Goal: Task Accomplishment & Management: Manage account settings

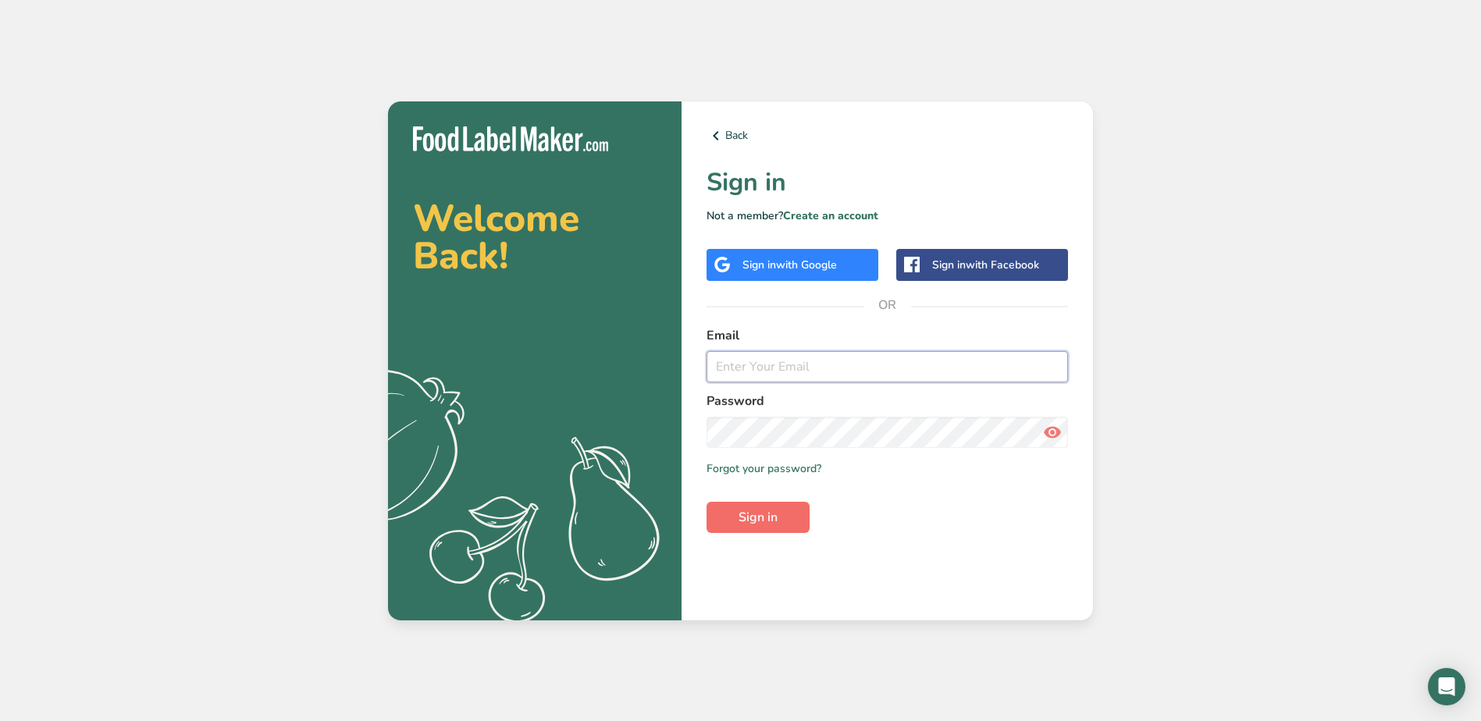
type input "[EMAIL_ADDRESS][DOMAIN_NAME]"
click at [768, 522] on span "Sign in" at bounding box center [757, 517] width 39 height 19
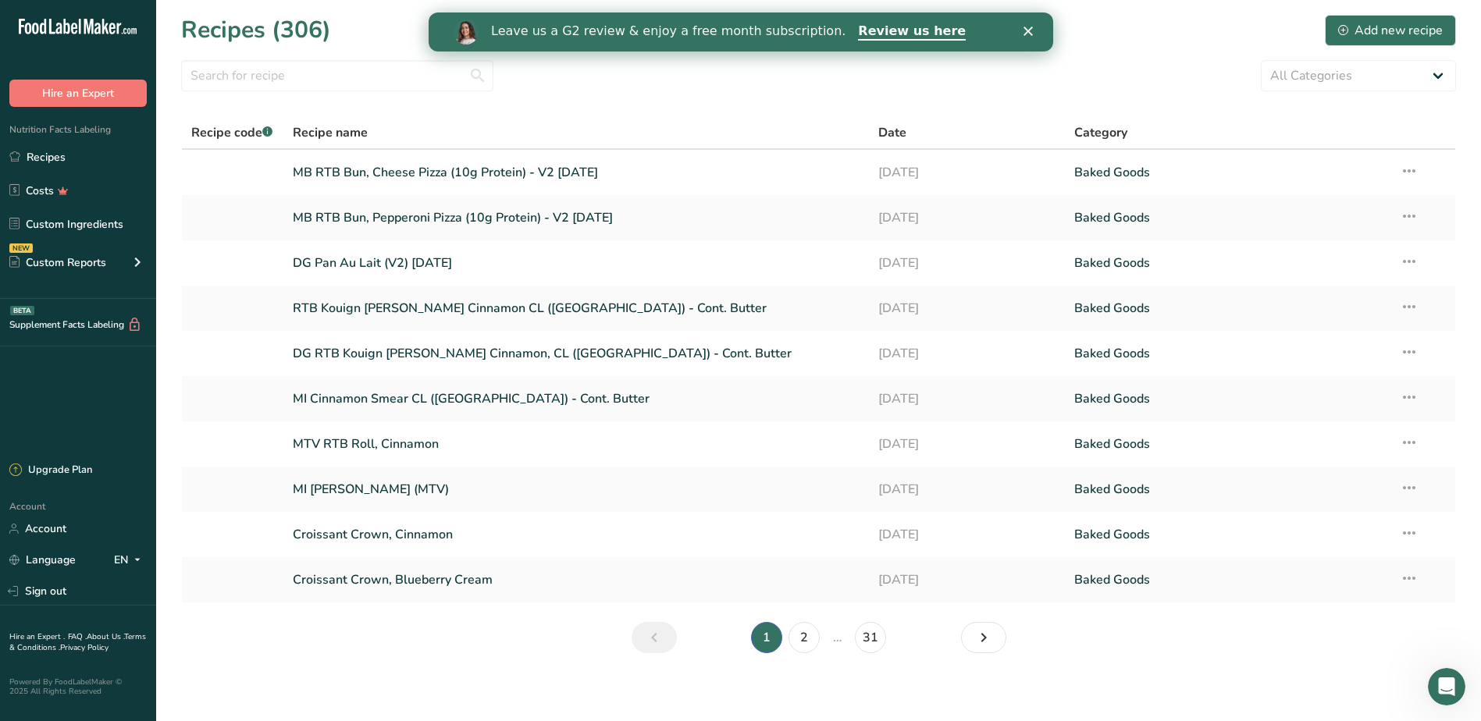
click at [1038, 29] on div "Leave us a G2 review & enjoy a free month subscription. Review us here" at bounding box center [740, 32] width 624 height 27
click at [112, 226] on link "Custom Ingredients" at bounding box center [78, 224] width 156 height 30
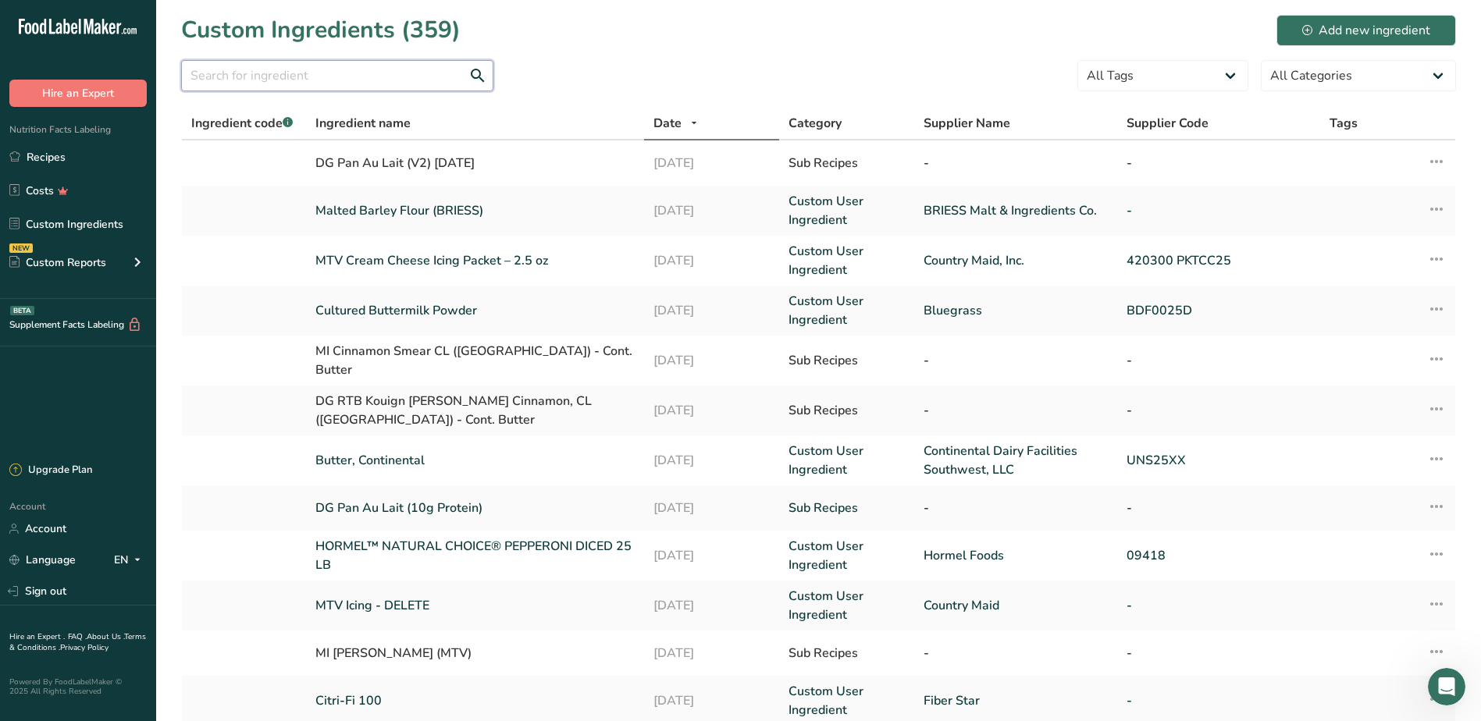
click at [347, 80] on input "text" at bounding box center [337, 75] width 312 height 31
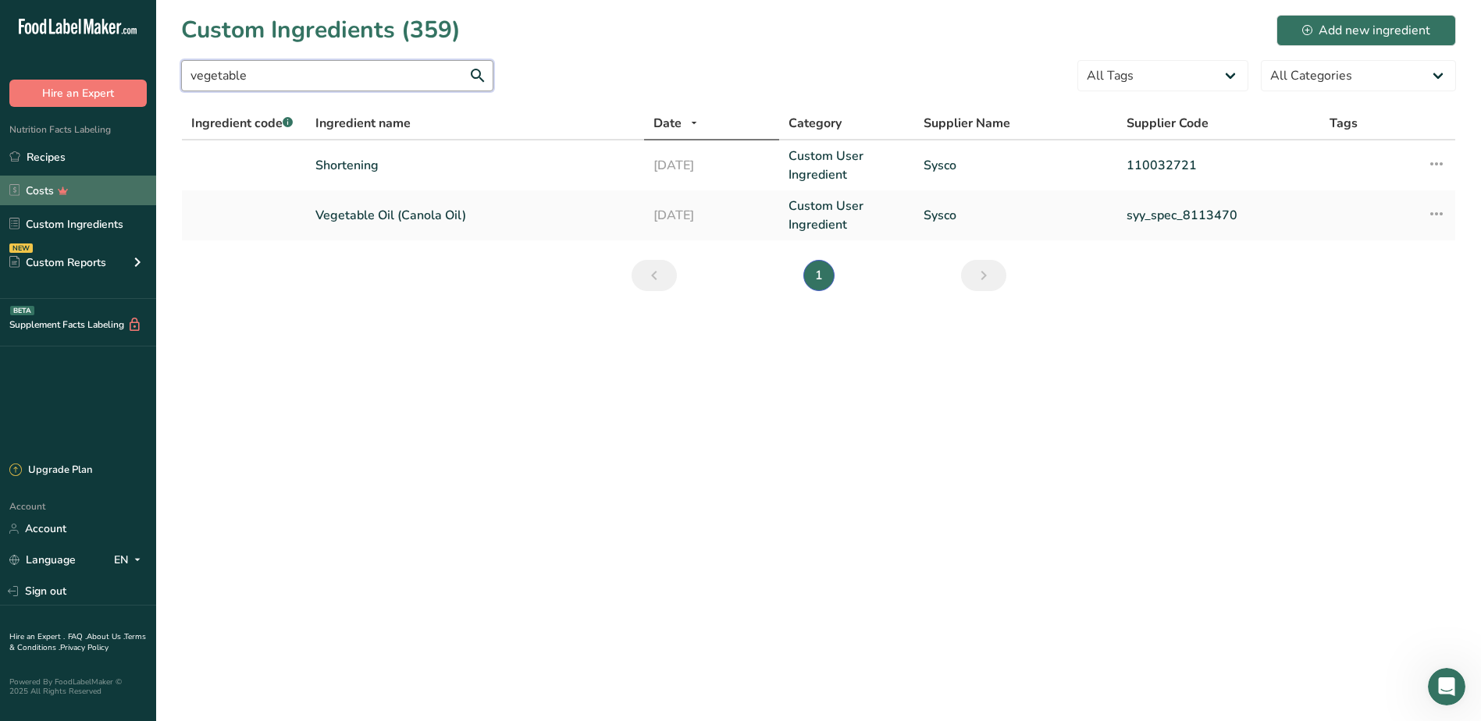
type input "vegetable"
click at [365, 163] on link "Shortening" at bounding box center [474, 165] width 319 height 19
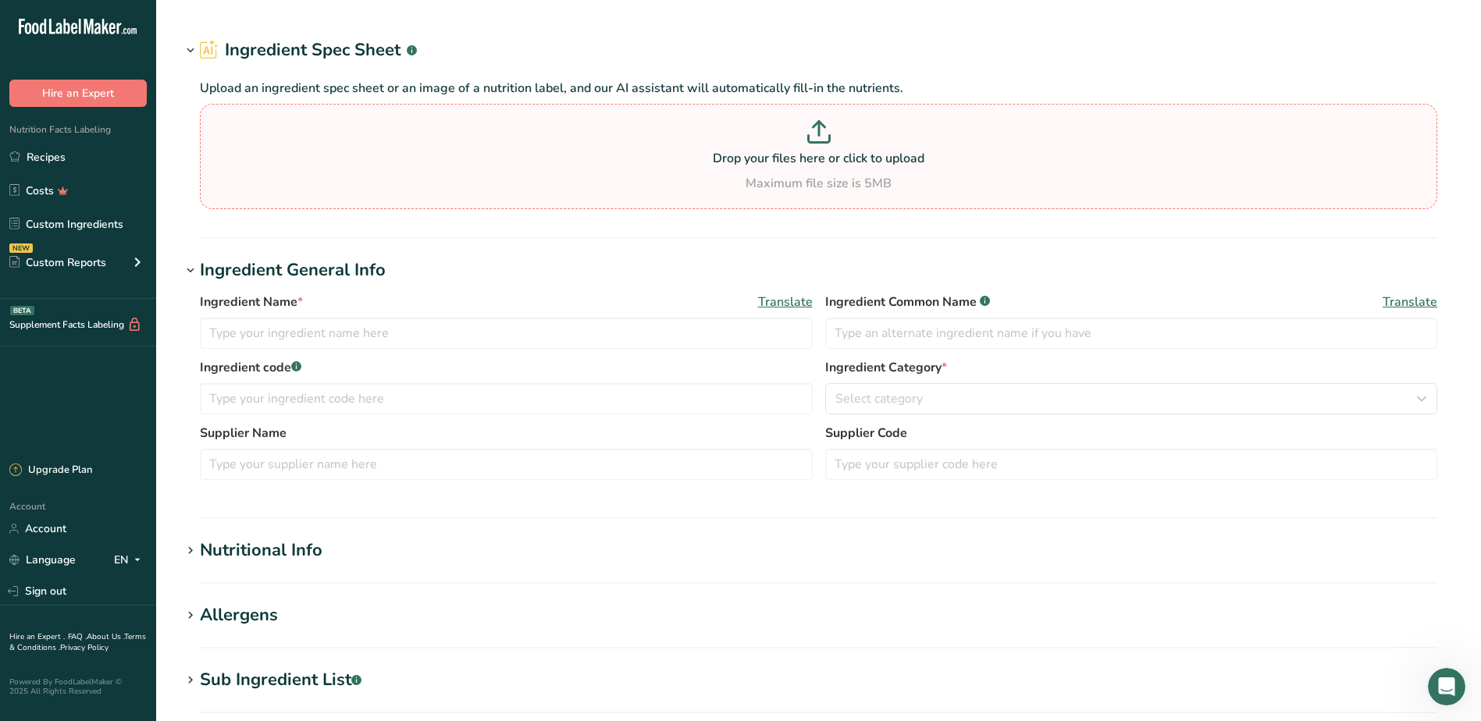
type input "Shortening"
type input "Vegetable Shortening"
type input "Sysco"
type input "110032721"
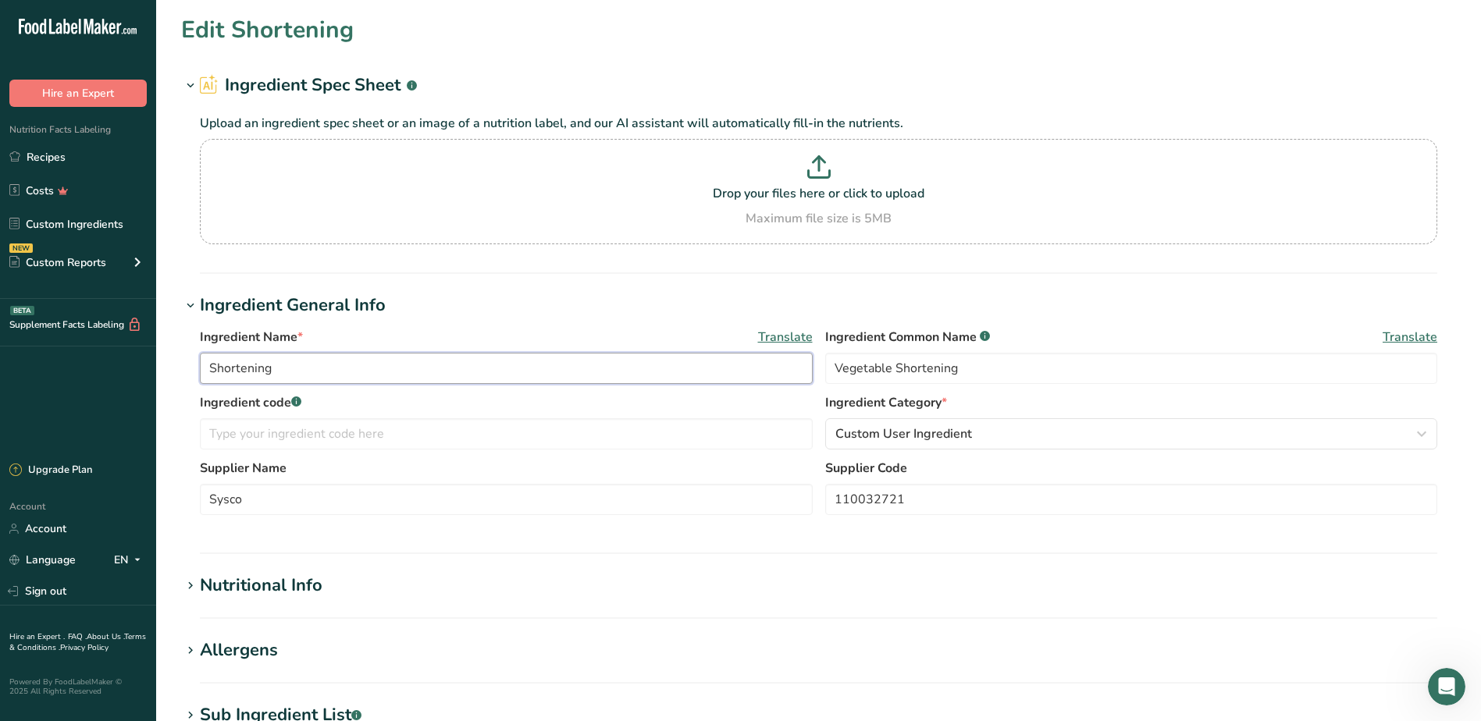
click at [303, 369] on input "Shortening" at bounding box center [506, 368] width 613 height 31
click at [638, 362] on input "Vegetable Shortening" at bounding box center [506, 368] width 613 height 31
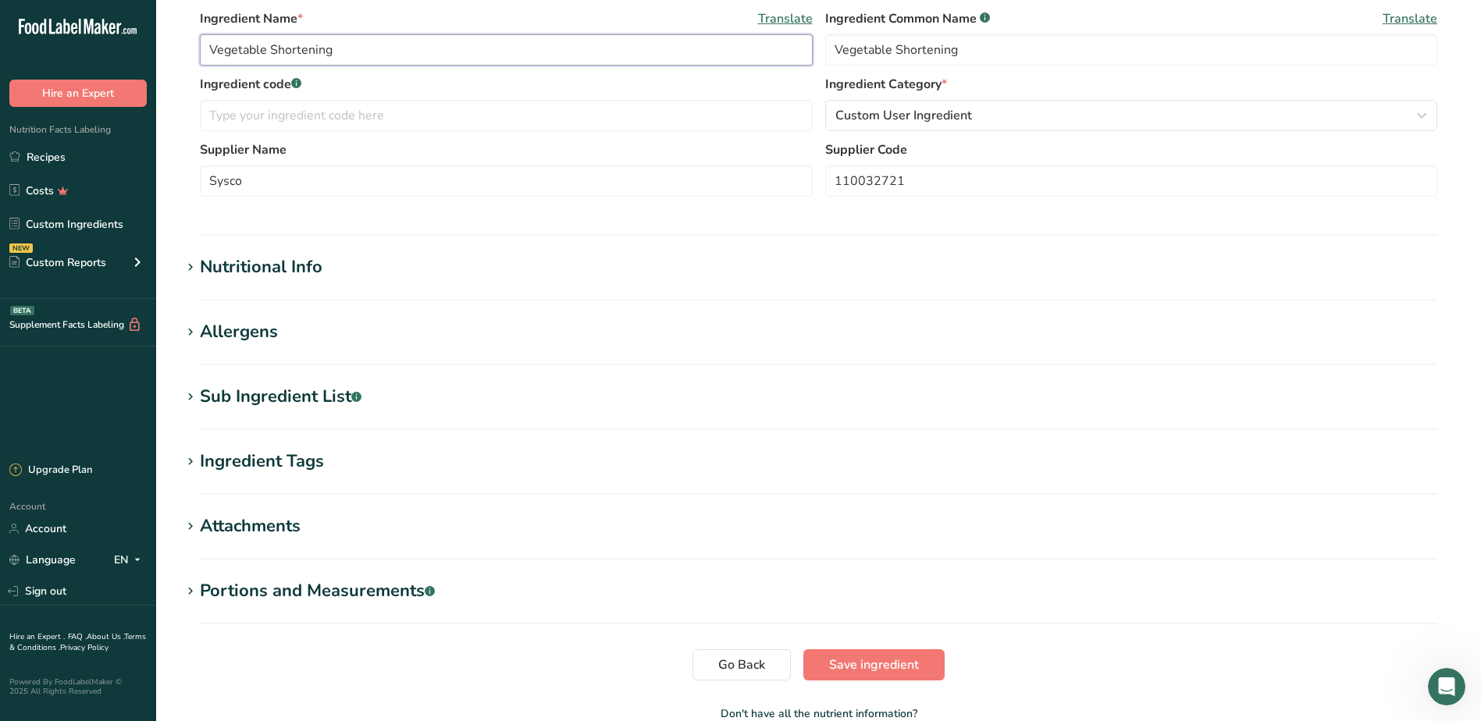
scroll to position [390, 0]
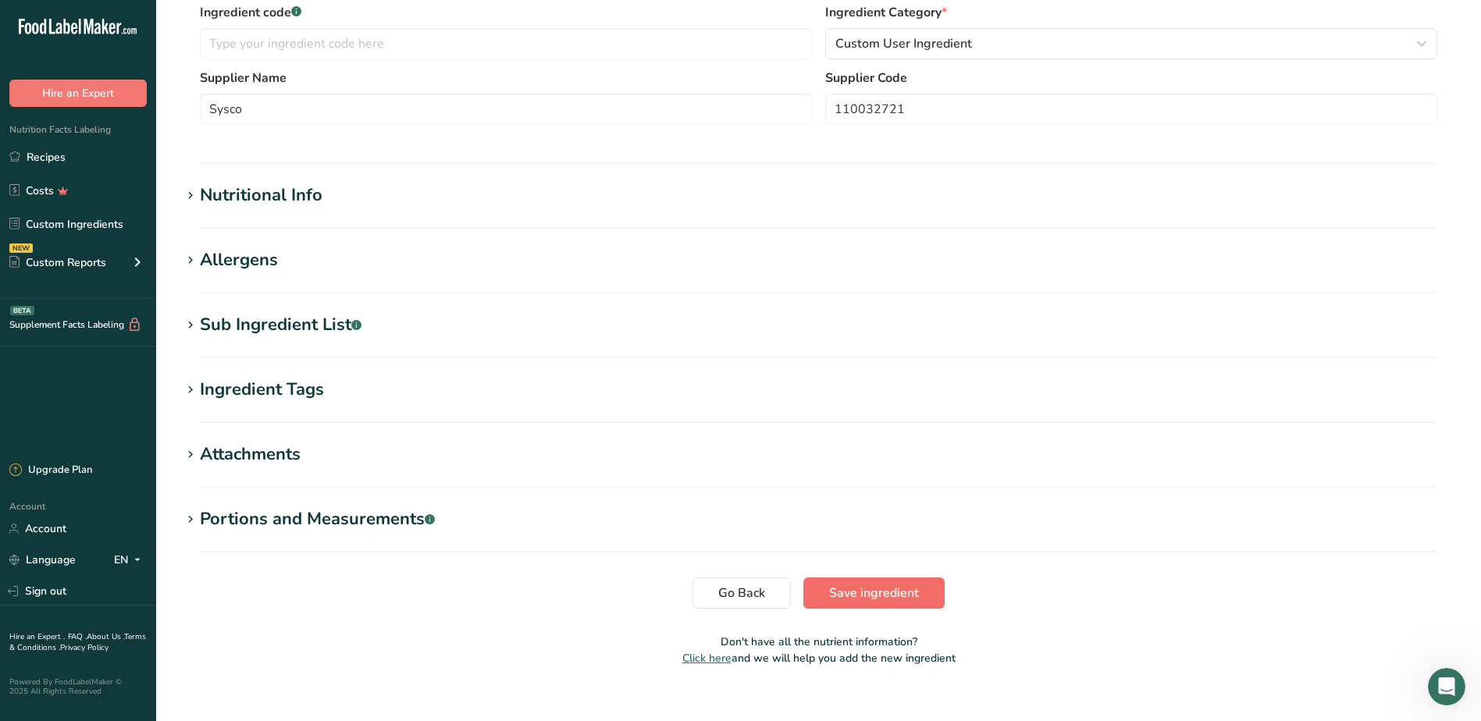
type input "Vegetable Shortening"
click at [834, 589] on span "Save ingredient" at bounding box center [874, 593] width 90 height 19
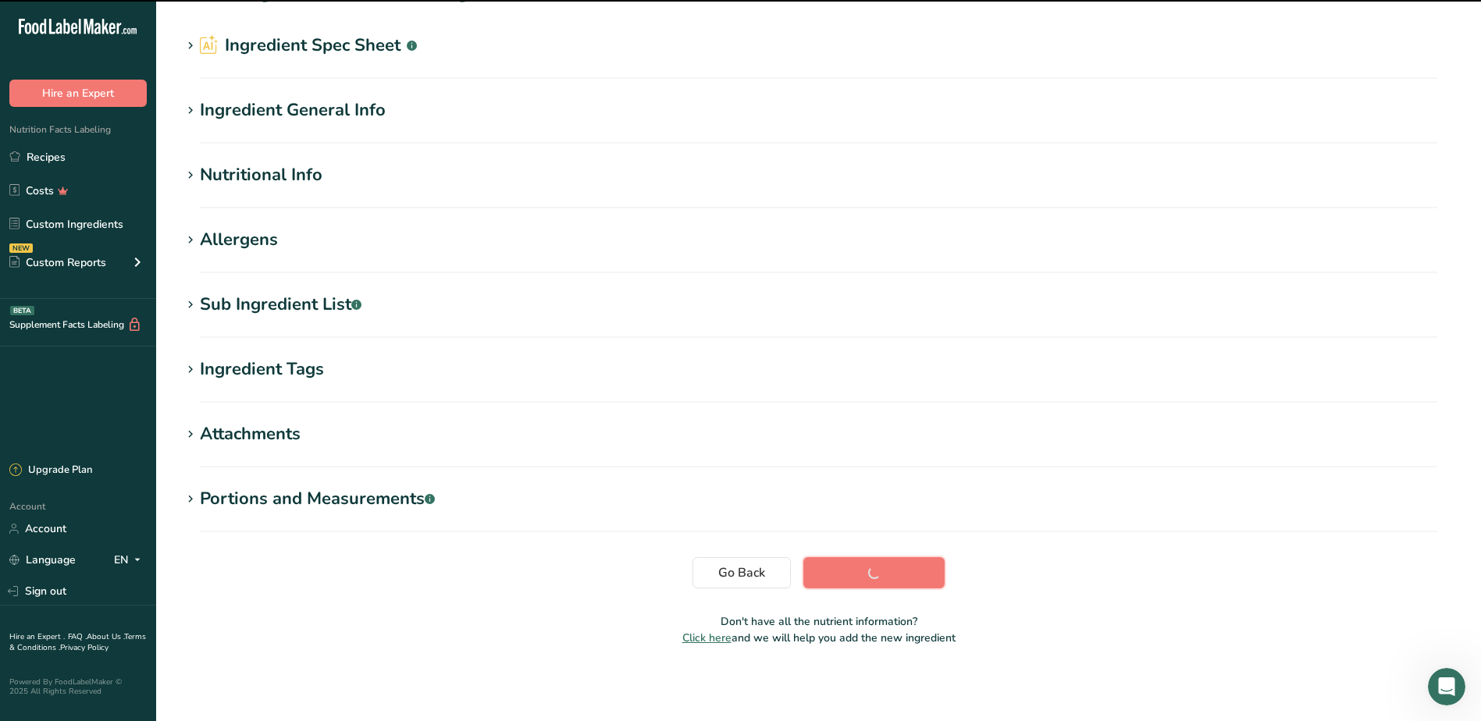
scroll to position [40, 0]
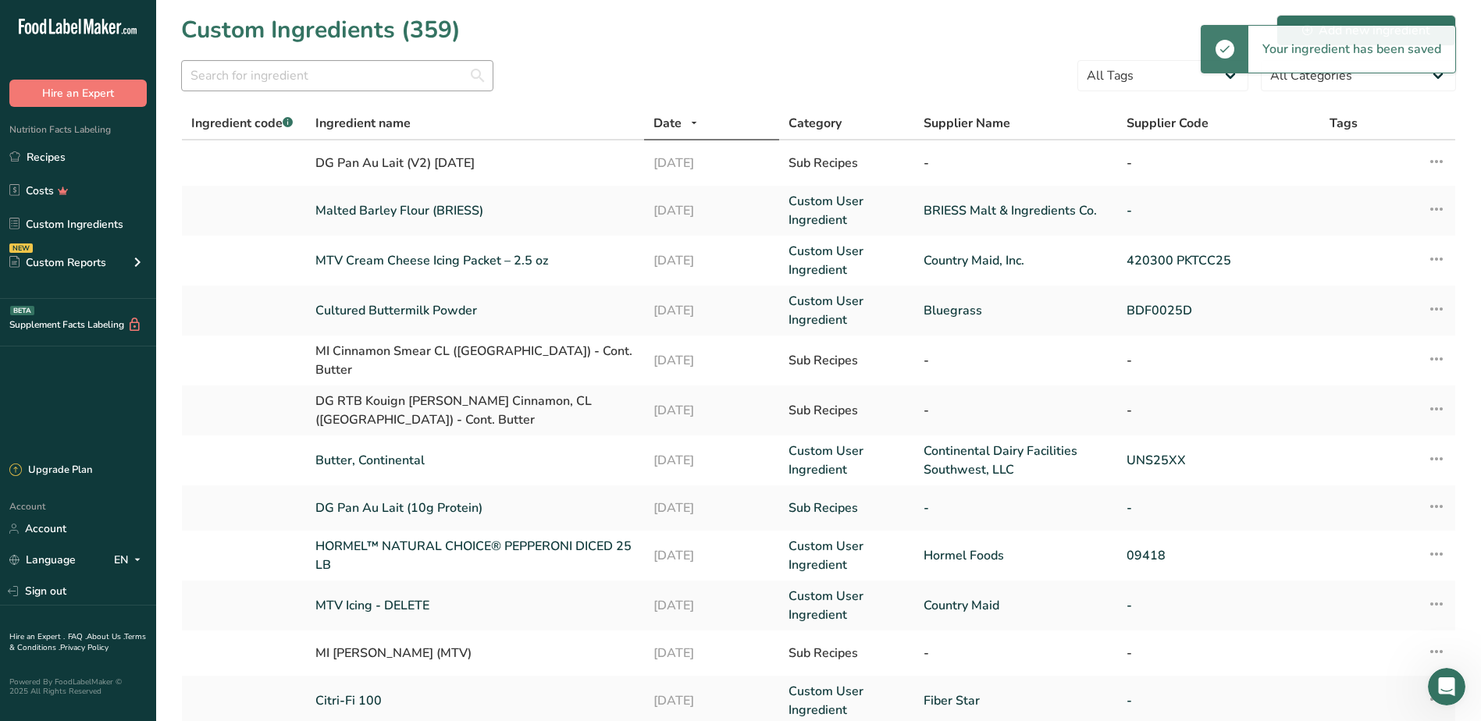
click at [358, 92] on div at bounding box center [337, 80] width 312 height 41
click at [361, 83] on input "text" at bounding box center [337, 75] width 312 height 31
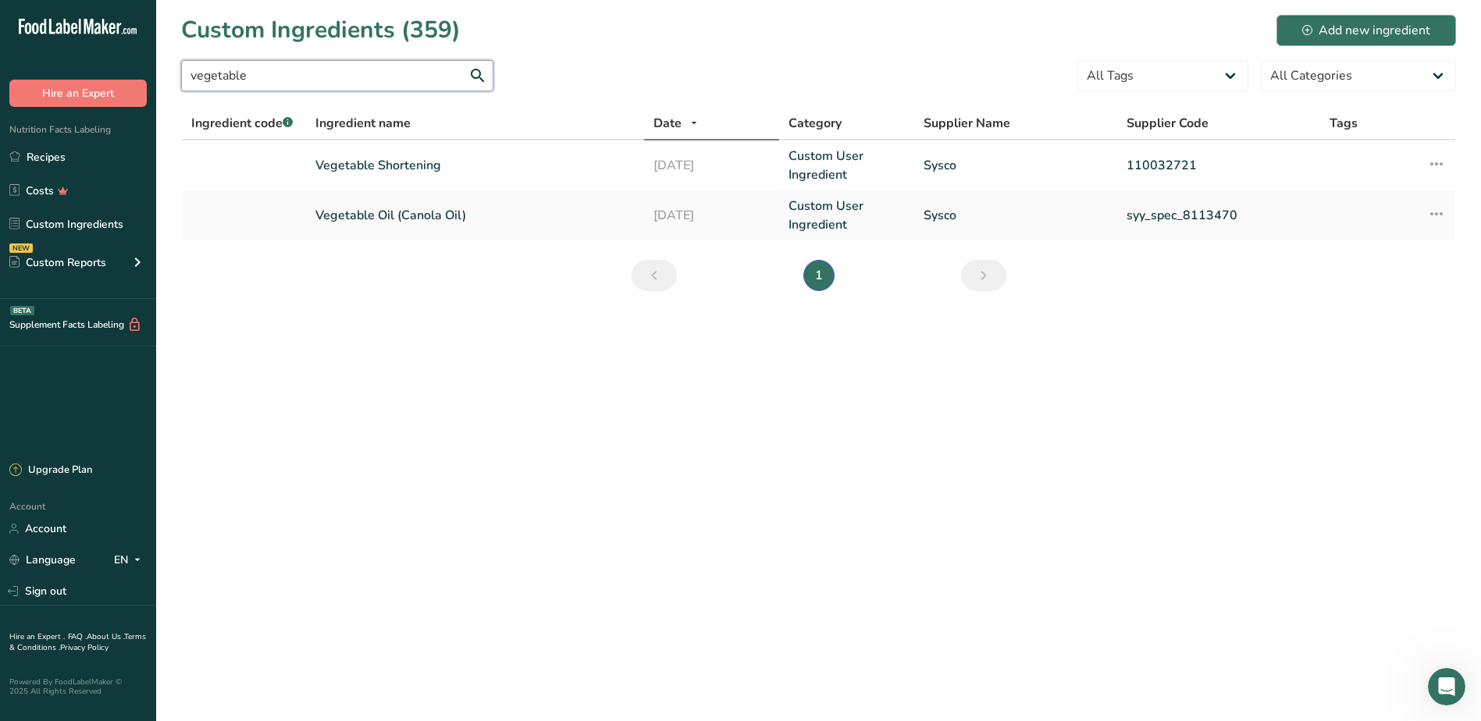
type input "vegetable"
click at [1322, 28] on div "Add new ingredient" at bounding box center [1366, 30] width 128 height 19
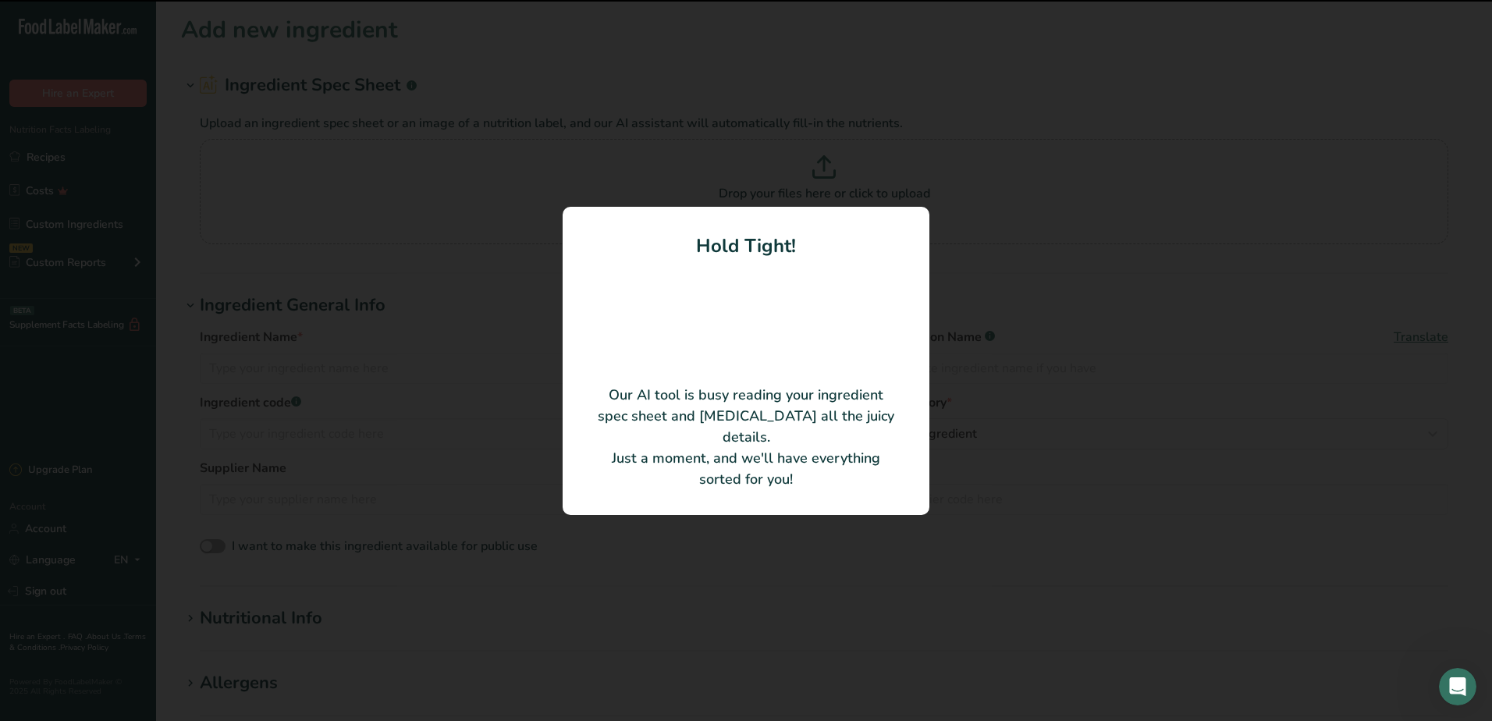
type input "Canola Oil"
type input "02505298"
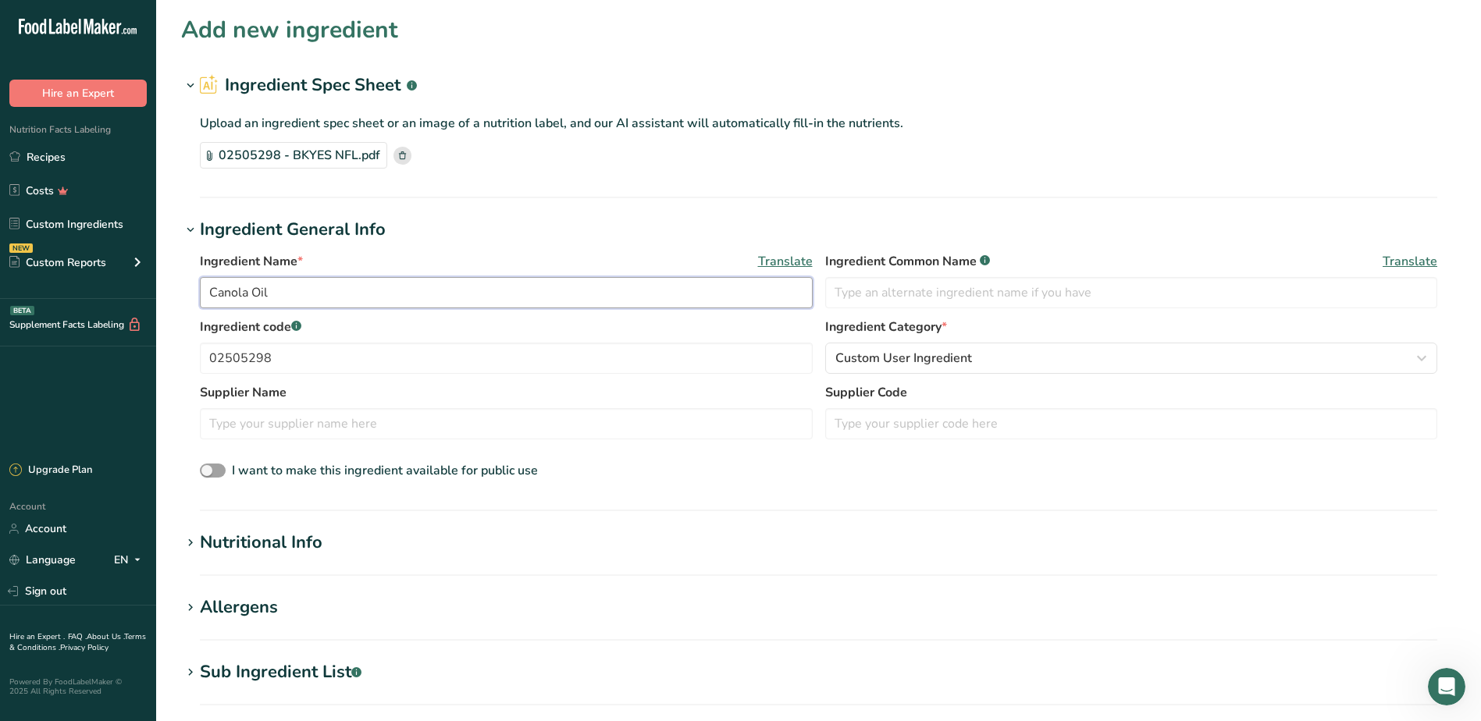
click at [289, 290] on input "Canola Oil" at bounding box center [506, 292] width 613 height 31
type input "Vegetable Oil ([PERSON_NAME] Foods)"
click at [328, 421] on input "text" at bounding box center [506, 423] width 613 height 31
click at [349, 425] on input "text" at bounding box center [506, 423] width 613 height 31
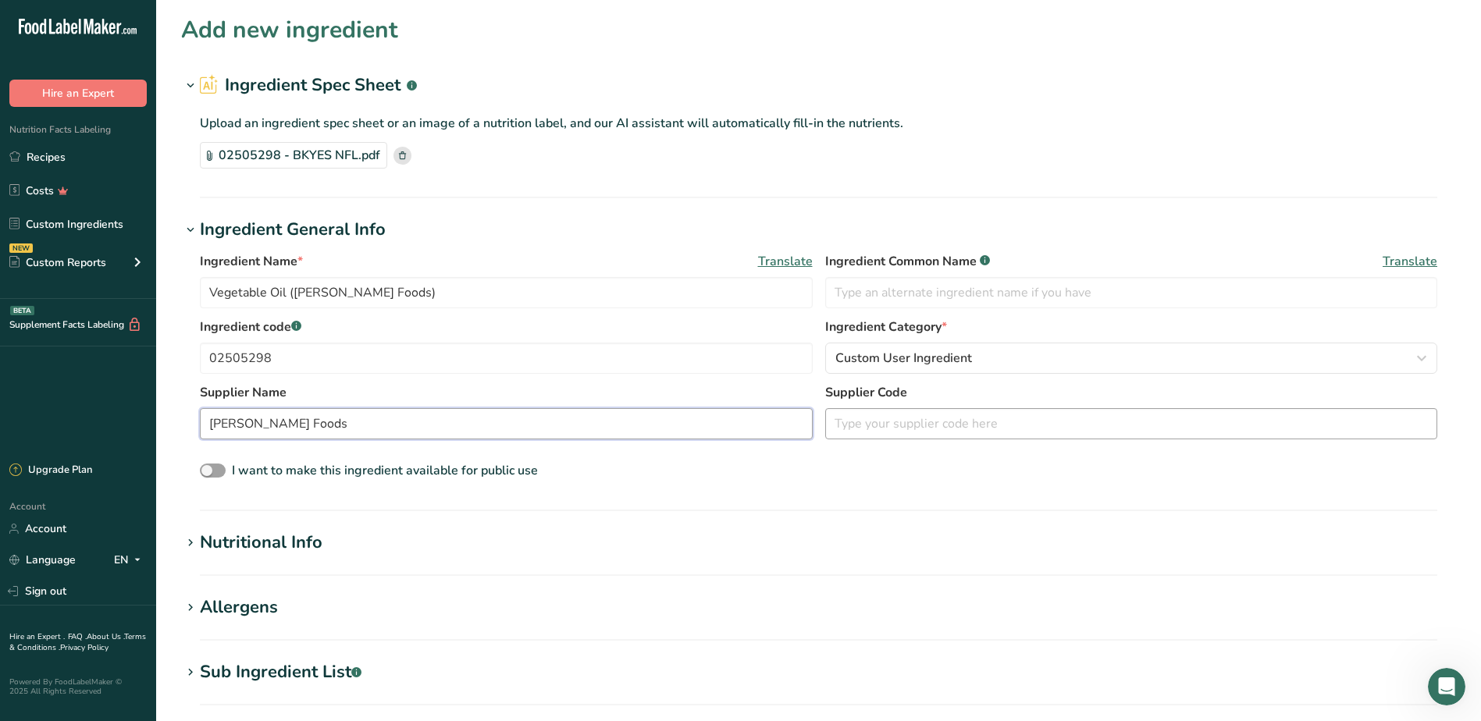
type input "[PERSON_NAME] Foods"
click at [857, 415] on input "text" at bounding box center [1131, 423] width 613 height 31
type input "02505298"
click at [280, 355] on input "02505298" at bounding box center [506, 358] width 613 height 31
type input "0"
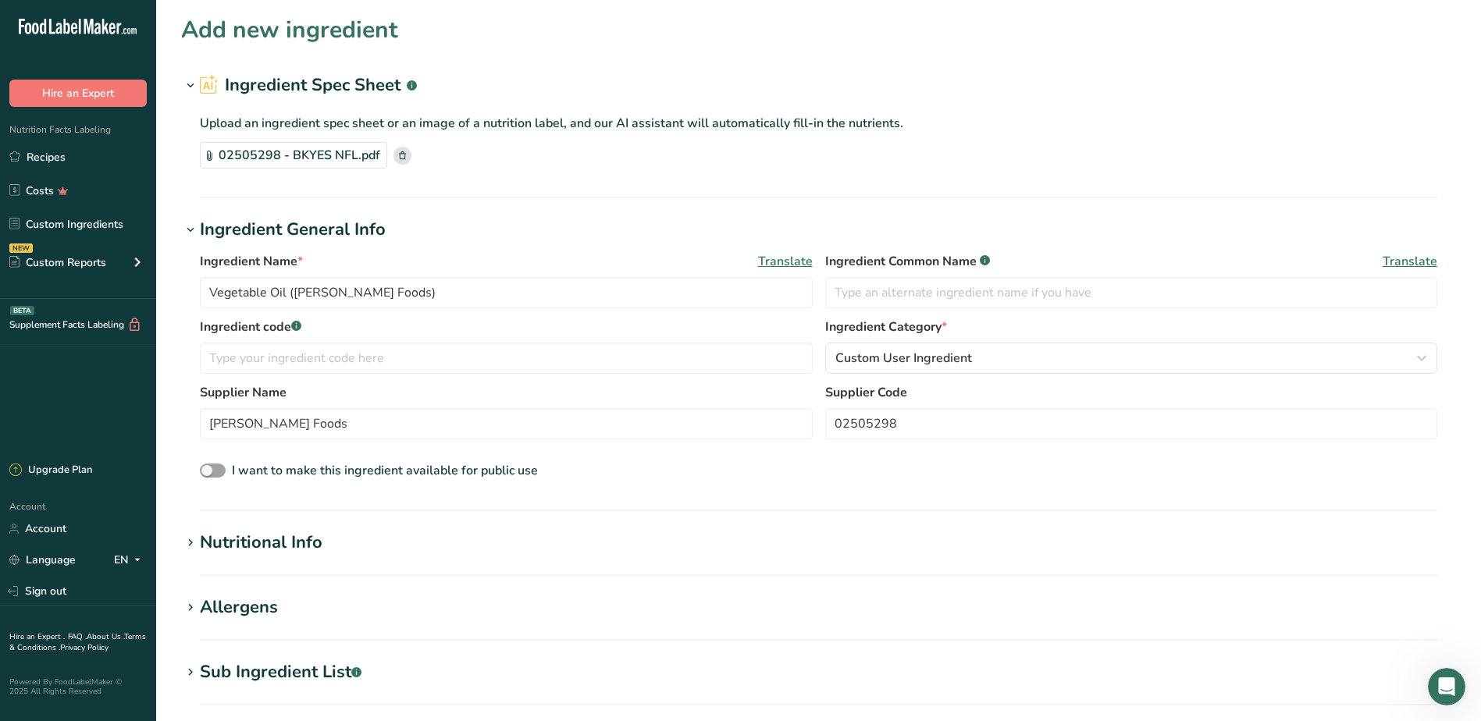
click at [585, 321] on label "Ingredient code .a-a{fill:#347362;}.b-a{fill:#fff;}" at bounding box center [506, 327] width 613 height 19
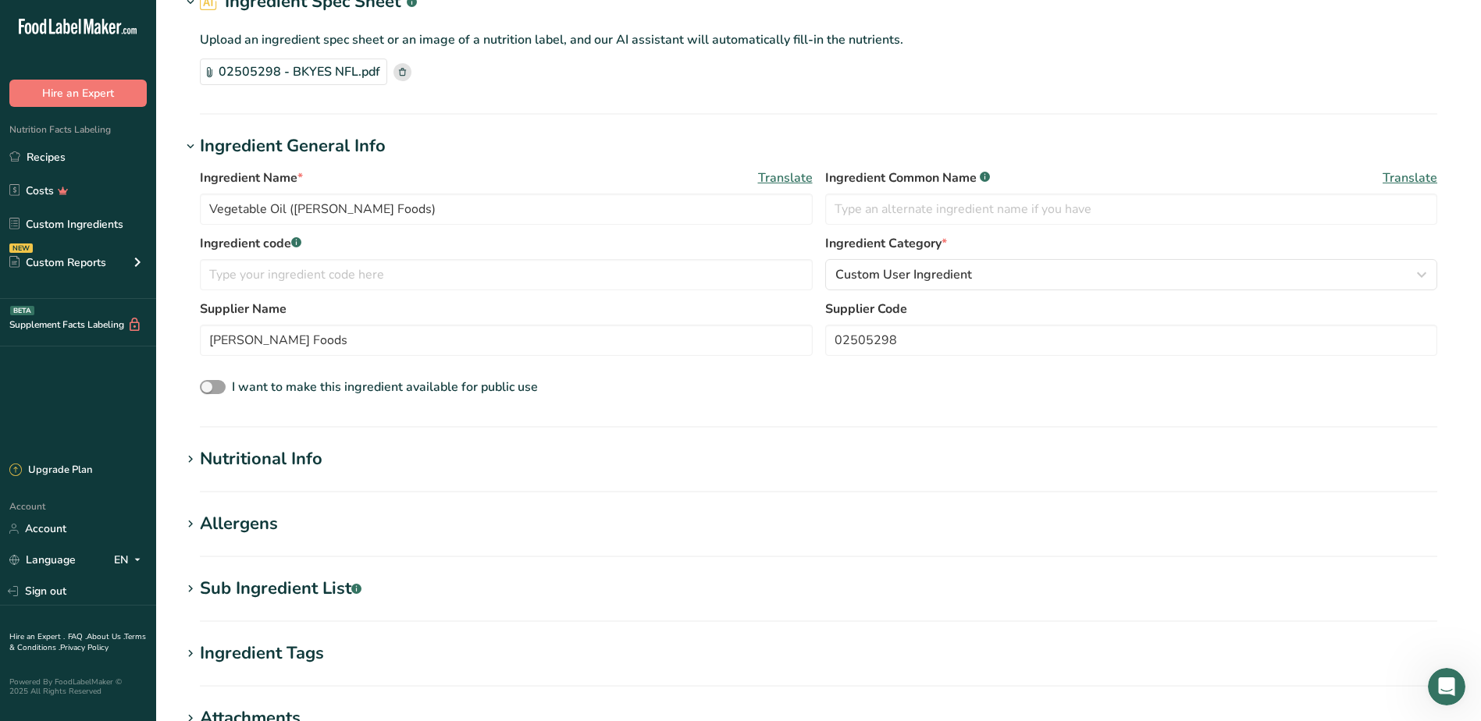
scroll to position [156, 0]
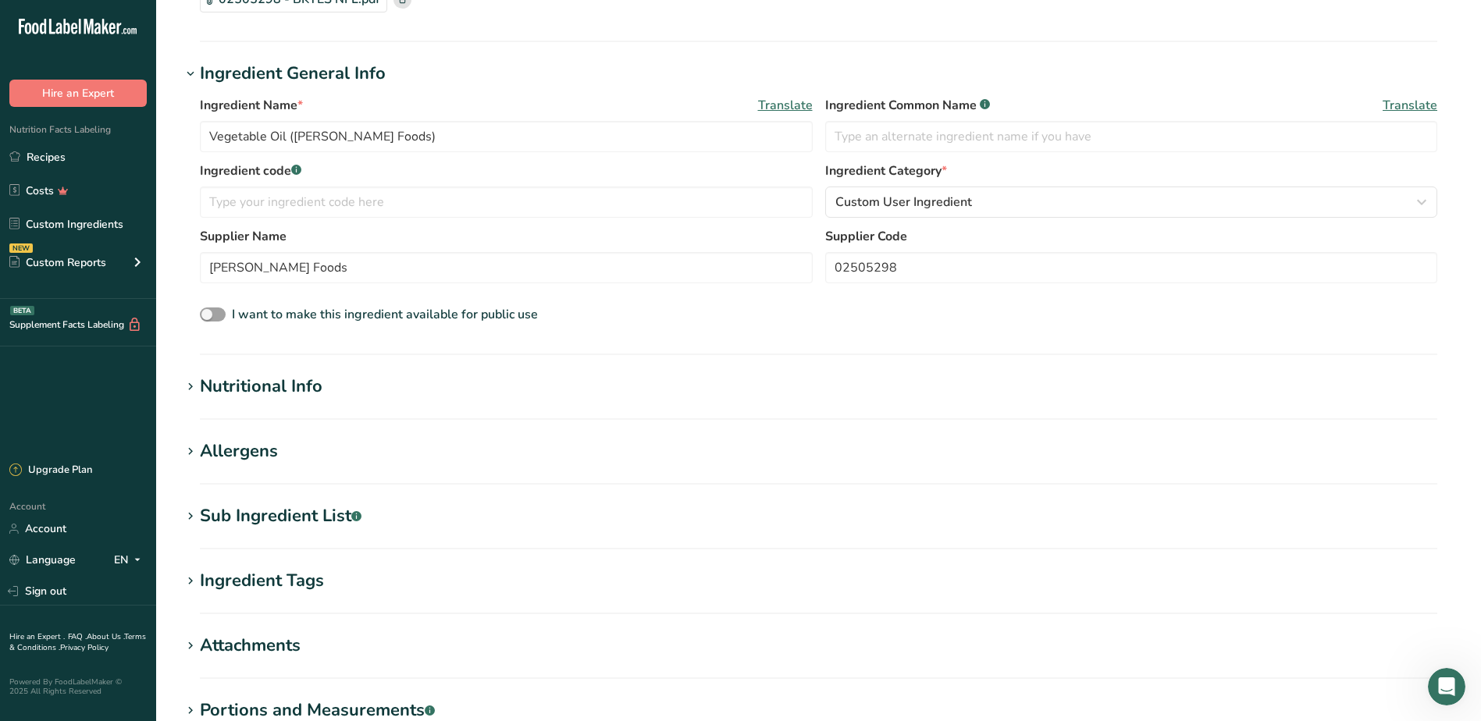
click at [204, 382] on div "Nutritional Info" at bounding box center [261, 387] width 123 height 26
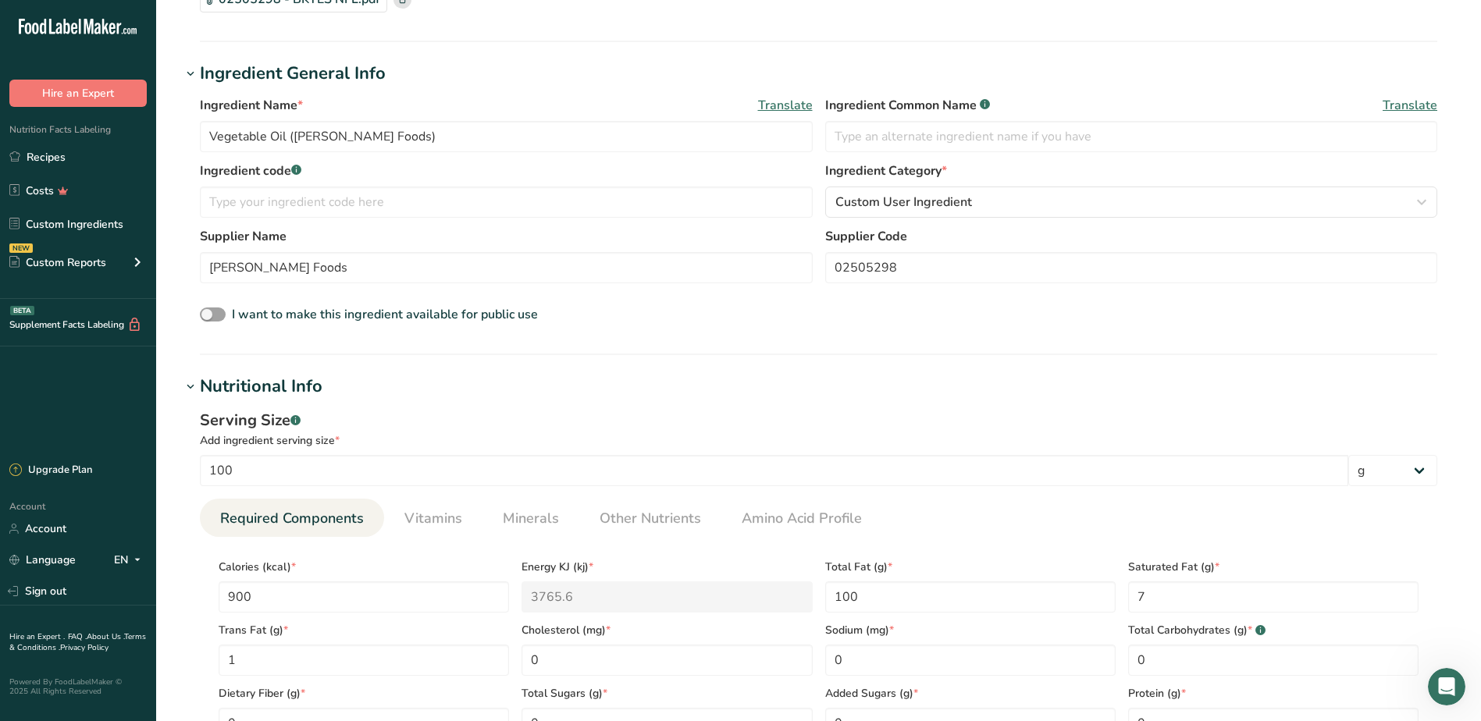
click at [204, 382] on div "Nutritional Info" at bounding box center [261, 387] width 123 height 26
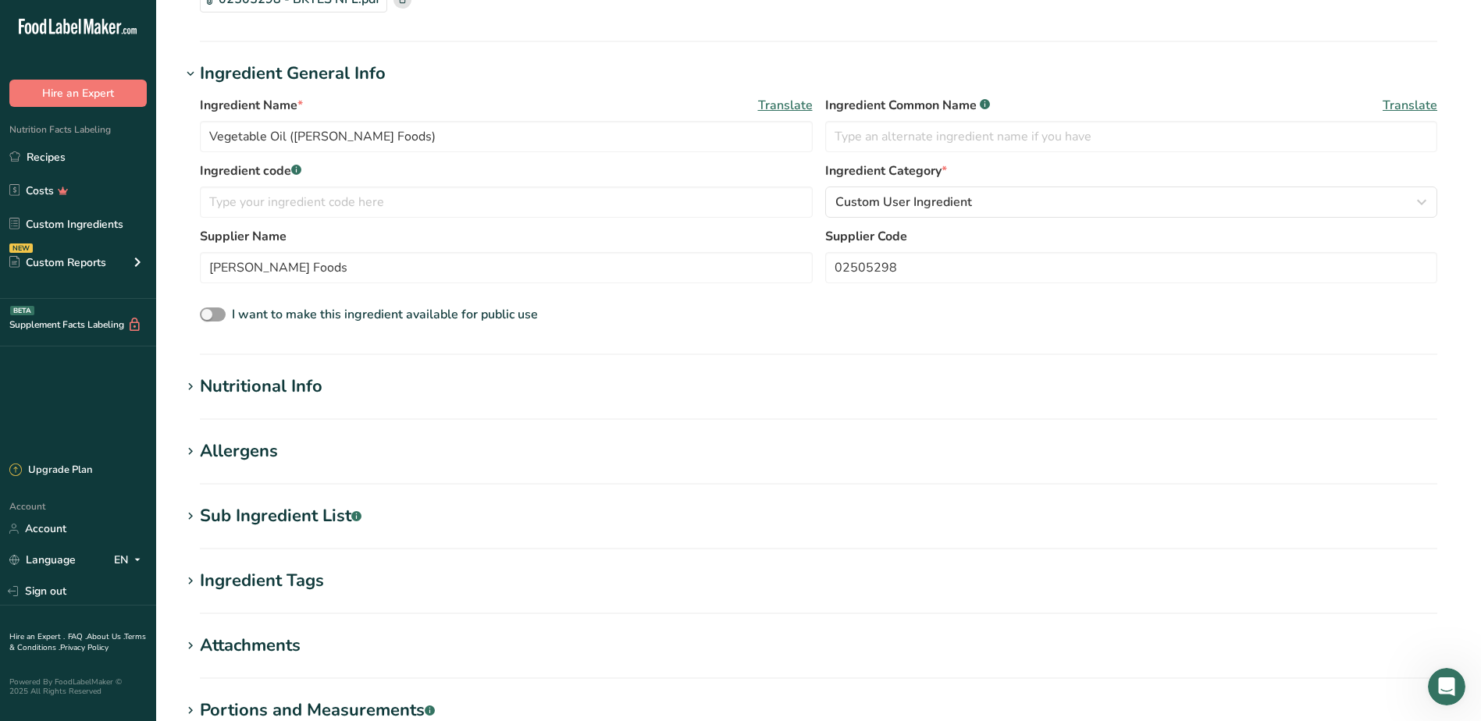
drag, startPoint x: 204, startPoint y: 382, endPoint x: 219, endPoint y: 376, distance: 15.8
click at [219, 376] on div "Nutritional Info" at bounding box center [261, 387] width 123 height 26
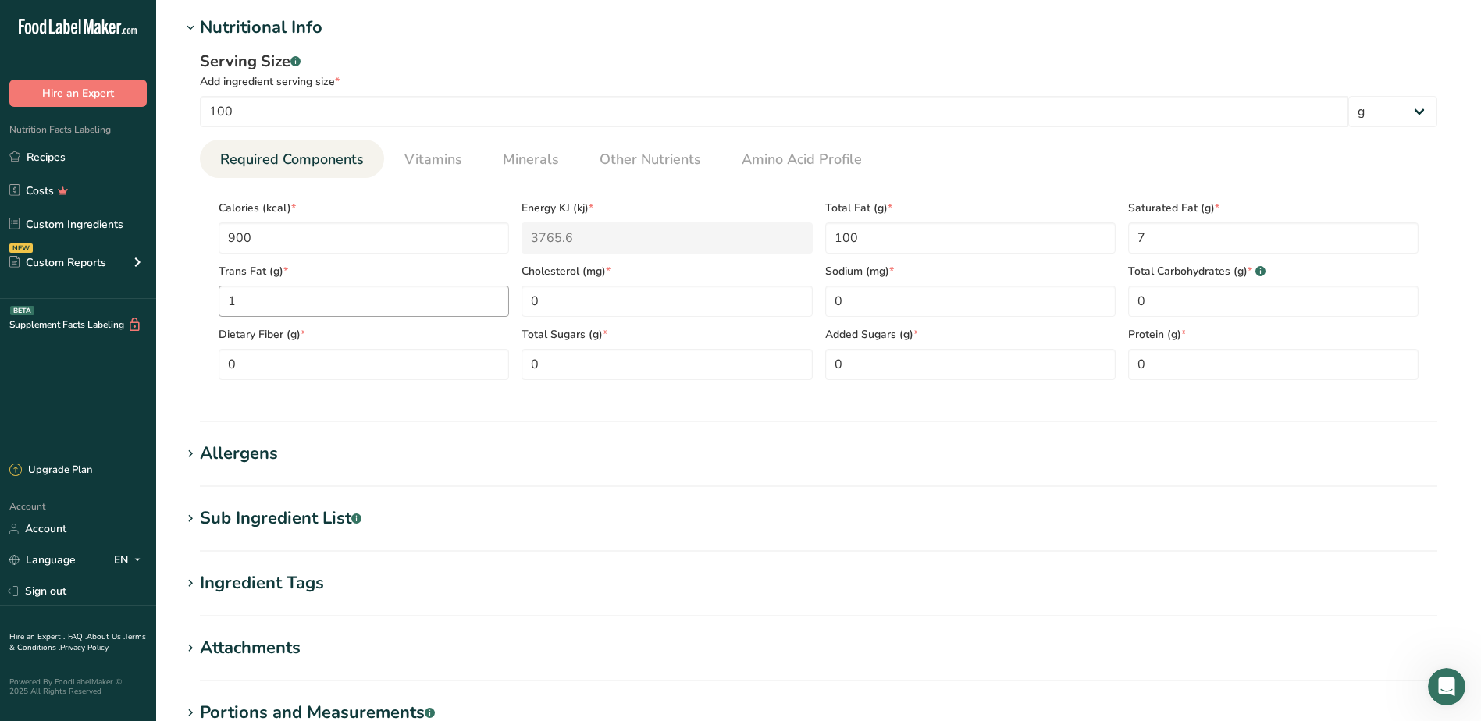
scroll to position [546, 0]
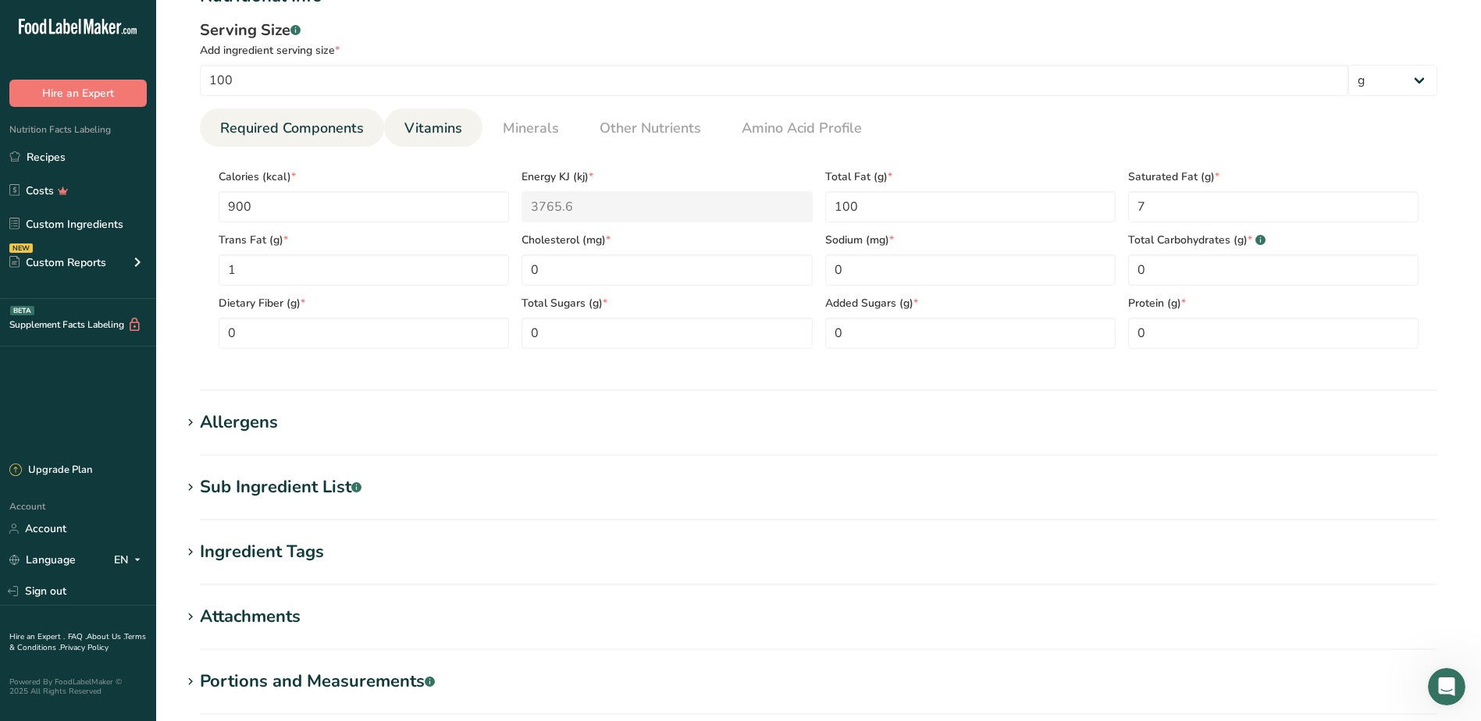
click at [428, 142] on link "Vitamins" at bounding box center [433, 128] width 70 height 40
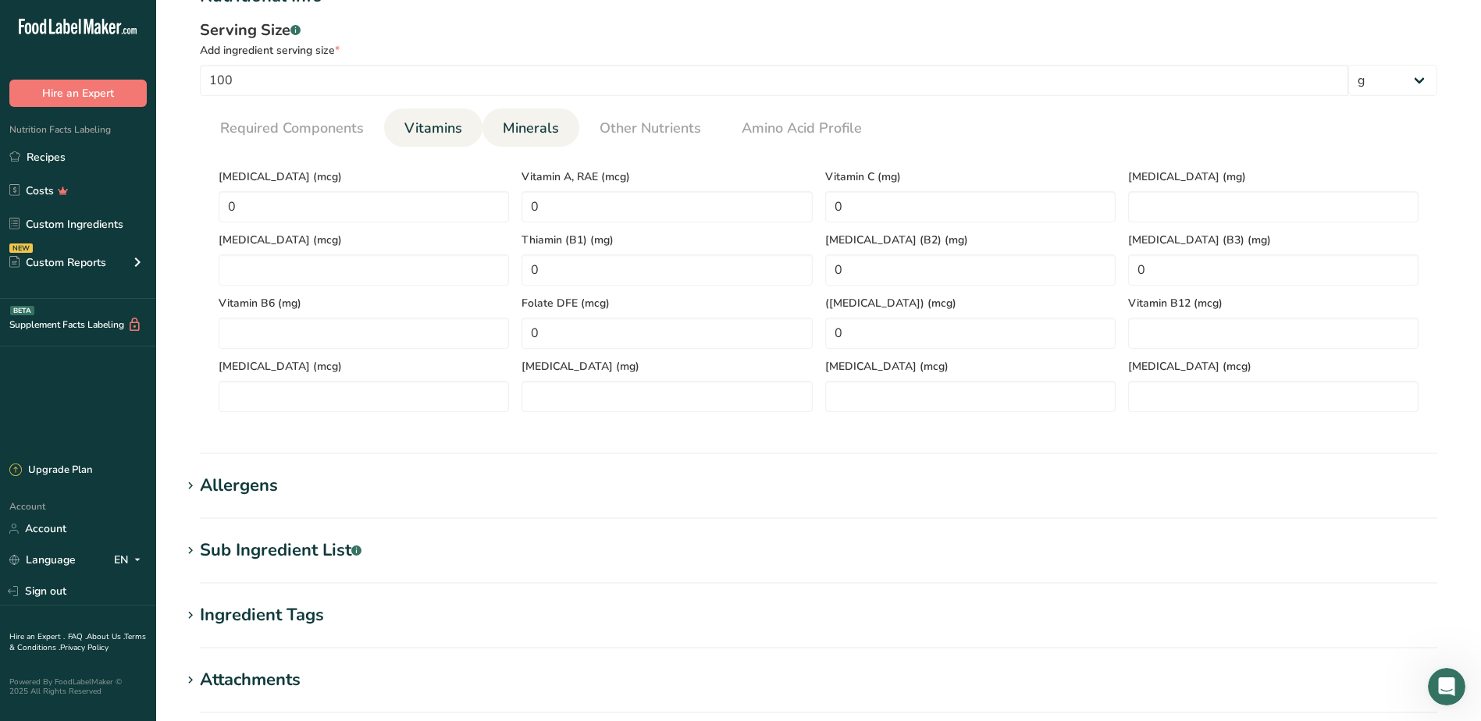
click at [496, 130] on link "Minerals" at bounding box center [530, 128] width 69 height 40
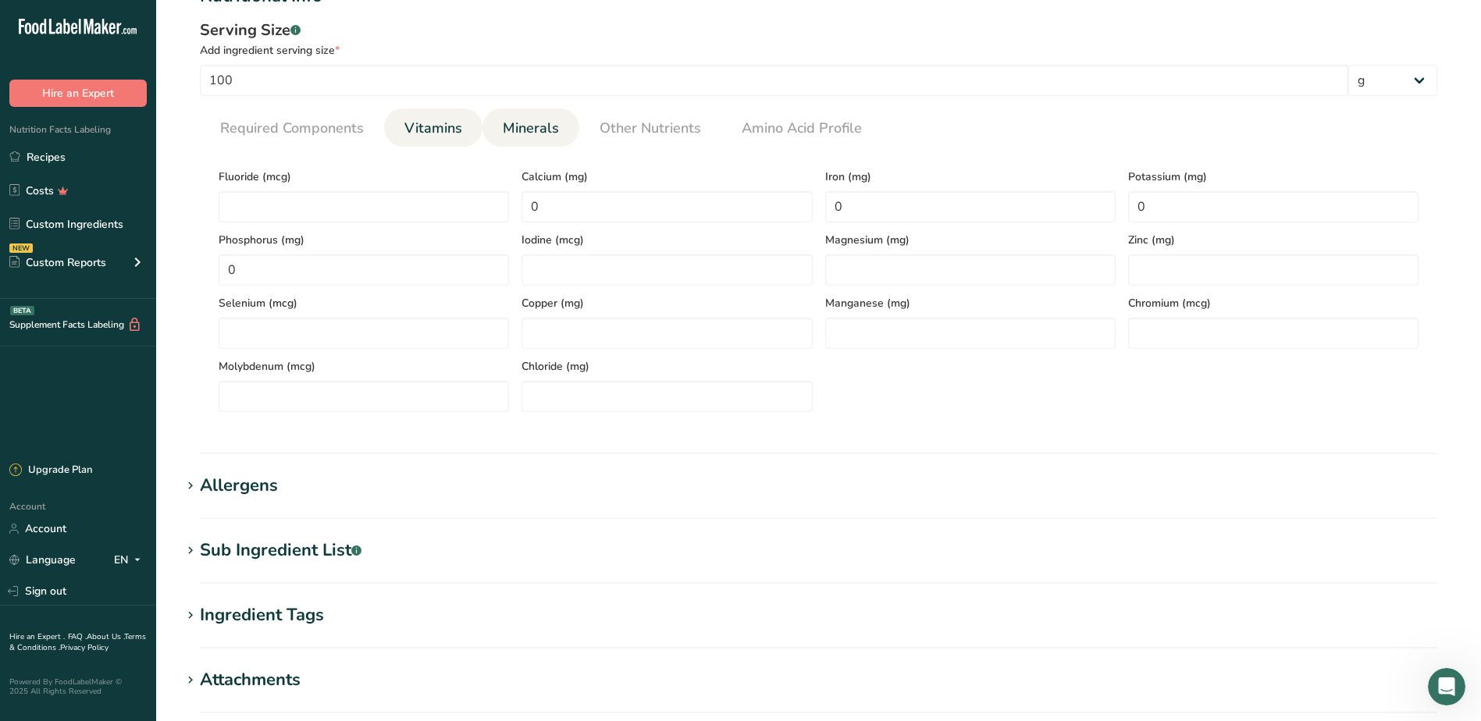
click at [410, 128] on span "Vitamins" at bounding box center [433, 128] width 58 height 21
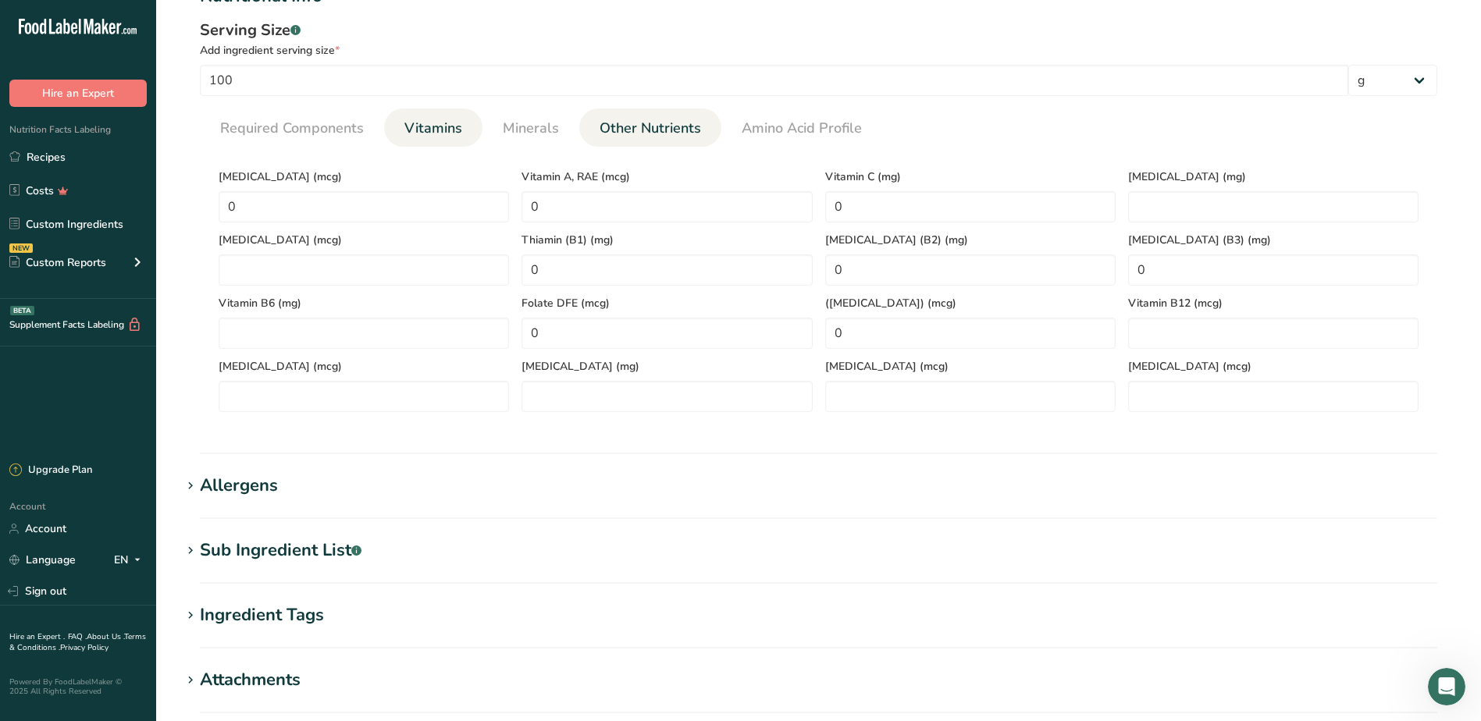
click at [639, 142] on link "Other Nutrients" at bounding box center [650, 128] width 114 height 40
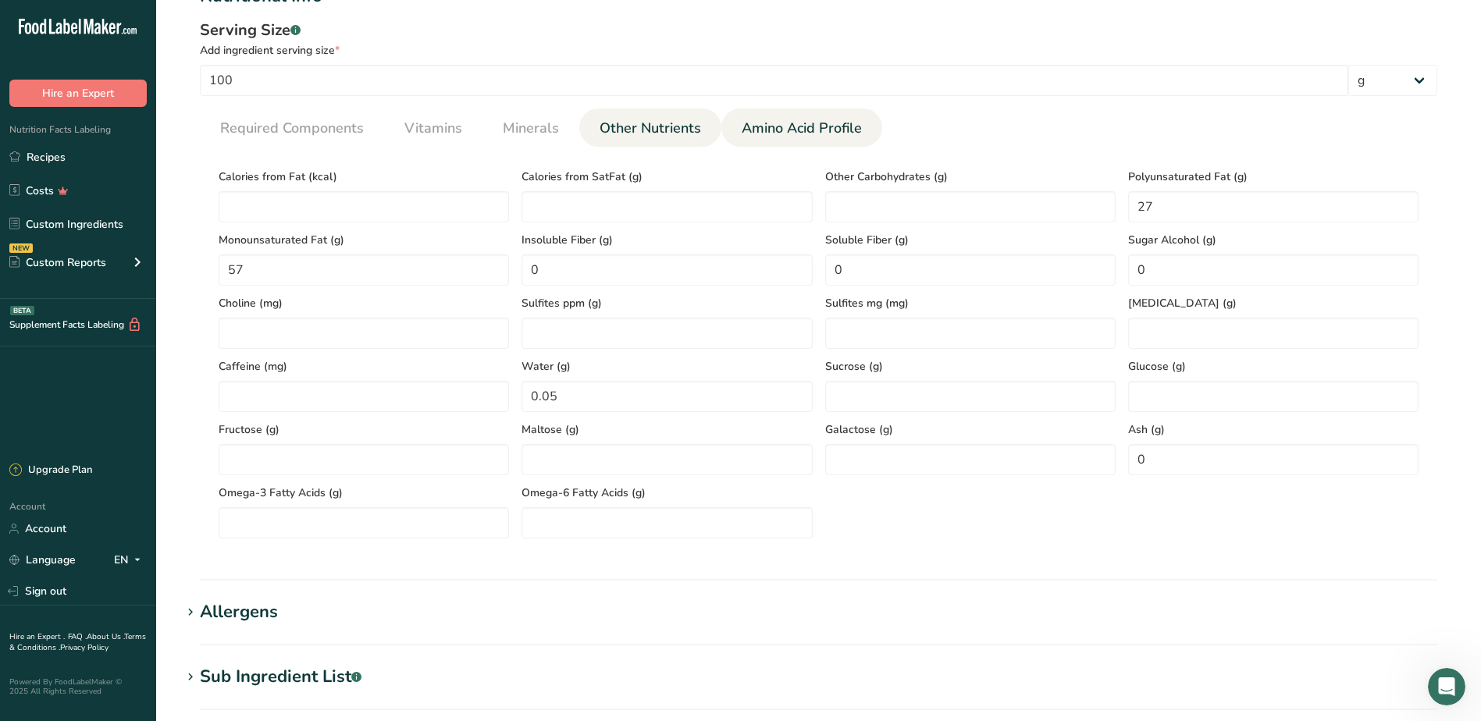
click at [757, 136] on span "Amino Acid Profile" at bounding box center [802, 128] width 120 height 21
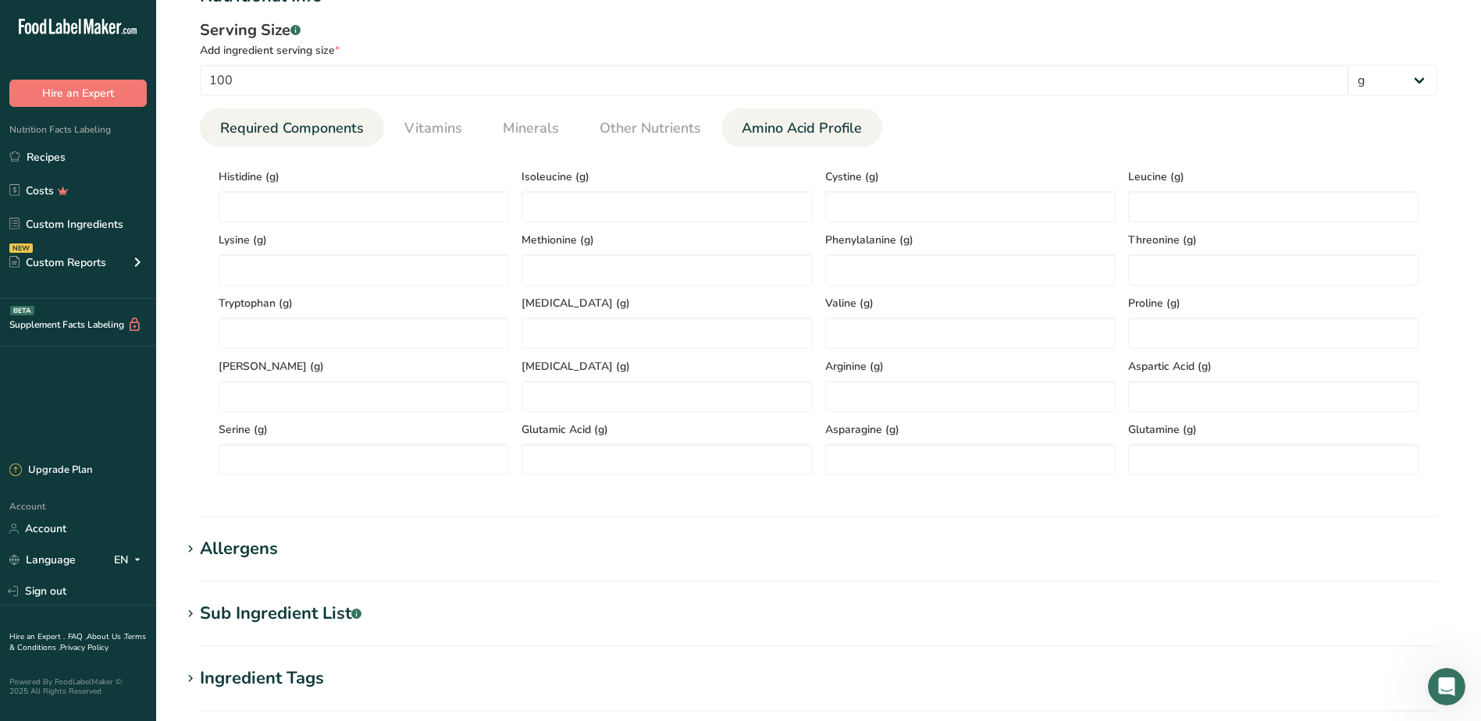
click at [244, 132] on span "Required Components" at bounding box center [292, 128] width 144 height 21
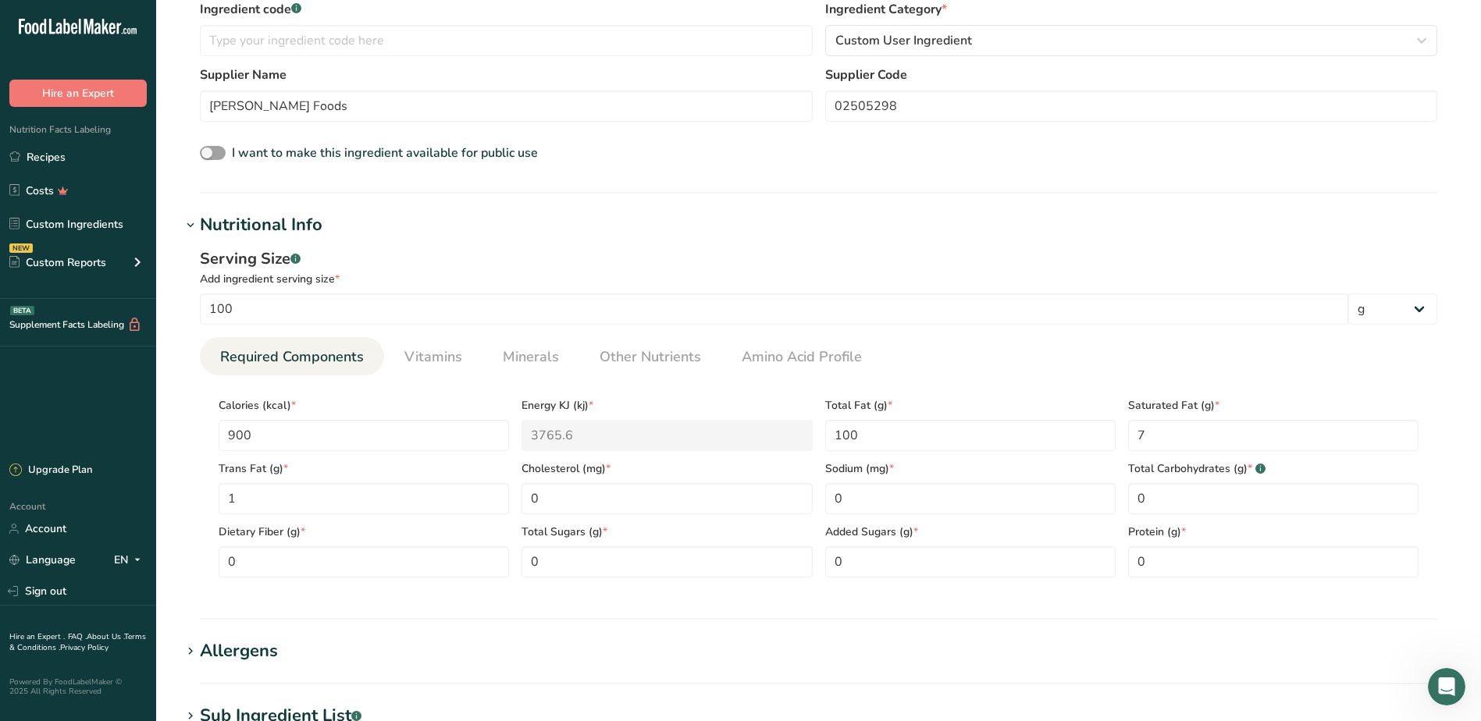
scroll to position [312, 0]
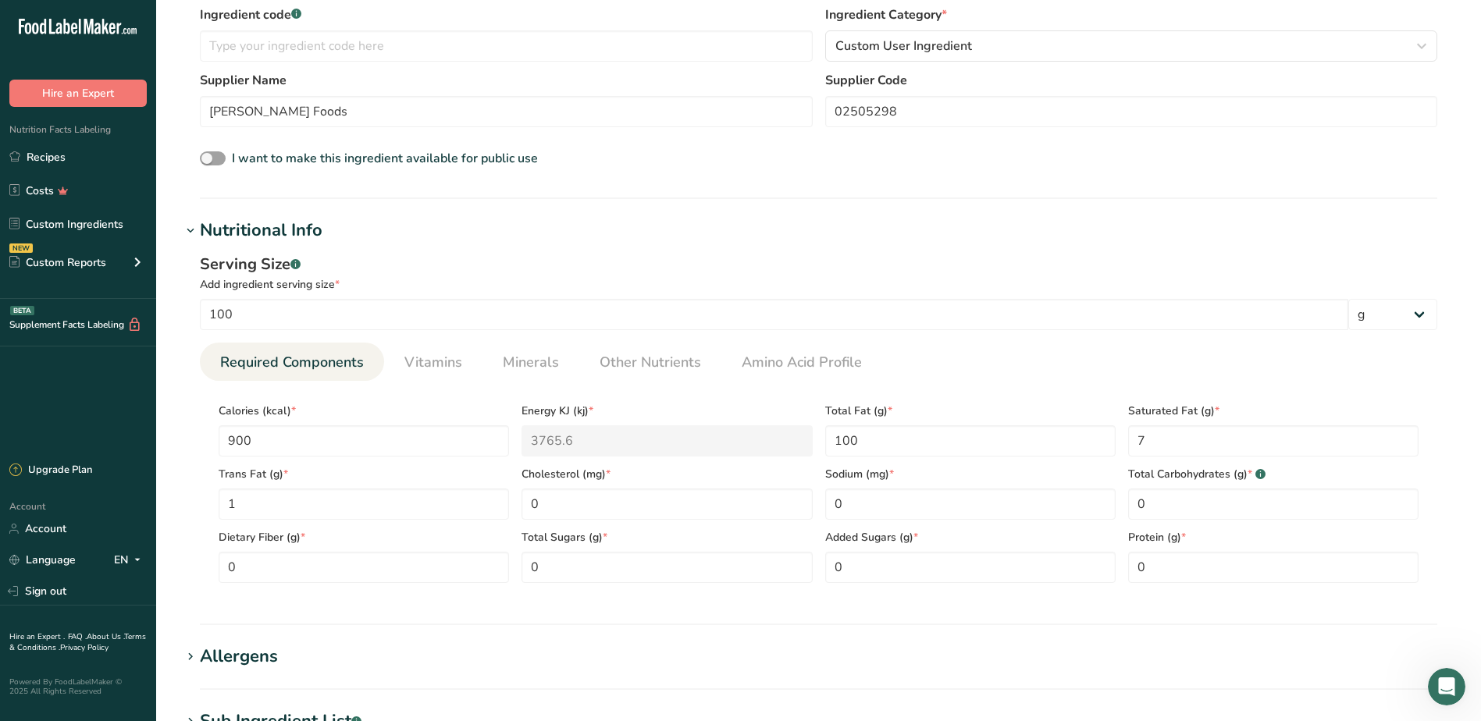
click at [196, 229] on icon at bounding box center [190, 231] width 14 height 22
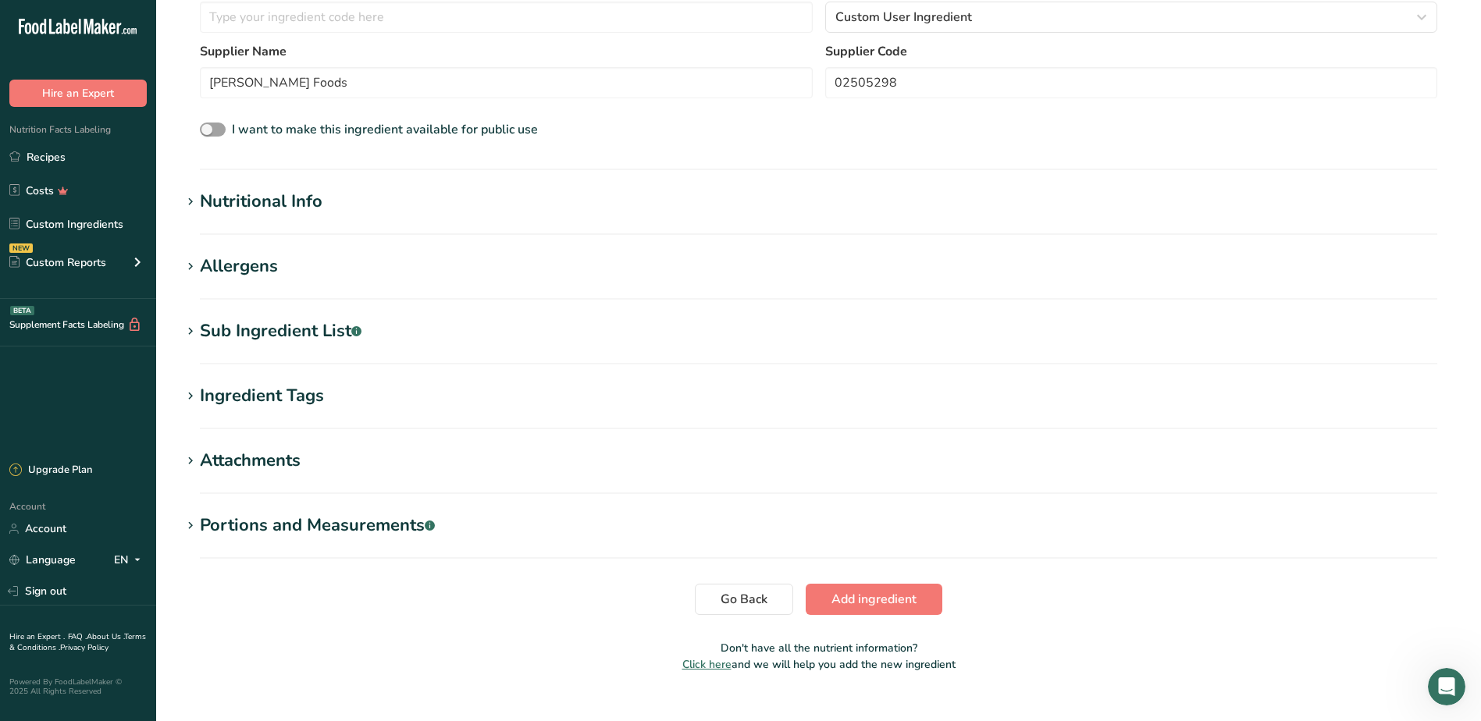
scroll to position [368, 0]
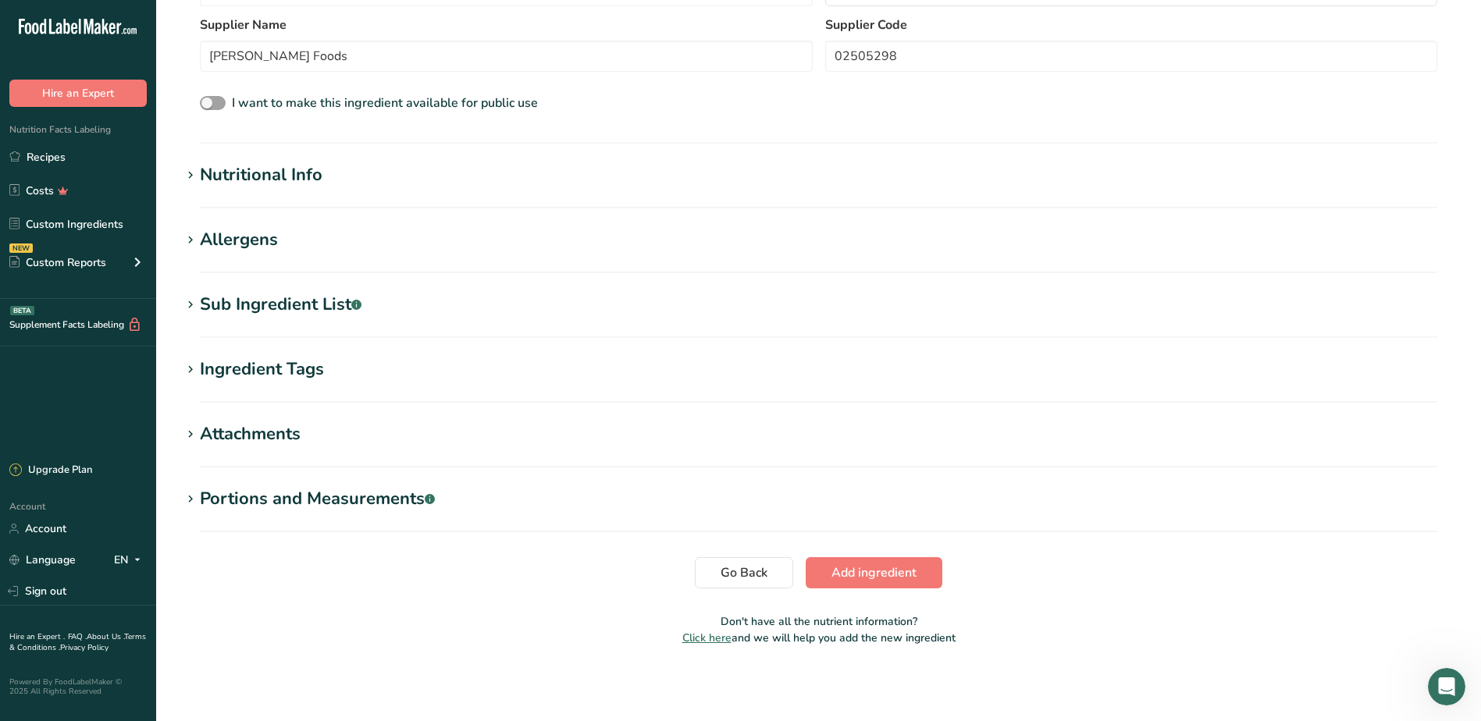
click at [226, 312] on div "Sub Ingredient List .a-a{fill:#347362;}.b-a{fill:#fff;}" at bounding box center [281, 305] width 162 height 26
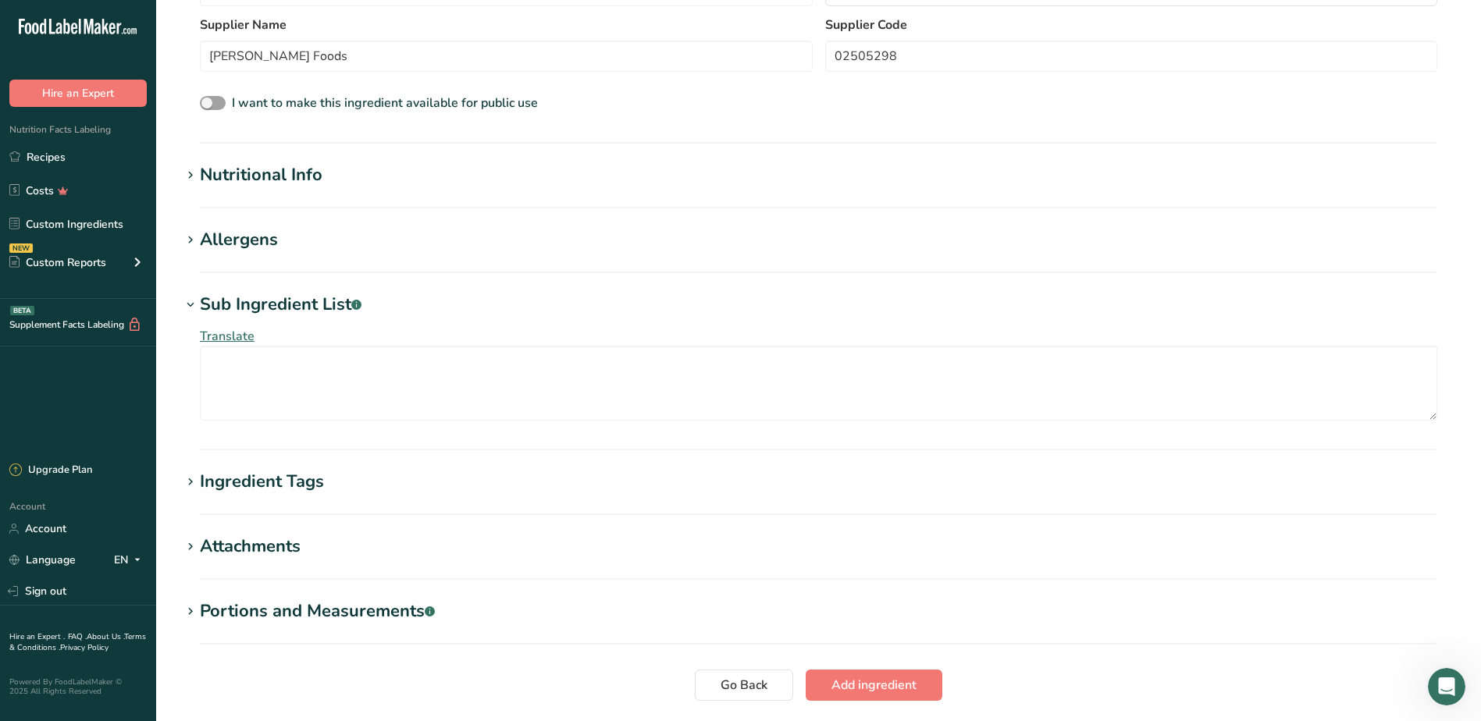
click at [187, 305] on icon at bounding box center [190, 305] width 14 height 22
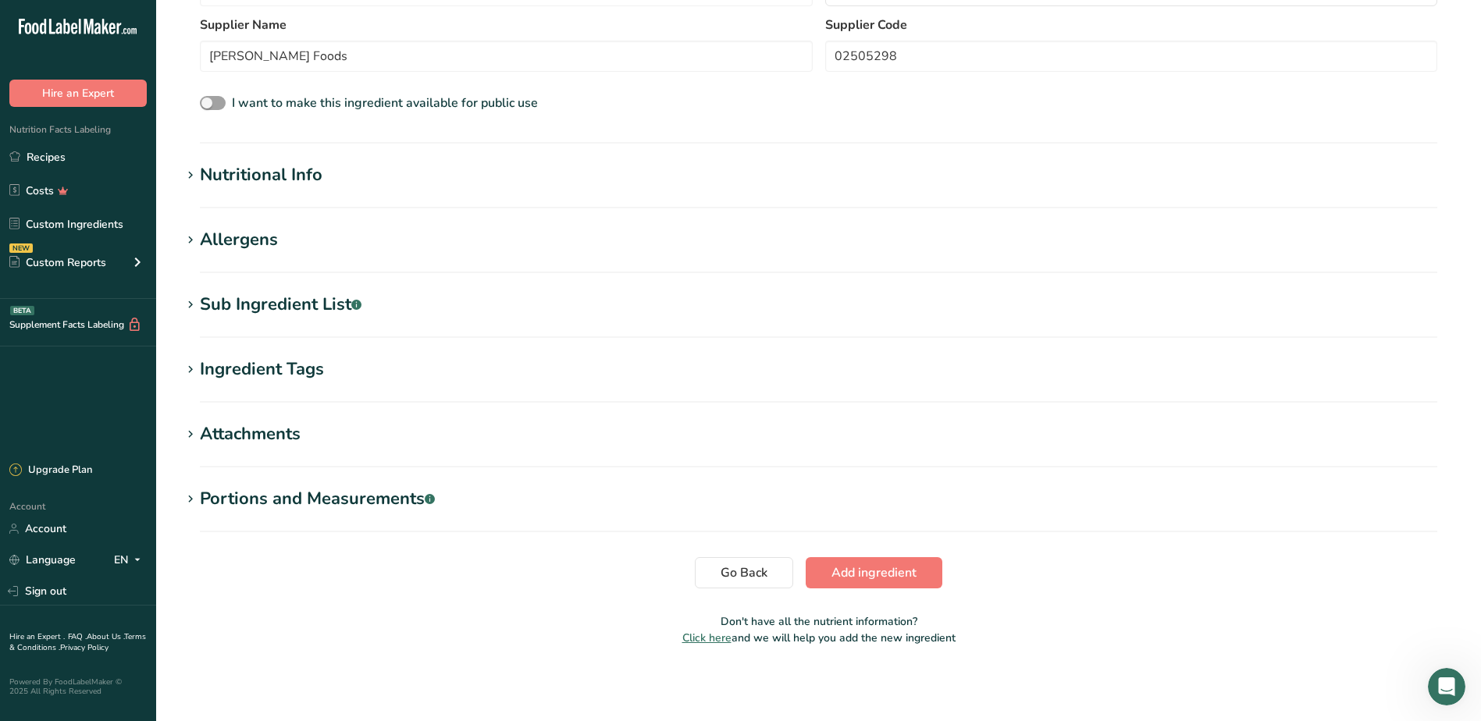
click at [195, 245] on icon at bounding box center [190, 240] width 14 height 22
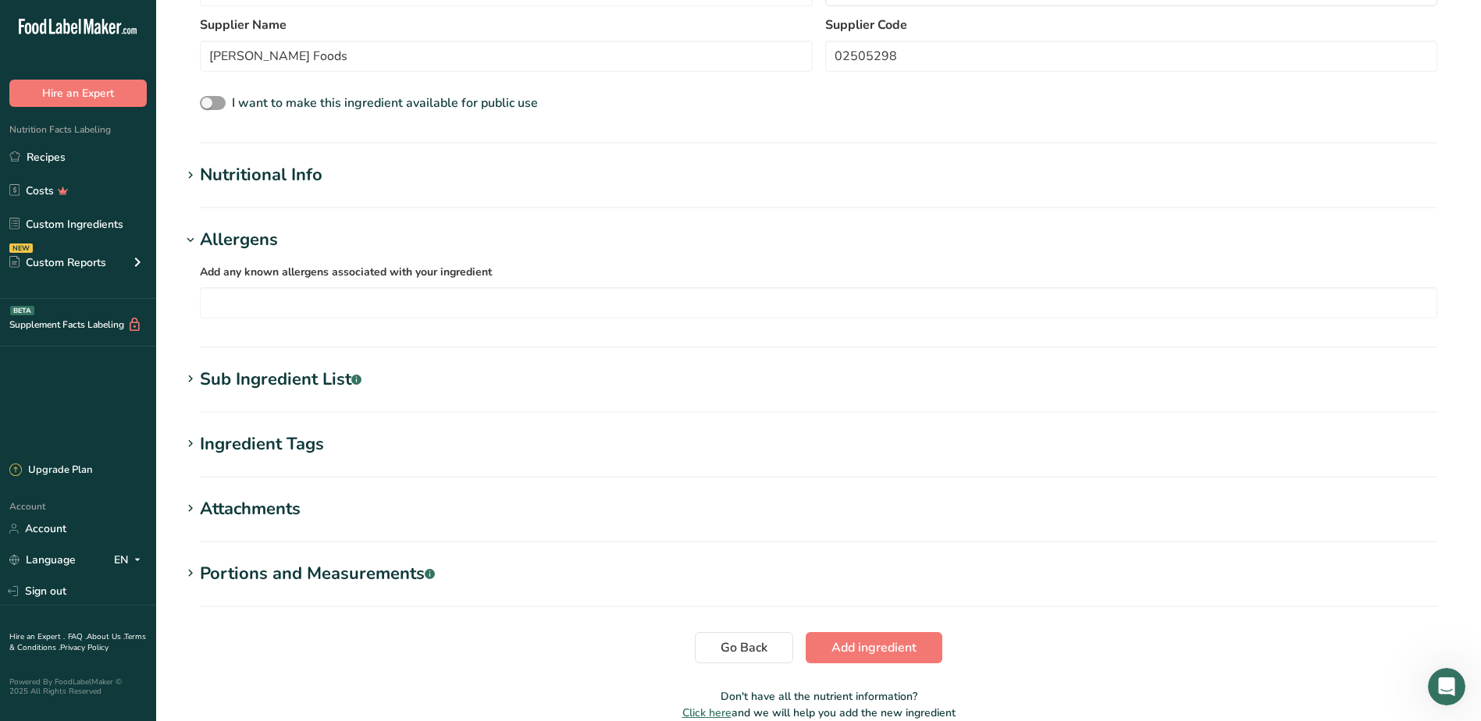
click at [195, 245] on icon at bounding box center [190, 240] width 14 height 22
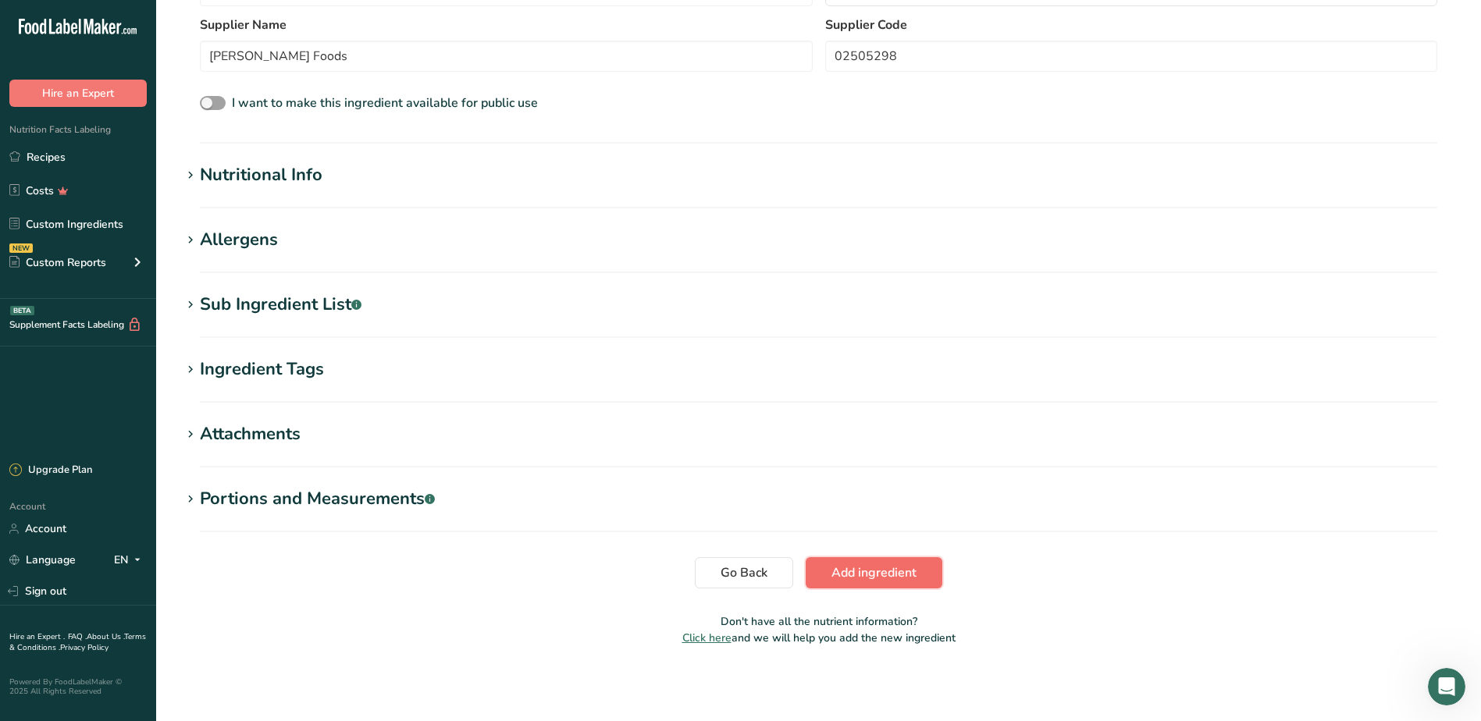
click at [866, 578] on span "Add ingredient" at bounding box center [873, 573] width 85 height 19
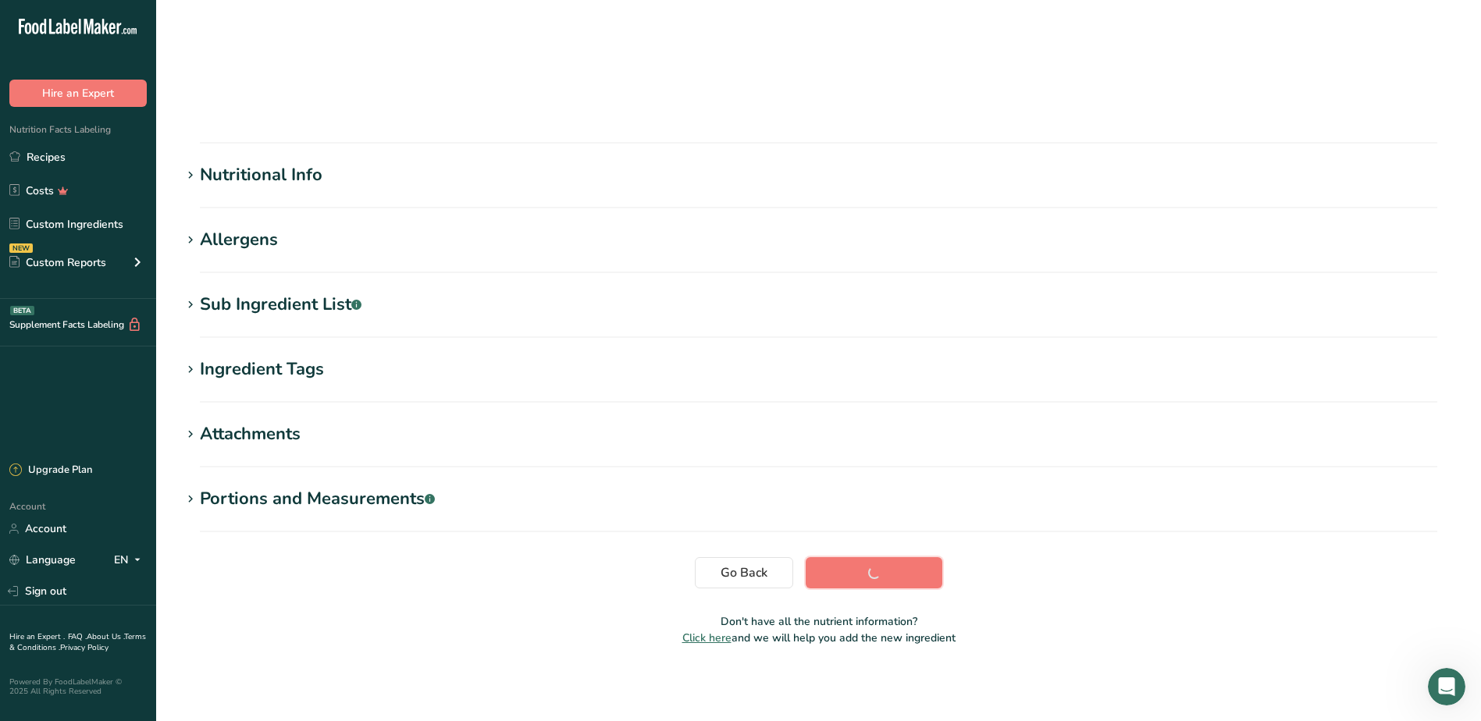
scroll to position [40, 0]
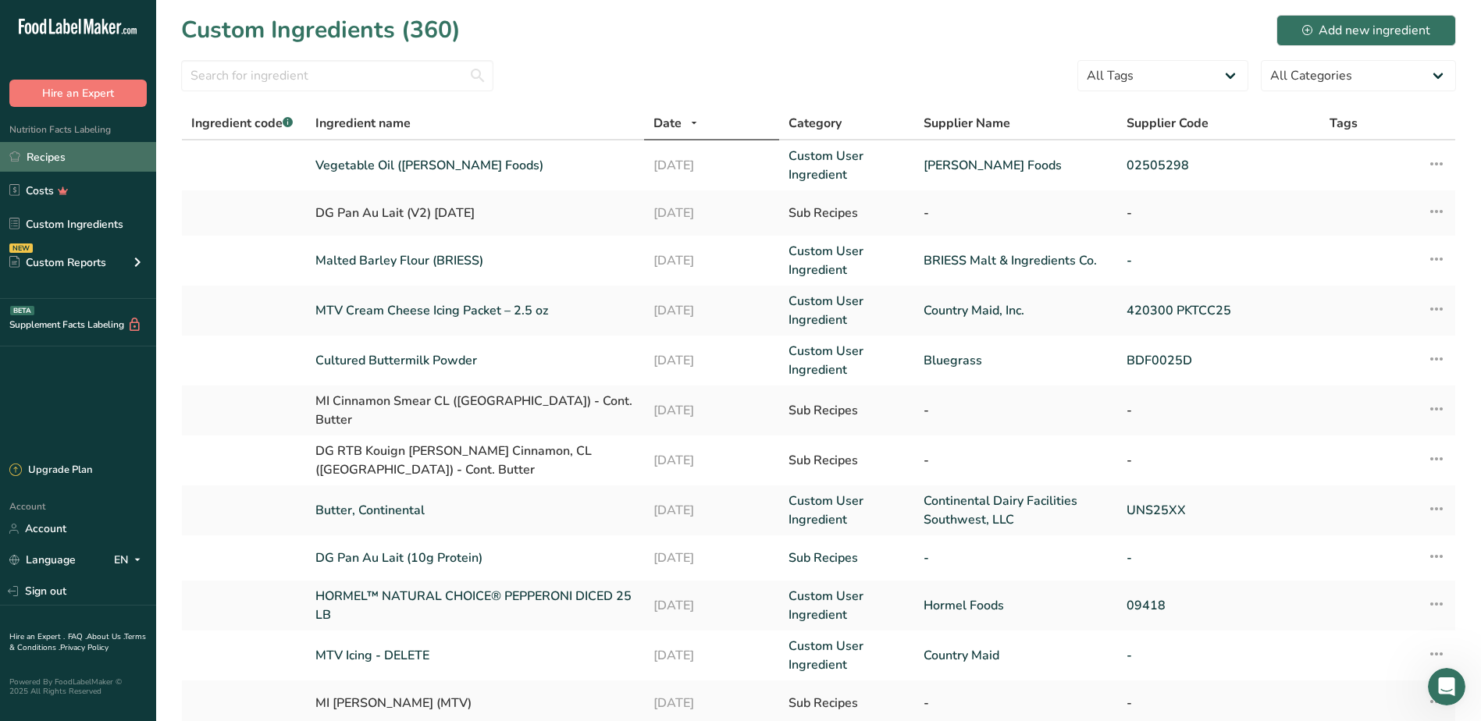
click at [41, 163] on link "Recipes" at bounding box center [78, 157] width 156 height 30
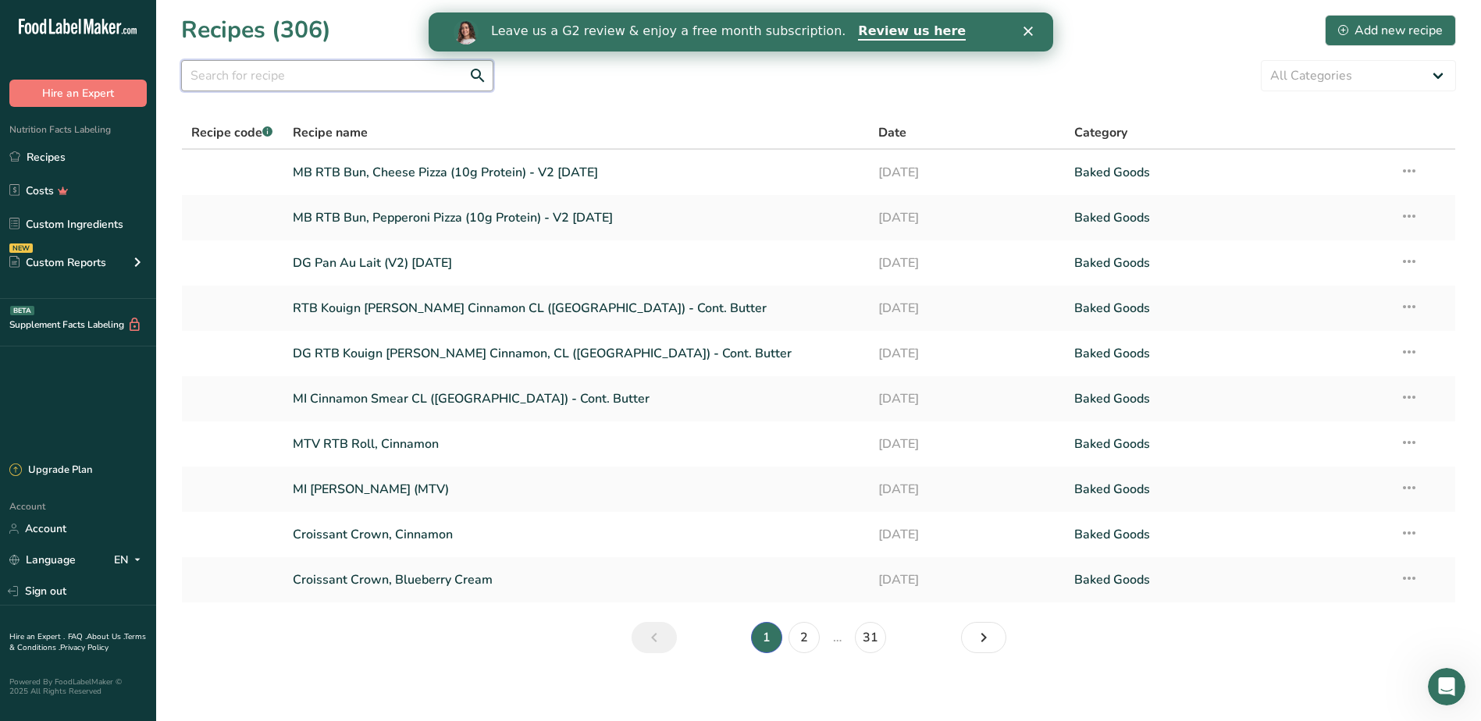
click at [329, 76] on input "text" at bounding box center [337, 75] width 312 height 31
click at [808, 641] on link "2" at bounding box center [803, 637] width 31 height 31
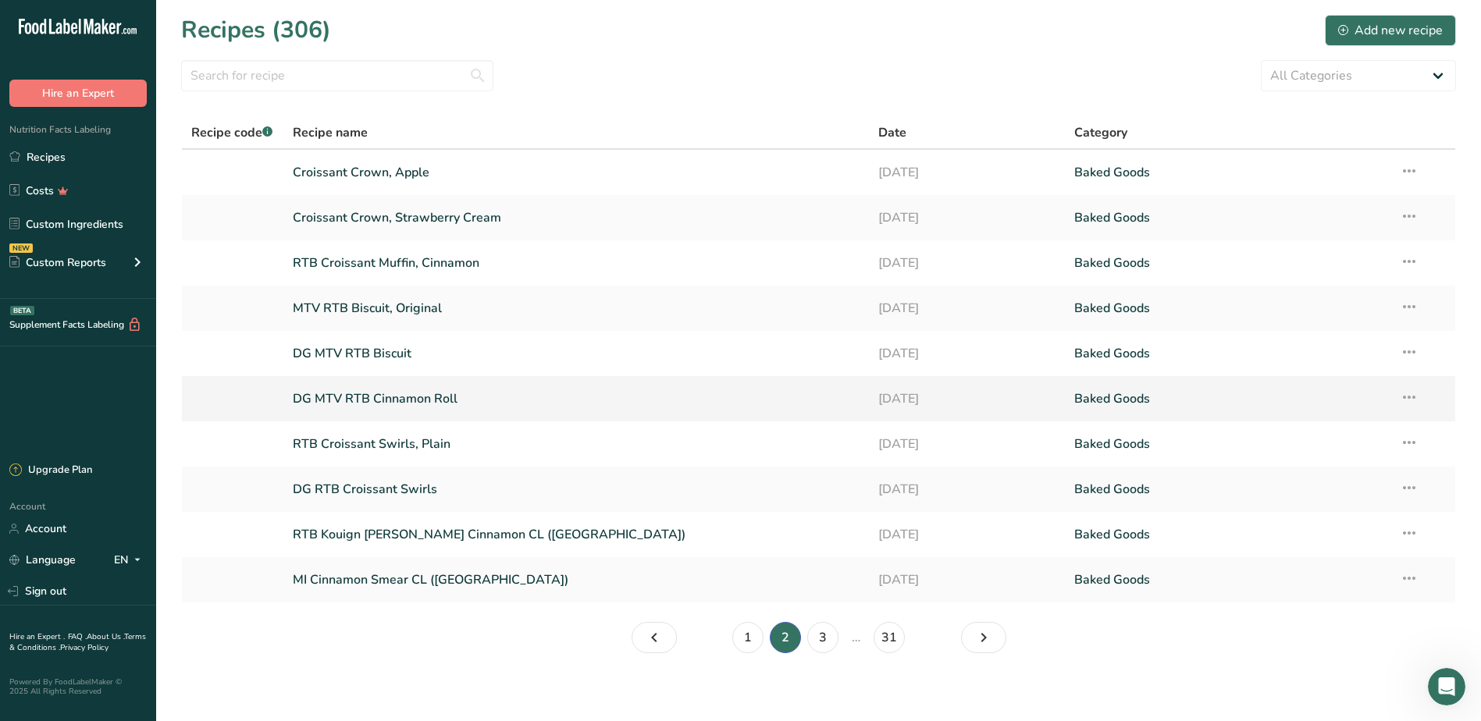
click at [404, 404] on link "DG MTV RTB Cinnamon Roll" at bounding box center [576, 398] width 567 height 33
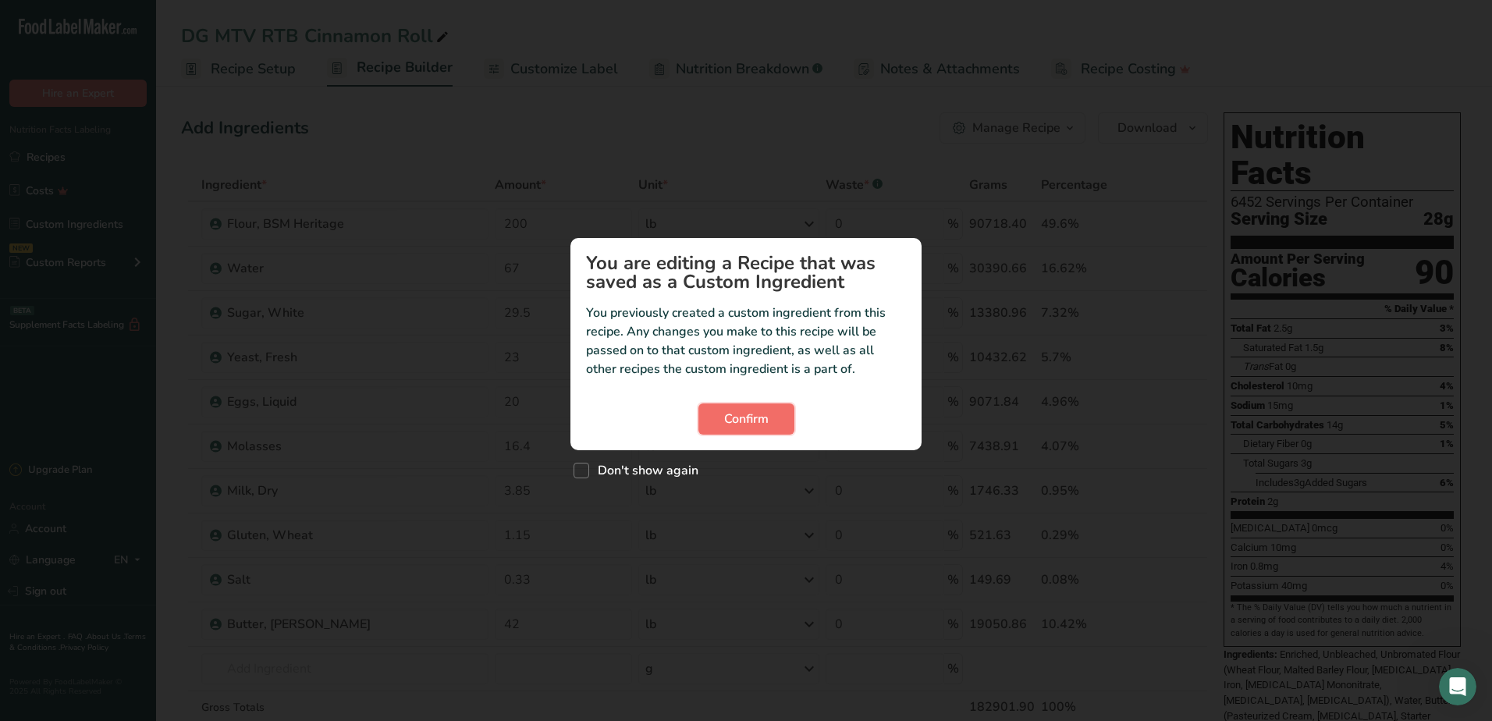
click at [713, 429] on button "Confirm" at bounding box center [747, 419] width 96 height 31
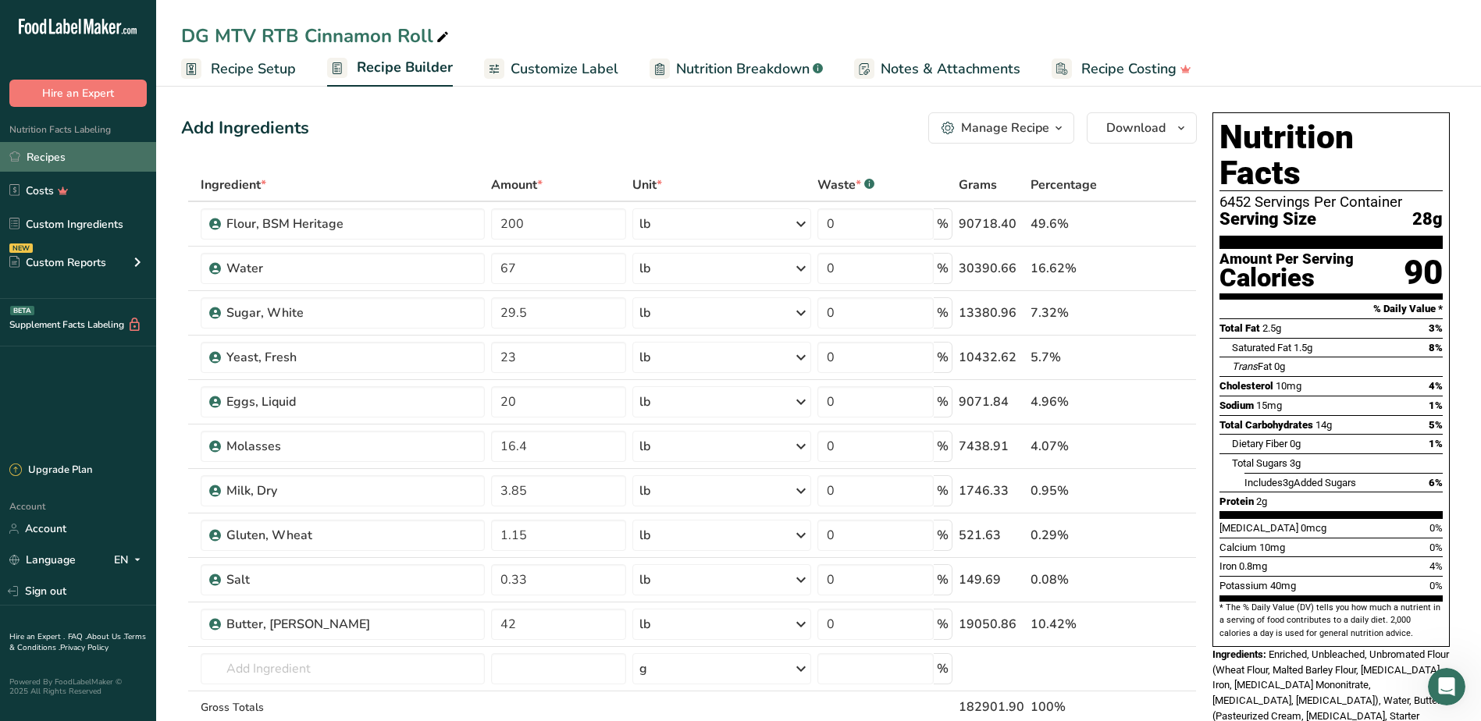
click at [96, 151] on link "Recipes" at bounding box center [78, 157] width 156 height 30
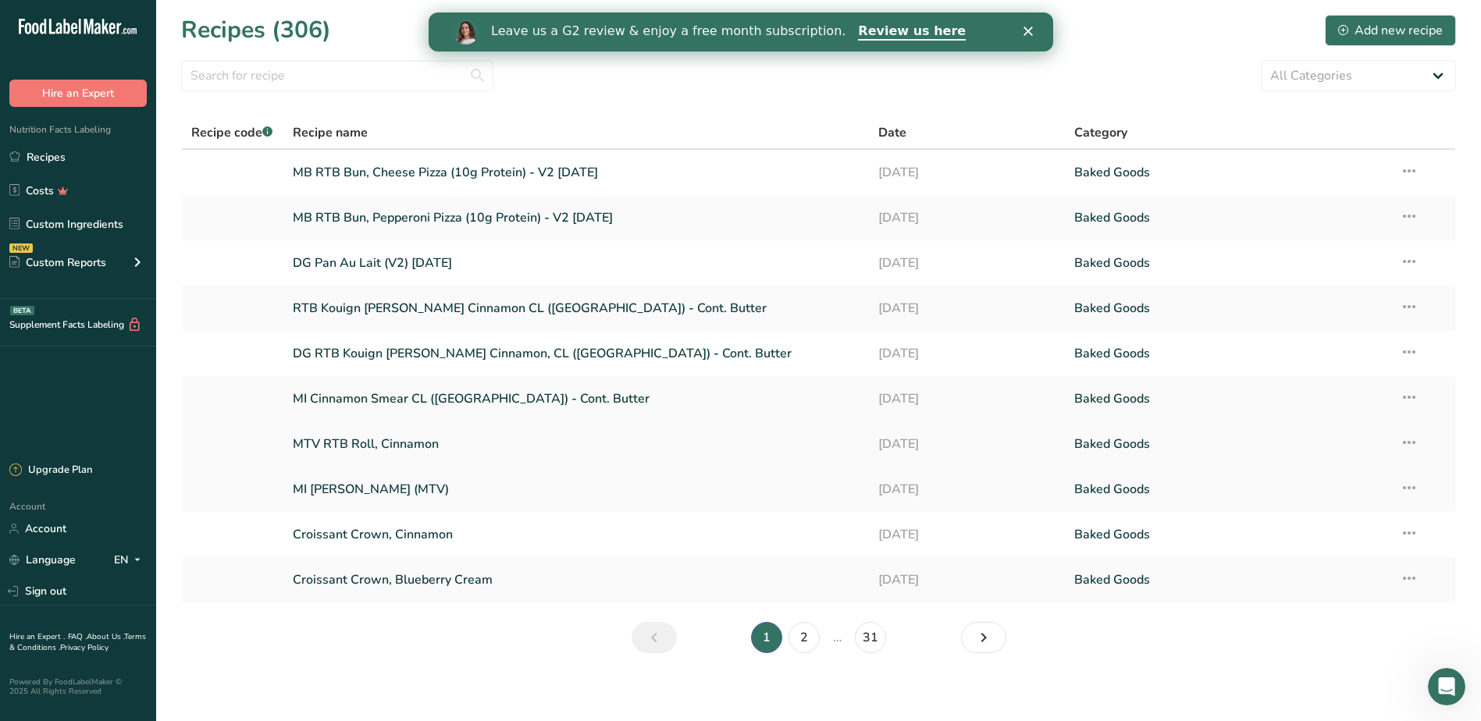
click at [418, 443] on link "MTV RTB Roll, Cinnamon" at bounding box center [576, 444] width 567 height 33
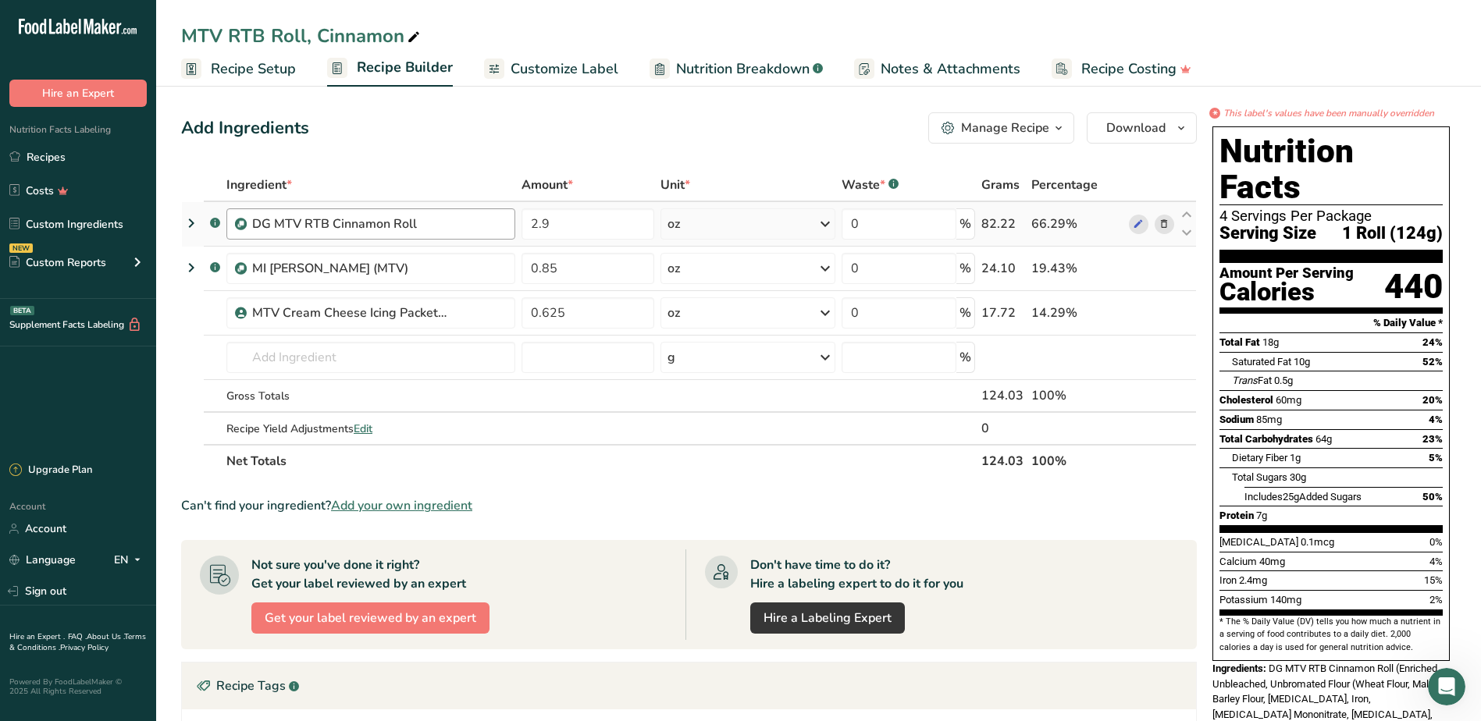
click at [449, 232] on div "DG MTV RTB Cinnamon Roll" at bounding box center [379, 224] width 254 height 19
click at [437, 272] on div "MI [PERSON_NAME] (MTV)" at bounding box center [349, 268] width 195 height 19
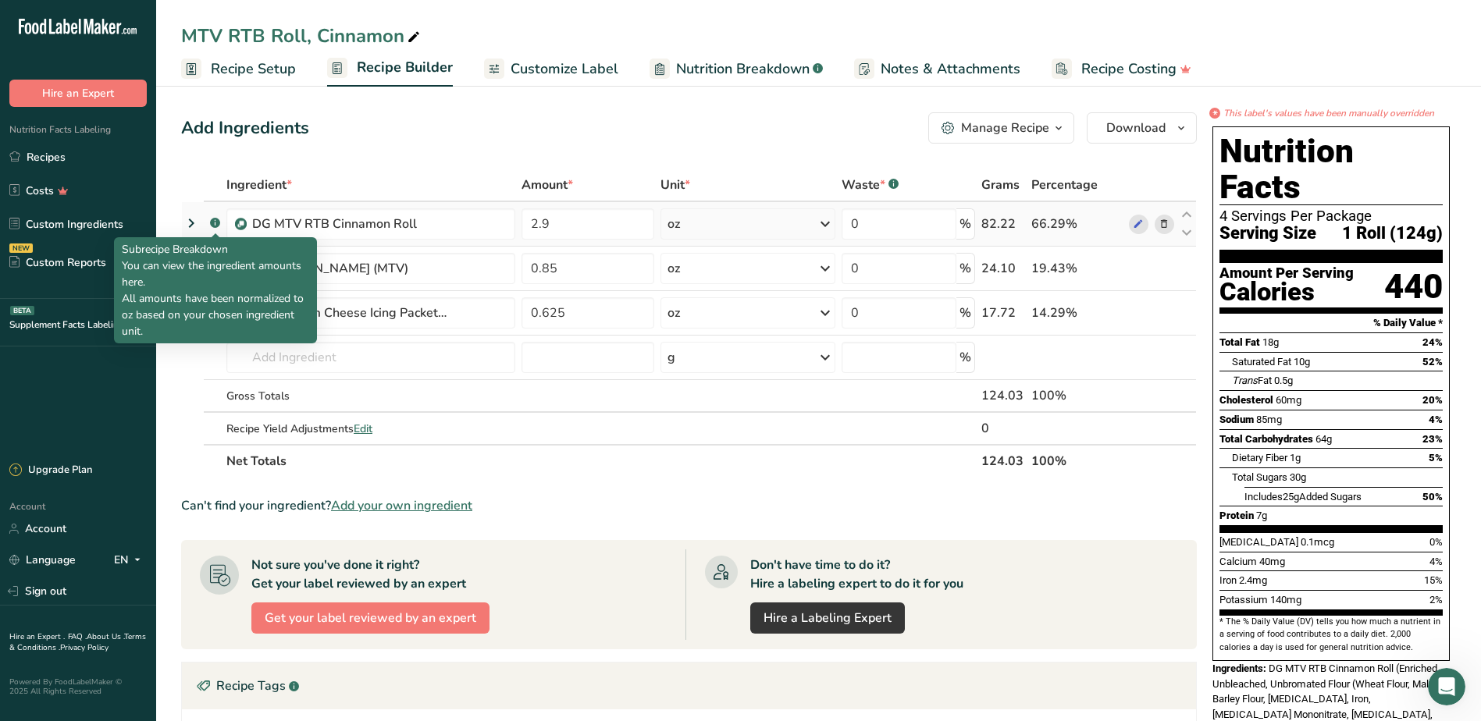
click at [215, 222] on icon at bounding box center [215, 224] width 1 height 4
click at [216, 220] on rect at bounding box center [215, 223] width 10 height 10
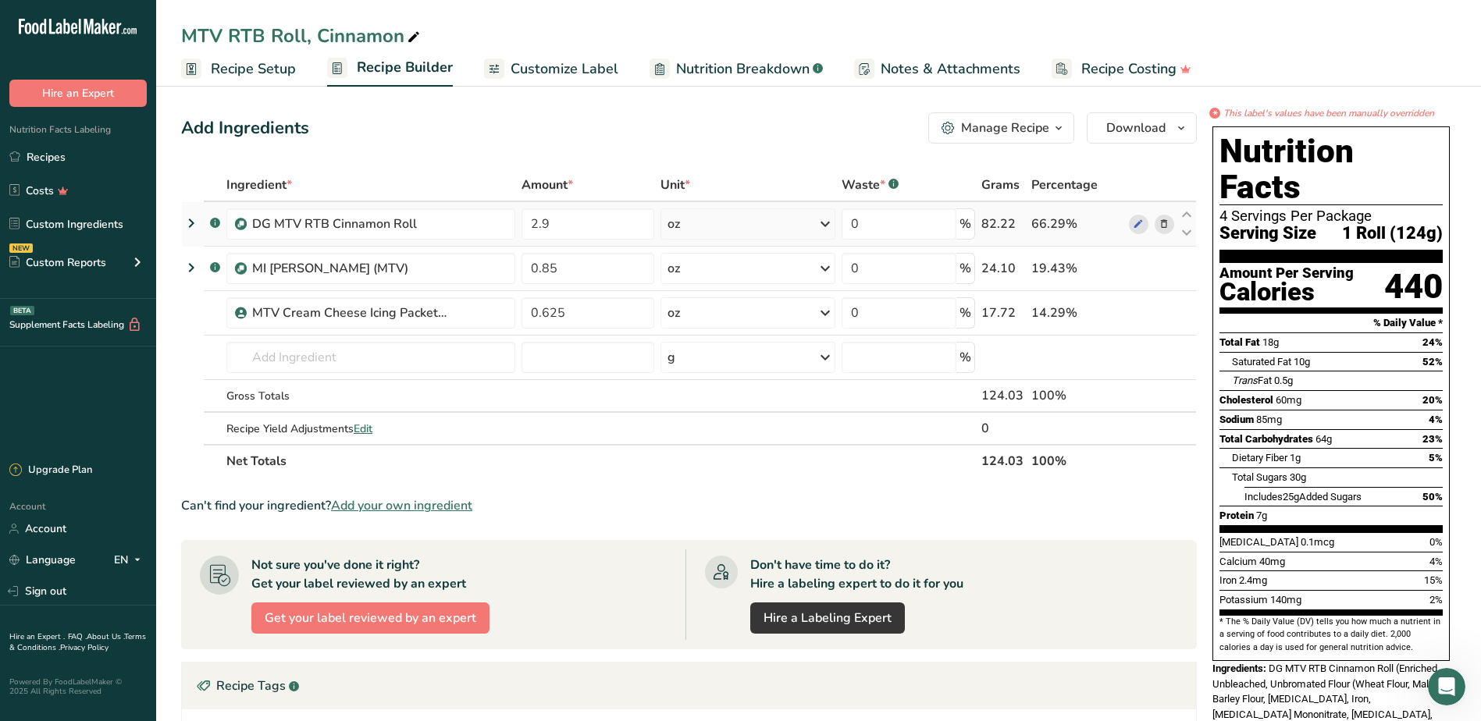
click at [216, 218] on icon ".a-a{fill:#347362;}.b-a{fill:#fff;}" at bounding box center [215, 223] width 10 height 10
click at [190, 221] on icon at bounding box center [191, 223] width 19 height 28
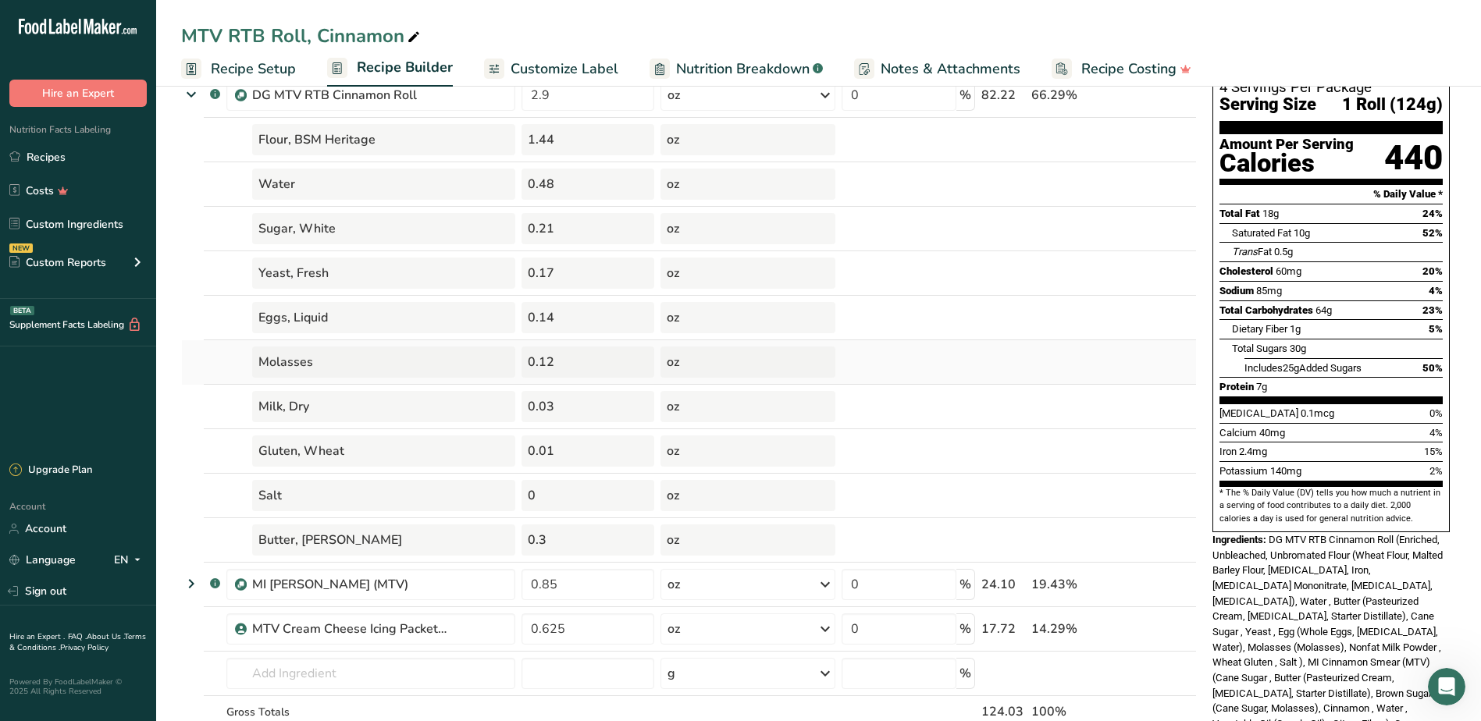
scroll to position [156, 0]
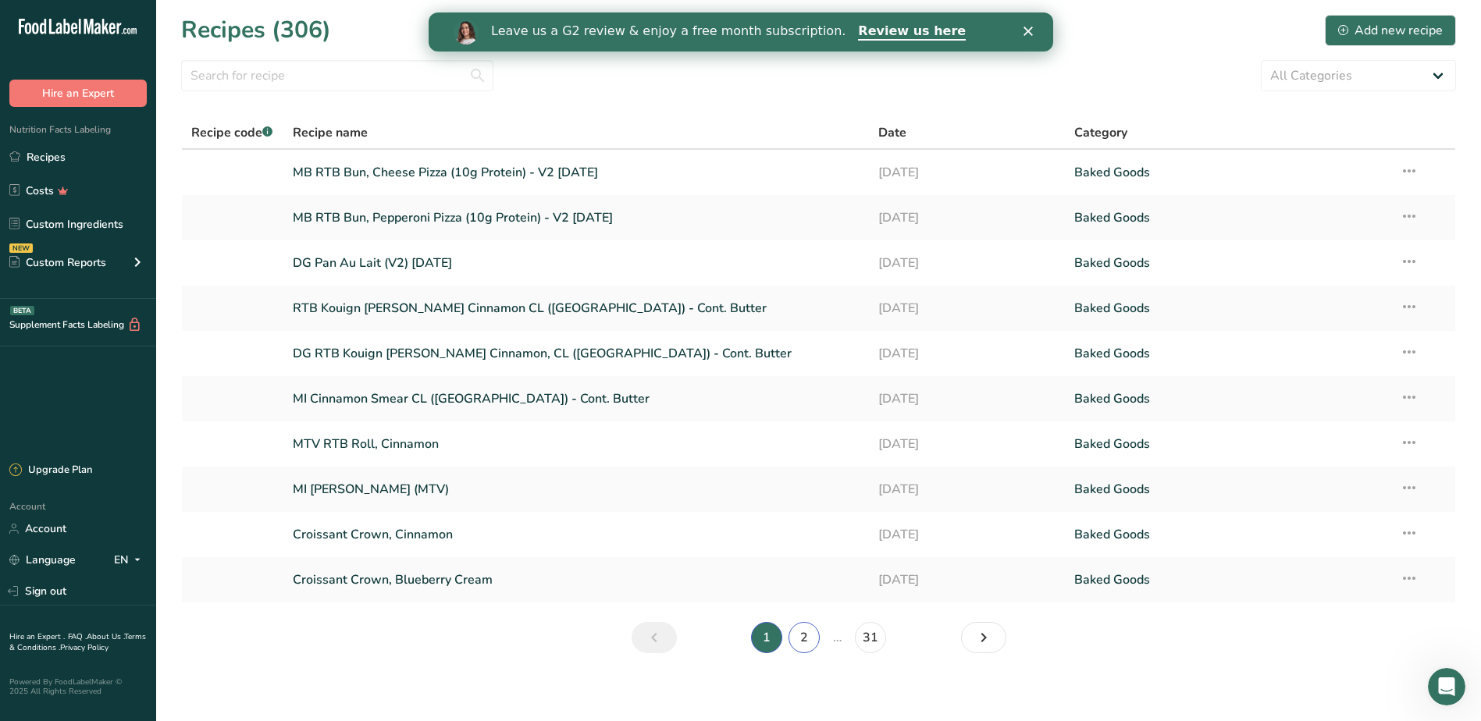
click at [804, 638] on link "2" at bounding box center [803, 637] width 31 height 31
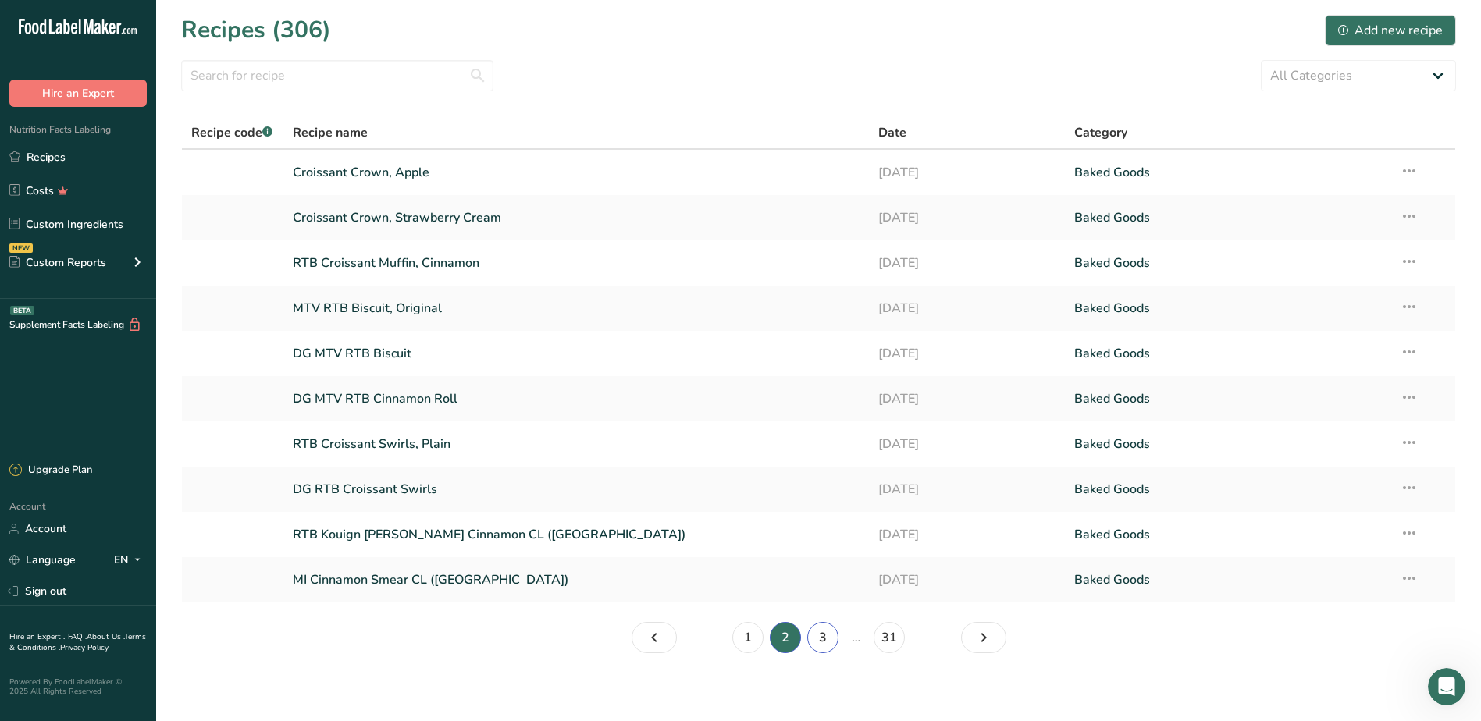
click at [816, 632] on link "3" at bounding box center [822, 637] width 31 height 31
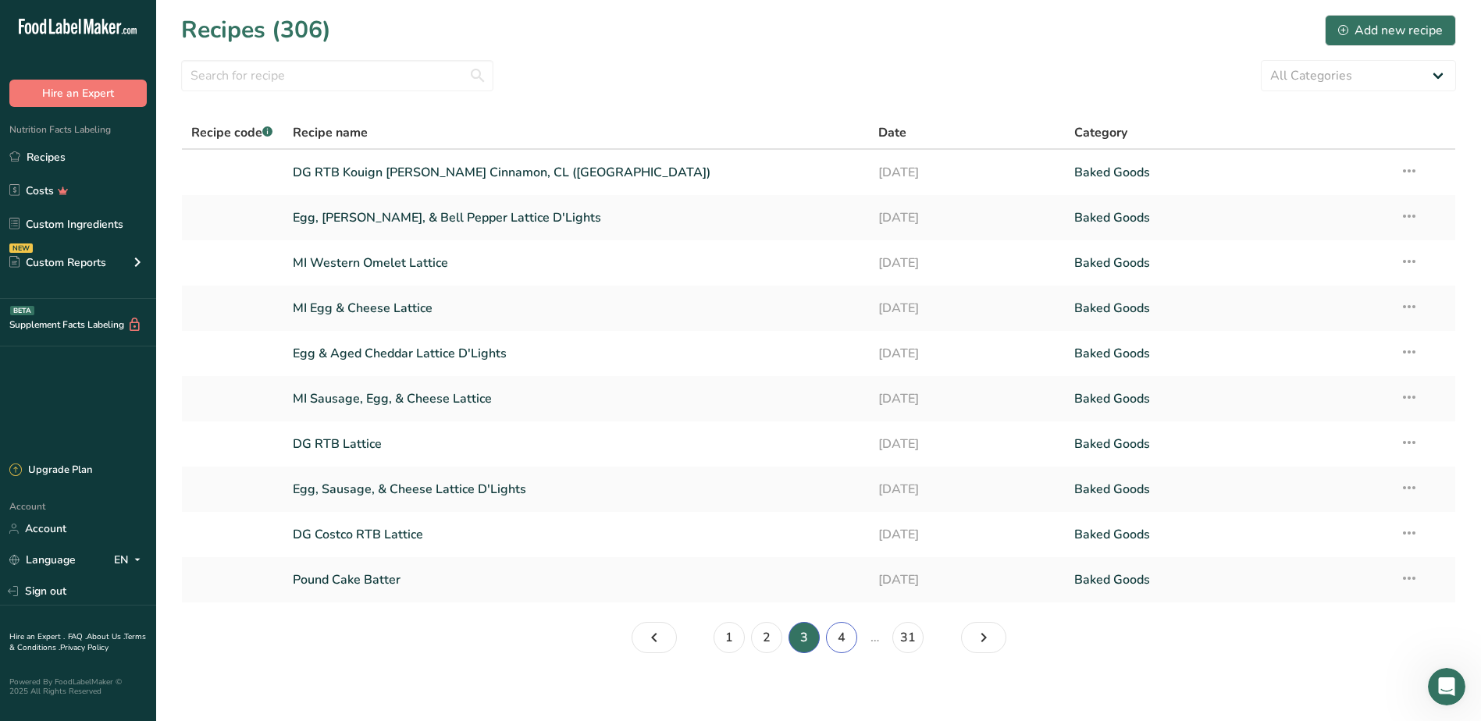
click at [838, 635] on link "4" at bounding box center [841, 637] width 31 height 31
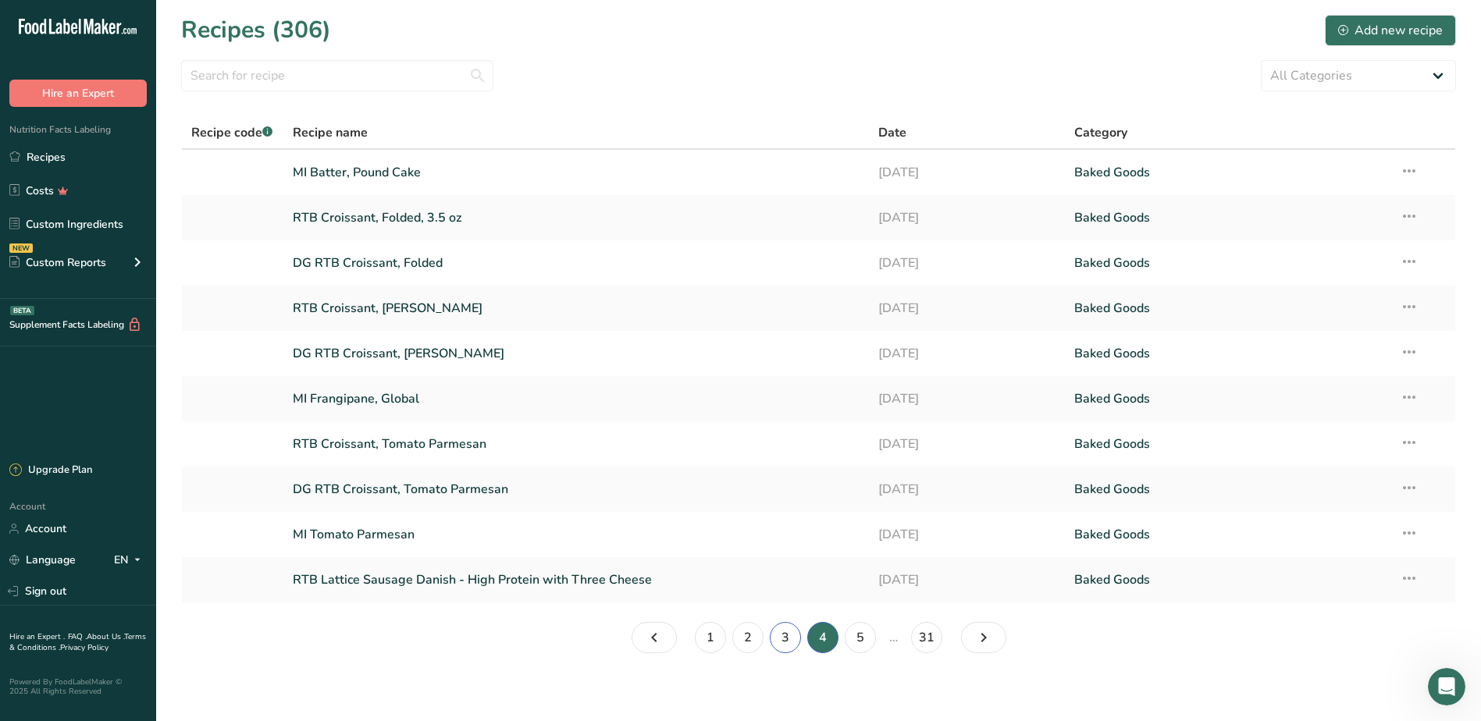
click at [791, 639] on link "3" at bounding box center [785, 637] width 31 height 31
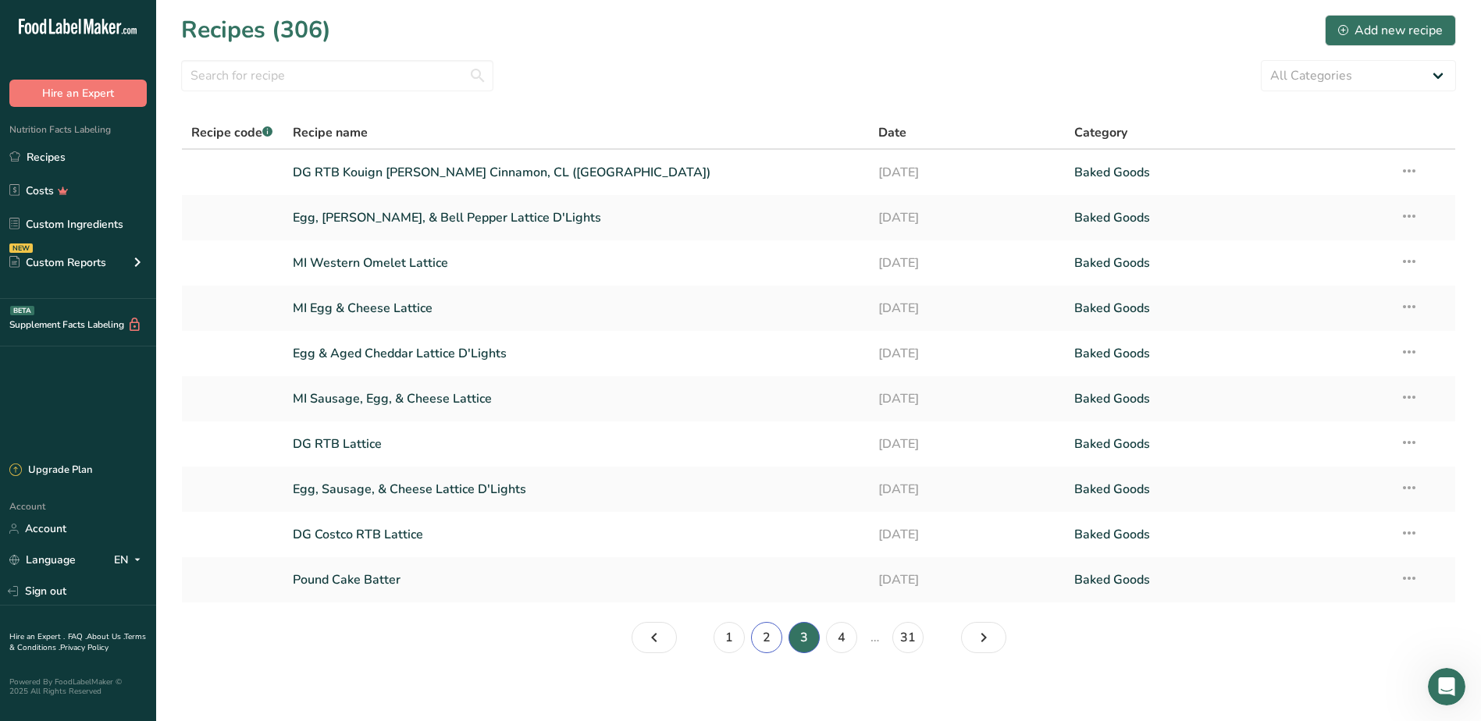
click at [764, 639] on link "2" at bounding box center [766, 637] width 31 height 31
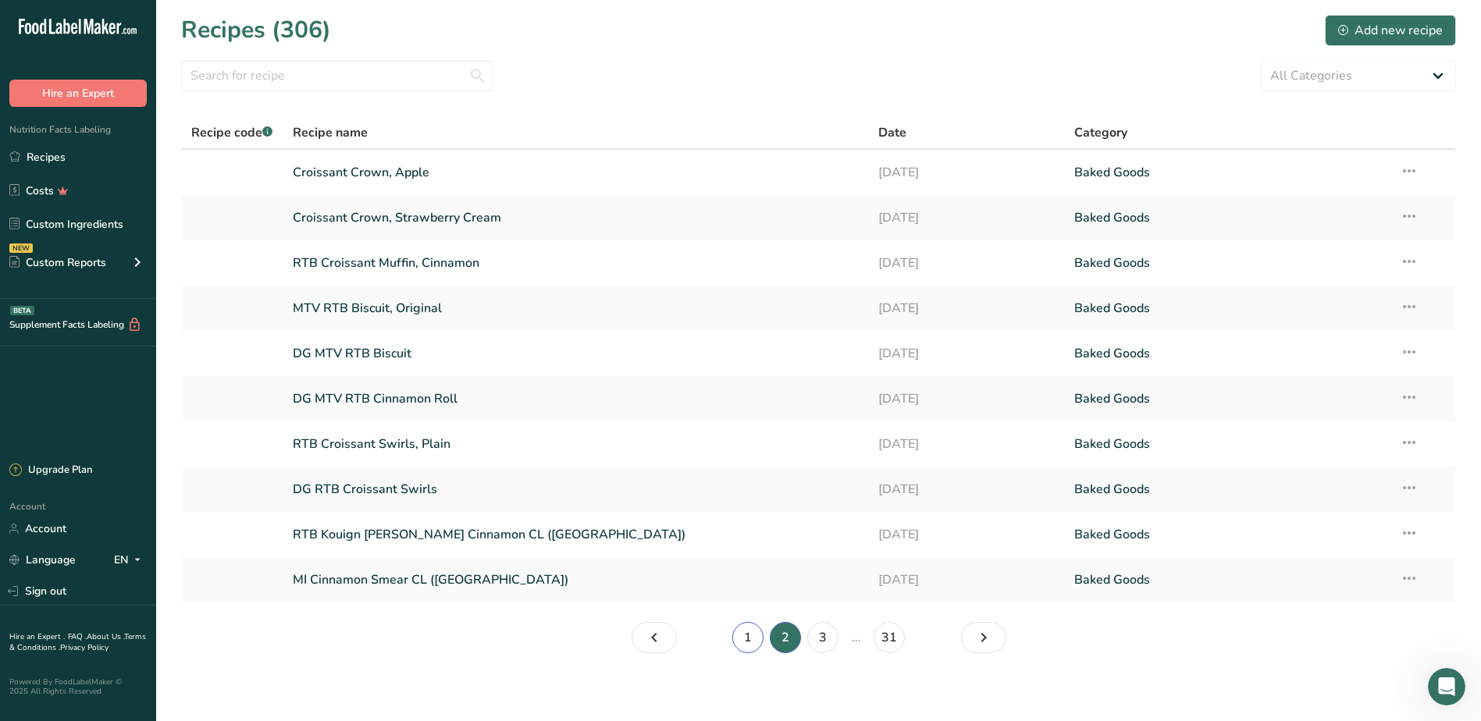
click at [751, 638] on link "1" at bounding box center [747, 637] width 31 height 31
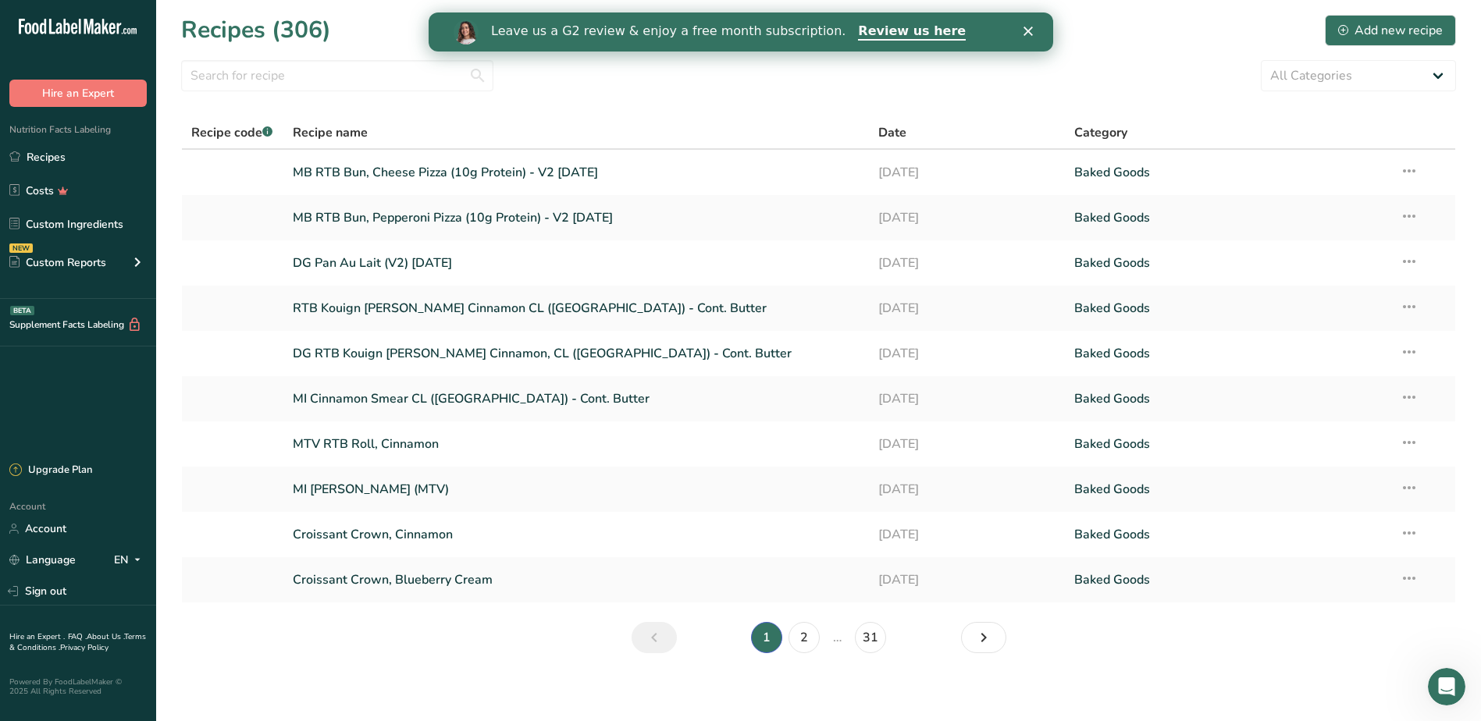
click at [770, 641] on li "1" at bounding box center [766, 637] width 37 height 31
click at [360, 443] on link "MTV RTB Roll, Cinnamon" at bounding box center [576, 444] width 567 height 33
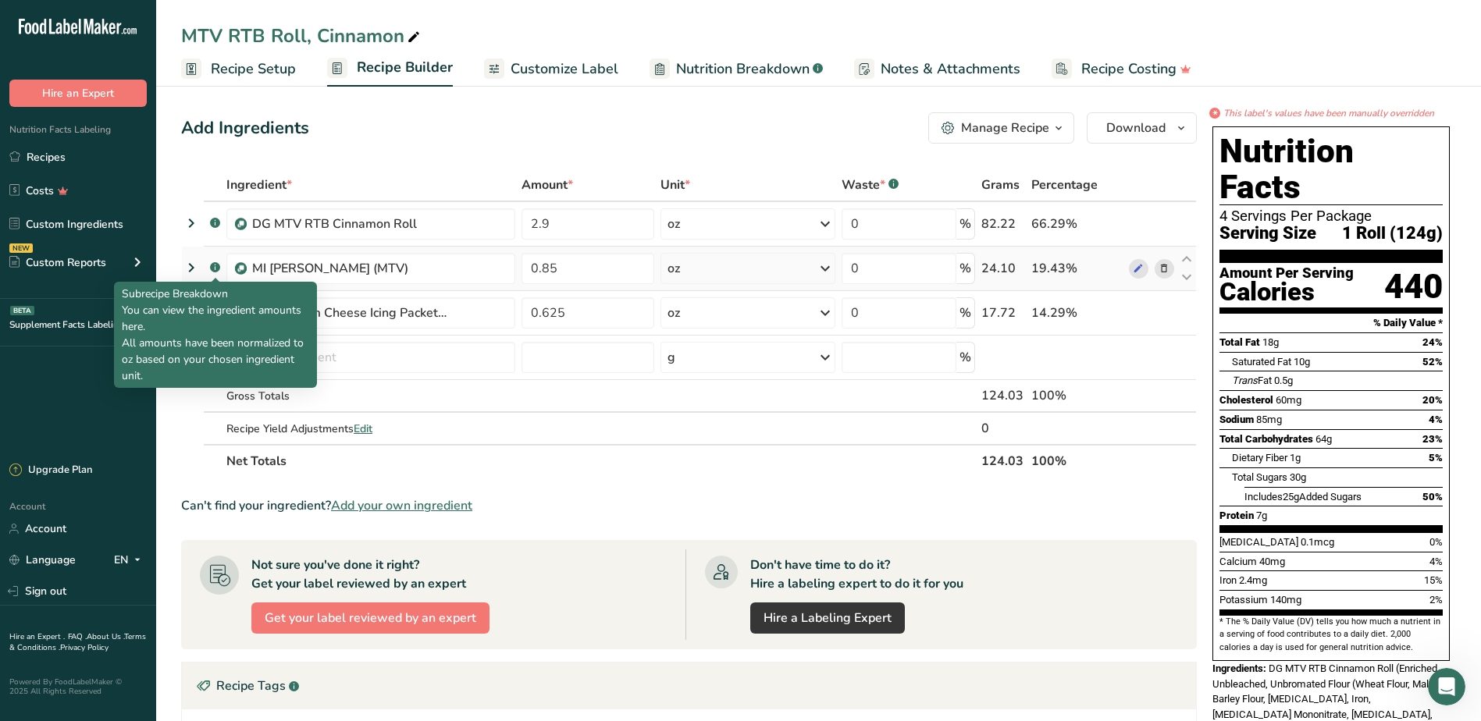
click at [215, 265] on rect at bounding box center [215, 267] width 10 height 10
click at [215, 268] on g at bounding box center [215, 267] width 10 height 10
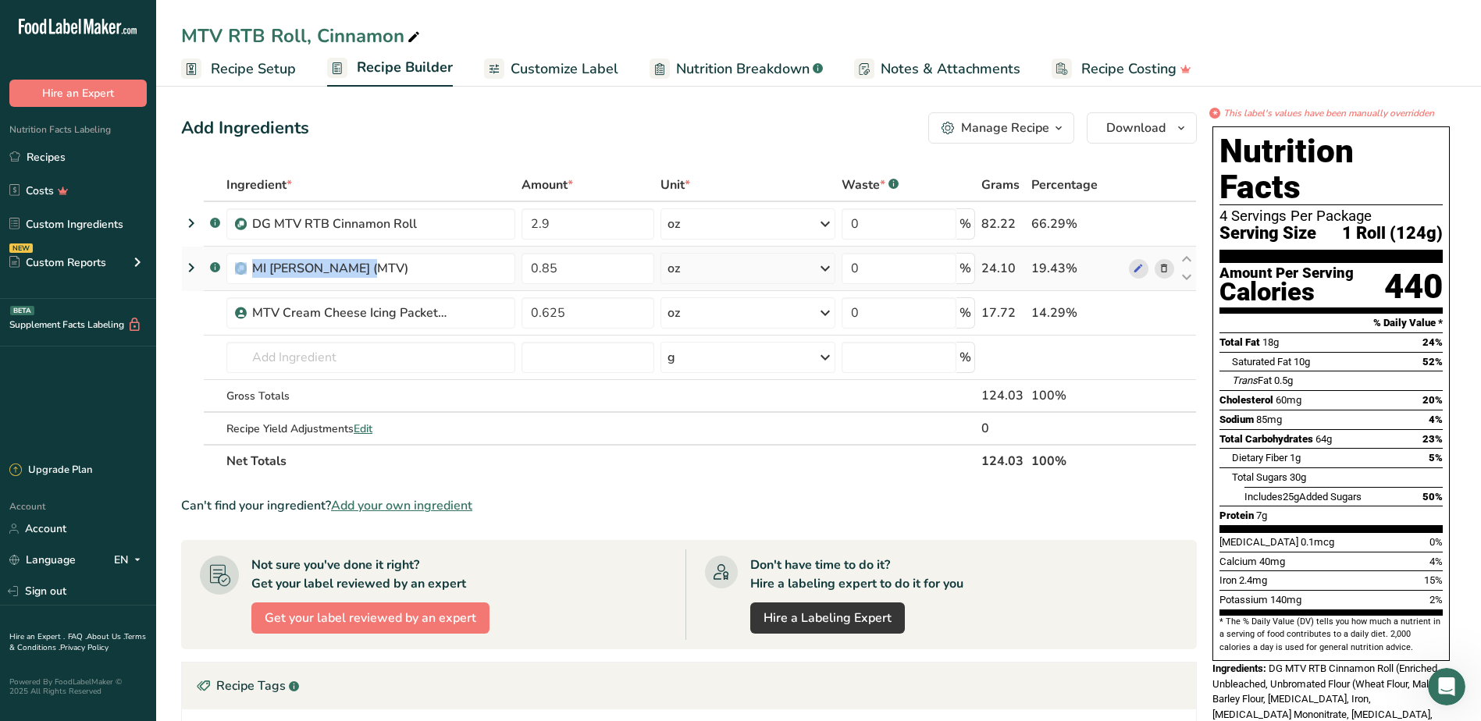
click at [215, 268] on icon at bounding box center [215, 268] width 1 height 4
drag, startPoint x: 215, startPoint y: 268, endPoint x: 189, endPoint y: 263, distance: 26.2
click at [189, 263] on icon at bounding box center [191, 268] width 19 height 28
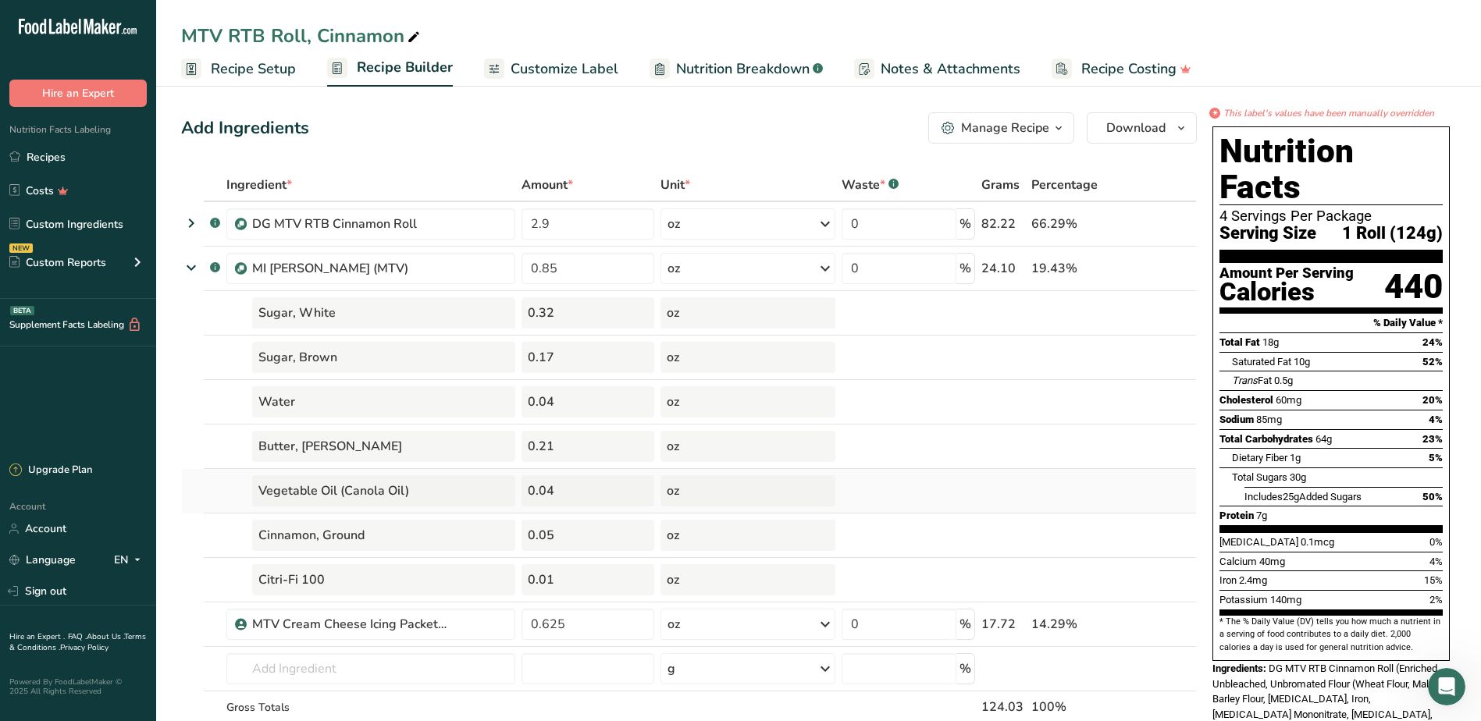
click at [306, 493] on div "Vegetable Oil (Canola Oil)" at bounding box center [383, 490] width 263 height 31
click at [197, 225] on icon at bounding box center [191, 223] width 19 height 28
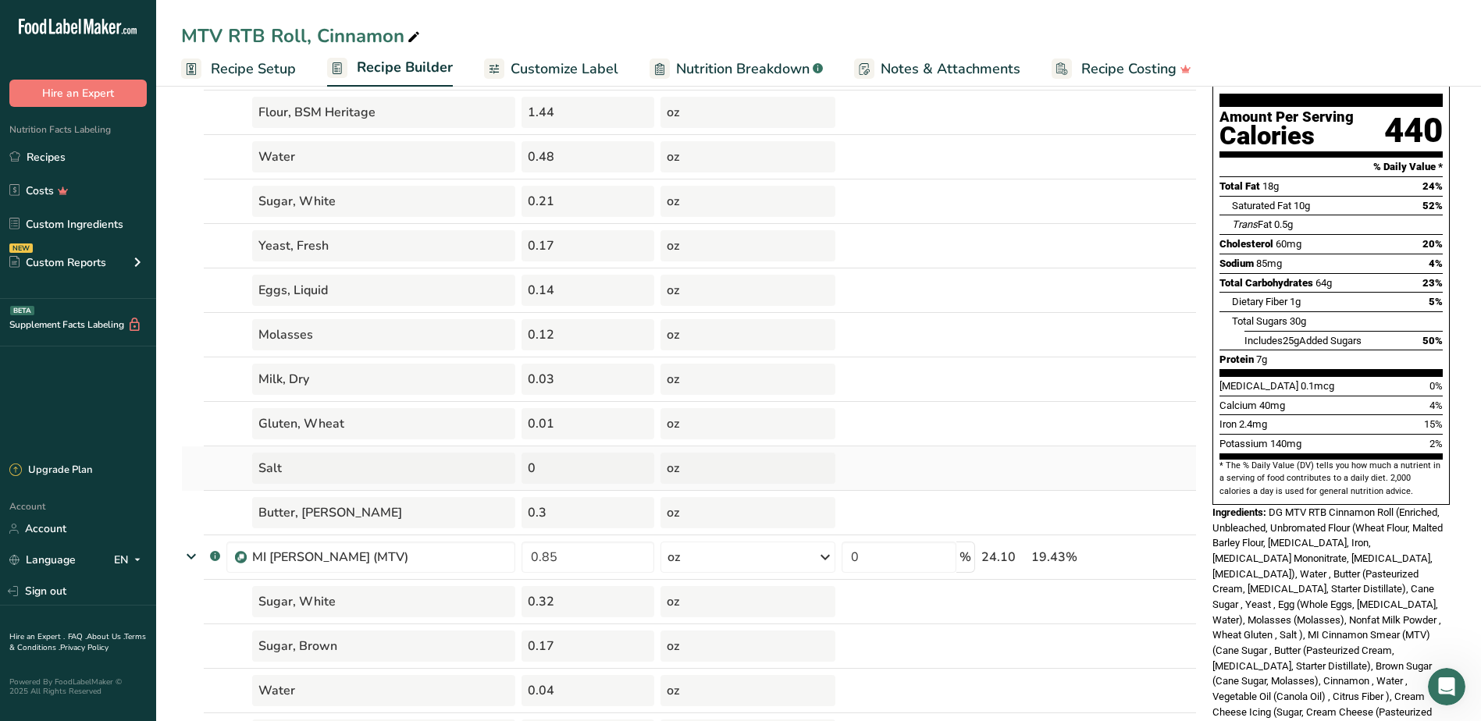
scroll to position [234, 0]
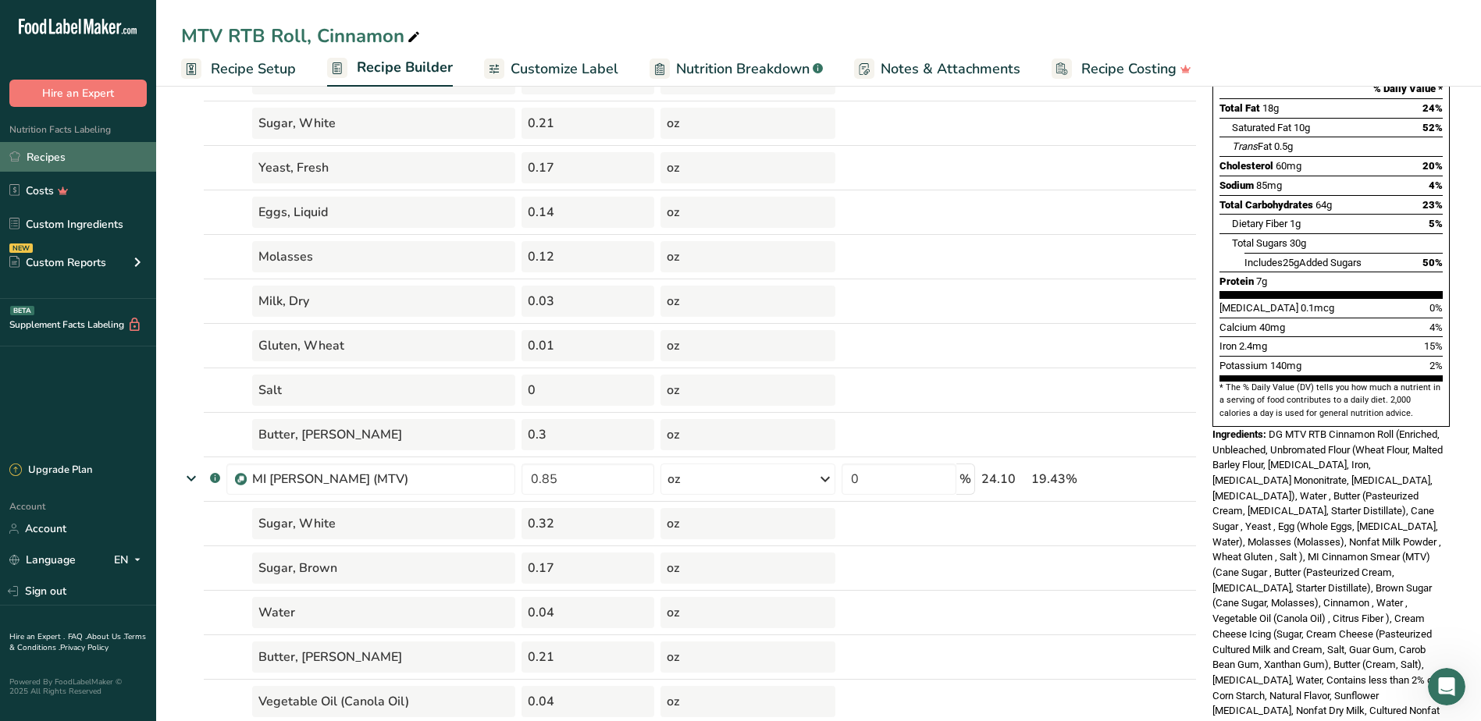
click at [134, 162] on link "Recipes" at bounding box center [78, 157] width 156 height 30
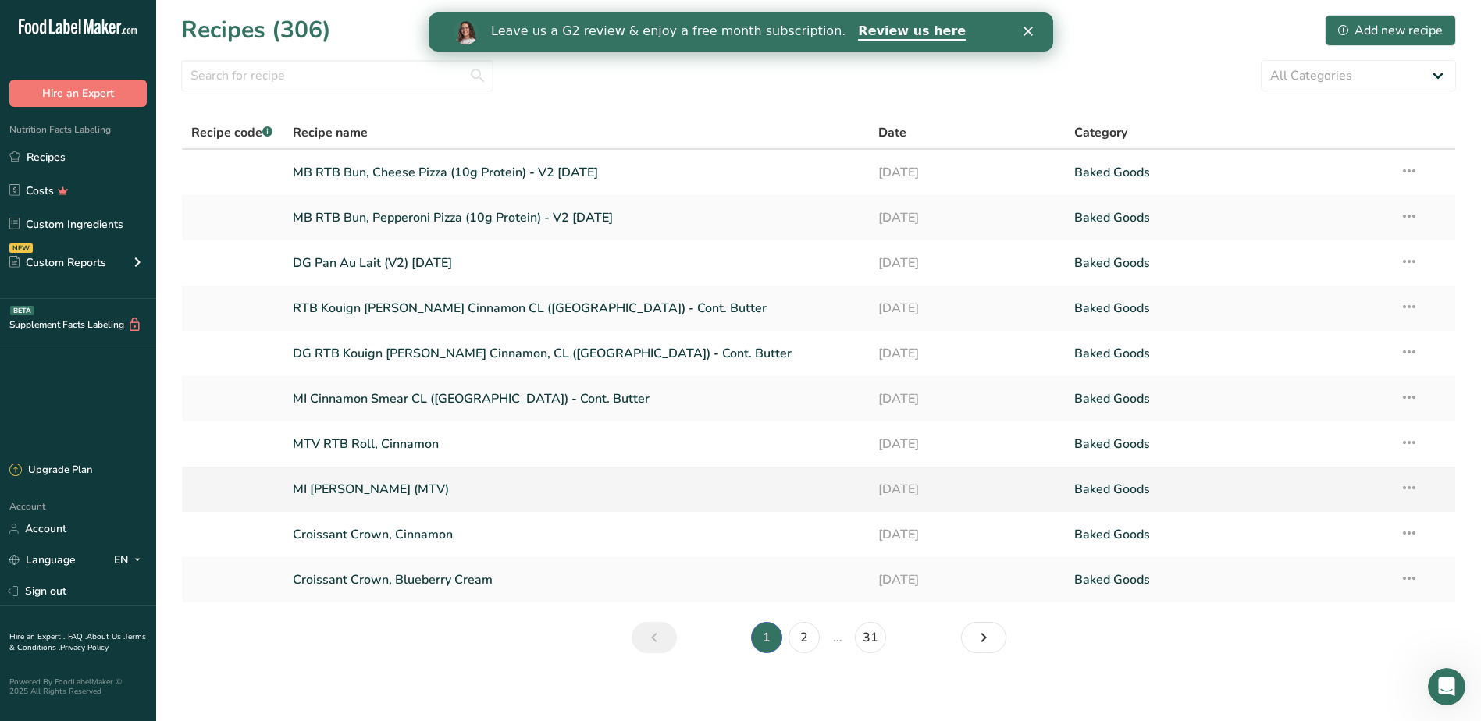
click at [399, 494] on link "MI [PERSON_NAME] (MTV)" at bounding box center [576, 489] width 567 height 33
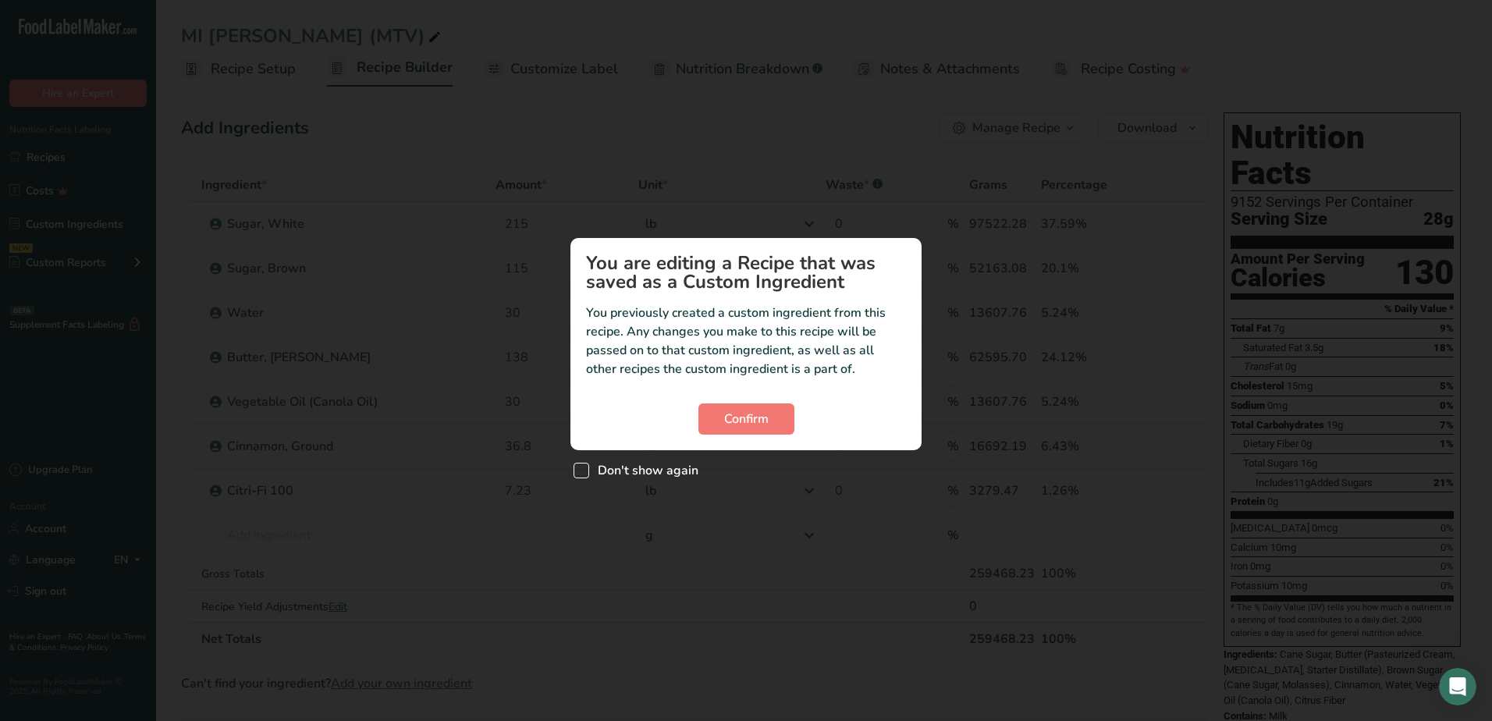
click at [585, 469] on span "Custom ingredient modal" at bounding box center [582, 471] width 16 height 16
click at [584, 469] on input "Don't show again" at bounding box center [579, 470] width 10 height 10
checkbox input "true"
click at [769, 411] on button "Confirm" at bounding box center [747, 419] width 96 height 31
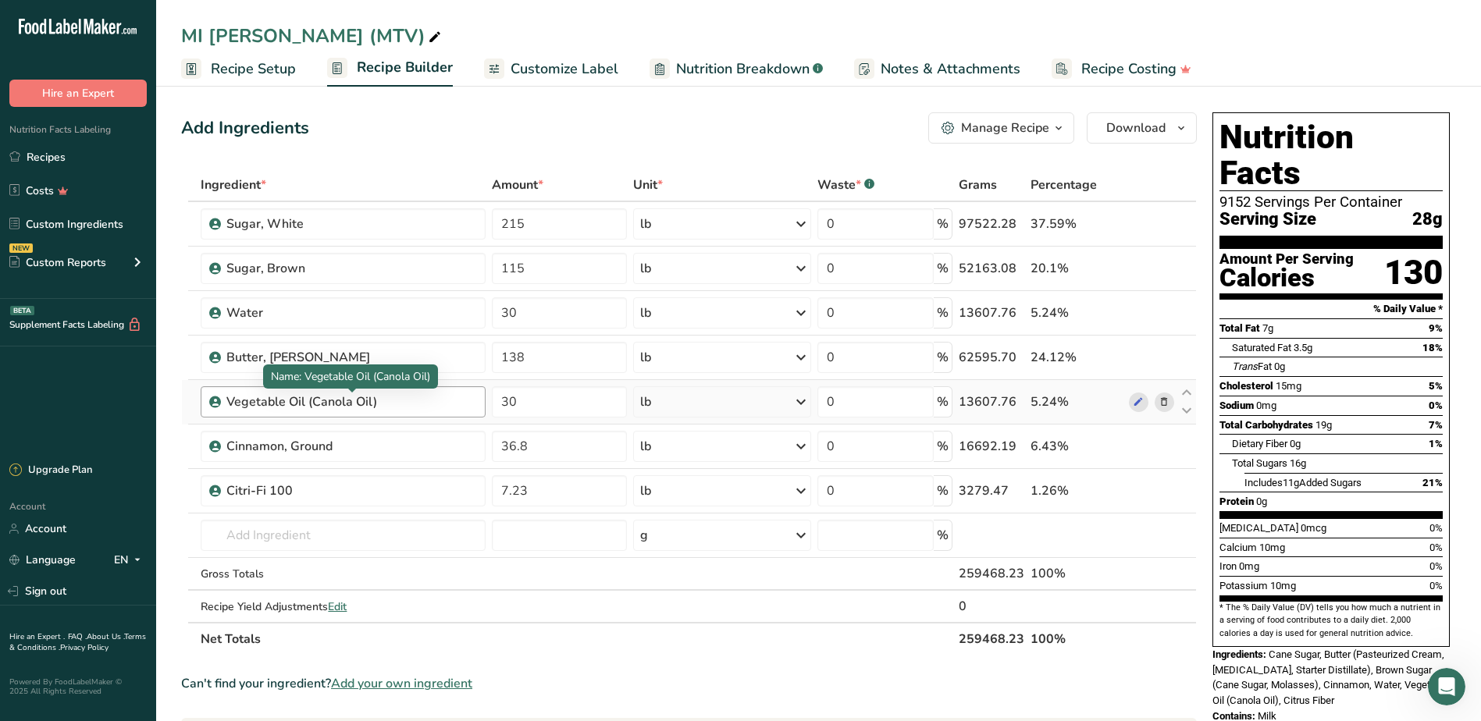
click at [249, 404] on div "Vegetable Oil (Canola Oil)" at bounding box center [323, 402] width 195 height 19
click at [1167, 407] on icon at bounding box center [1163, 402] width 11 height 16
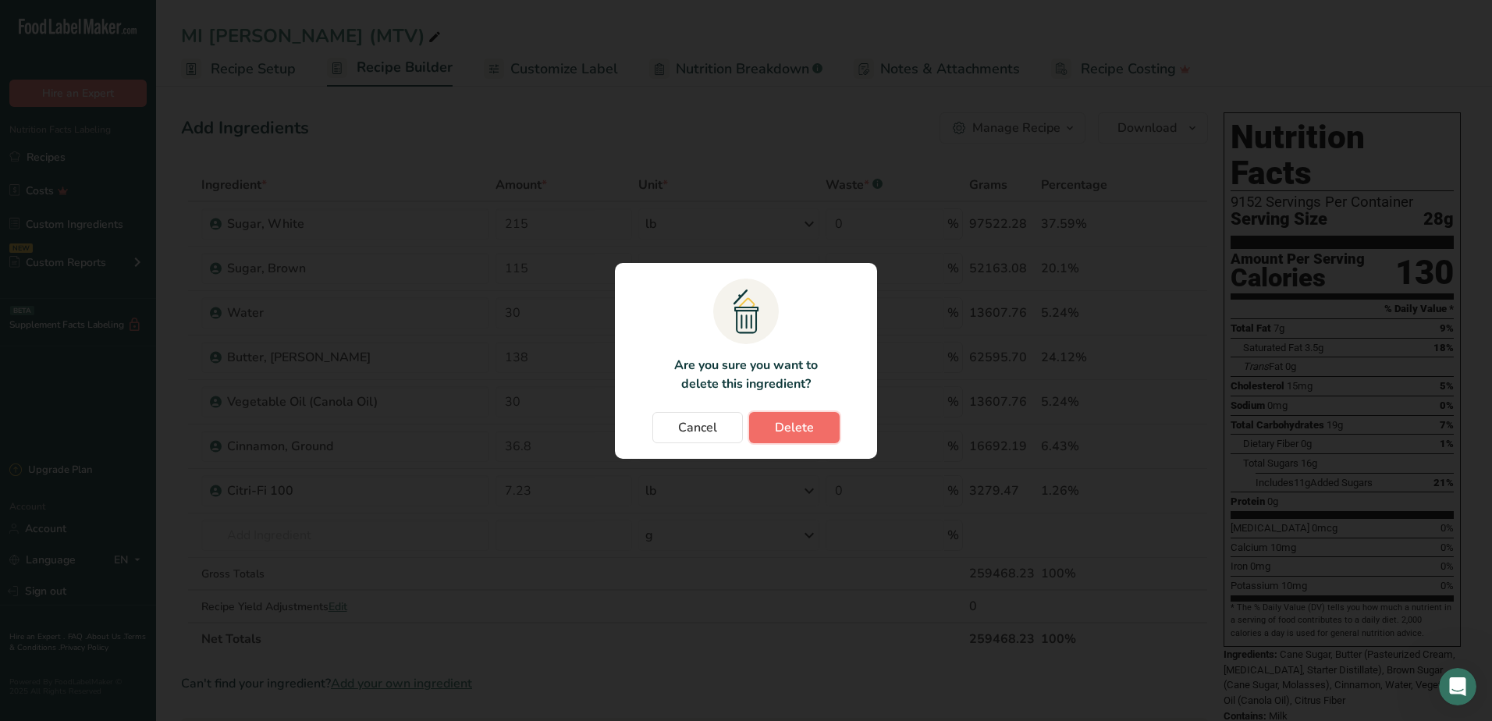
click at [796, 427] on span "Delete" at bounding box center [794, 427] width 39 height 19
type input "36.8"
type input "7.23"
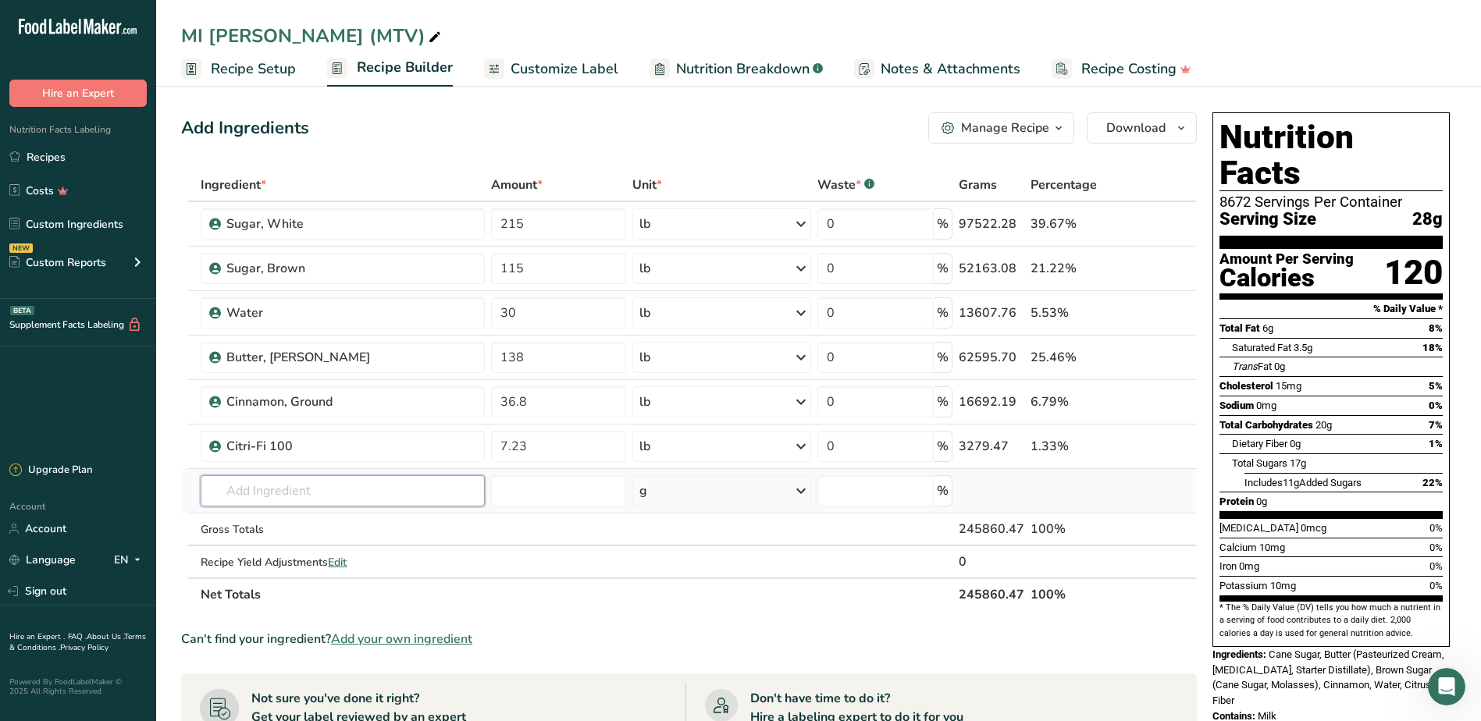
click at [219, 489] on input "text" at bounding box center [343, 490] width 284 height 31
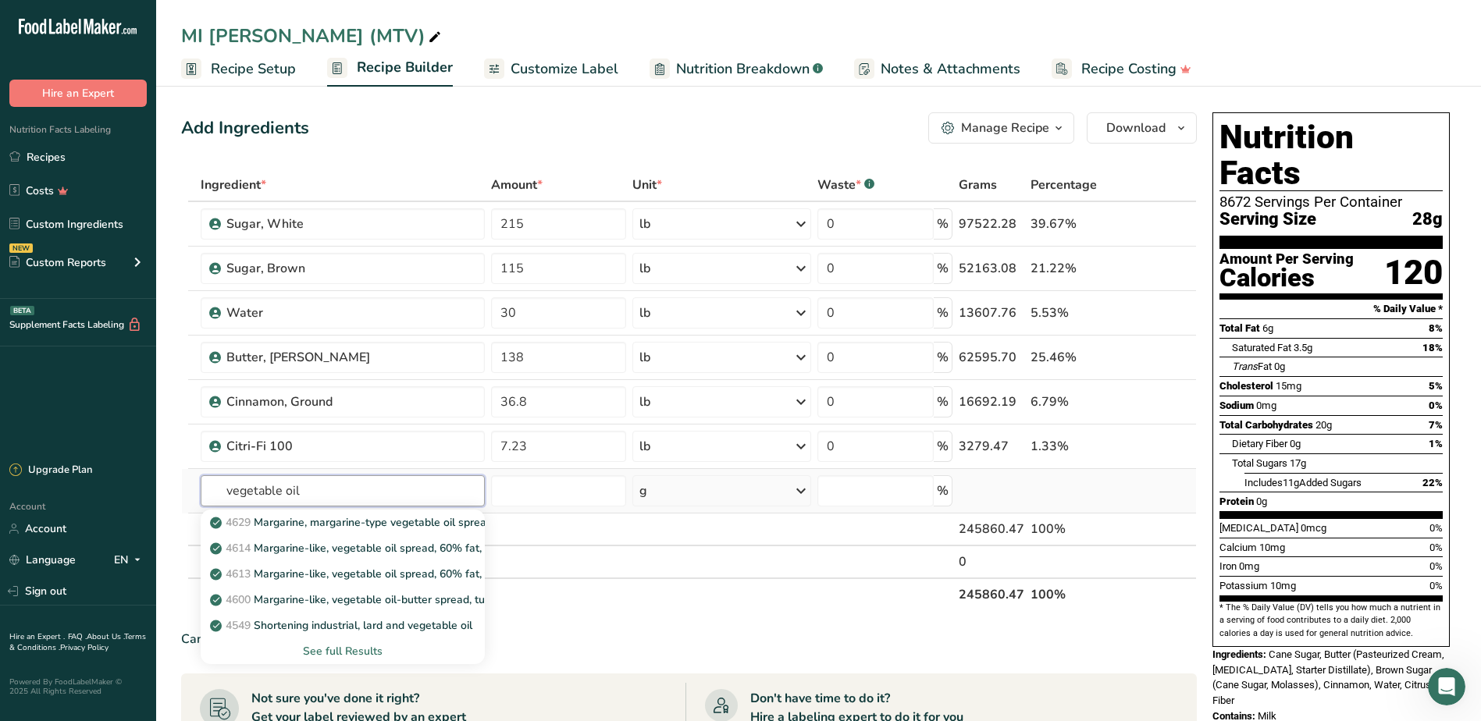
type input "vegetable oil"
click at [349, 655] on div "See full Results" at bounding box center [342, 651] width 259 height 16
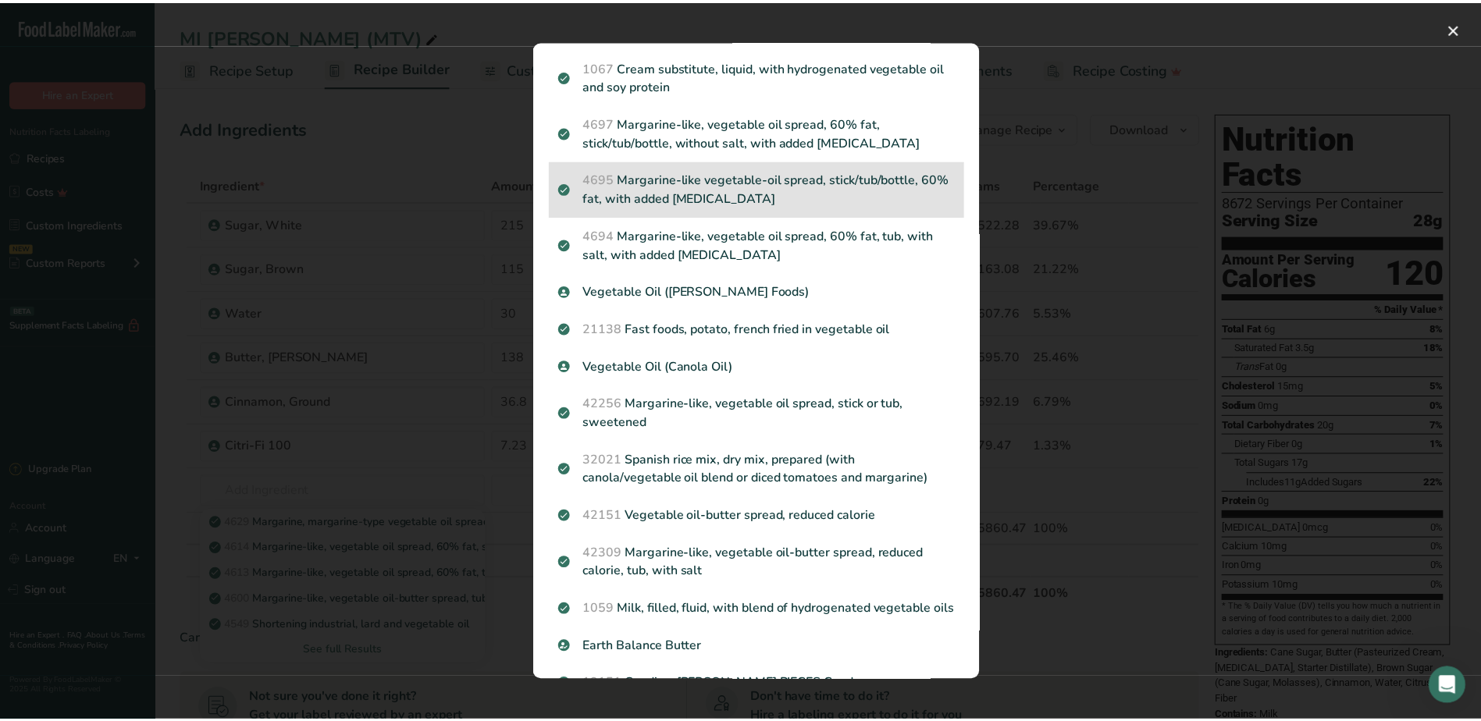
scroll to position [781, 0]
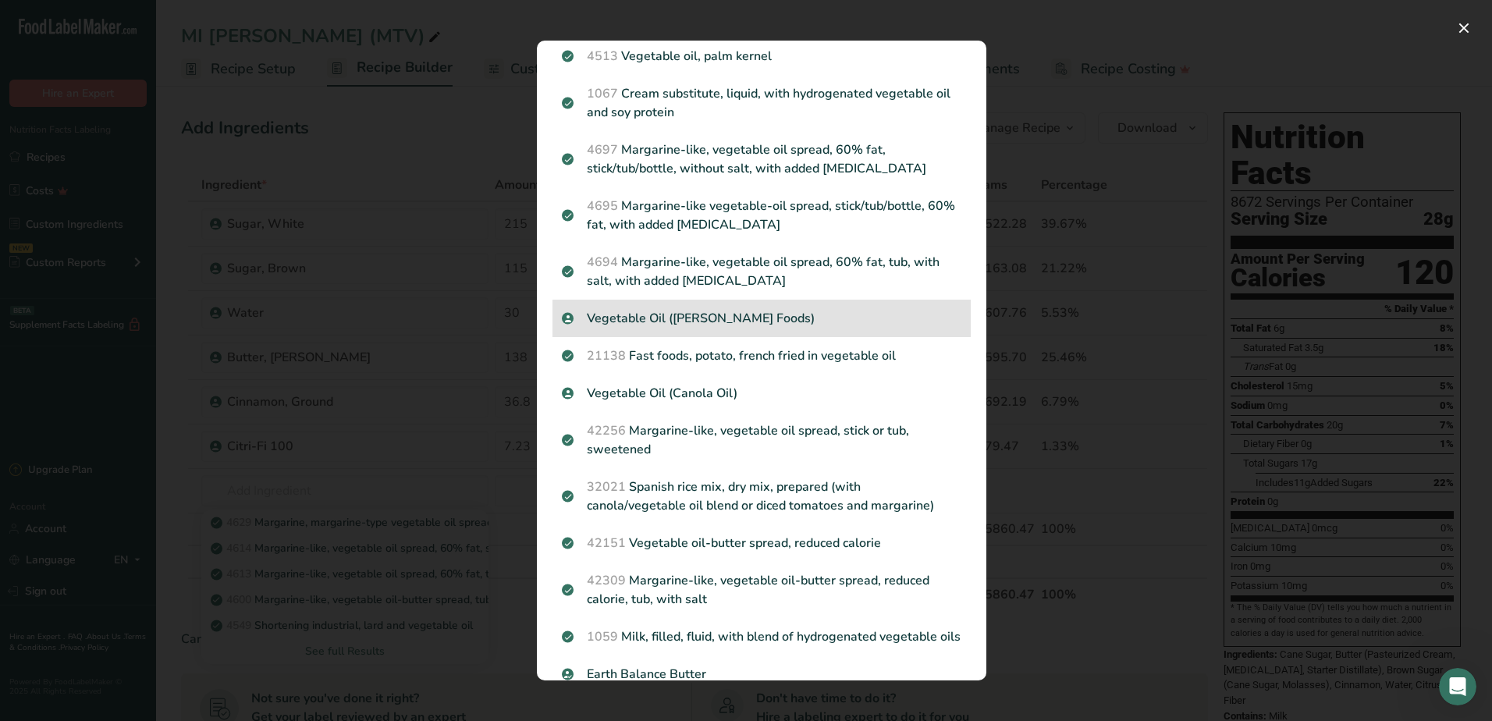
click at [653, 328] on p "Vegetable Oil ([PERSON_NAME] Foods)" at bounding box center [762, 318] width 400 height 19
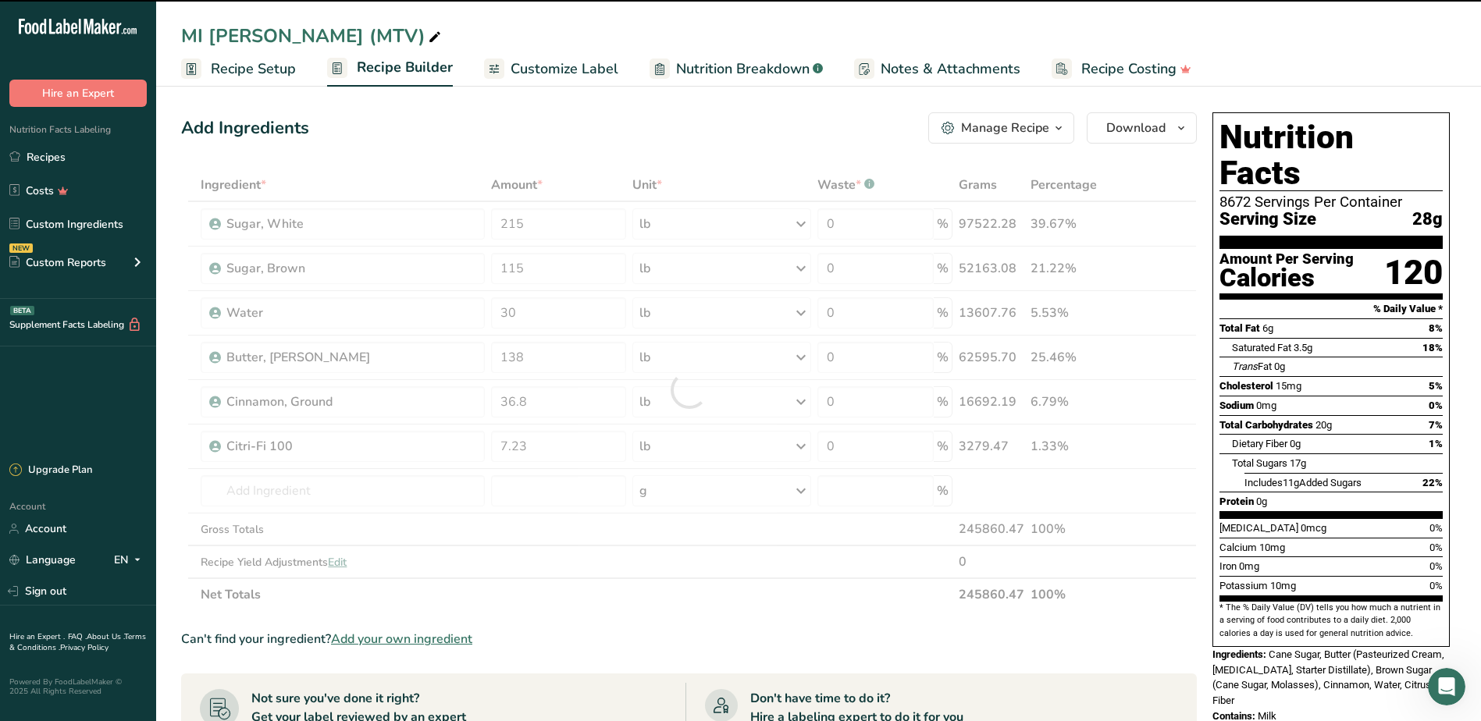
type input "0"
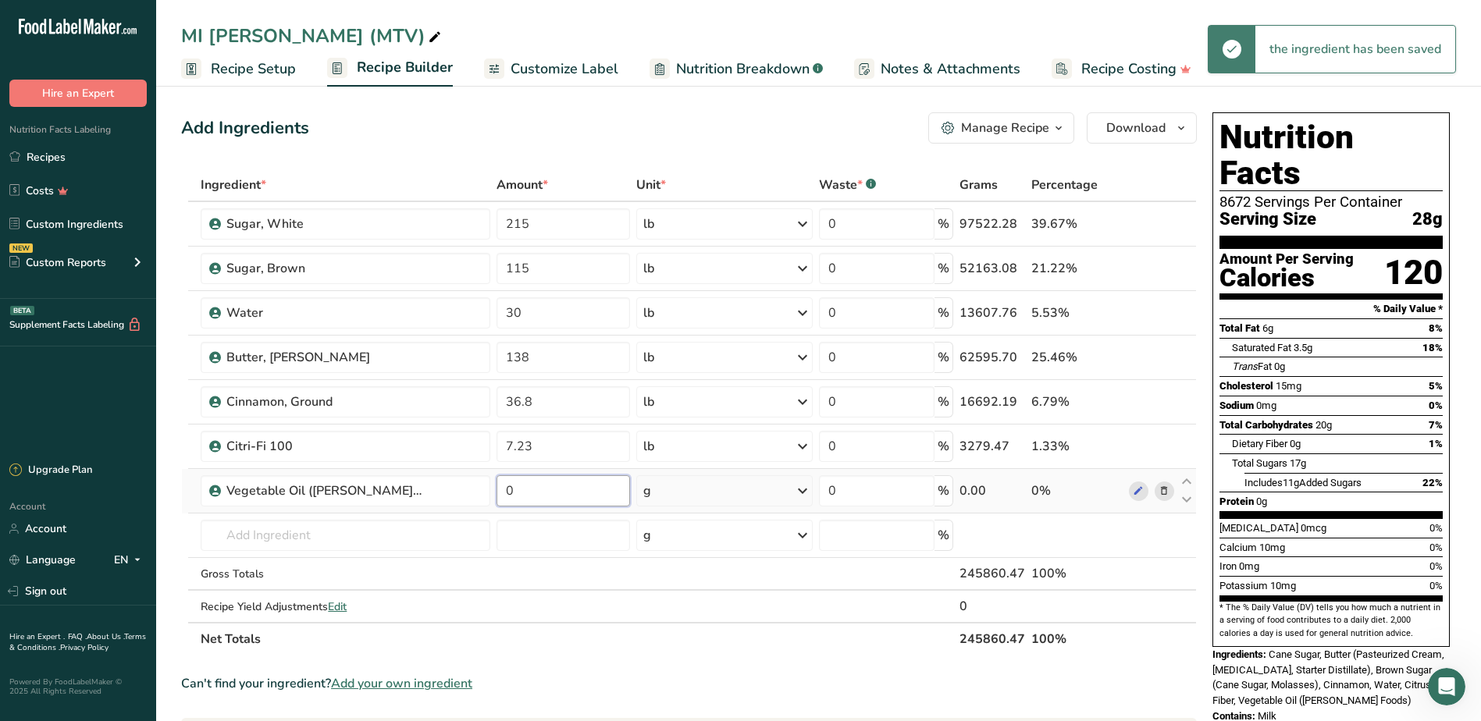
click at [552, 489] on input "0" at bounding box center [562, 490] width 133 height 31
type input "30"
click at [812, 494] on div "Ingredient * Amount * Unit * Waste * .a-a{fill:#347362;}.b-a{fill:#fff;} Grams …" at bounding box center [688, 412] width 1015 height 487
click at [805, 491] on icon at bounding box center [802, 491] width 19 height 28
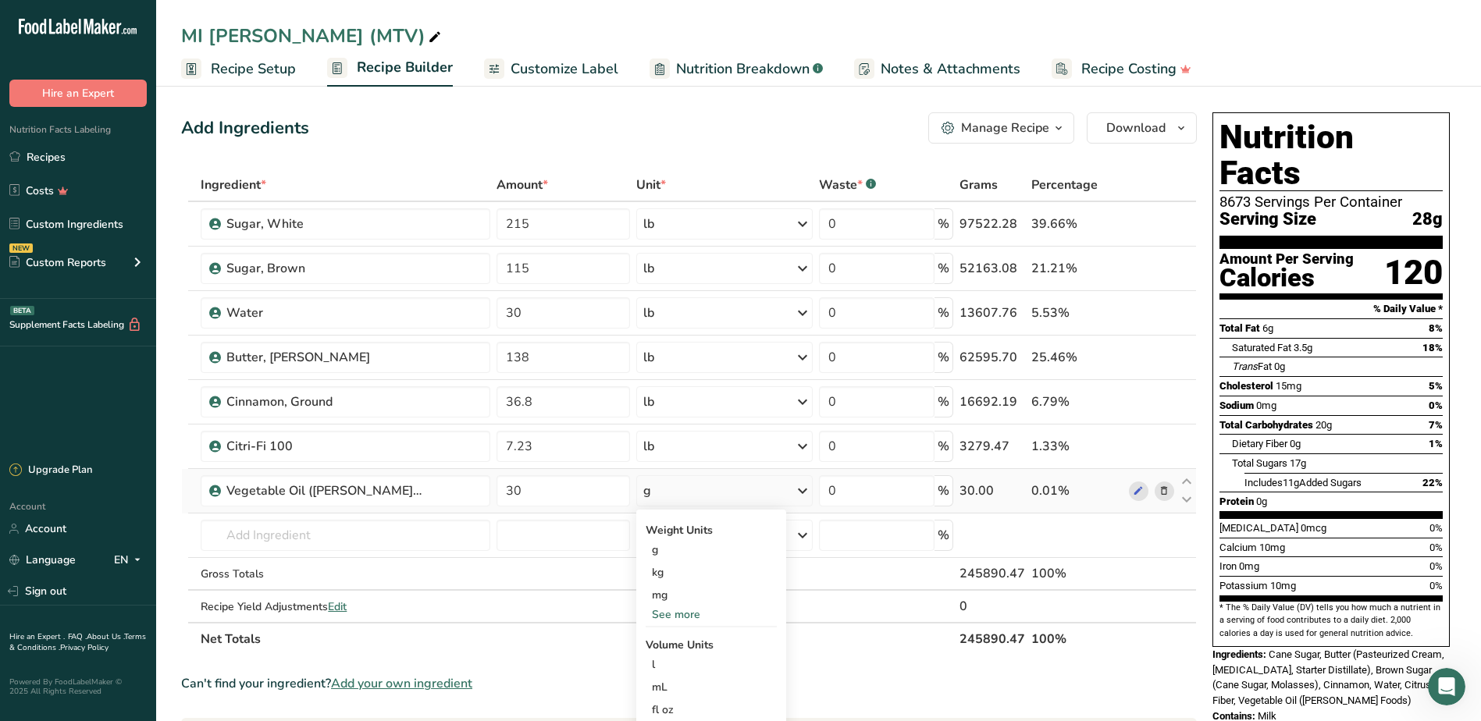
click at [693, 612] on div "See more" at bounding box center [711, 614] width 131 height 16
click at [671, 646] on div "lb" at bounding box center [711, 640] width 131 height 23
click at [380, 137] on div "Add Ingredients Manage Recipe Delete Recipe Duplicate Recipe Scale Recipe Save …" at bounding box center [688, 127] width 1015 height 31
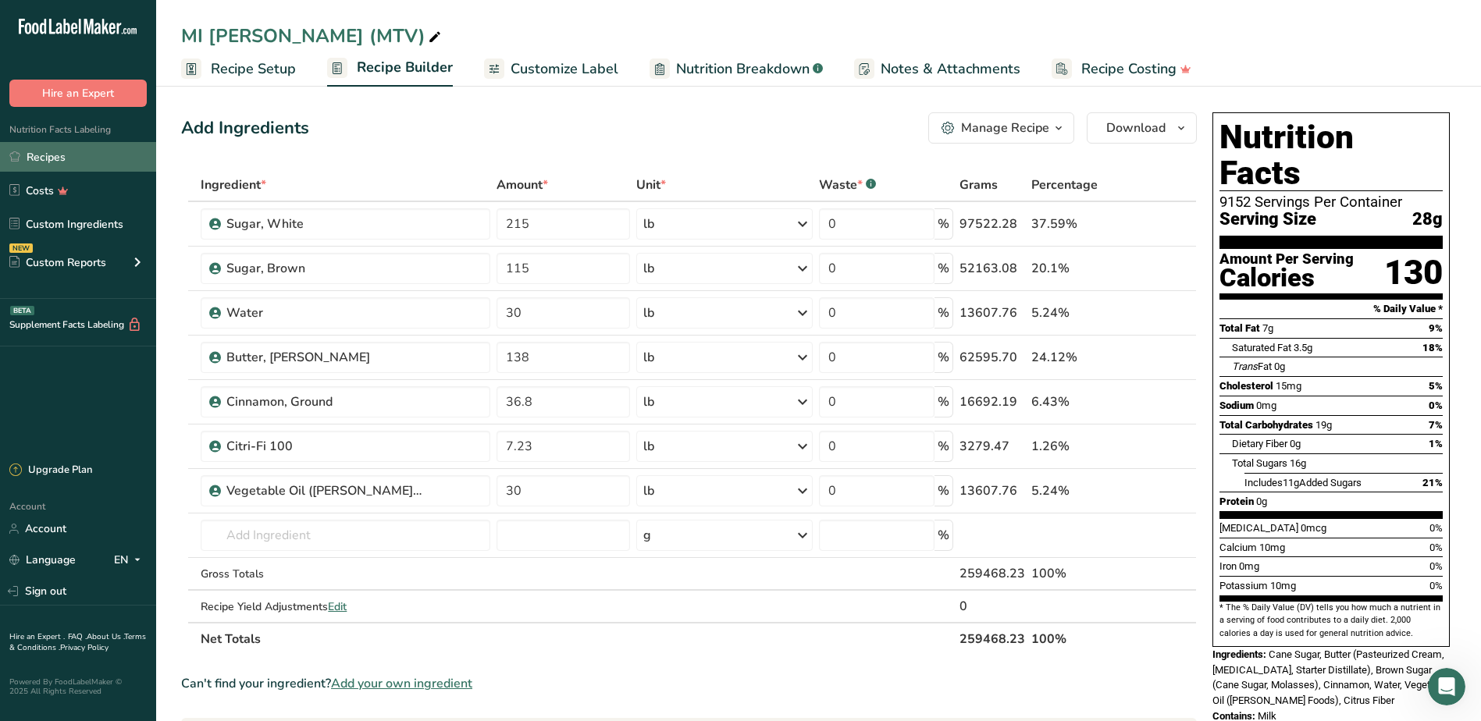
click at [76, 159] on link "Recipes" at bounding box center [78, 157] width 156 height 30
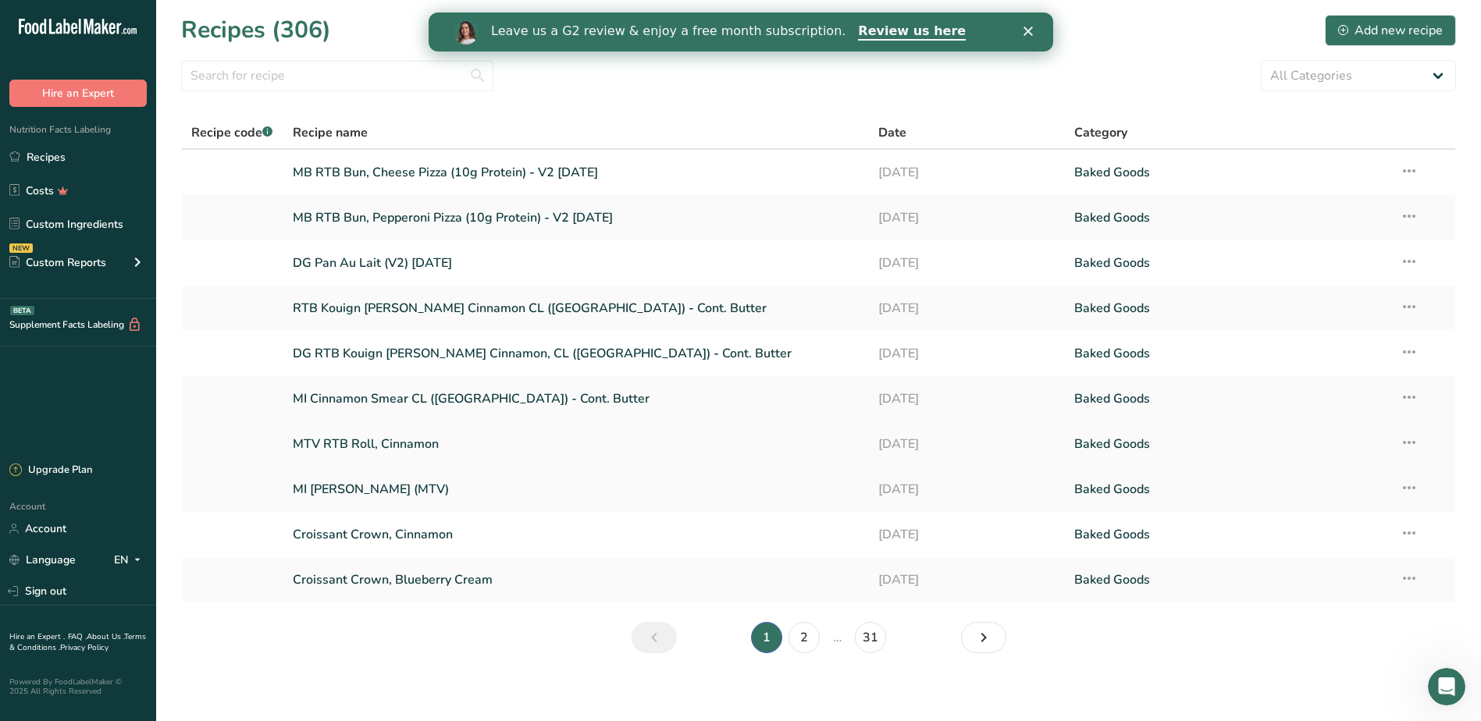
click at [387, 443] on link "MTV RTB Roll, Cinnamon" at bounding box center [576, 444] width 567 height 33
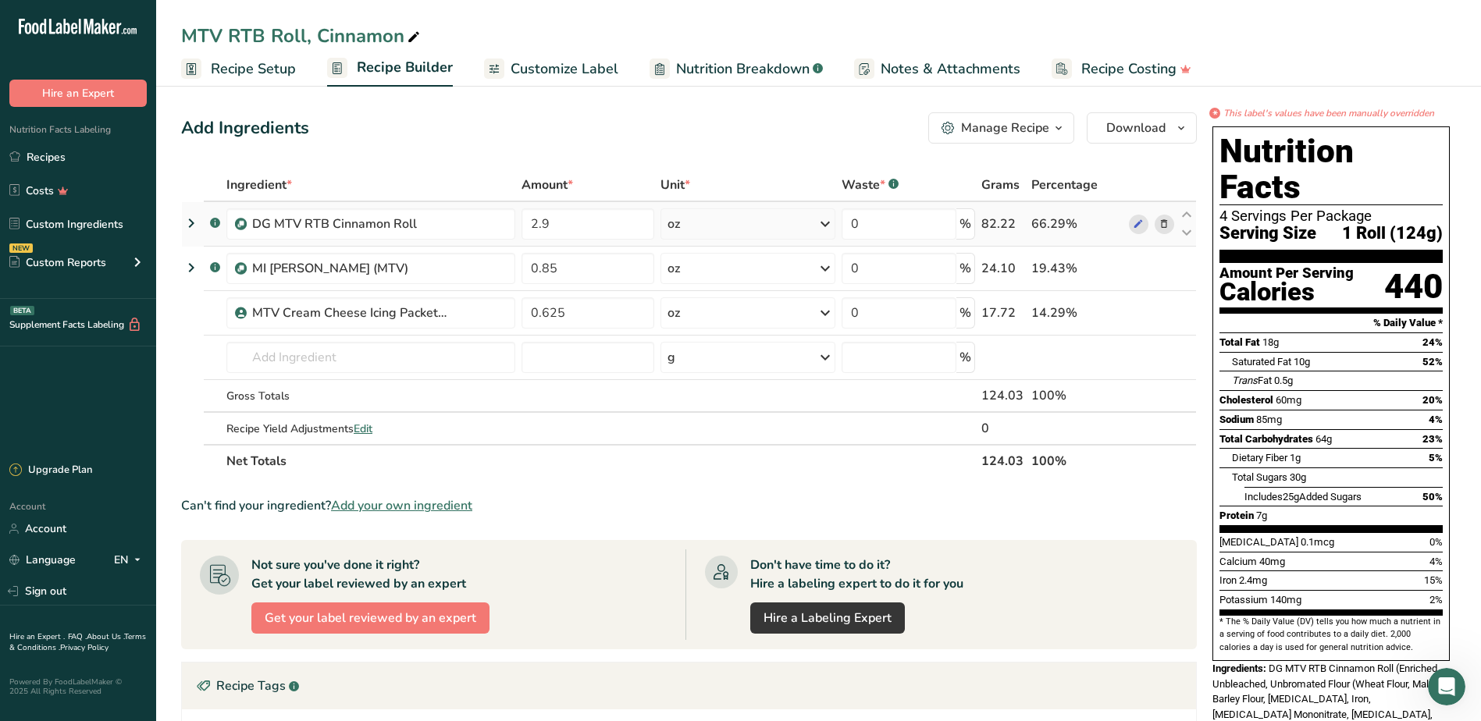
click at [189, 220] on icon at bounding box center [191, 223] width 19 height 28
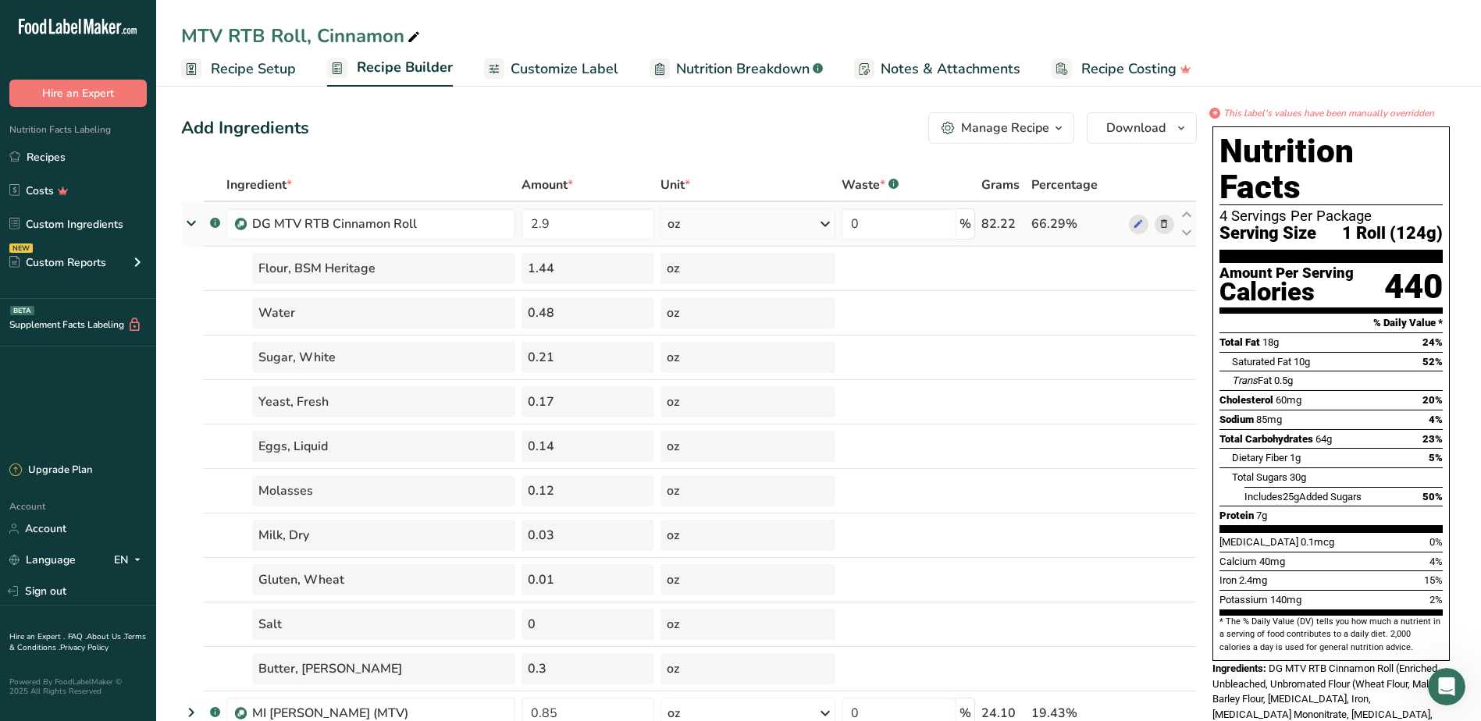
click at [194, 219] on icon at bounding box center [191, 223] width 28 height 19
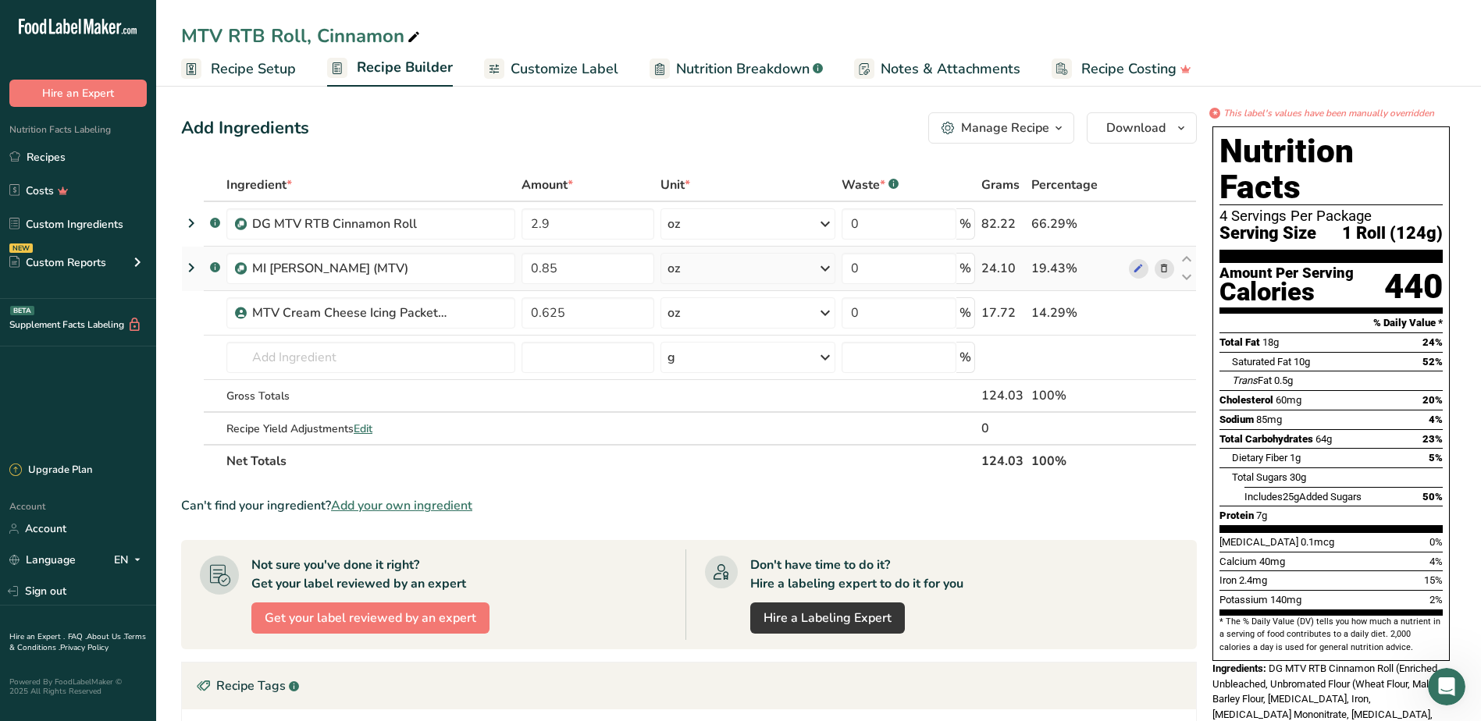
click at [194, 268] on icon at bounding box center [191, 268] width 19 height 28
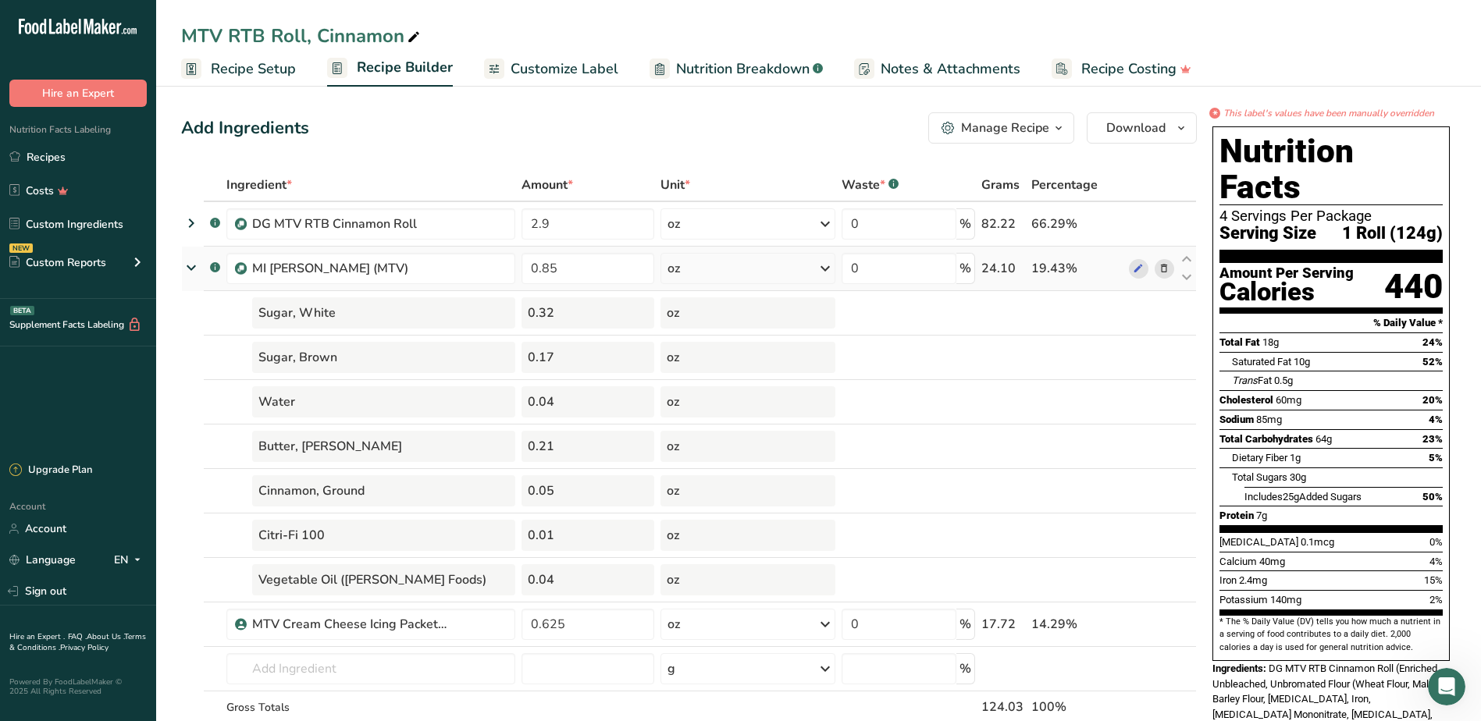
click at [189, 272] on icon at bounding box center [191, 267] width 28 height 19
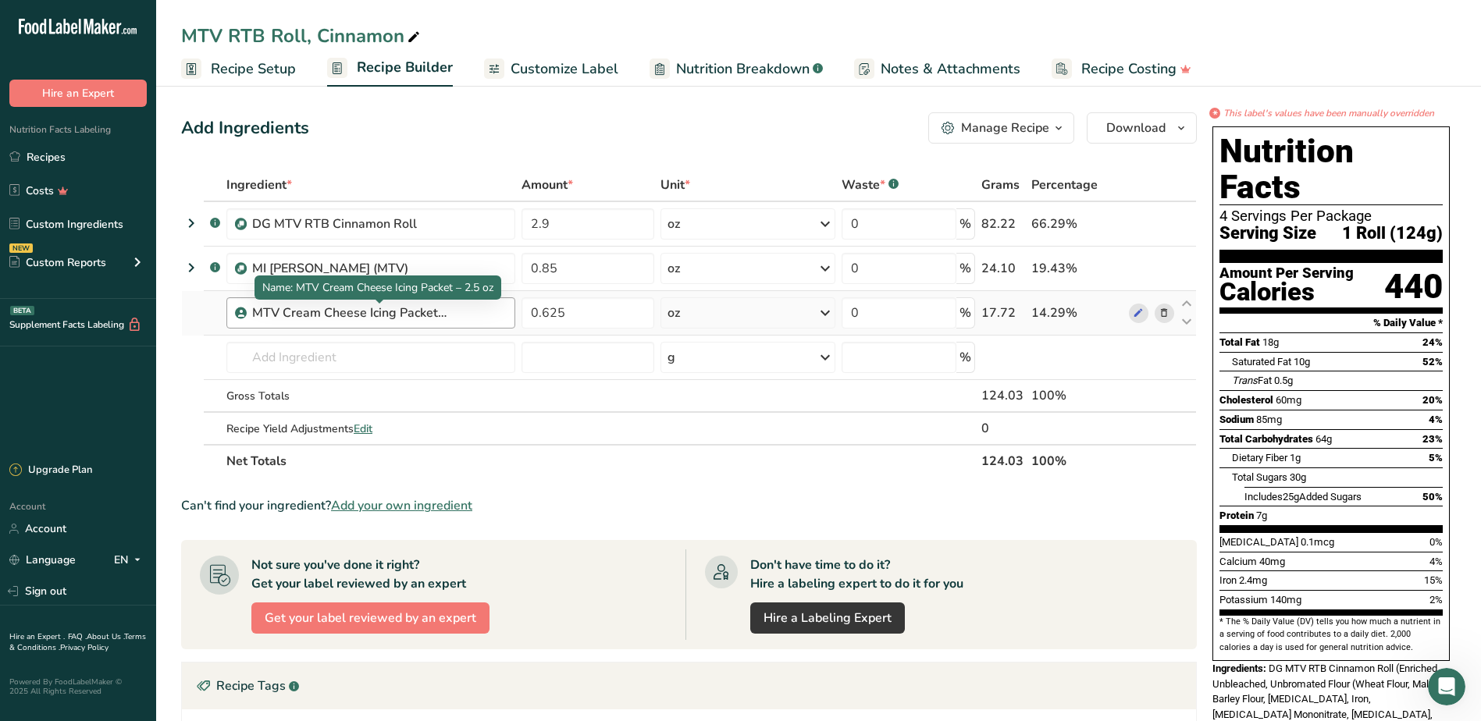
click at [322, 315] on div "MTV Cream Cheese Icing Packet – 2.5 oz" at bounding box center [349, 313] width 195 height 19
click at [477, 318] on div "MTV Cream Cheese Icing Packet – 2.5 oz" at bounding box center [379, 313] width 254 height 19
drag, startPoint x: 477, startPoint y: 318, endPoint x: 572, endPoint y: 308, distance: 95.9
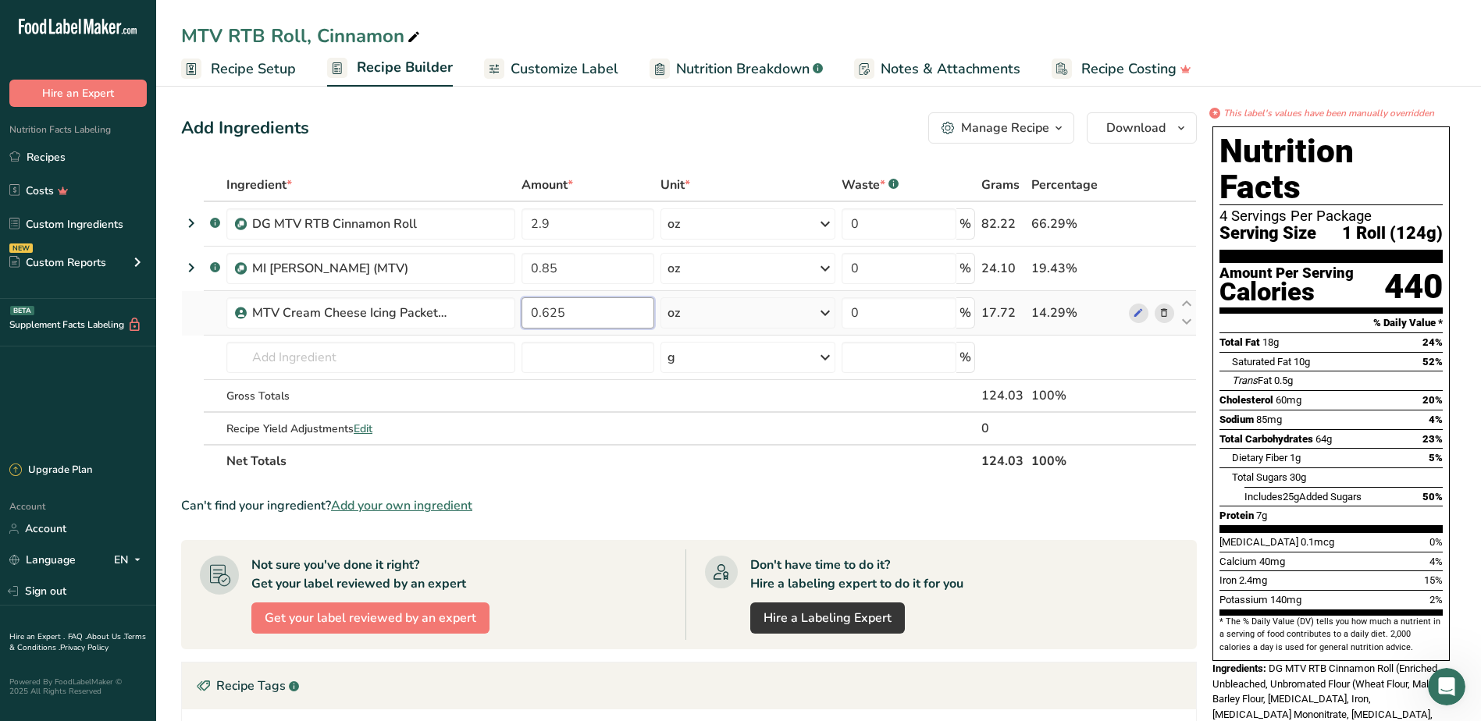
click at [572, 308] on input "0.625" at bounding box center [587, 312] width 133 height 31
click at [191, 222] on div "Ingredient * Amount * Unit * Waste * .a-a{fill:#347362;}.b-a{fill:#fff;} Grams …" at bounding box center [688, 323] width 1015 height 309
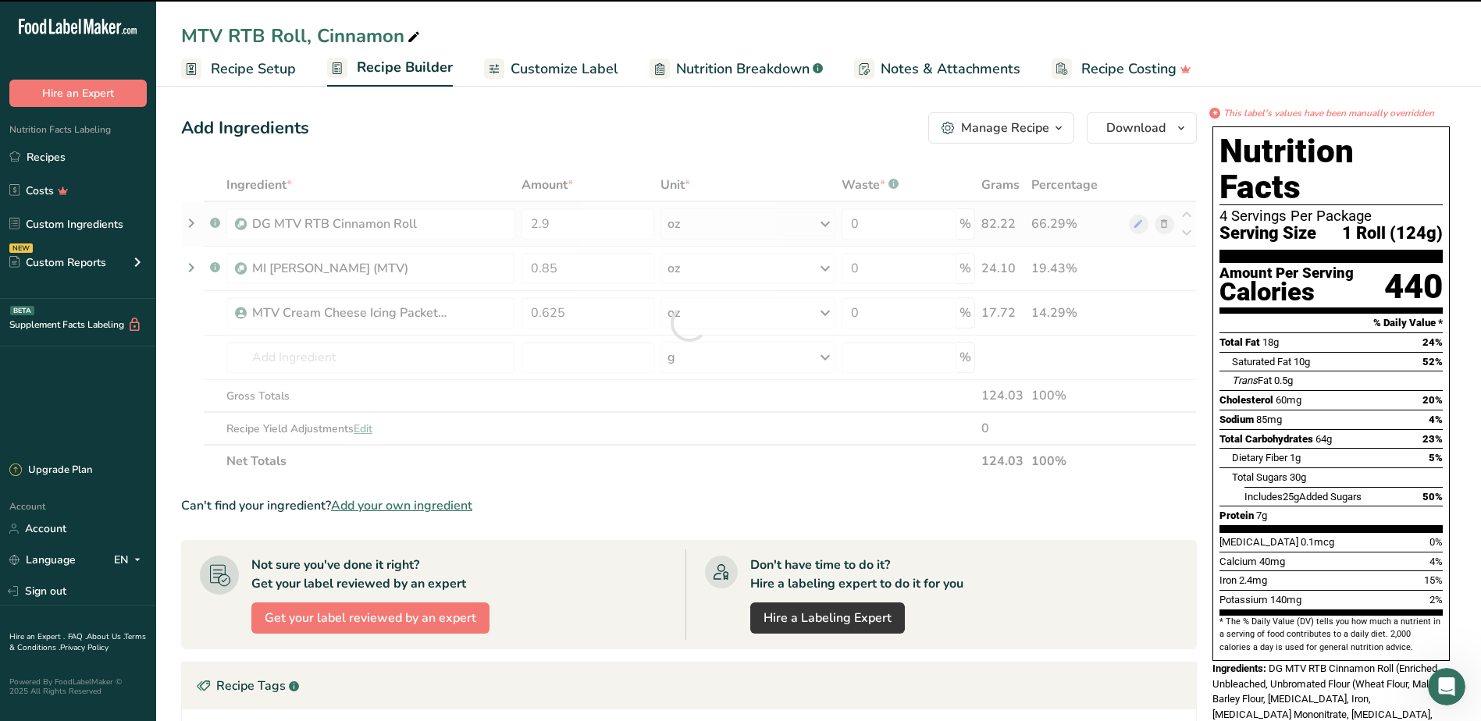
click at [190, 228] on icon at bounding box center [191, 223] width 19 height 28
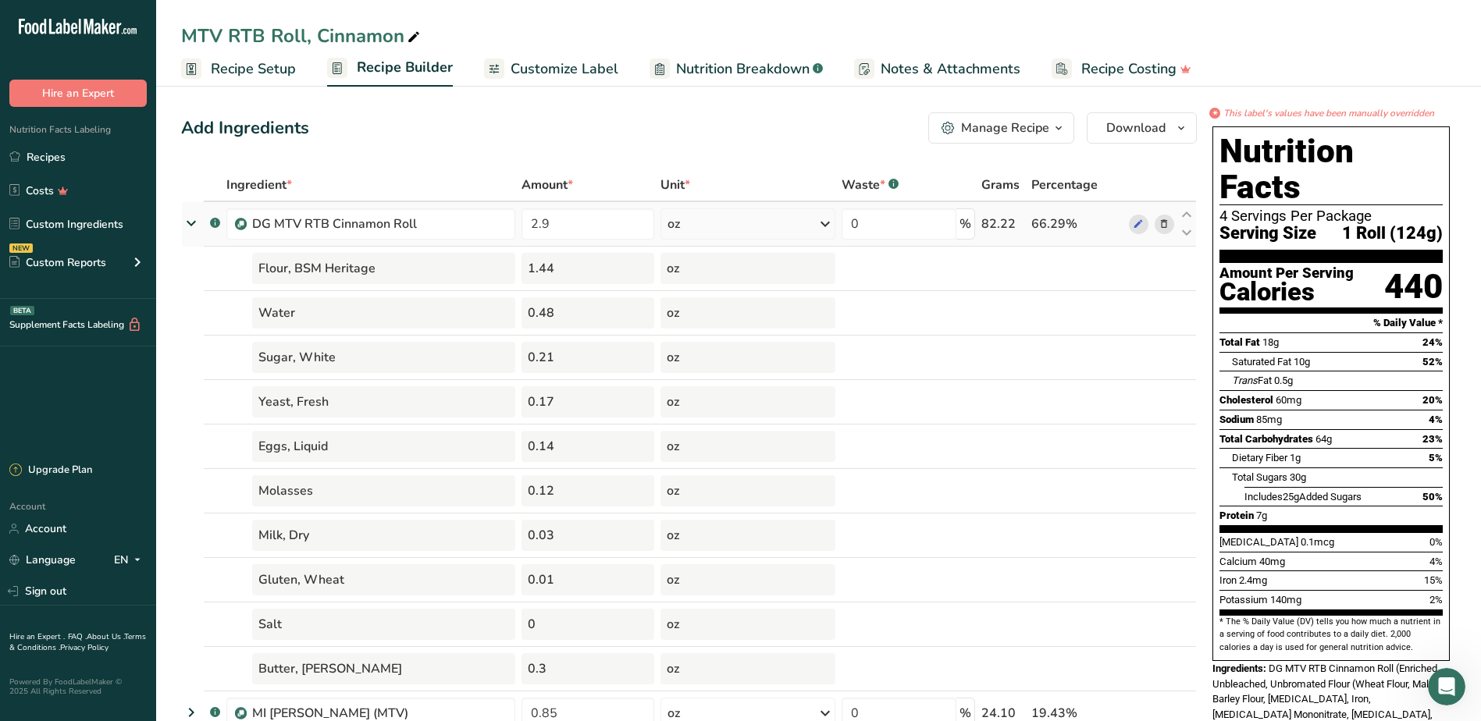
click at [189, 226] on icon at bounding box center [191, 223] width 28 height 19
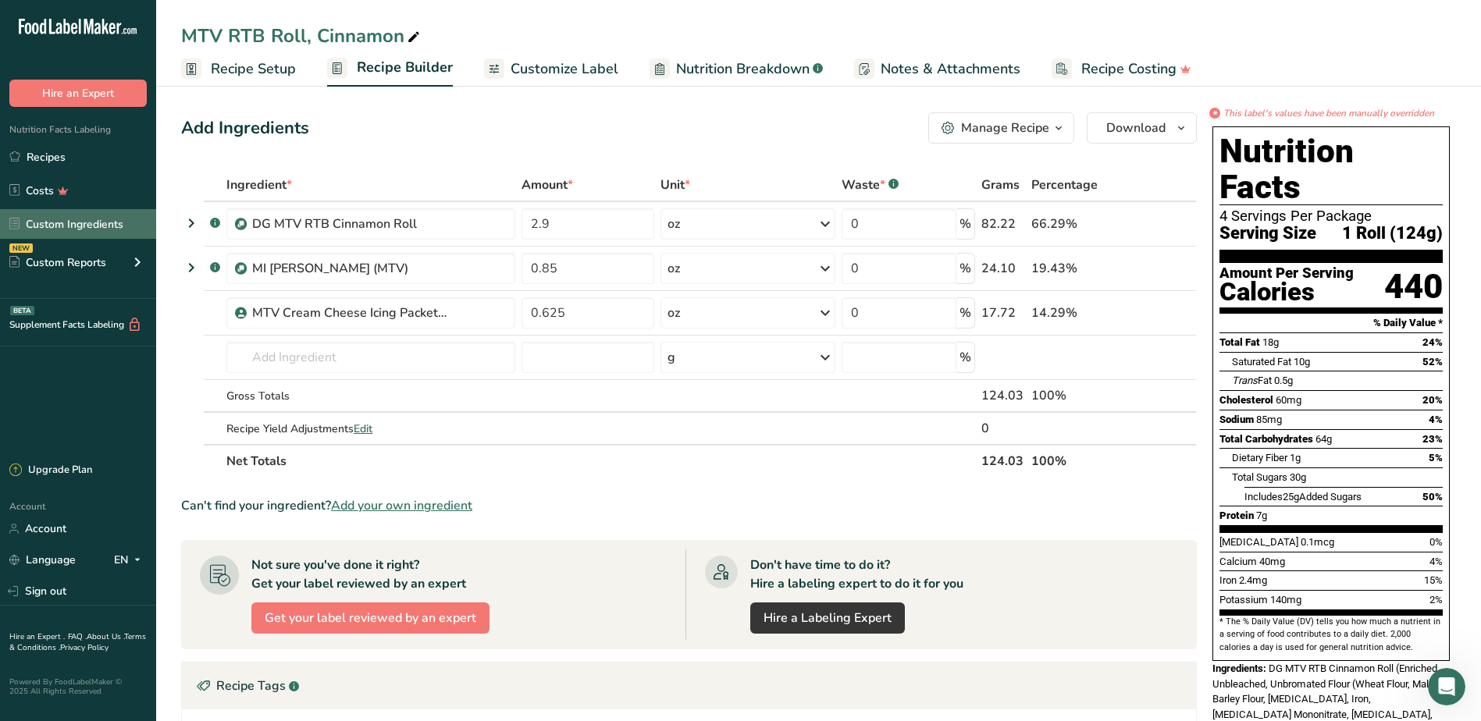
drag, startPoint x: 53, startPoint y: 221, endPoint x: 68, endPoint y: 221, distance: 14.8
click at [53, 221] on link "Custom Ingredients" at bounding box center [78, 224] width 156 height 30
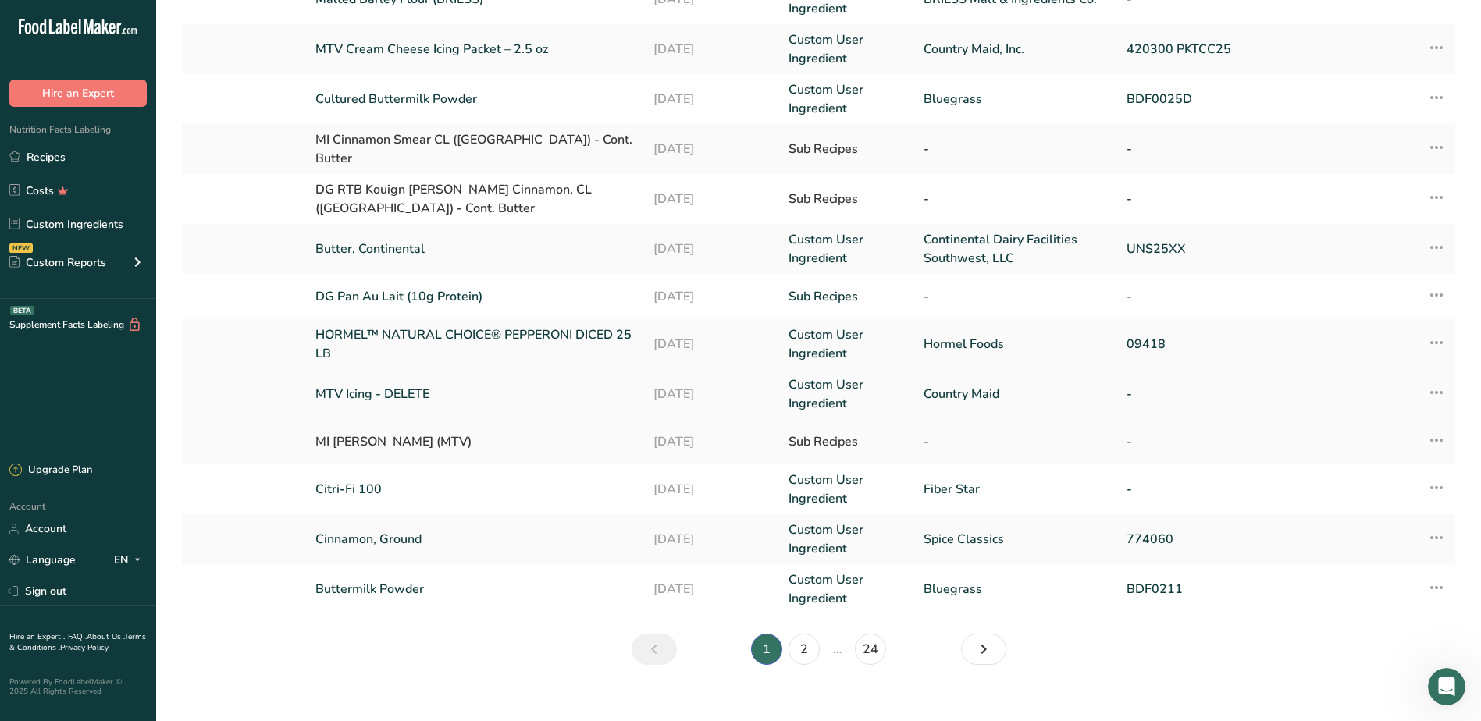
scroll to position [276, 0]
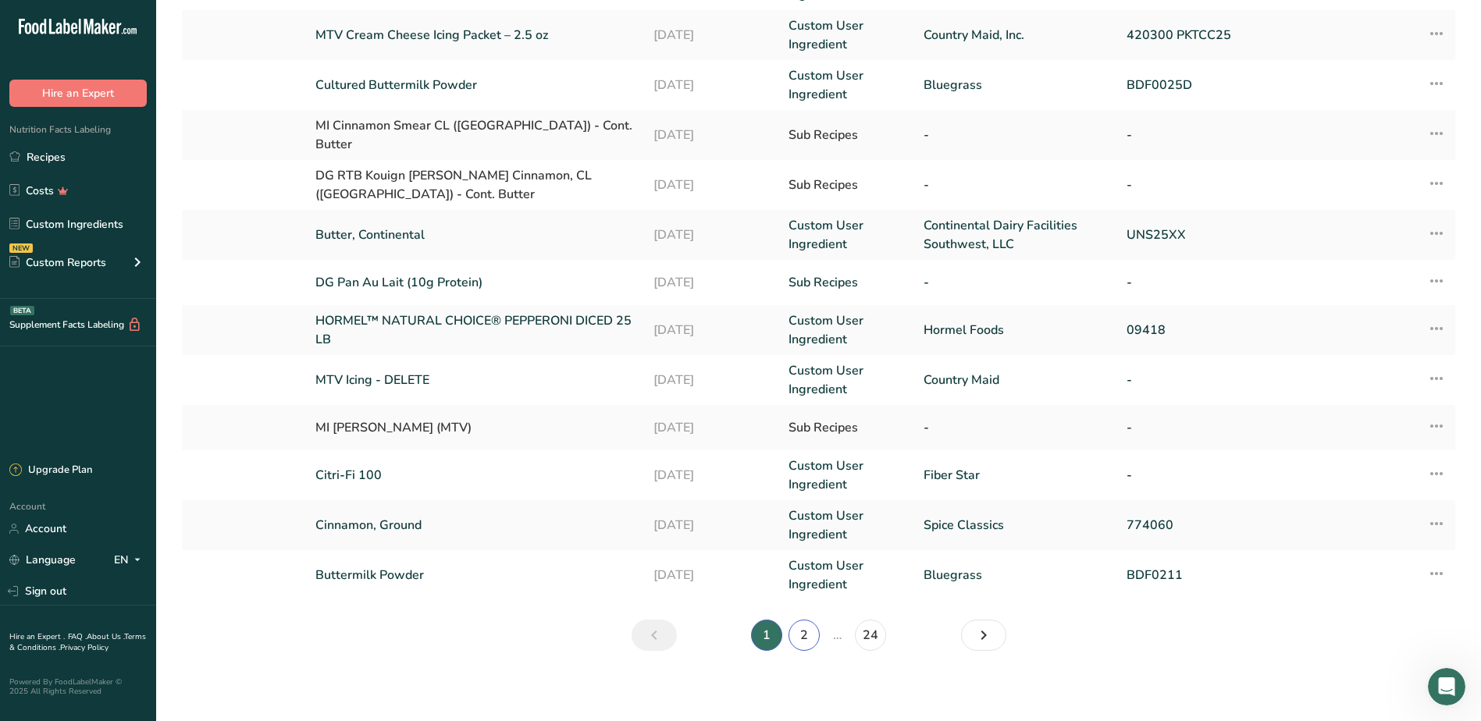
click at [807, 631] on link "2" at bounding box center [803, 635] width 31 height 31
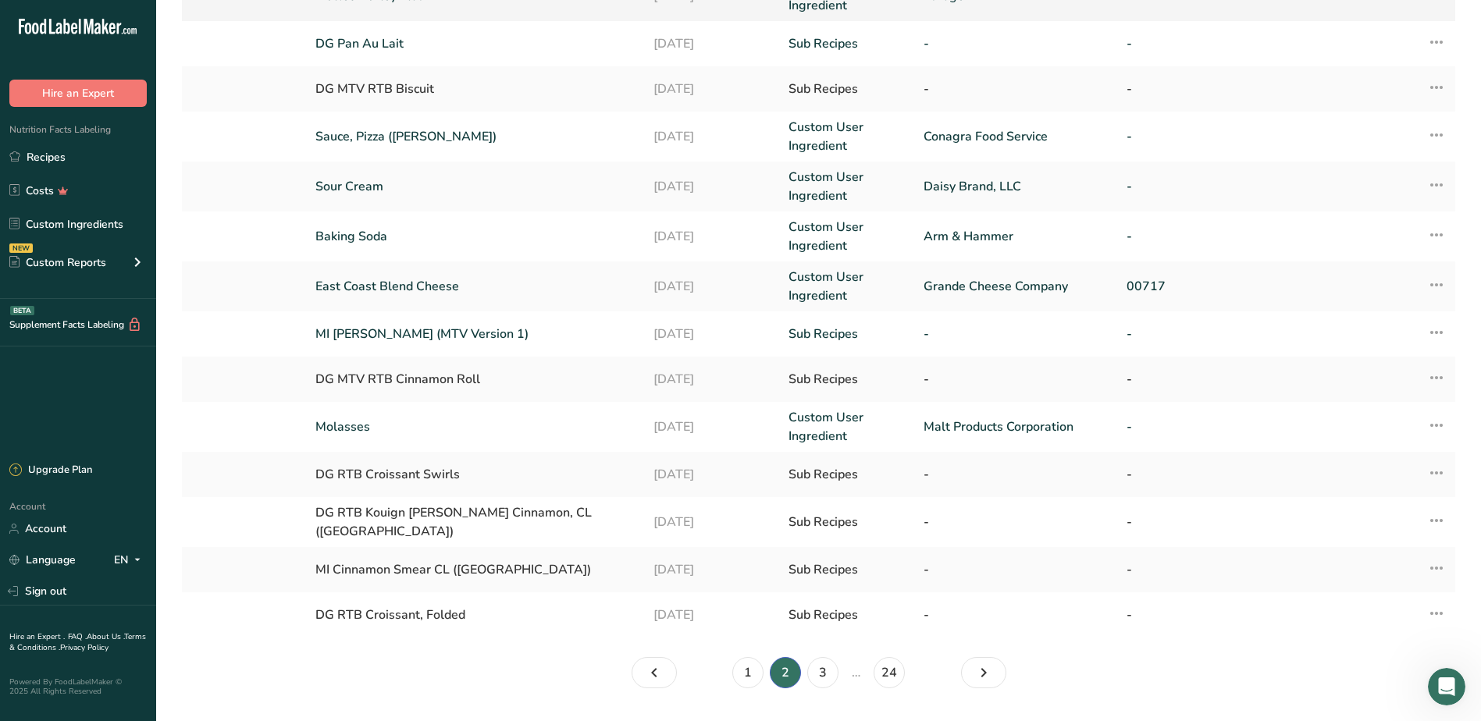
scroll to position [257, 0]
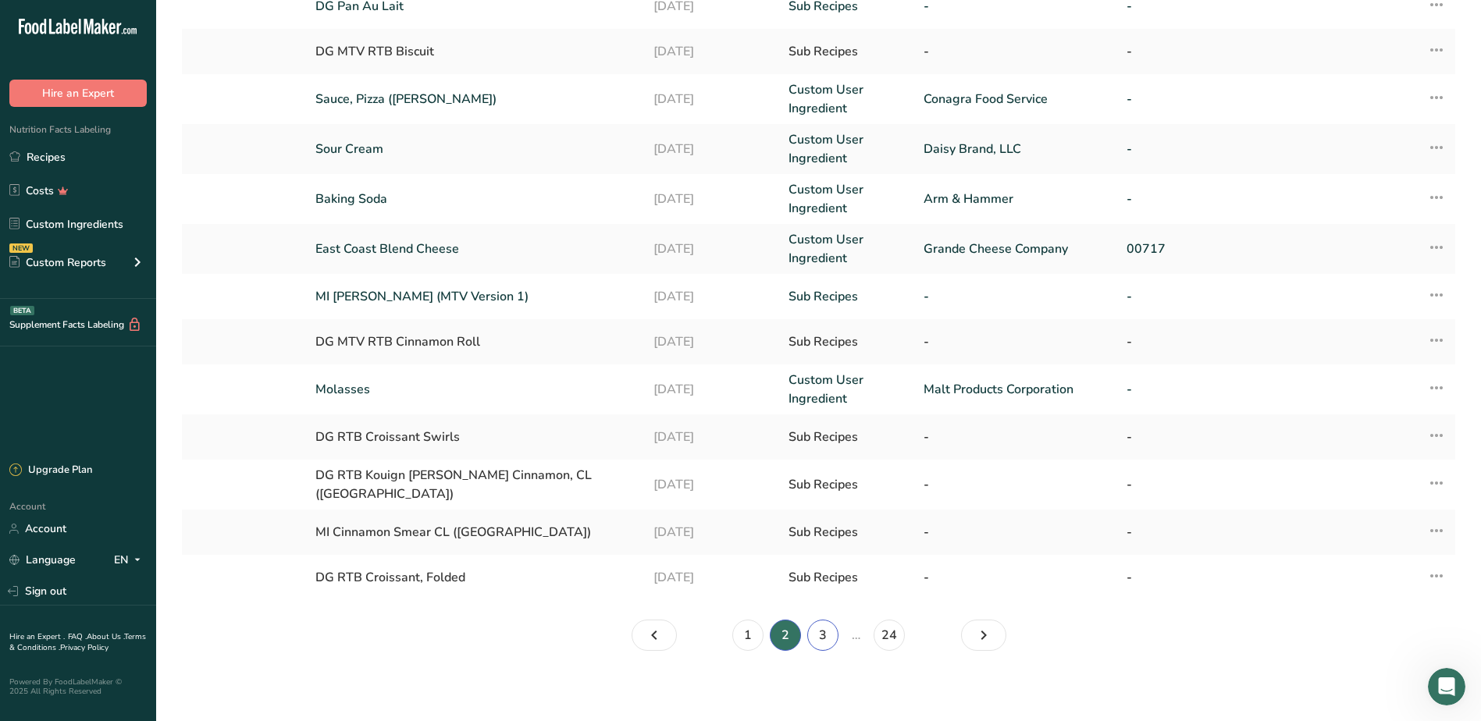
click at [830, 639] on link "3" at bounding box center [822, 635] width 31 height 31
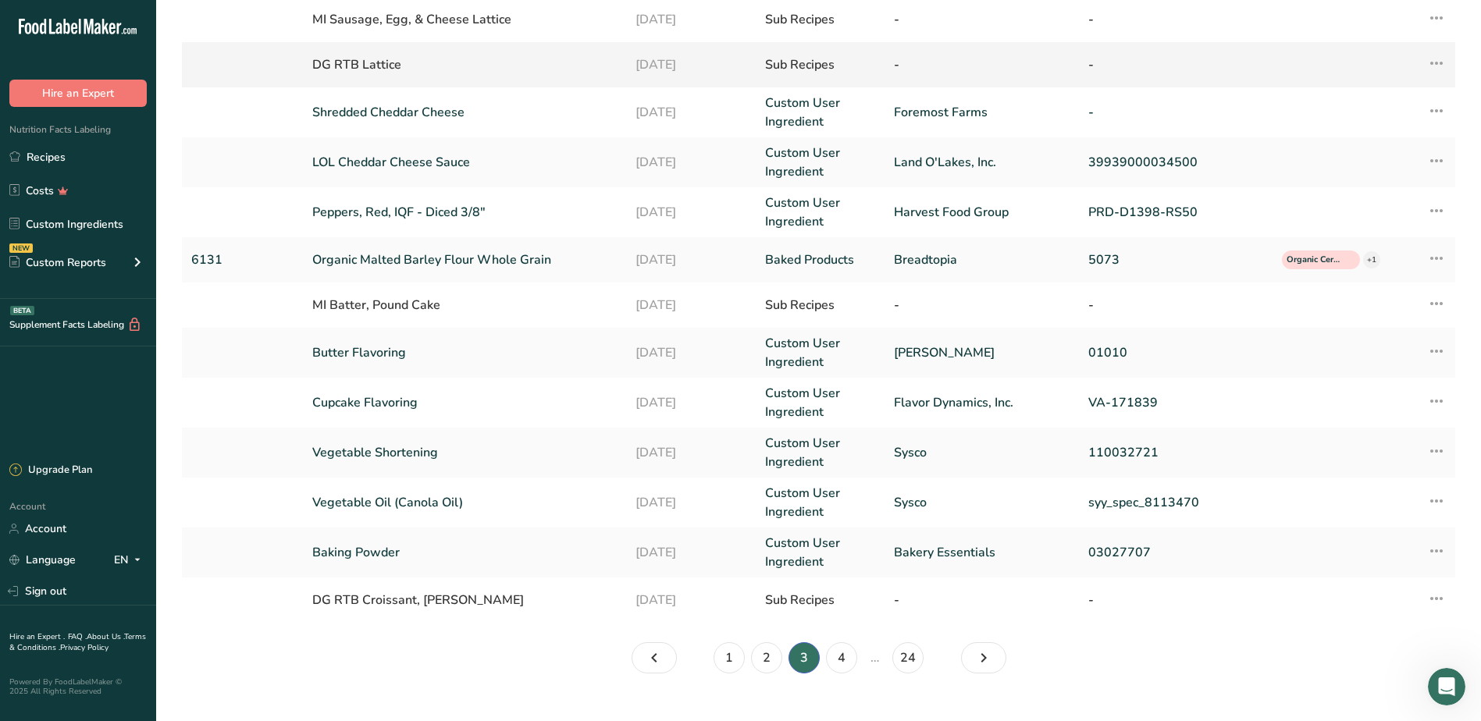
scroll to position [261, 0]
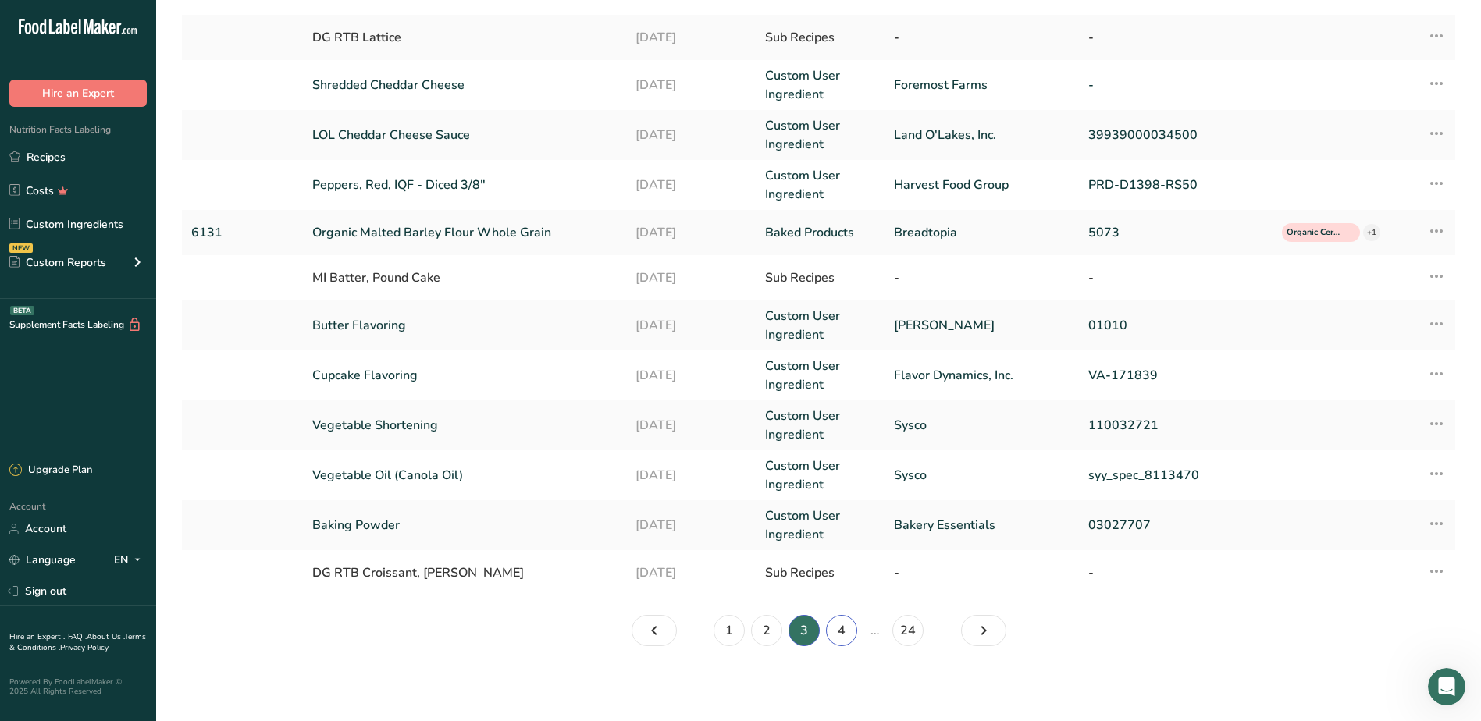
click at [846, 638] on link "4" at bounding box center [841, 630] width 31 height 31
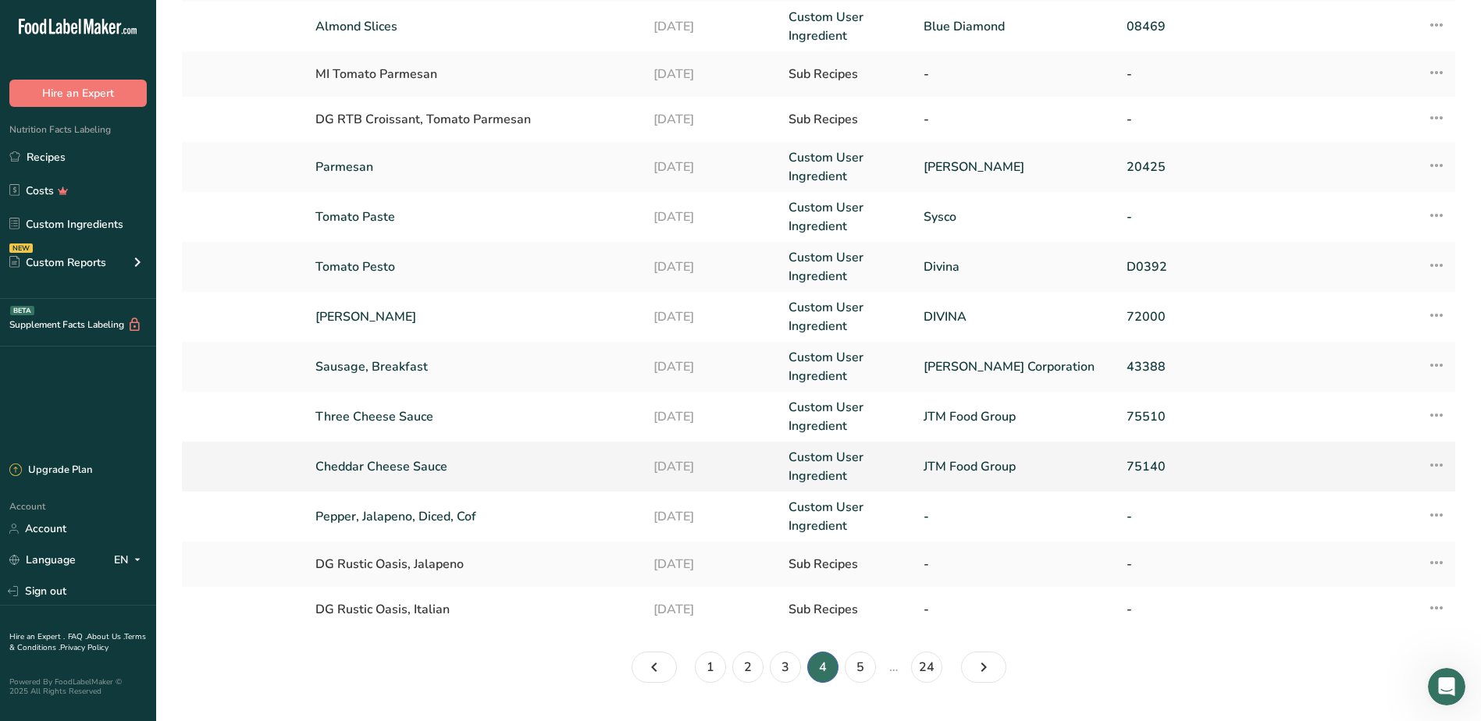
scroll to position [271, 0]
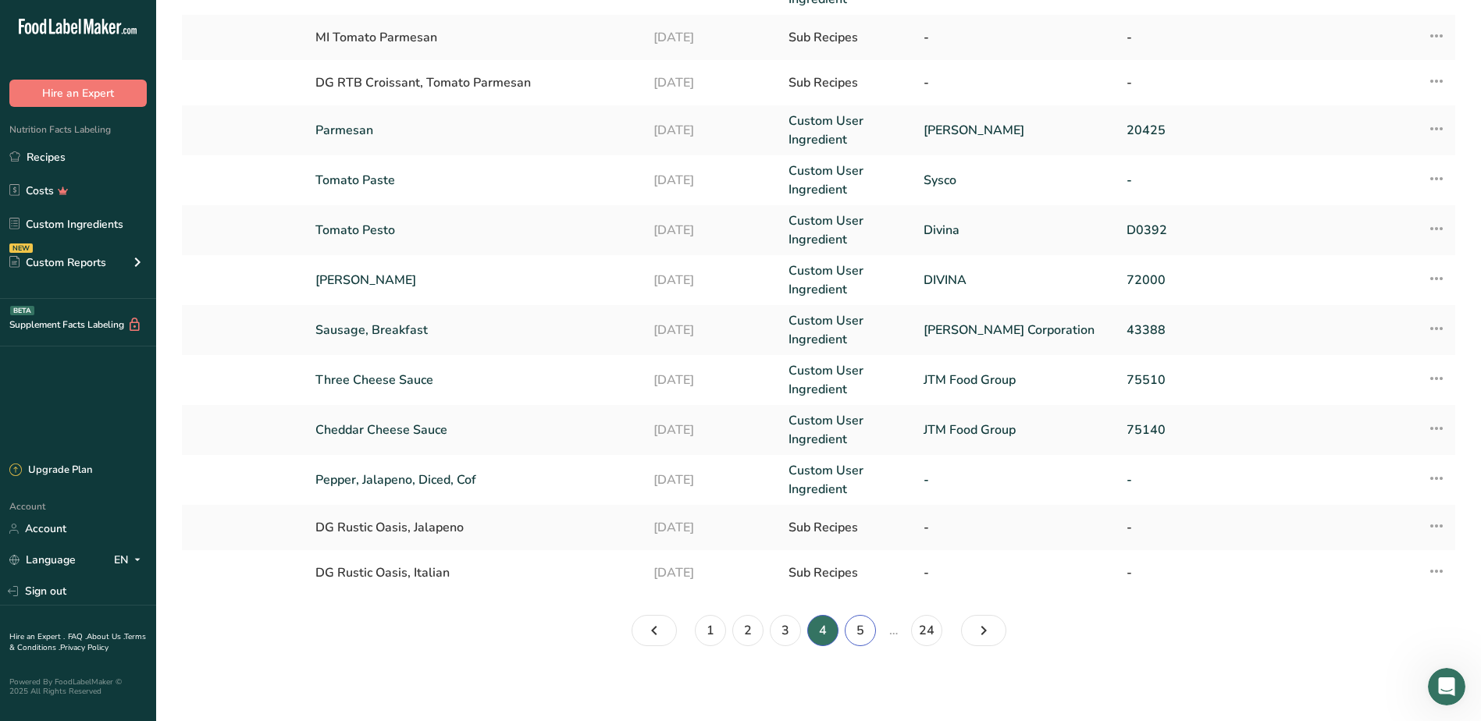
click at [869, 640] on link "5" at bounding box center [860, 630] width 31 height 31
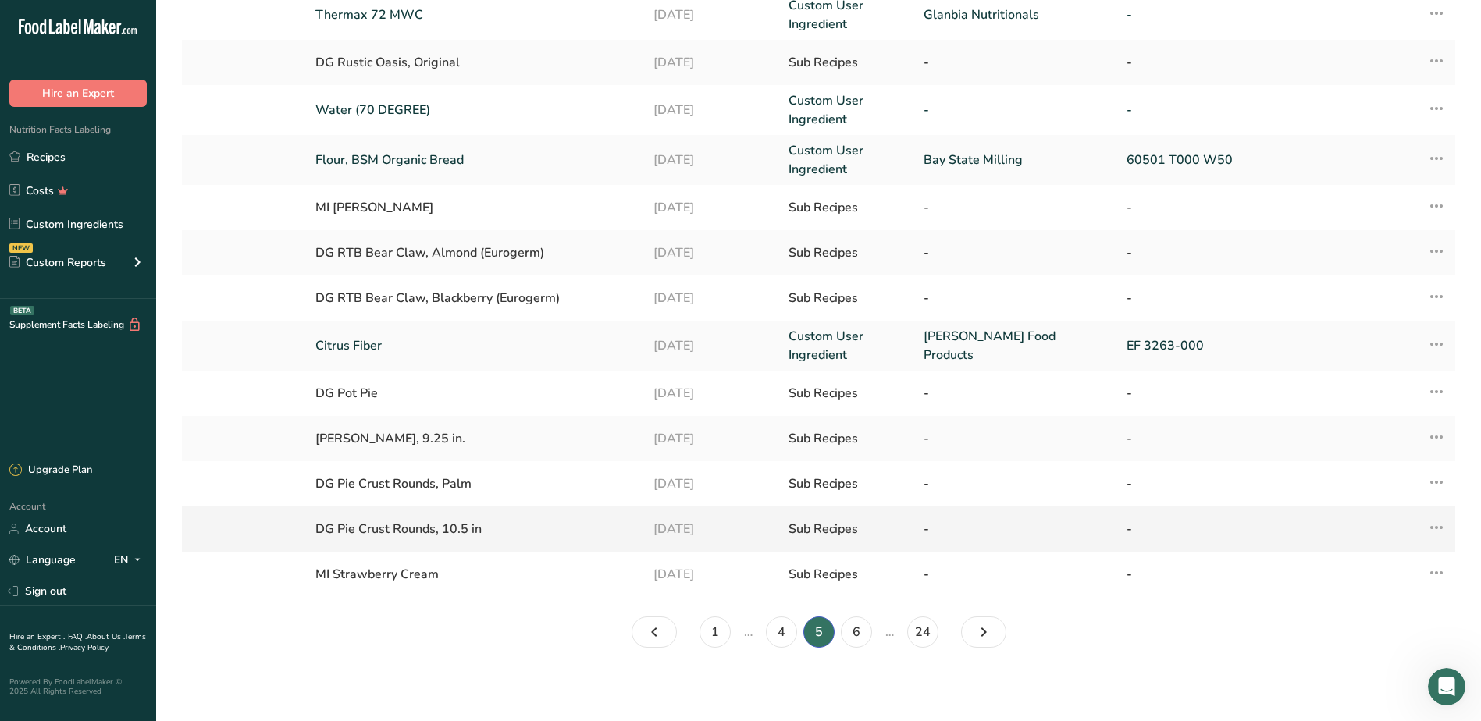
scroll to position [243, 0]
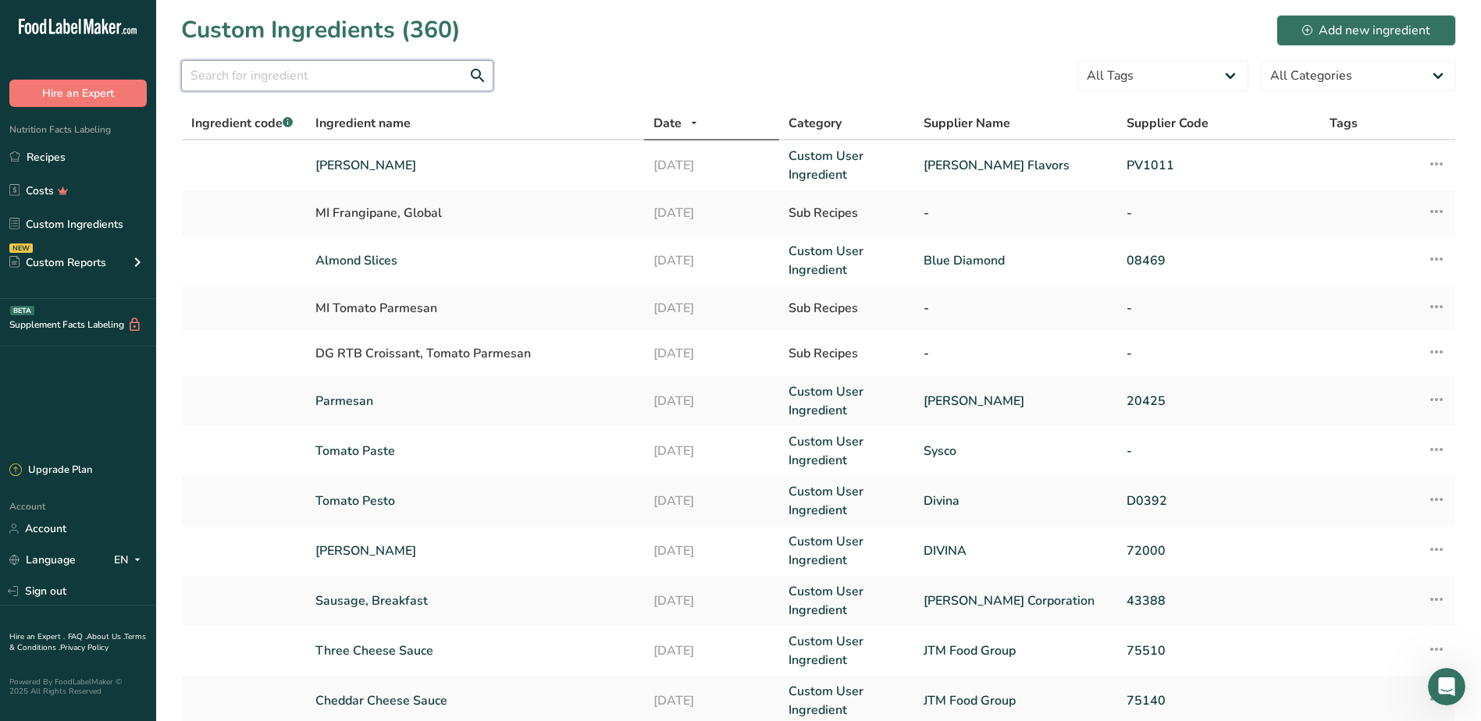
click at [302, 72] on input "text" at bounding box center [337, 75] width 312 height 31
click at [62, 159] on link "Recipes" at bounding box center [78, 157] width 156 height 30
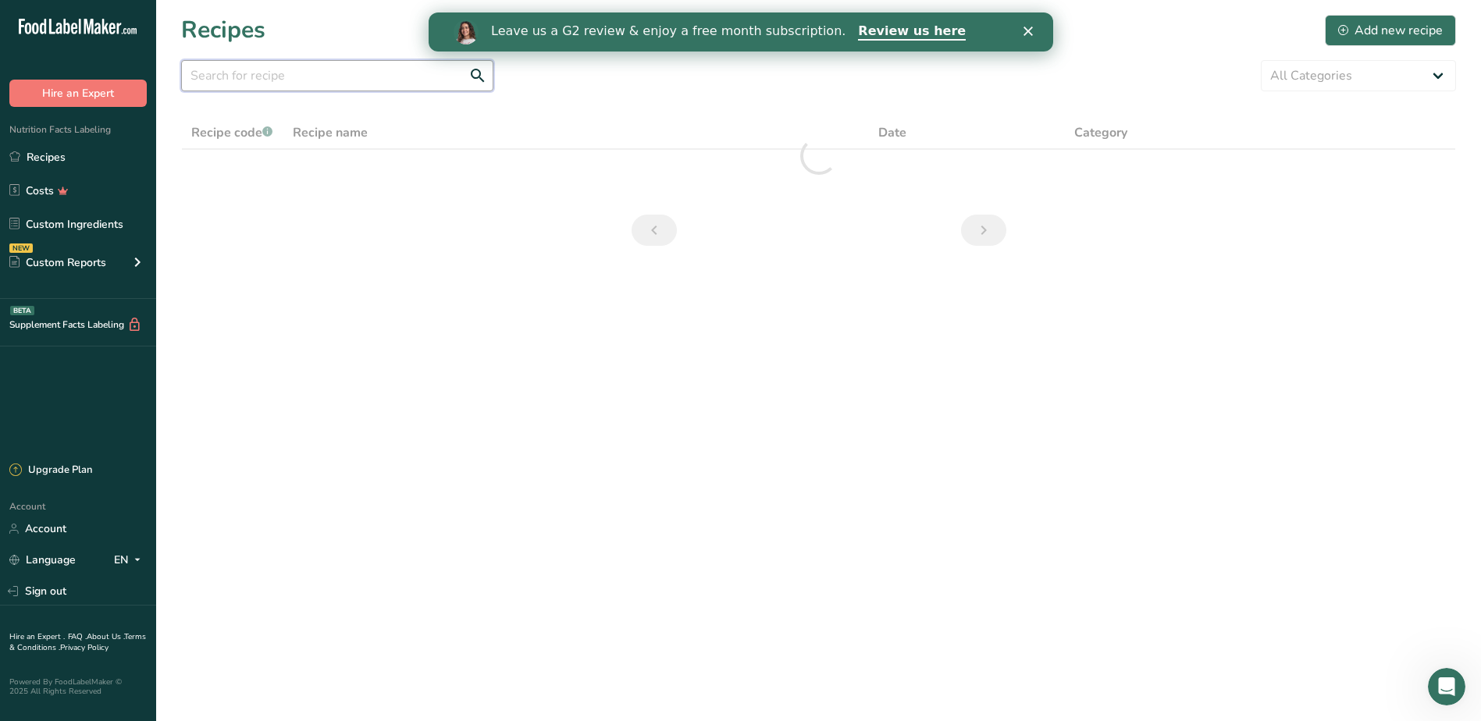
click at [364, 75] on input "text" at bounding box center [337, 75] width 312 height 31
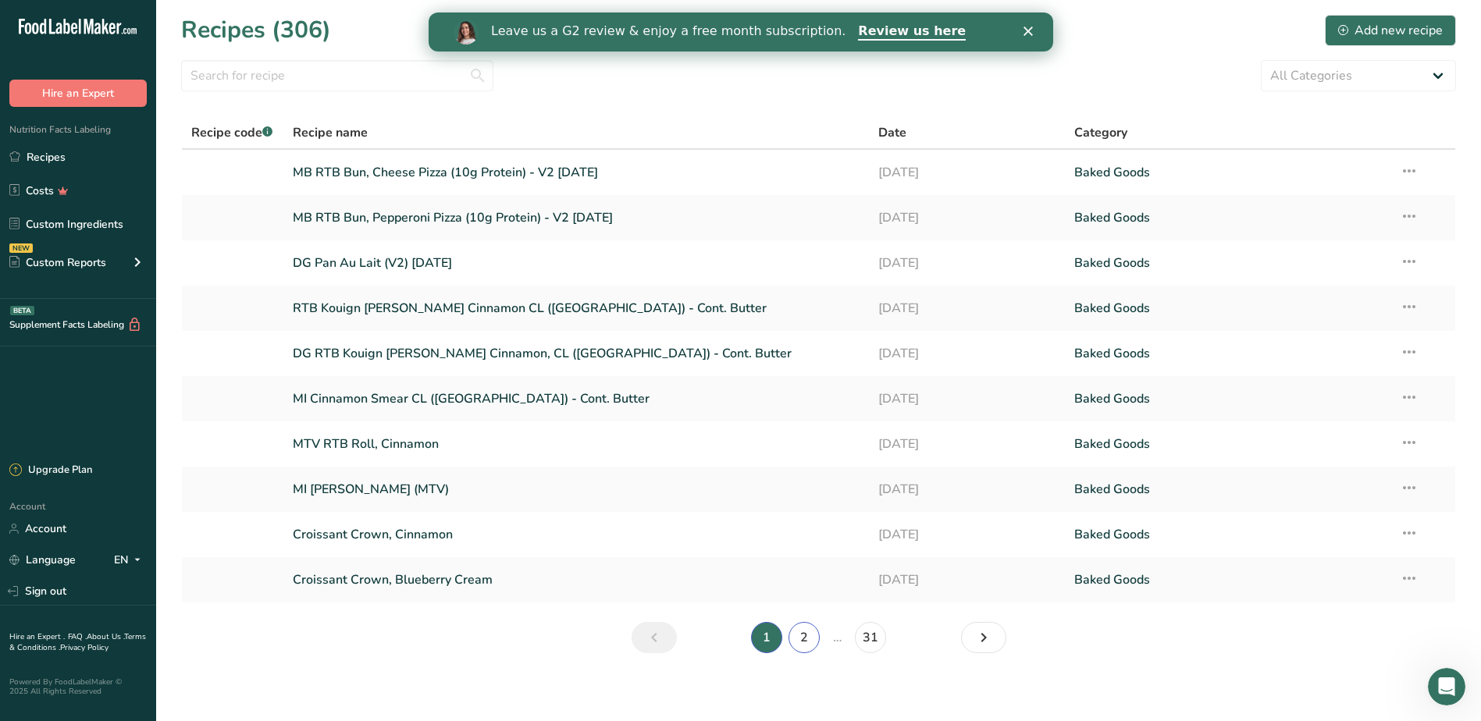
click at [815, 640] on link "2" at bounding box center [803, 637] width 31 height 31
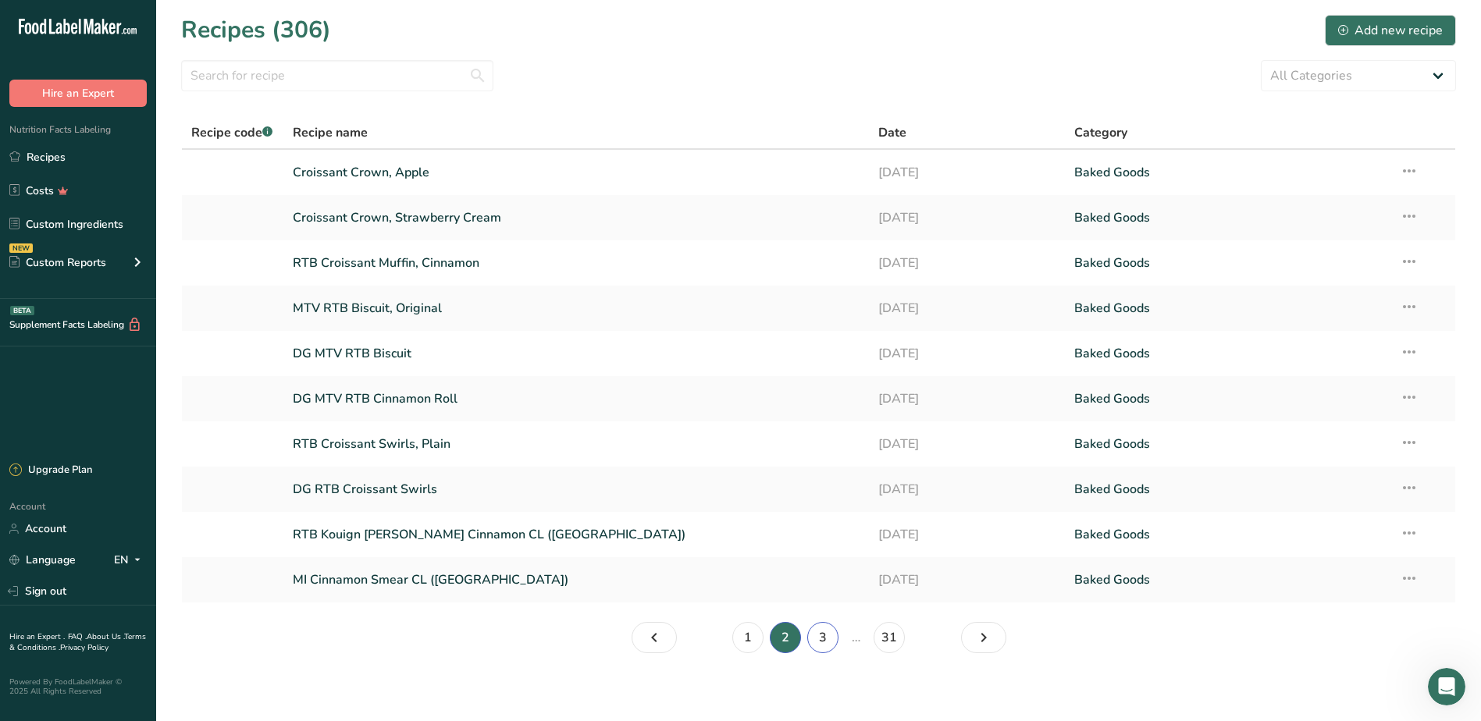
click at [819, 640] on link "3" at bounding box center [822, 637] width 31 height 31
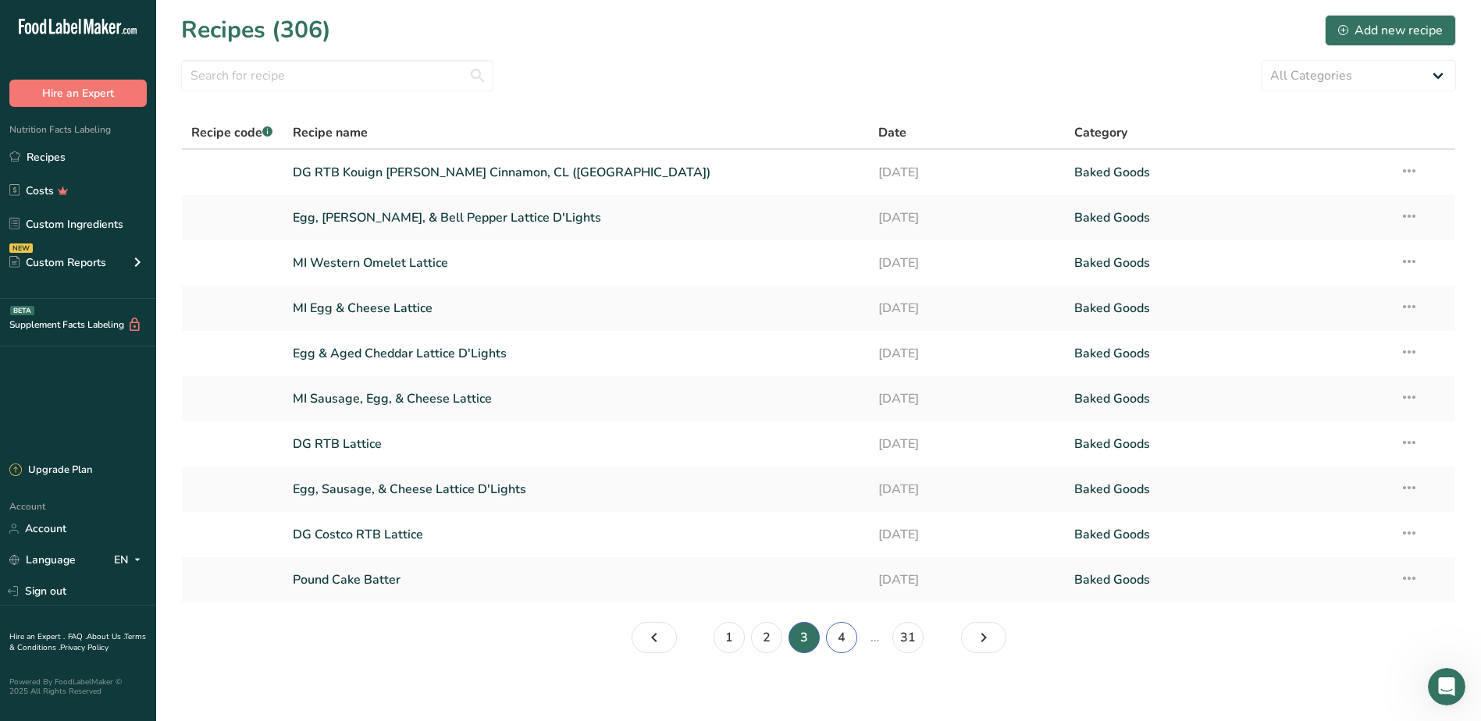
click at [829, 635] on link "4" at bounding box center [841, 637] width 31 height 31
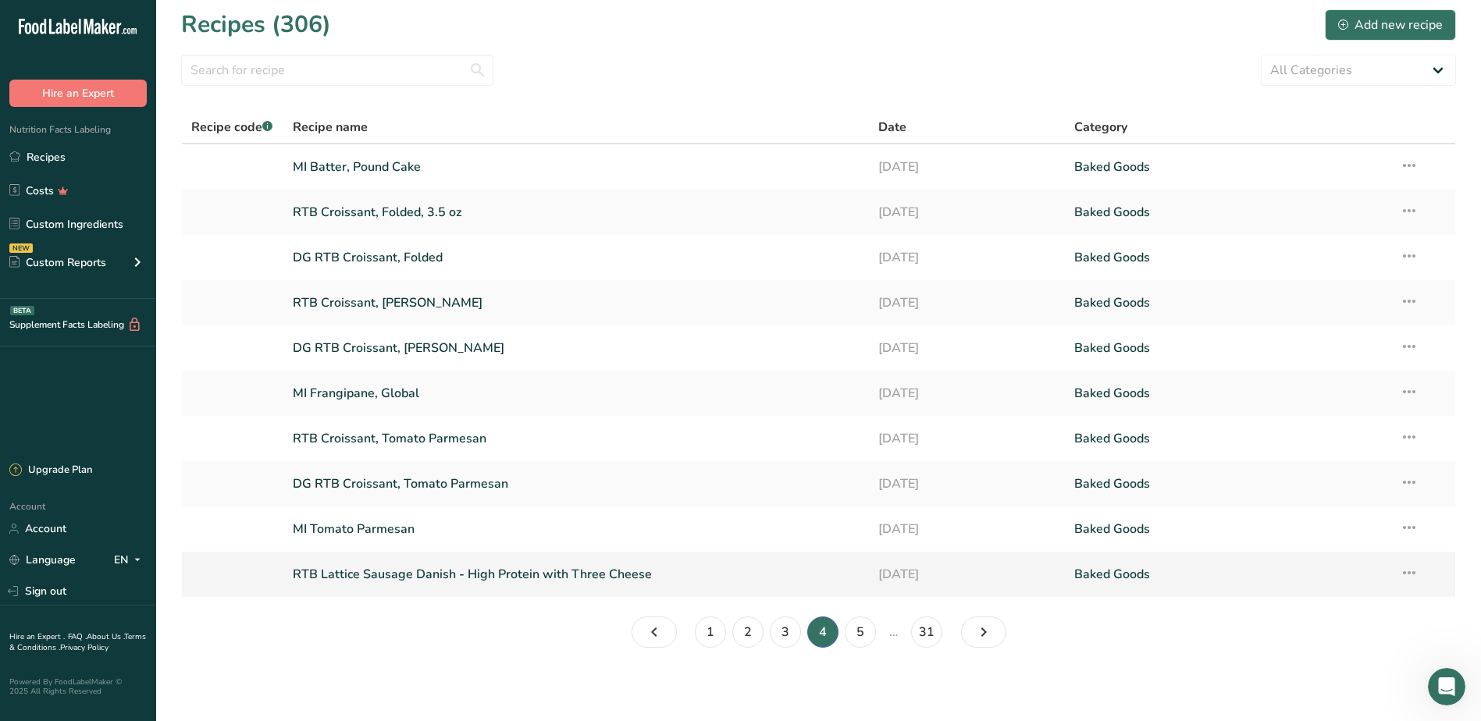
scroll to position [7, 0]
click at [851, 635] on link "5" at bounding box center [860, 630] width 31 height 31
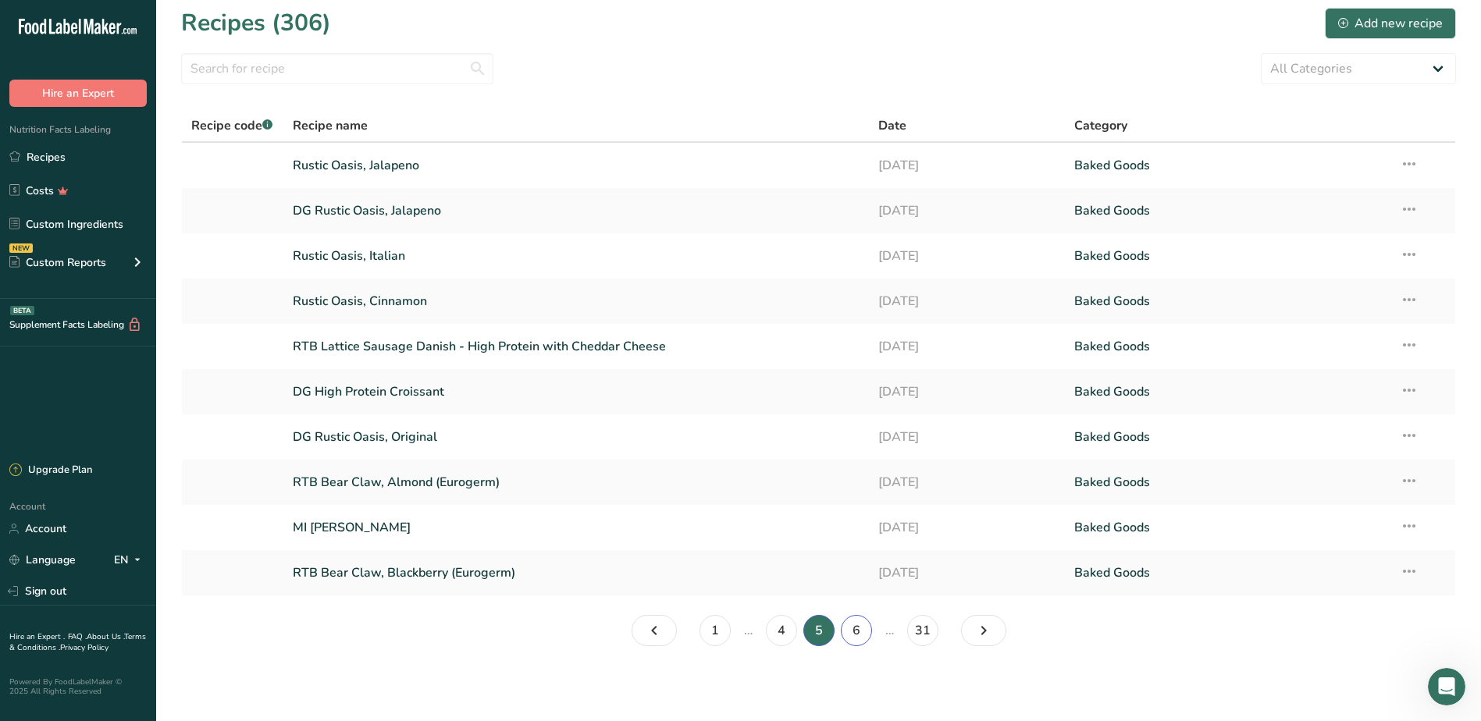
click at [856, 625] on link "6" at bounding box center [856, 630] width 31 height 31
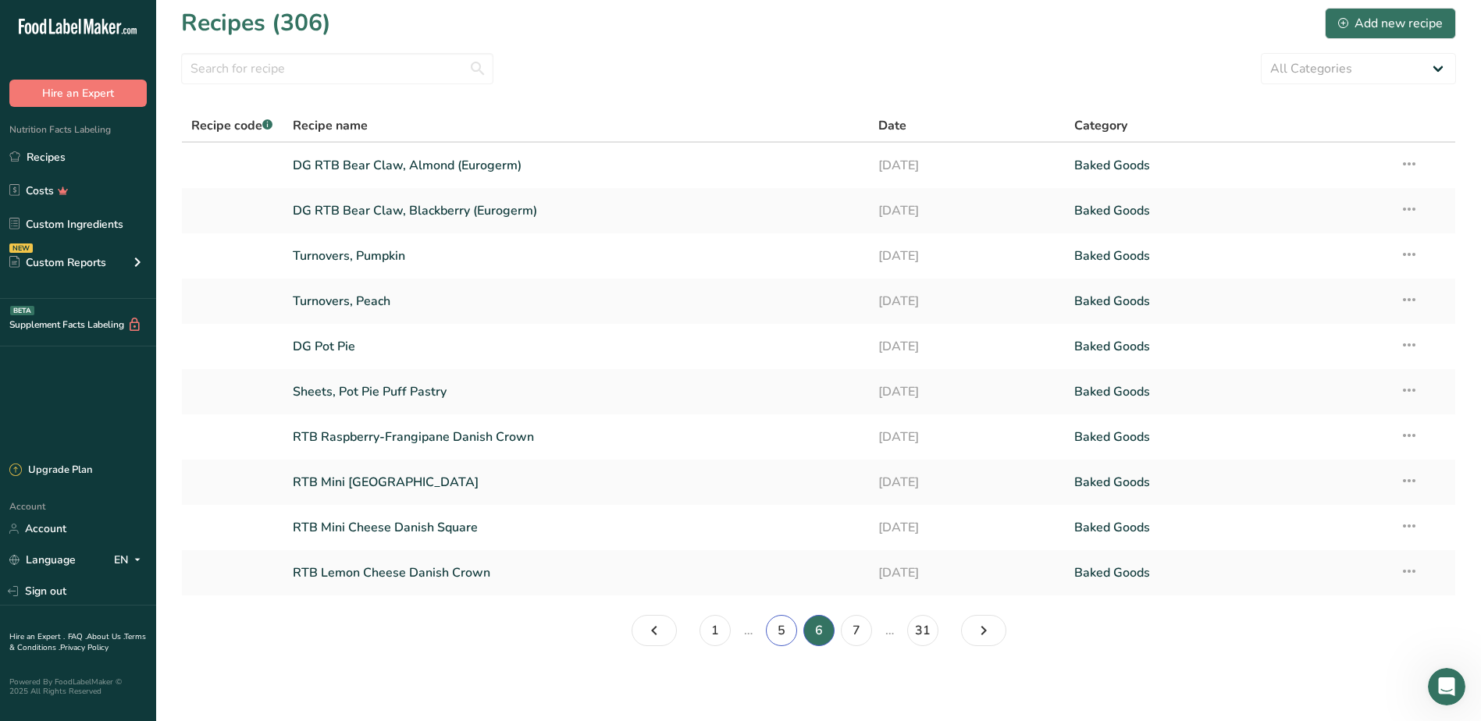
click at [781, 636] on link "5" at bounding box center [781, 630] width 31 height 31
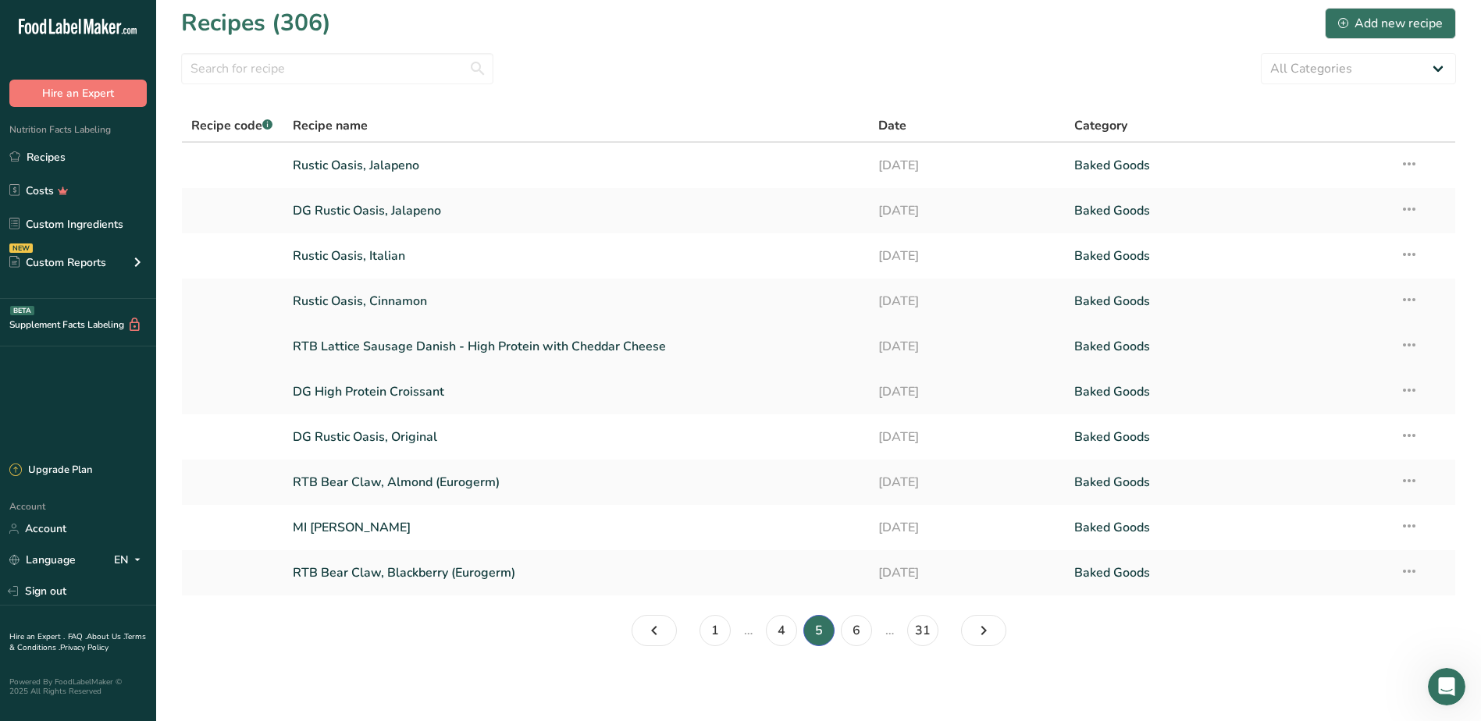
click at [433, 349] on link "RTB Lattice Sausage Danish - High Protein with Cheddar Cheese" at bounding box center [576, 346] width 567 height 33
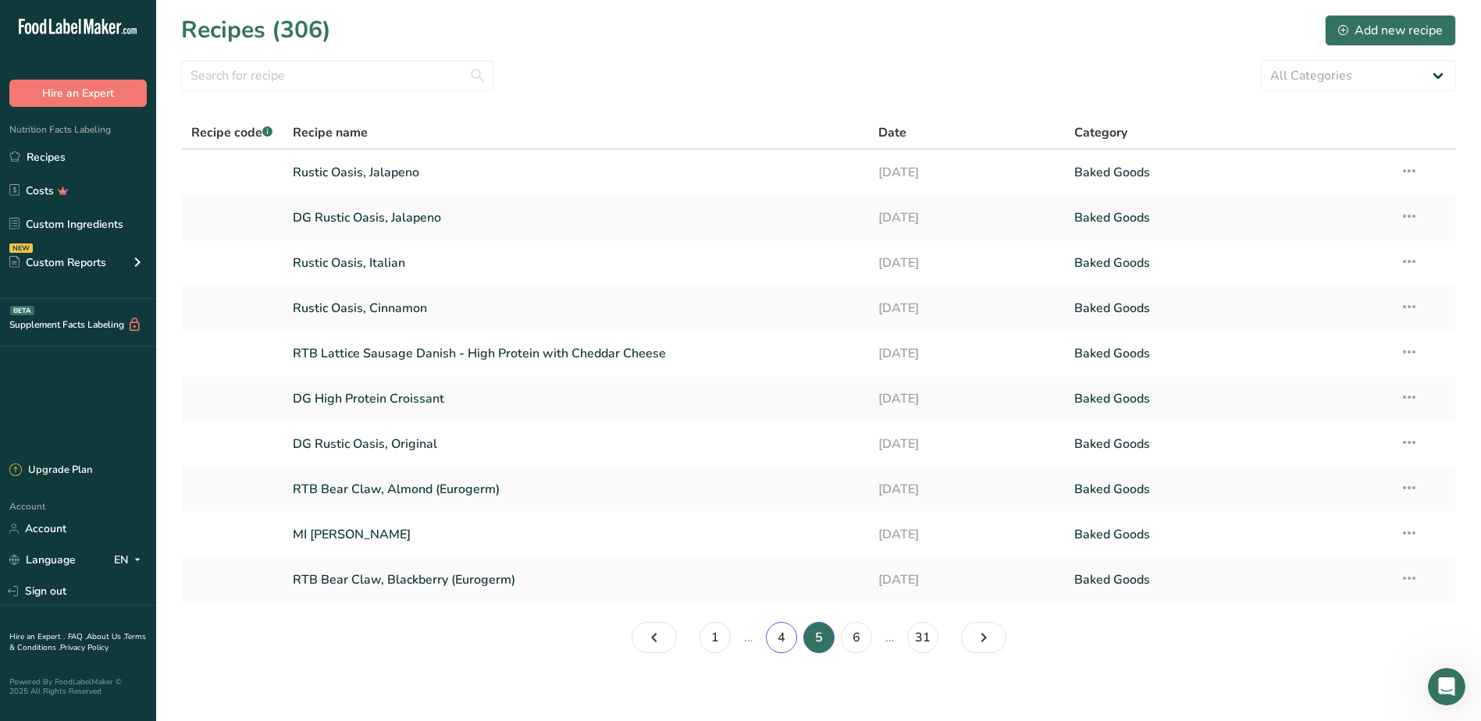
click at [785, 643] on link "4" at bounding box center [781, 637] width 31 height 31
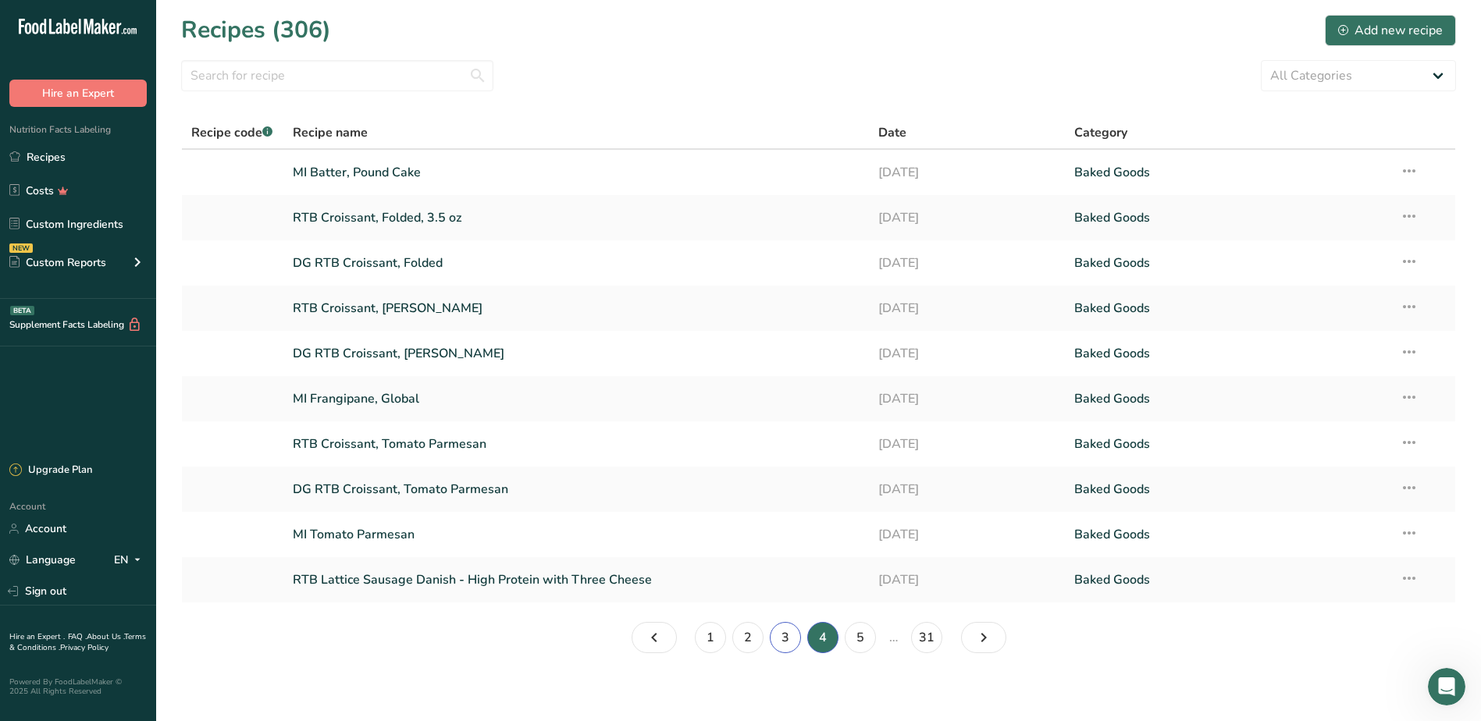
click at [784, 639] on link "3" at bounding box center [785, 637] width 31 height 31
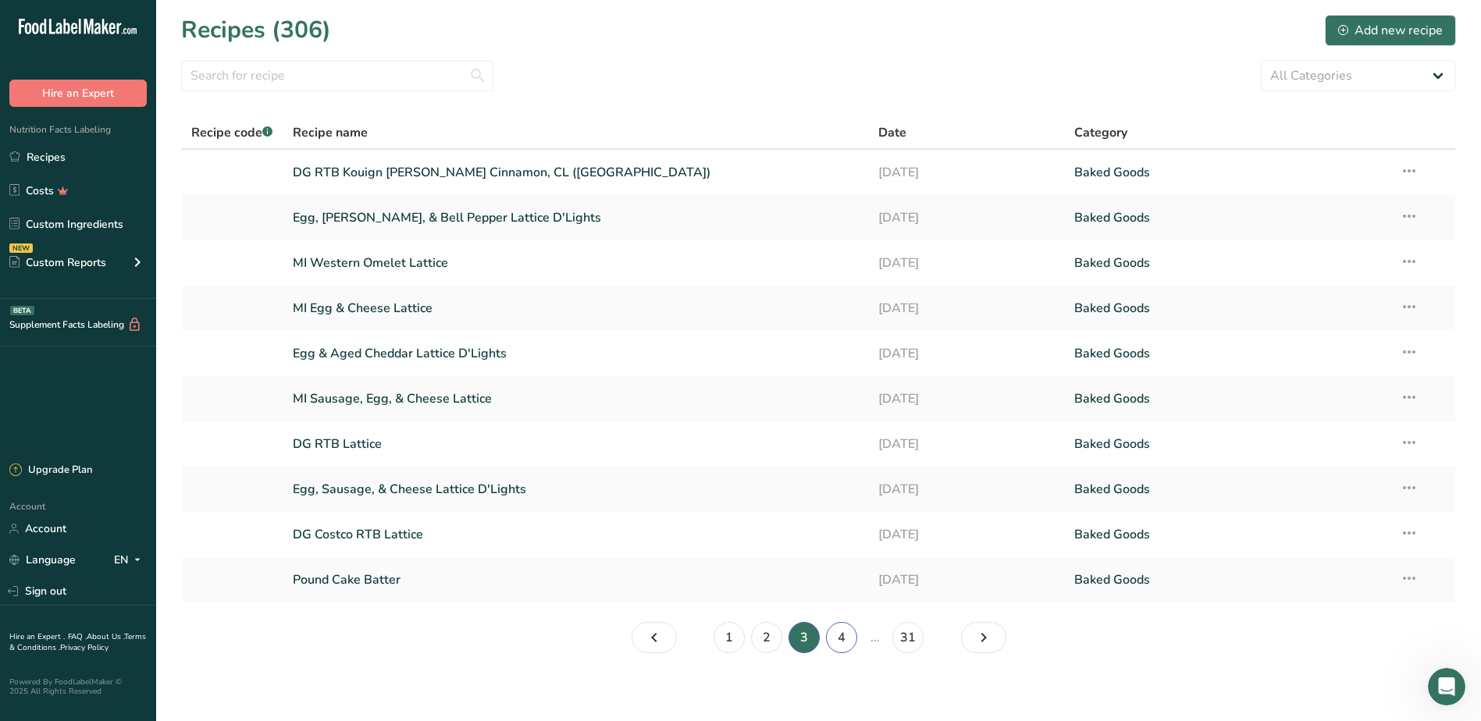
click at [841, 639] on link "4" at bounding box center [841, 637] width 31 height 31
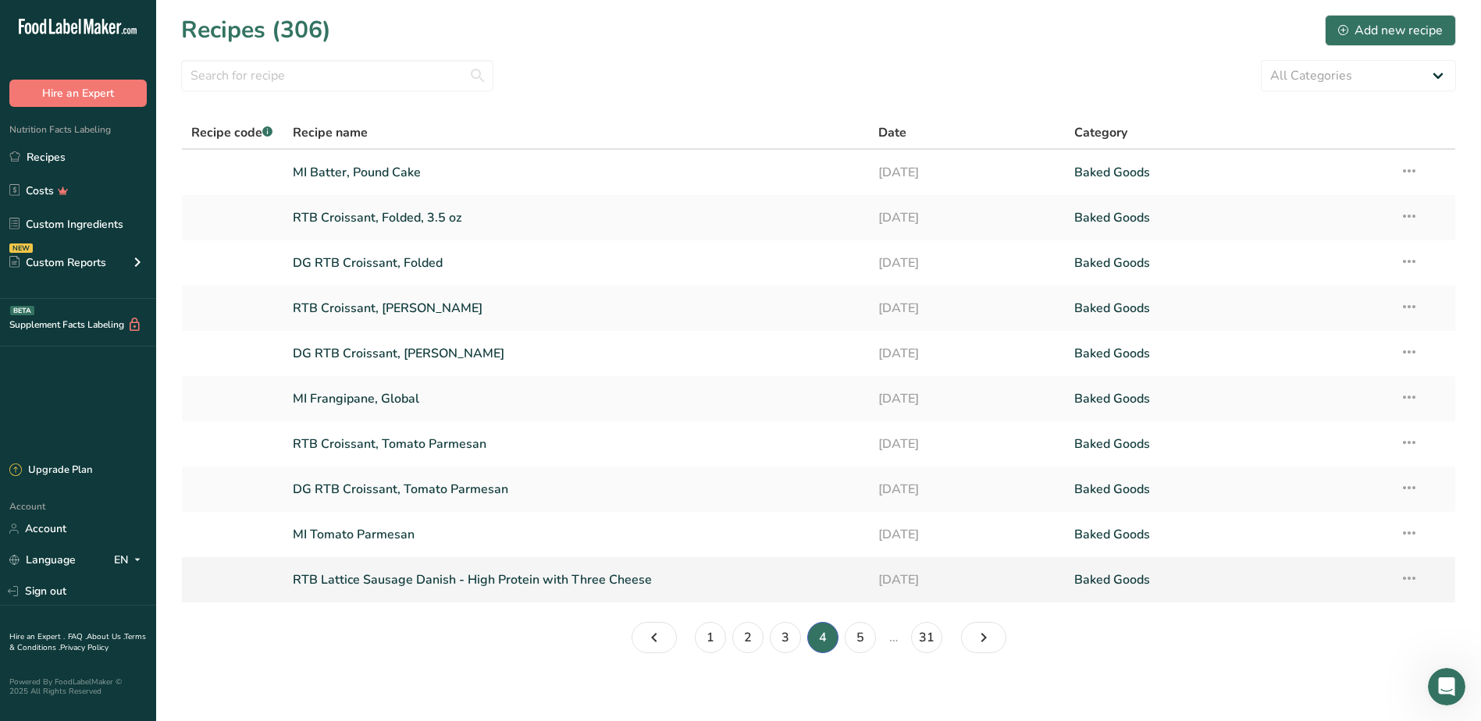
click at [450, 580] on link "RTB Lattice Sausage Danish - High Protein with Three Cheese" at bounding box center [576, 580] width 567 height 33
click at [854, 643] on link "5" at bounding box center [860, 637] width 31 height 31
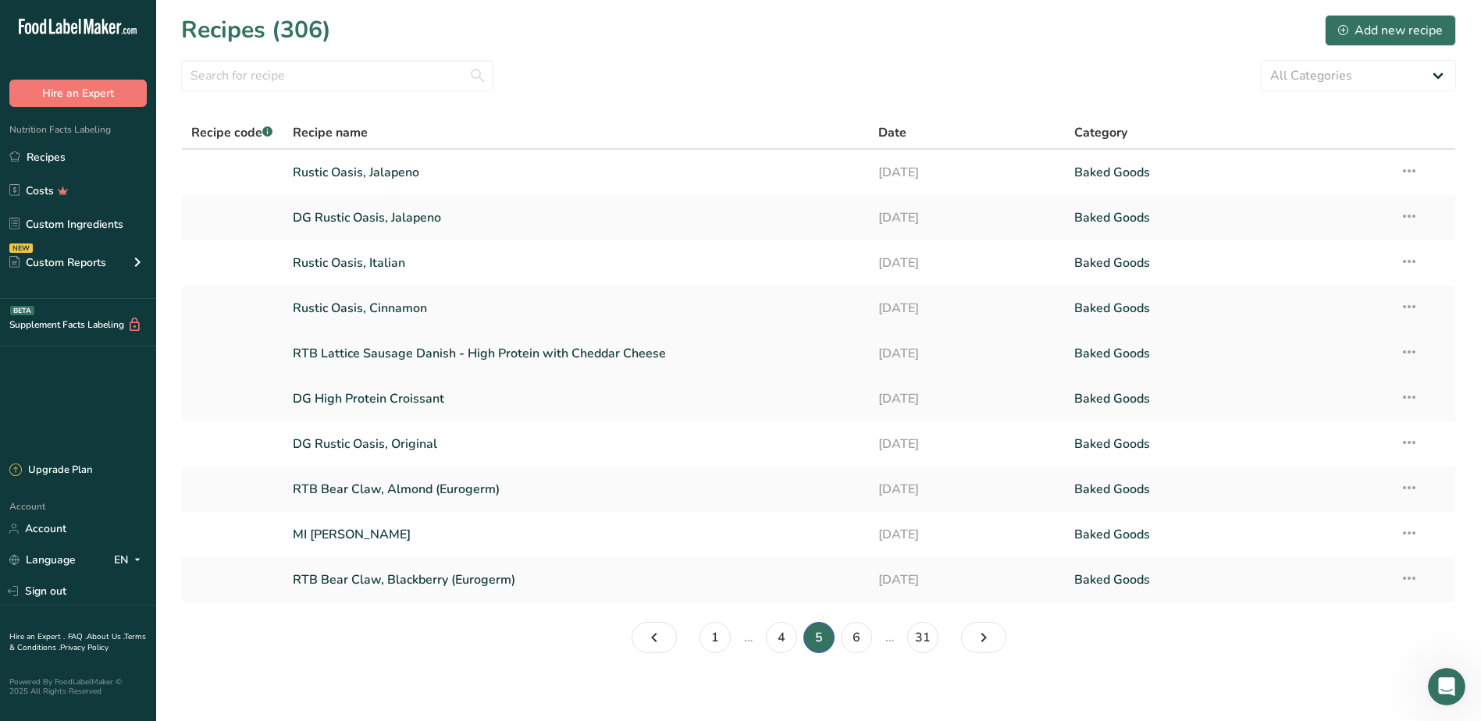
drag, startPoint x: 431, startPoint y: 351, endPoint x: 386, endPoint y: 356, distance: 45.5
click at [386, 356] on link "RTB Lattice Sausage Danish - High Protein with Cheddar Cheese" at bounding box center [576, 353] width 567 height 33
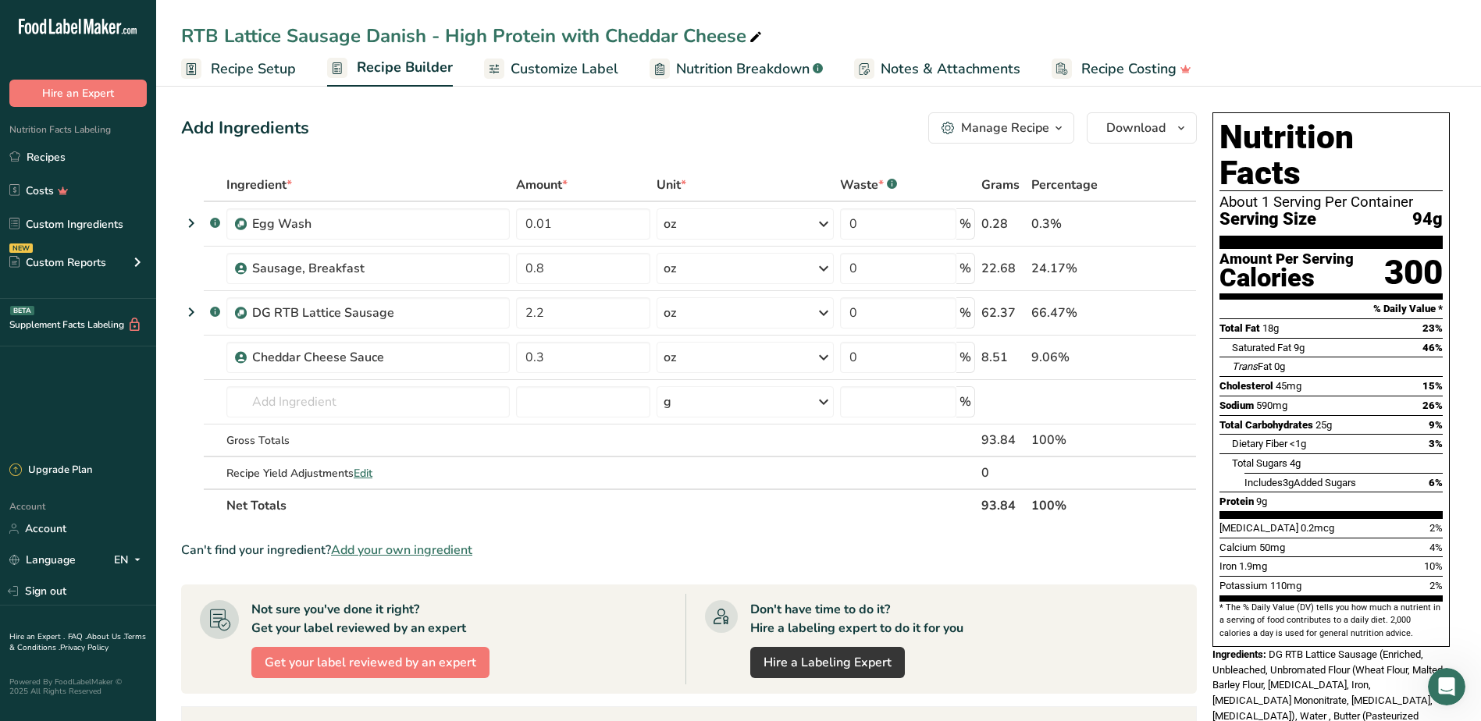
drag, startPoint x: 266, startPoint y: 41, endPoint x: 870, endPoint y: 42, distance: 603.4
click at [870, 42] on div "RTB Lattice Sausage Danish - High Protein with Cheddar Cheese" at bounding box center [818, 36] width 1325 height 28
click at [87, 167] on link "Recipes" at bounding box center [78, 157] width 156 height 30
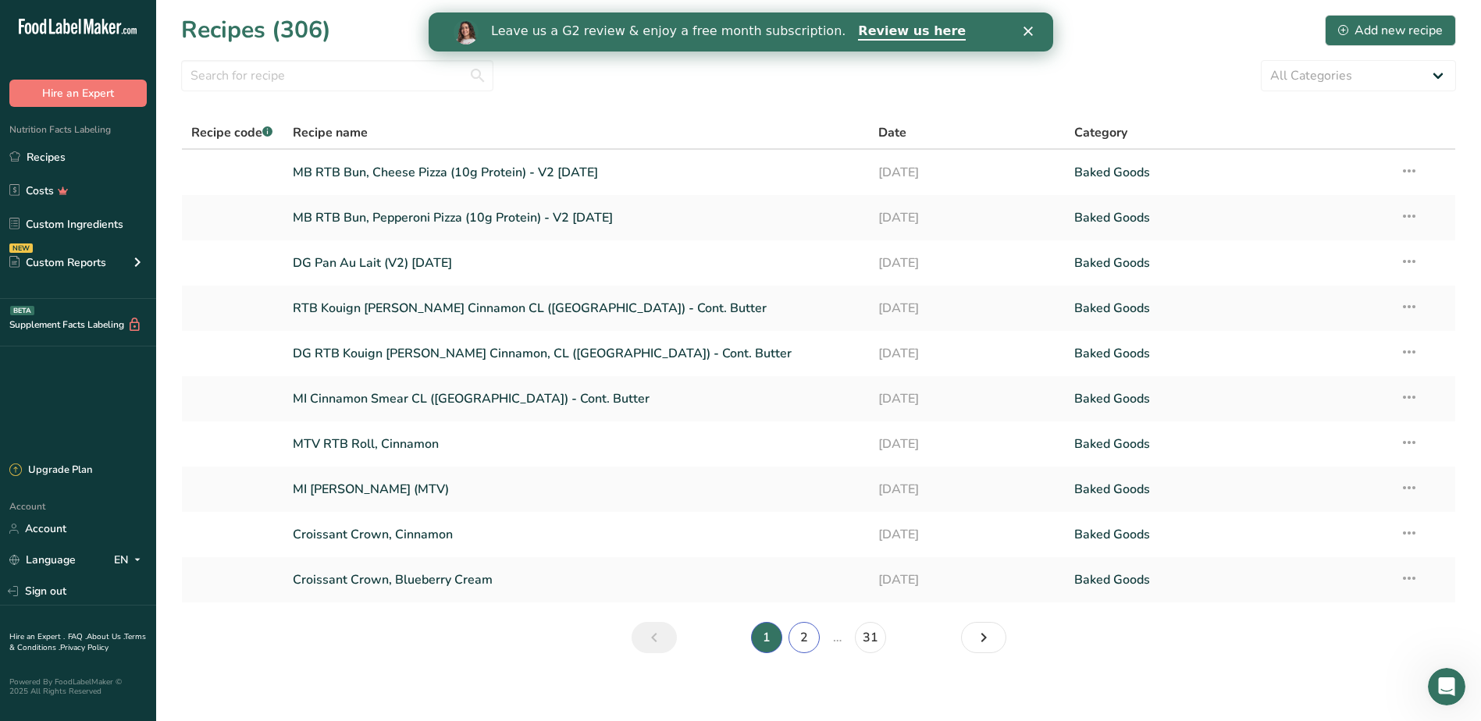
click at [808, 642] on link "2" at bounding box center [803, 637] width 31 height 31
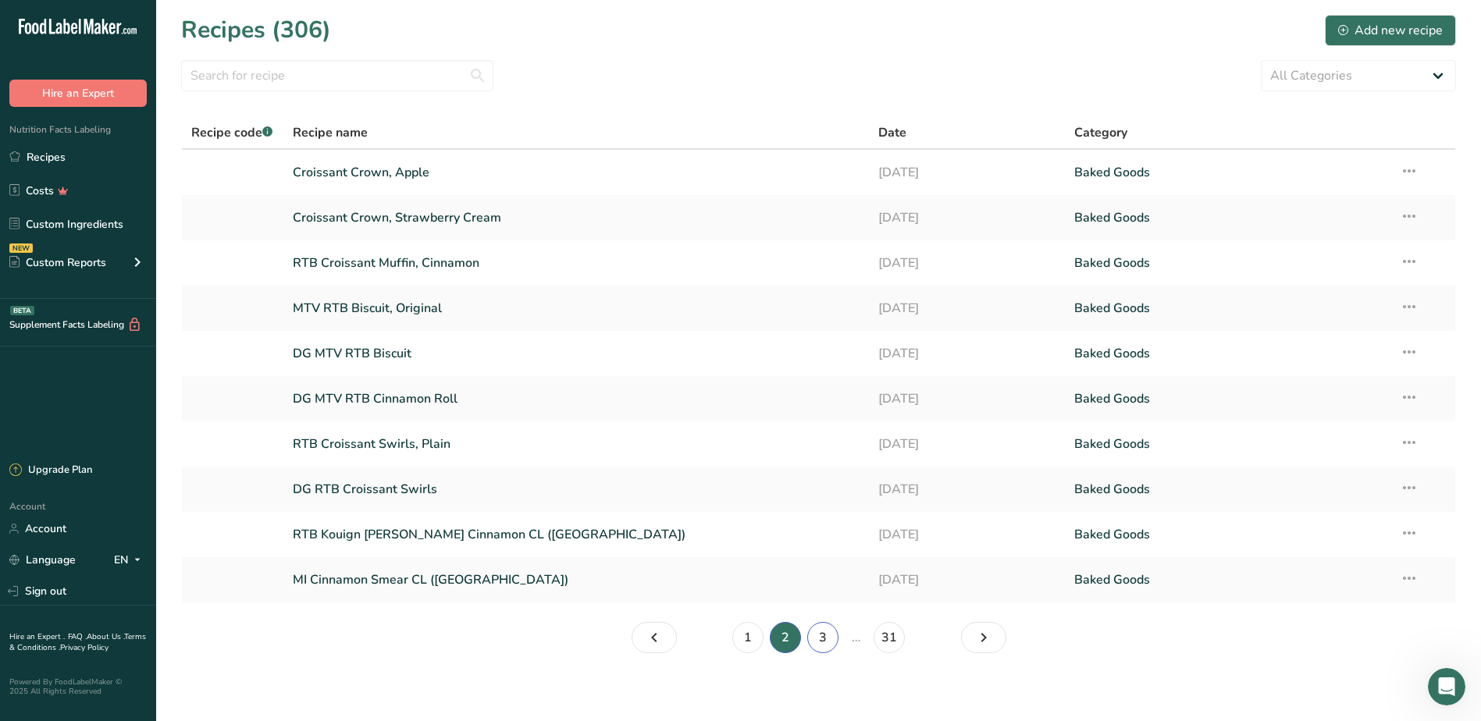
click at [823, 634] on link "3" at bounding box center [822, 637] width 31 height 31
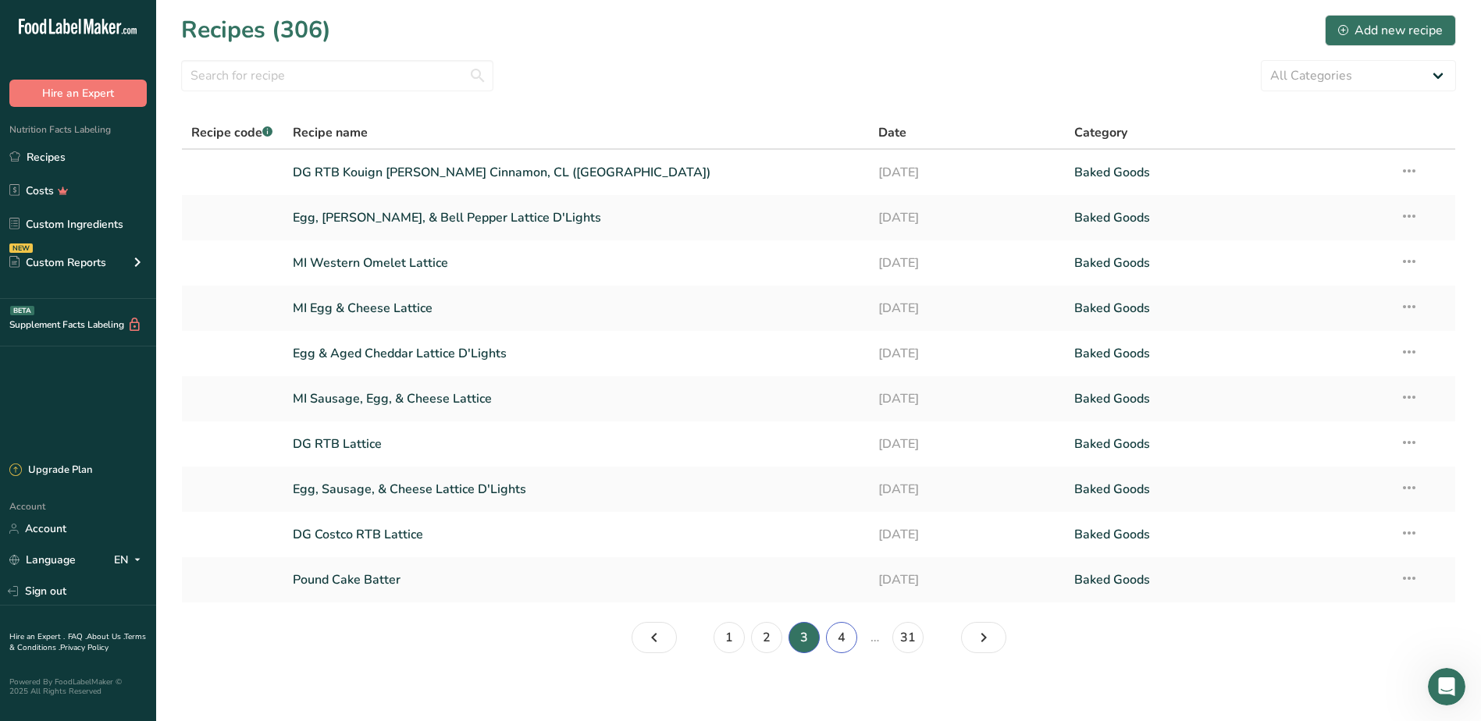
click at [848, 637] on link "4" at bounding box center [841, 637] width 31 height 31
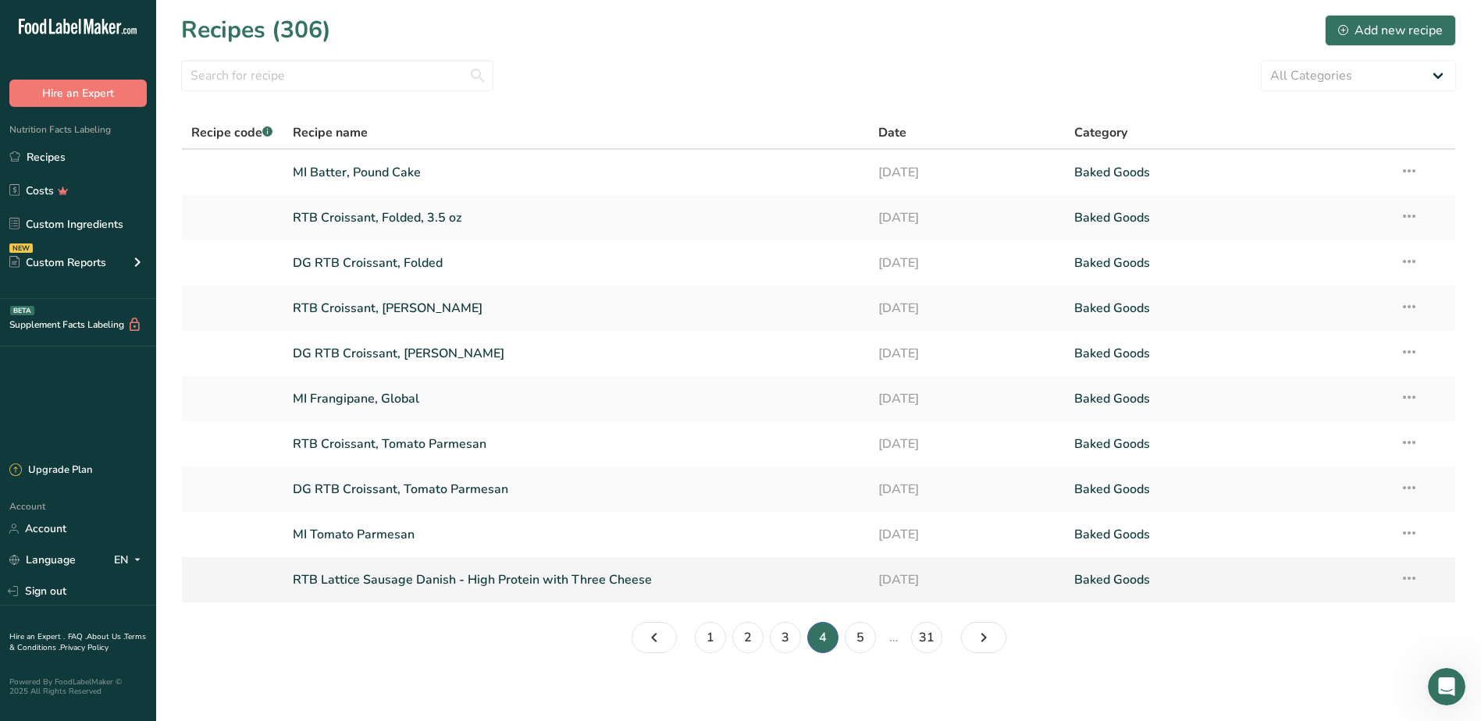
click at [382, 589] on link "RTB Lattice Sausage Danish - High Protein with Three Cheese" at bounding box center [576, 580] width 567 height 33
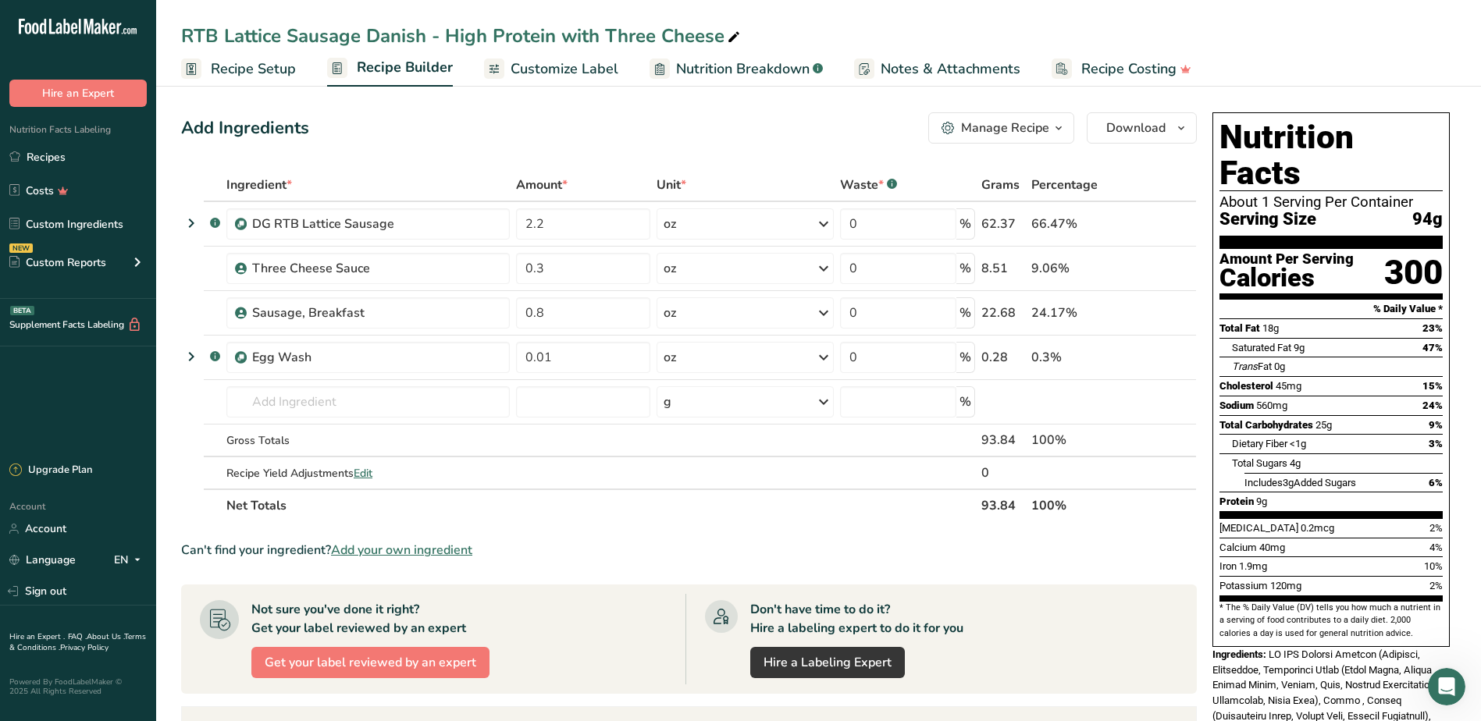
click at [747, 34] on div "RTB Lattice Sausage Danish - High Protein with Three Cheese" at bounding box center [818, 36] width 1325 height 28
click at [738, 36] on icon at bounding box center [734, 38] width 14 height 22
drag, startPoint x: 738, startPoint y: 36, endPoint x: 125, endPoint y: 27, distance: 613.6
click at [125, 27] on div ".a-20{fill:#fff;} Hire an Expert Nutrition Facts Labeling Recipes Costs Custom …" at bounding box center [740, 566] width 1481 height 1133
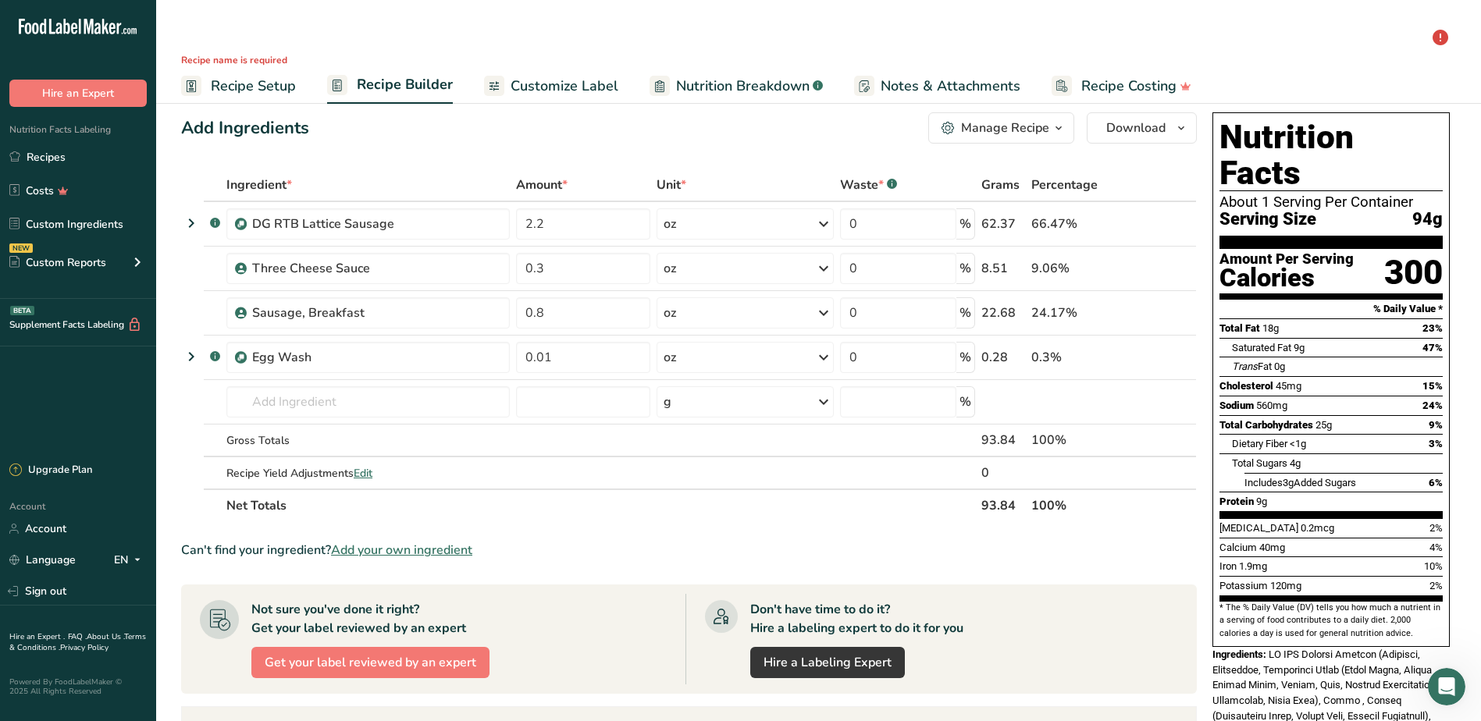
click at [286, 34] on input "text" at bounding box center [818, 36] width 1275 height 28
click at [242, 47] on input "text" at bounding box center [818, 36] width 1275 height 28
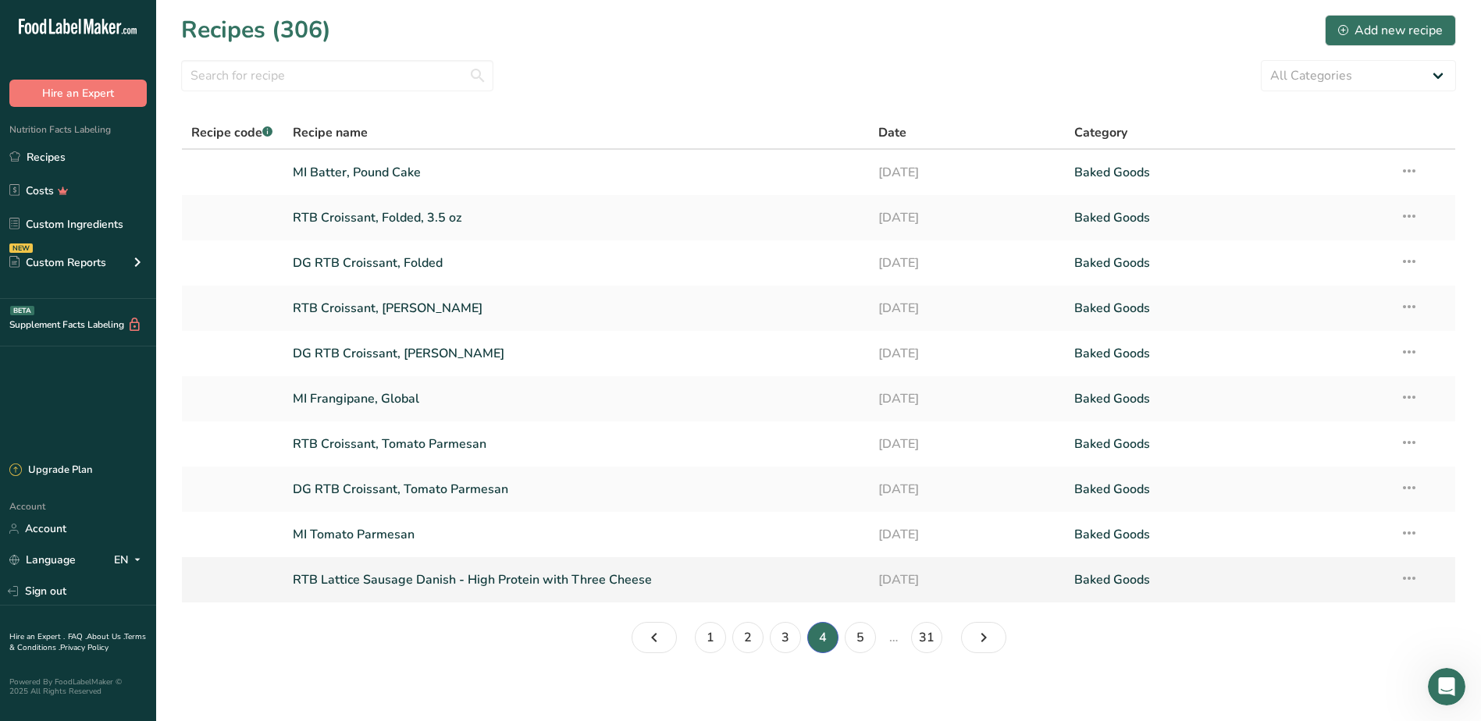
click at [591, 585] on link "RTB Lattice Sausage Danish - High Protein with Three Cheese" at bounding box center [576, 580] width 567 height 33
click at [1416, 578] on icon at bounding box center [1409, 578] width 19 height 28
click at [1325, 654] on div "Delete Recipe" at bounding box center [1308, 651] width 196 height 18
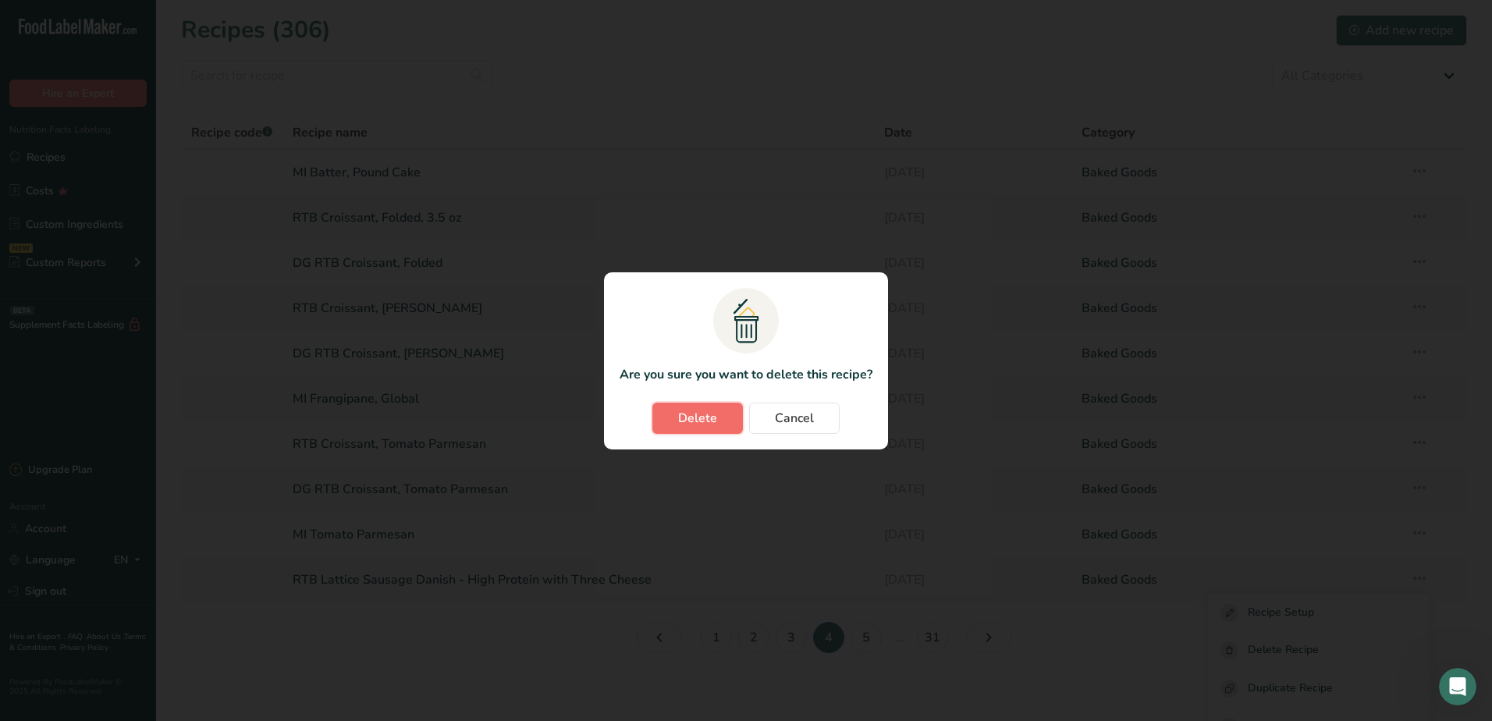
click at [704, 421] on span "Delete" at bounding box center [697, 418] width 39 height 19
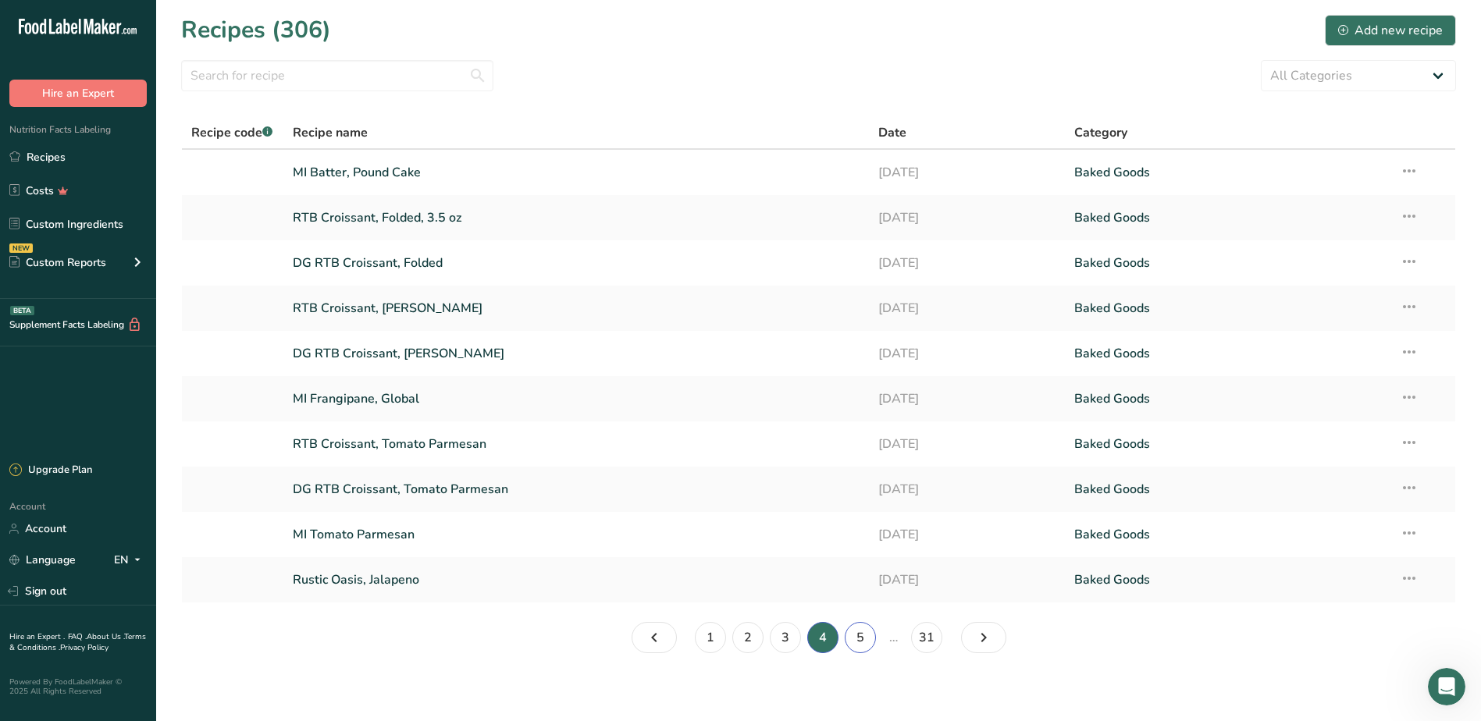
click at [870, 644] on link "5" at bounding box center [860, 637] width 31 height 31
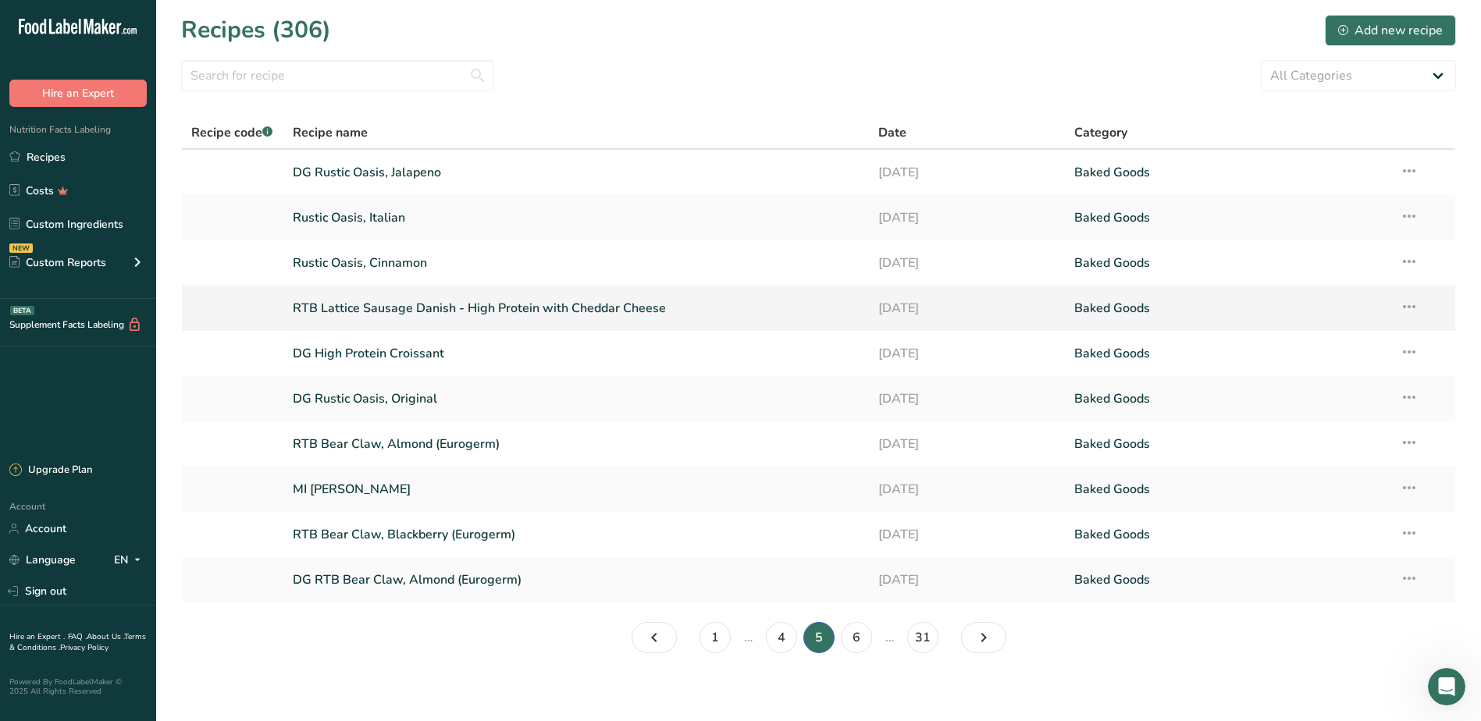
click at [1429, 308] on td "Recipe Setup Delete Recipe Duplicate Recipe Scale Recipe Save as Sub-Recipe .a-…" at bounding box center [1422, 308] width 65 height 45
click at [1424, 305] on td "Recipe Setup Delete Recipe Duplicate Recipe Scale Recipe Save as Sub-Recipe .a-…" at bounding box center [1422, 308] width 65 height 45
click at [1421, 304] on td "Recipe Setup Delete Recipe Duplicate Recipe Scale Recipe Save as Sub-Recipe .a-…" at bounding box center [1422, 308] width 65 height 45
click at [1400, 307] on icon at bounding box center [1409, 307] width 19 height 28
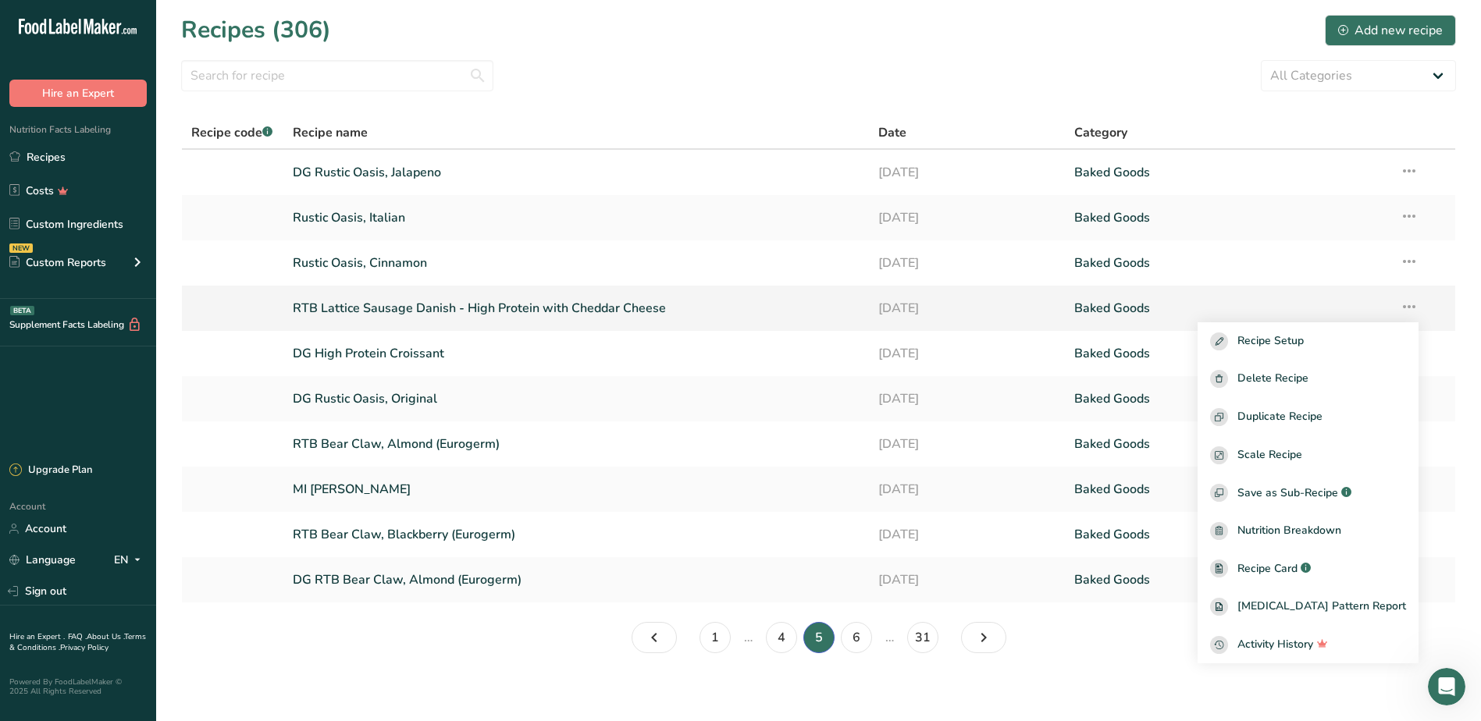
click at [1414, 304] on icon at bounding box center [1409, 307] width 19 height 28
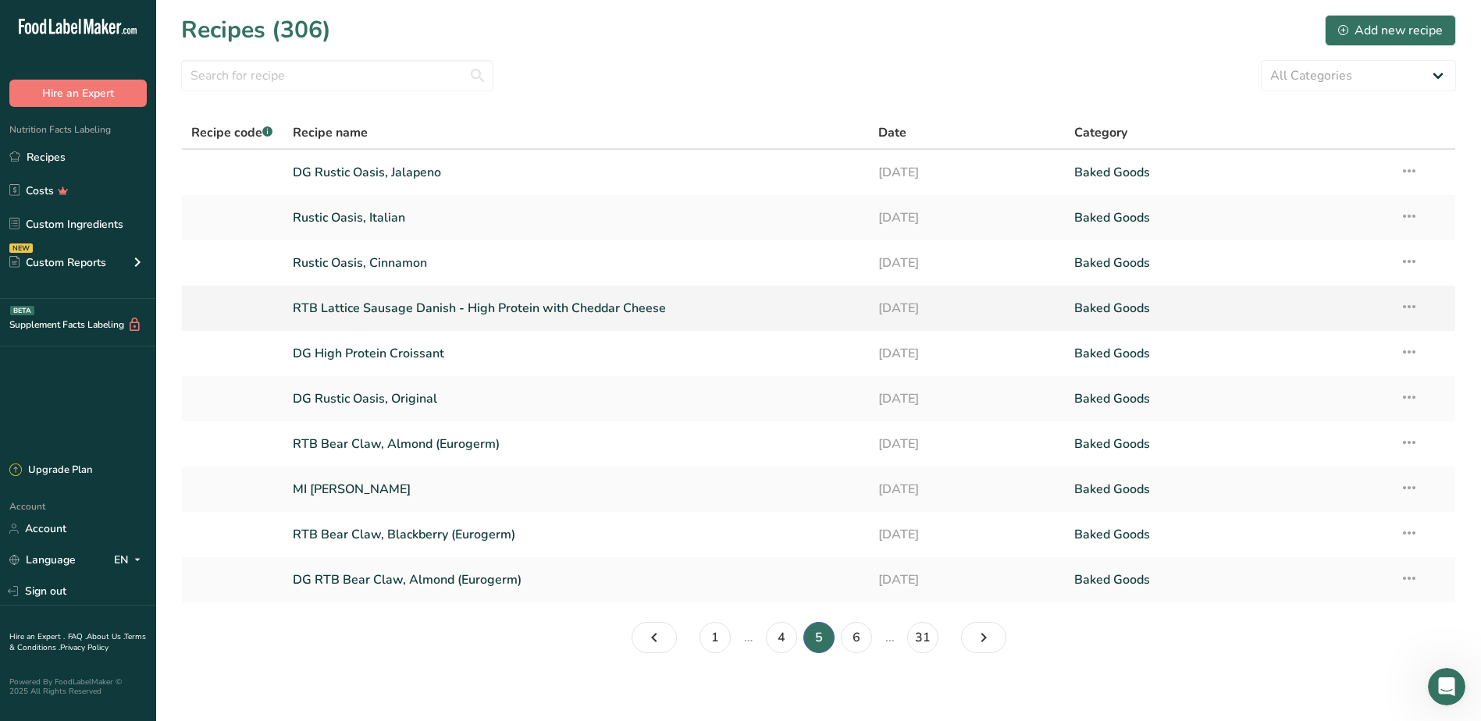
drag, startPoint x: 1420, startPoint y: 308, endPoint x: 1389, endPoint y: 305, distance: 31.3
click at [1386, 305] on td "Baked Goods" at bounding box center [1227, 308] width 325 height 45
click at [1419, 315] on td "Recipe Setup Delete Recipe Duplicate Recipe Scale Recipe Save as Sub-Recipe .a-…" at bounding box center [1422, 308] width 65 height 45
click at [1416, 310] on icon at bounding box center [1409, 307] width 19 height 28
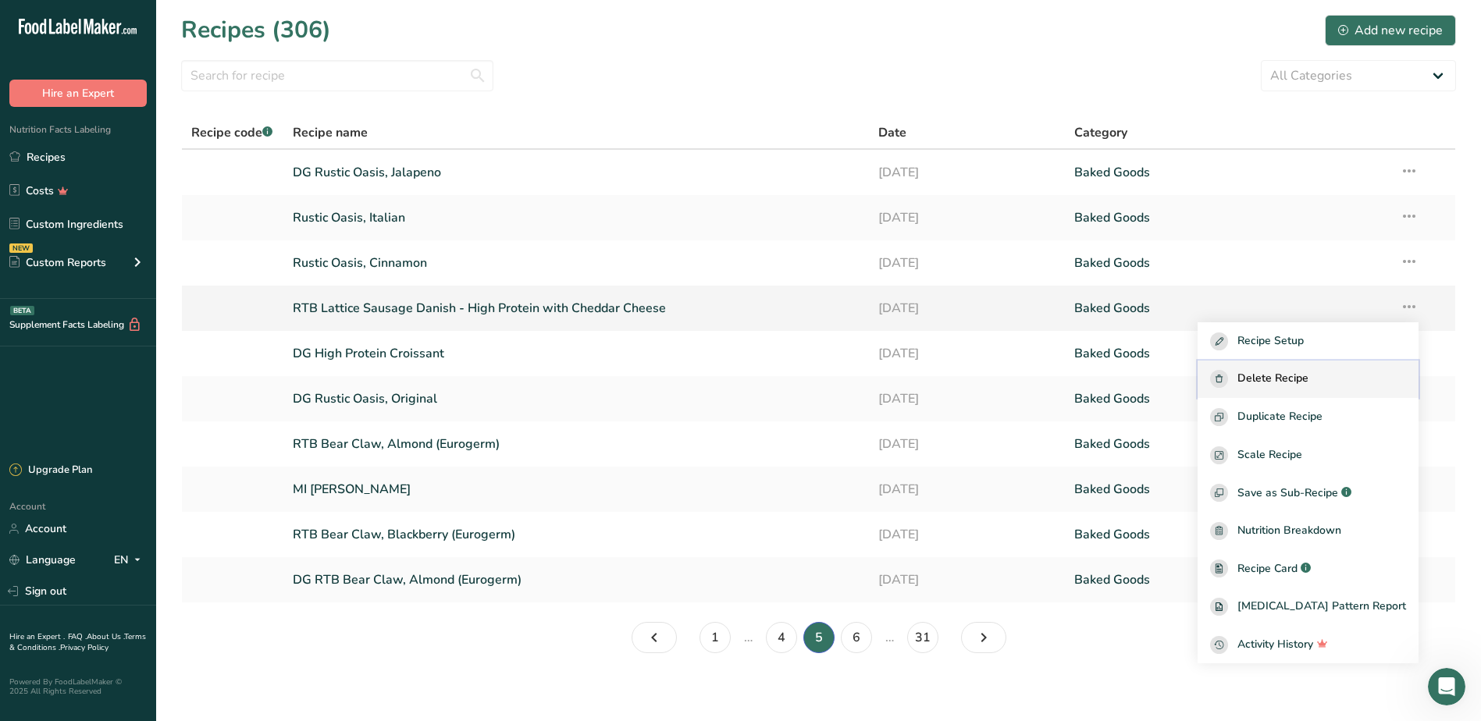
click at [1308, 375] on span "Delete Recipe" at bounding box center [1272, 379] width 71 height 18
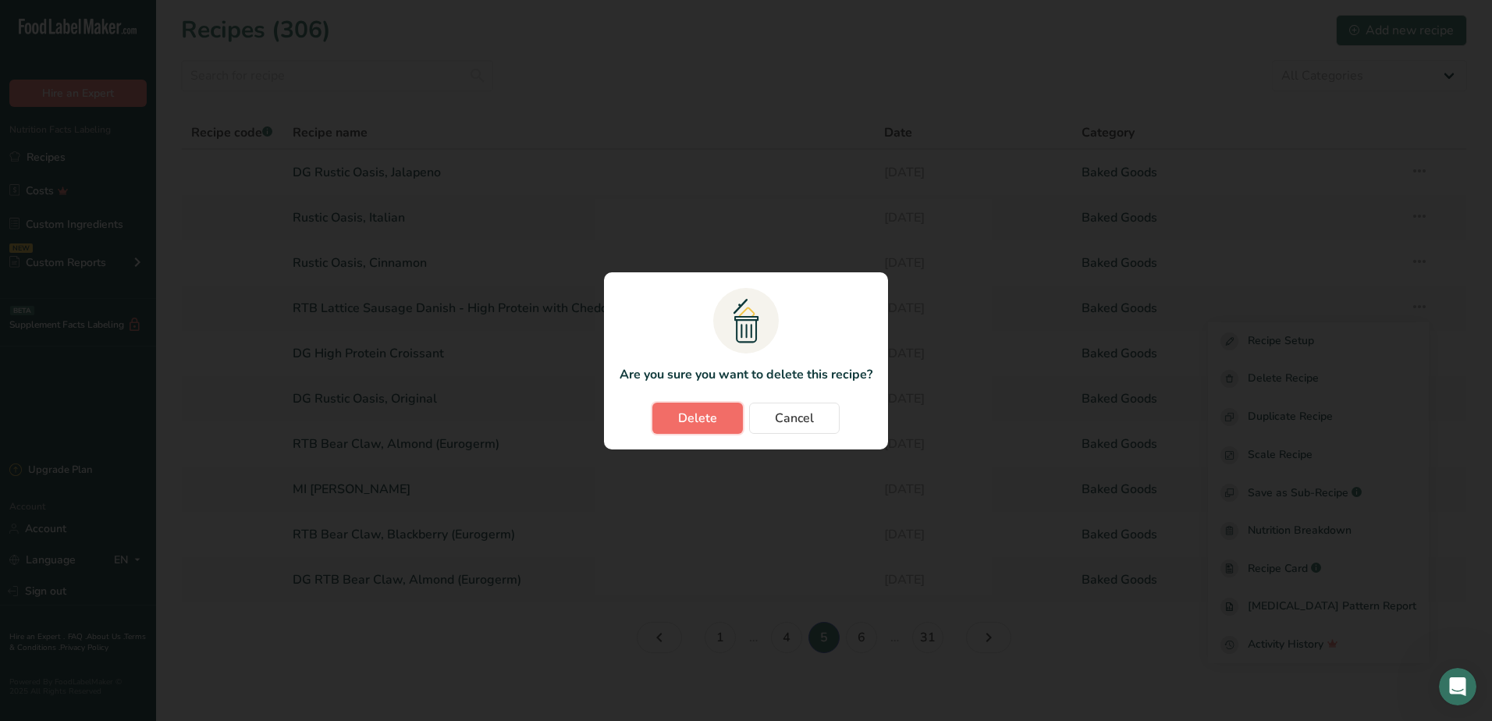
click at [736, 411] on button "Delete" at bounding box center [698, 418] width 91 height 31
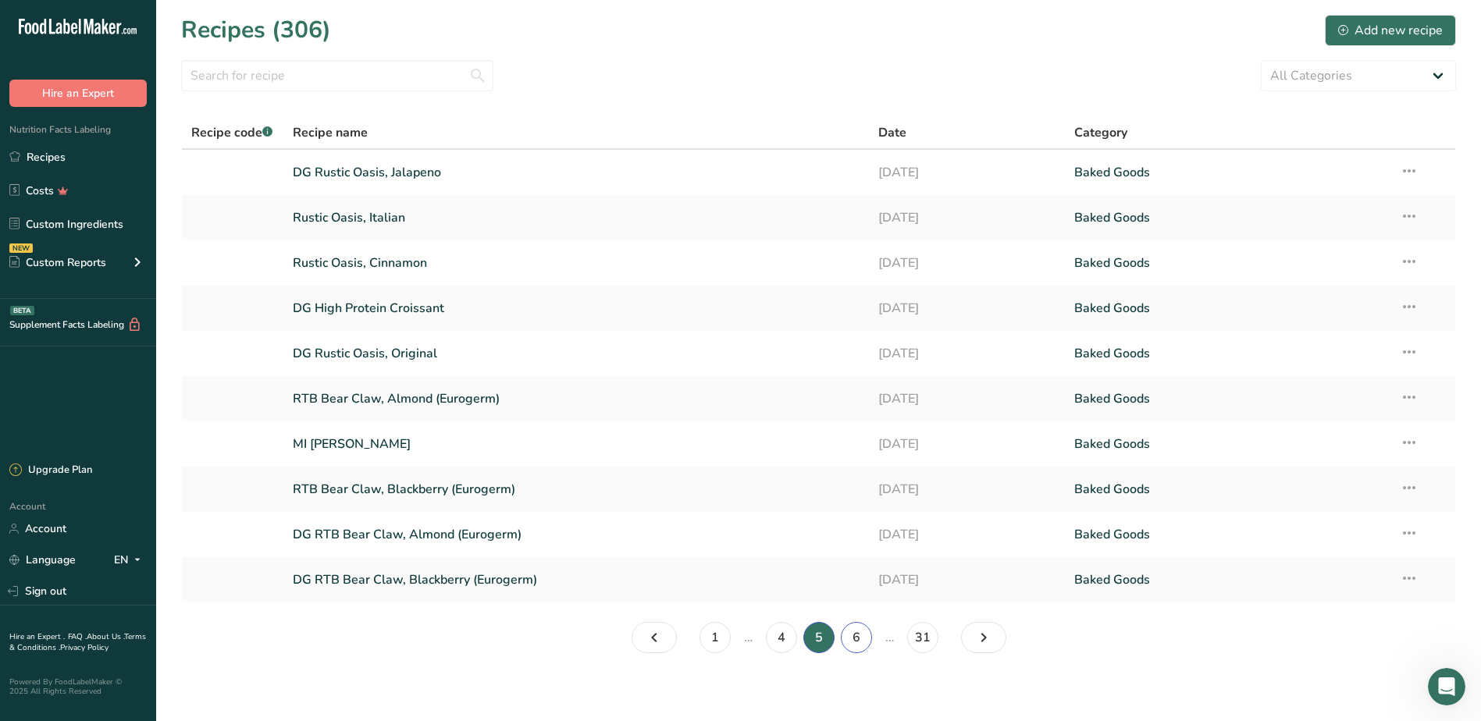
click at [865, 635] on link "6" at bounding box center [856, 637] width 31 height 31
click at [777, 642] on link "5" at bounding box center [781, 637] width 31 height 31
click at [365, 70] on input "text" at bounding box center [337, 75] width 312 height 31
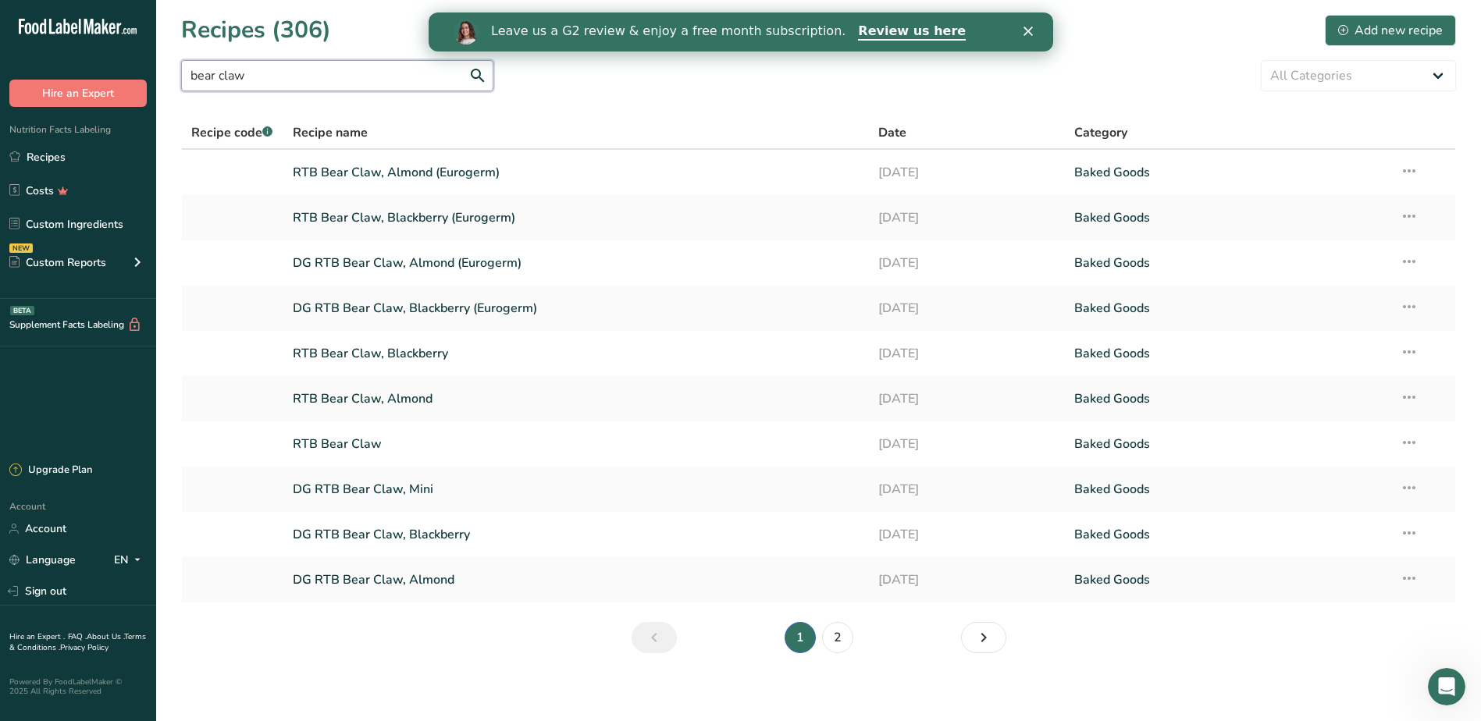
click at [472, 78] on input "bear claw" at bounding box center [337, 75] width 312 height 31
type input "bear claw"
click at [1421, 349] on td "Recipe Setup Delete Recipe Duplicate Recipe Scale Recipe Save as Sub-Recipe .a-…" at bounding box center [1422, 353] width 65 height 45
click at [1419, 349] on td "Recipe Setup Delete Recipe Duplicate Recipe Scale Recipe Save as Sub-Recipe .a-…" at bounding box center [1422, 353] width 65 height 45
click at [395, 347] on link "RTB Bear Claw, Blackberry" at bounding box center [576, 353] width 567 height 33
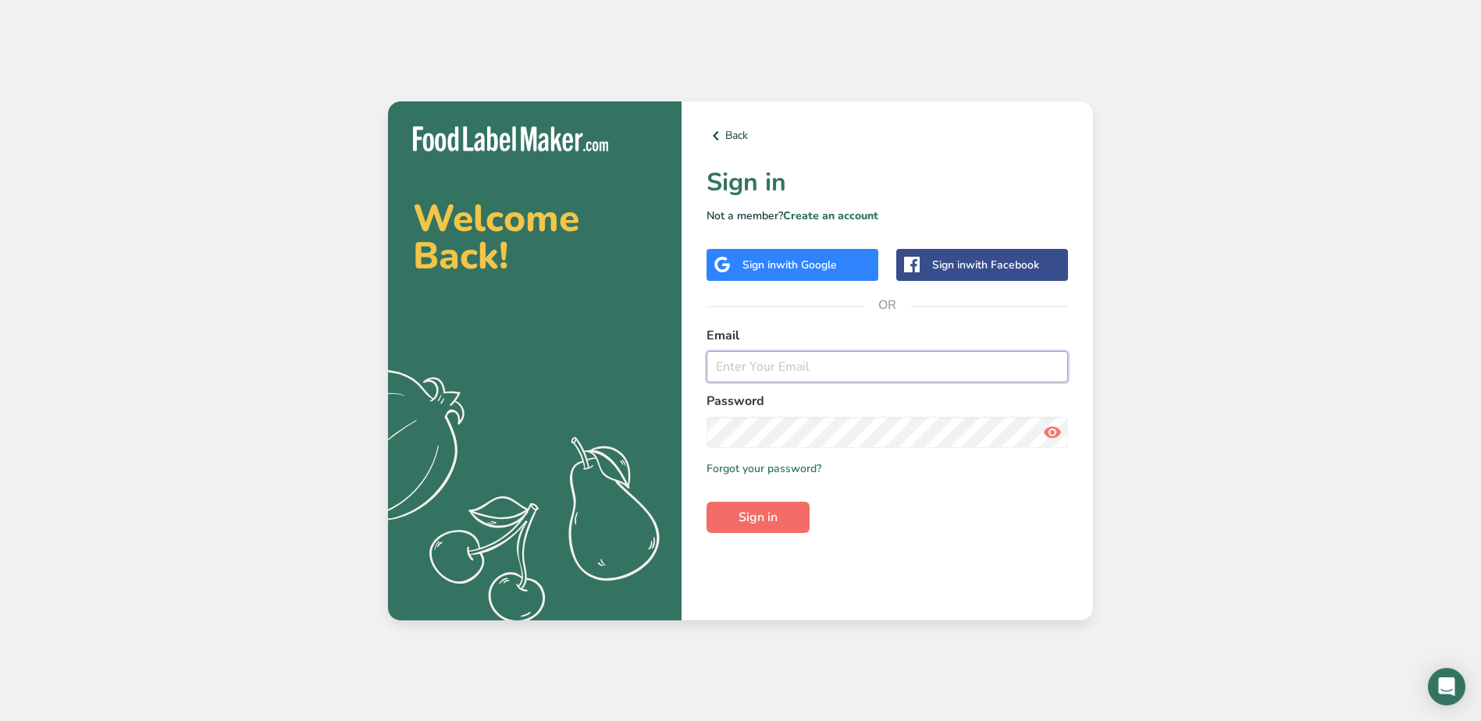
type input "[EMAIL_ADDRESS][DOMAIN_NAME]"
click at [722, 507] on button "Sign in" at bounding box center [757, 517] width 103 height 31
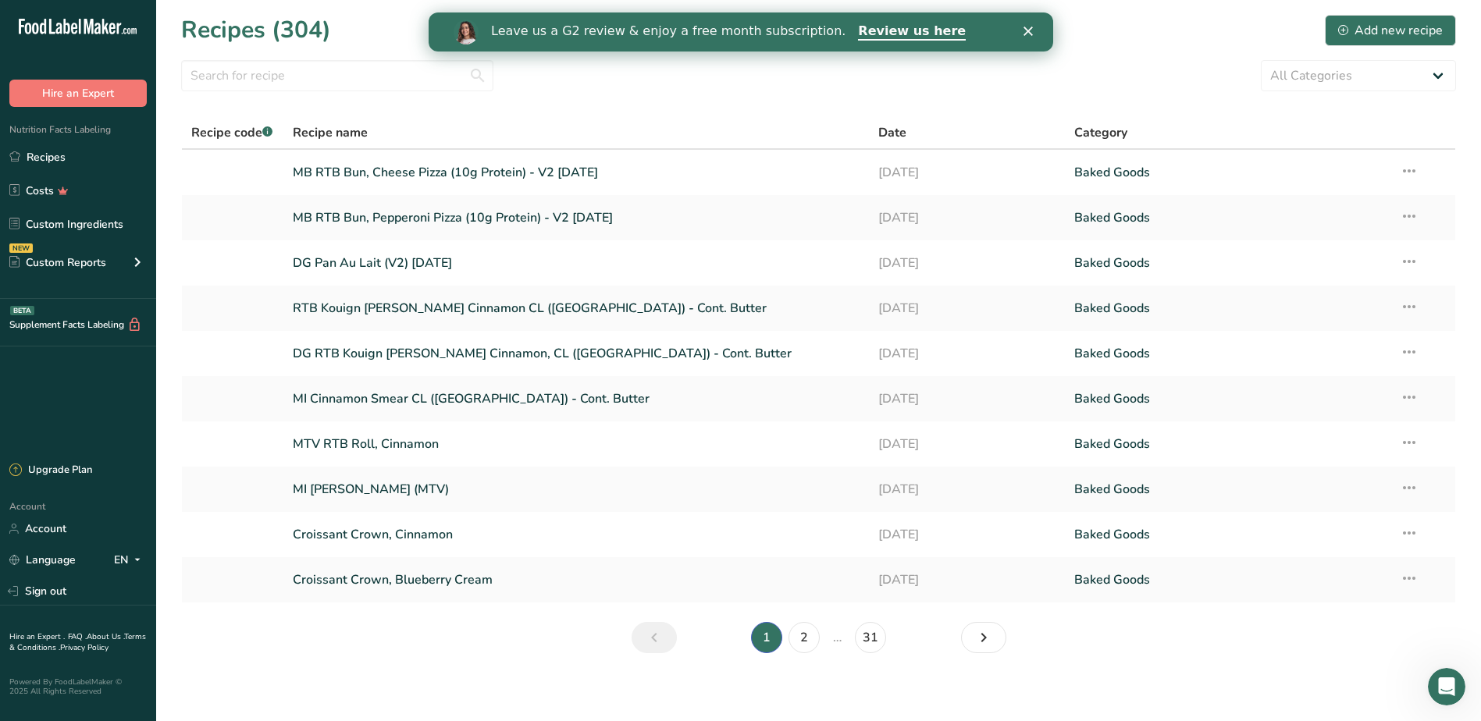
click at [1030, 30] on icon "Close" at bounding box center [1027, 31] width 9 height 9
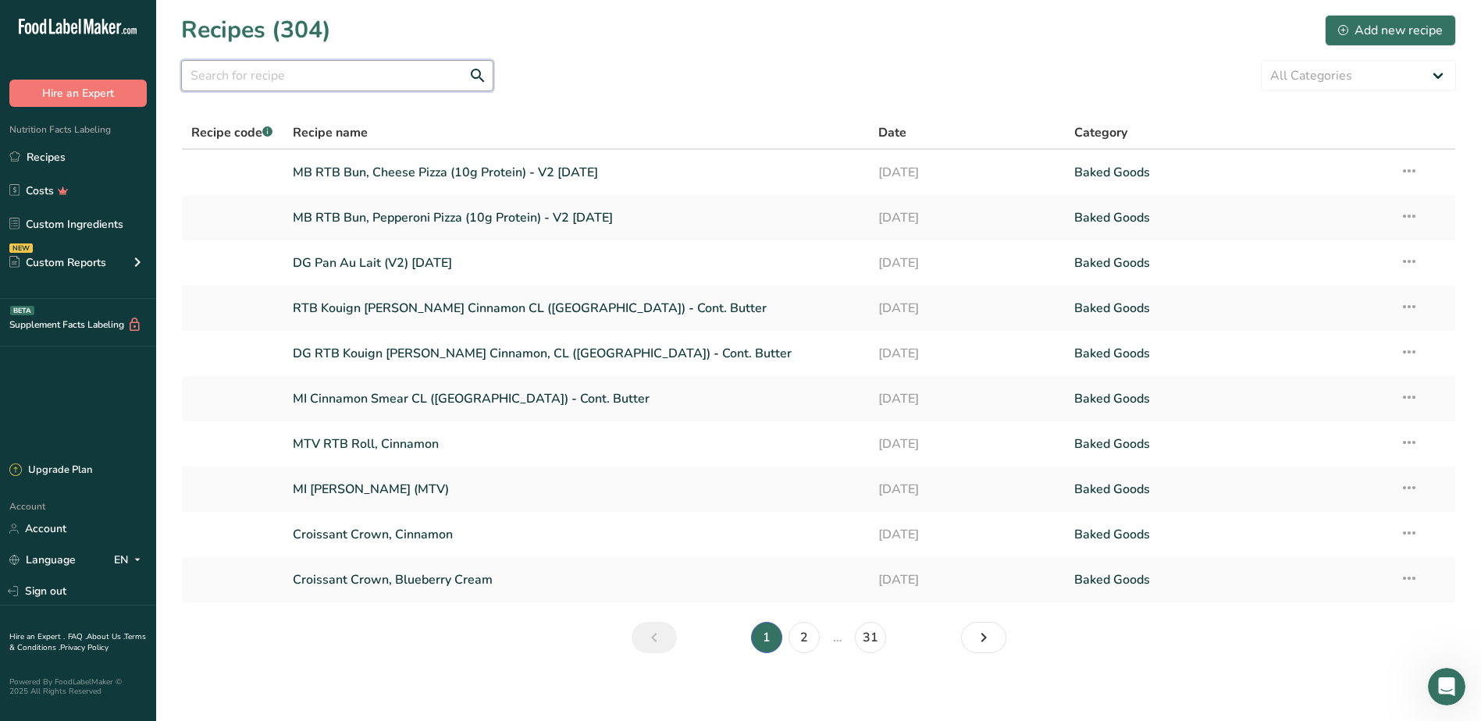
click at [348, 69] on input "text" at bounding box center [337, 75] width 312 height 31
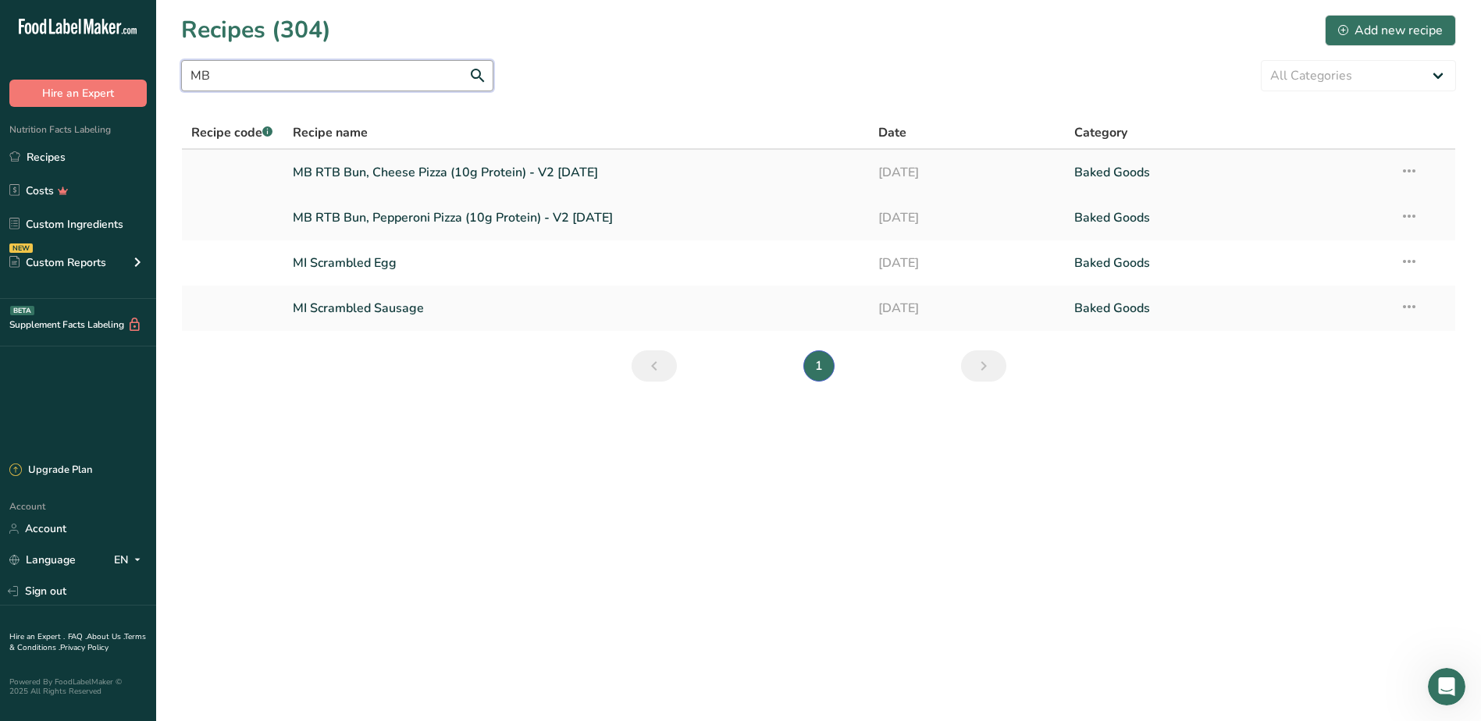
type input "MB"
click at [468, 169] on link "MB RTB Bun, Cheese Pizza (10g Protein) - V2 [DATE]" at bounding box center [576, 172] width 567 height 33
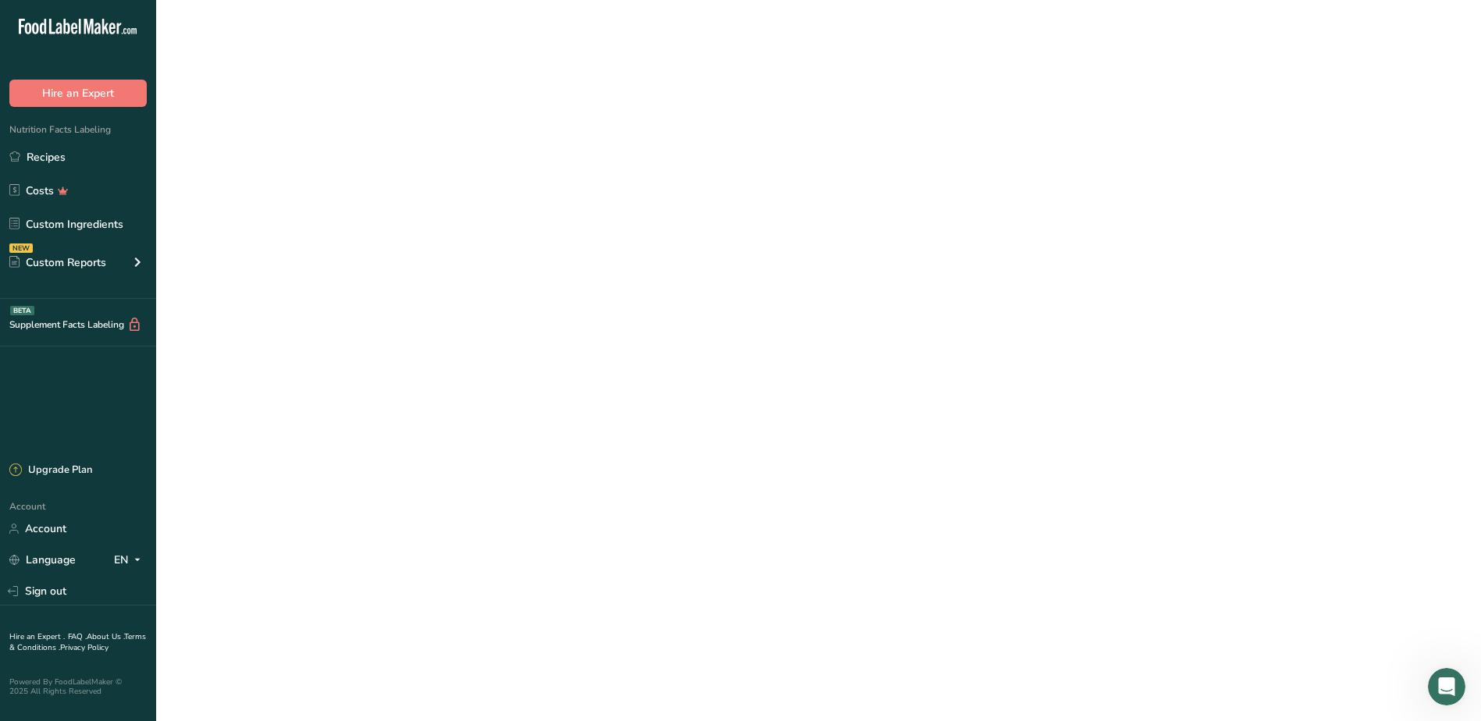
click at [468, 169] on link "MB RTB Bun, Cheese Pizza (10g Protein) - V2 [DATE]" at bounding box center [576, 172] width 567 height 33
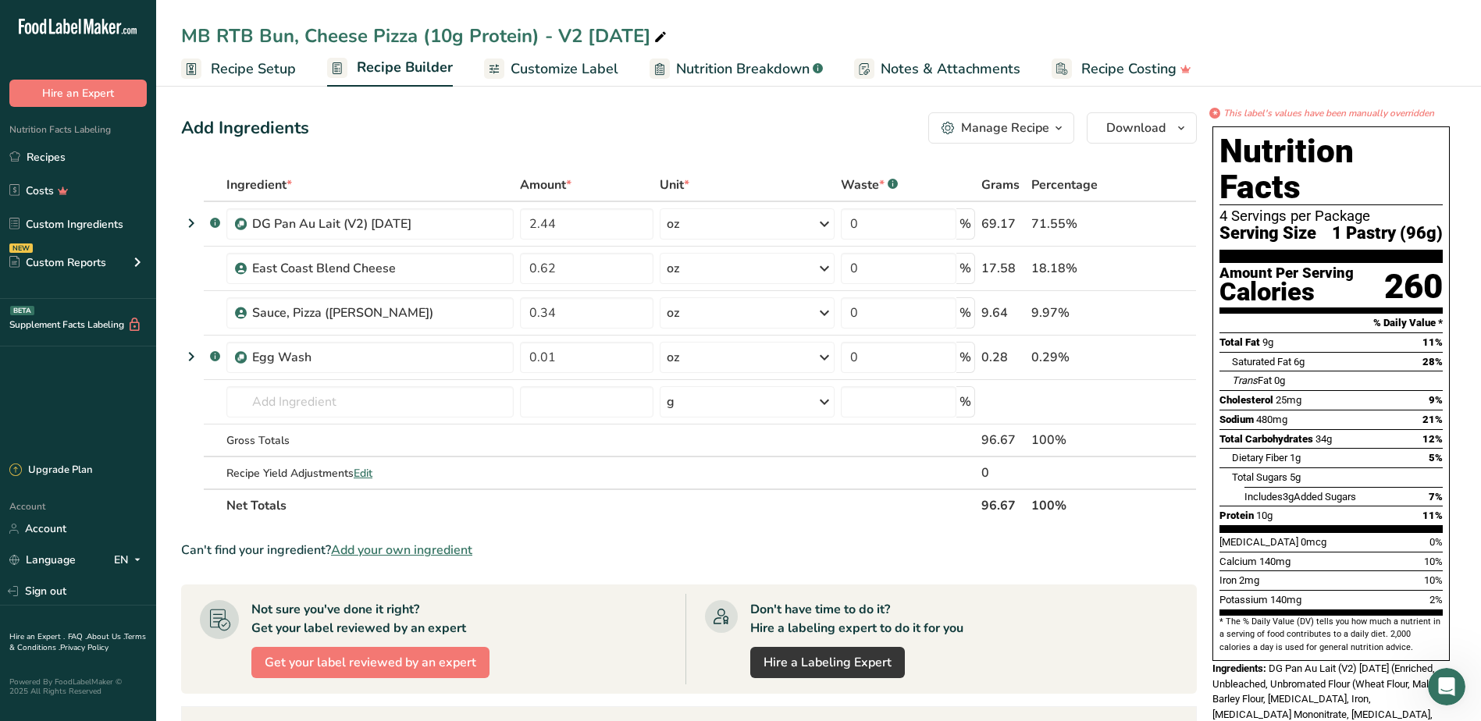
click at [536, 28] on div "MB RTB Bun, Cheese Pizza (10g Protein) - V2 [DATE]" at bounding box center [425, 36] width 489 height 28
click at [542, 35] on input "MB RTB Bun, Cheese Pizza (10g Protein) - V2 [DATE]" at bounding box center [818, 36] width 1275 height 28
click at [578, 30] on input "MB RTB Bun, Cheese Pizza (10g Protein) - V2 [DATE]" at bounding box center [818, 36] width 1275 height 28
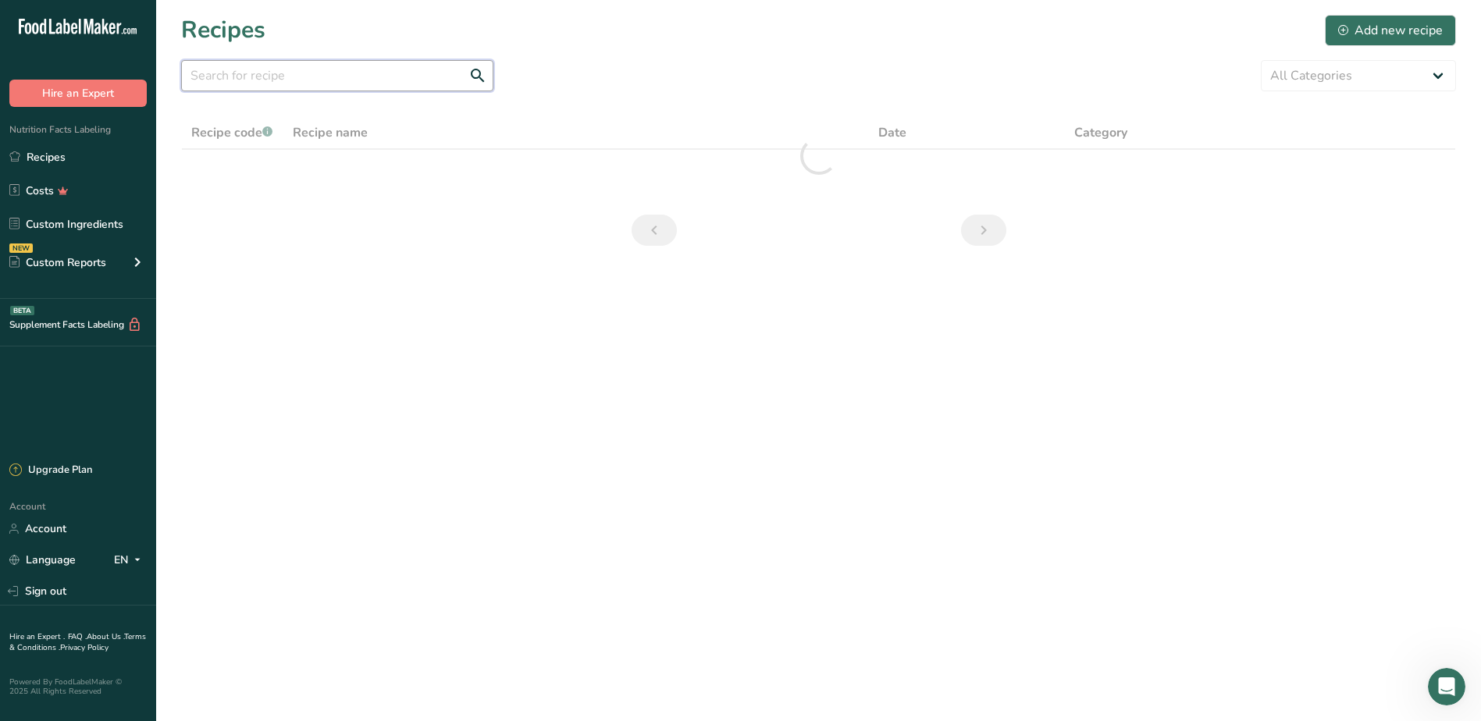
click at [277, 76] on input "text" at bounding box center [337, 75] width 312 height 31
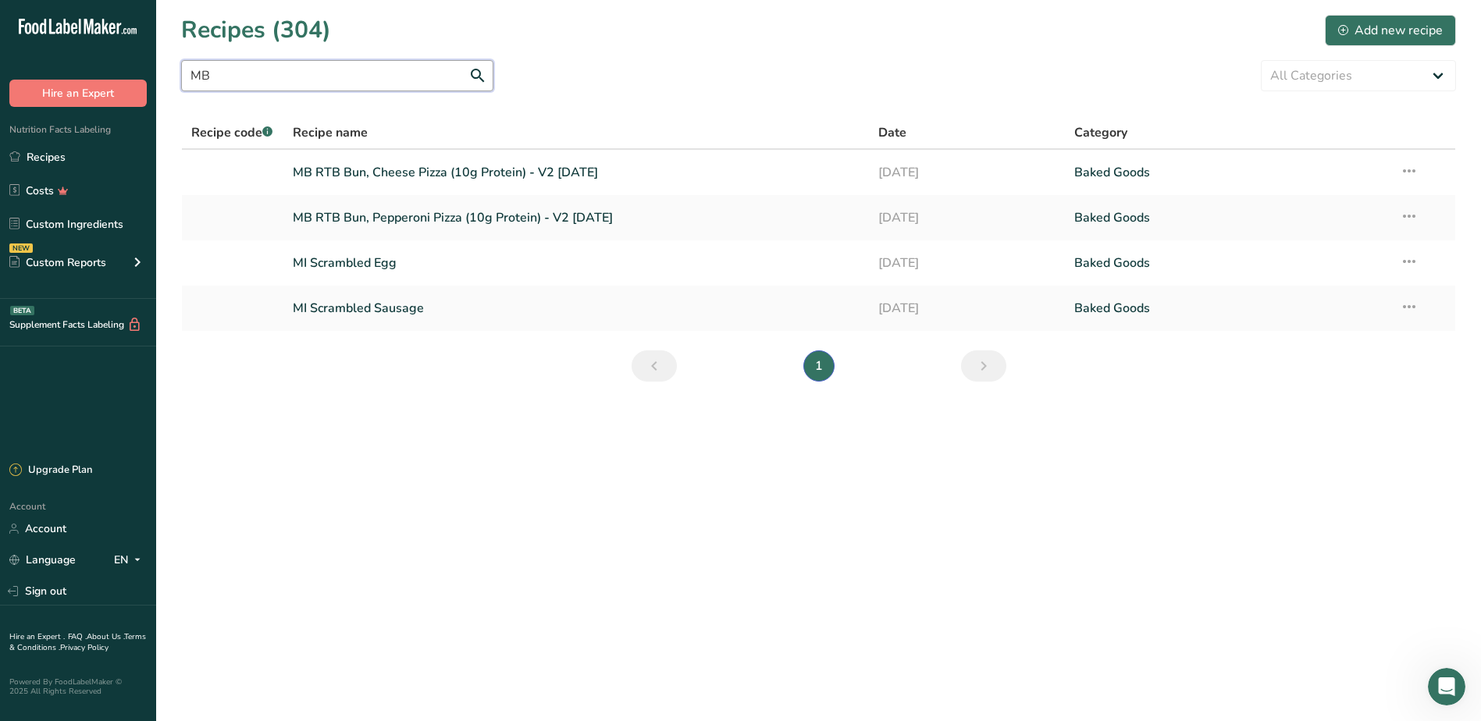
type input "M"
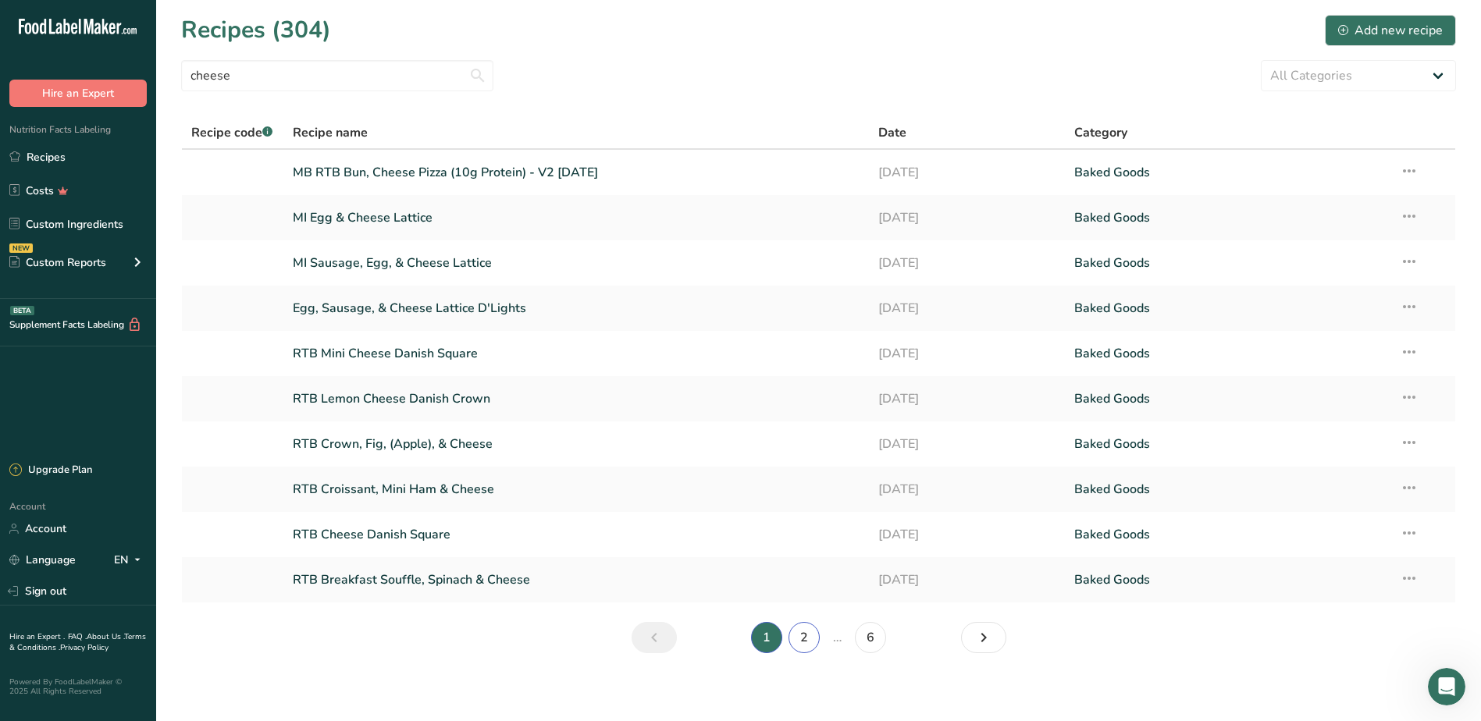
click at [806, 646] on link "2" at bounding box center [803, 637] width 31 height 31
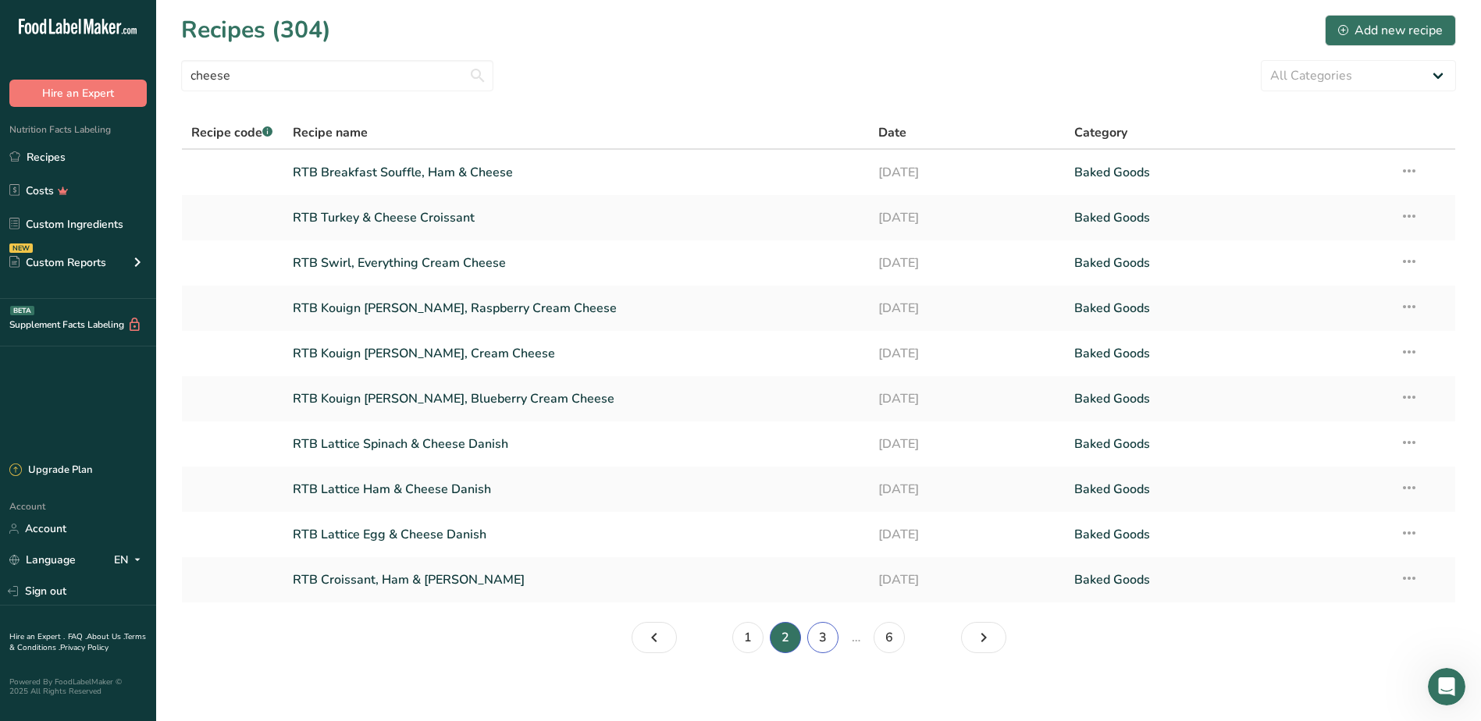
click at [827, 638] on link "3" at bounding box center [822, 637] width 31 height 31
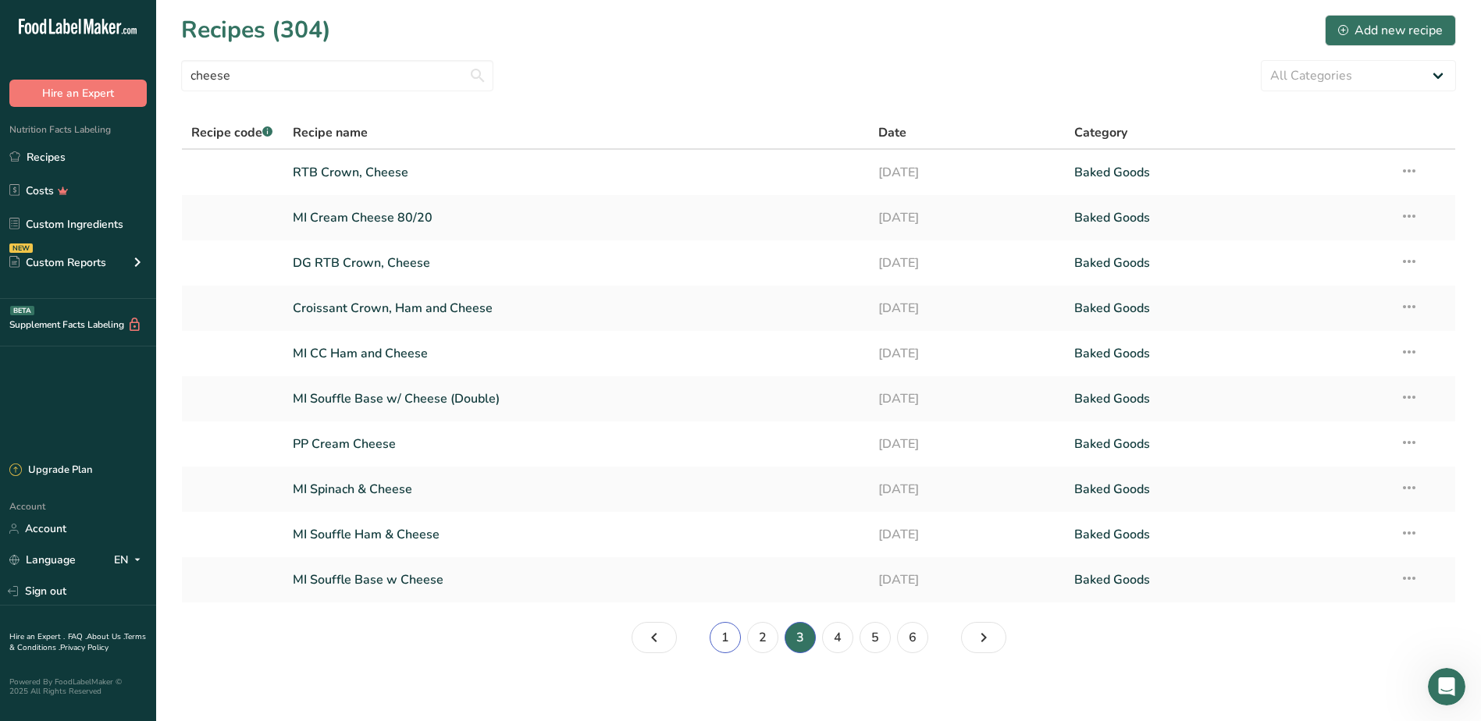
click at [738, 639] on link "1" at bounding box center [725, 637] width 31 height 31
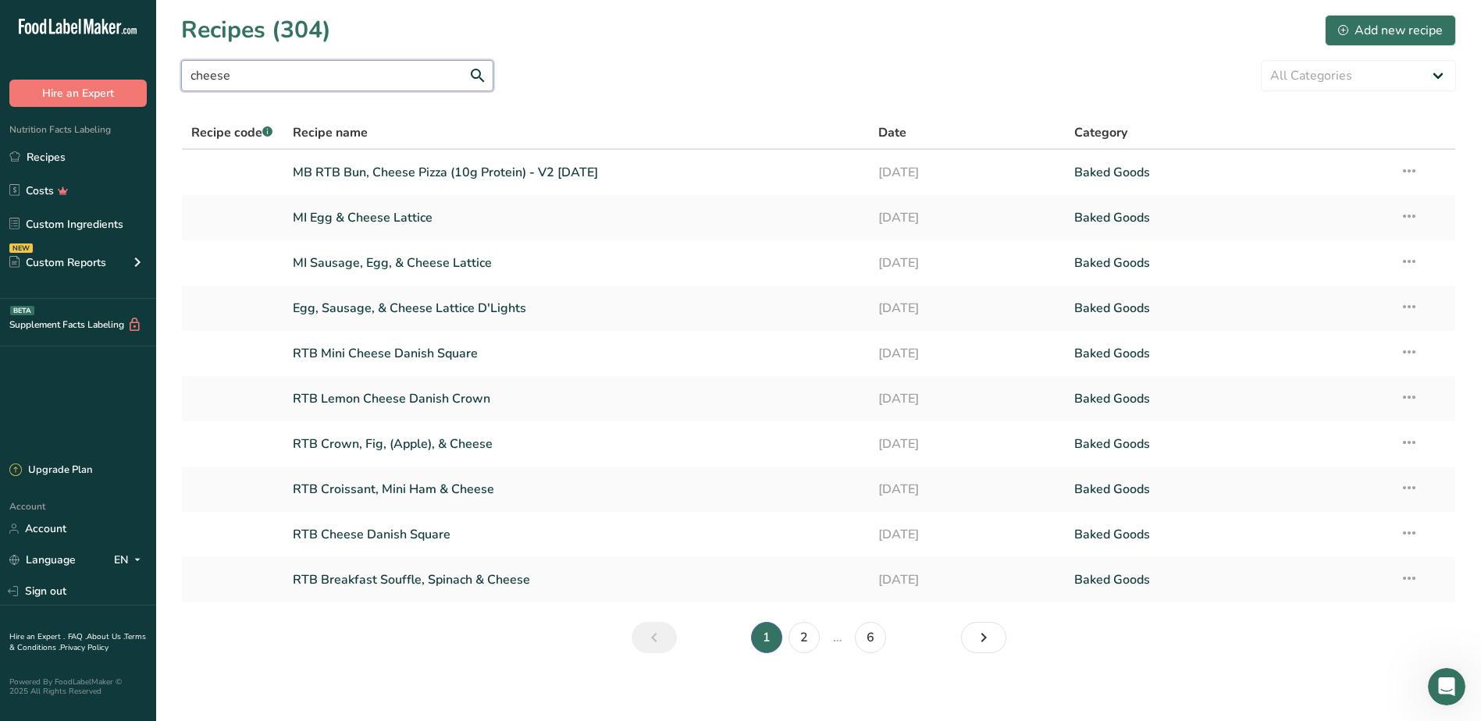
click at [367, 76] on input "cheese" at bounding box center [337, 75] width 312 height 31
type input "c"
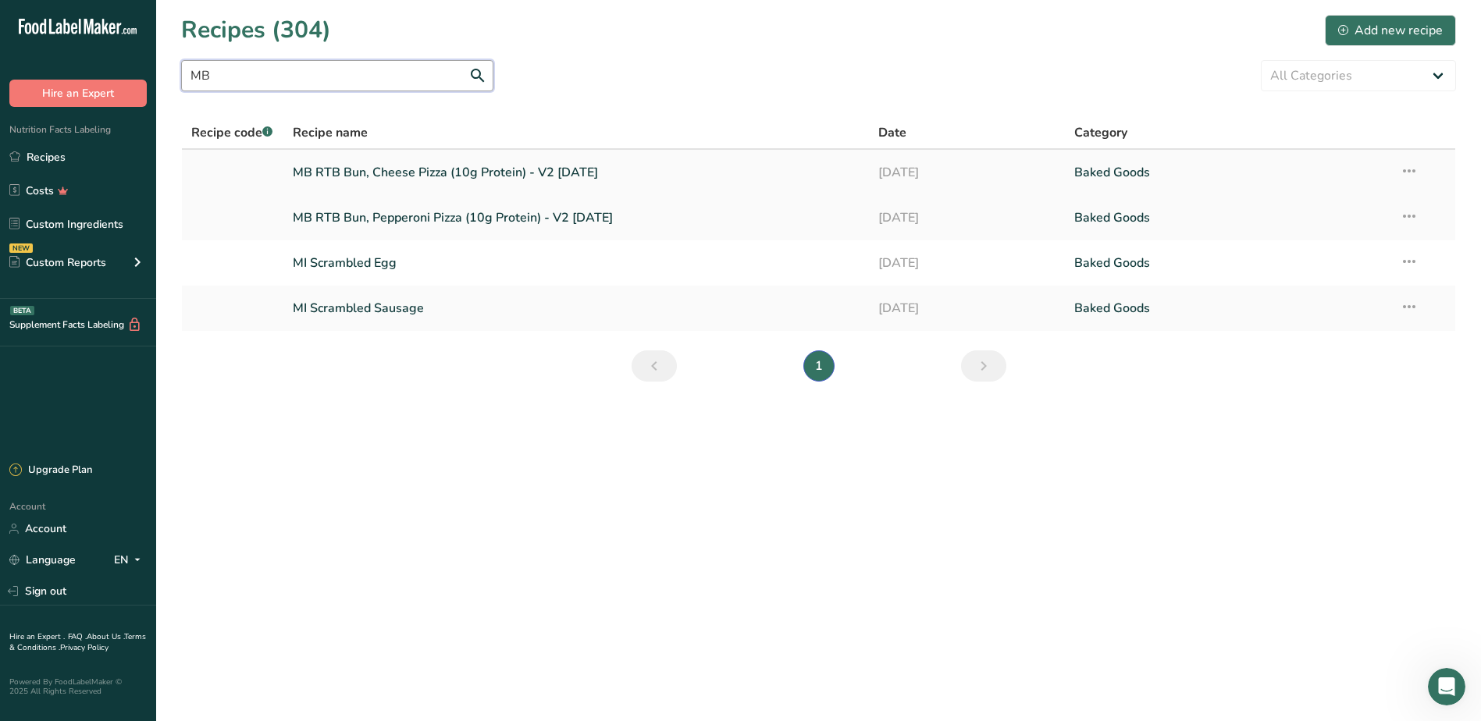
type input "MB"
drag, startPoint x: 552, startPoint y: 168, endPoint x: 524, endPoint y: 171, distance: 28.3
click at [524, 171] on link "MB RTB Bun, Cheese Pizza (10g Protein) - V2 [DATE]" at bounding box center [576, 172] width 567 height 33
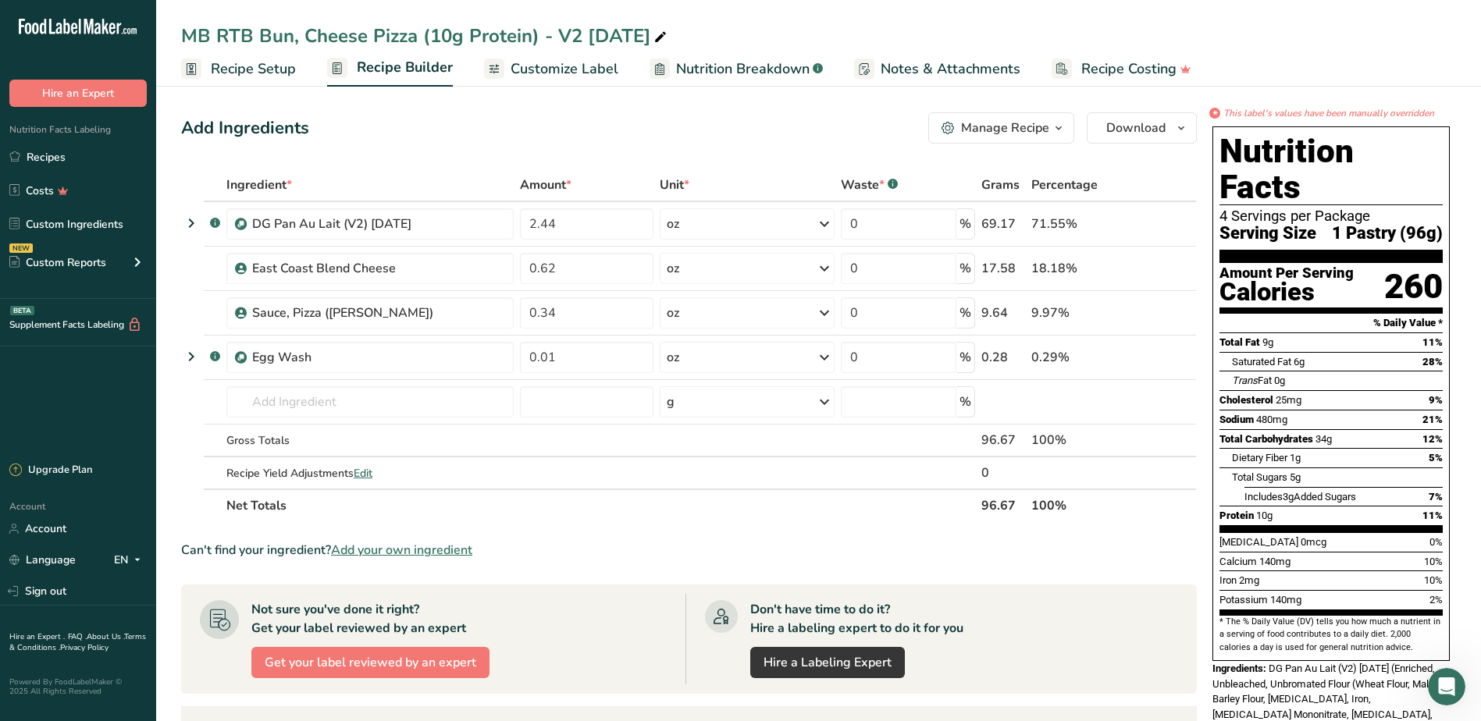
click at [667, 32] on icon at bounding box center [660, 38] width 14 height 22
type input "MB RTB Bun, Cheese Pizza"
click at [774, 125] on div "Add Ingredients Manage Recipe Delete Recipe Duplicate Recipe Scale Recipe Save …" at bounding box center [688, 127] width 1015 height 31
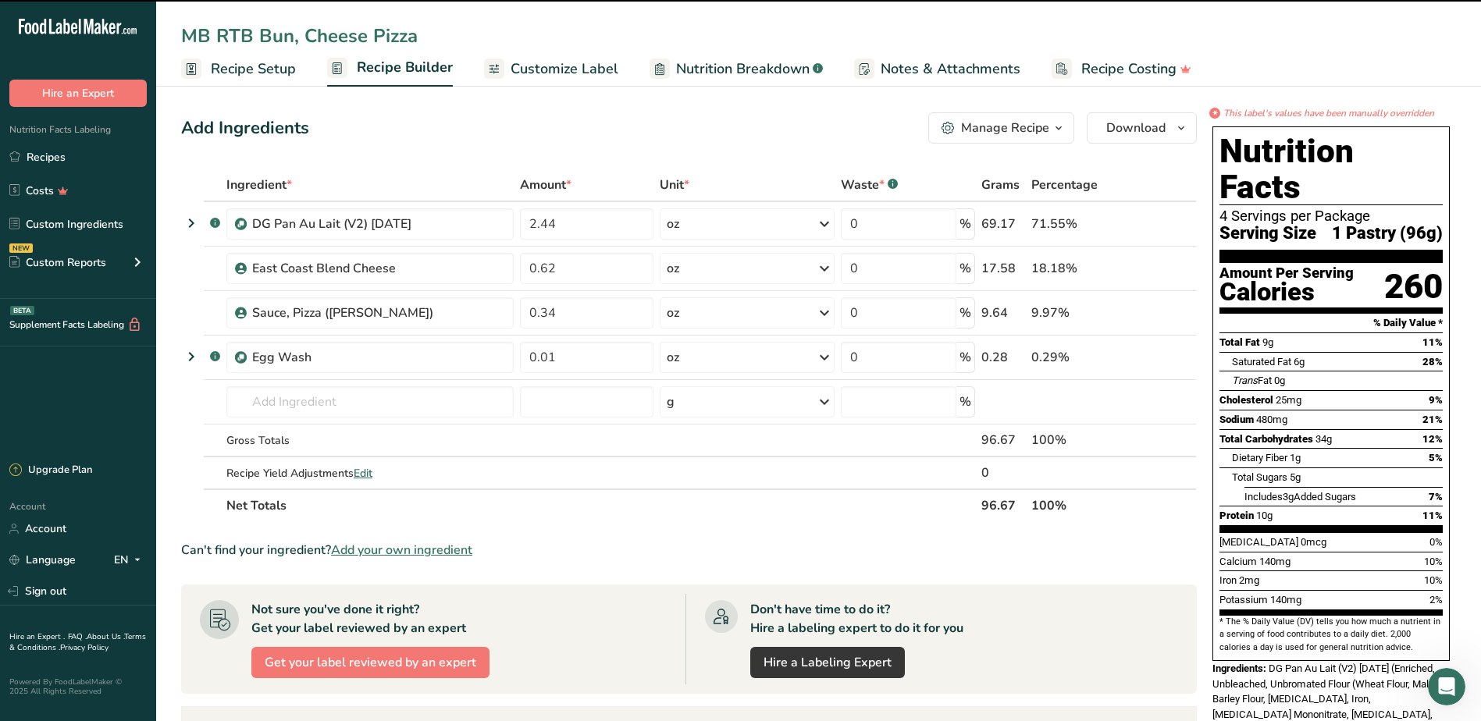
click at [536, 118] on div "Add Ingredients Manage Recipe Delete Recipe Duplicate Recipe Scale Recipe Save …" at bounding box center [688, 127] width 1015 height 31
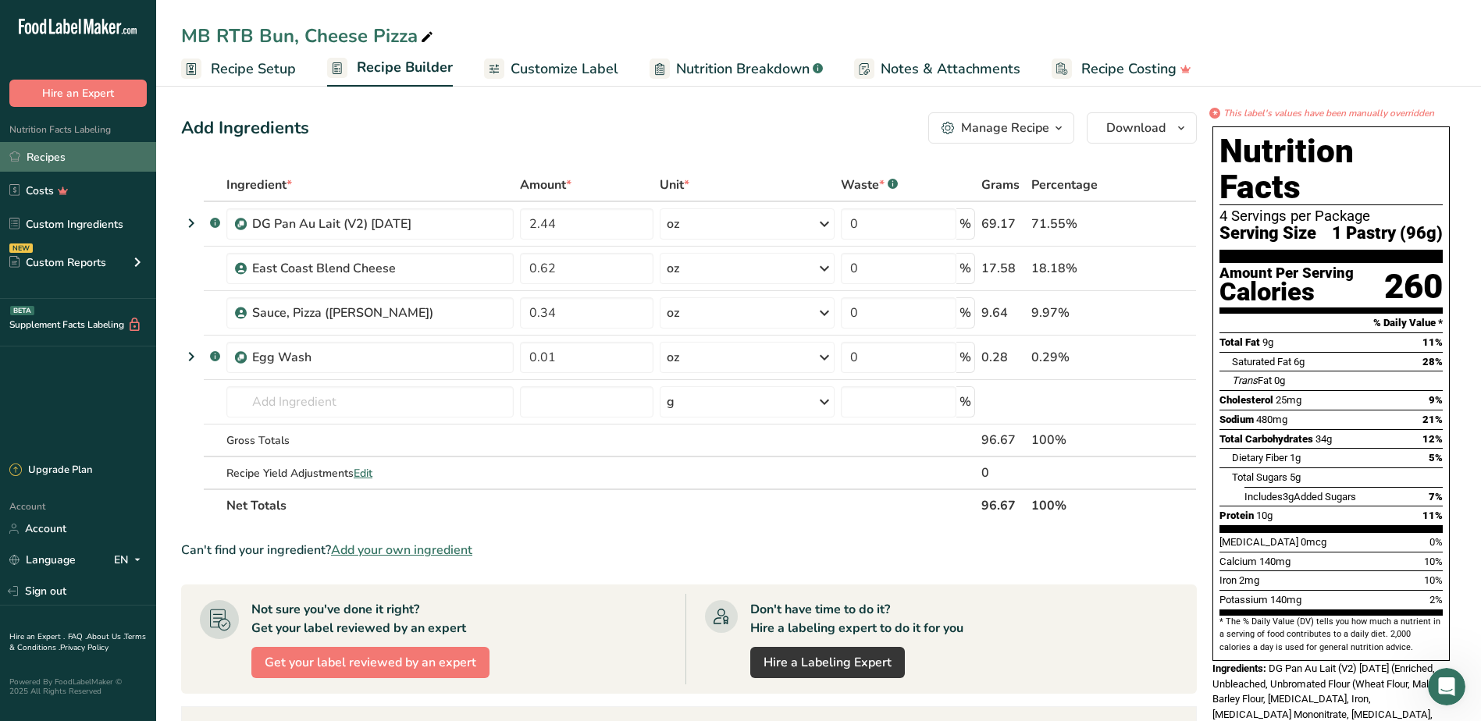
click at [37, 158] on link "Recipes" at bounding box center [78, 157] width 156 height 30
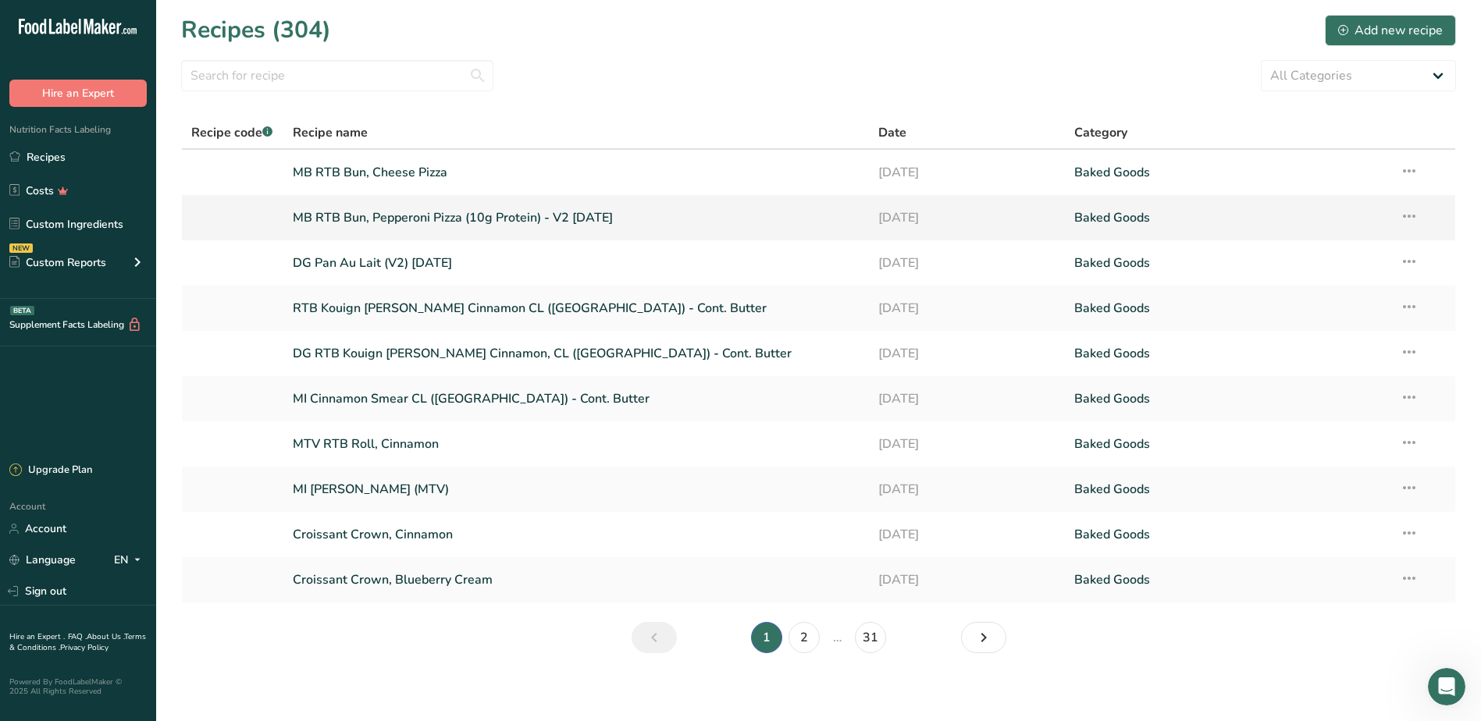
click at [577, 214] on link "MB RTB Bun, Pepperoni Pizza (10g Protein) - V2 [DATE]" at bounding box center [576, 217] width 567 height 33
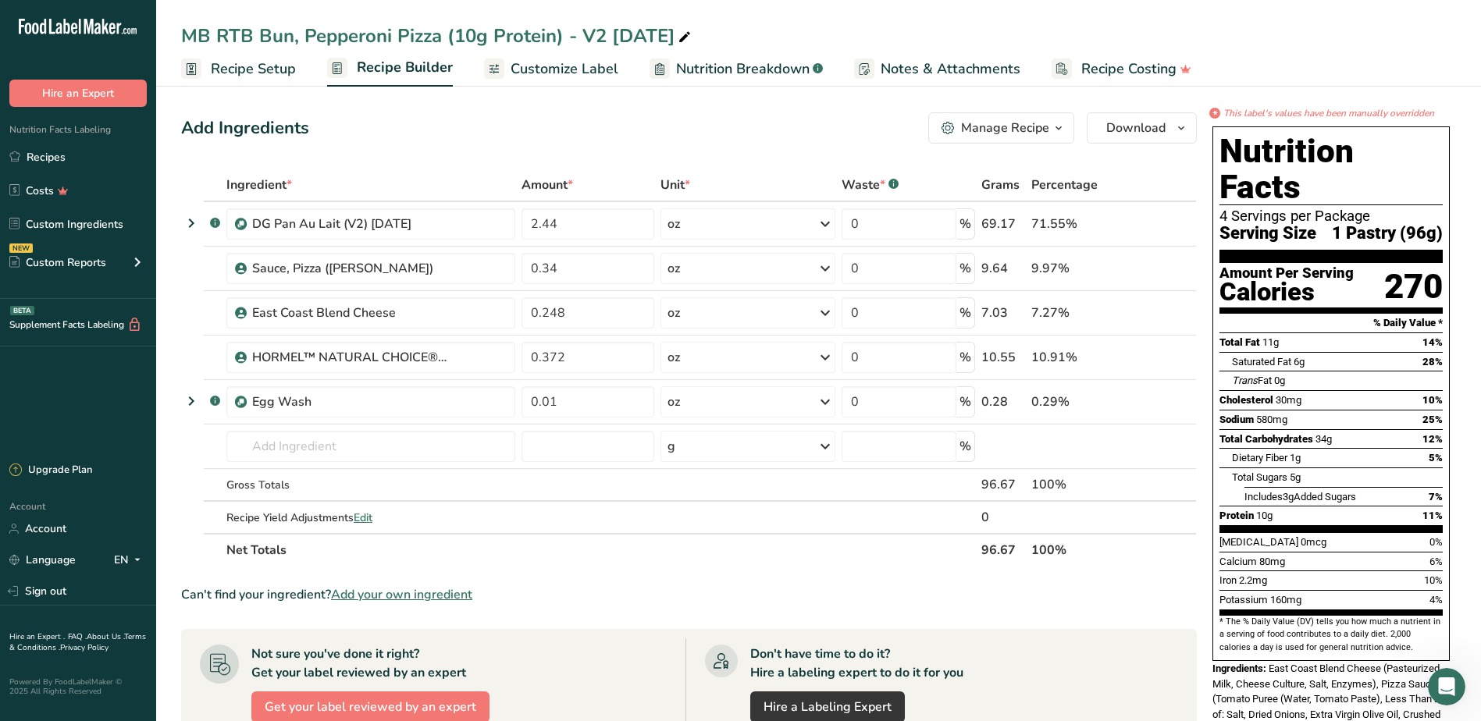
click at [694, 26] on div at bounding box center [684, 36] width 19 height 28
type input "MB RTB Bun, Pepperoni Pizza"
click at [516, 121] on div "Add Ingredients Manage Recipe Delete Recipe Duplicate Recipe Scale Recipe Save …" at bounding box center [688, 127] width 1015 height 31
click at [56, 160] on link "Recipes" at bounding box center [78, 157] width 156 height 30
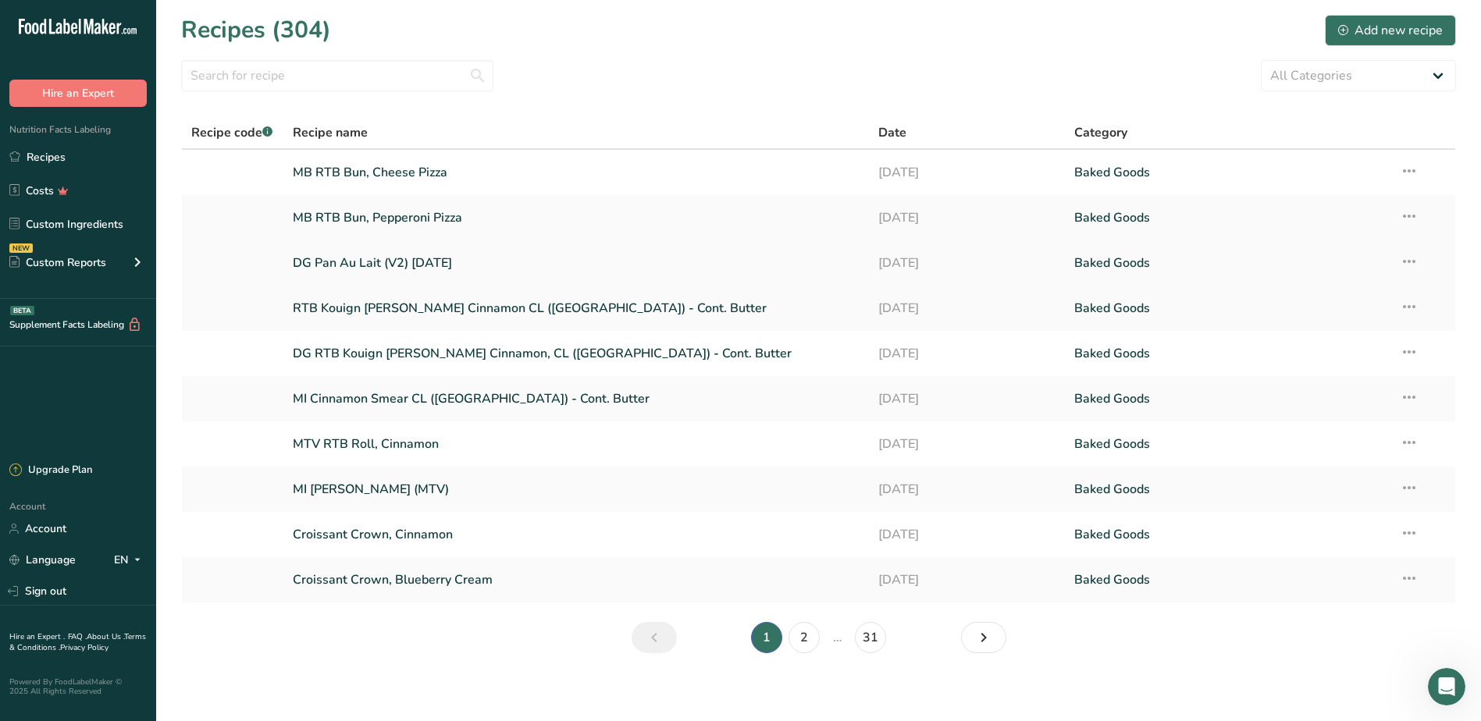
click at [392, 266] on link "DG Pan Au Lait (V2) [DATE]" at bounding box center [576, 263] width 567 height 33
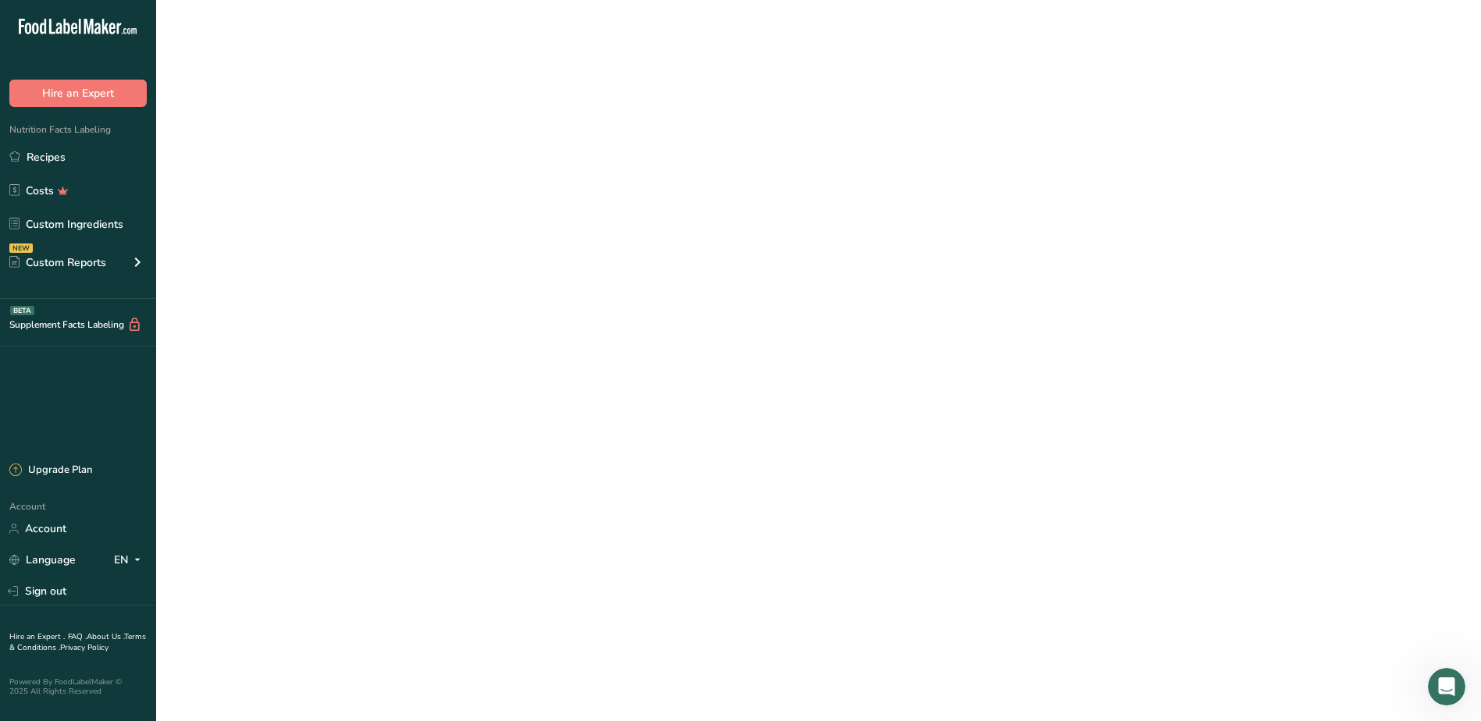
click at [392, 266] on link "DG Pan Au Lait (V2) [DATE]" at bounding box center [576, 263] width 567 height 33
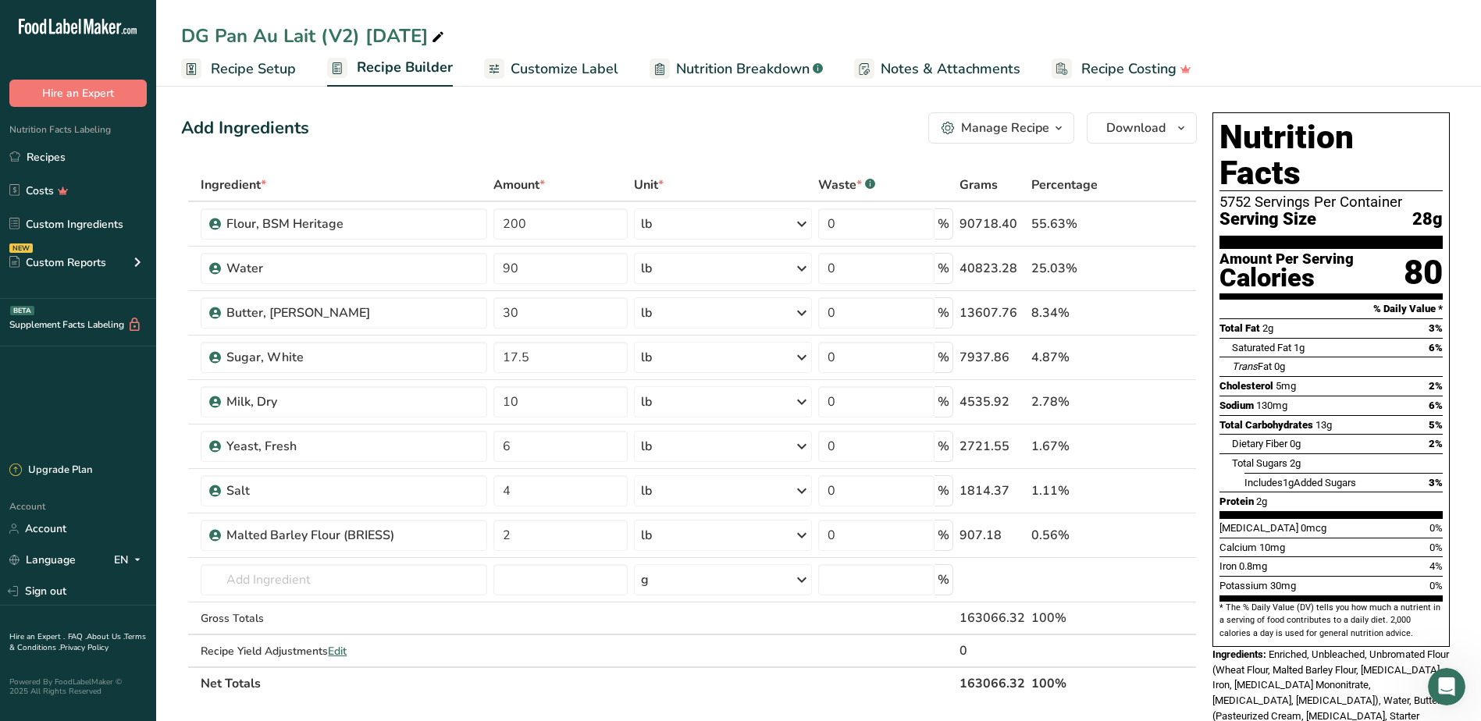
click at [445, 34] on icon at bounding box center [438, 38] width 14 height 22
click at [481, 34] on input "DG Pan Au Lait (V2) [DATE]" at bounding box center [818, 36] width 1275 height 28
type input "DG Pan Au Lait"
click at [414, 107] on div "Add Ingredients Manage Recipe Delete Recipe Duplicate Recipe Scale Recipe Save …" at bounding box center [693, 679] width 1025 height 1147
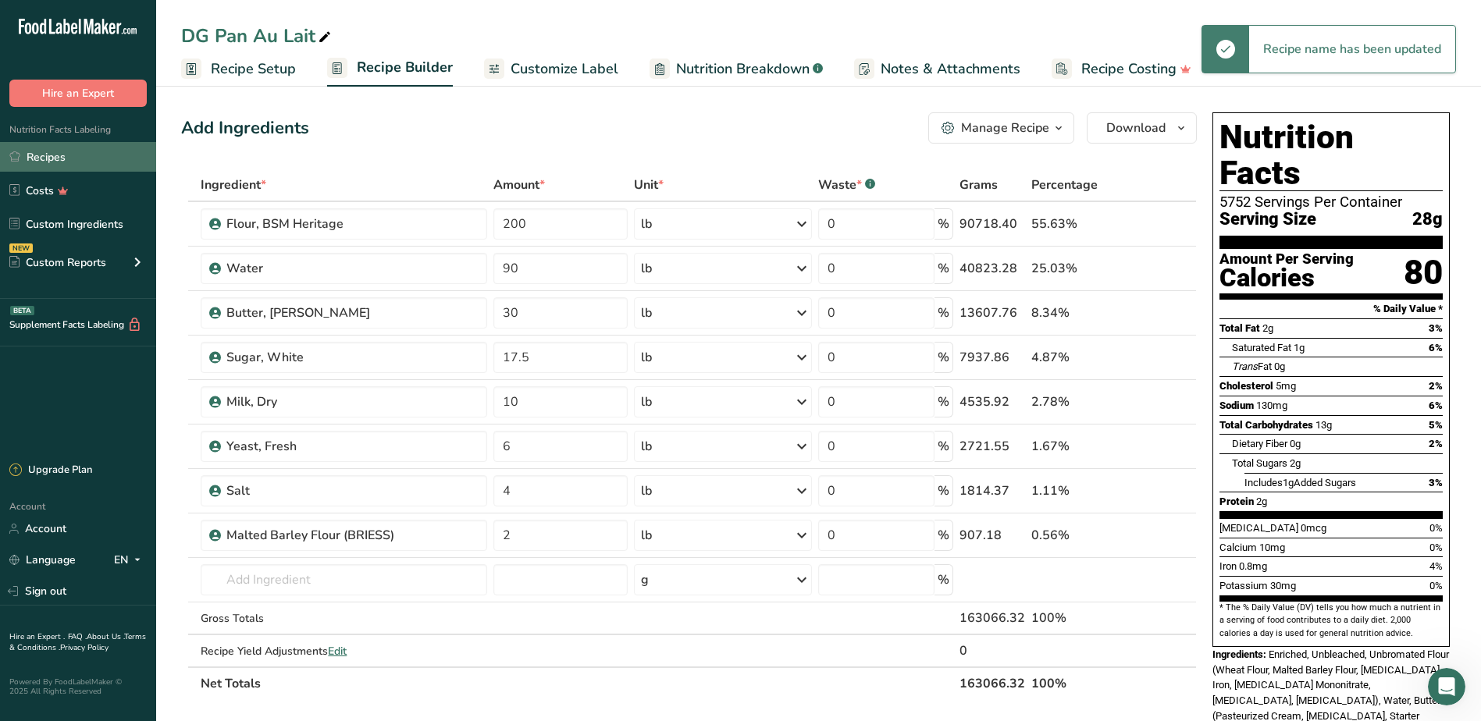
click at [92, 153] on link "Recipes" at bounding box center [78, 157] width 156 height 30
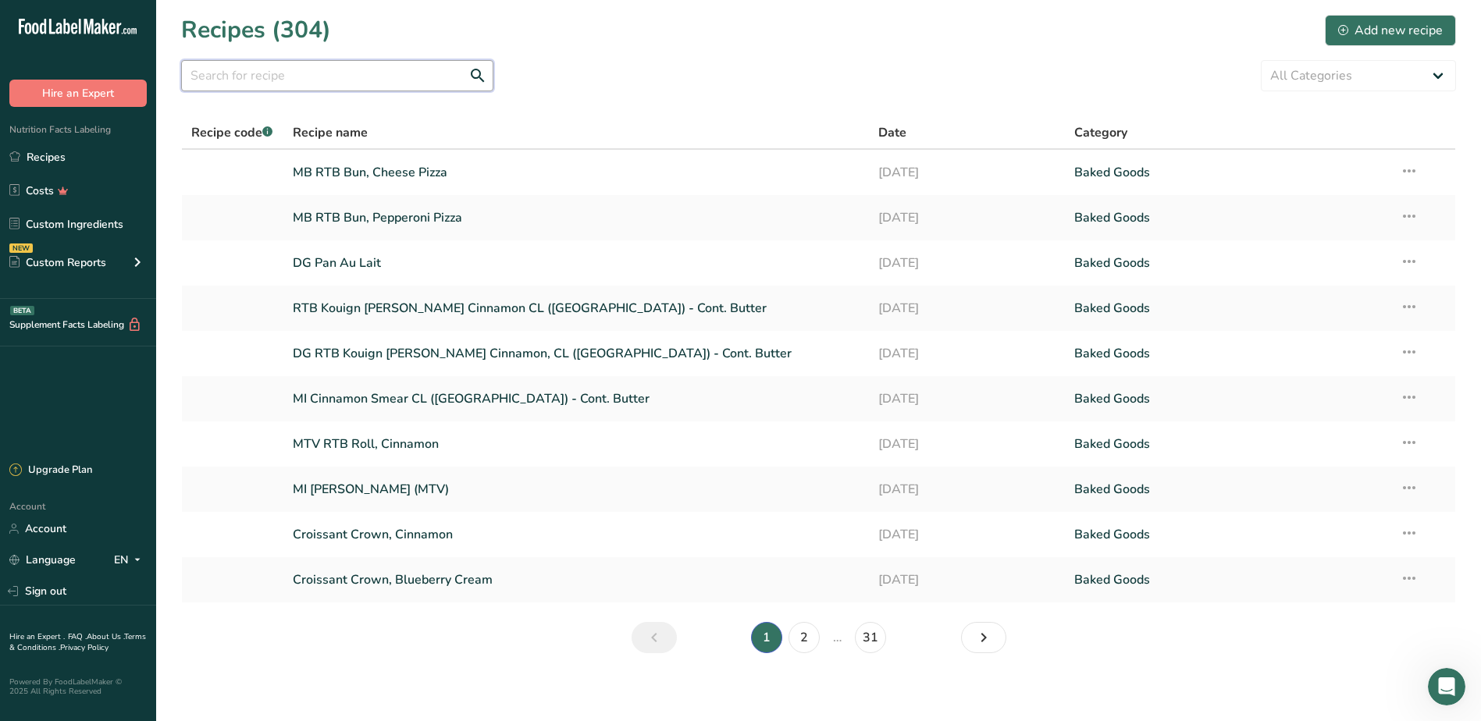
click at [292, 76] on input "text" at bounding box center [337, 75] width 312 height 31
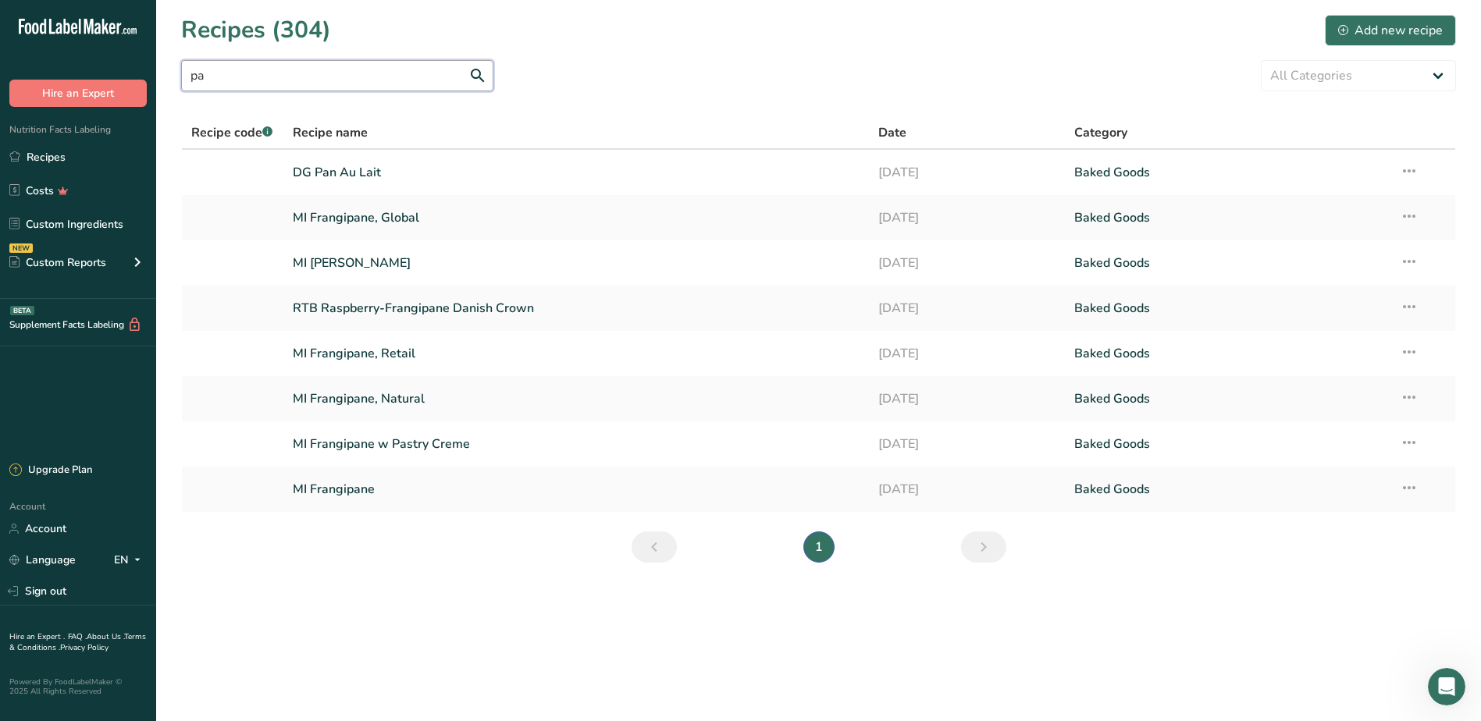
type input "p"
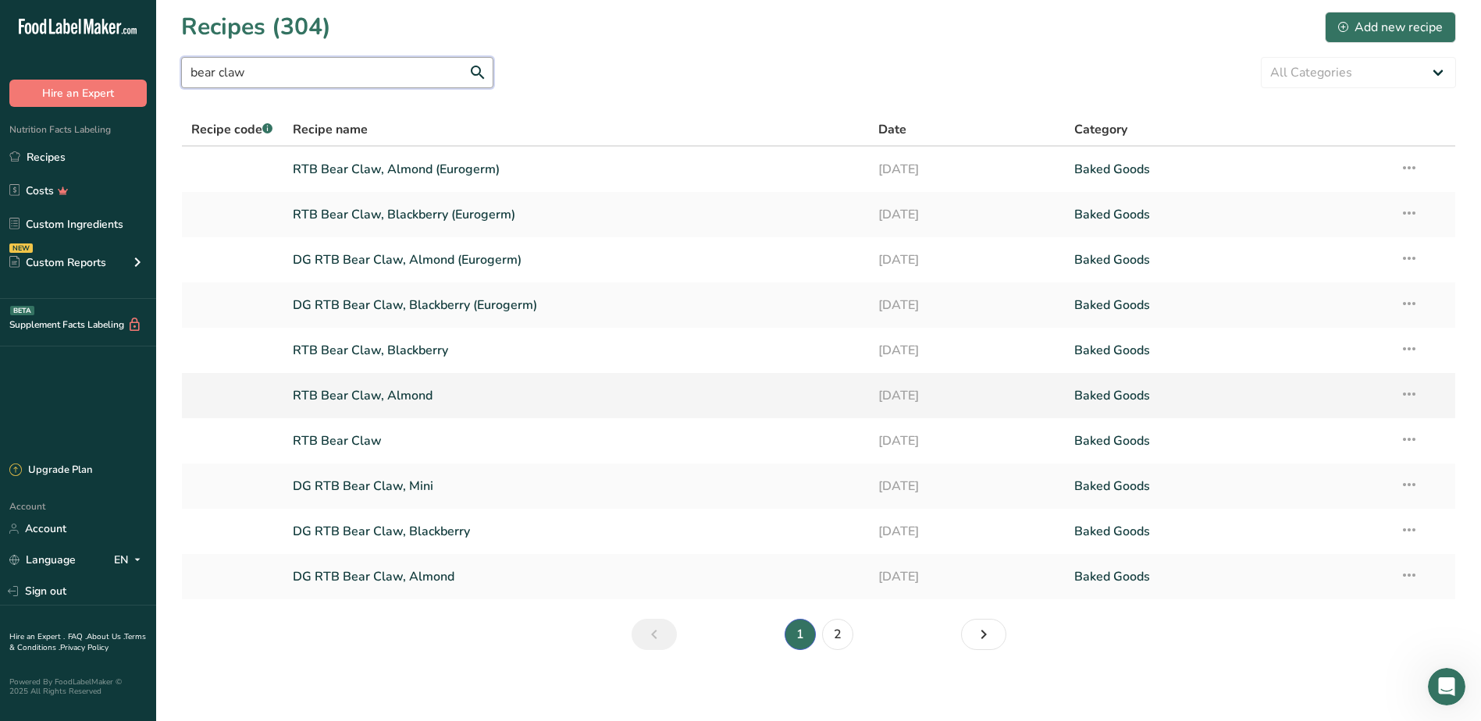
scroll to position [7, 0]
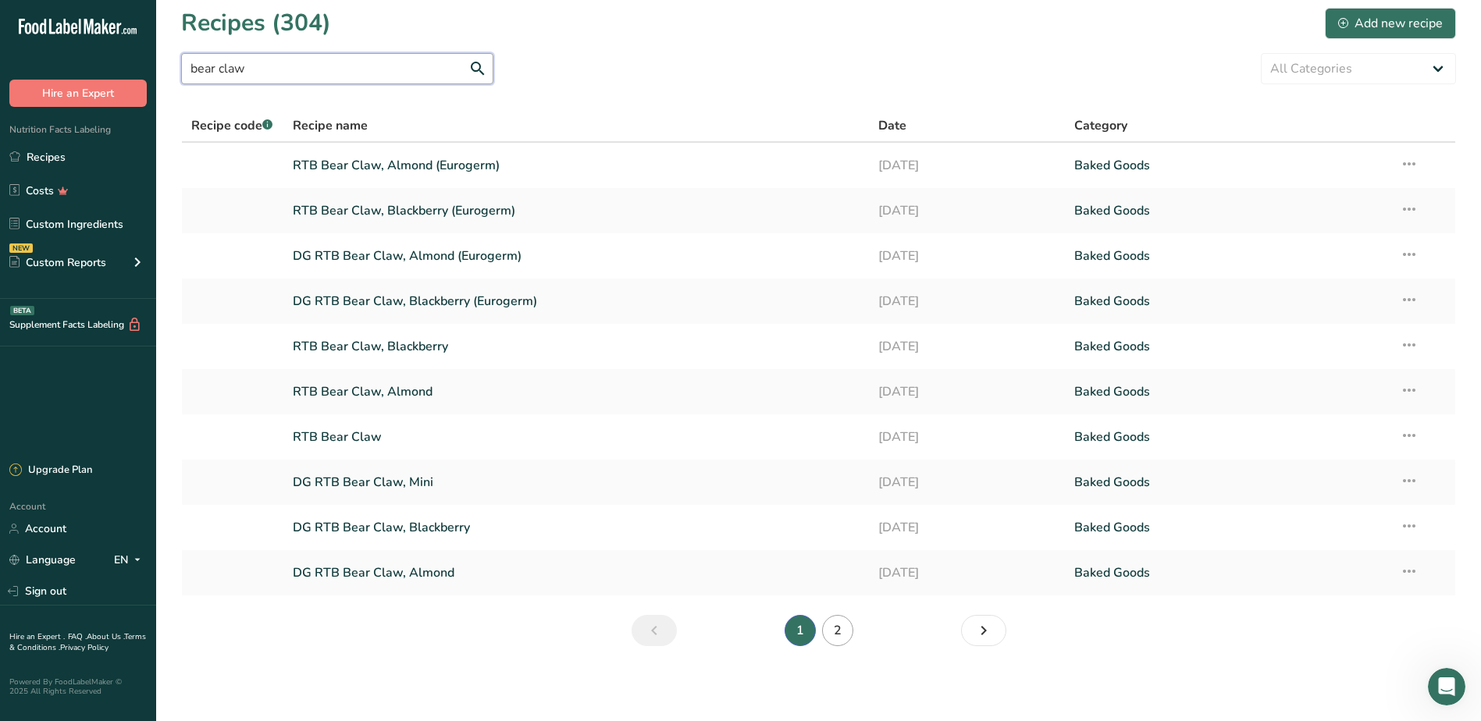
type input "bear claw"
click at [847, 637] on link "2" at bounding box center [837, 630] width 31 height 31
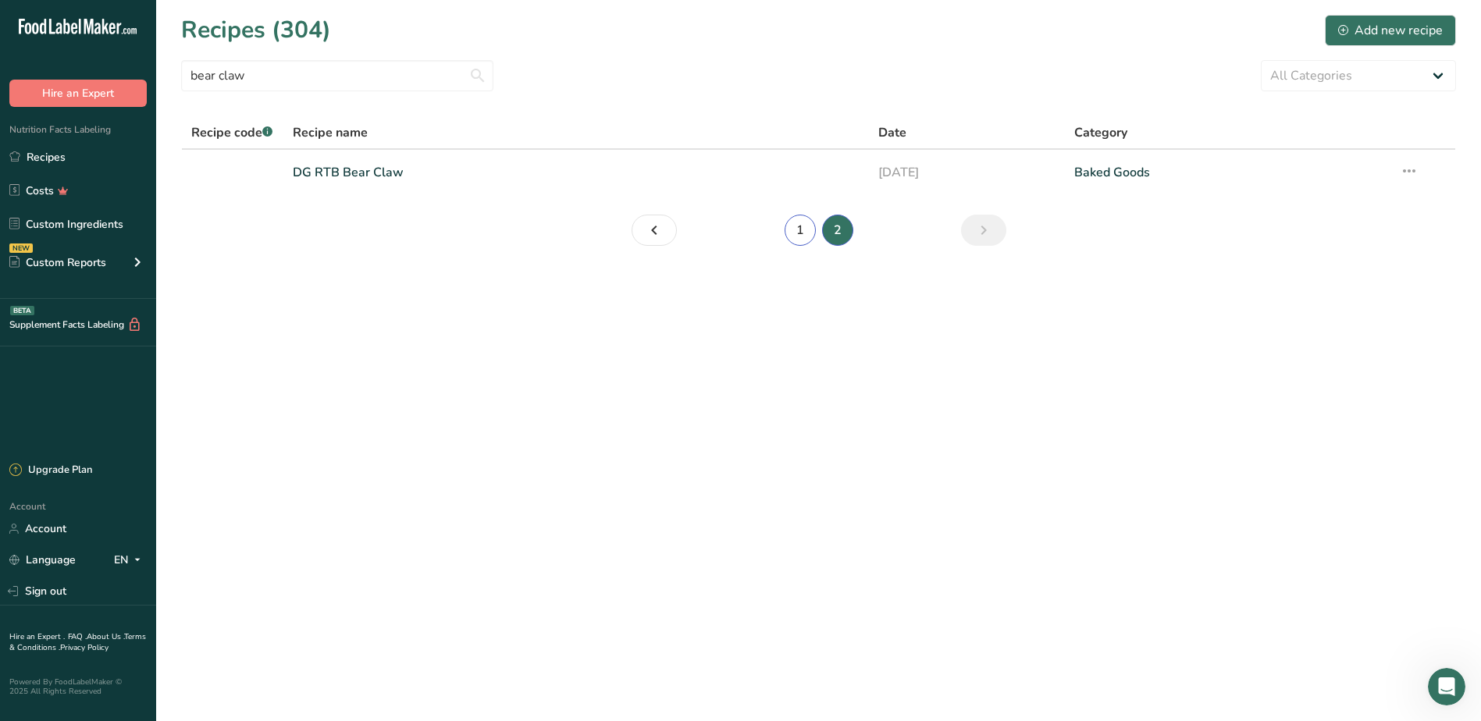
click at [807, 236] on link "1" at bounding box center [799, 230] width 31 height 31
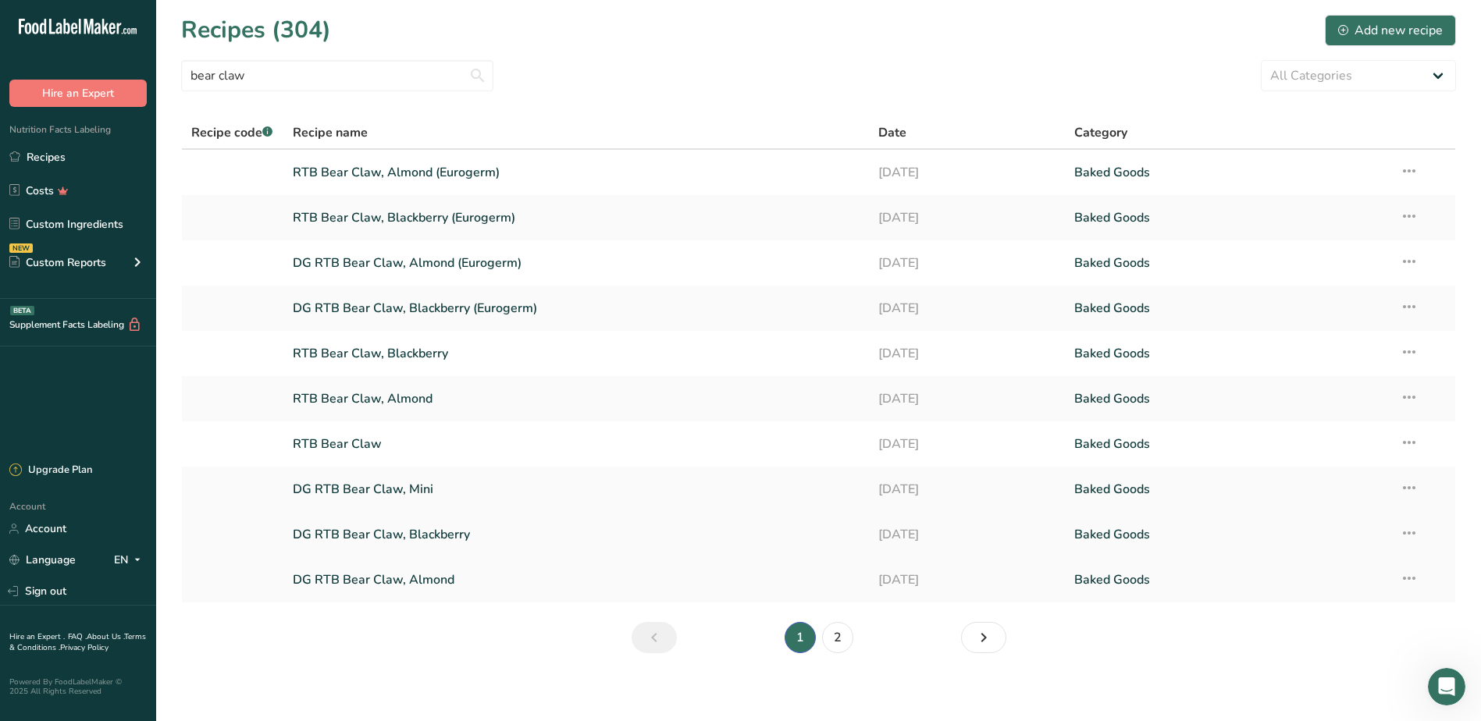
click at [1417, 529] on icon at bounding box center [1409, 533] width 19 height 28
click at [1325, 604] on div "Delete Recipe" at bounding box center [1308, 605] width 196 height 18
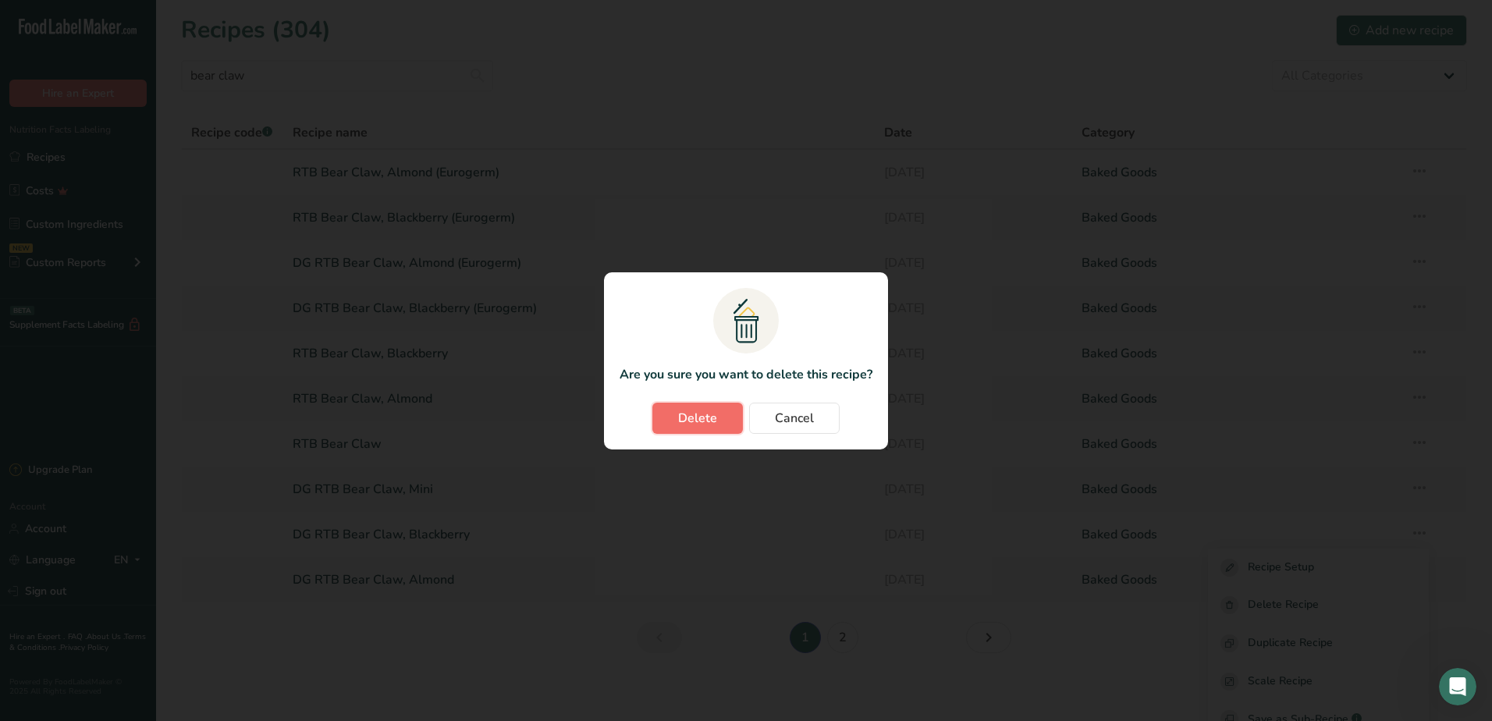
click at [716, 418] on span "Delete" at bounding box center [697, 418] width 39 height 19
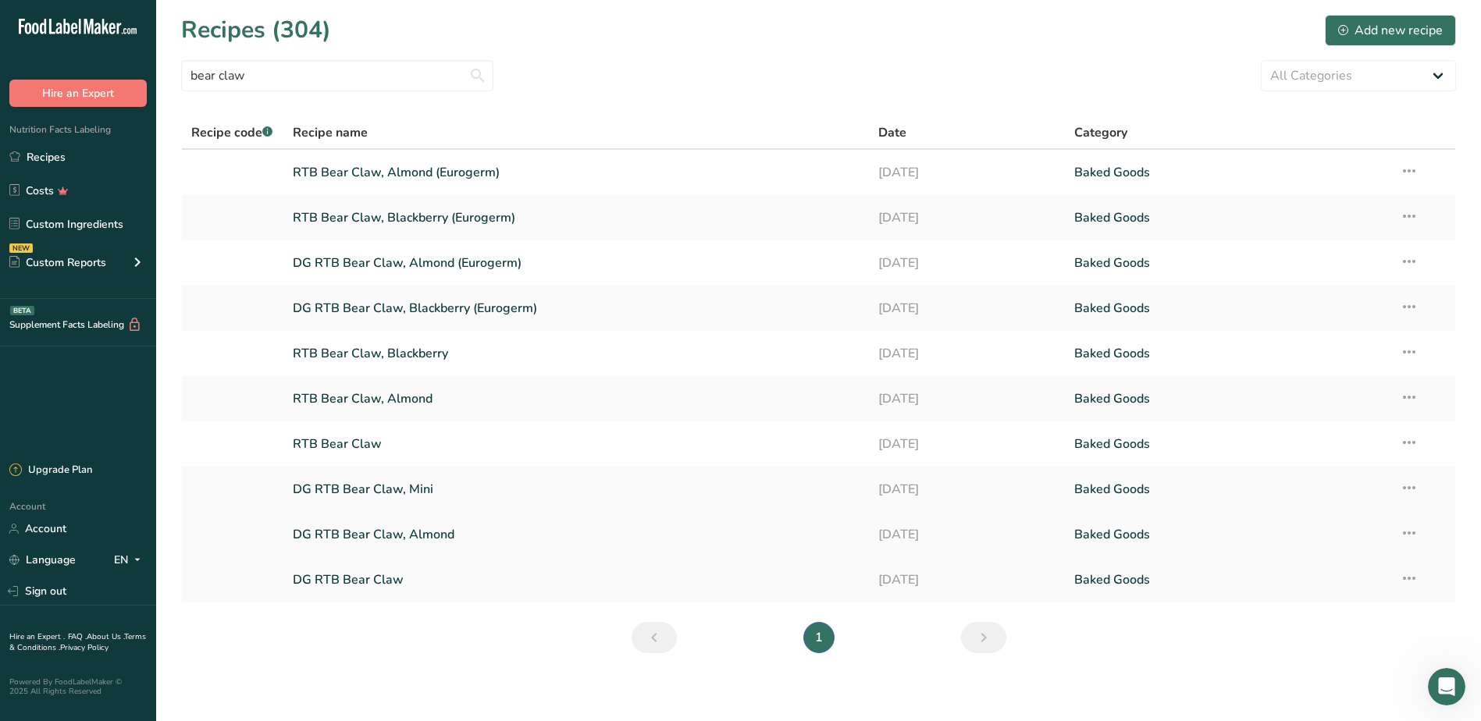
click at [1420, 535] on td "Recipe Setup Delete Recipe Duplicate Recipe Scale Recipe Save as Sub-Recipe .a-…" at bounding box center [1422, 534] width 65 height 45
click at [1416, 533] on icon at bounding box center [1409, 533] width 19 height 28
click at [1284, 607] on span "Delete Recipe" at bounding box center [1272, 605] width 71 height 18
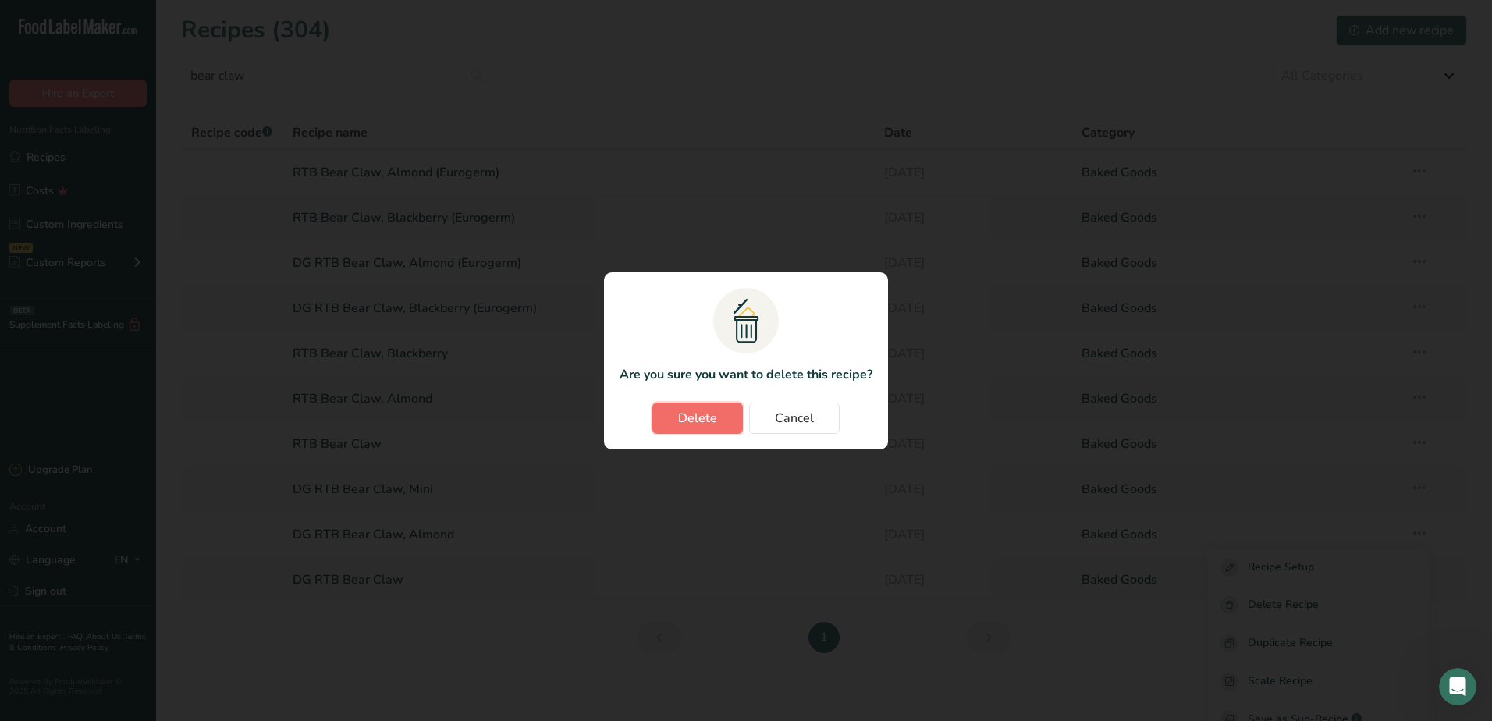
click at [713, 425] on span "Delete" at bounding box center [697, 418] width 39 height 19
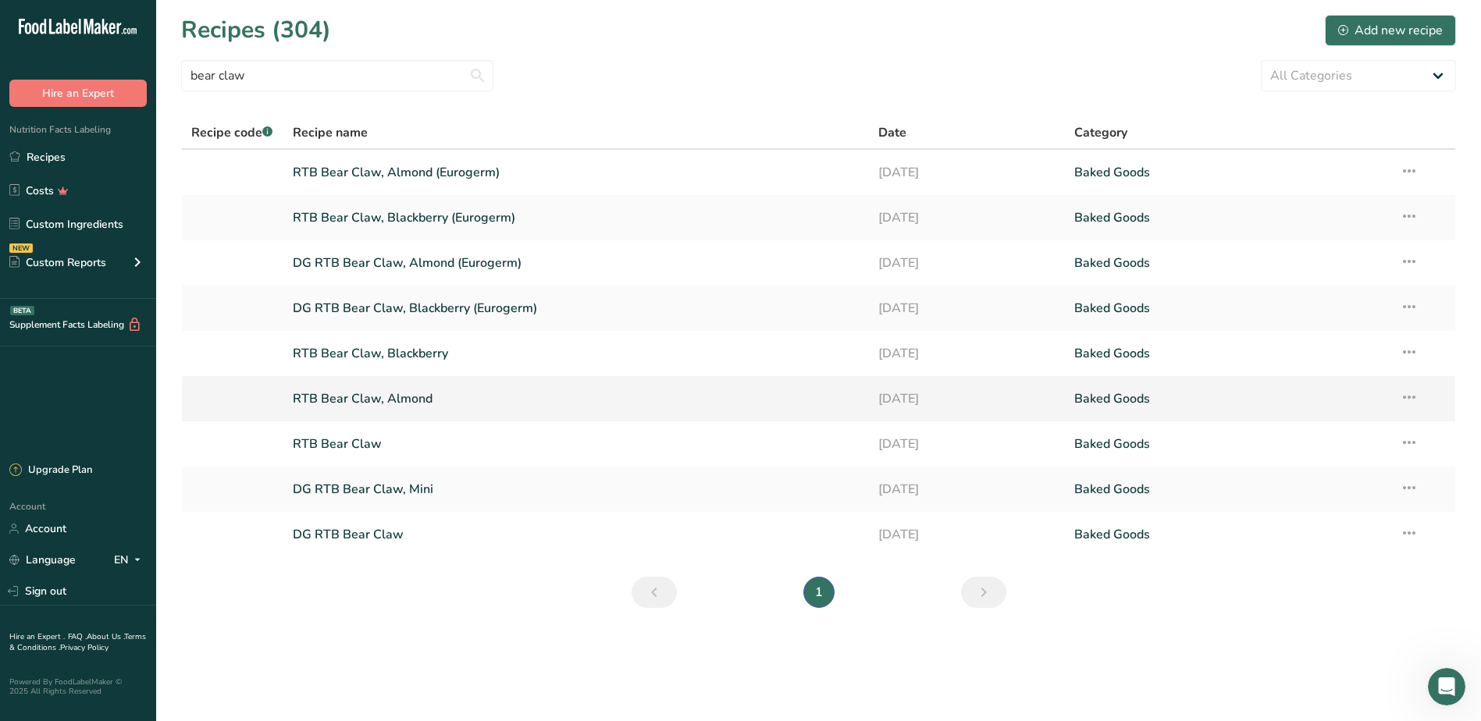
click at [1415, 402] on icon at bounding box center [1409, 397] width 19 height 28
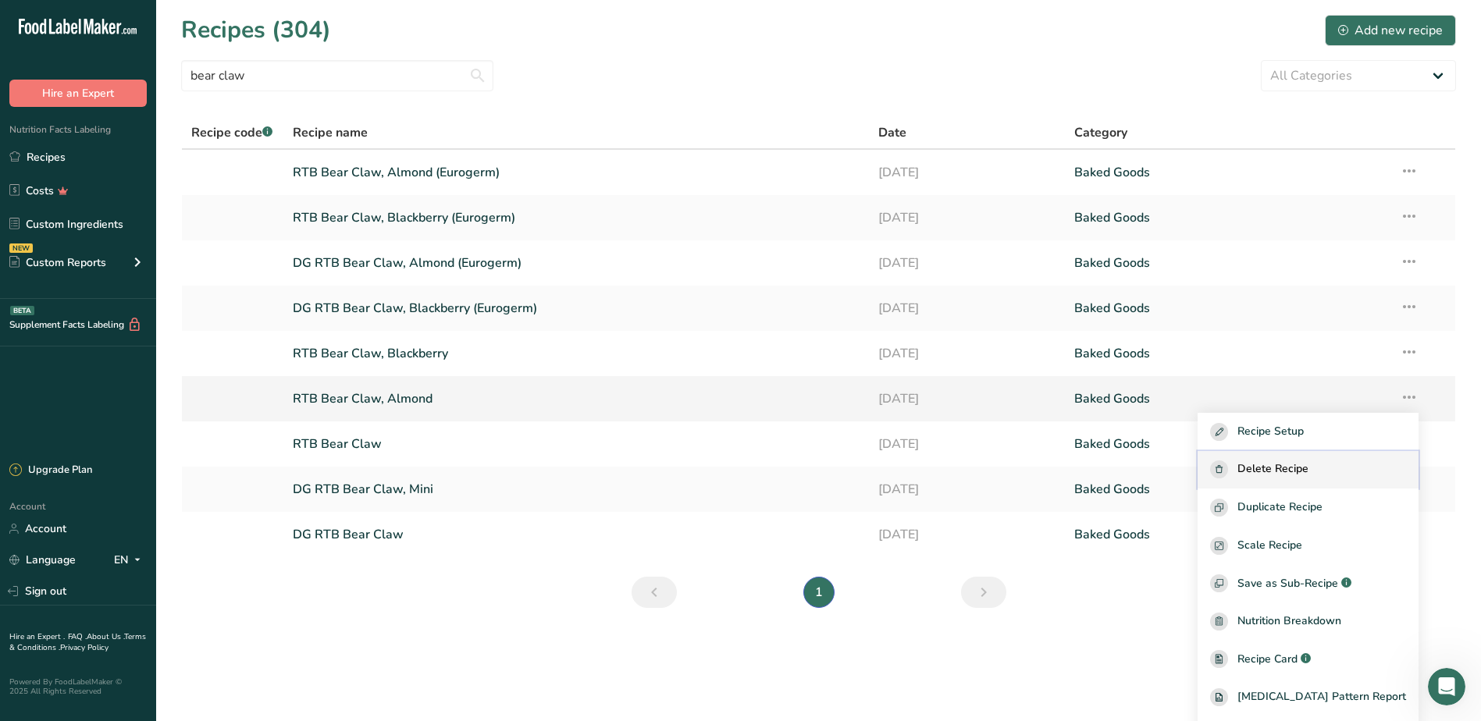
click at [1296, 475] on span "Delete Recipe" at bounding box center [1272, 470] width 71 height 18
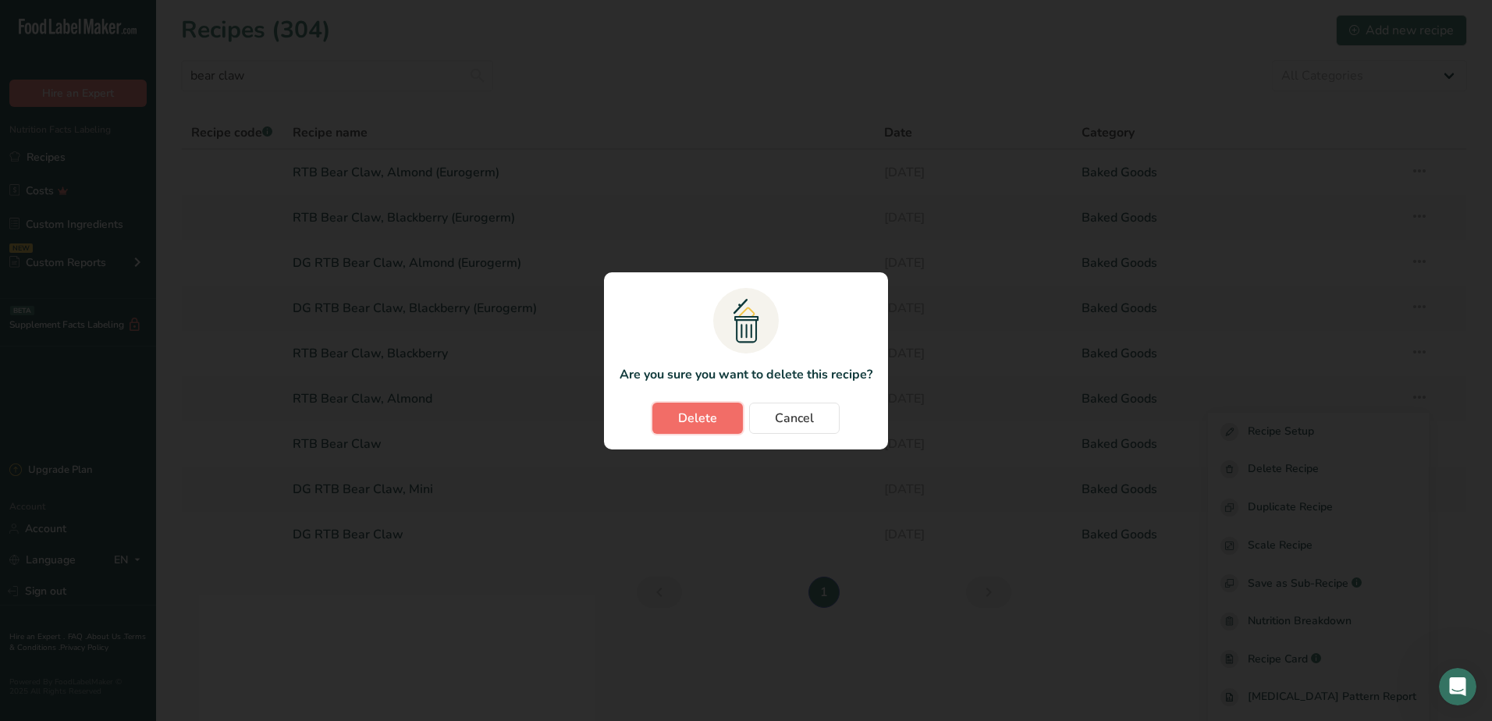
click at [694, 422] on span "Delete" at bounding box center [697, 418] width 39 height 19
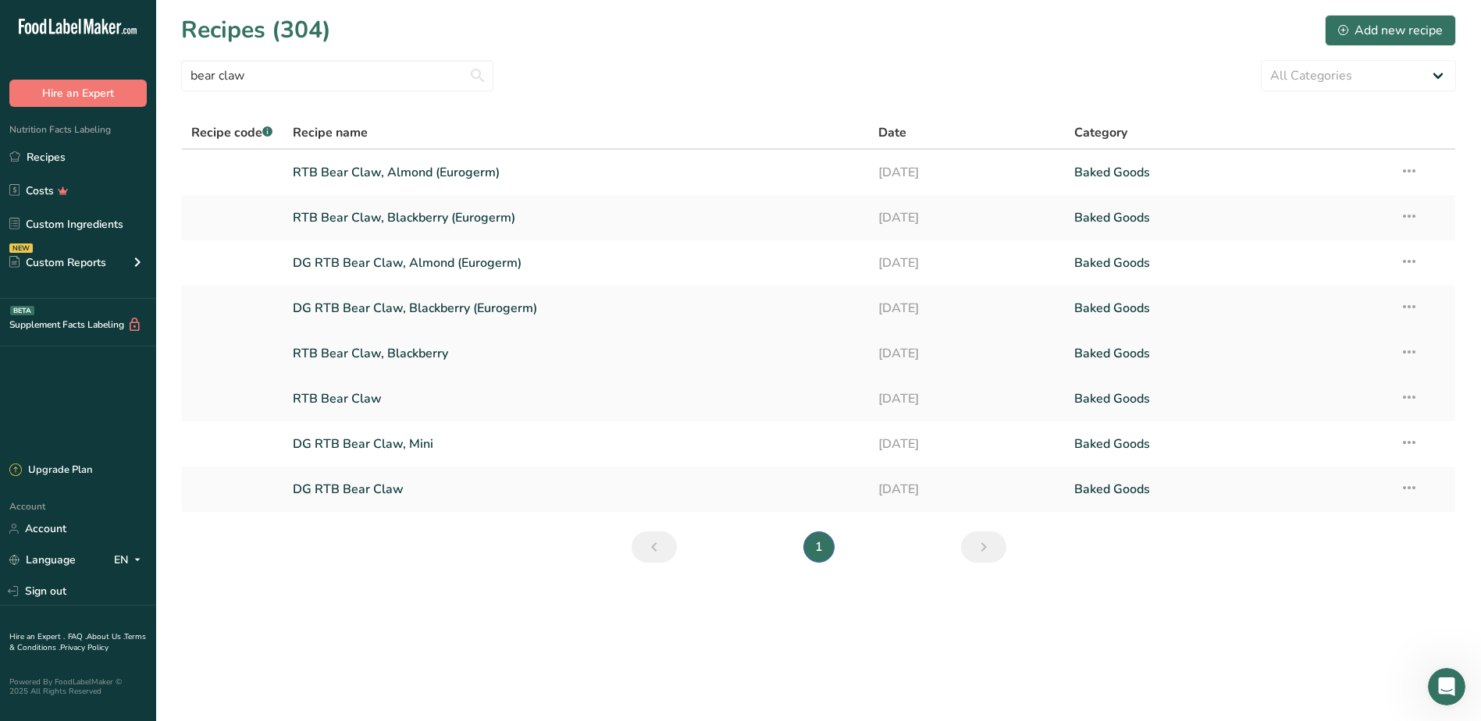
click at [1414, 352] on icon at bounding box center [1409, 352] width 19 height 28
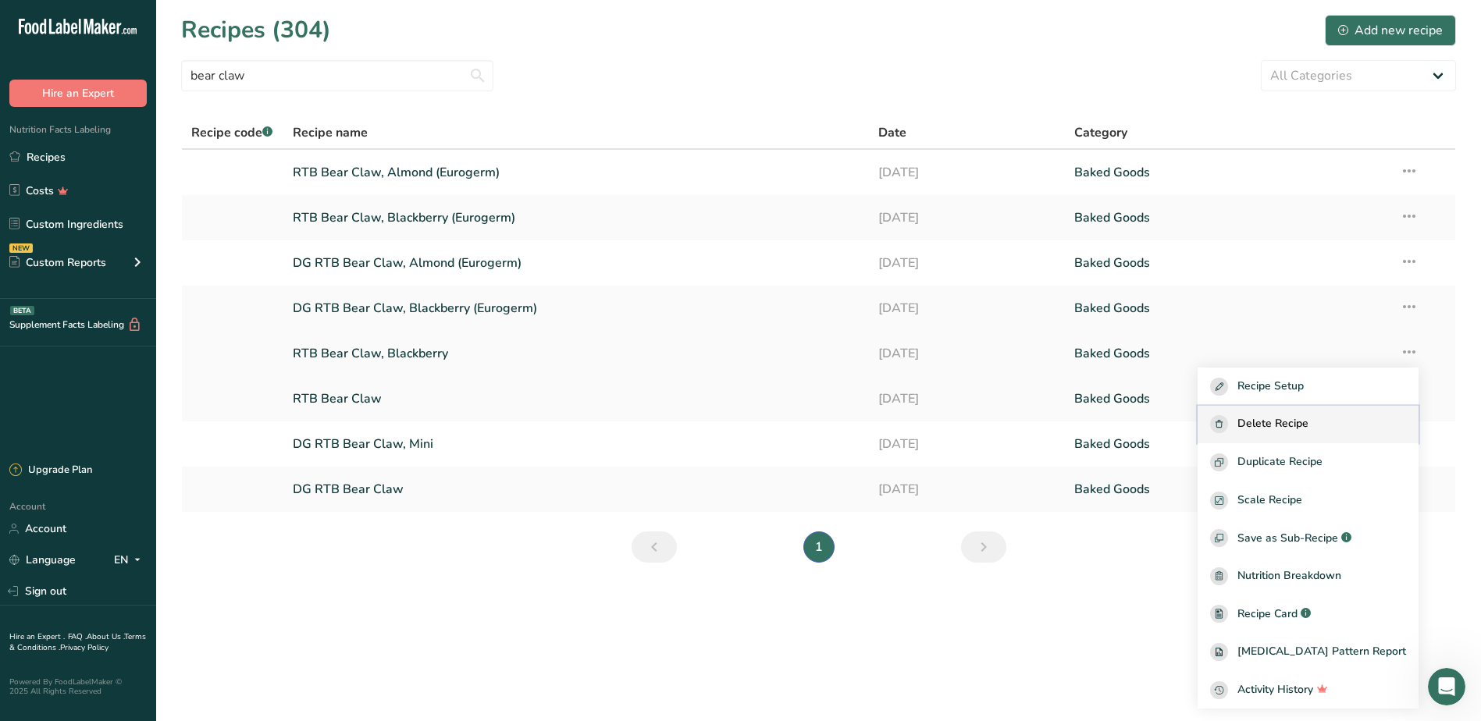
click at [1296, 423] on span "Delete Recipe" at bounding box center [1272, 424] width 71 height 18
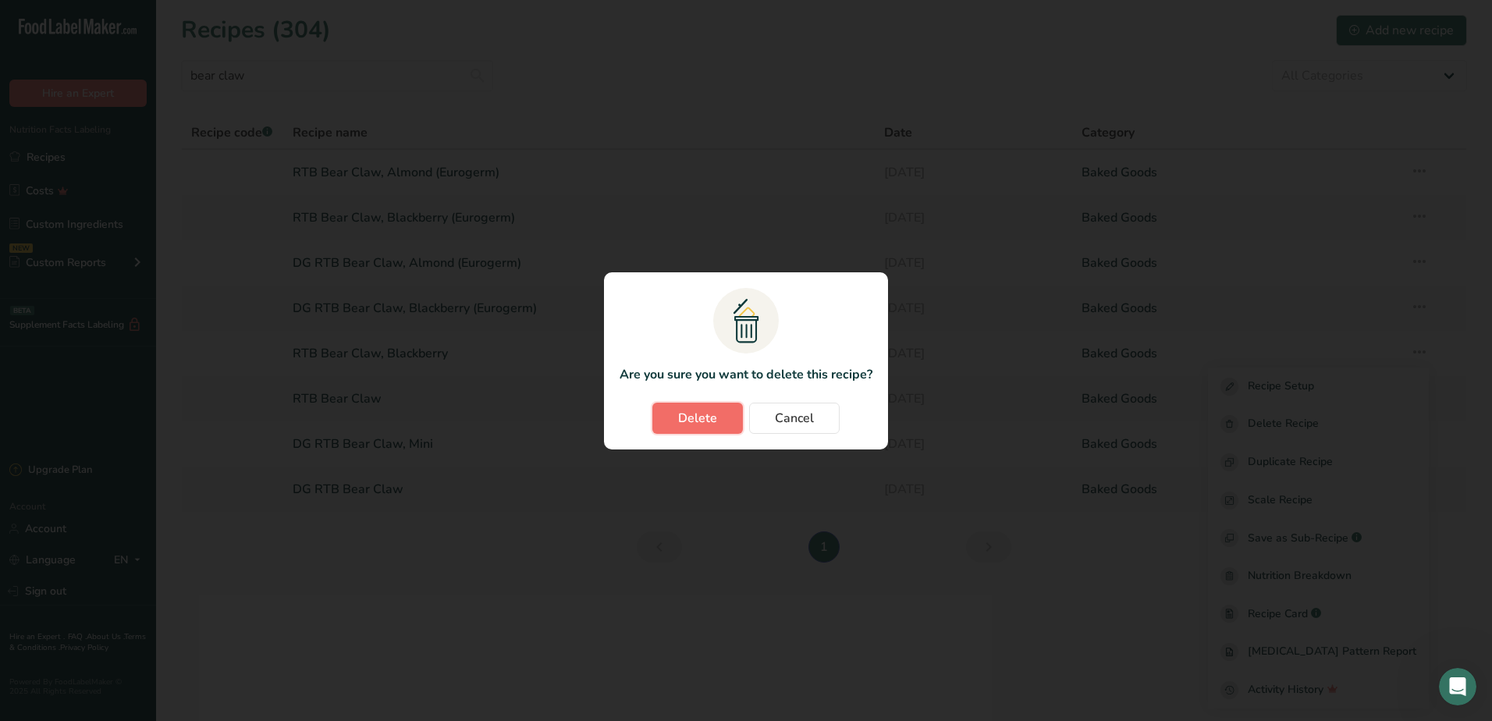
click at [708, 417] on span "Delete" at bounding box center [697, 418] width 39 height 19
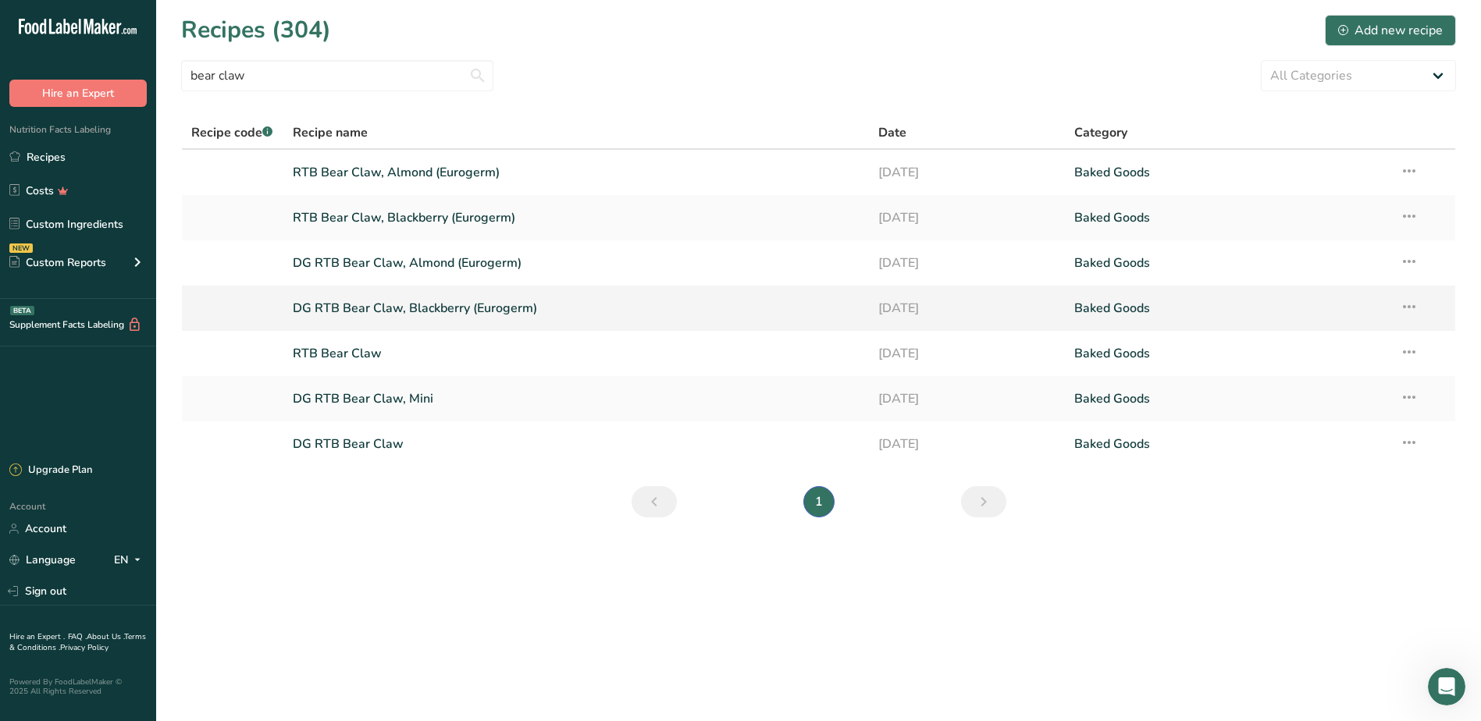
click at [554, 315] on link "DG RTB Bear Claw, Blackberry (Eurogerm)" at bounding box center [576, 308] width 567 height 33
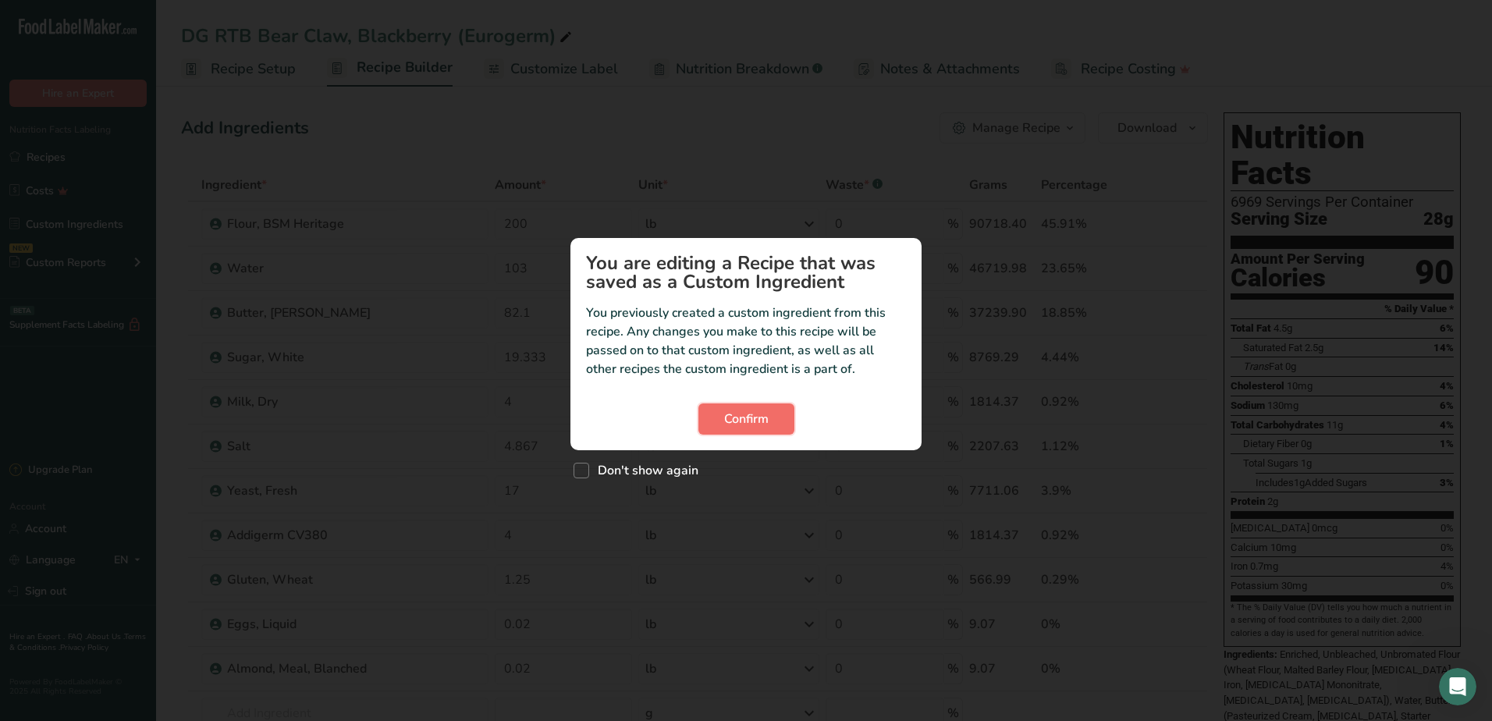
click at [761, 426] on span "Confirm" at bounding box center [746, 419] width 44 height 19
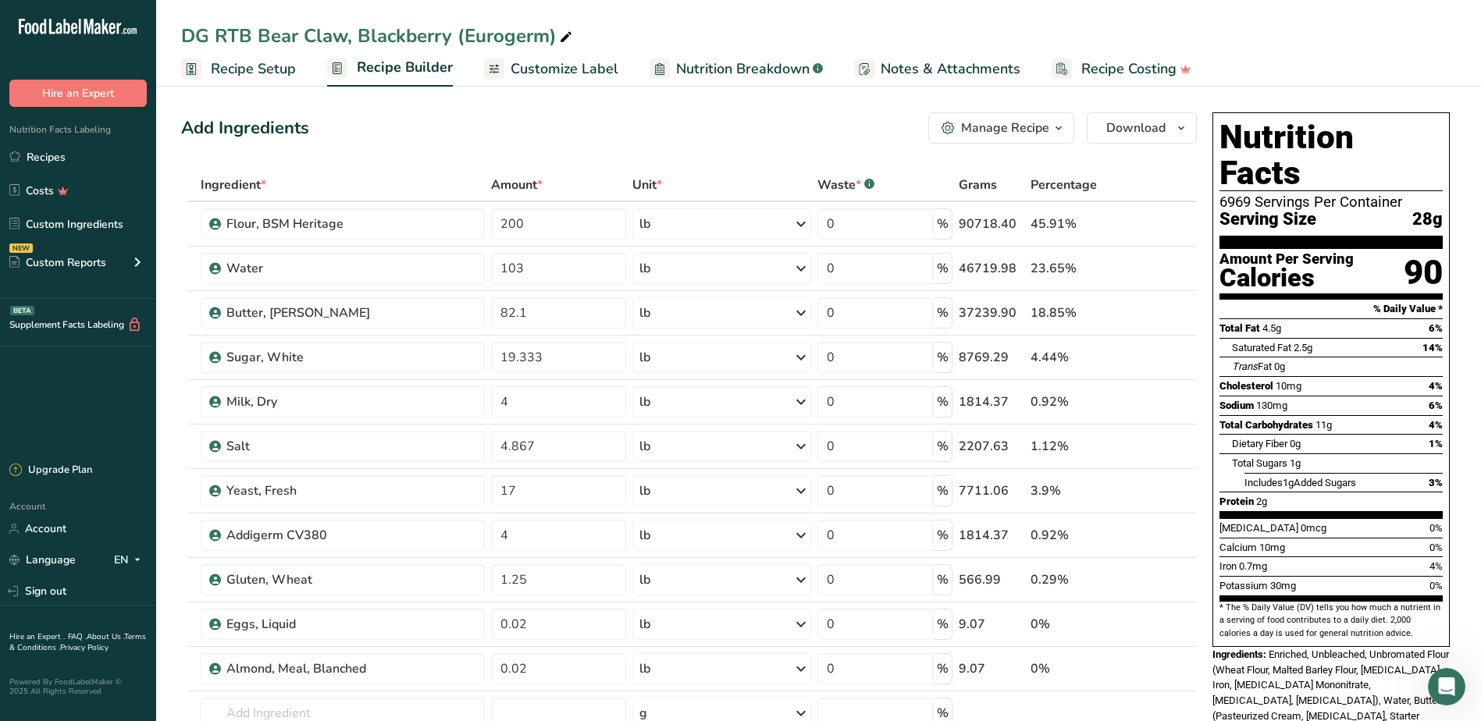
click at [592, 35] on div "DG RTB Bear Claw, Blackberry (Eurogerm)" at bounding box center [818, 36] width 1325 height 28
click at [576, 34] on div "DG RTB Bear Claw, Blackberry (Eurogerm)" at bounding box center [818, 36] width 1325 height 28
click at [570, 39] on icon at bounding box center [566, 38] width 14 height 22
type input "DG RTB Bear Claw, Blackberry"
click at [481, 129] on div "Add Ingredients Manage Recipe Delete Recipe Duplicate Recipe Scale Recipe Save …" at bounding box center [688, 127] width 1015 height 31
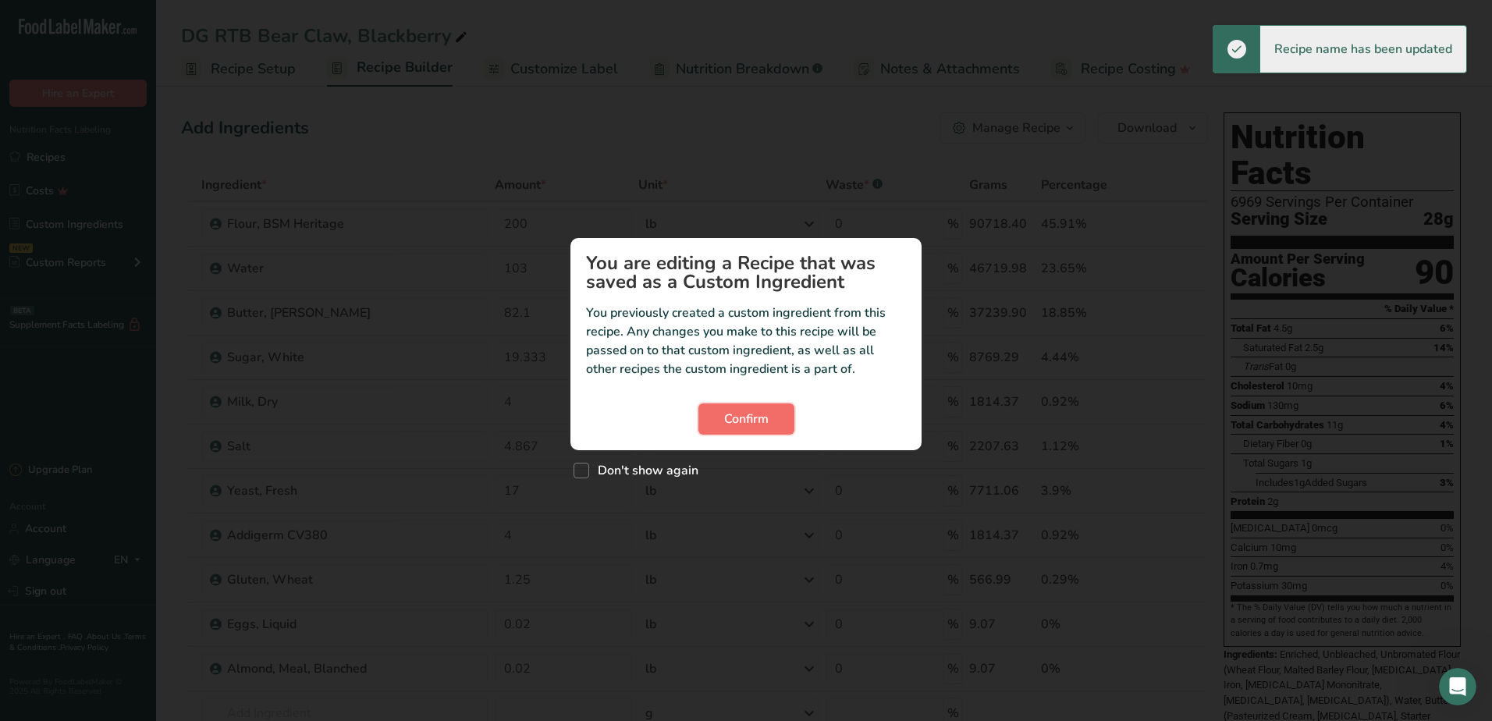
click at [754, 423] on span "Confirm" at bounding box center [746, 419] width 44 height 19
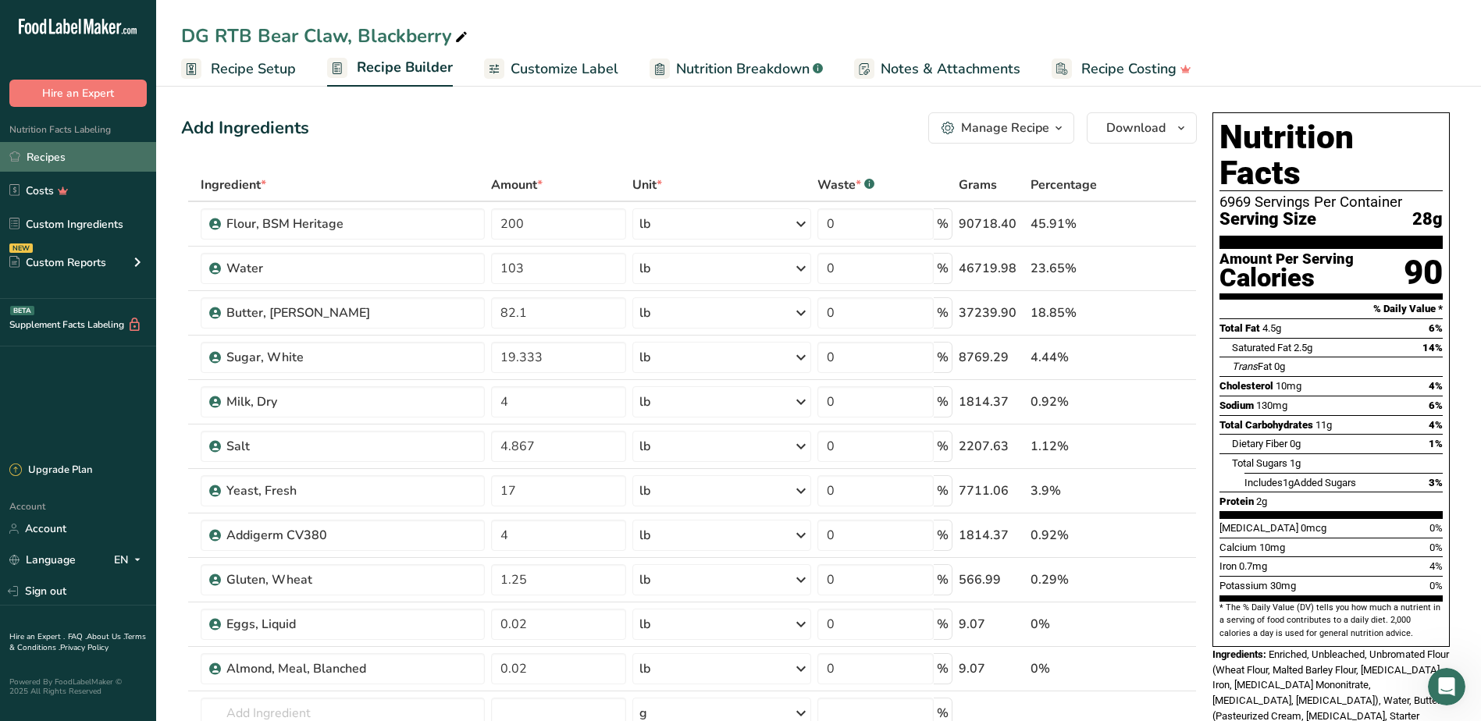
click at [65, 158] on link "Recipes" at bounding box center [78, 157] width 156 height 30
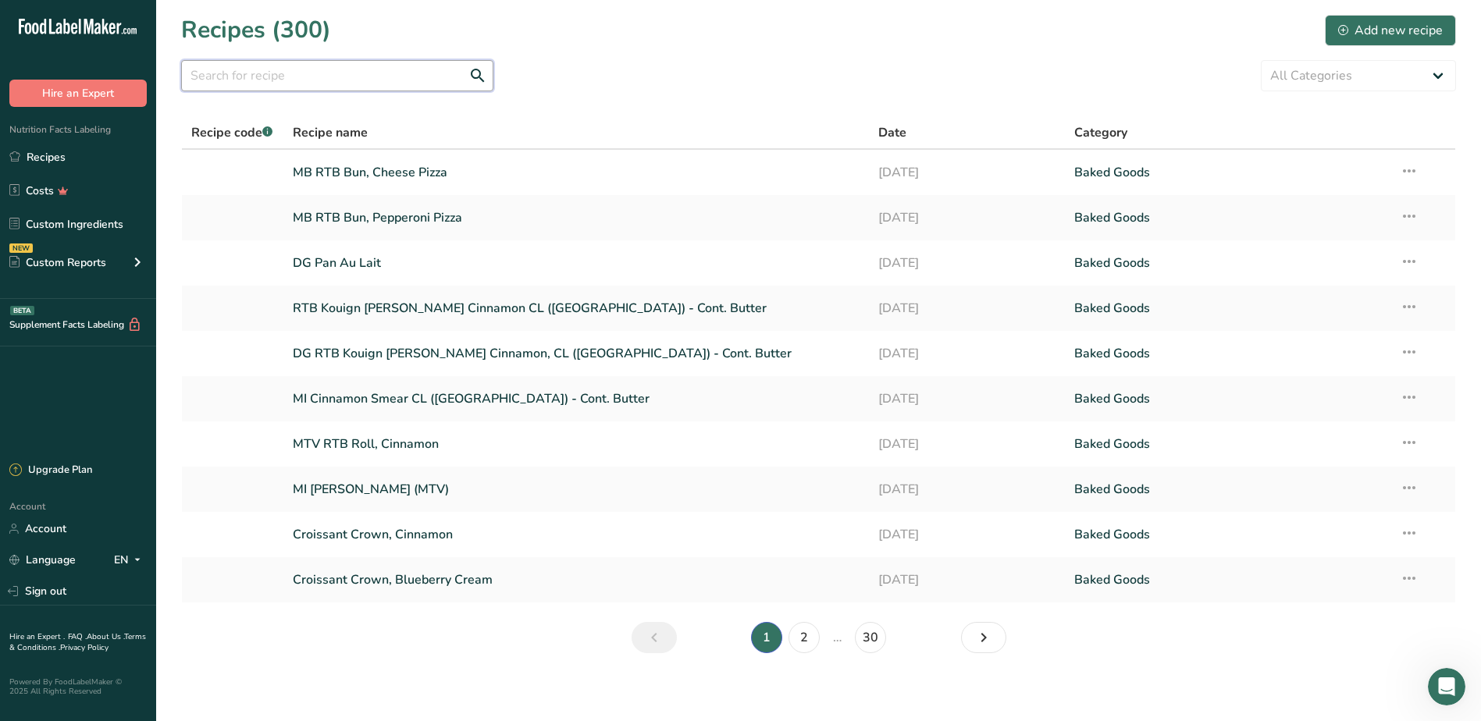
click at [380, 69] on input "text" at bounding box center [337, 75] width 312 height 31
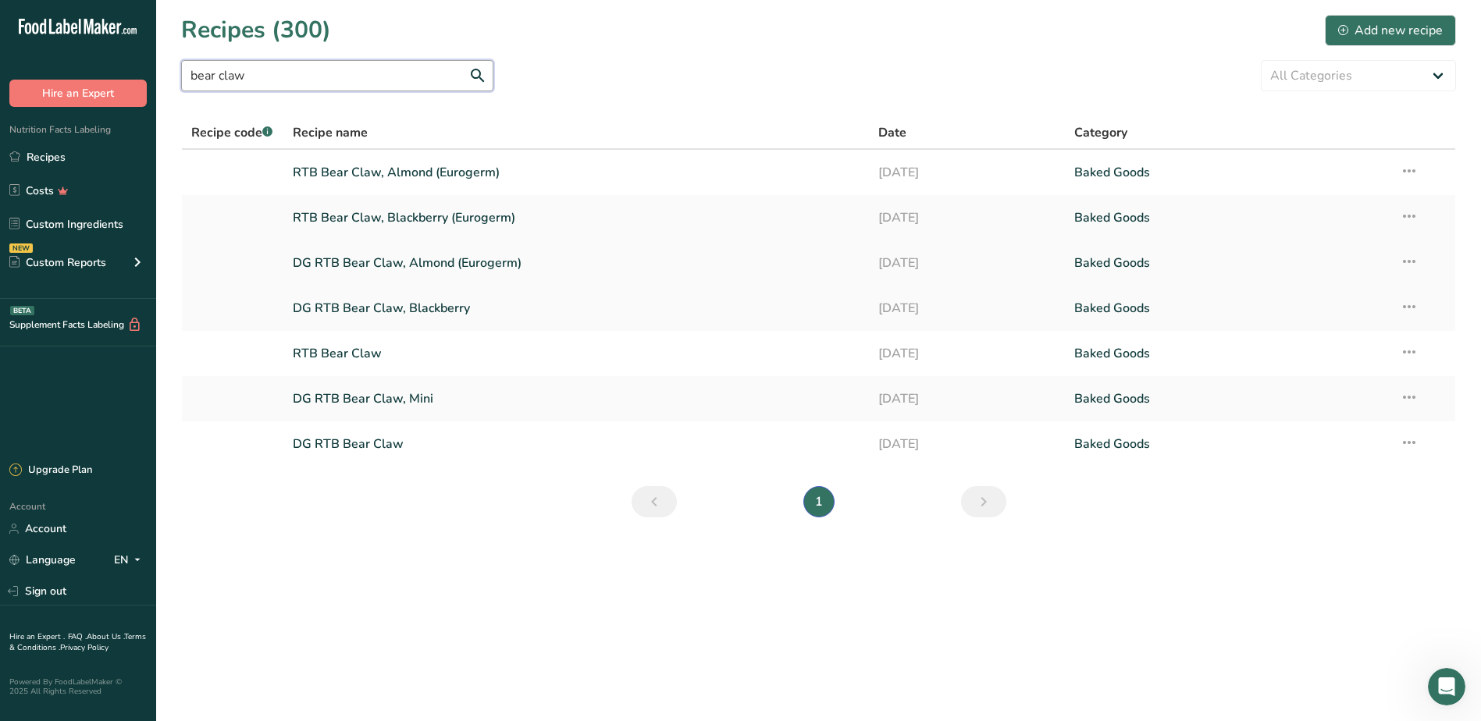
type input "bear claw"
click at [1418, 258] on td "Recipe Setup Delete Recipe Duplicate Recipe Scale Recipe Save as Sub-Recipe .a-…" at bounding box center [1422, 262] width 65 height 45
click at [1416, 263] on icon at bounding box center [1409, 261] width 19 height 28
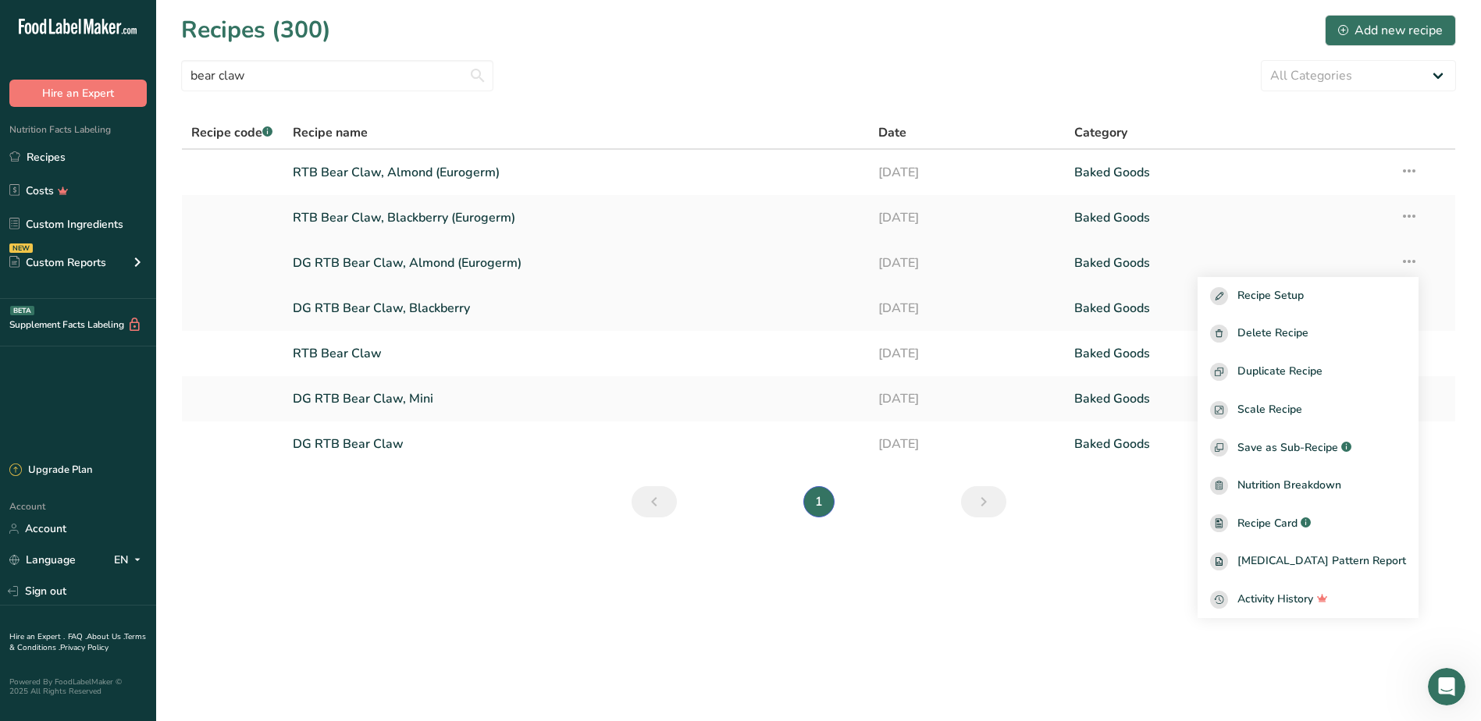
click at [556, 266] on link "DG RTB Bear Claw, Almond (Eurogerm)" at bounding box center [576, 263] width 567 height 33
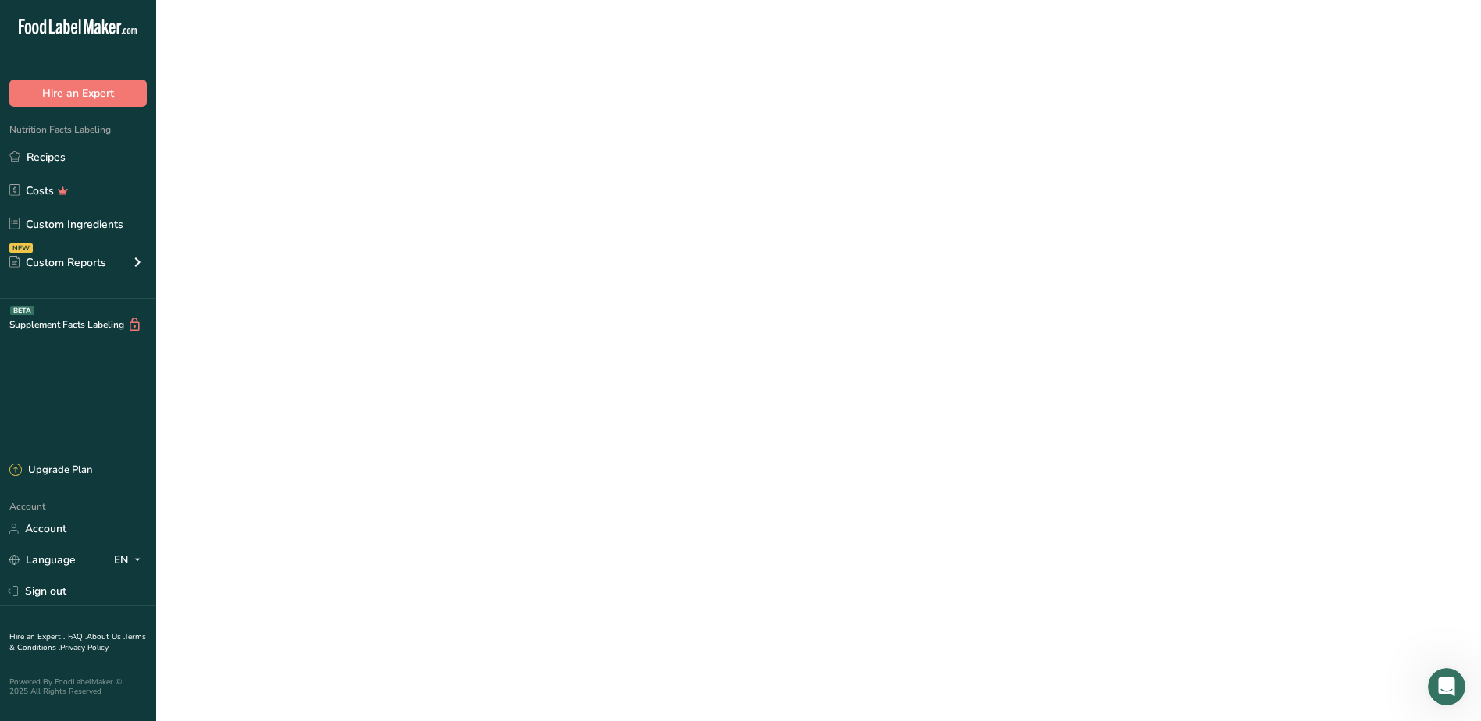
click at [556, 266] on link "DG RTB Bear Claw, Almond (Eurogerm)" at bounding box center [576, 263] width 567 height 33
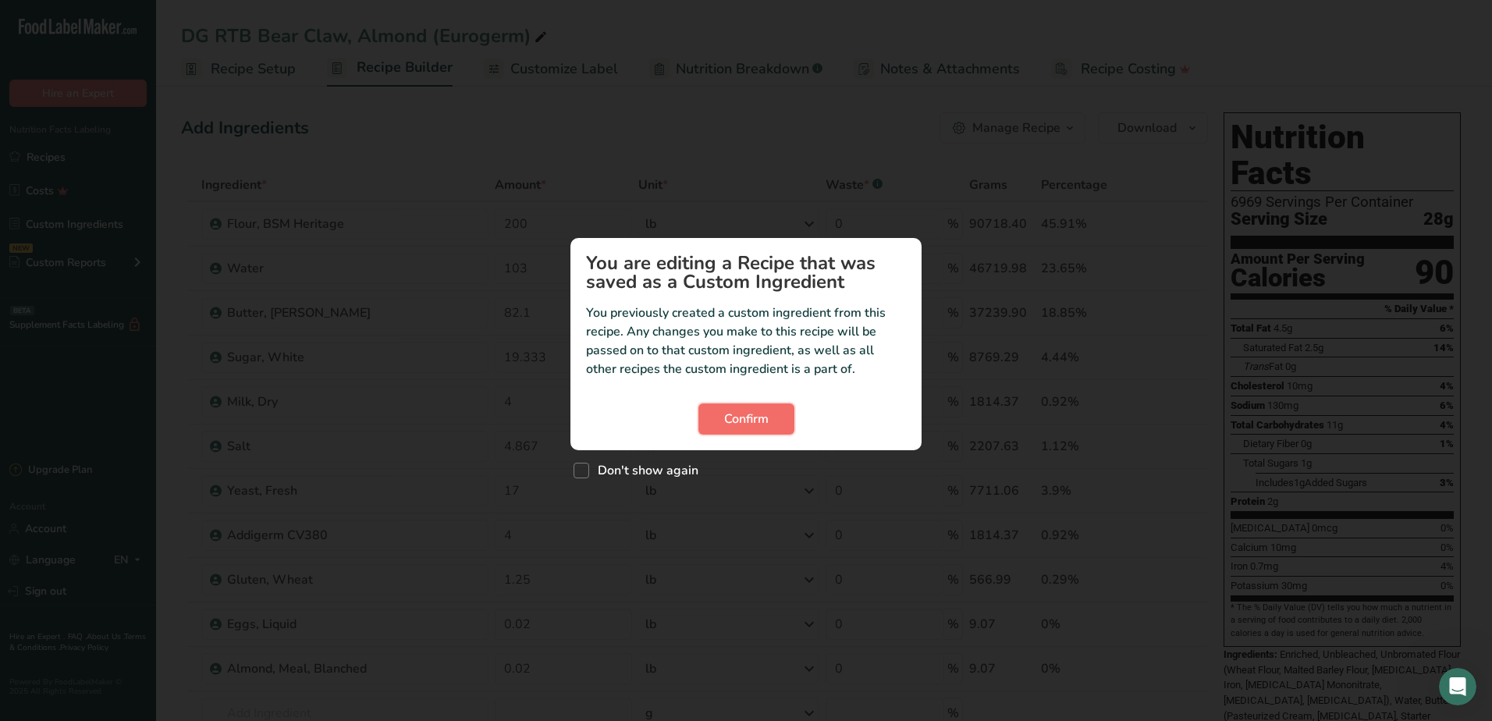
click at [762, 415] on span "Confirm" at bounding box center [746, 419] width 44 height 19
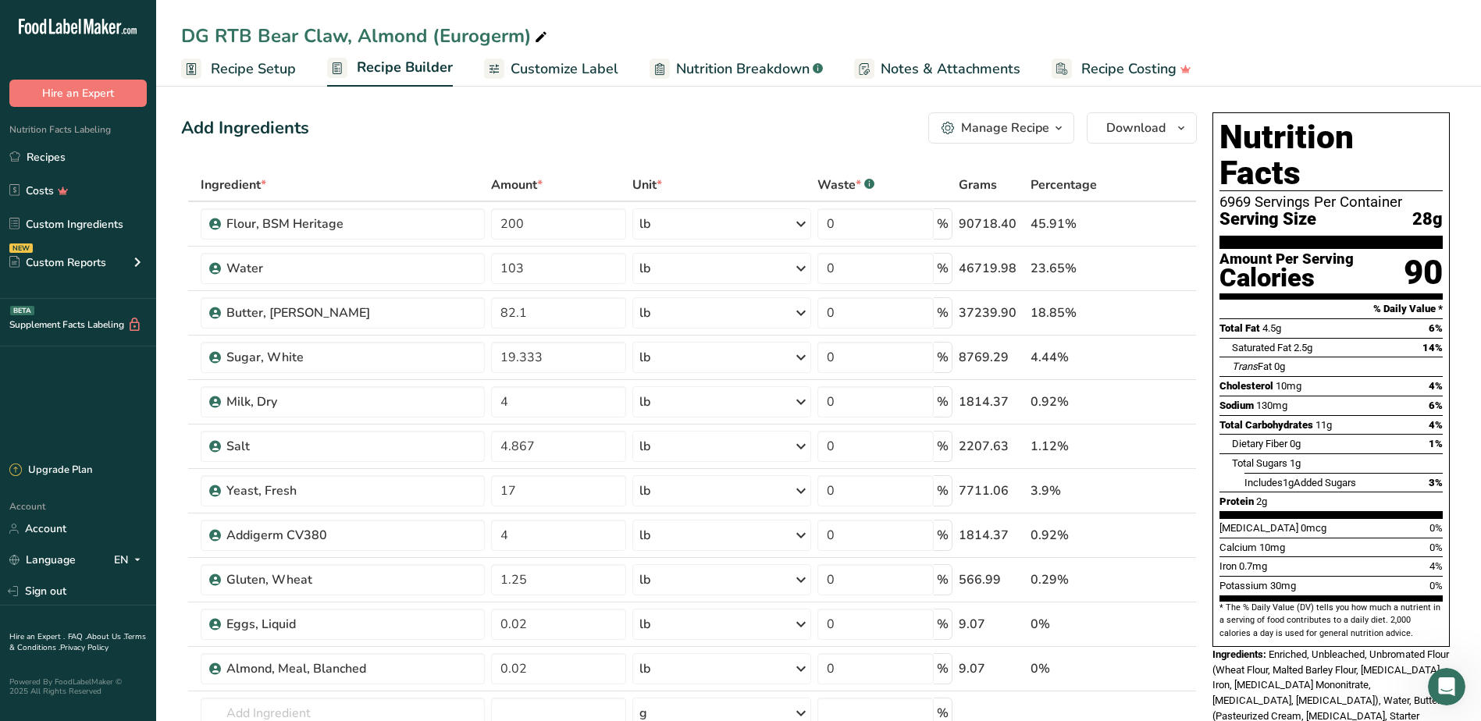
click at [541, 42] on icon at bounding box center [541, 38] width 14 height 22
type input "DG RTB Bear Claw, Almond"
click at [624, 119] on div "Add Ingredients Manage Recipe Delete Recipe Duplicate Recipe Scale Recipe Save …" at bounding box center [688, 127] width 1015 height 31
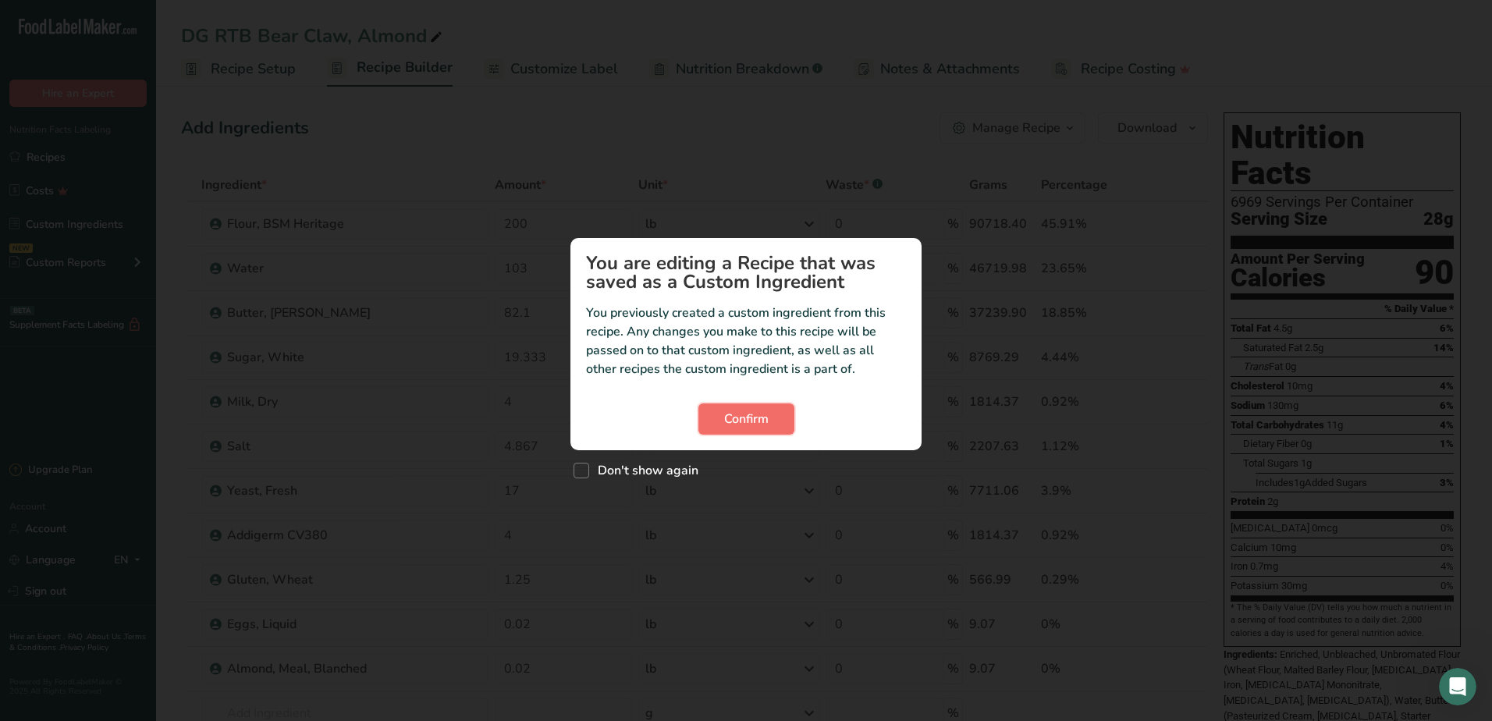
click at [756, 421] on span "Confirm" at bounding box center [746, 419] width 44 height 19
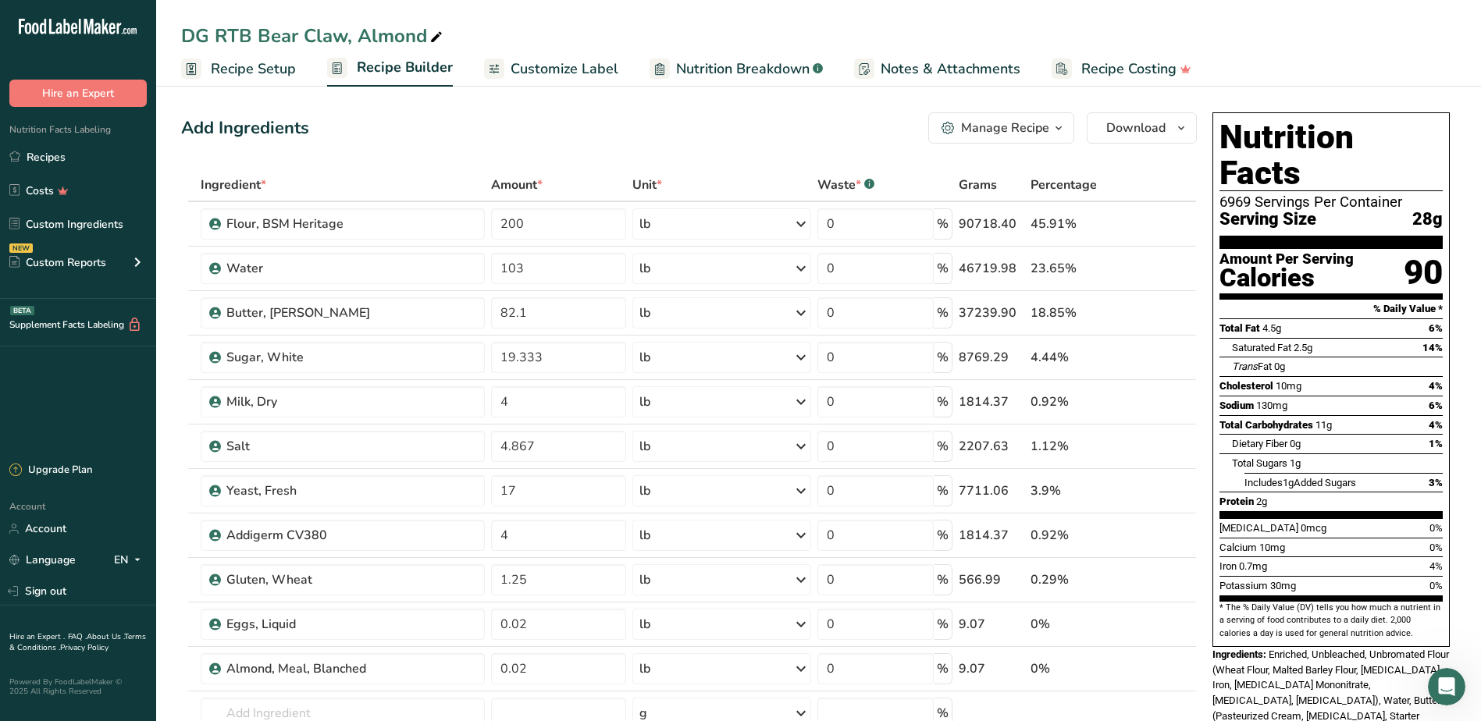
click at [412, 130] on div "Add Ingredients Manage Recipe Delete Recipe Duplicate Recipe Scale Recipe Save …" at bounding box center [688, 127] width 1015 height 31
click at [78, 161] on link "Recipes" at bounding box center [78, 157] width 156 height 30
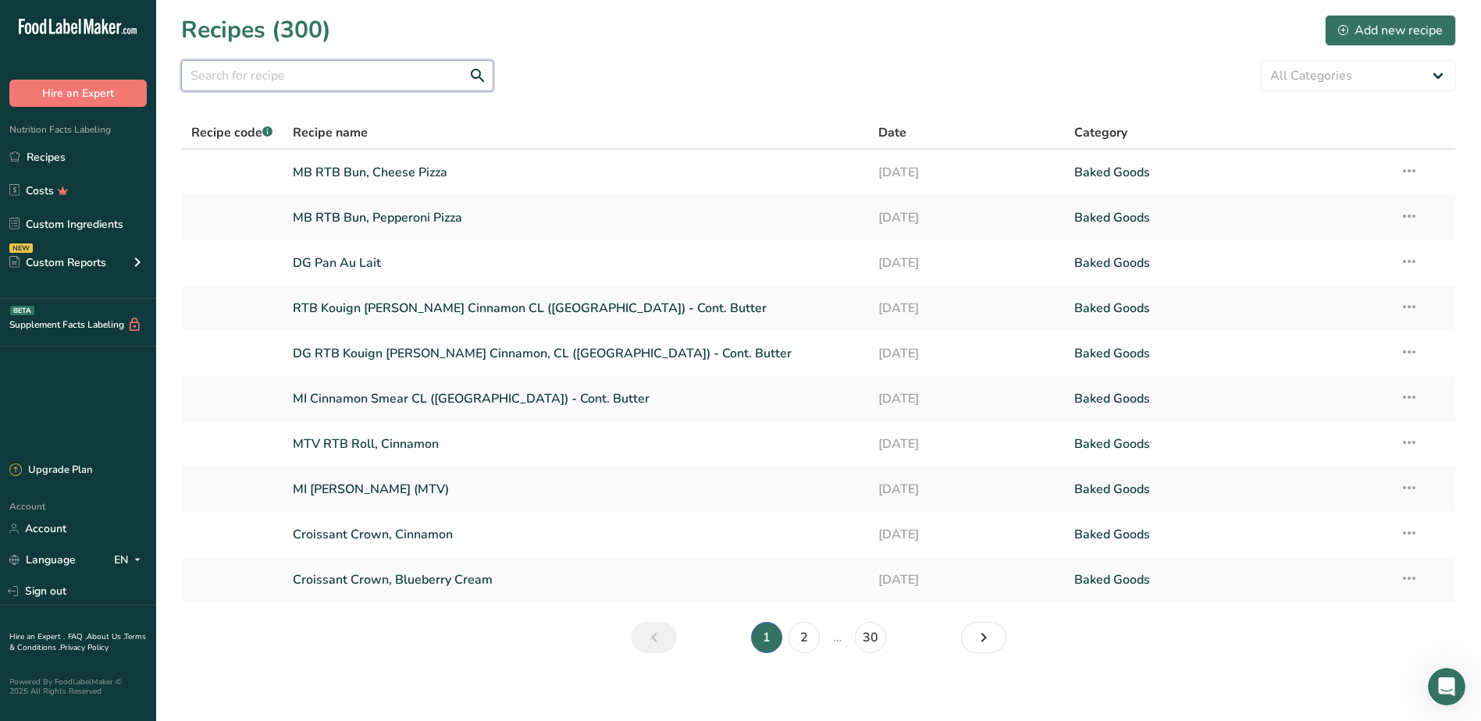
click at [294, 82] on input "text" at bounding box center [337, 75] width 312 height 31
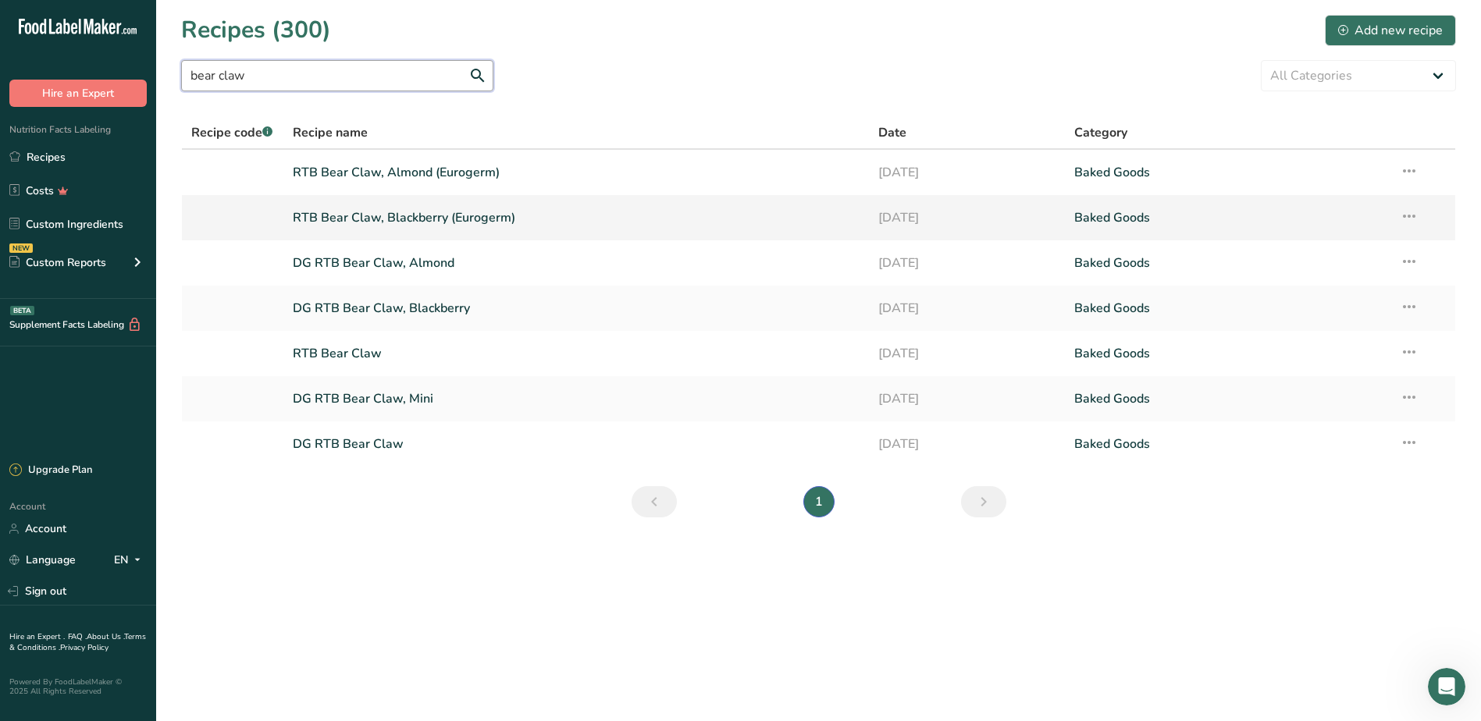
type input "bear claw"
click at [510, 222] on link "RTB Bear Claw, Blackberry (Eurogerm)" at bounding box center [576, 217] width 567 height 33
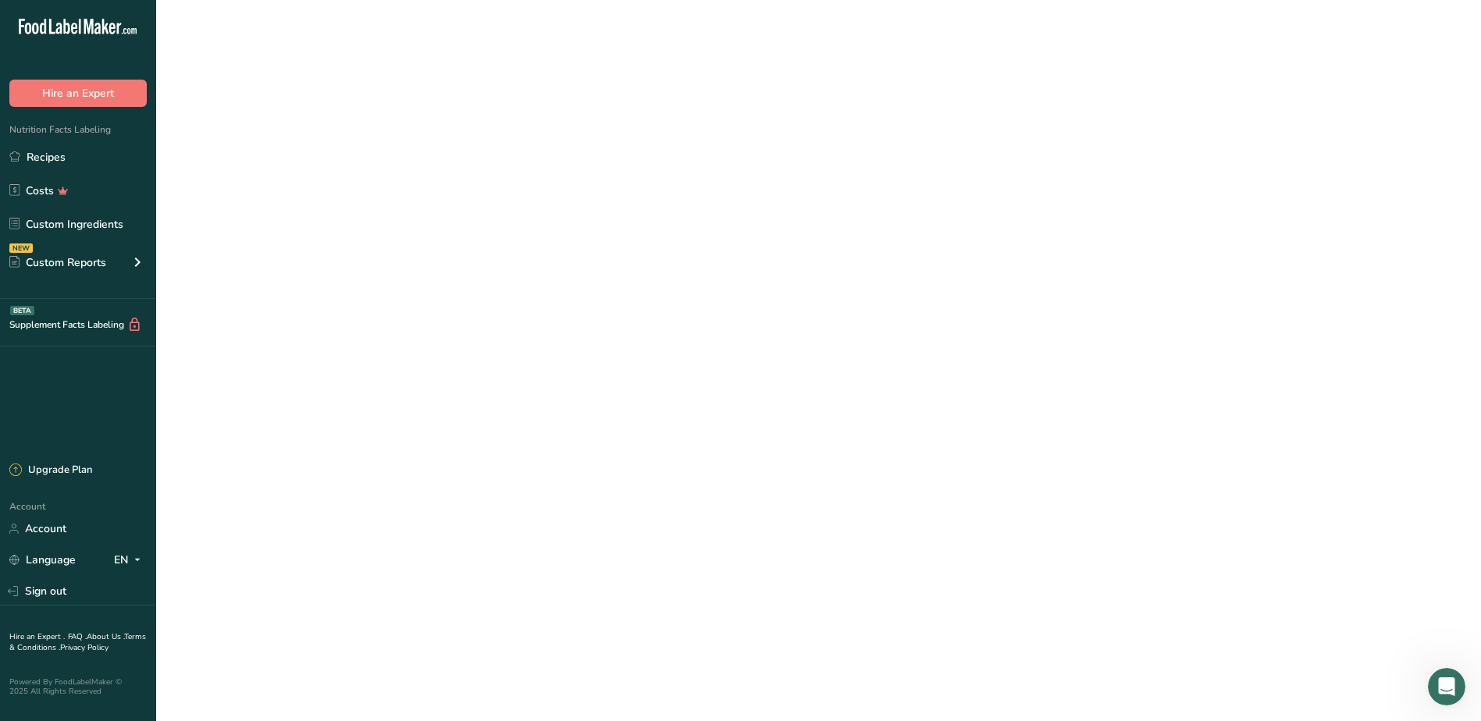
click at [510, 222] on link "RTB Bear Claw, Blackberry (Eurogerm)" at bounding box center [576, 217] width 567 height 33
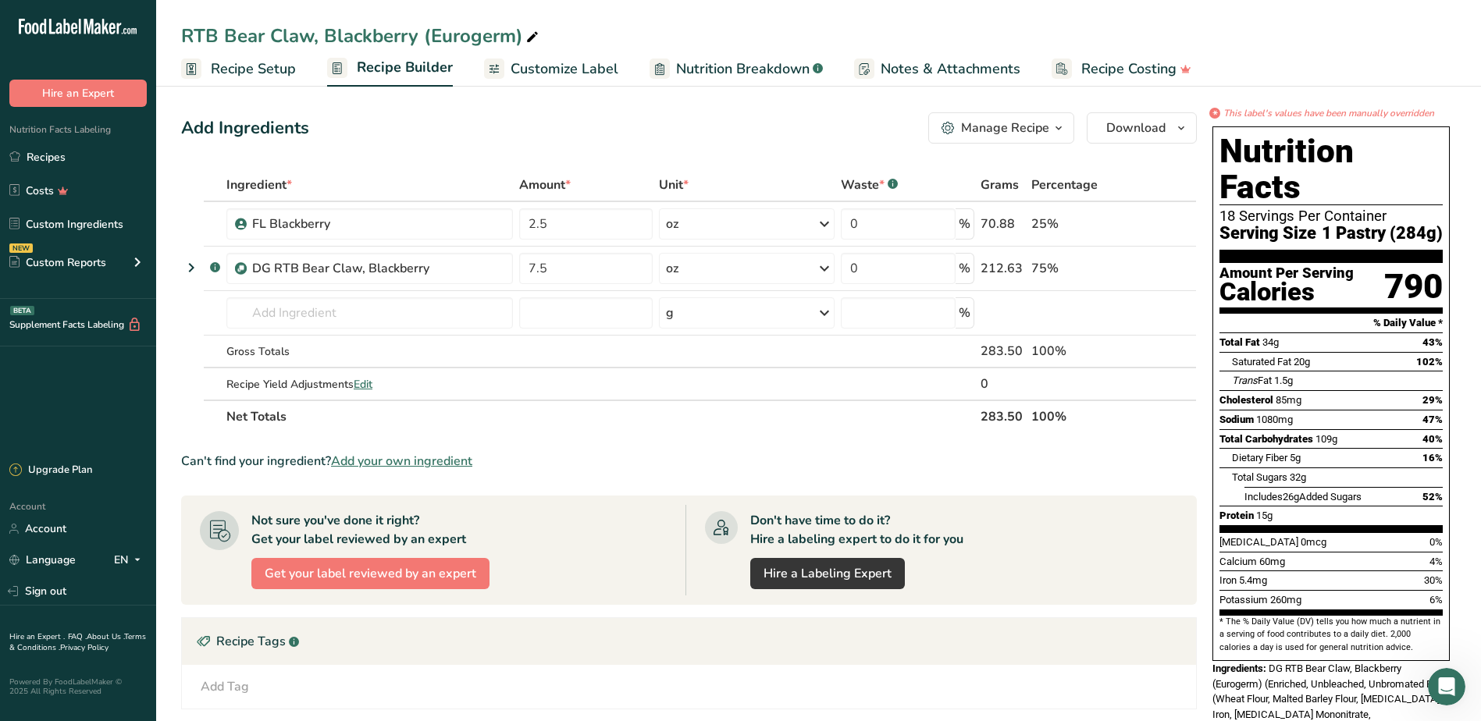
click at [521, 36] on div "RTB Bear Claw, Blackberry (Eurogerm)" at bounding box center [361, 36] width 361 height 28
click at [521, 36] on input "RTB Bear Claw, Blackberry (Eurogerm)" at bounding box center [818, 36] width 1275 height 28
type input "RTB Bear Claw, Blackberry"
click at [383, 126] on div "Add Ingredients Manage Recipe Delete Recipe Duplicate Recipe Scale Recipe Save …" at bounding box center [688, 127] width 1015 height 31
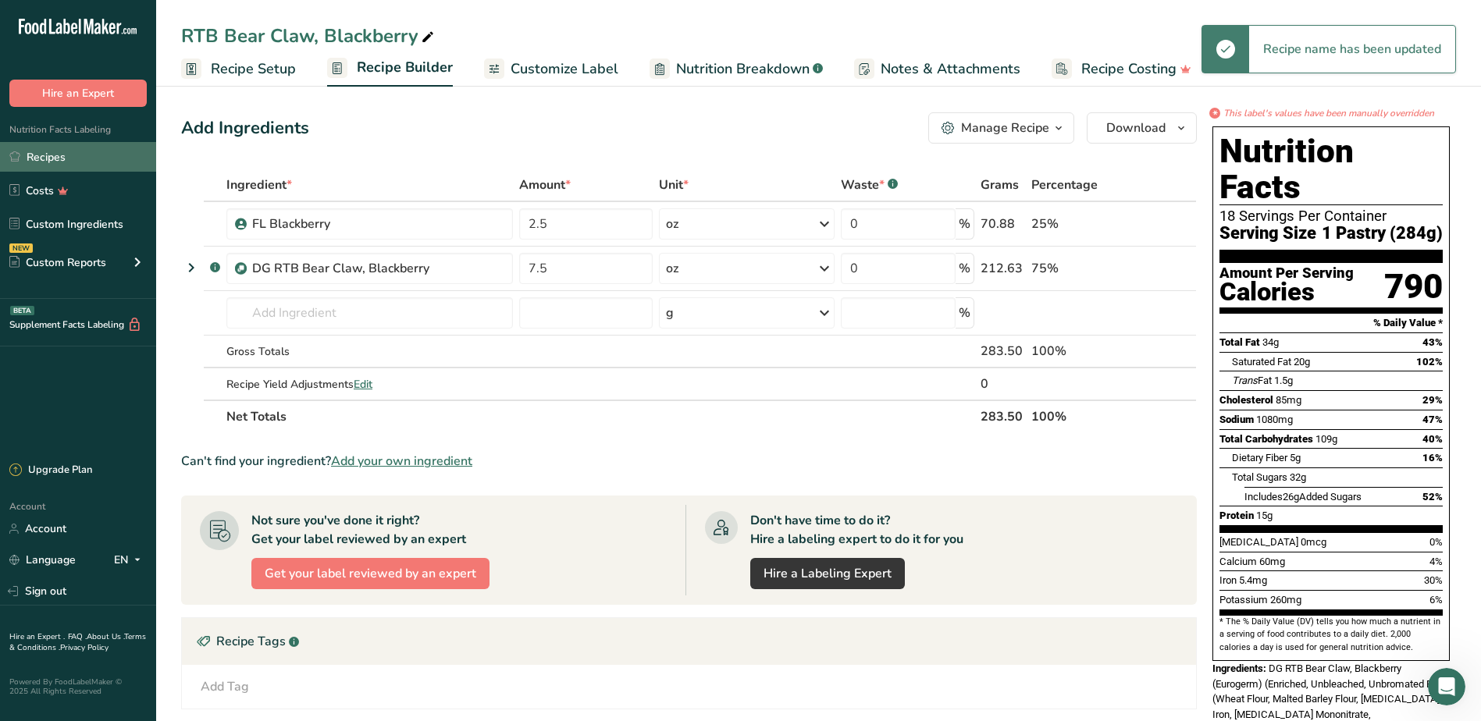
click at [43, 157] on link "Recipes" at bounding box center [78, 157] width 156 height 30
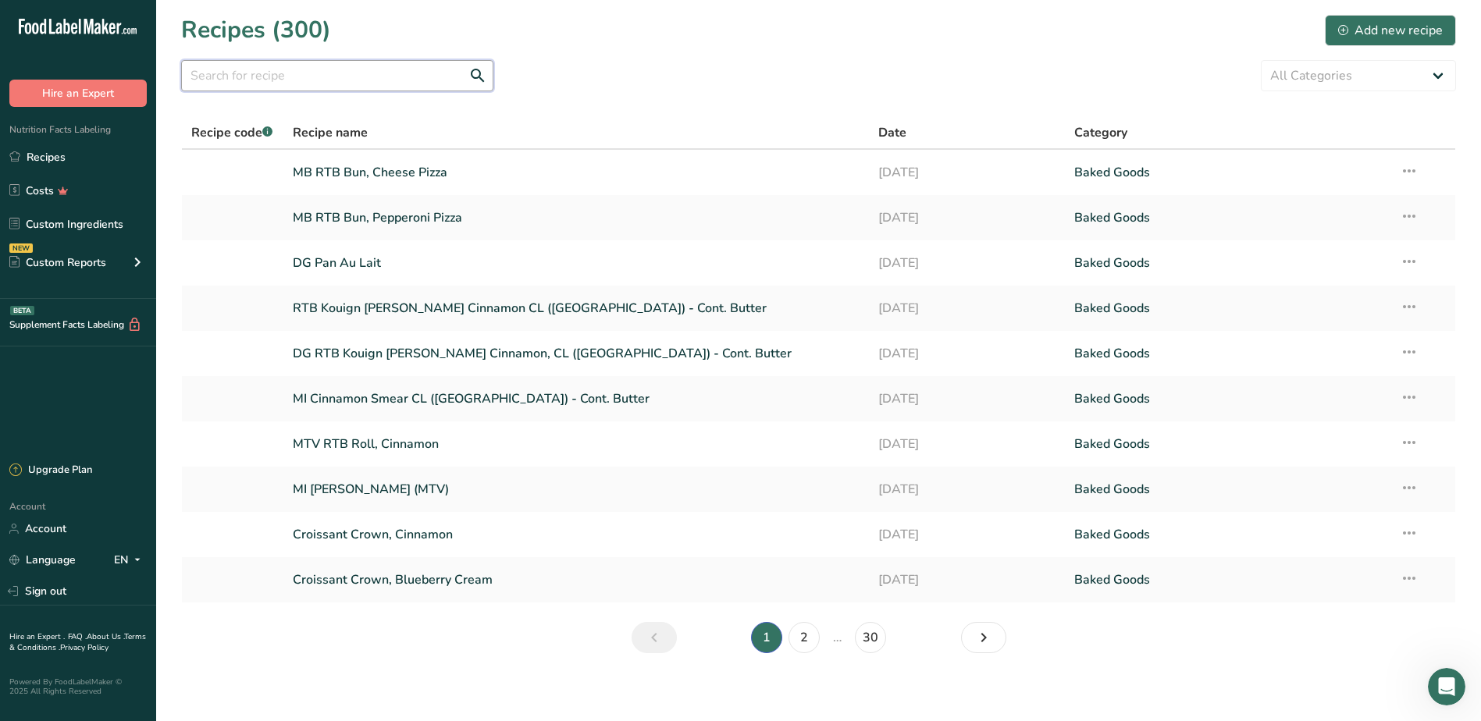
click at [329, 78] on input "text" at bounding box center [337, 75] width 312 height 31
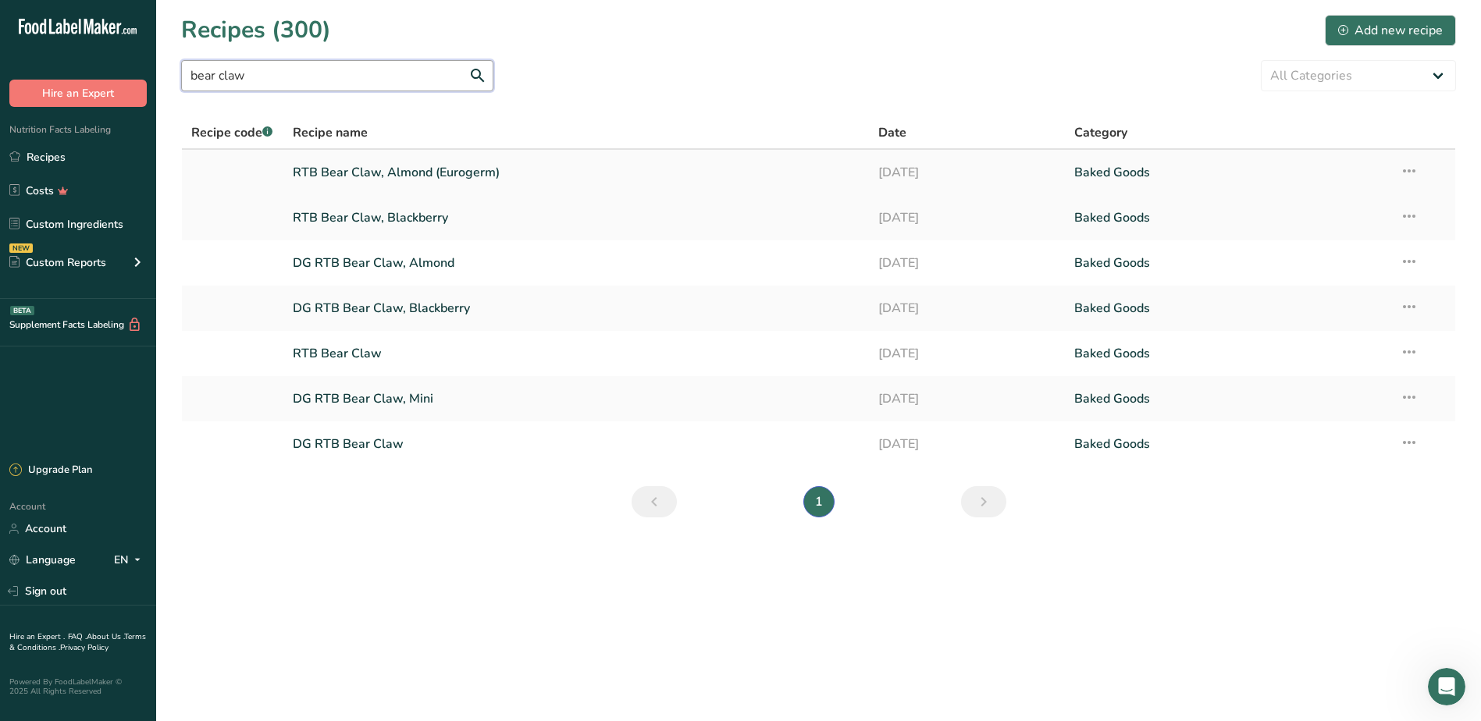
type input "bear claw"
click at [435, 172] on link "RTB Bear Claw, Almond (Eurogerm)" at bounding box center [576, 172] width 567 height 33
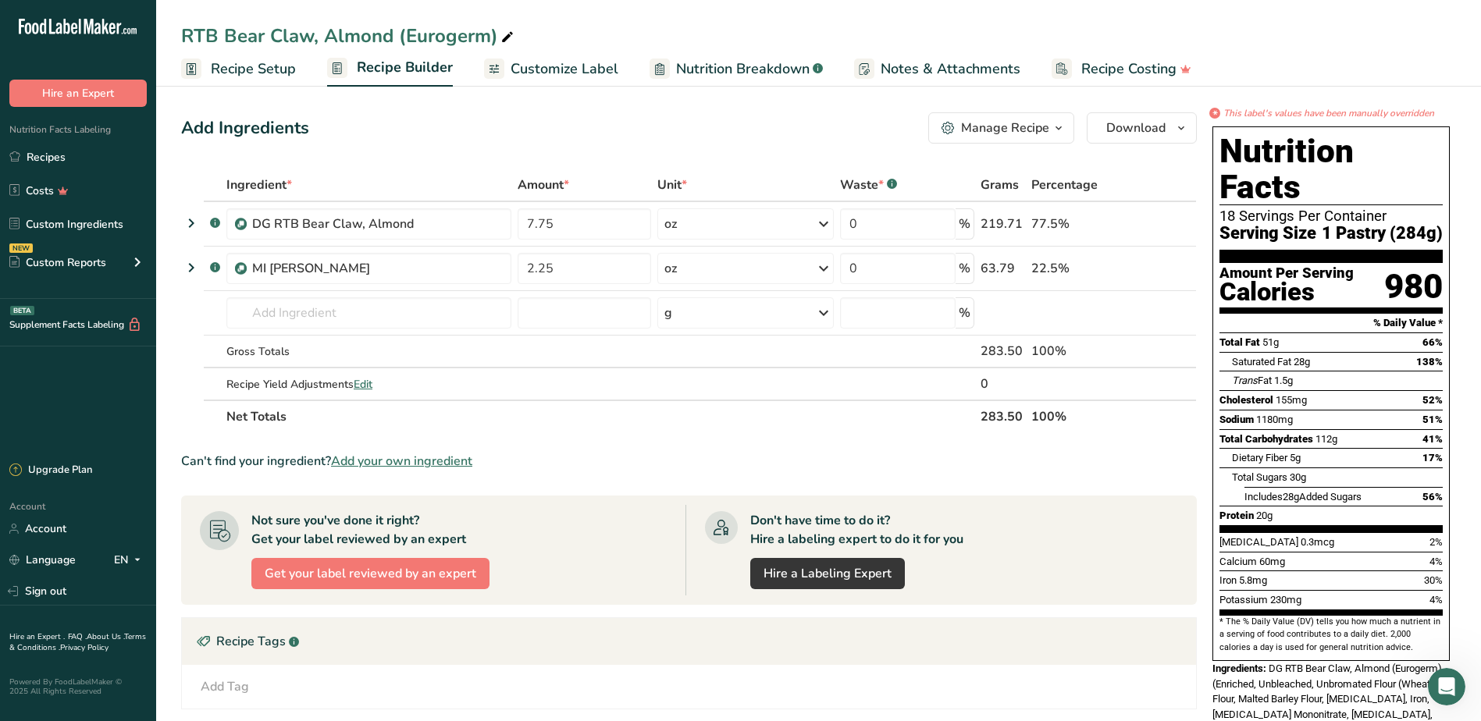
click at [503, 41] on icon at bounding box center [507, 38] width 14 height 22
type input "RTB Bear Claw, Almond"
click at [384, 107] on div "Add Ingredients Manage Recipe Delete Recipe Duplicate Recipe Scale Recipe Save …" at bounding box center [693, 552] width 1025 height 893
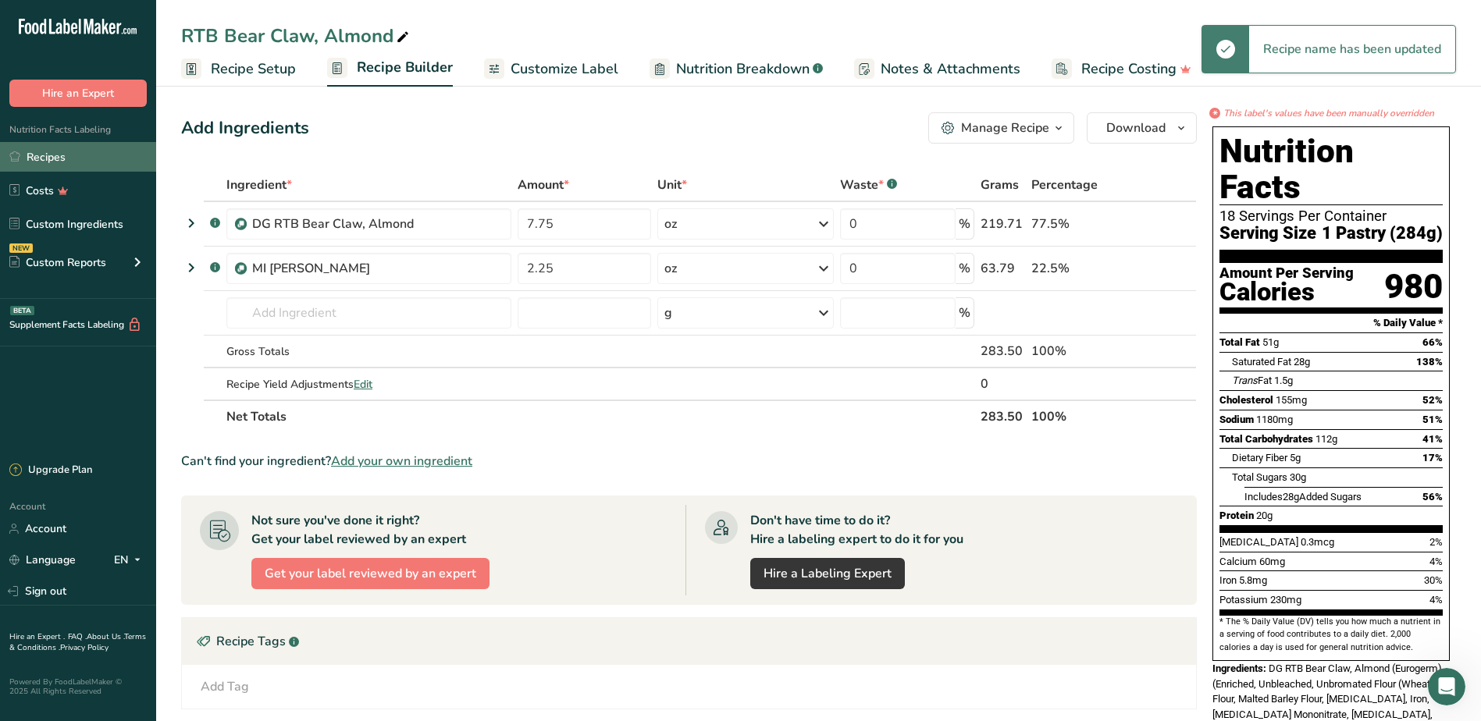
click at [62, 160] on link "Recipes" at bounding box center [78, 157] width 156 height 30
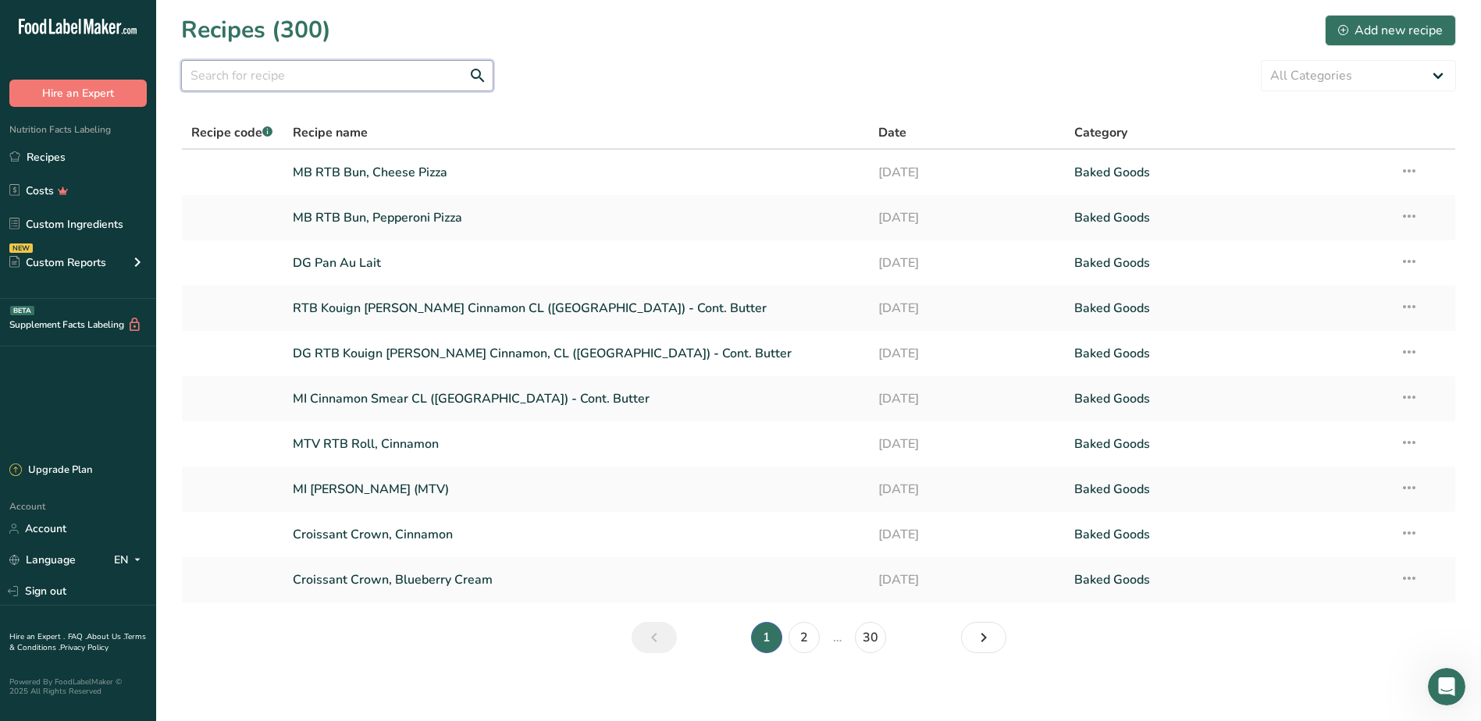
click at [339, 78] on input "text" at bounding box center [337, 75] width 312 height 31
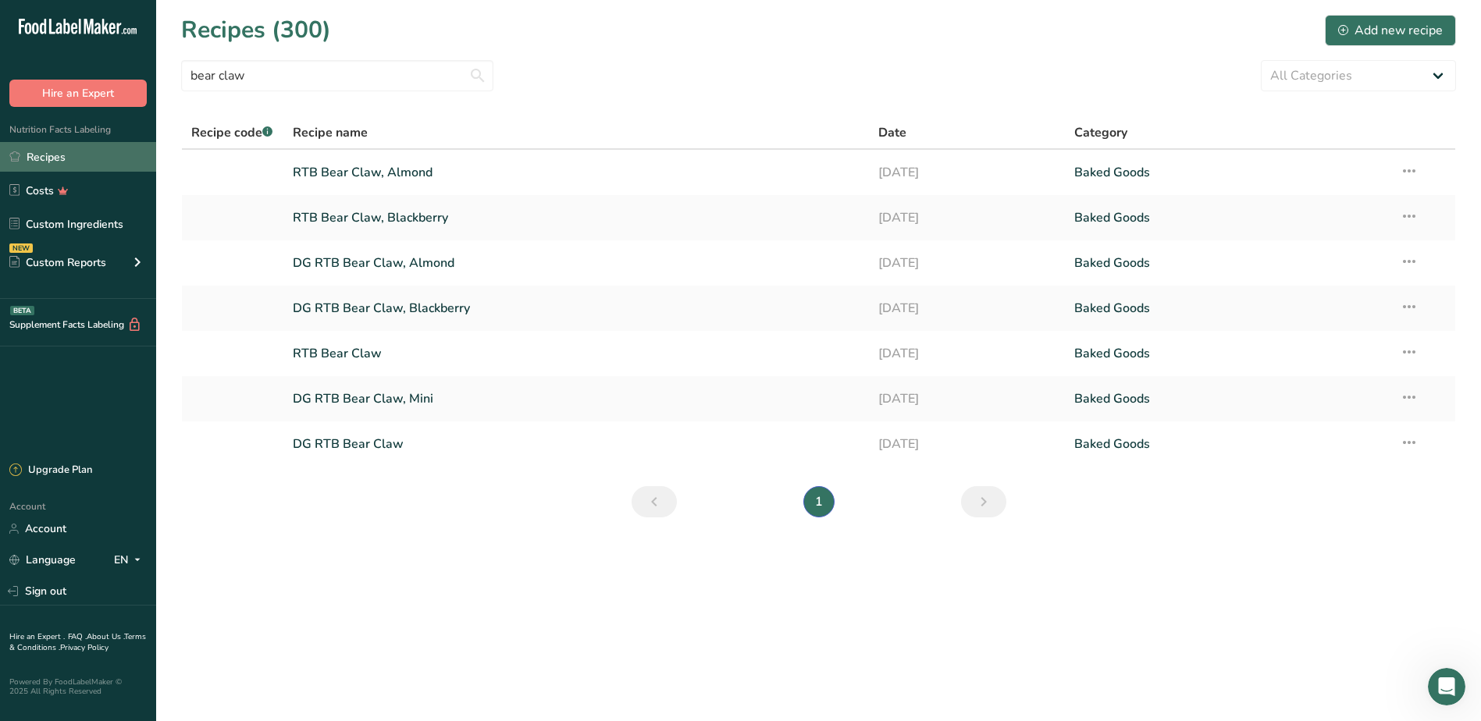
click at [51, 150] on link "Recipes" at bounding box center [78, 157] width 156 height 30
click at [69, 159] on link "Recipes" at bounding box center [78, 157] width 156 height 30
click at [250, 79] on input "bear claw" at bounding box center [337, 75] width 312 height 31
type input "b"
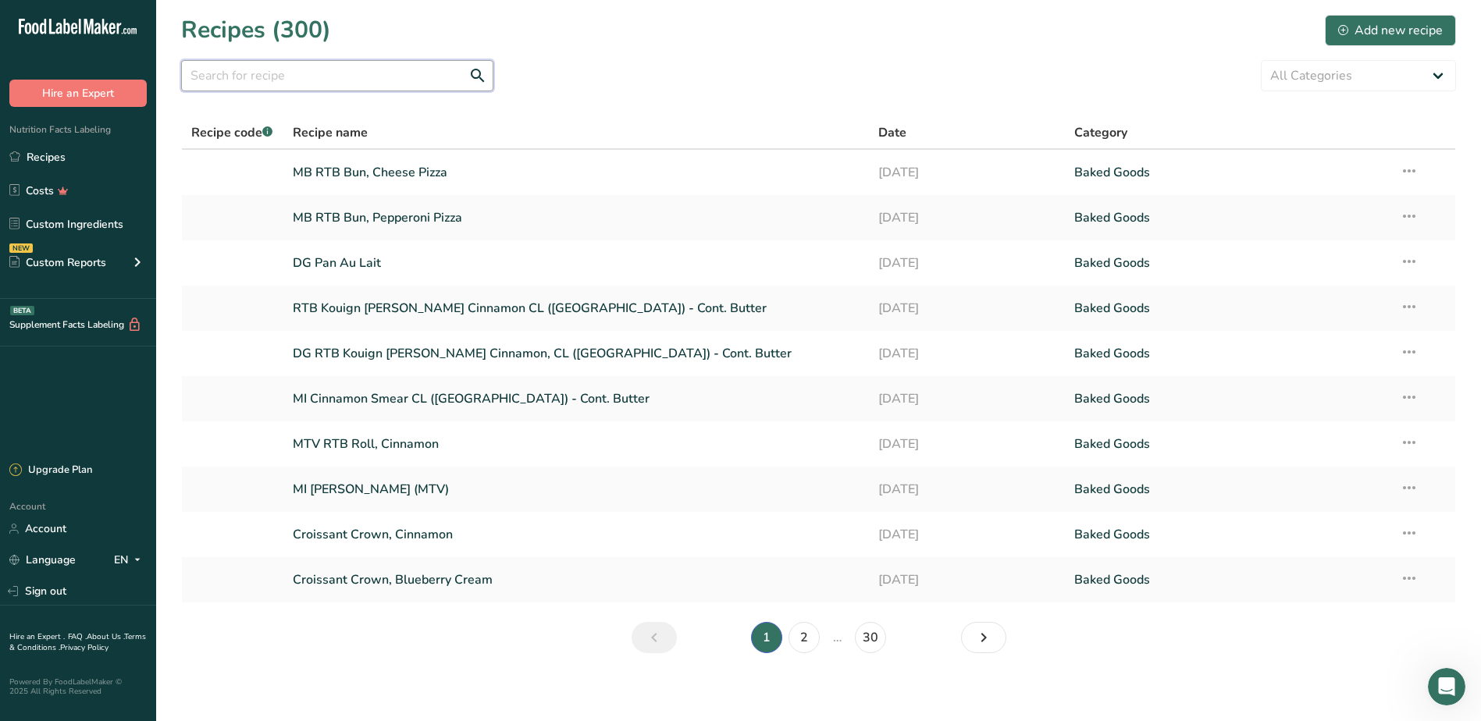
click at [311, 87] on input "text" at bounding box center [337, 75] width 312 height 31
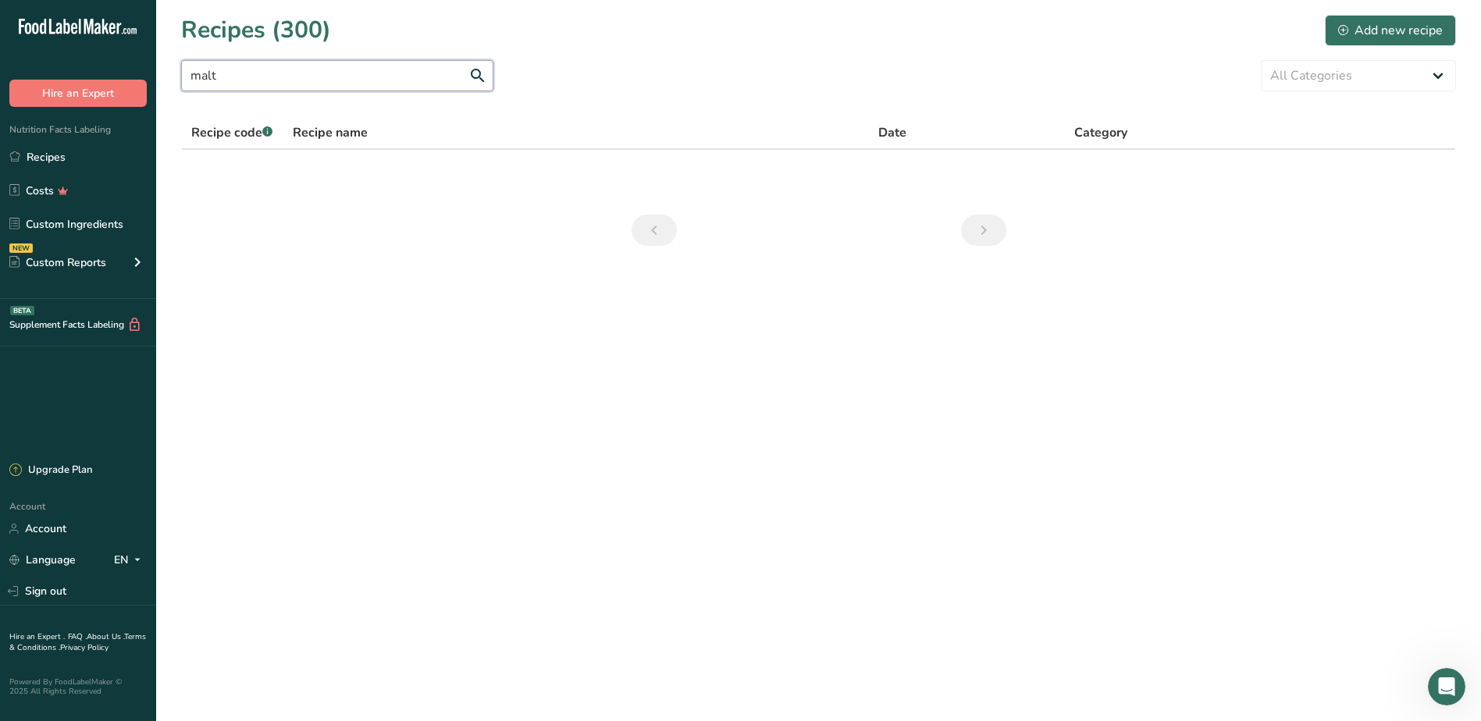
click at [273, 76] on input "malt" at bounding box center [337, 75] width 312 height 31
type input "m"
click at [116, 219] on link "Custom Ingredients" at bounding box center [78, 224] width 156 height 30
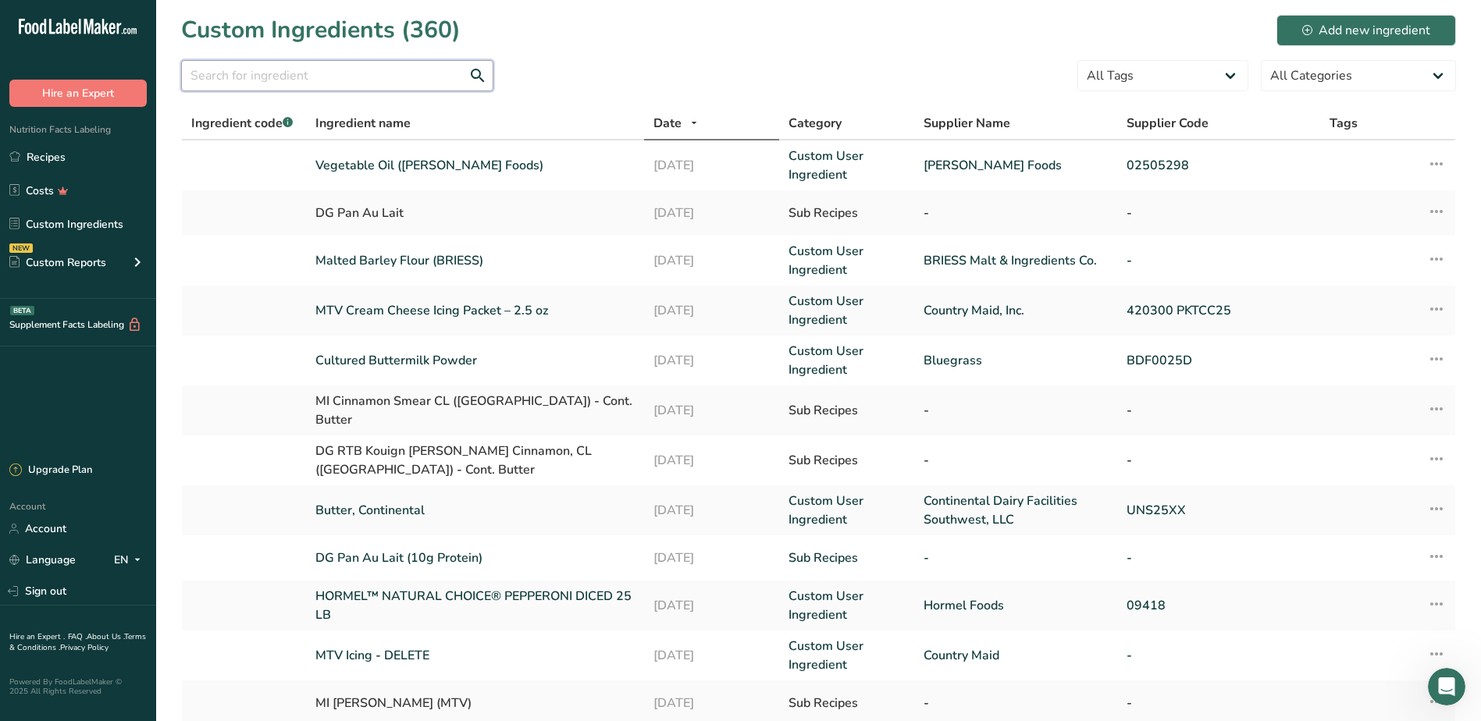
click at [290, 72] on input "text" at bounding box center [337, 75] width 312 height 31
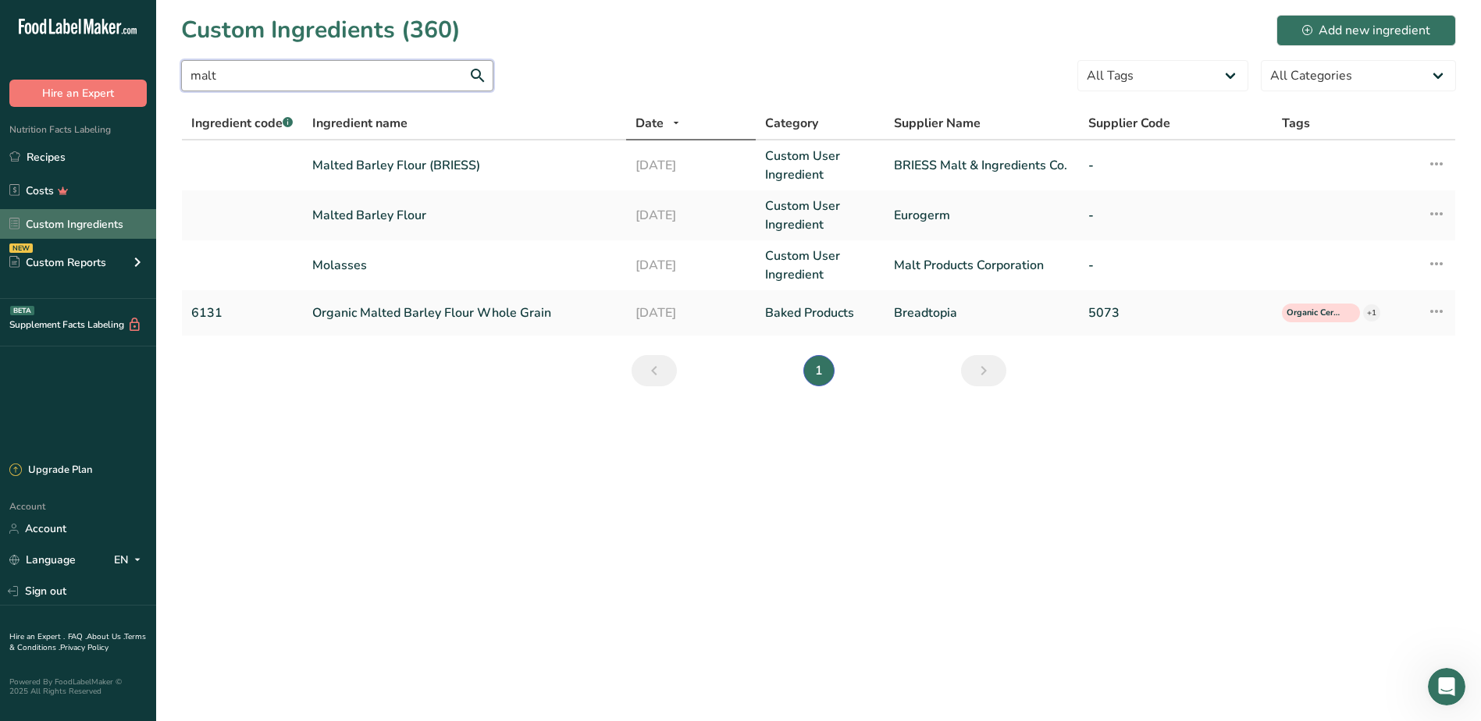
type input "malt"
click at [379, 169] on link "Malted Barley Flour (BRIESS)" at bounding box center [464, 165] width 304 height 19
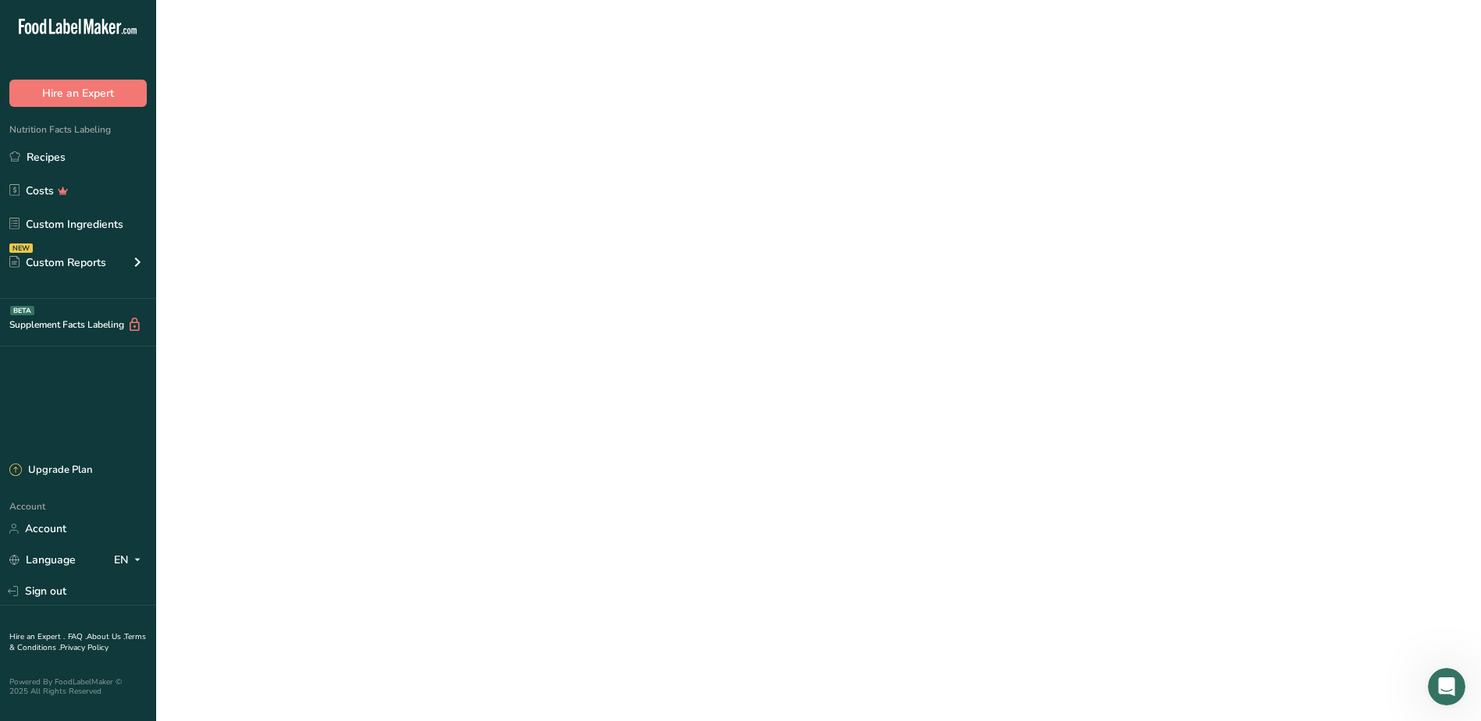
click at [379, 169] on link "Malted Barley Flour (BRIESS)" at bounding box center [464, 165] width 304 height 19
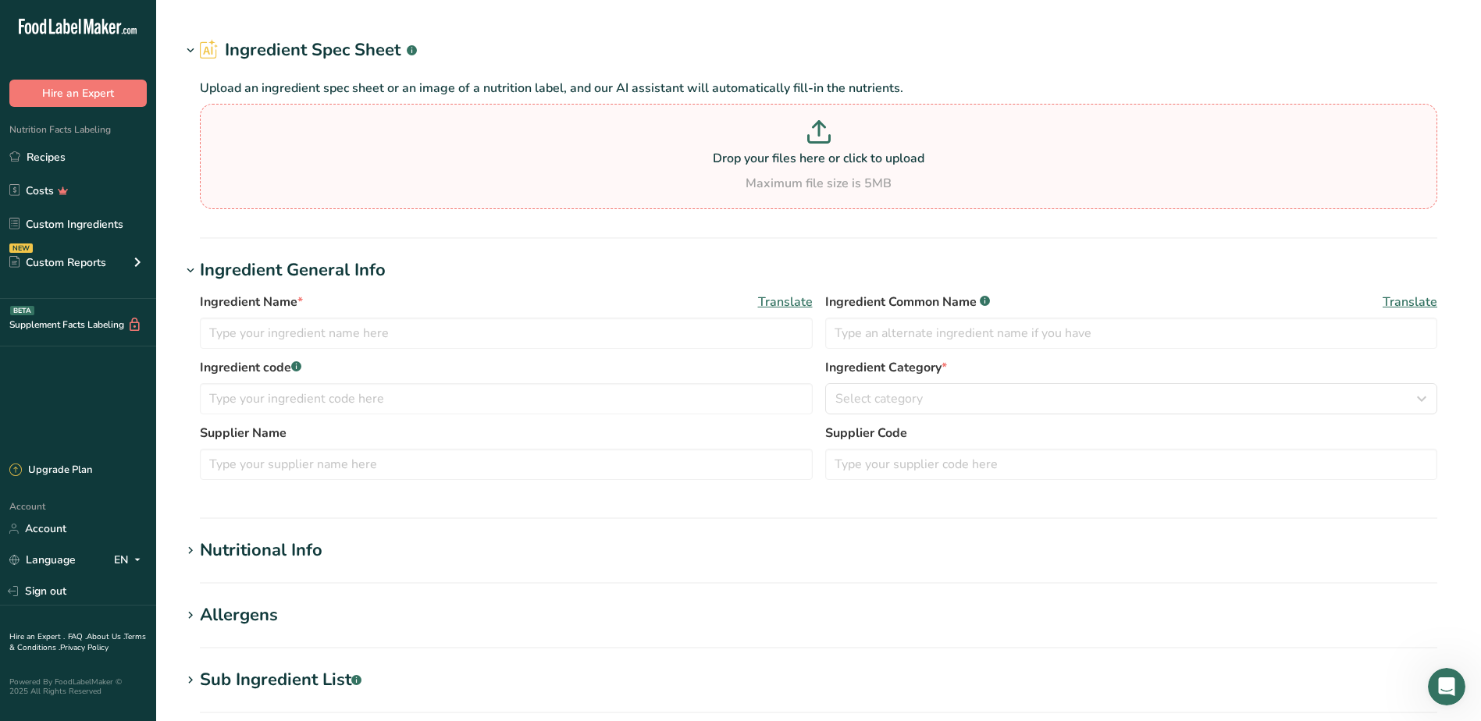
type input "Malted Barley Flour (BRIESS)"
type input "BRIESS Malt & Ingredients Co."
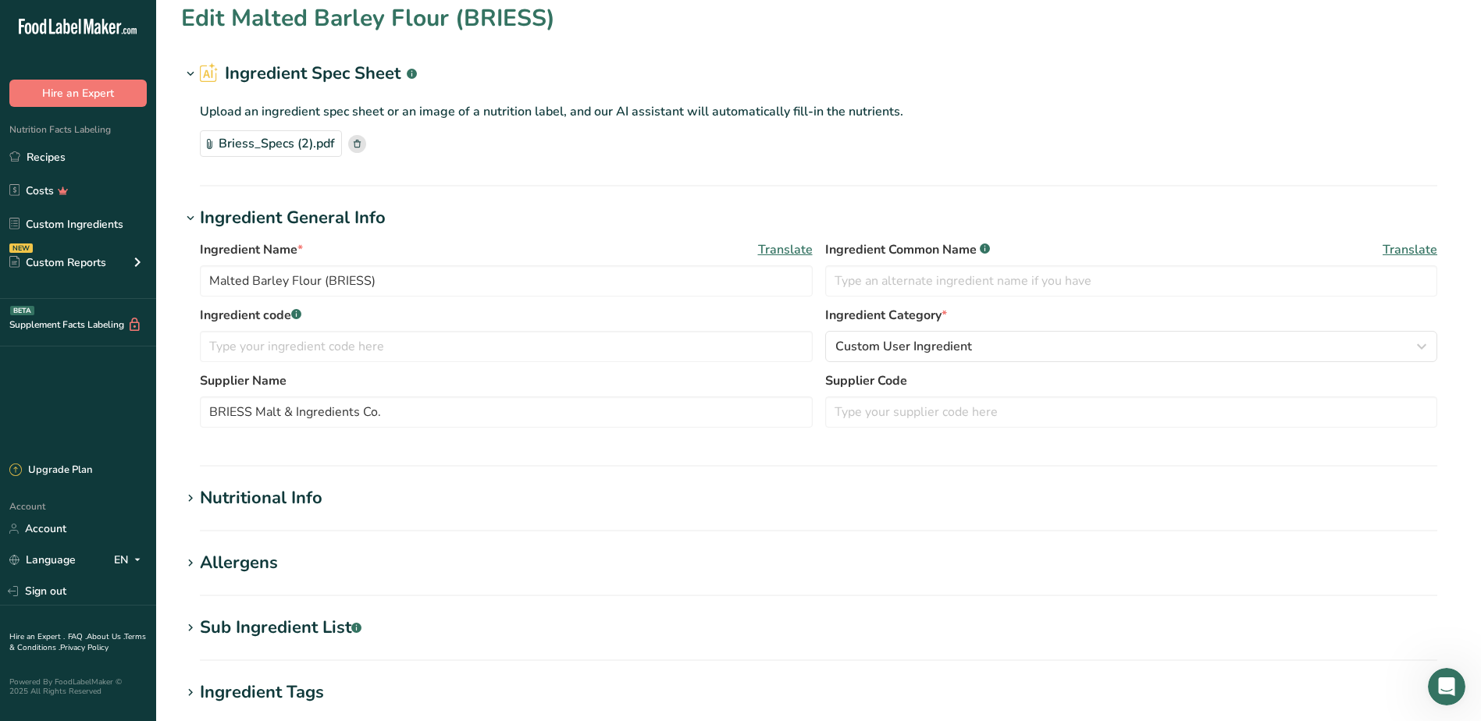
scroll to position [78, 0]
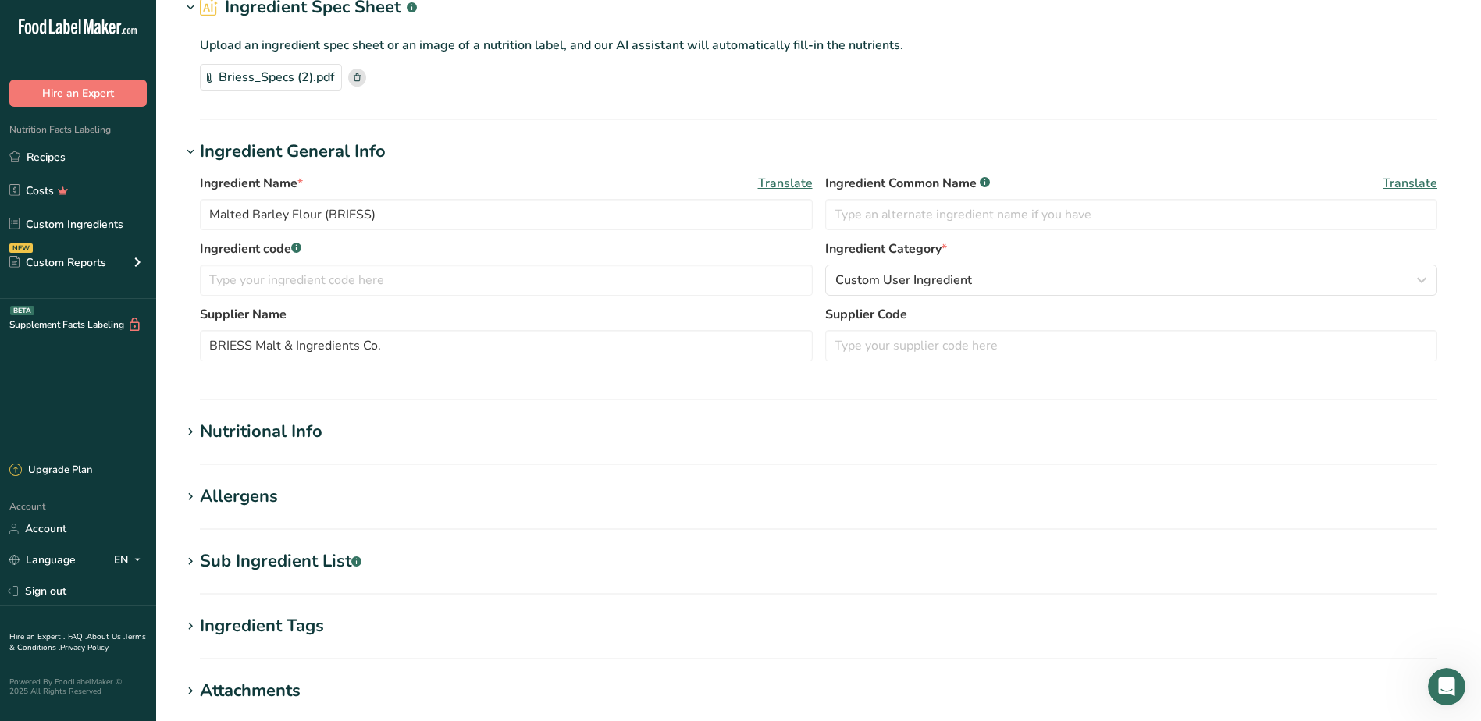
click at [211, 430] on div "Nutritional Info" at bounding box center [261, 432] width 123 height 26
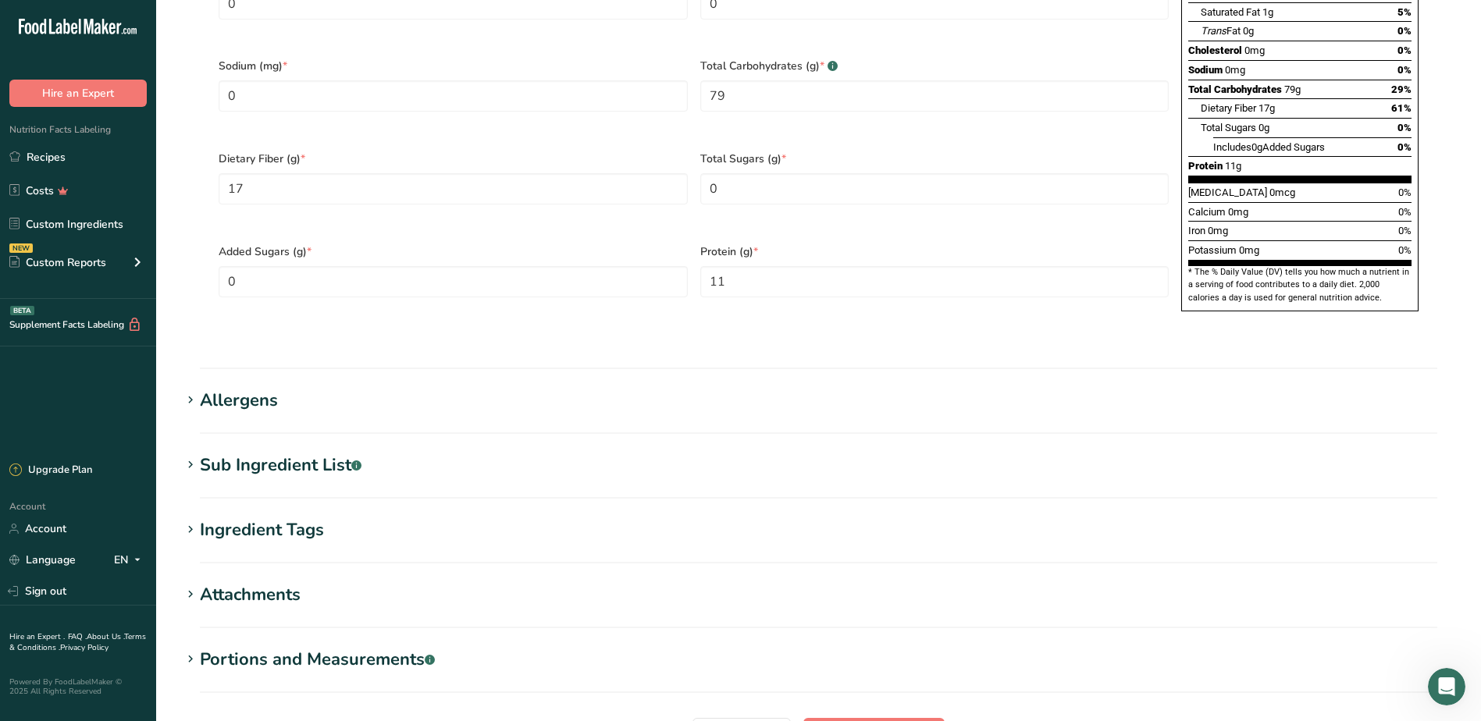
scroll to position [937, 0]
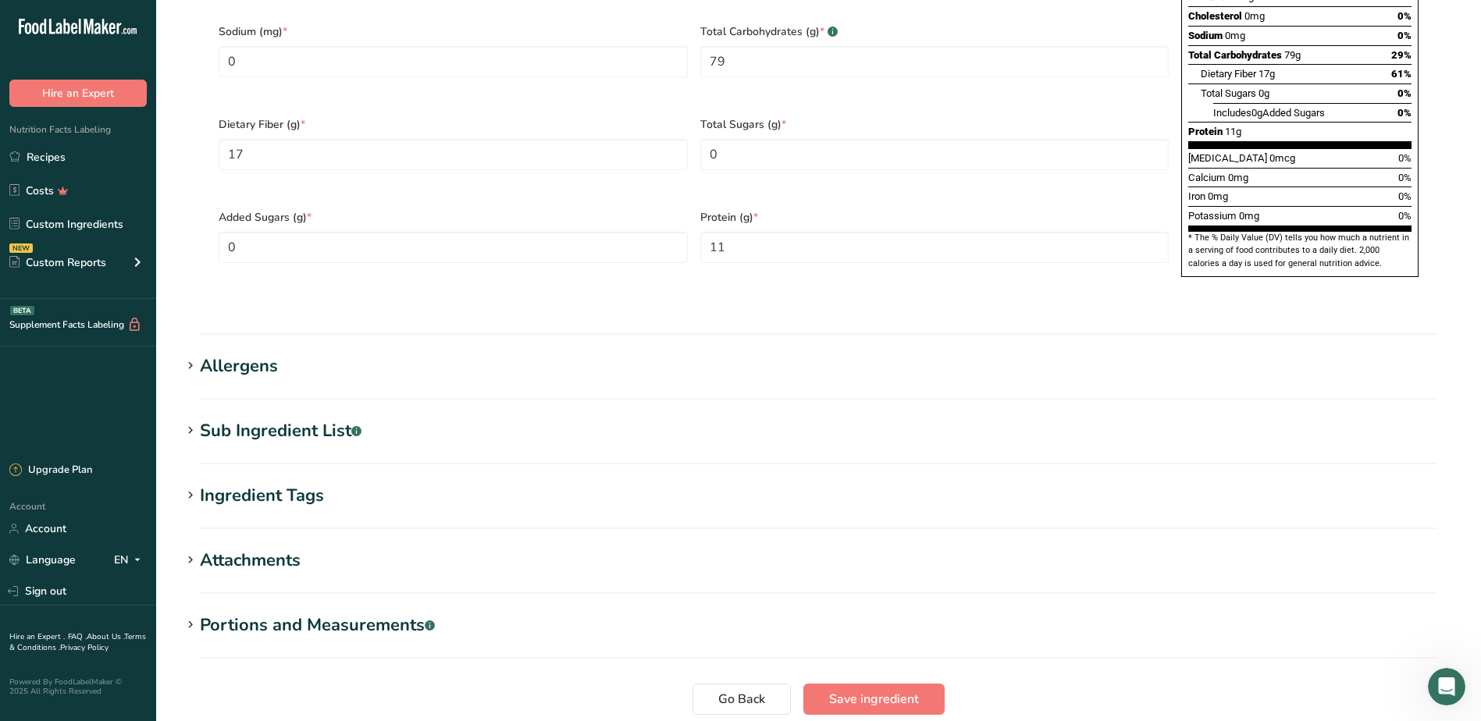
click at [237, 354] on div "Allergens" at bounding box center [239, 367] width 78 height 26
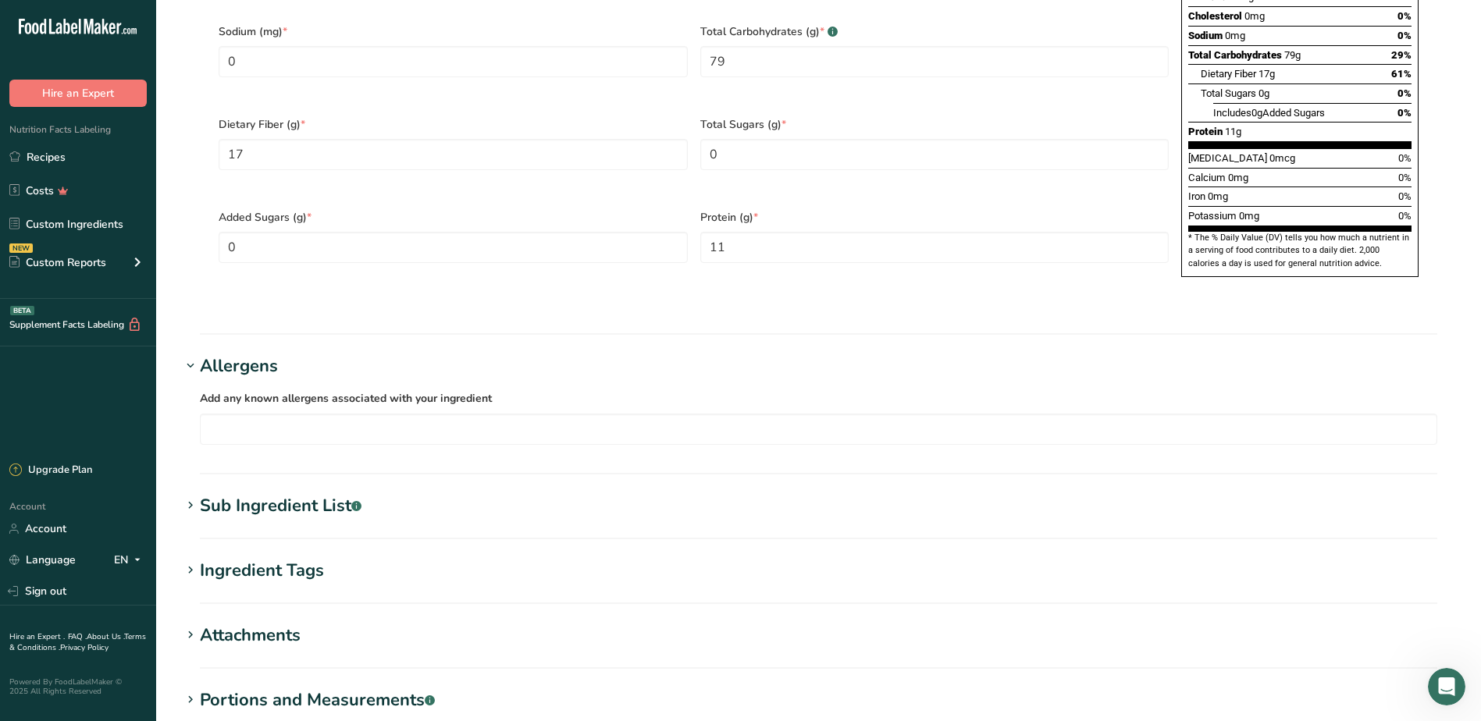
click at [189, 355] on icon at bounding box center [190, 366] width 14 height 22
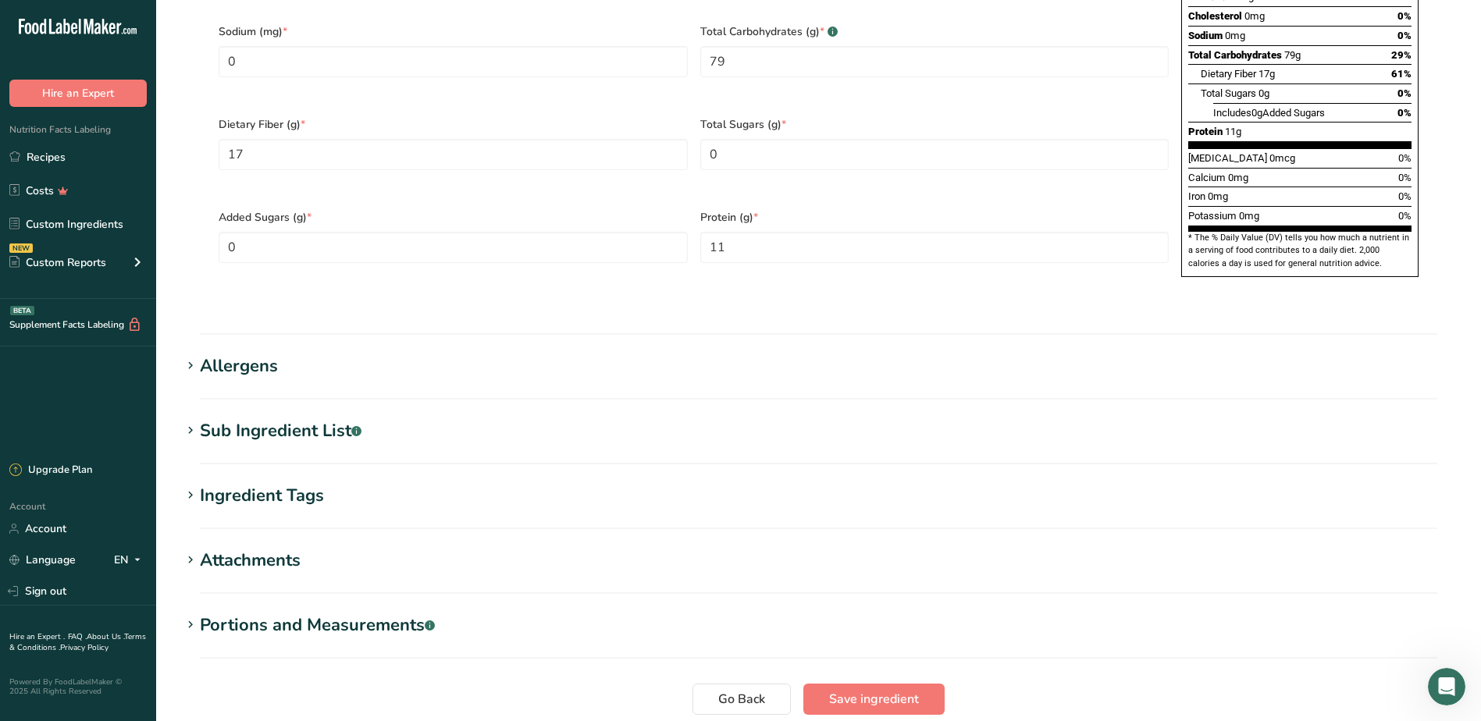
click at [194, 420] on icon at bounding box center [190, 431] width 14 height 22
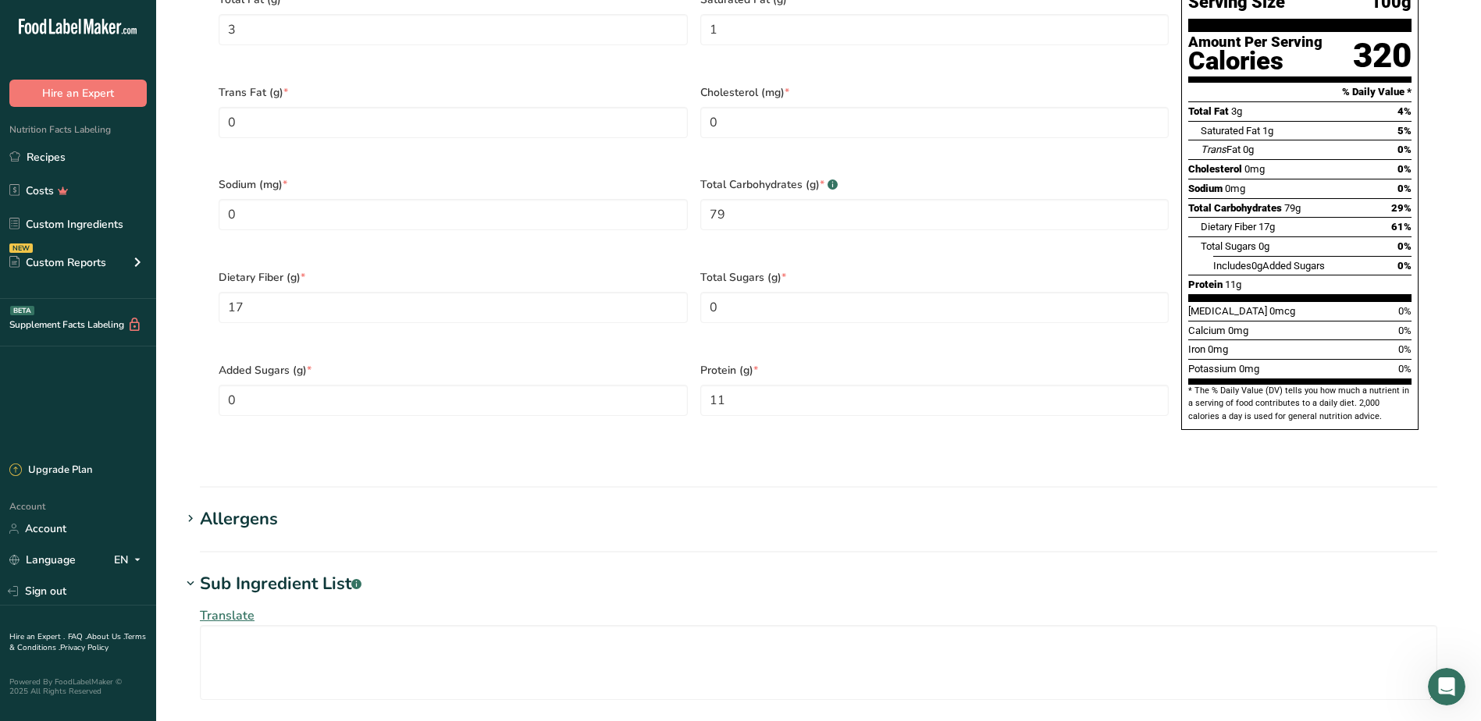
scroll to position [781, 0]
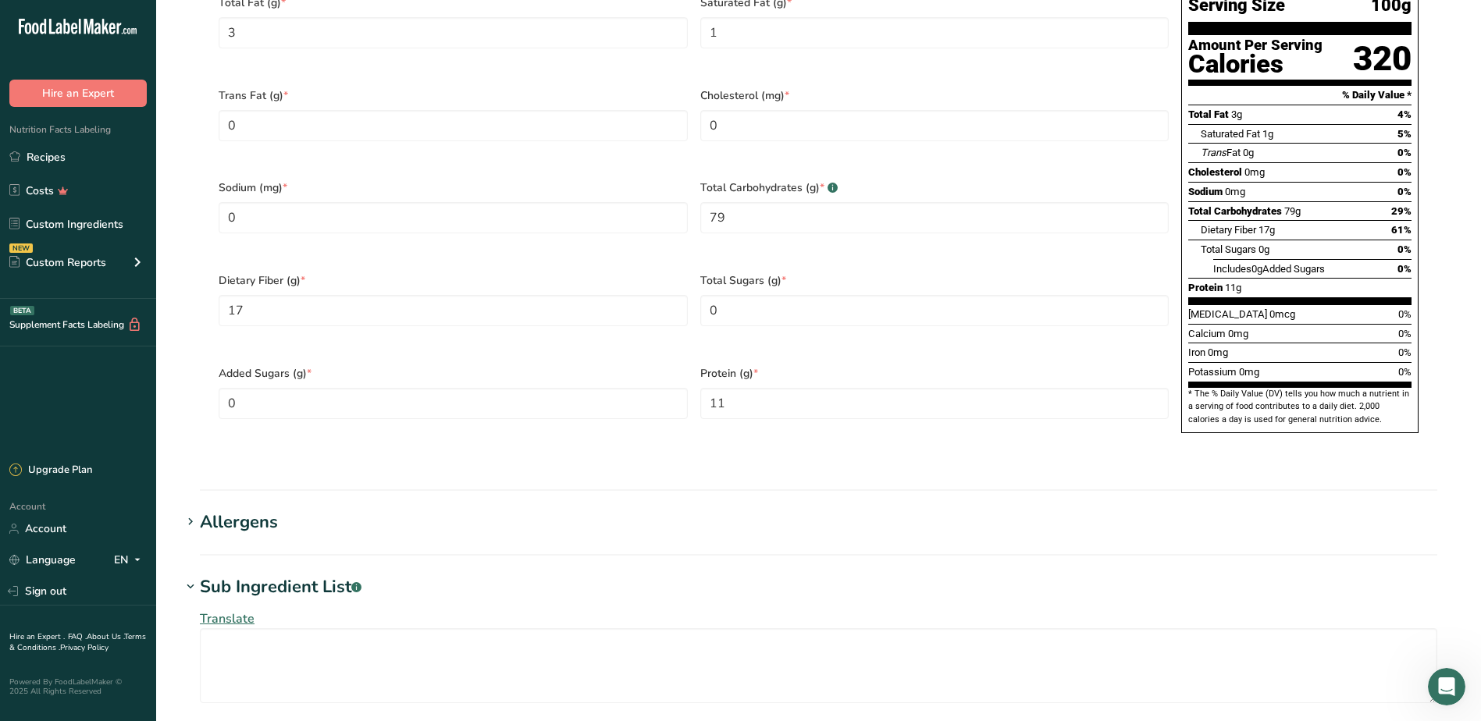
click at [190, 576] on icon at bounding box center [190, 587] width 14 height 22
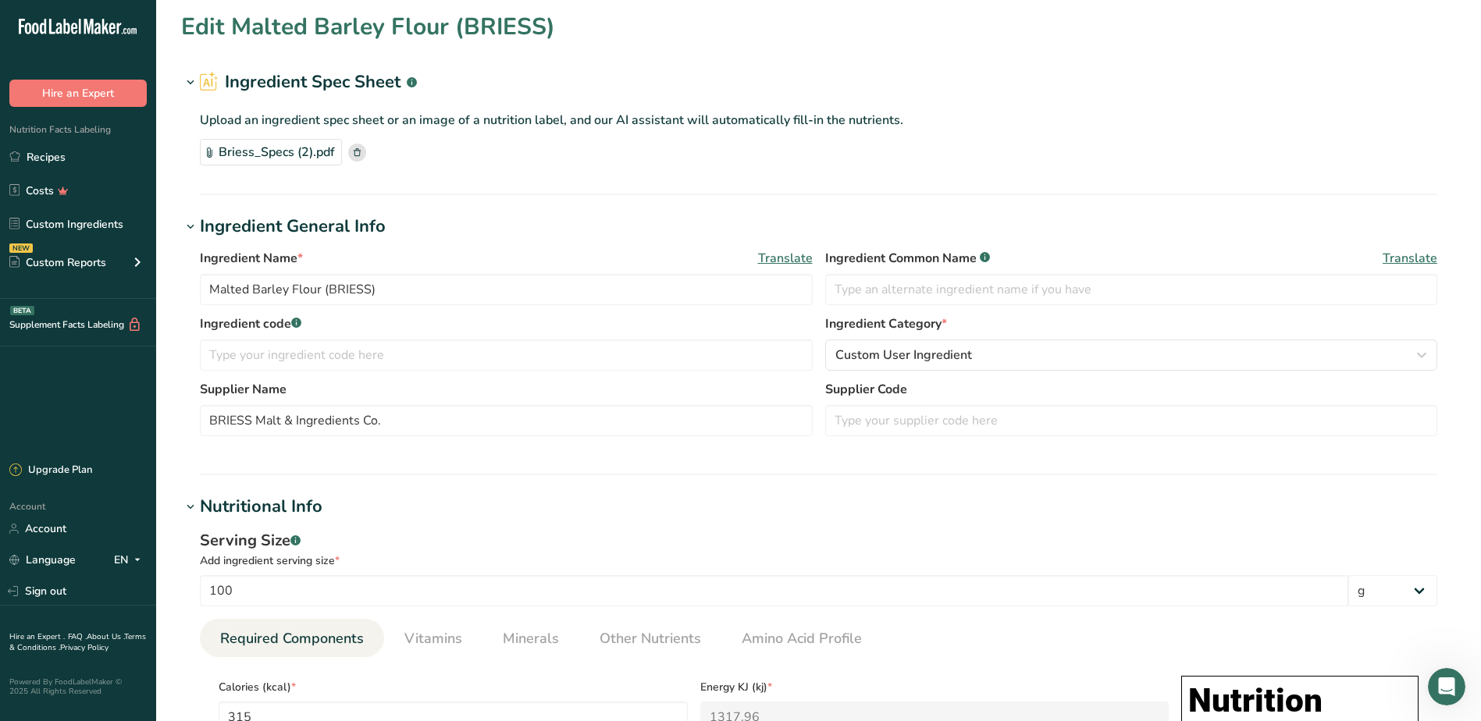
scroll to position [0, 0]
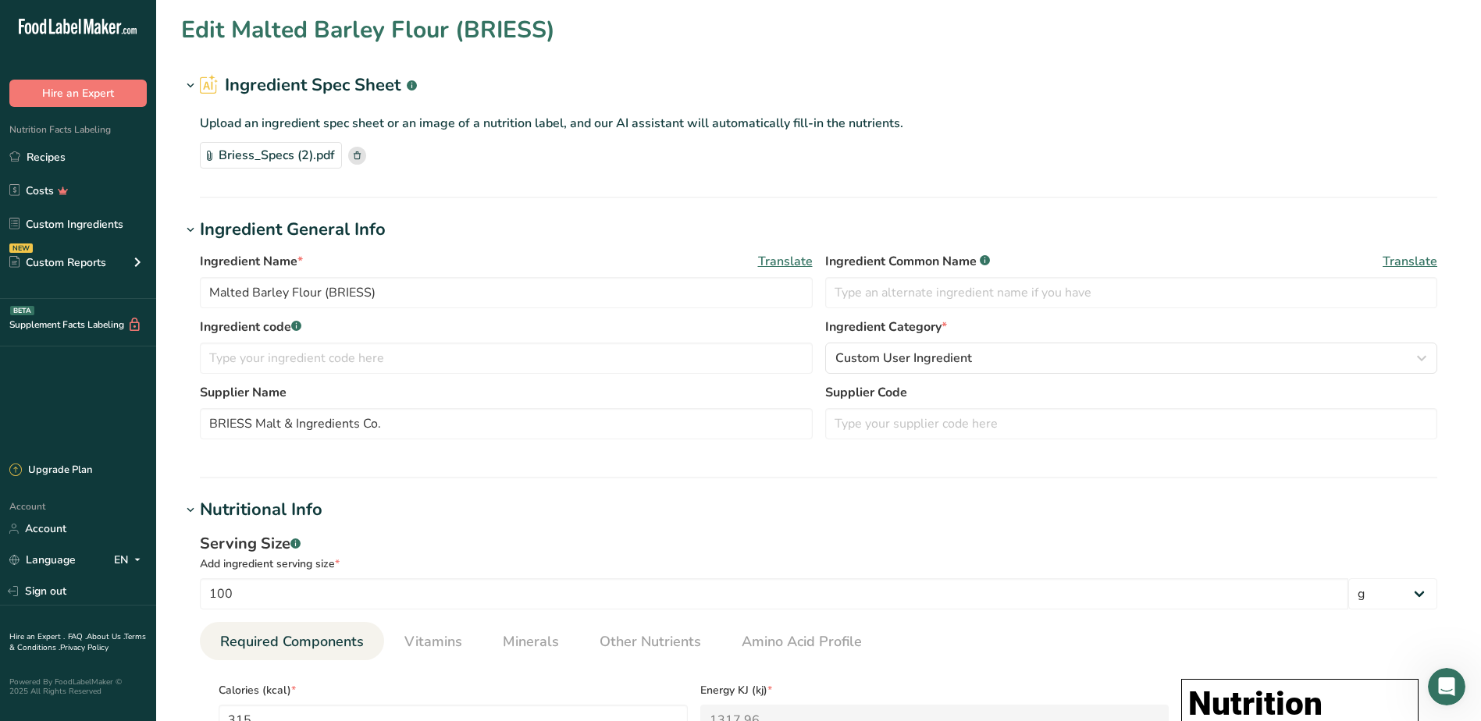
click at [192, 503] on icon at bounding box center [190, 511] width 14 height 22
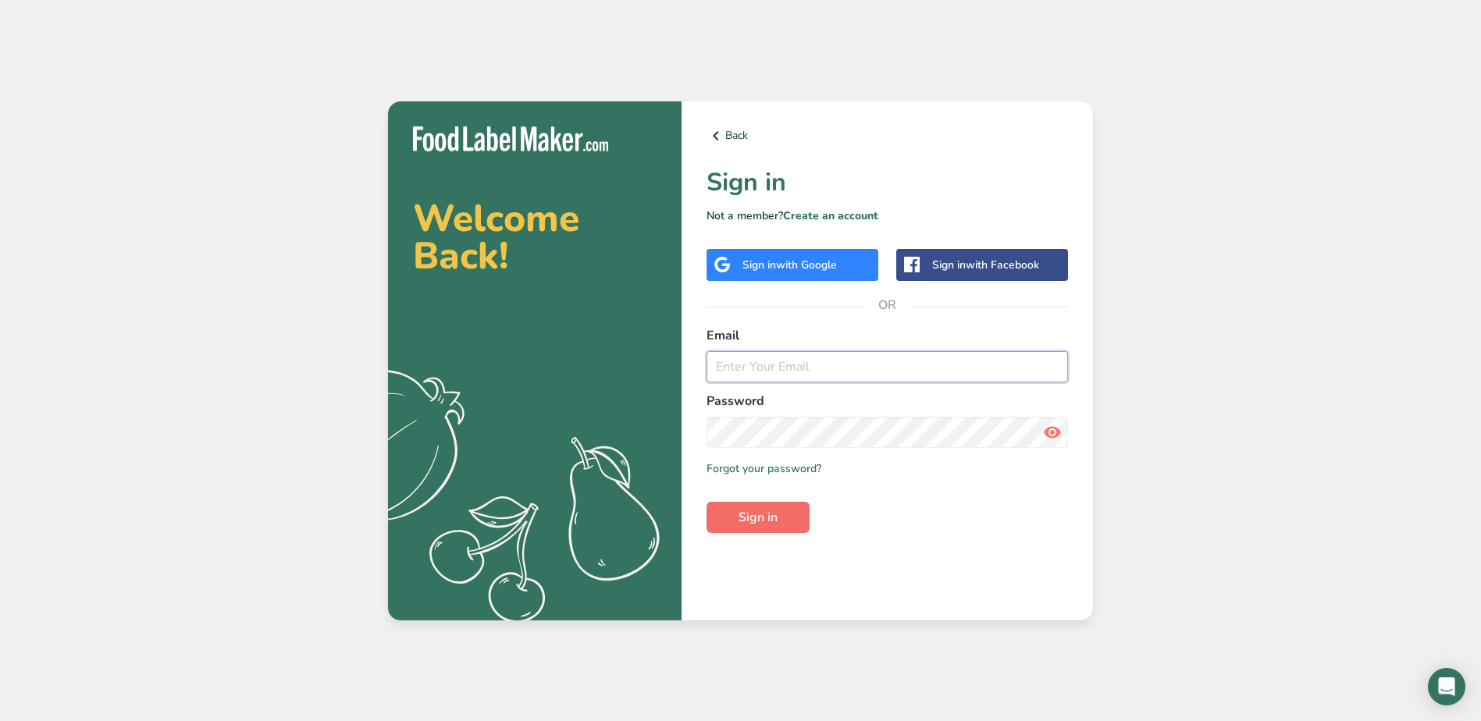
type input "[EMAIL_ADDRESS][DOMAIN_NAME]"
click at [771, 524] on span "Sign in" at bounding box center [757, 517] width 39 height 19
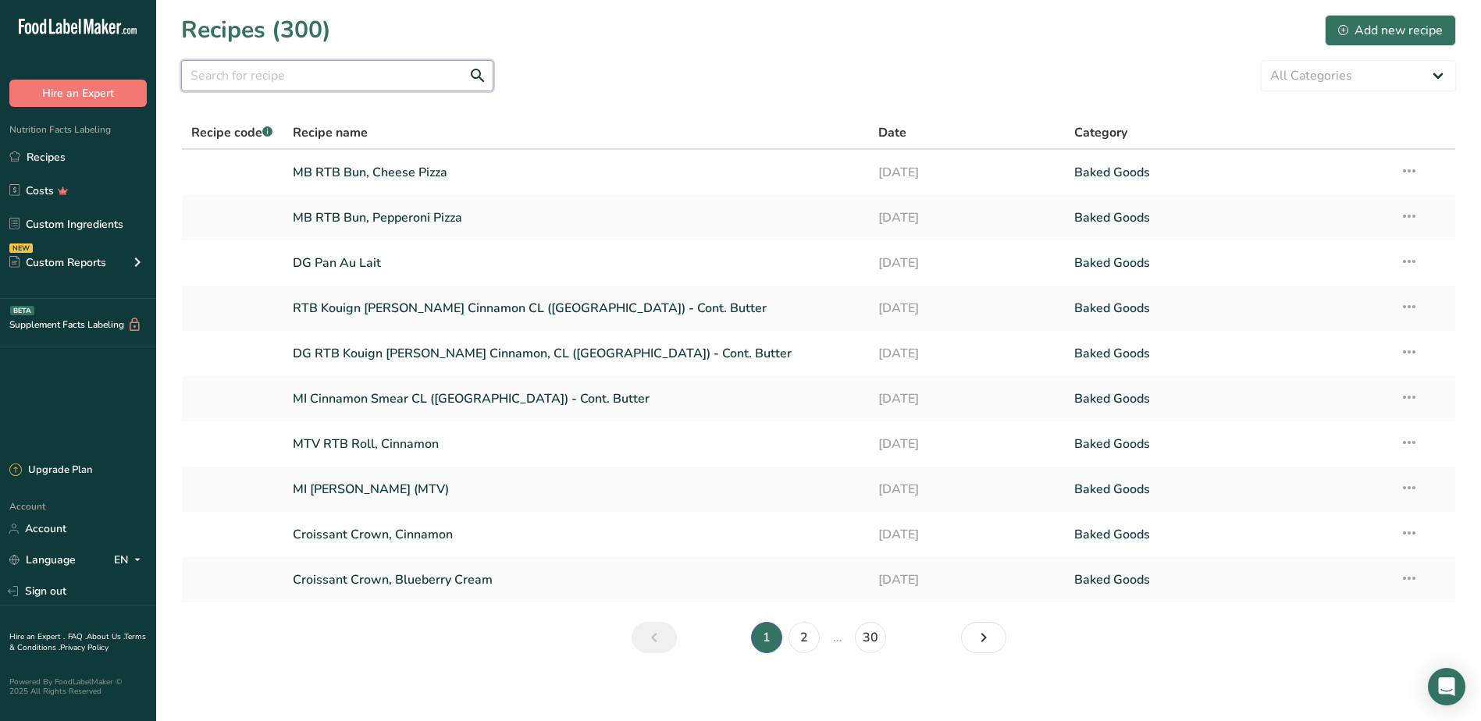
click at [234, 73] on input "text" at bounding box center [337, 75] width 312 height 31
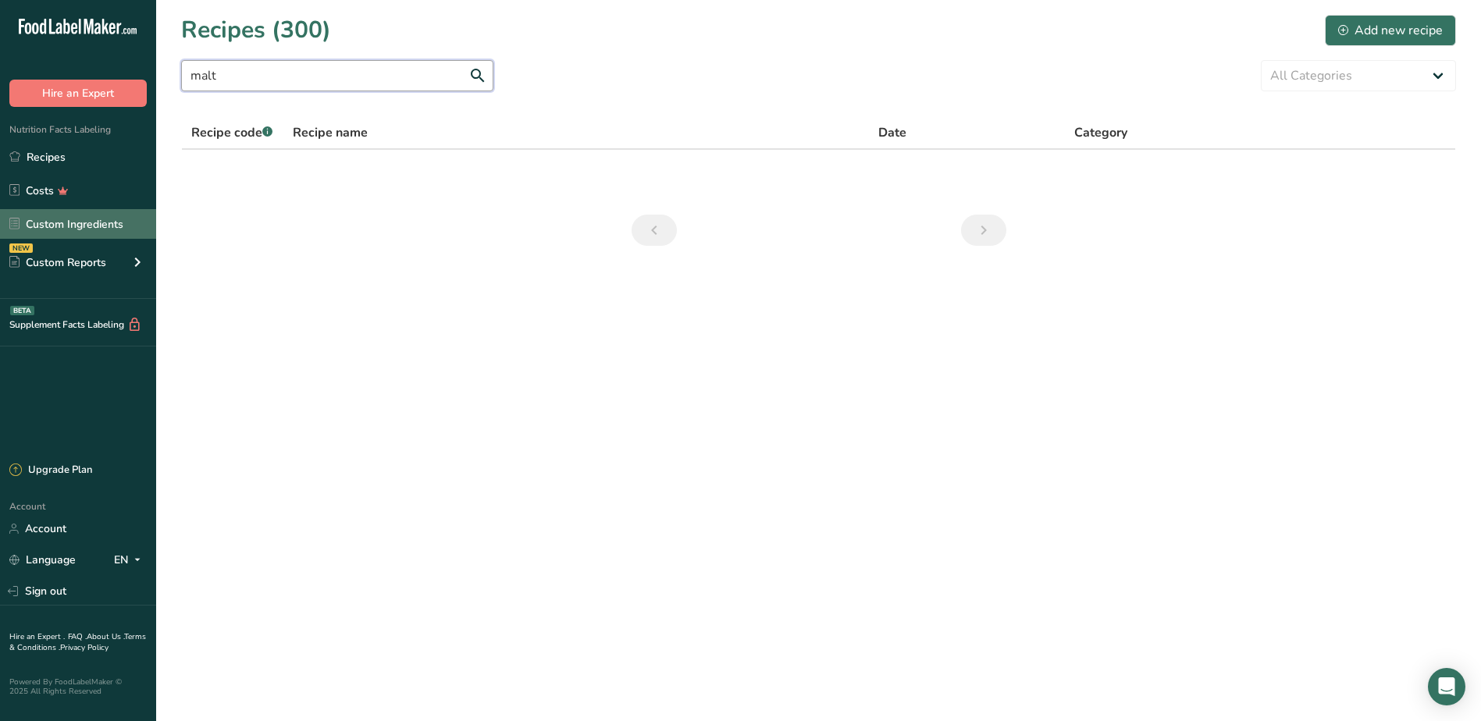
type input "malt"
drag, startPoint x: 70, startPoint y: 228, endPoint x: 79, endPoint y: 217, distance: 13.9
click at [70, 228] on link "Custom Ingredients" at bounding box center [78, 224] width 156 height 30
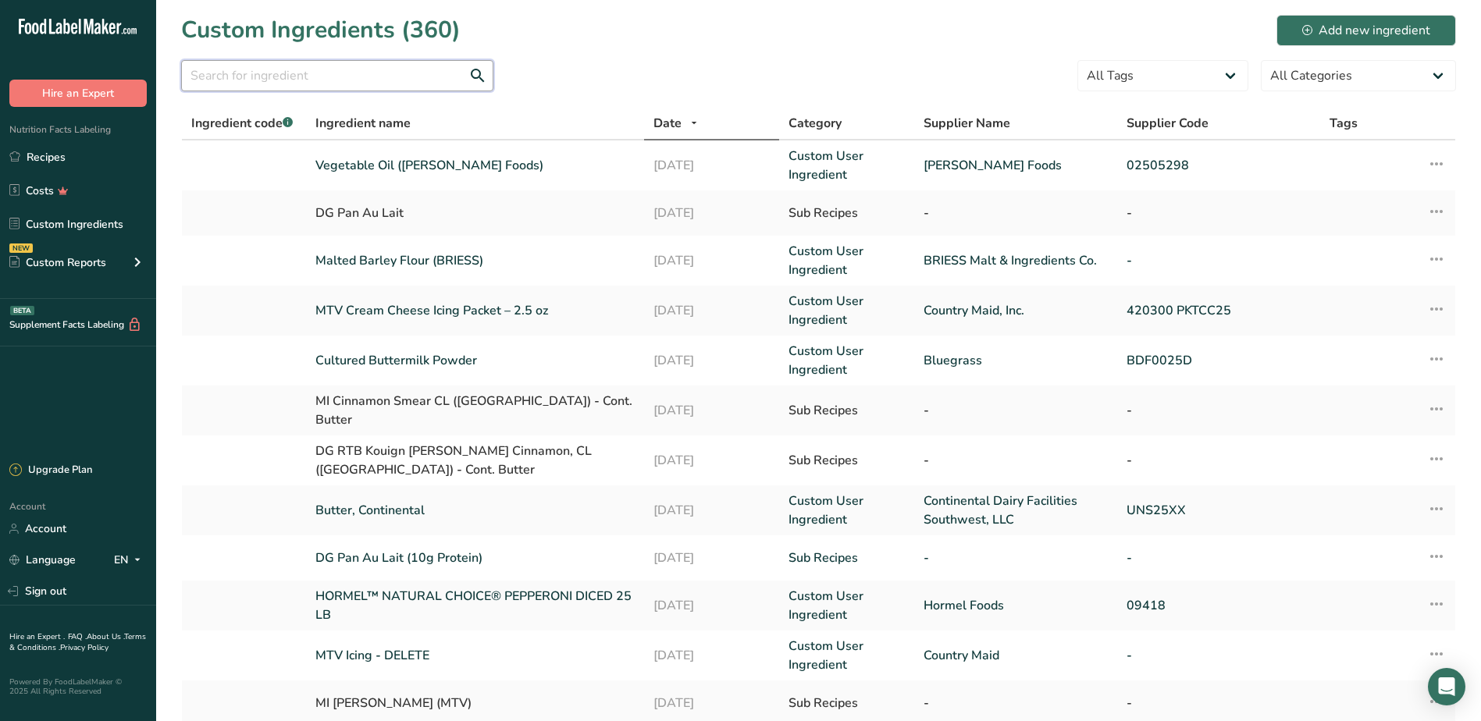
click at [221, 76] on input "text" at bounding box center [337, 75] width 312 height 31
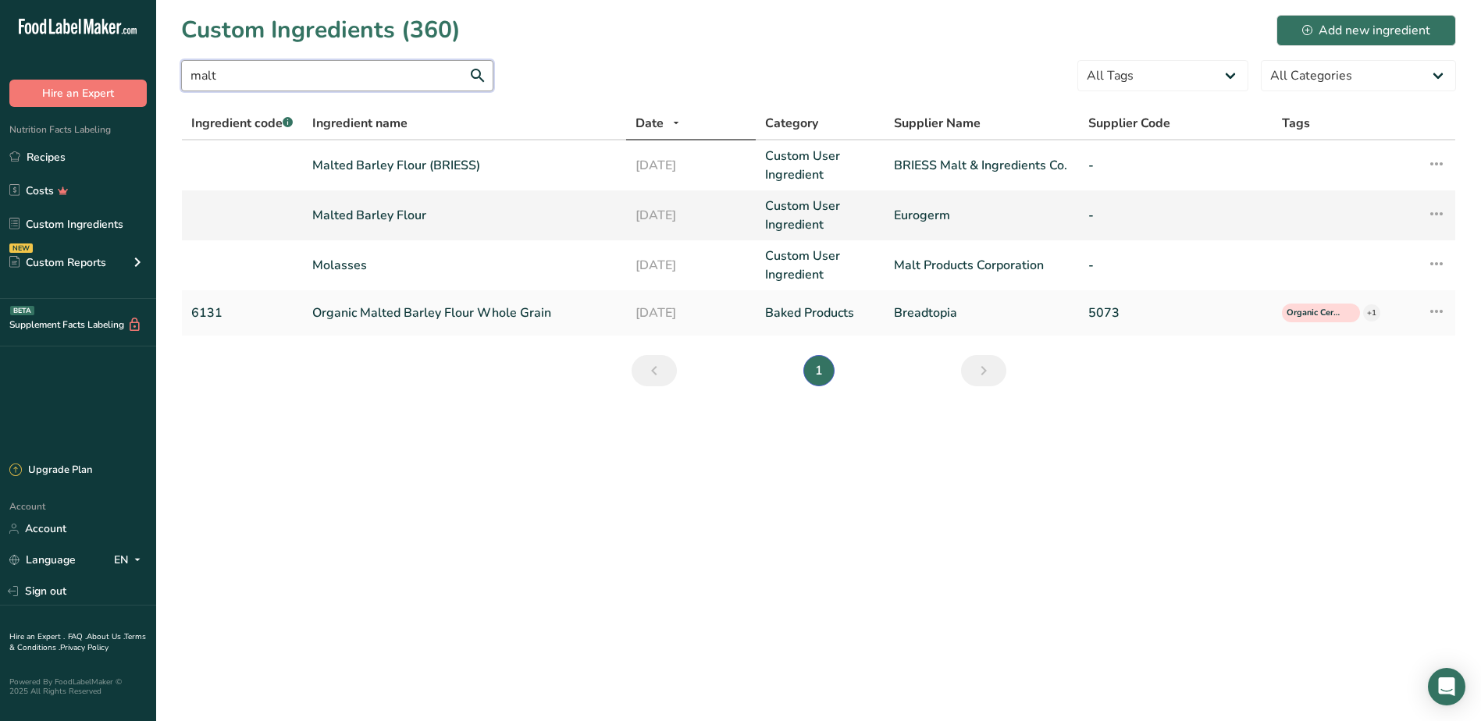
type input "malt"
click at [415, 216] on link "Malted Barley Flour" at bounding box center [464, 215] width 304 height 19
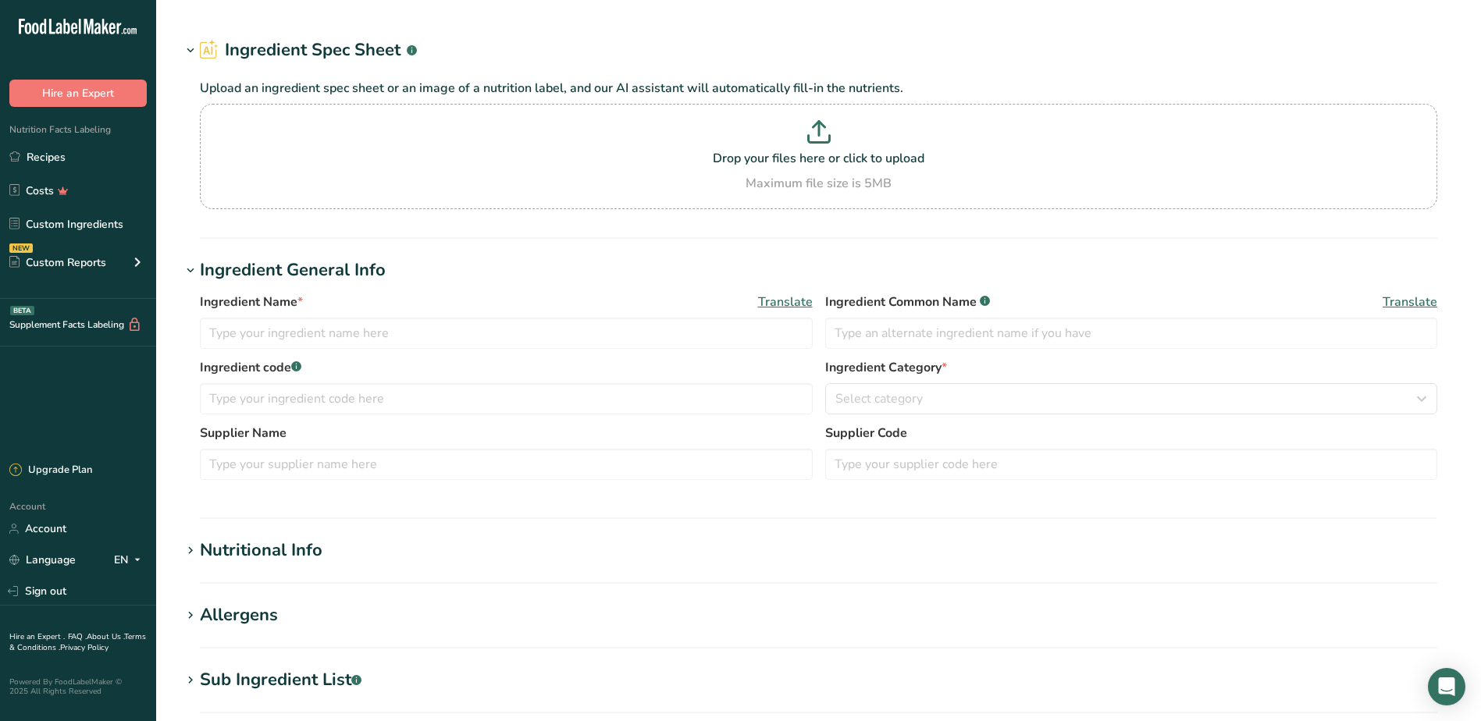
type input "Malted Barley Flour"
type input "Eurogerm"
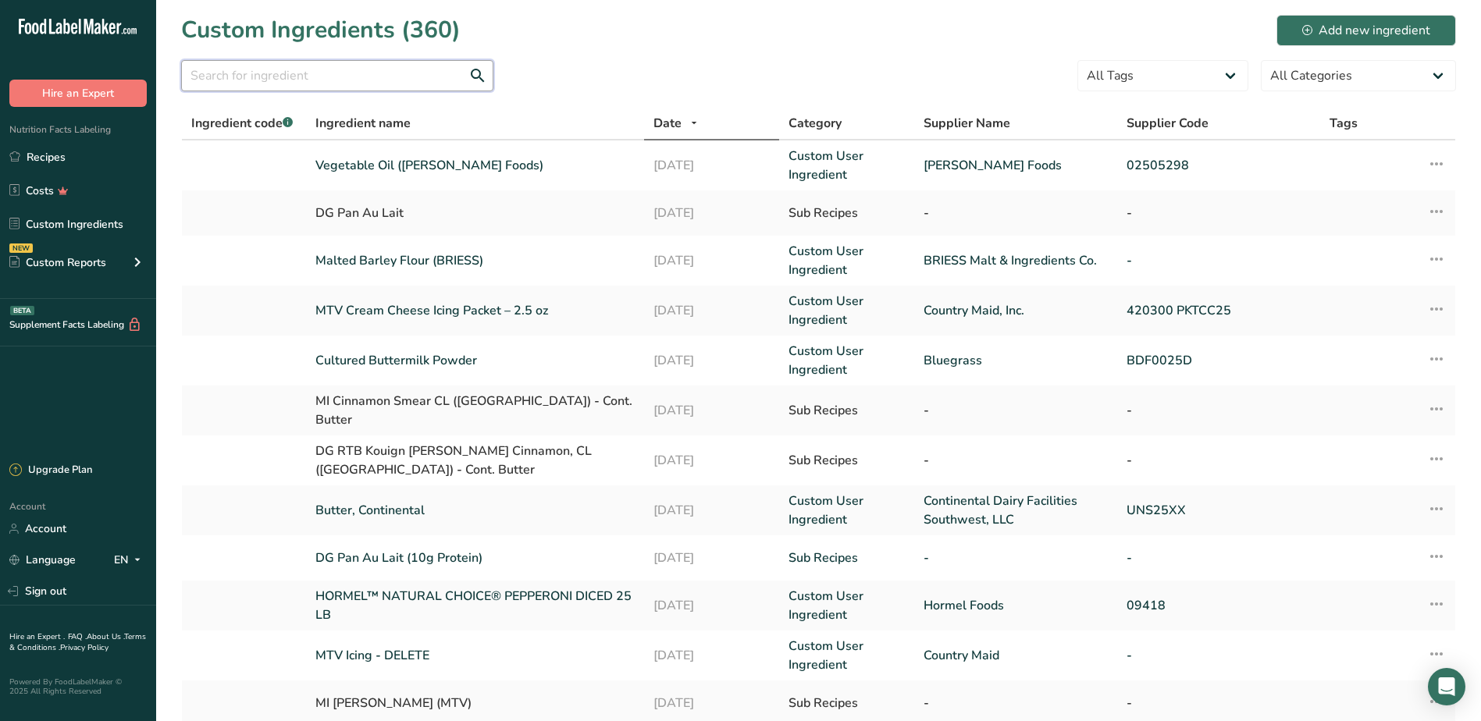
click at [293, 72] on input "text" at bounding box center [337, 75] width 312 height 31
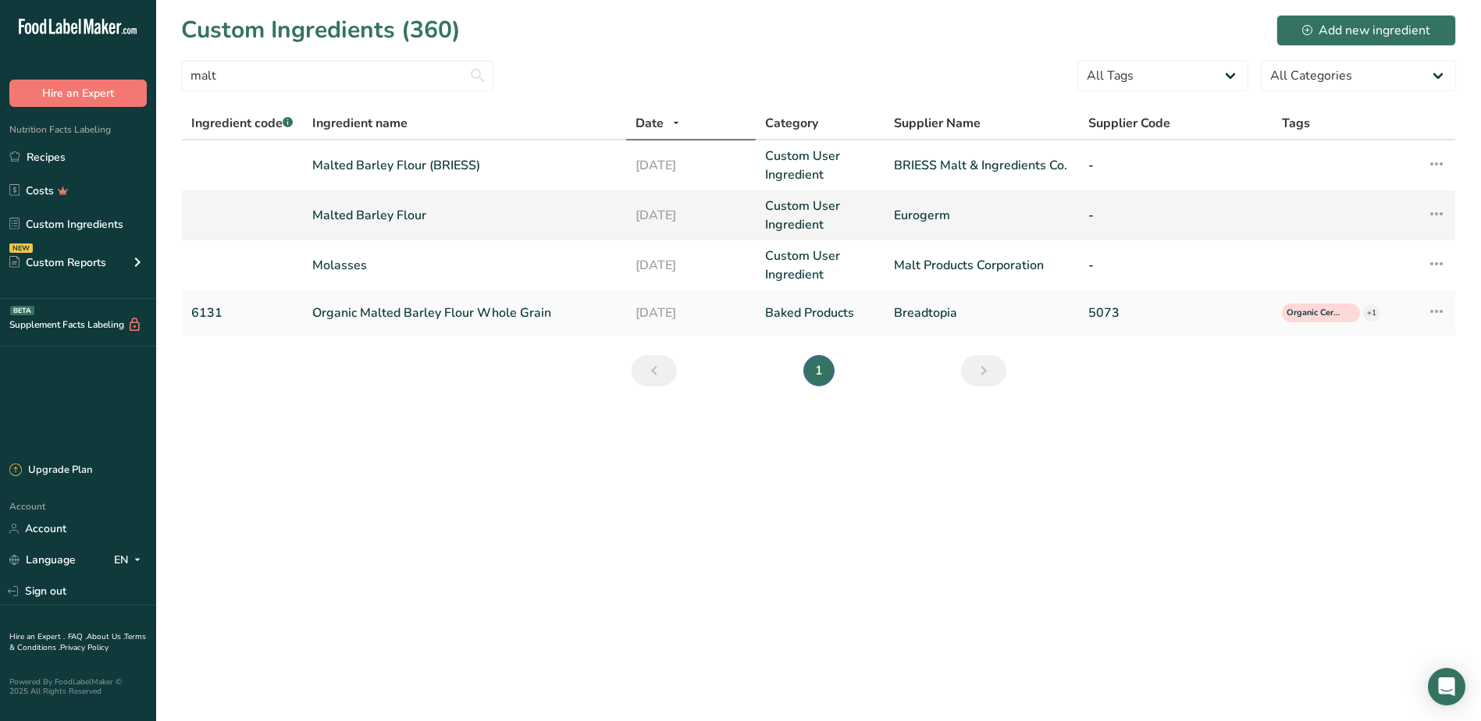
click at [1442, 216] on icon at bounding box center [1436, 214] width 19 height 28
click at [1374, 325] on span "Delete Ingredient" at bounding box center [1358, 326] width 88 height 16
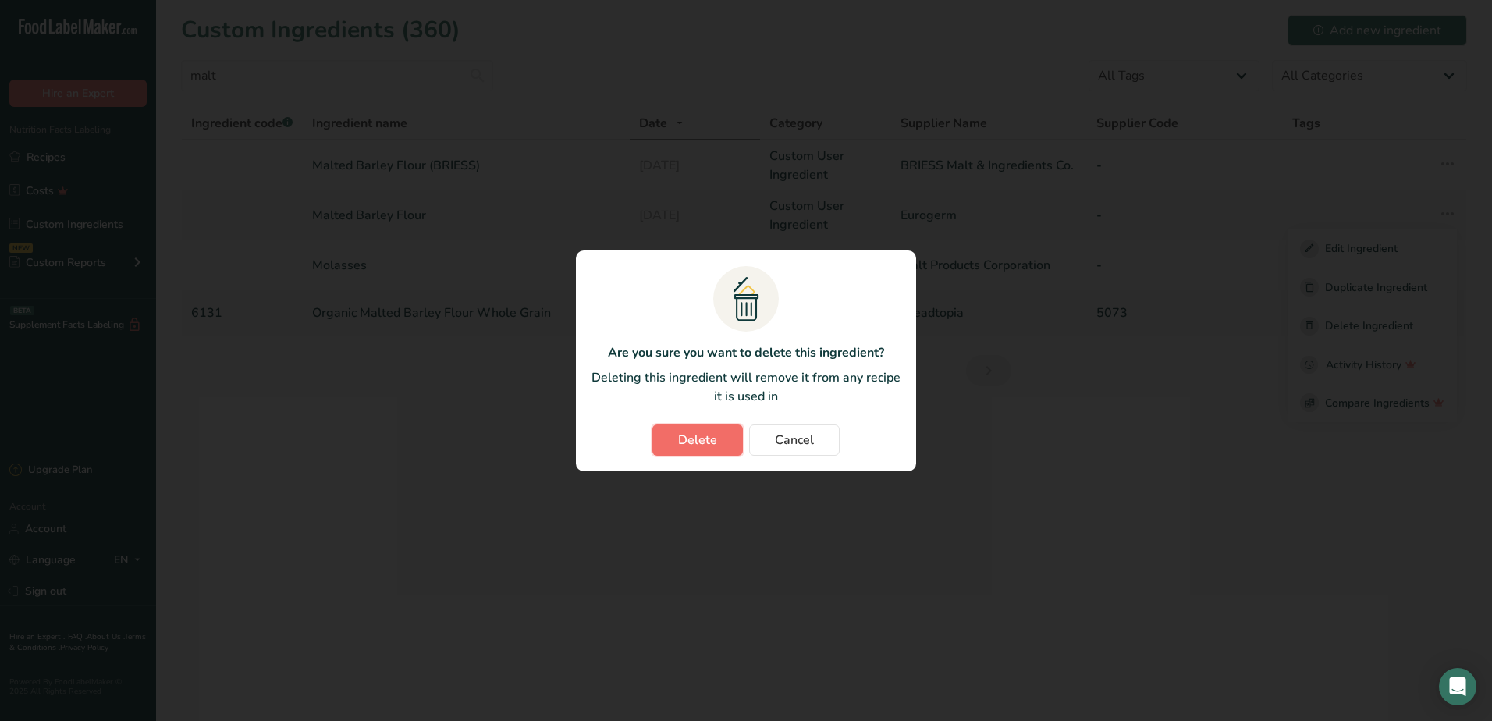
click at [718, 441] on button "Delete" at bounding box center [698, 440] width 91 height 31
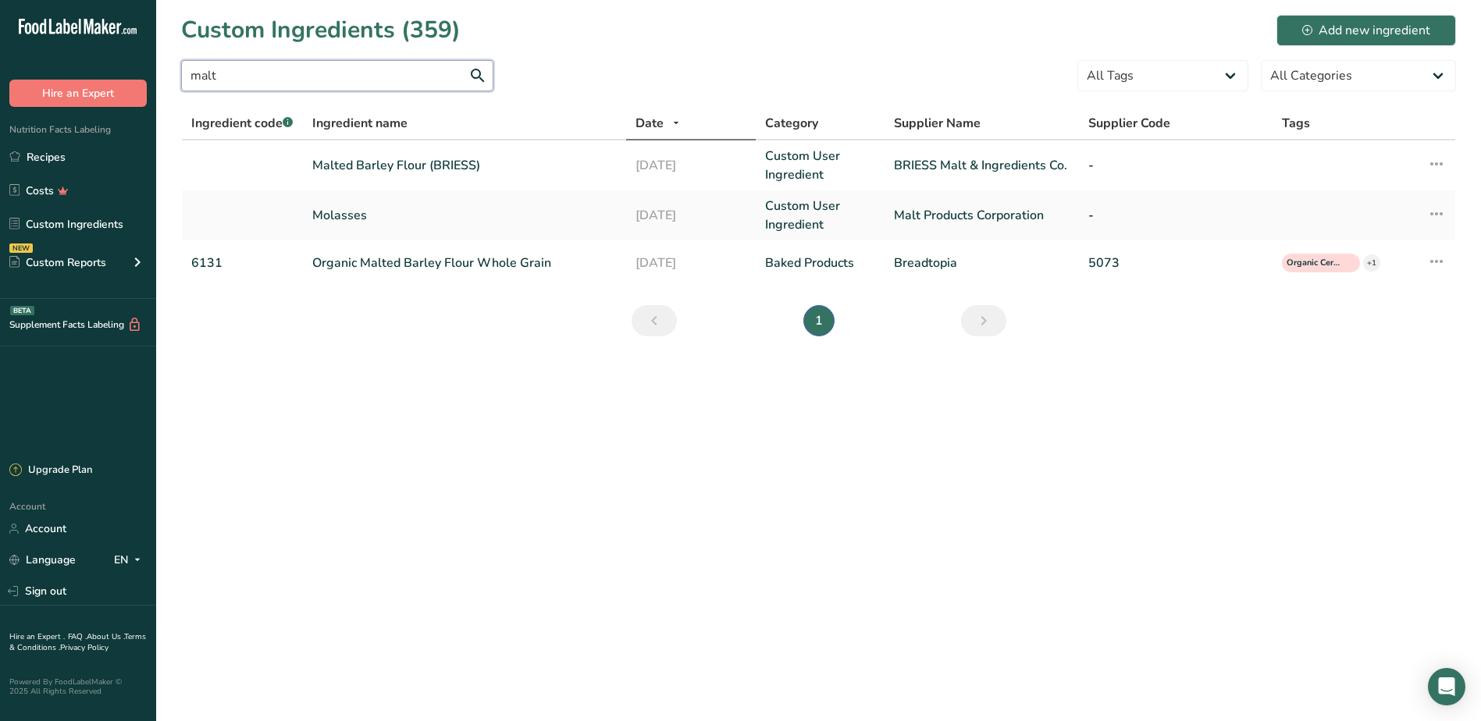
click at [246, 76] on input "malt" at bounding box center [337, 75] width 312 height 31
type input "m"
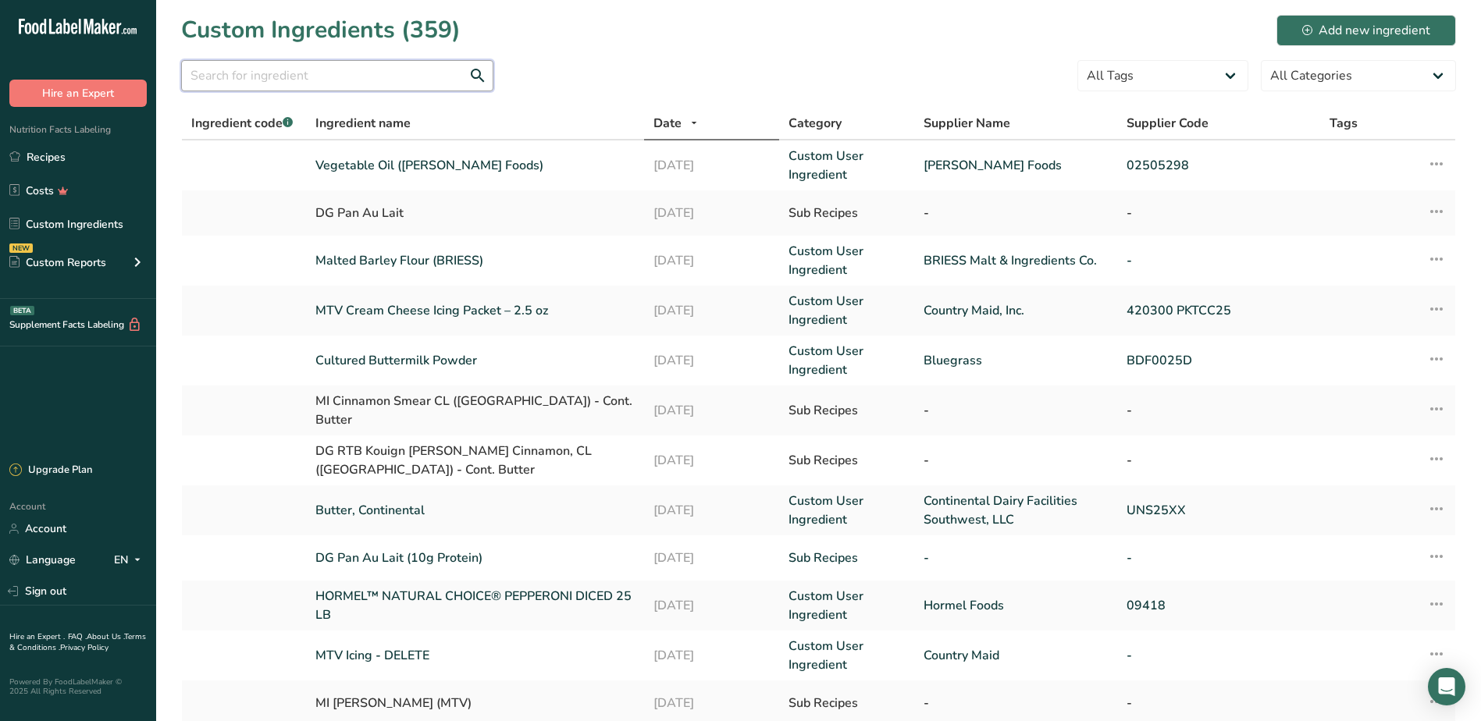
click at [323, 80] on input "text" at bounding box center [337, 75] width 312 height 31
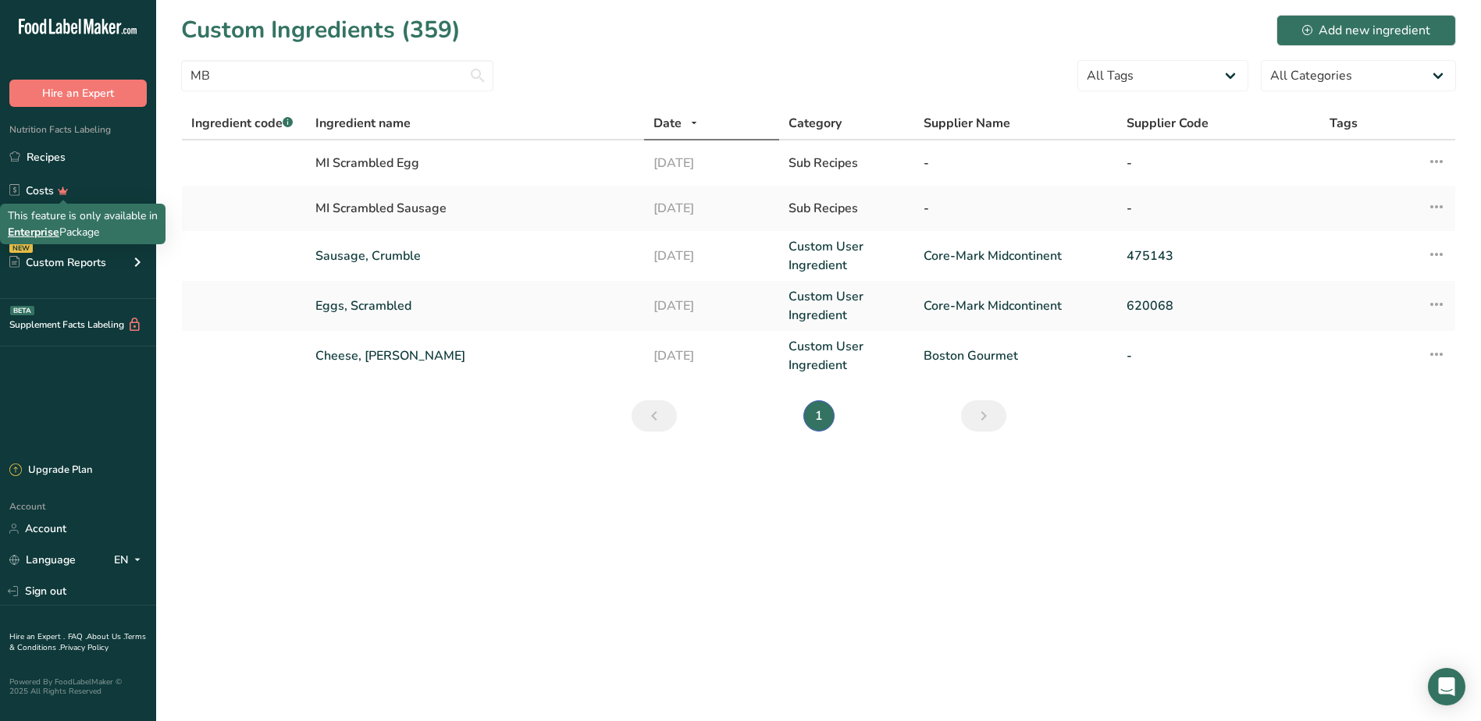
click at [50, 229] on span "Enterprise" at bounding box center [34, 232] width 52 height 15
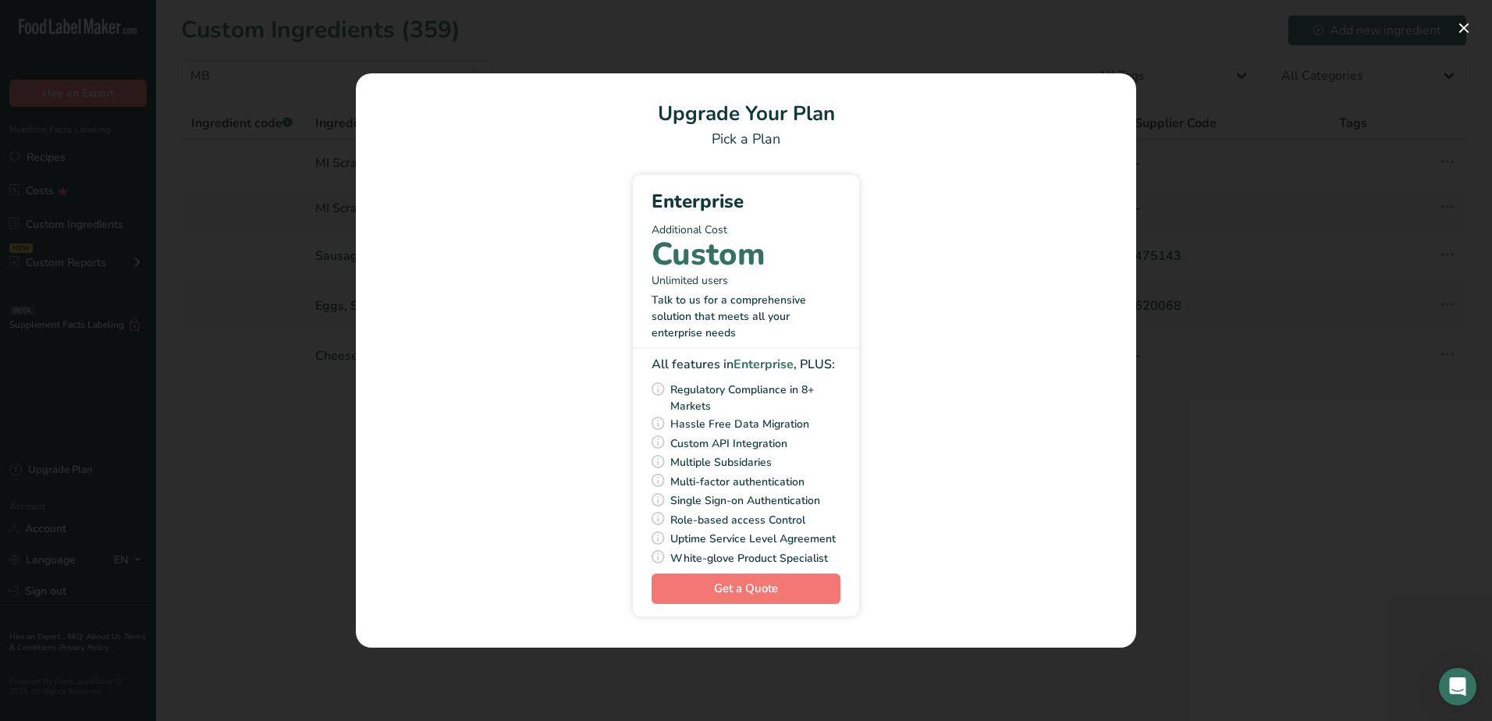
click at [1094, 159] on section "Upgrade Your Plan Pick a Plan Enterprise Additional Cost Custom Unlimited users…" at bounding box center [746, 360] width 781 height 574
click at [1165, 108] on div "Pick Your Pricing Plan Modal" at bounding box center [746, 360] width 1492 height 721
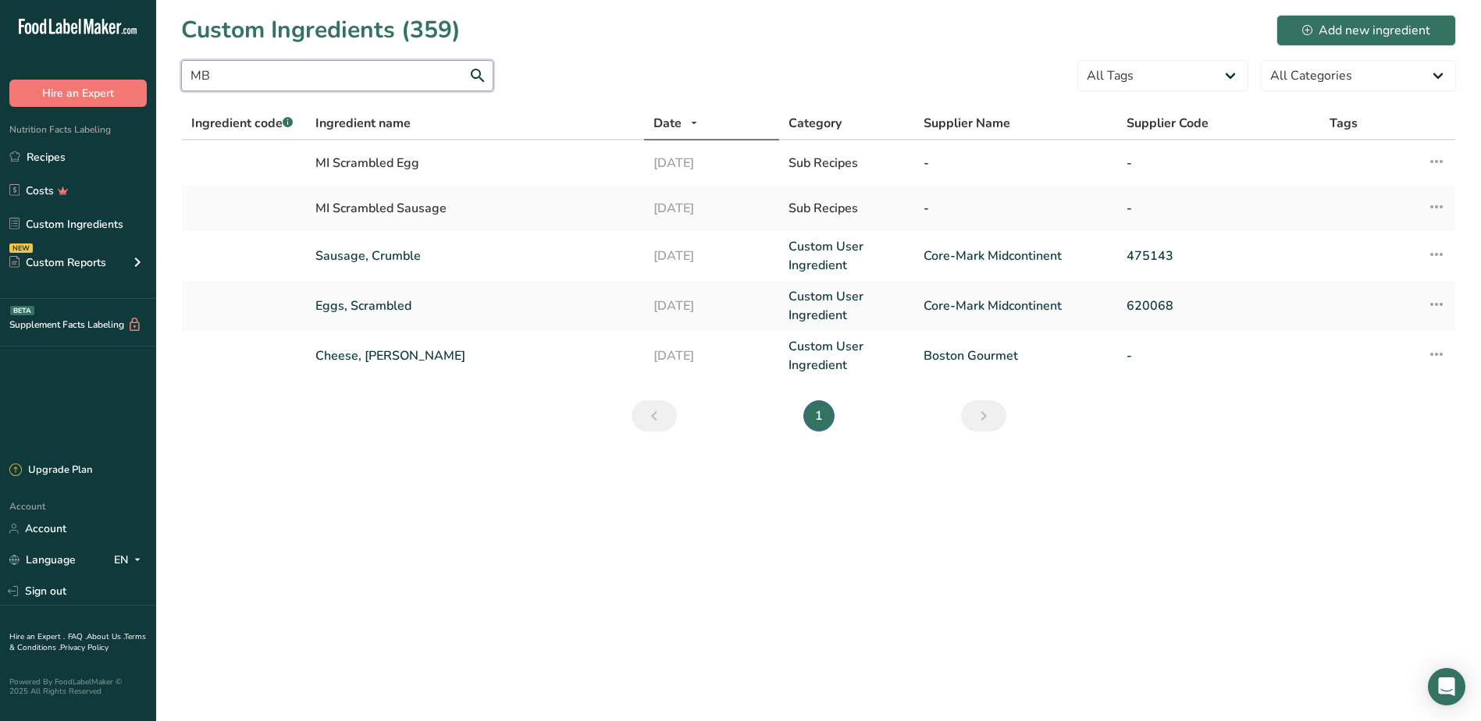
click at [227, 74] on input "MB" at bounding box center [337, 75] width 312 height 31
type input "M"
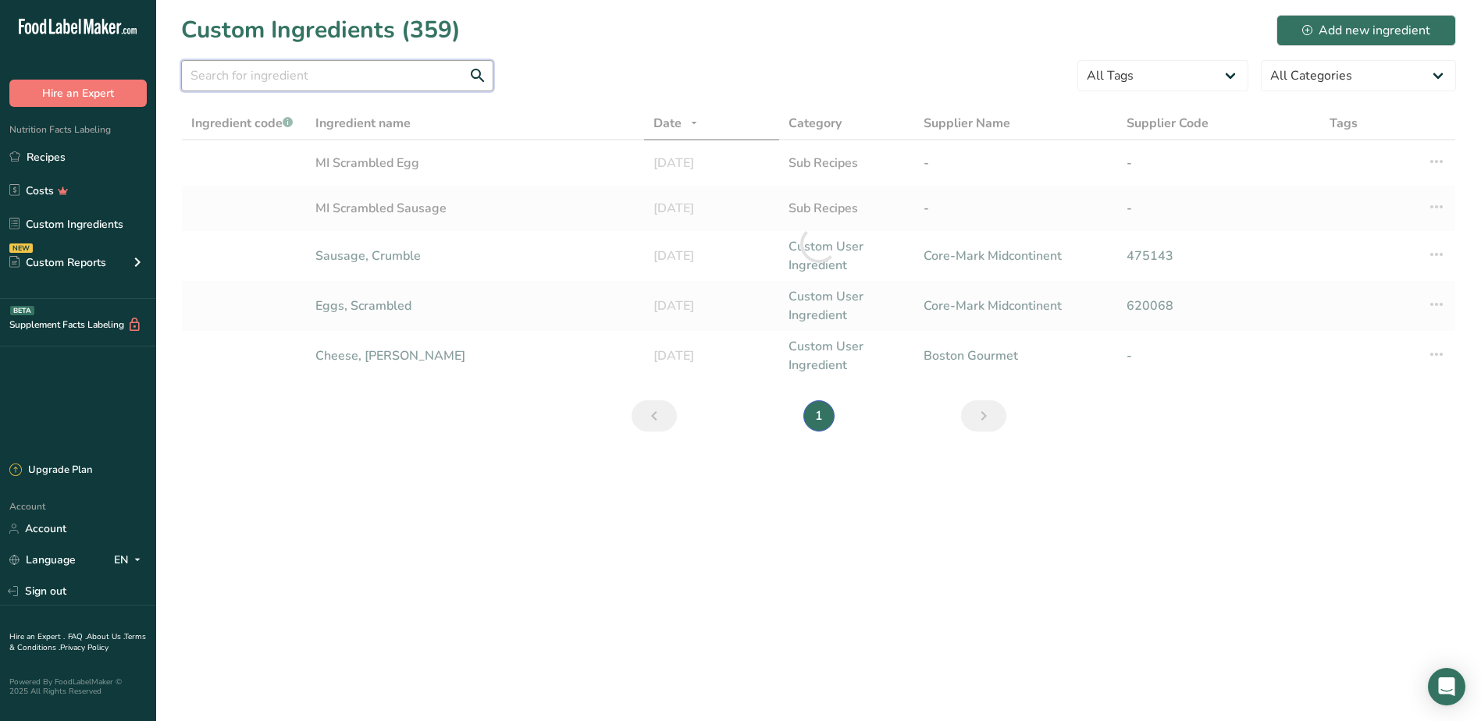
type input "l"
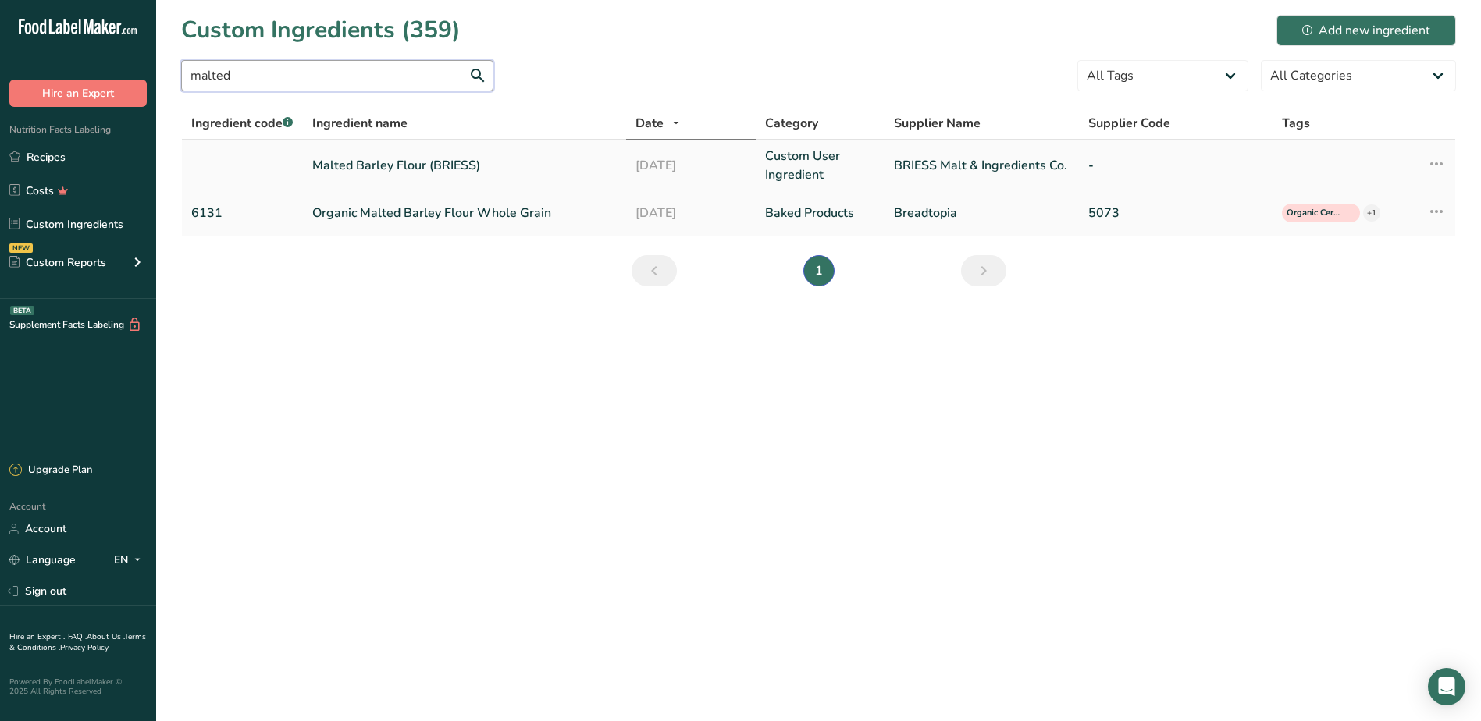
type input "malted"
click at [414, 165] on link "Malted Barley Flour (BRIESS)" at bounding box center [464, 165] width 304 height 19
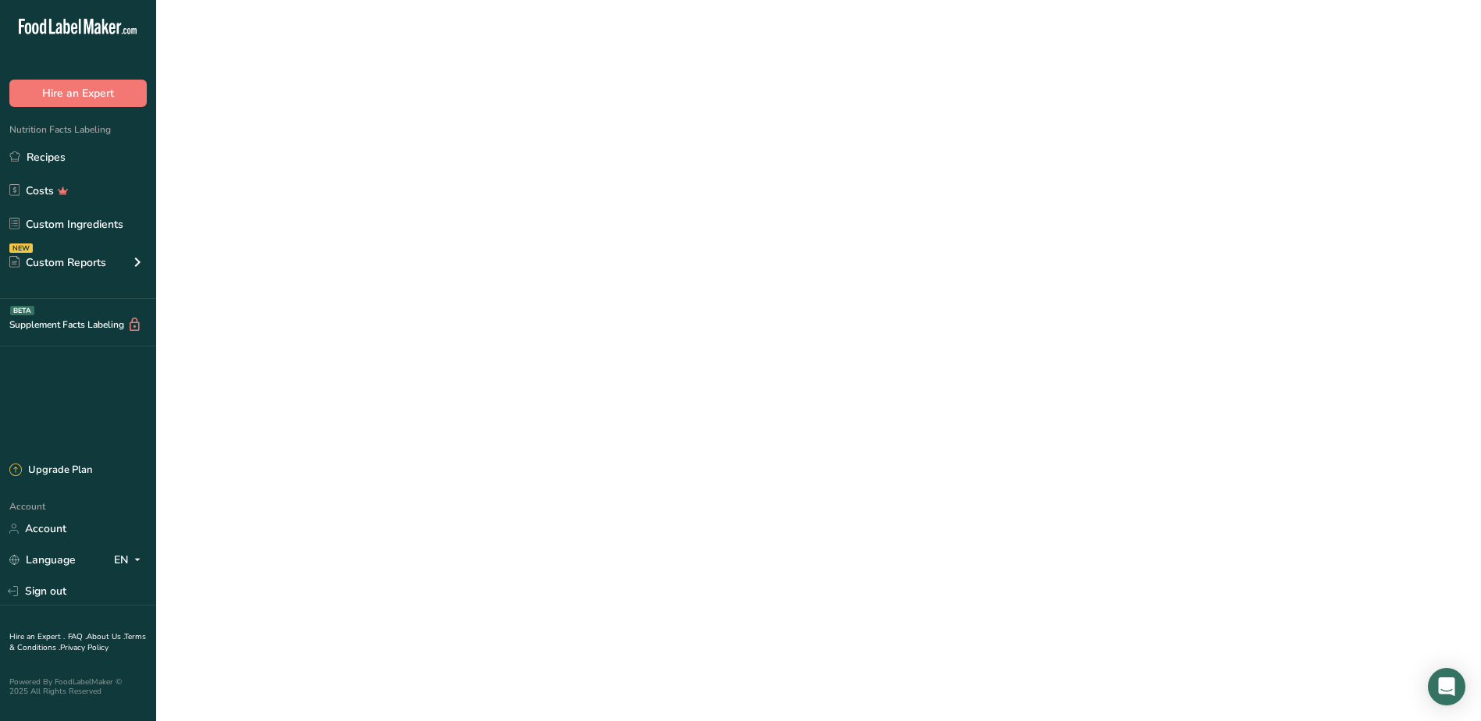
click at [414, 165] on link "Malted Barley Flour (BRIESS)" at bounding box center [464, 165] width 304 height 19
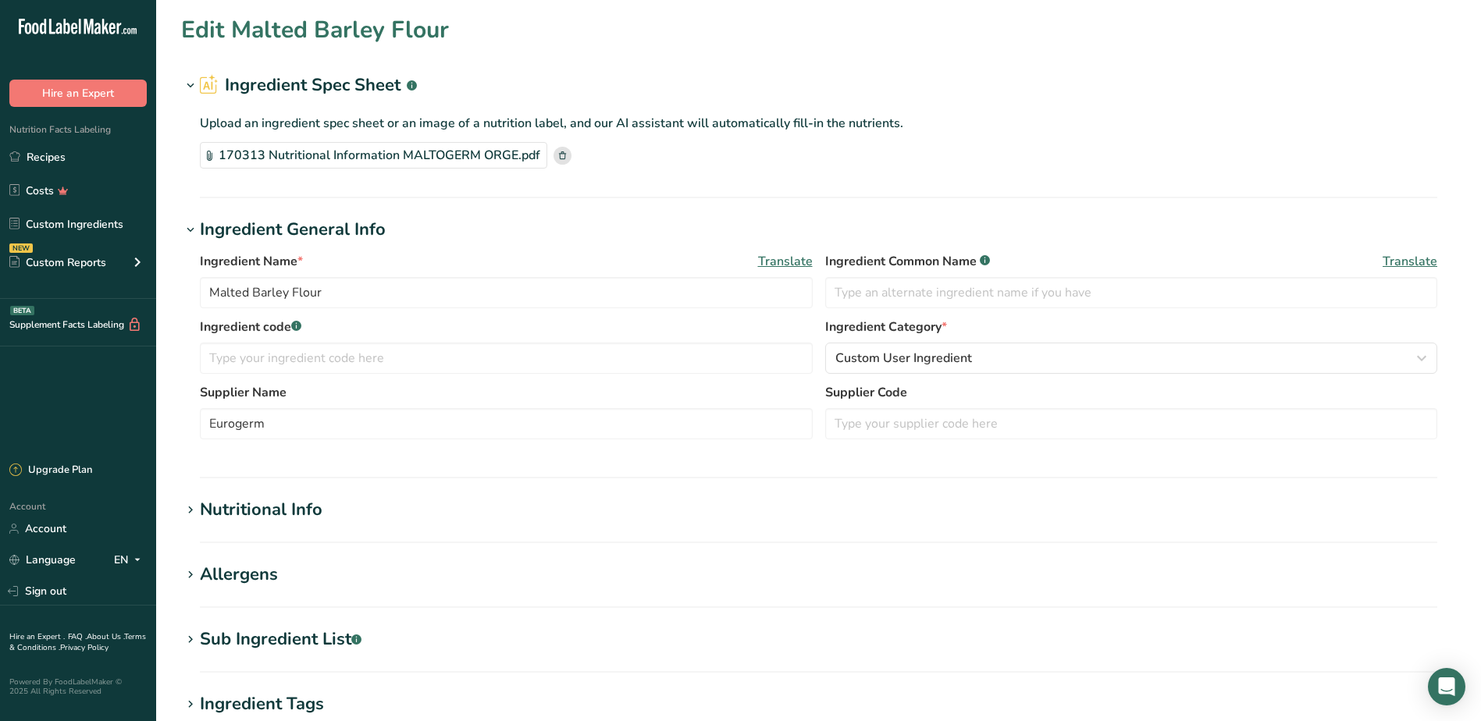
type input "Malted Barley Flour (BRIESS)"
type input "BRIESS Malt & Ingredients Co."
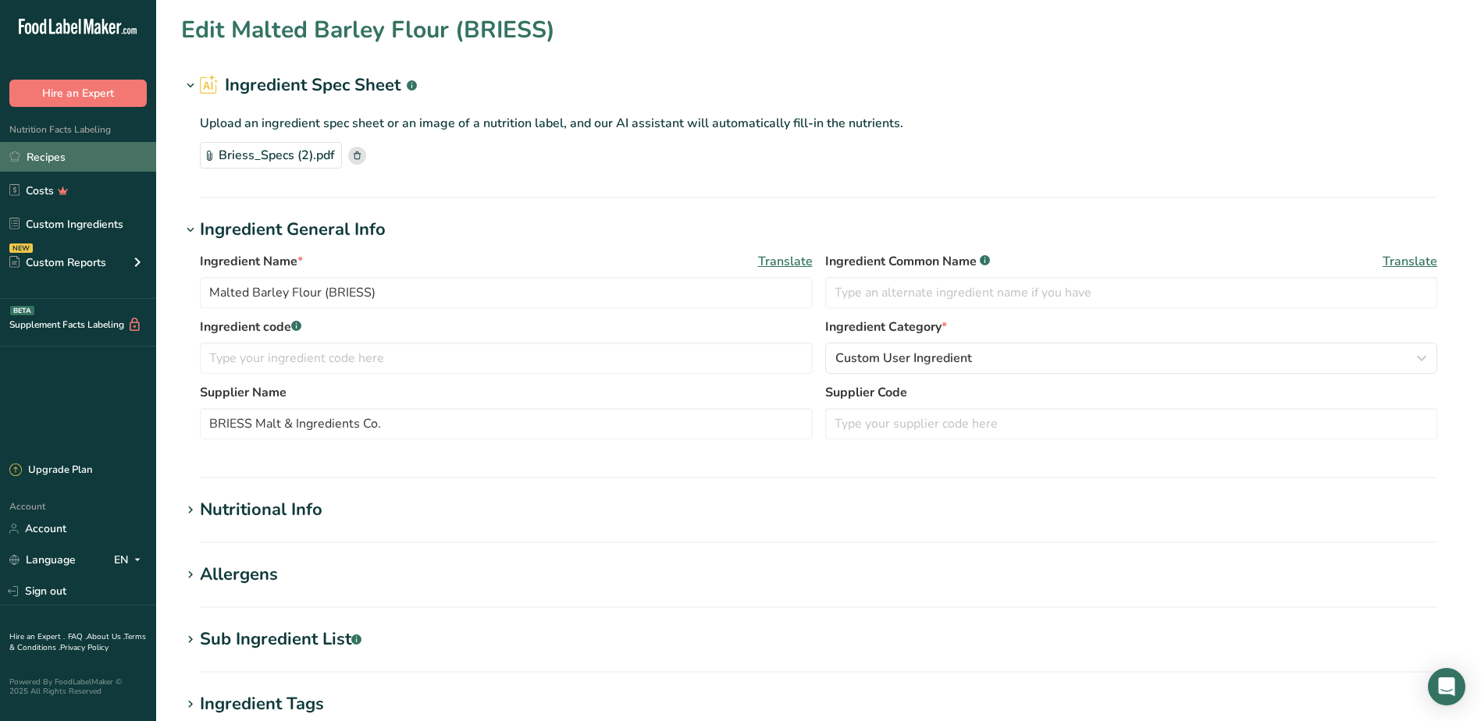
click at [63, 155] on link "Recipes" at bounding box center [78, 157] width 156 height 30
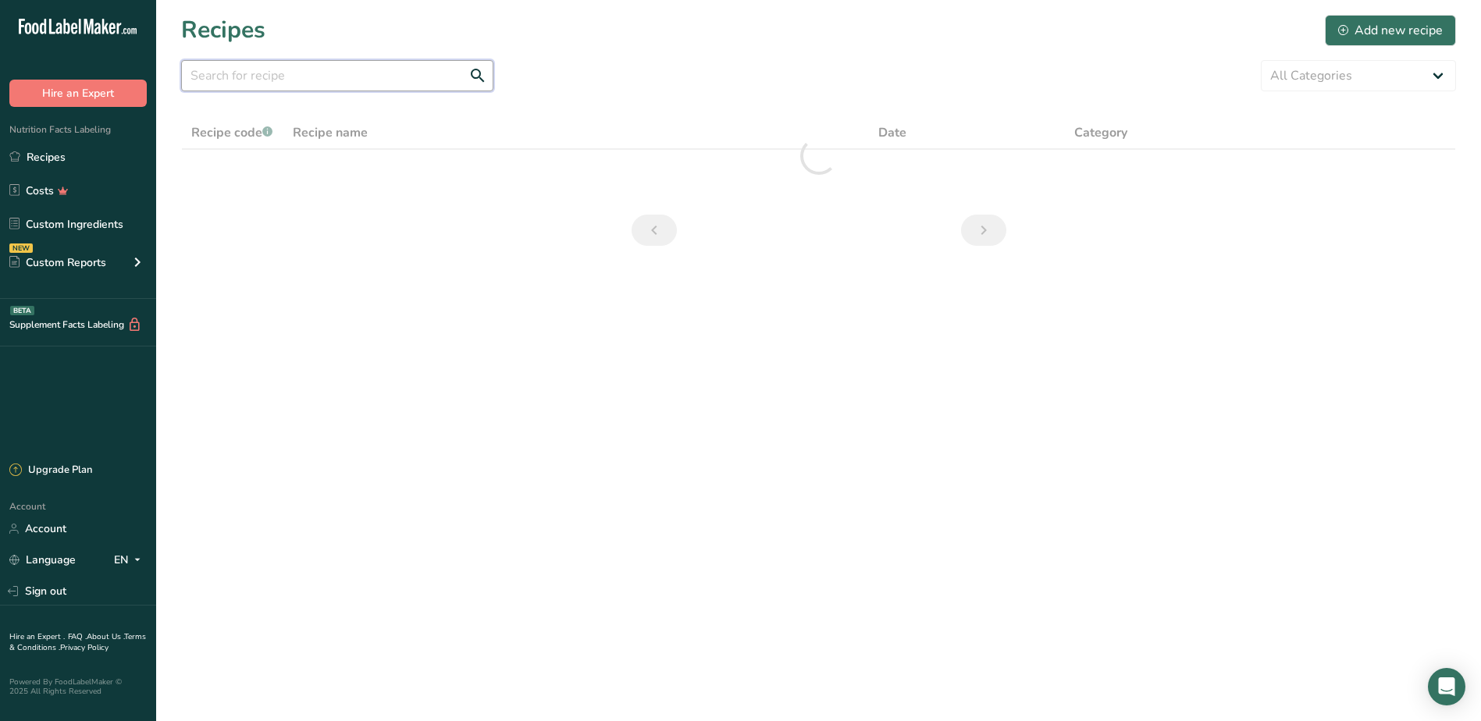
click at [260, 84] on input "text" at bounding box center [337, 75] width 312 height 31
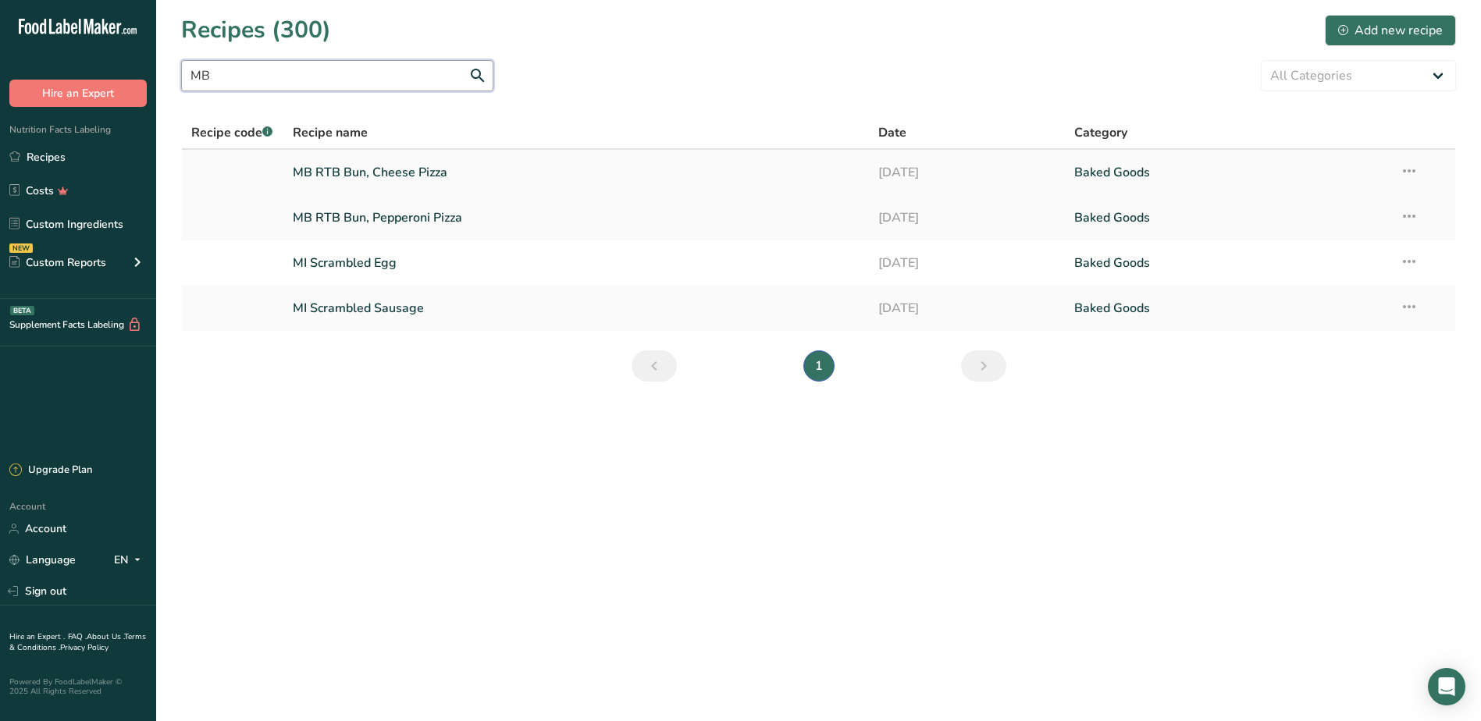
type input "M"
type input "bun"
click at [395, 219] on link "MB RTB Bun, Pepperoni Pizza" at bounding box center [576, 217] width 567 height 33
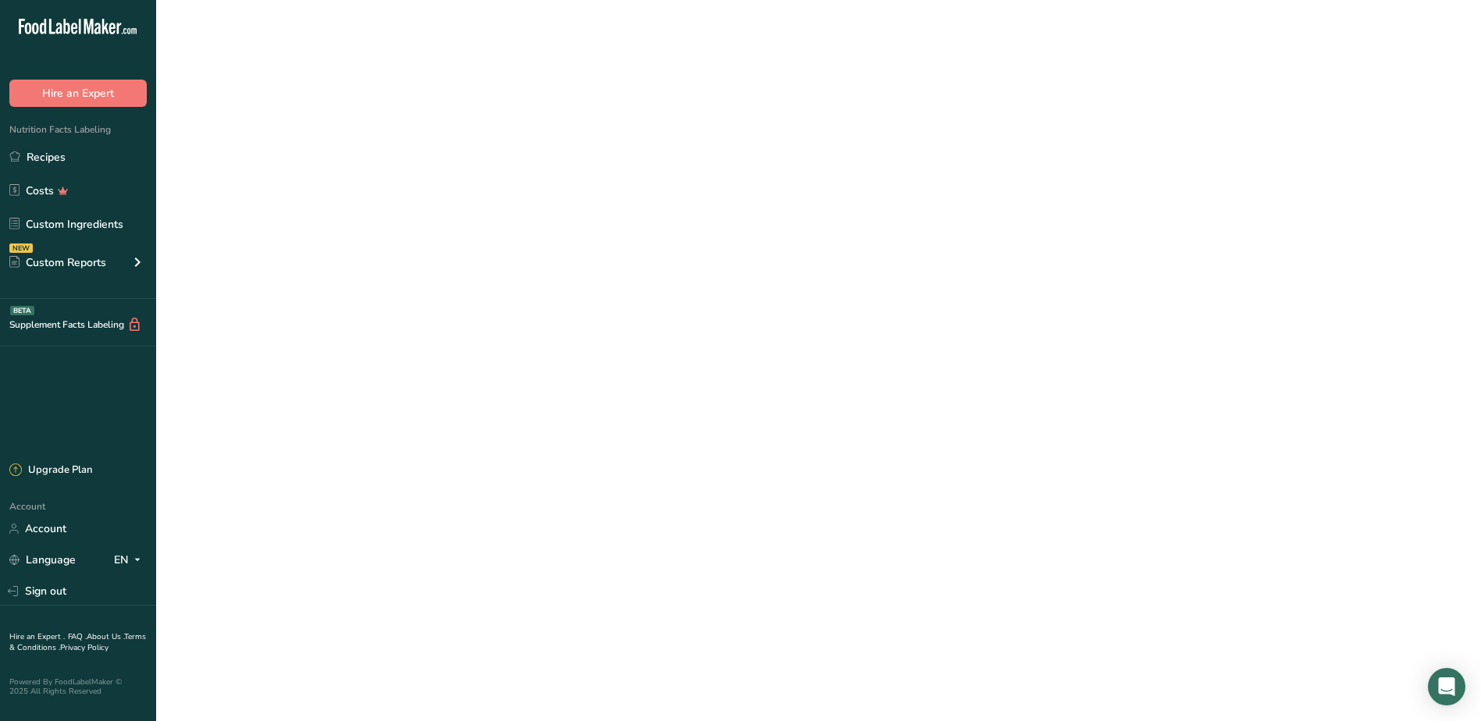
click at [395, 219] on link "MB RTB Bun, Pepperoni Pizza" at bounding box center [576, 217] width 567 height 33
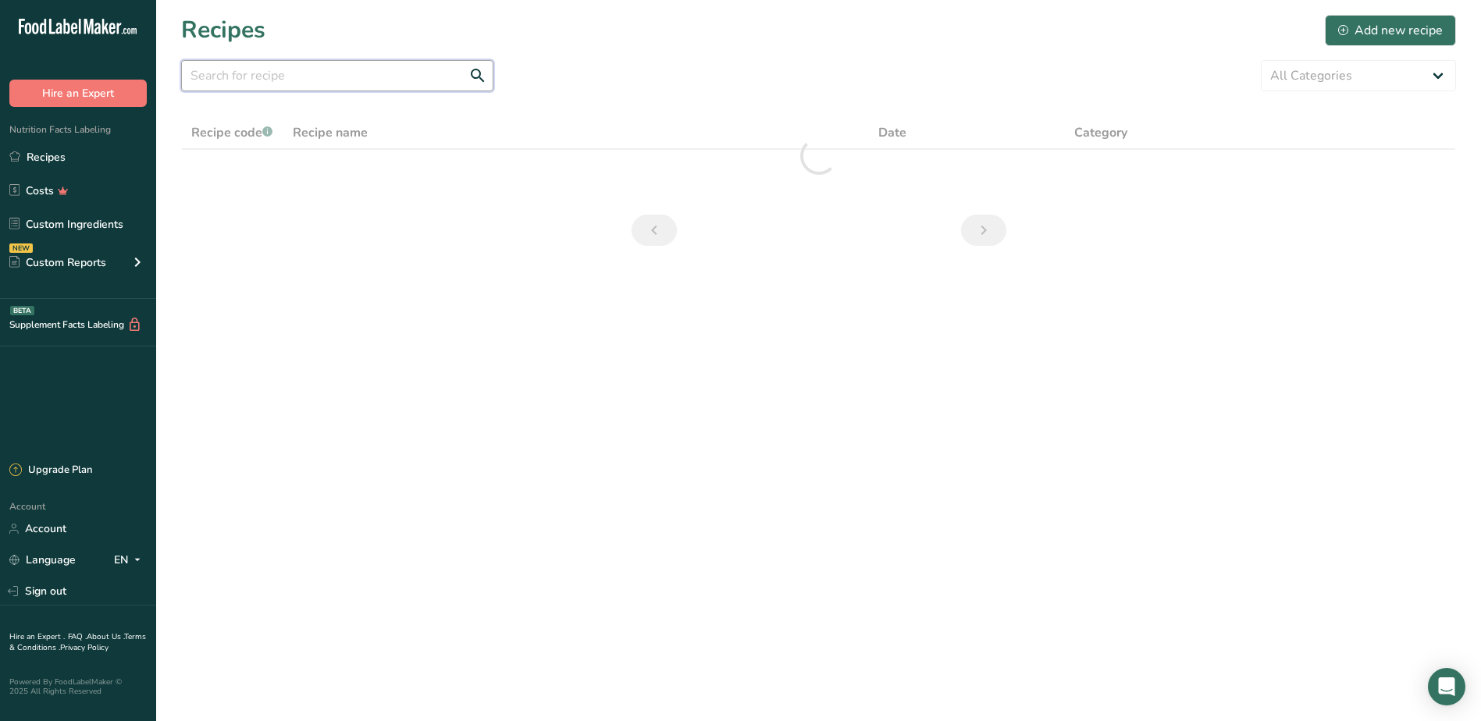
click at [223, 78] on input "text" at bounding box center [337, 75] width 312 height 31
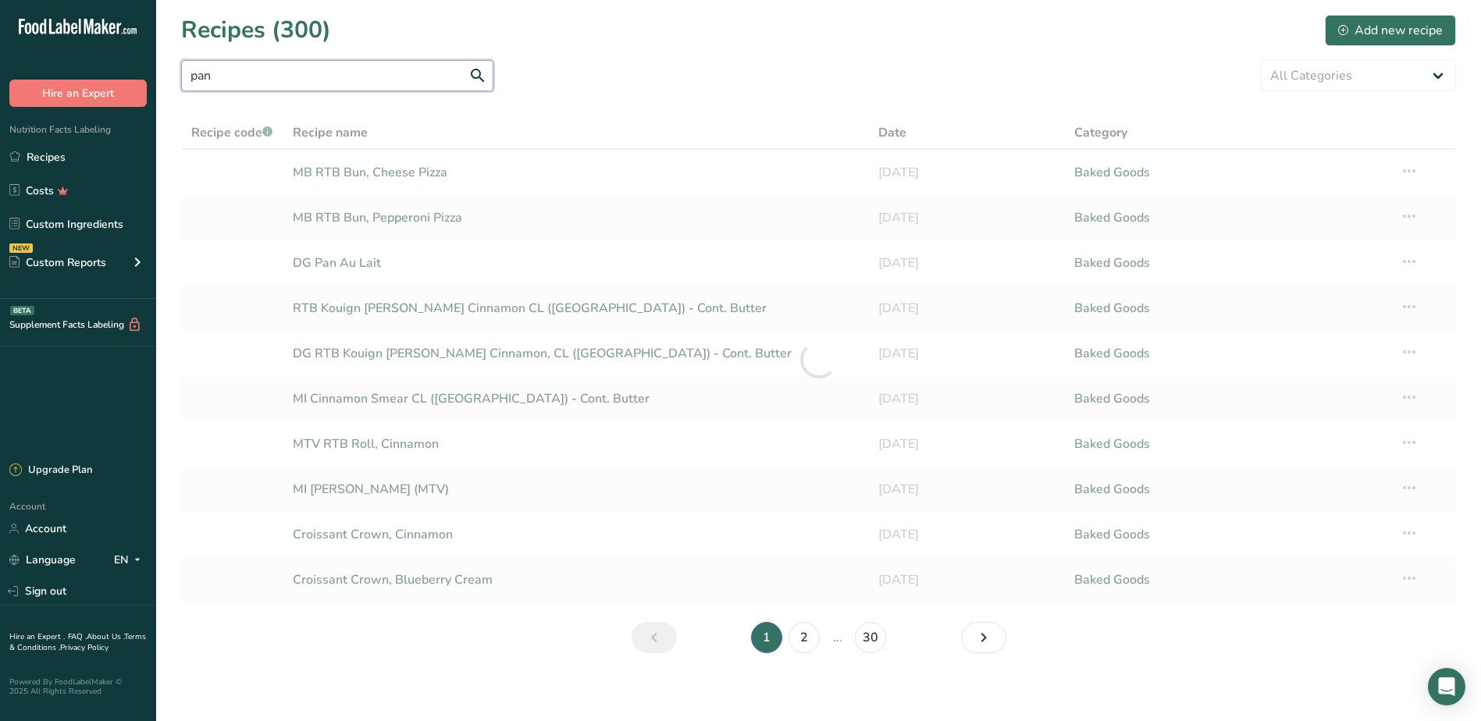
type input "pan"
click at [346, 269] on div at bounding box center [818, 359] width 1275 height 487
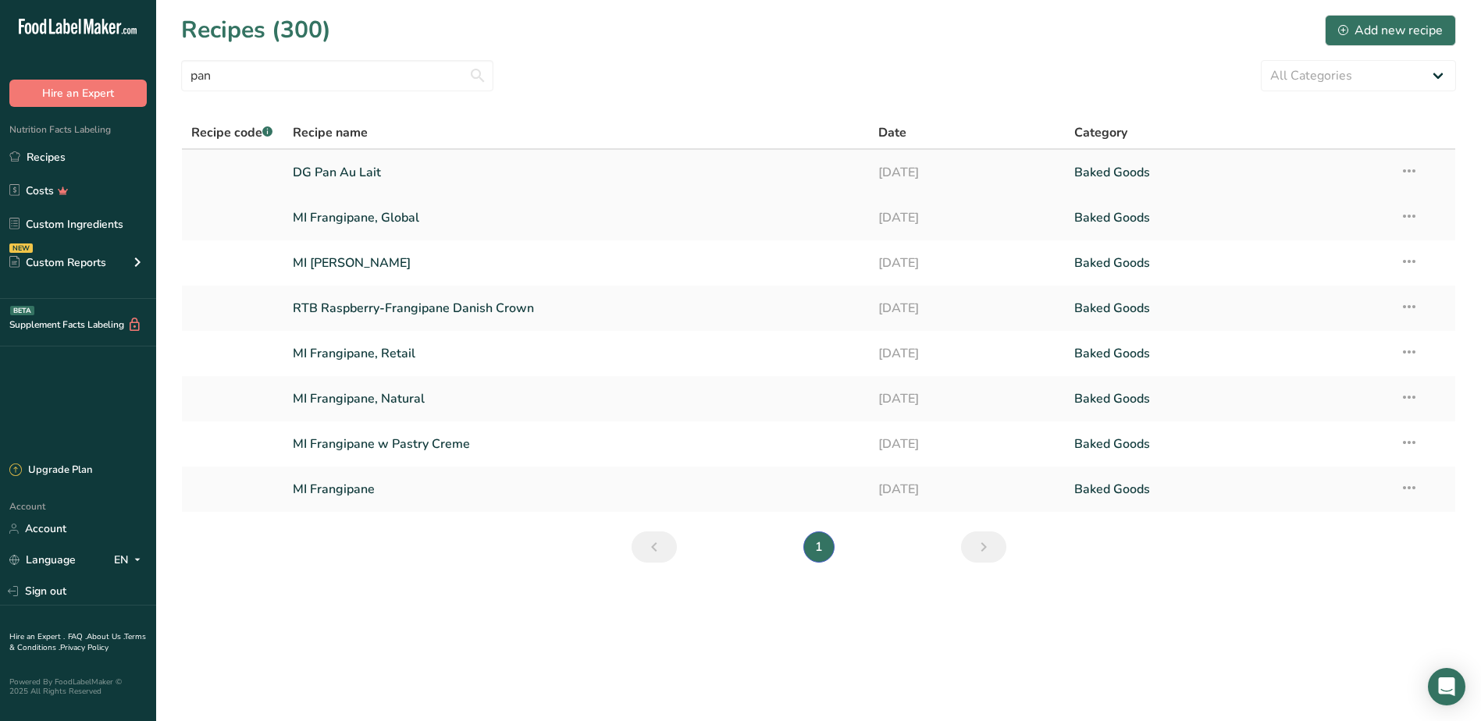
click at [348, 172] on link "DG Pan Au Lait" at bounding box center [576, 172] width 567 height 33
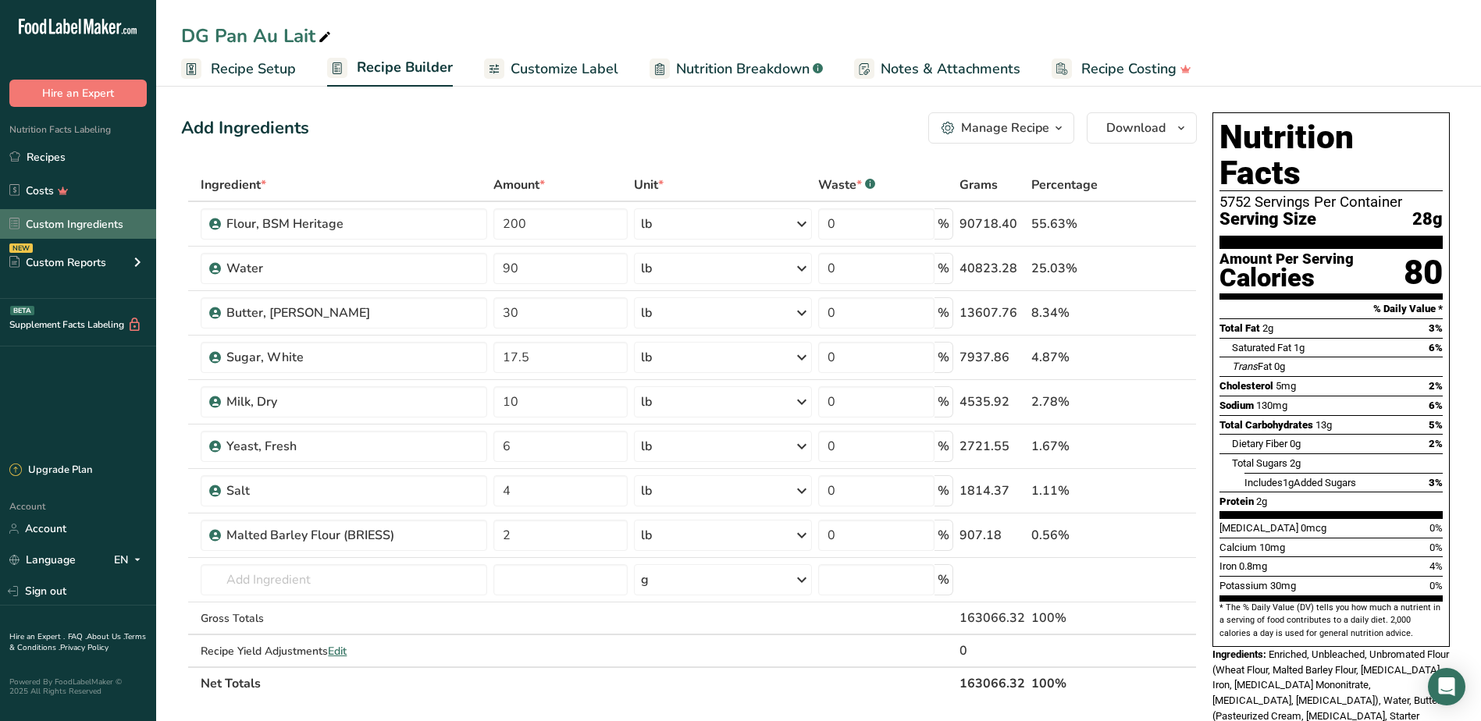
click at [45, 229] on link "Custom Ingredients" at bounding box center [78, 224] width 156 height 30
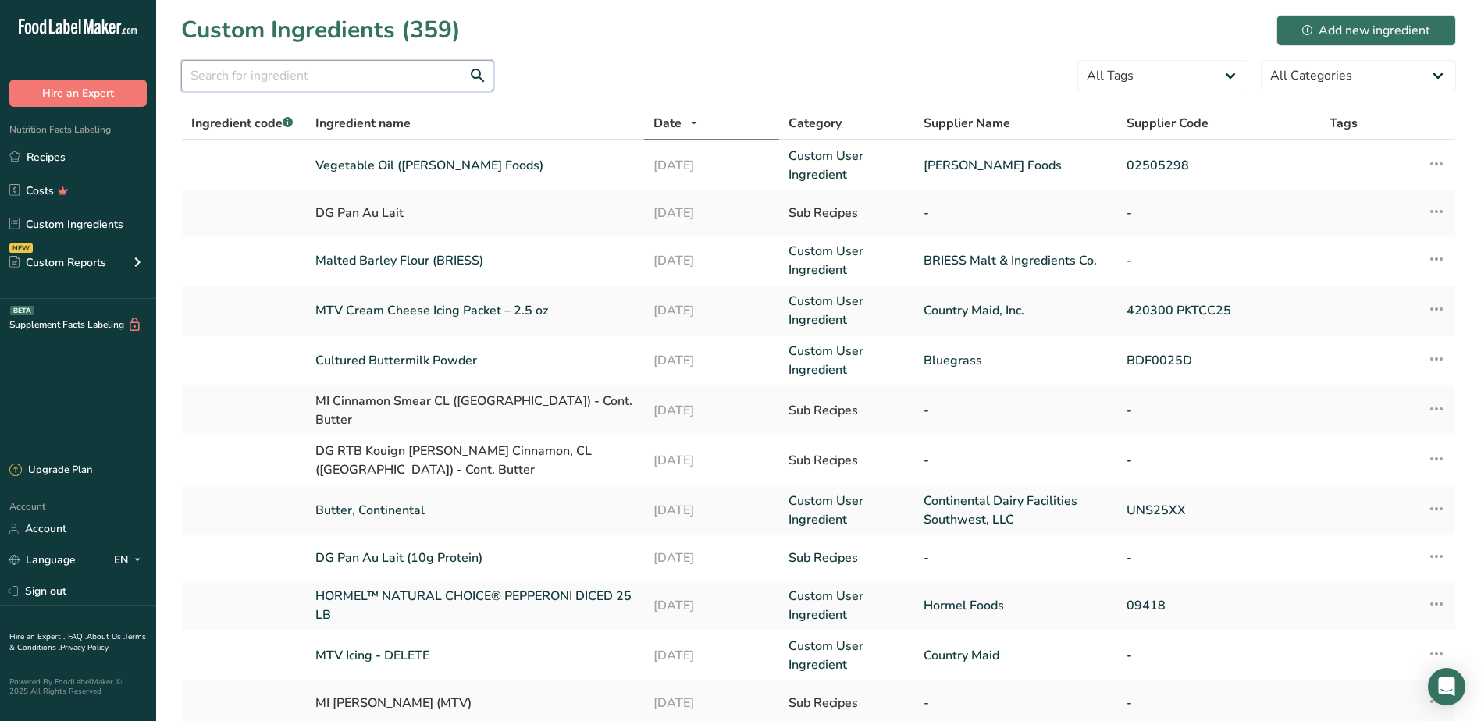
click at [257, 74] on input "text" at bounding box center [337, 75] width 312 height 31
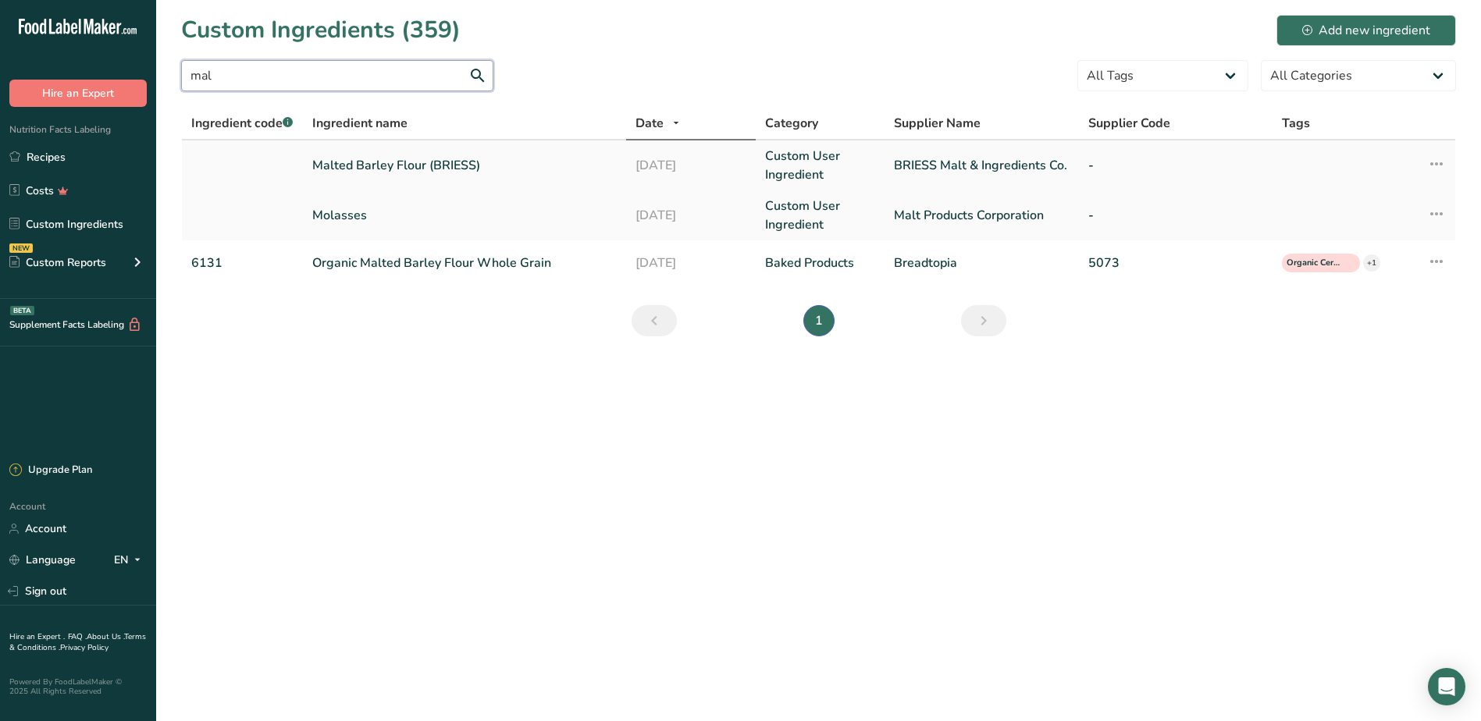
type input "mal"
click at [425, 165] on link "Malted Barley Flour (BRIESS)" at bounding box center [464, 165] width 304 height 19
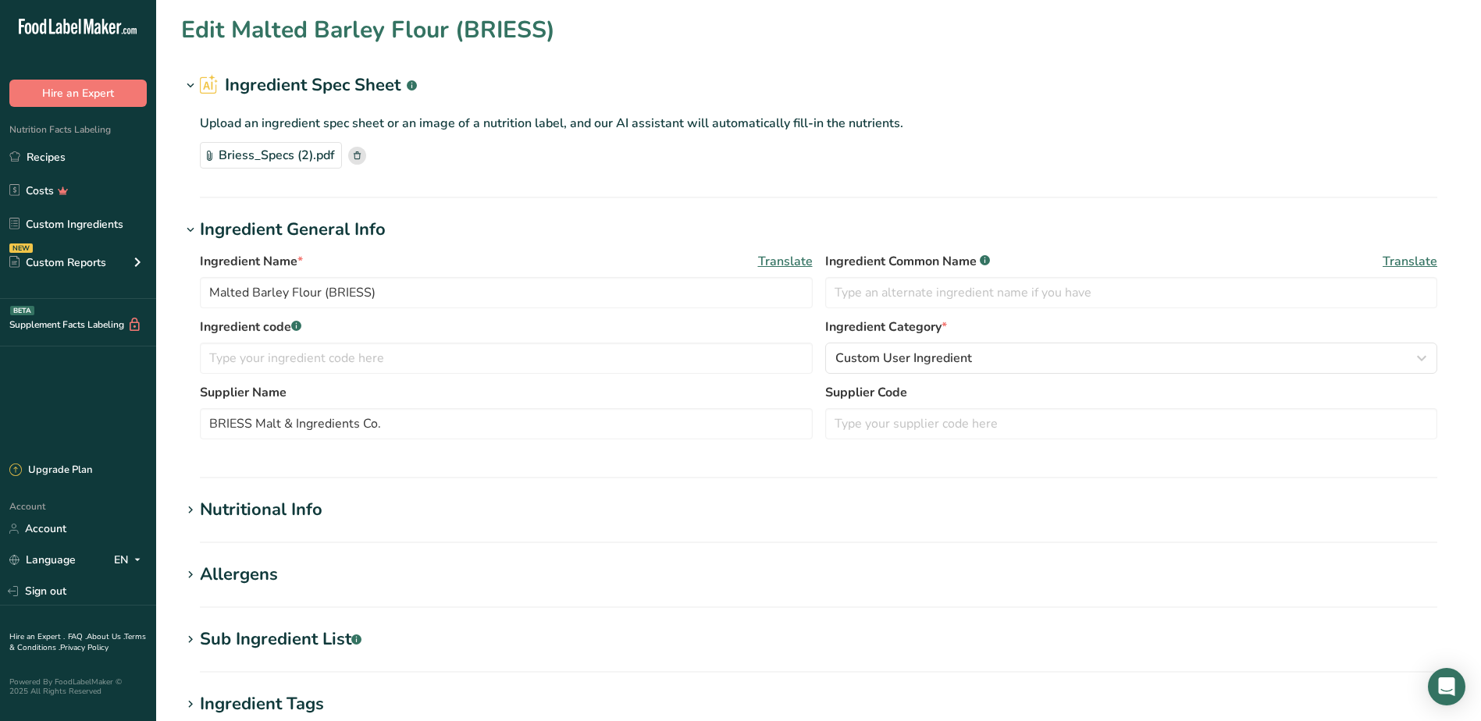
click at [557, 25] on div "Edit Malted Barley Flour (BRIESS)" at bounding box center [818, 29] width 1275 height 35
click at [553, 27] on div "Edit Malted Barley Flour (BRIESS)" at bounding box center [818, 29] width 1275 height 35
click at [549, 28] on h1 "Edit Malted Barley Flour (BRIESS)" at bounding box center [368, 29] width 374 height 35
click at [547, 29] on h1 "Edit Malted Barley Flour (BRIESS)" at bounding box center [368, 29] width 374 height 35
click at [555, 34] on div "Edit Malted Barley Flour (BRIESS)" at bounding box center [818, 29] width 1275 height 35
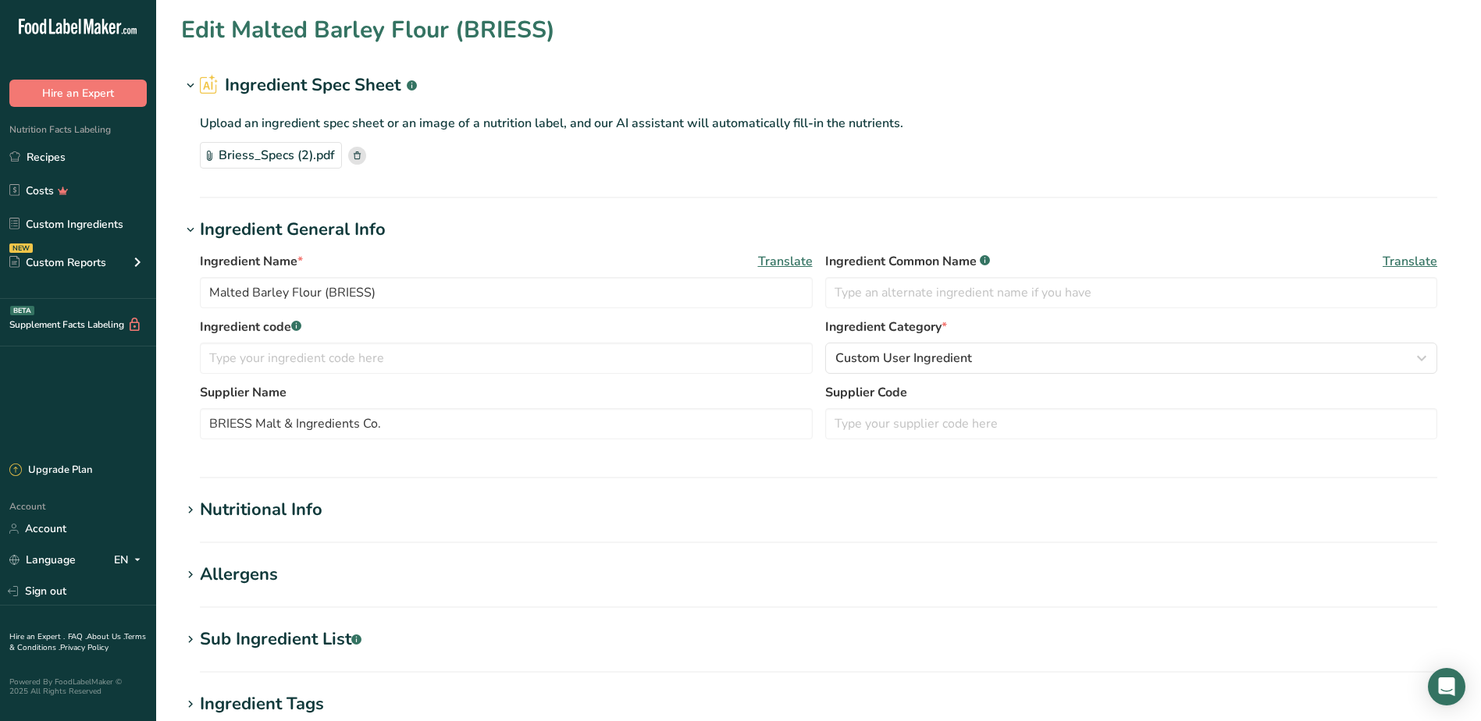
click at [551, 31] on h1 "Edit Malted Barley Flour (BRIESS)" at bounding box center [368, 29] width 374 height 35
click at [393, 294] on input "Malted Barley Flour (BRIESS)" at bounding box center [506, 292] width 613 height 31
click at [52, 162] on link "Recipes" at bounding box center [78, 157] width 156 height 30
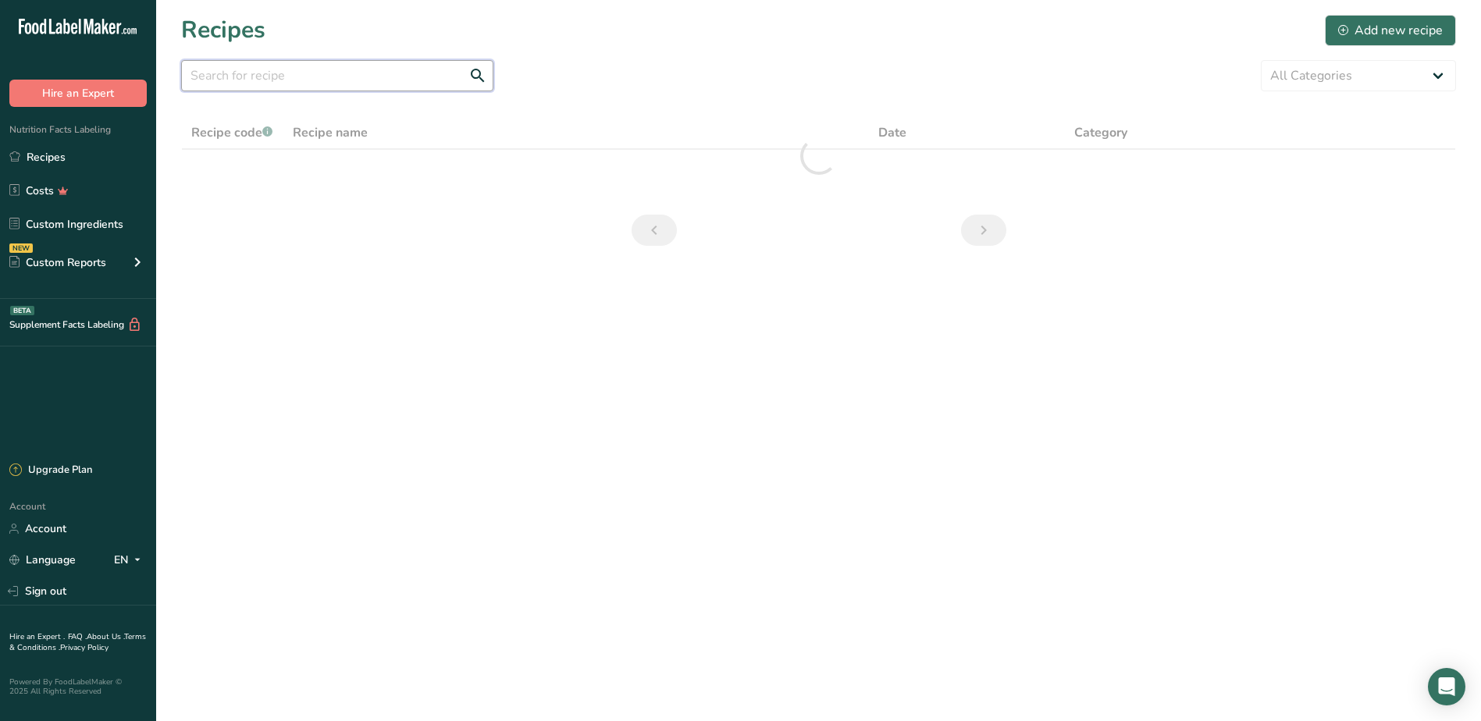
drag, startPoint x: 232, startPoint y: 79, endPoint x: 242, endPoint y: 72, distance: 12.3
click at [232, 78] on input "text" at bounding box center [337, 75] width 312 height 31
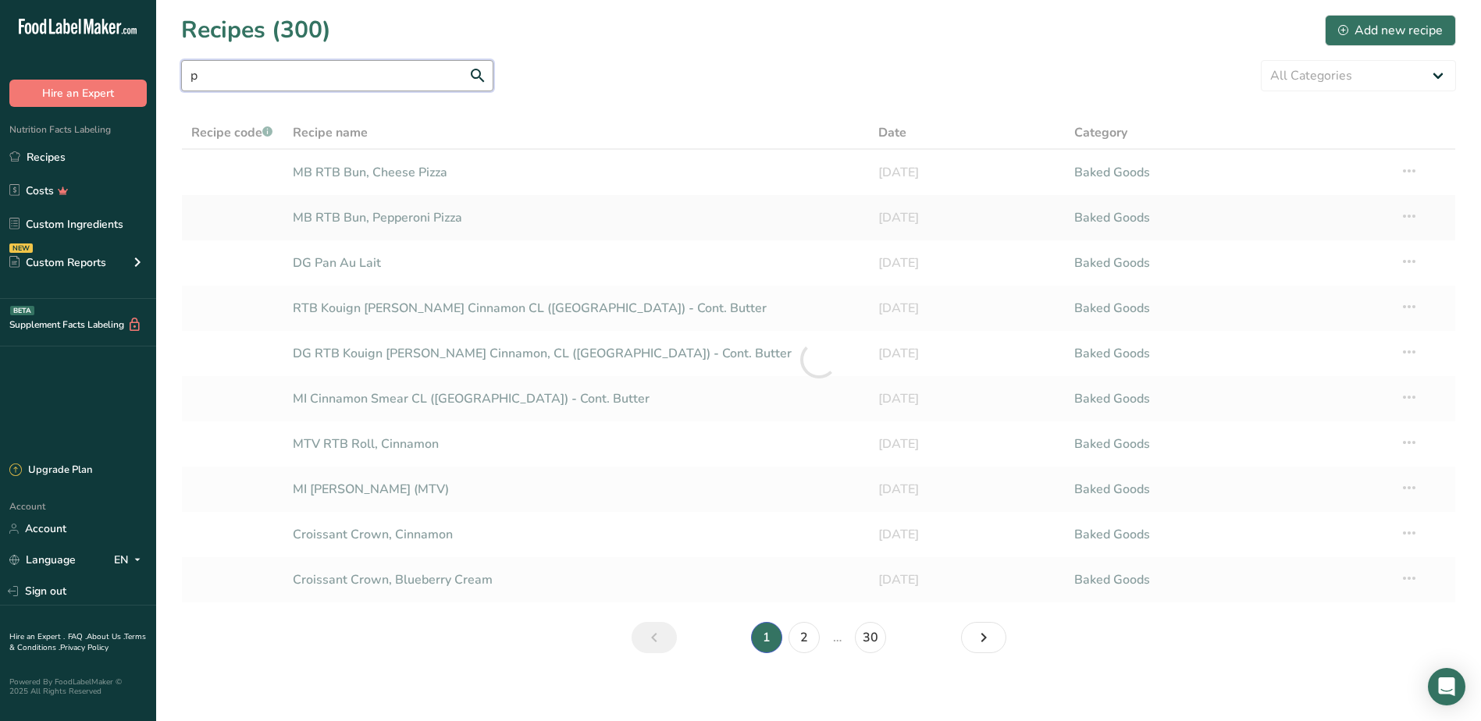
type input "p"
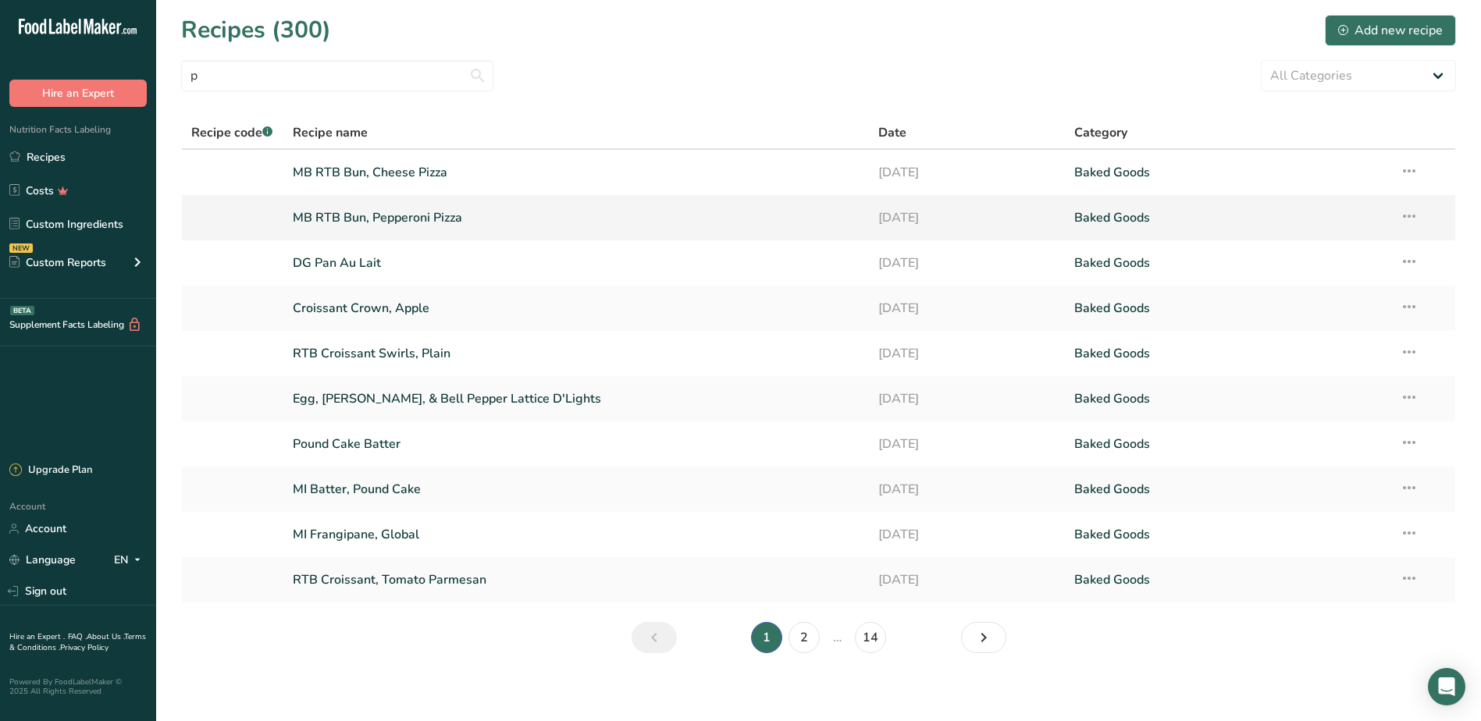
click at [367, 216] on link "MB RTB Bun, Pepperoni Pizza" at bounding box center [576, 217] width 567 height 33
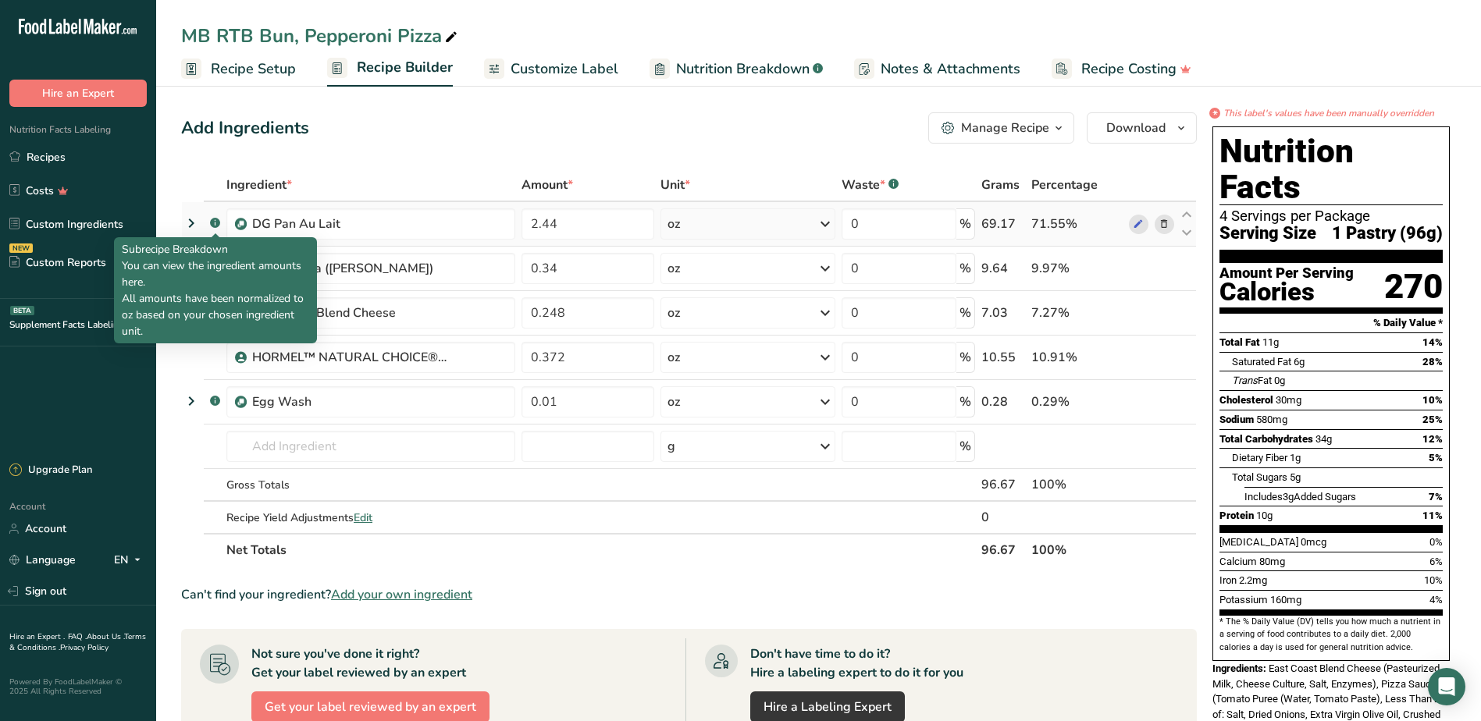
click at [219, 224] on rect at bounding box center [215, 223] width 10 height 10
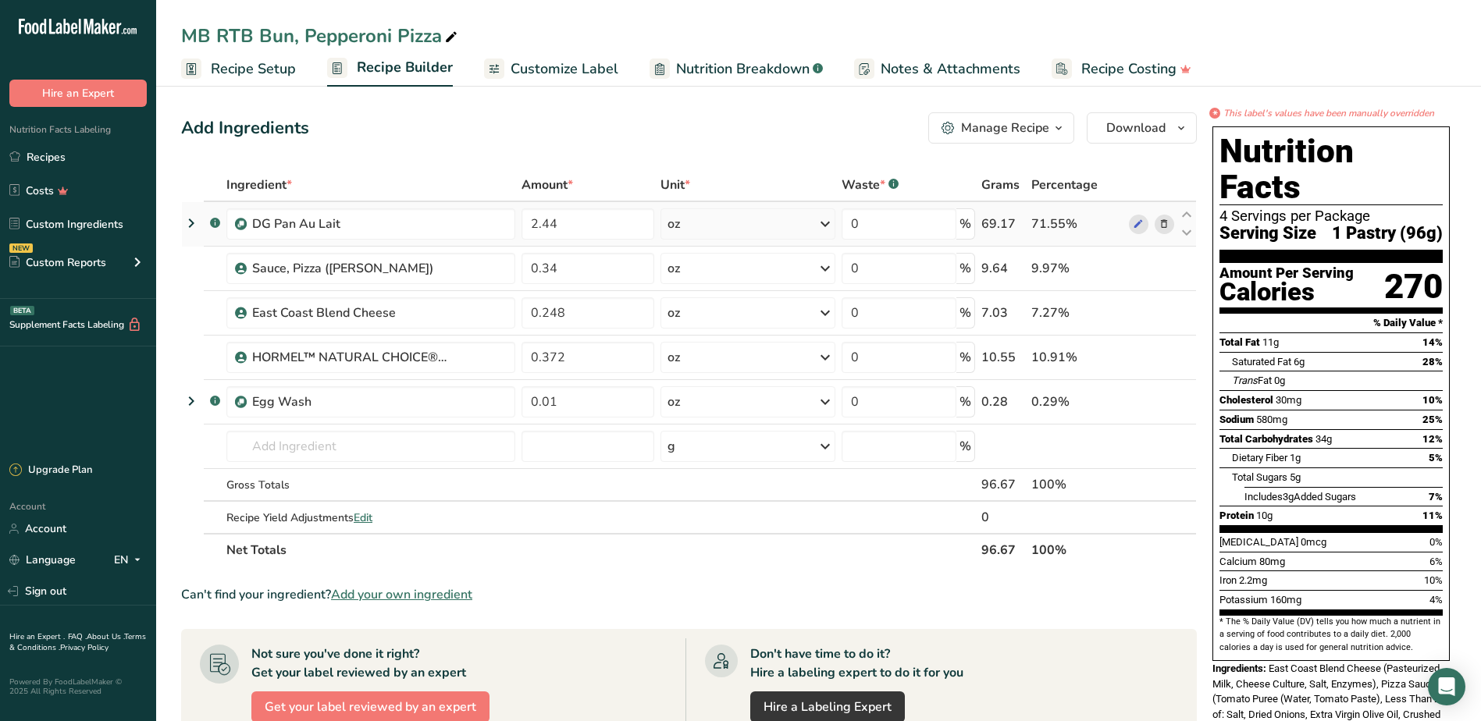
click at [187, 222] on icon at bounding box center [191, 223] width 19 height 28
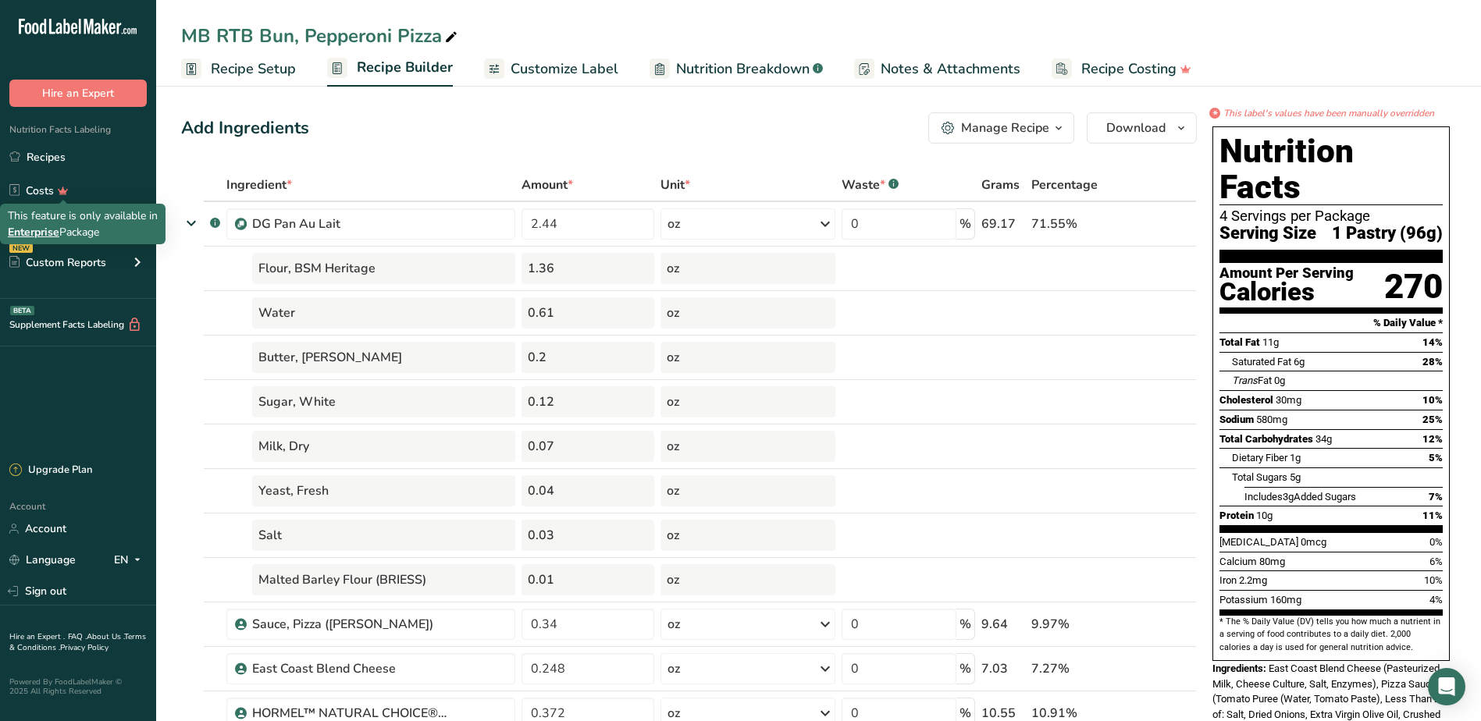
click at [64, 221] on div "This feature is only available in Enterprise Package" at bounding box center [83, 224] width 150 height 33
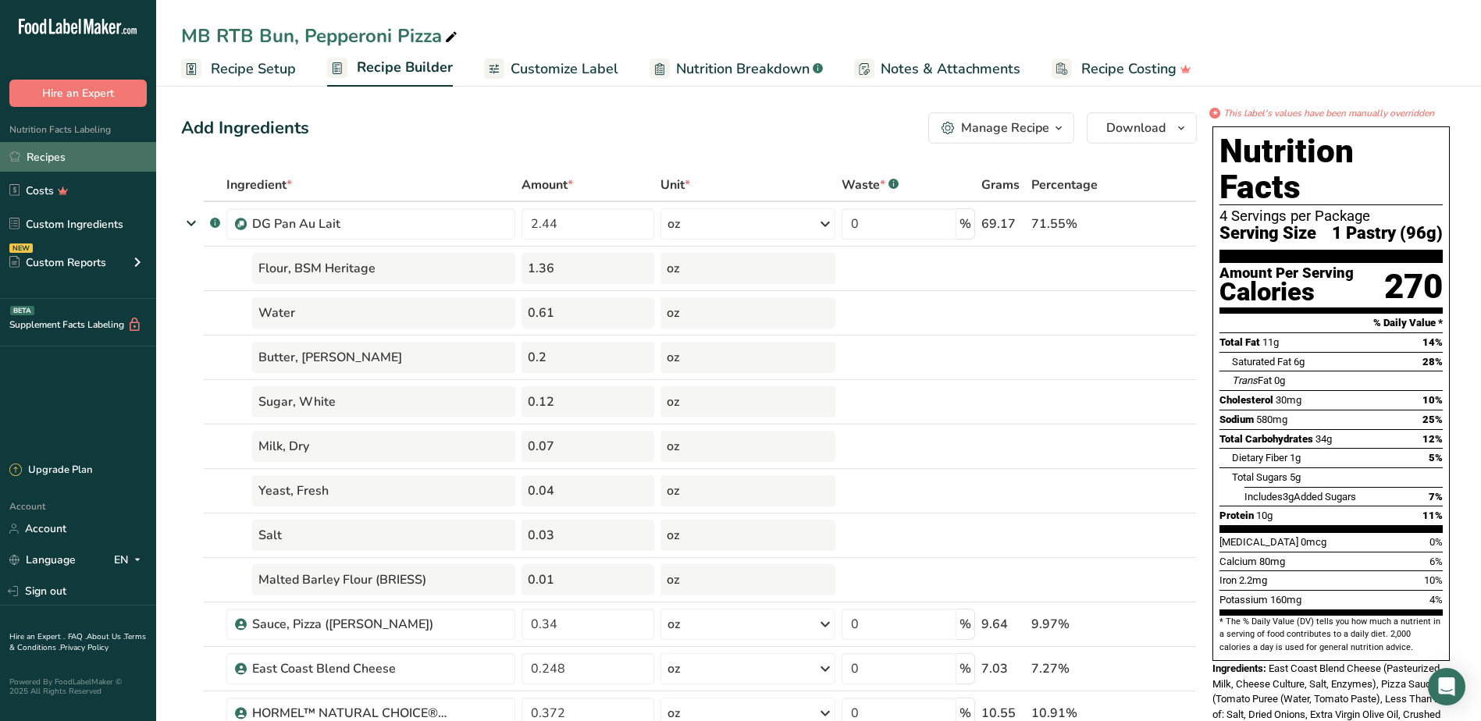
click at [55, 158] on link "Recipes" at bounding box center [78, 157] width 156 height 30
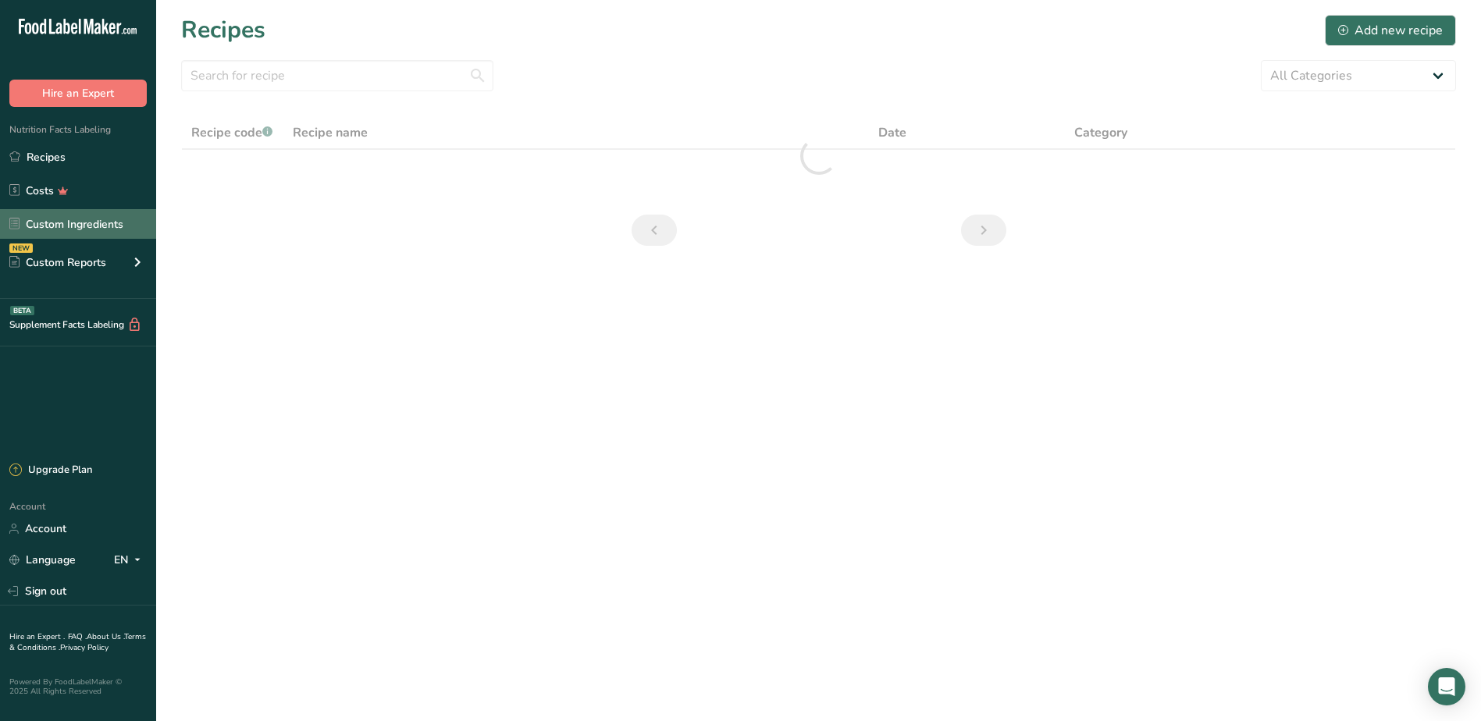
click at [116, 224] on link "Custom Ingredients" at bounding box center [78, 224] width 156 height 30
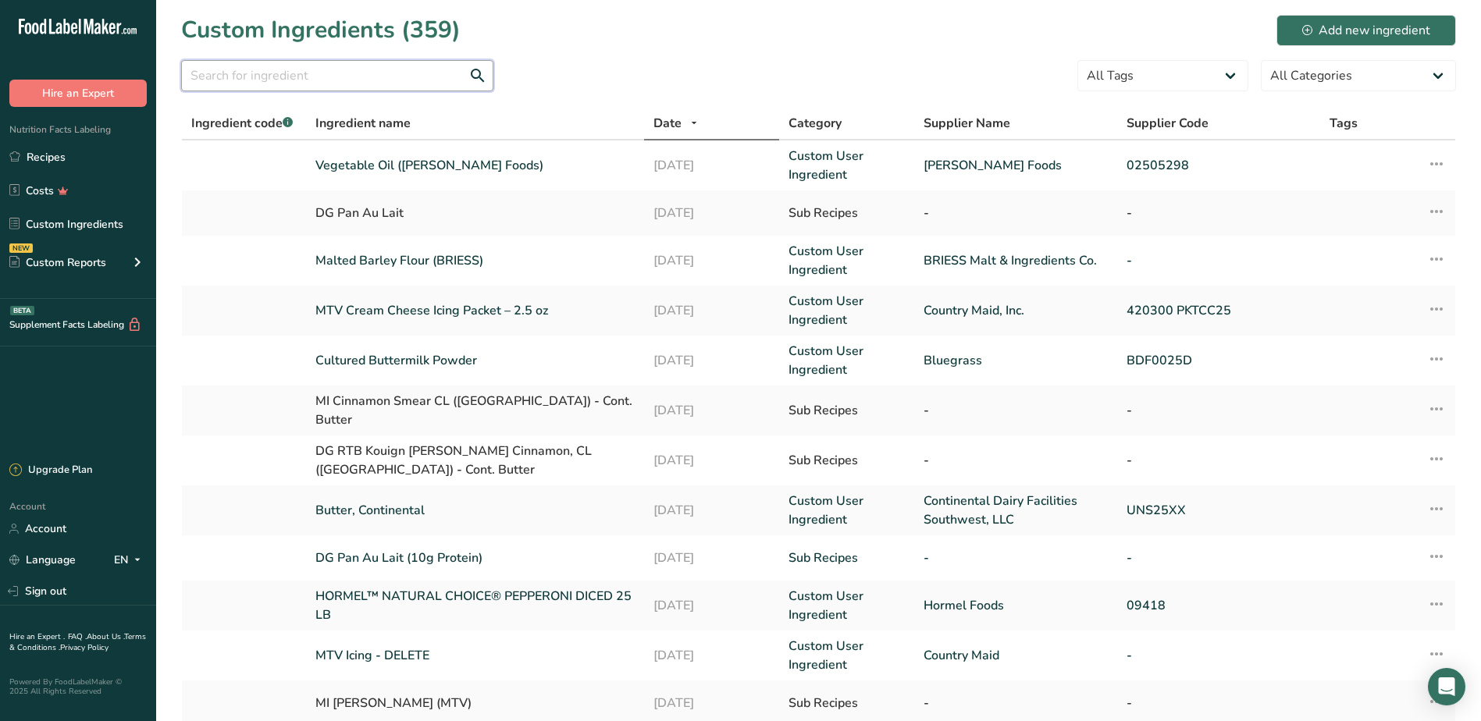
click at [324, 79] on input "text" at bounding box center [337, 75] width 312 height 31
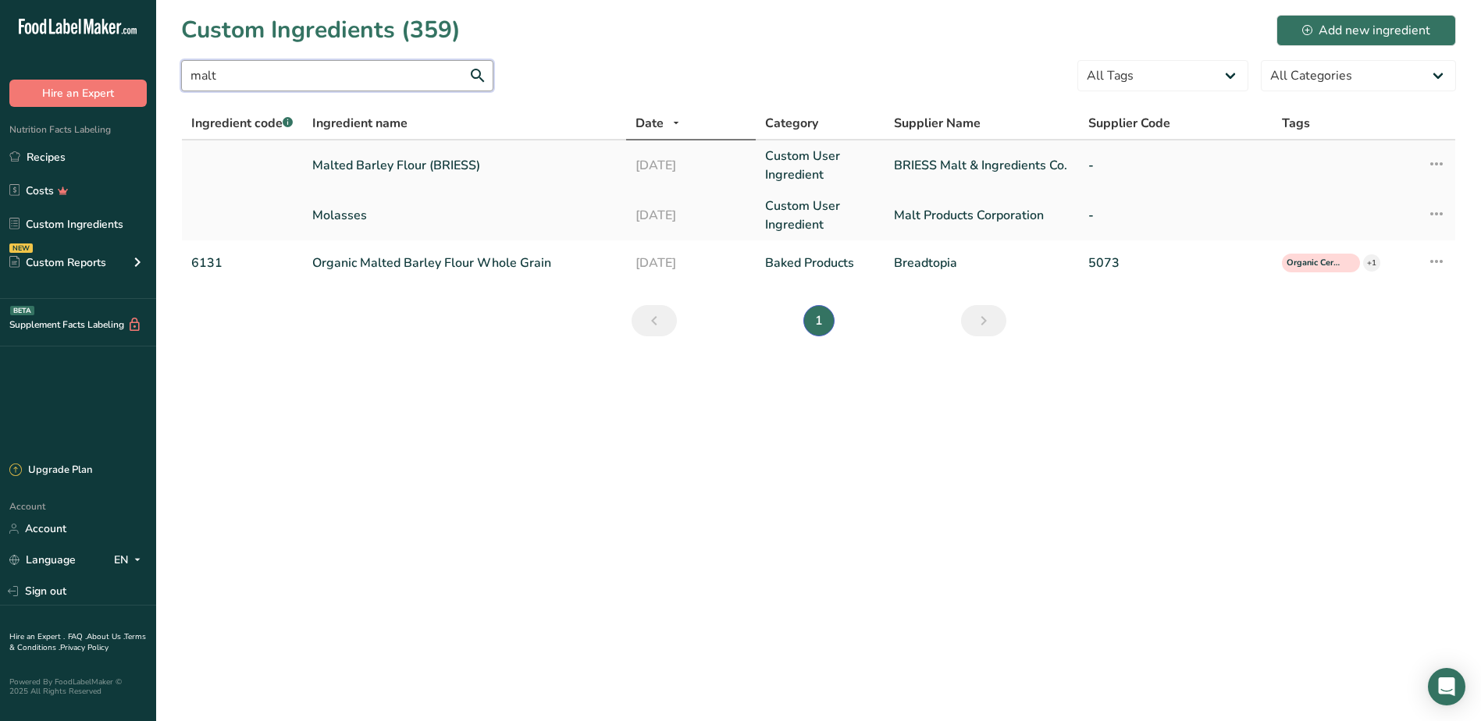
type input "malt"
click at [435, 164] on link "Malted Barley Flour (BRIESS)" at bounding box center [464, 165] width 304 height 19
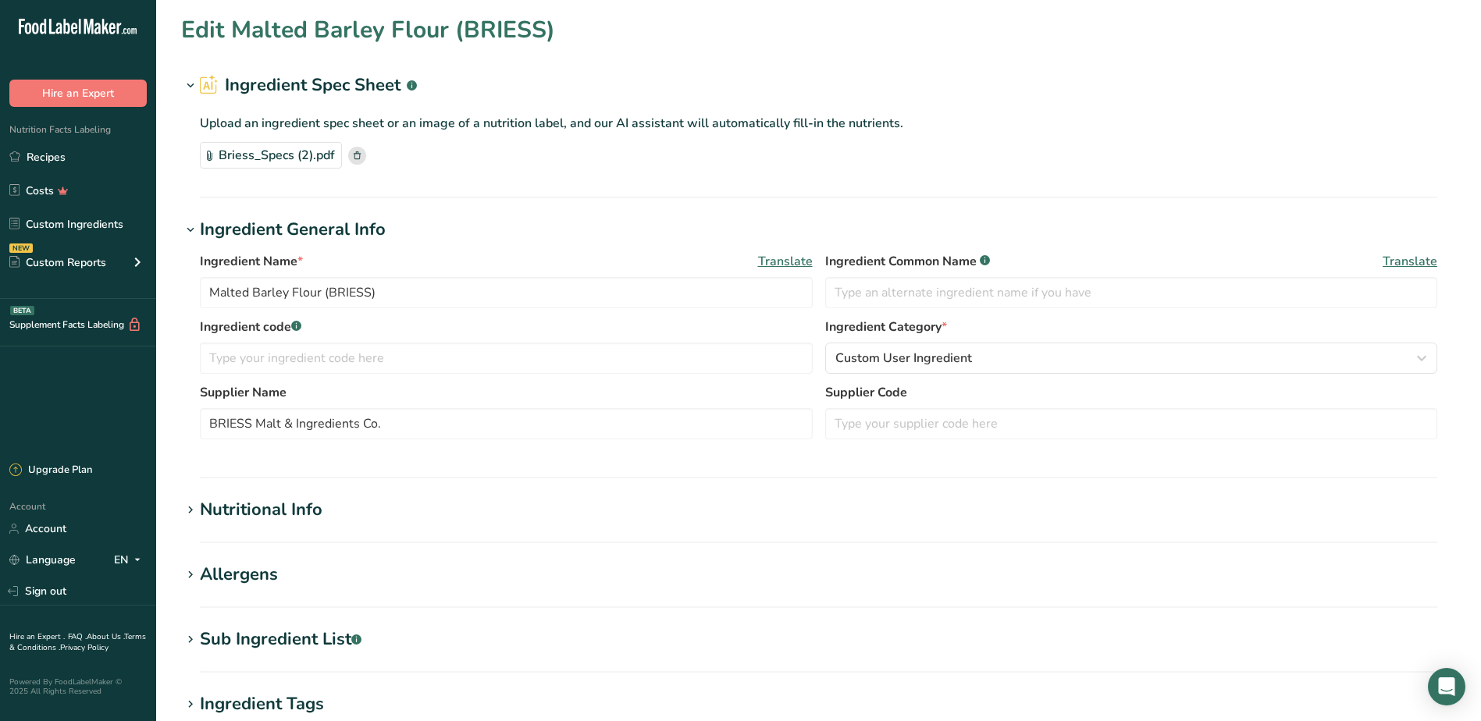
click at [563, 22] on div "Edit Malted Barley Flour (BRIESS)" at bounding box center [818, 29] width 1275 height 35
click at [560, 24] on div "Edit Malted Barley Flour (BRIESS)" at bounding box center [818, 29] width 1275 height 35
click at [556, 30] on div "Edit Malted Barley Flour (BRIESS)" at bounding box center [818, 29] width 1275 height 35
click at [542, 35] on h1 "Edit Malted Barley Flour (BRIESS)" at bounding box center [368, 29] width 374 height 35
click at [551, 27] on h1 "Edit Malted Barley Flour (BRIESS)" at bounding box center [368, 29] width 374 height 35
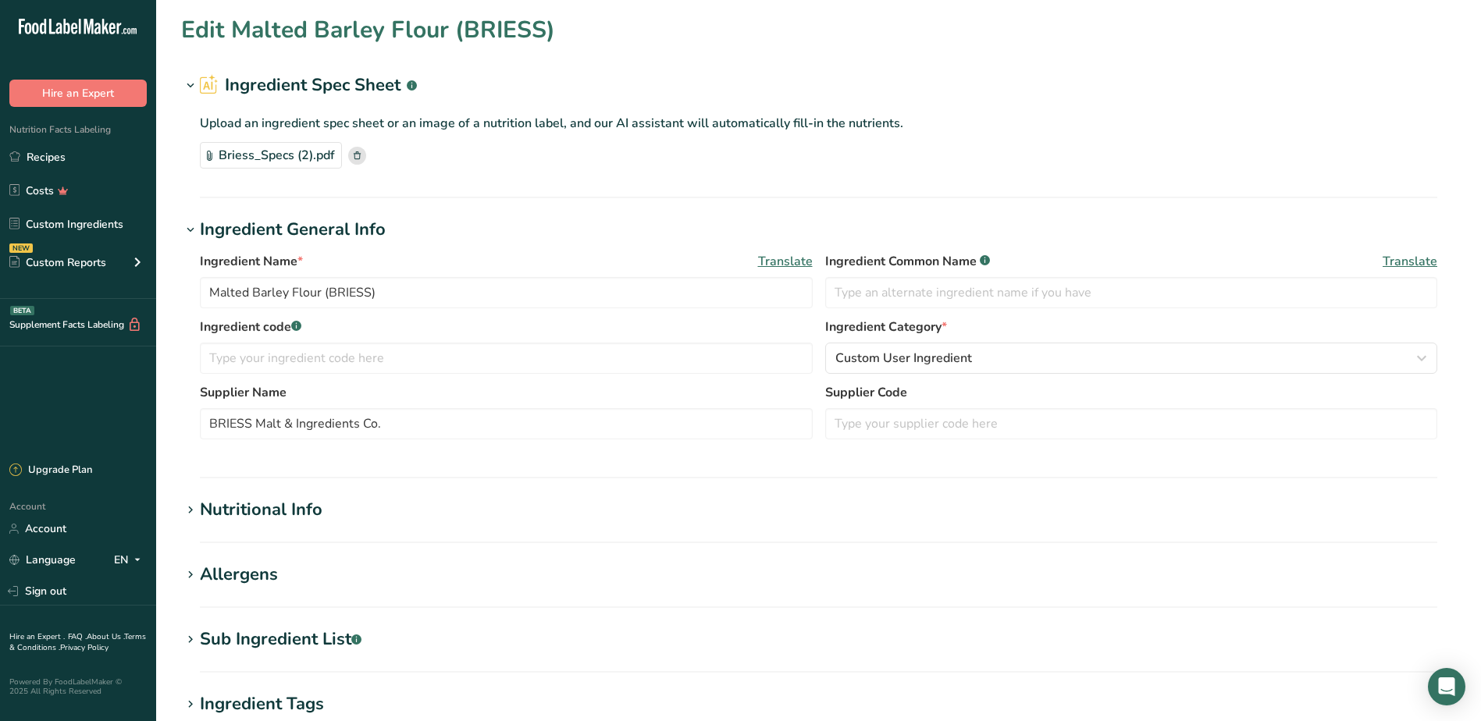
click at [552, 25] on h1 "Edit Malted Barley Flour (BRIESS)" at bounding box center [368, 29] width 374 height 35
click at [394, 290] on input "Malted Barley Flour (BRIESS)" at bounding box center [506, 292] width 613 height 31
type input "Malt Powder"
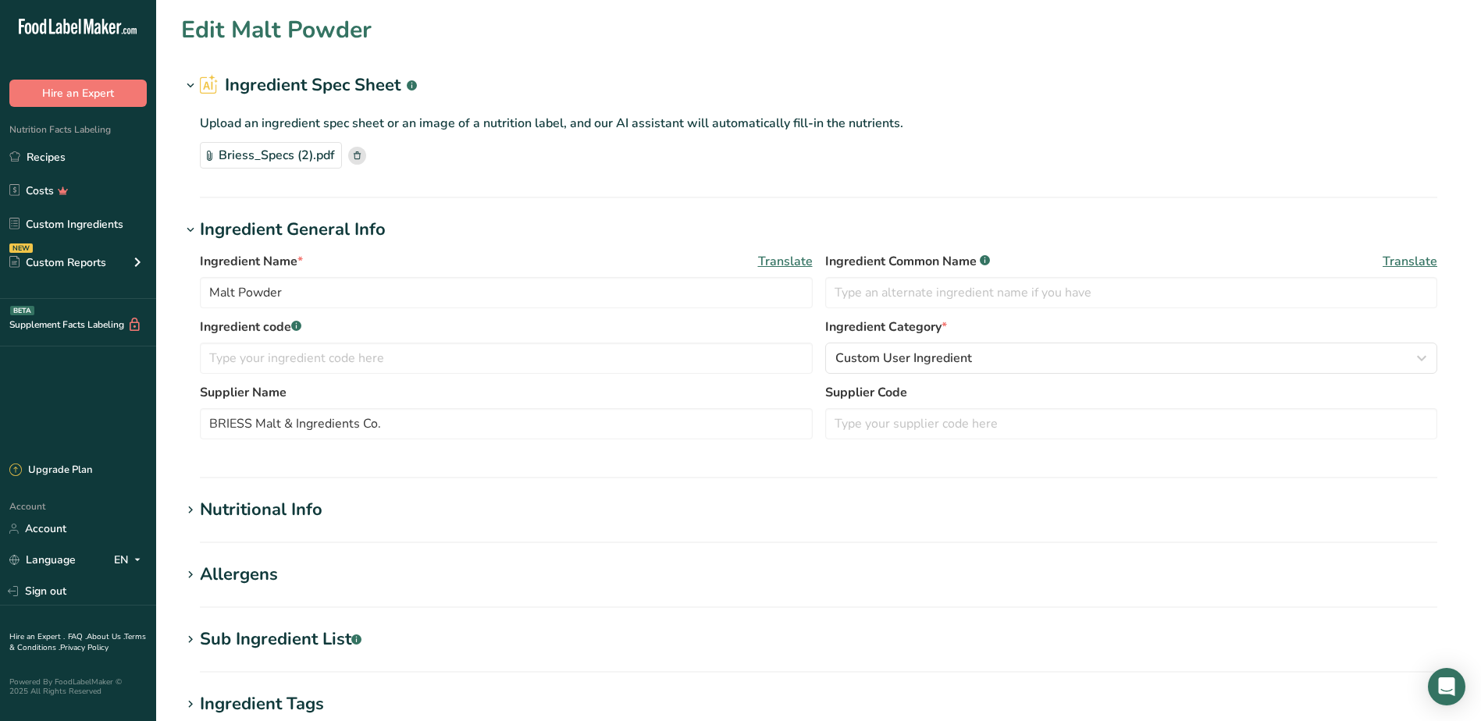
click at [530, 161] on div "Briess_Specs (2).pdf" at bounding box center [818, 155] width 1237 height 27
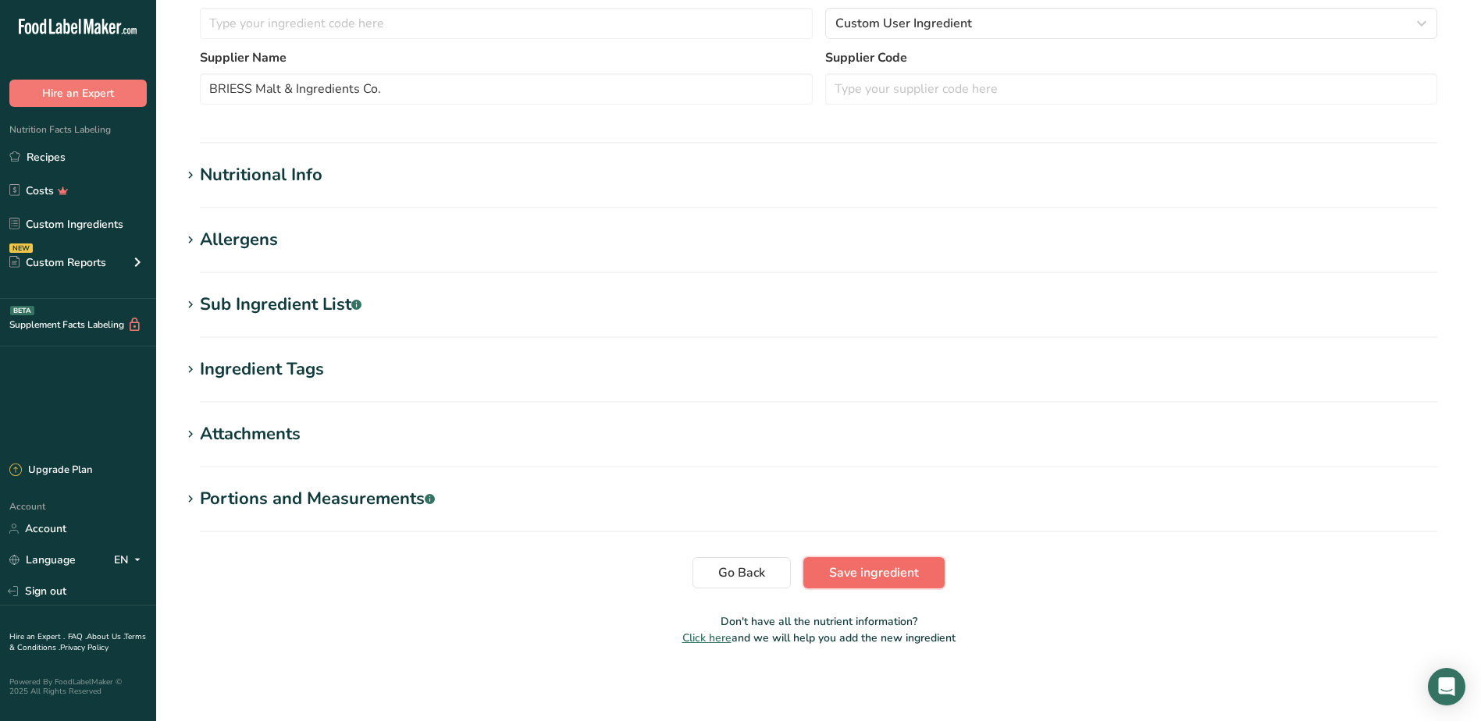
click at [846, 574] on span "Save ingredient" at bounding box center [874, 573] width 90 height 19
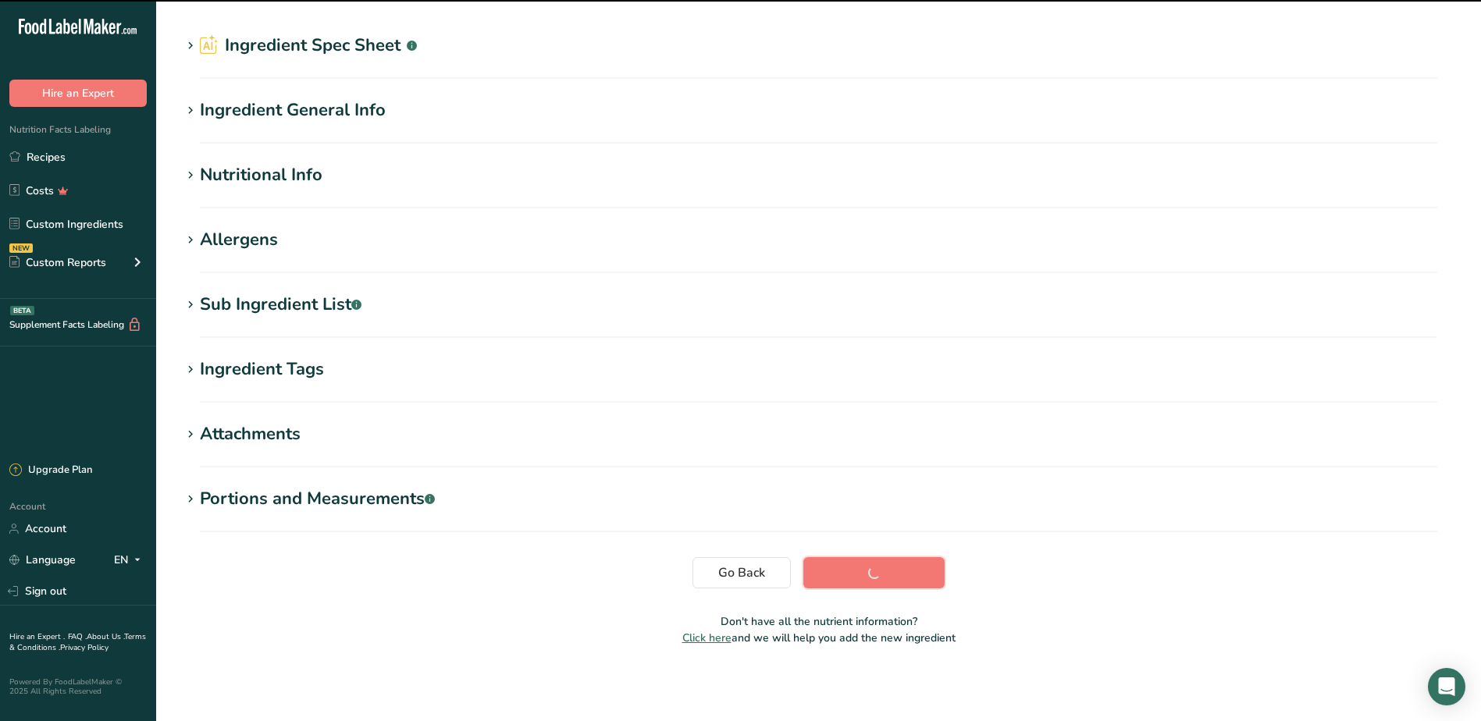
scroll to position [40, 0]
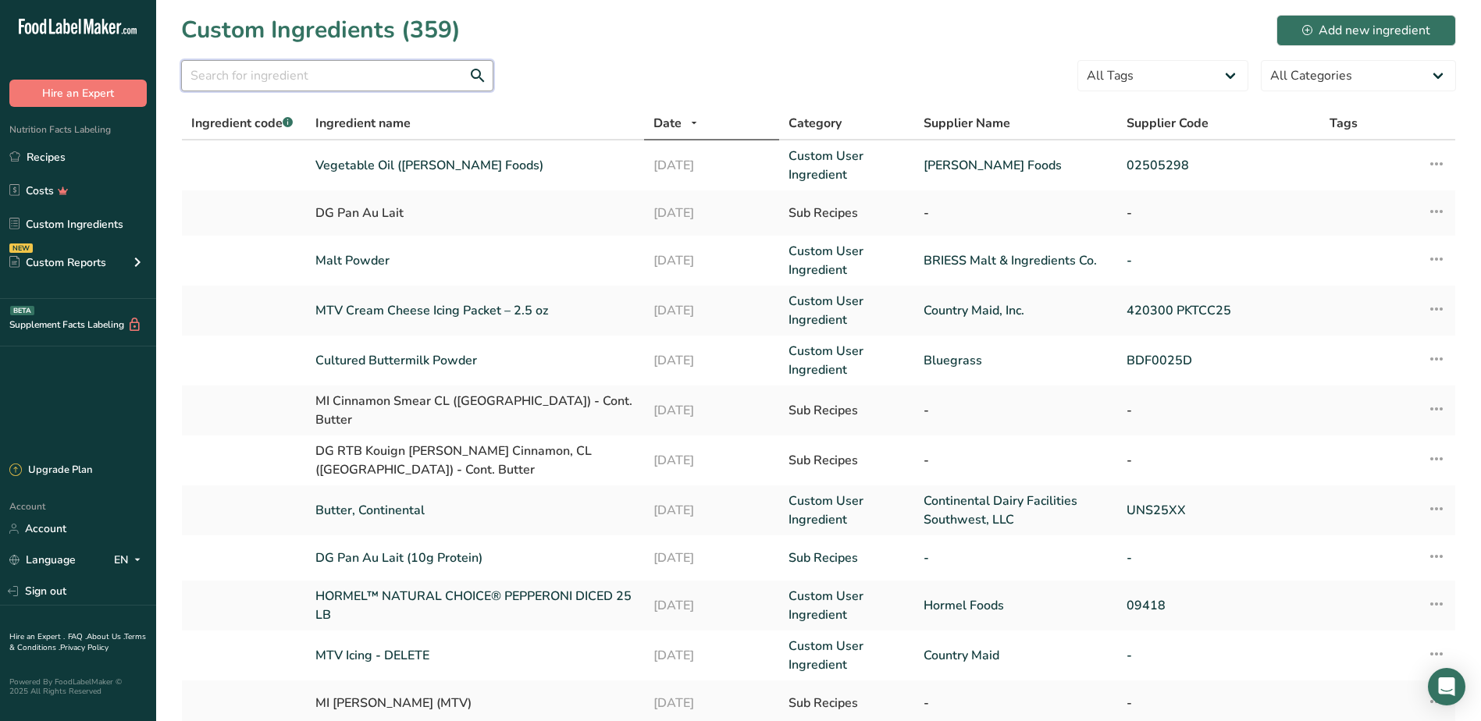
click at [222, 75] on input "text" at bounding box center [337, 75] width 312 height 31
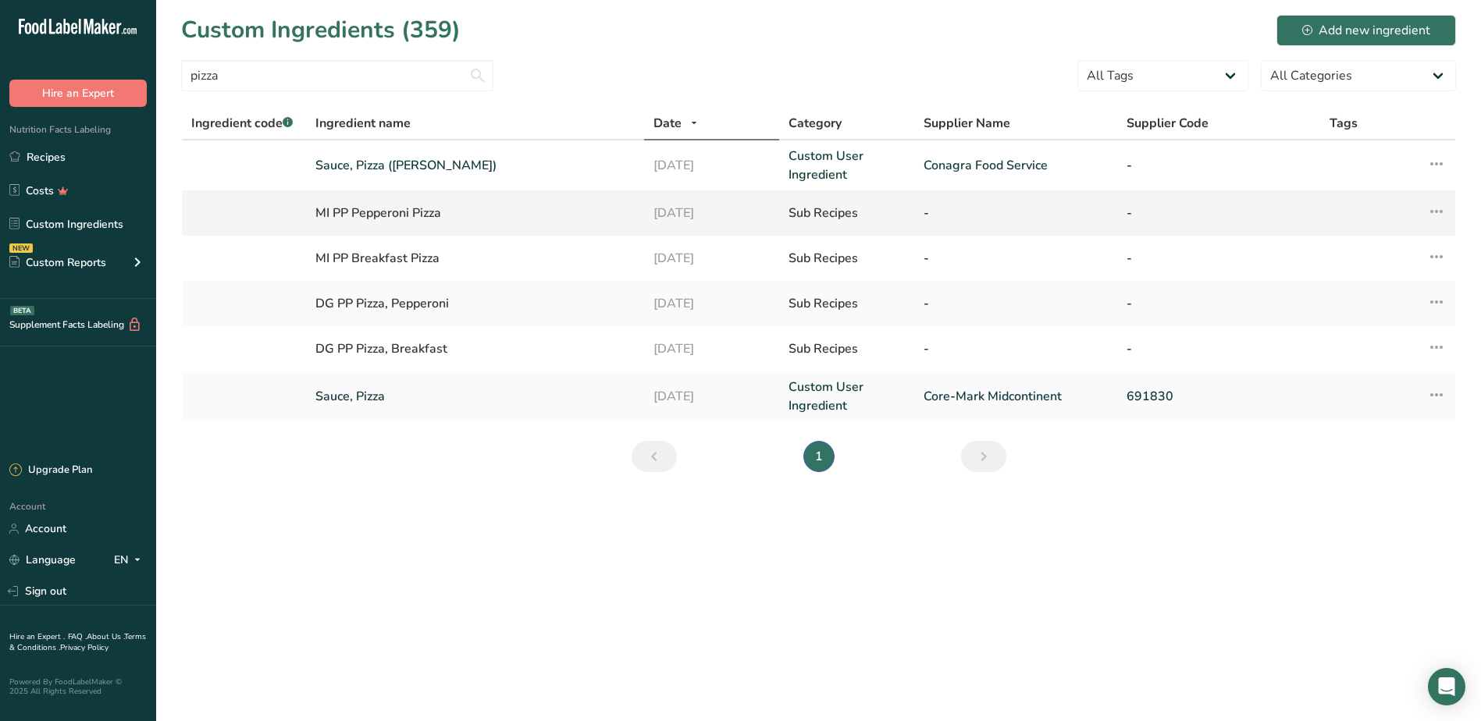
click at [371, 213] on div "MI PP Pepperoni Pizza" at bounding box center [474, 213] width 319 height 19
drag, startPoint x: 371, startPoint y: 213, endPoint x: 338, endPoint y: 215, distance: 32.9
click at [339, 215] on div "MI PP Pepperoni Pizza" at bounding box center [474, 213] width 319 height 19
click at [338, 215] on div "MI PP Pepperoni Pizza" at bounding box center [474, 213] width 319 height 19
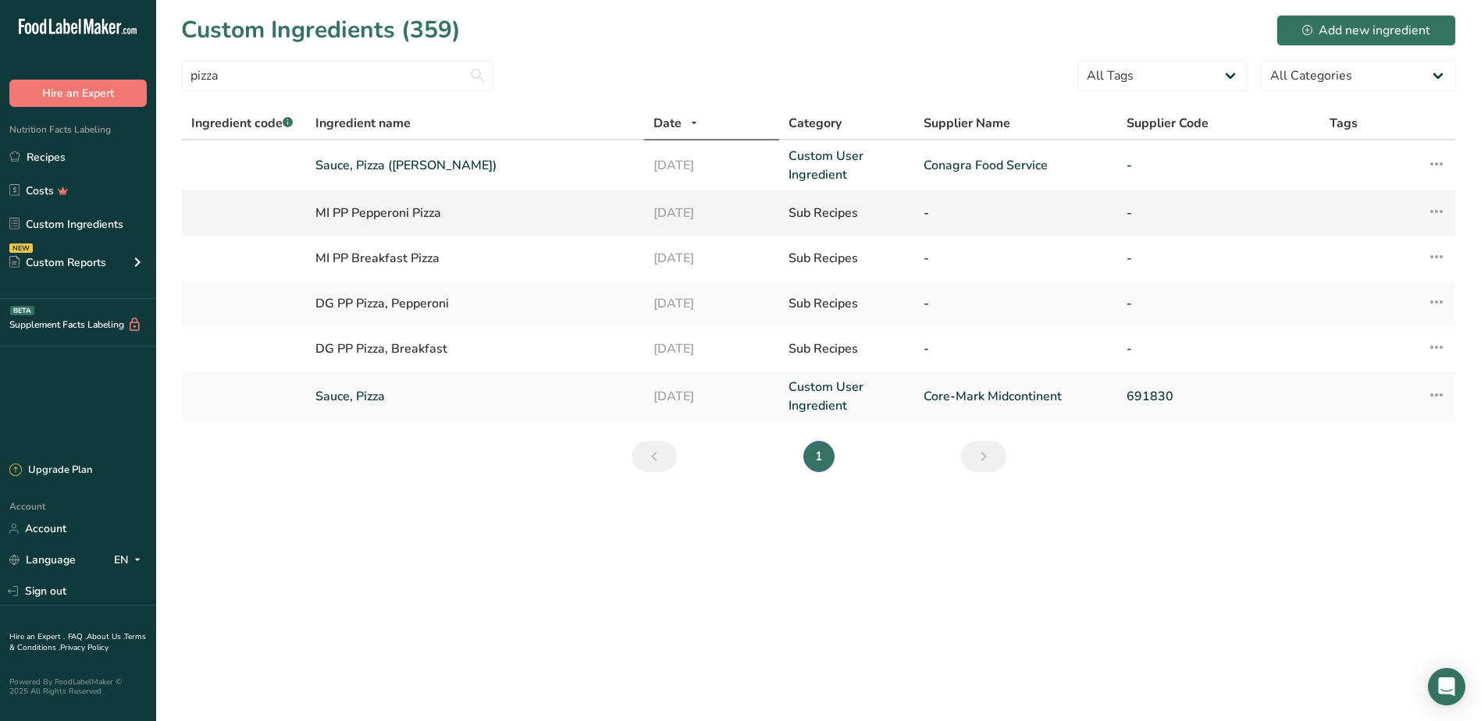
drag, startPoint x: 338, startPoint y: 215, endPoint x: 313, endPoint y: 219, distance: 25.3
click at [313, 219] on td "MI PP Pepperoni Pizza" at bounding box center [475, 212] width 338 height 45
drag, startPoint x: 313, startPoint y: 219, endPoint x: 463, endPoint y: 221, distance: 149.9
click at [463, 221] on div "MI PP Pepperoni Pizza" at bounding box center [474, 213] width 319 height 19
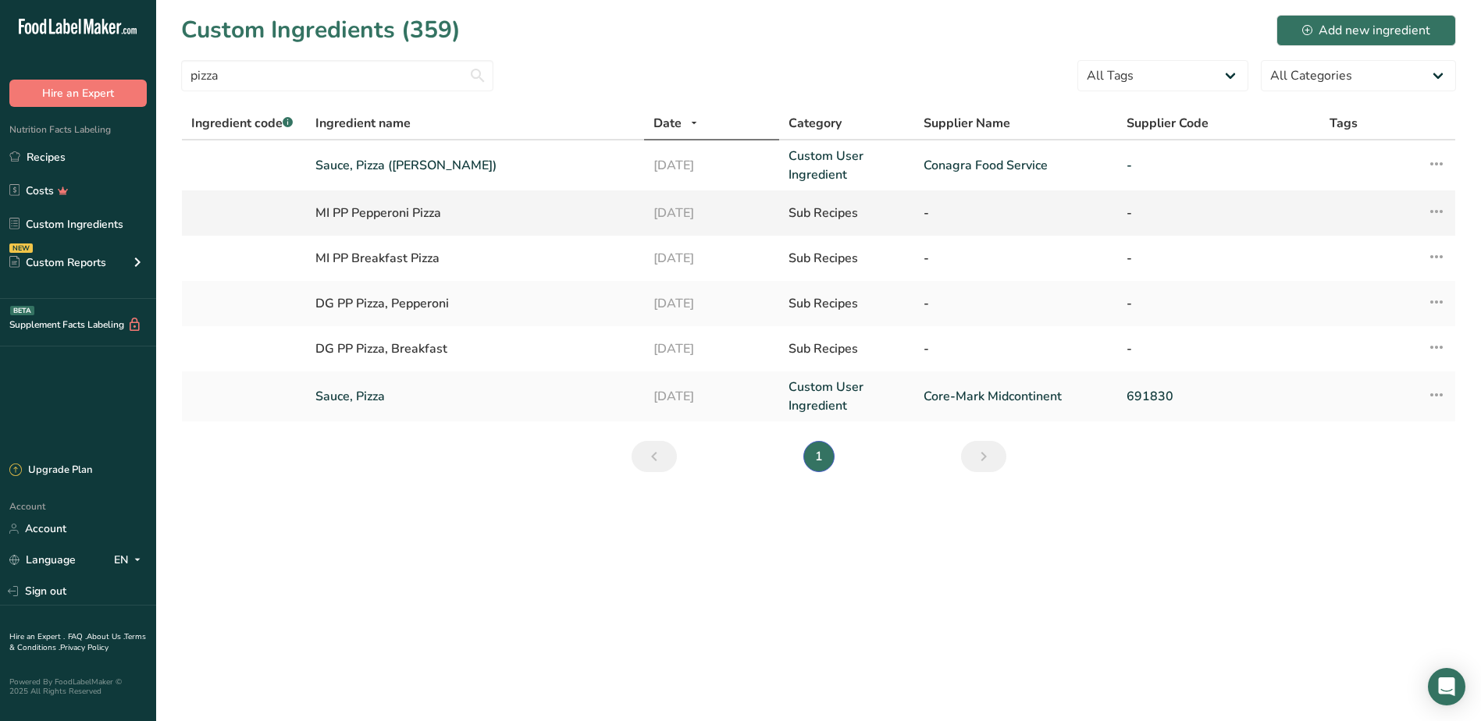
click at [463, 221] on div "MI PP Pepperoni Pizza" at bounding box center [474, 213] width 319 height 19
click at [448, 212] on div "MI PP Pepperoni Pizza" at bounding box center [474, 213] width 319 height 19
click at [434, 208] on div "MI PP Pepperoni Pizza" at bounding box center [474, 213] width 319 height 19
click at [254, 76] on input "pizza" at bounding box center [337, 75] width 312 height 31
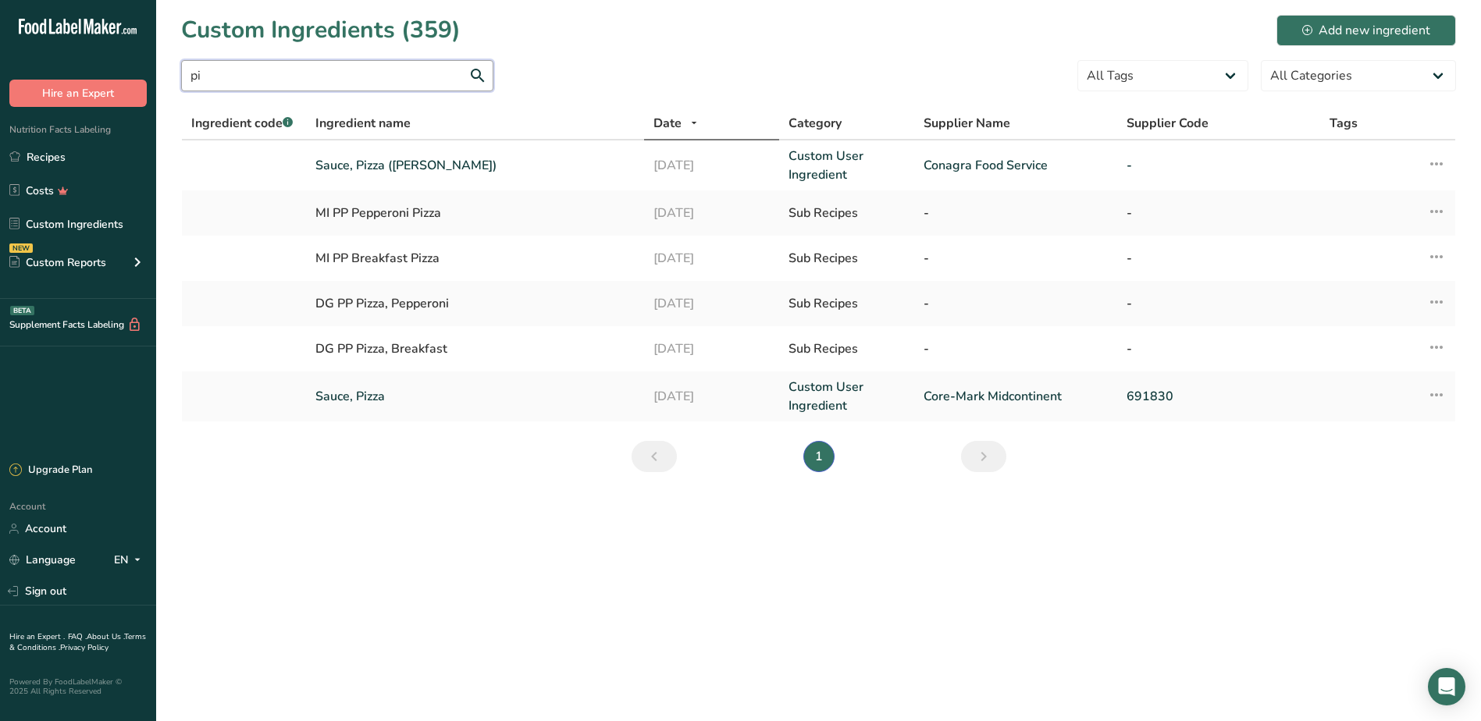
type input "p"
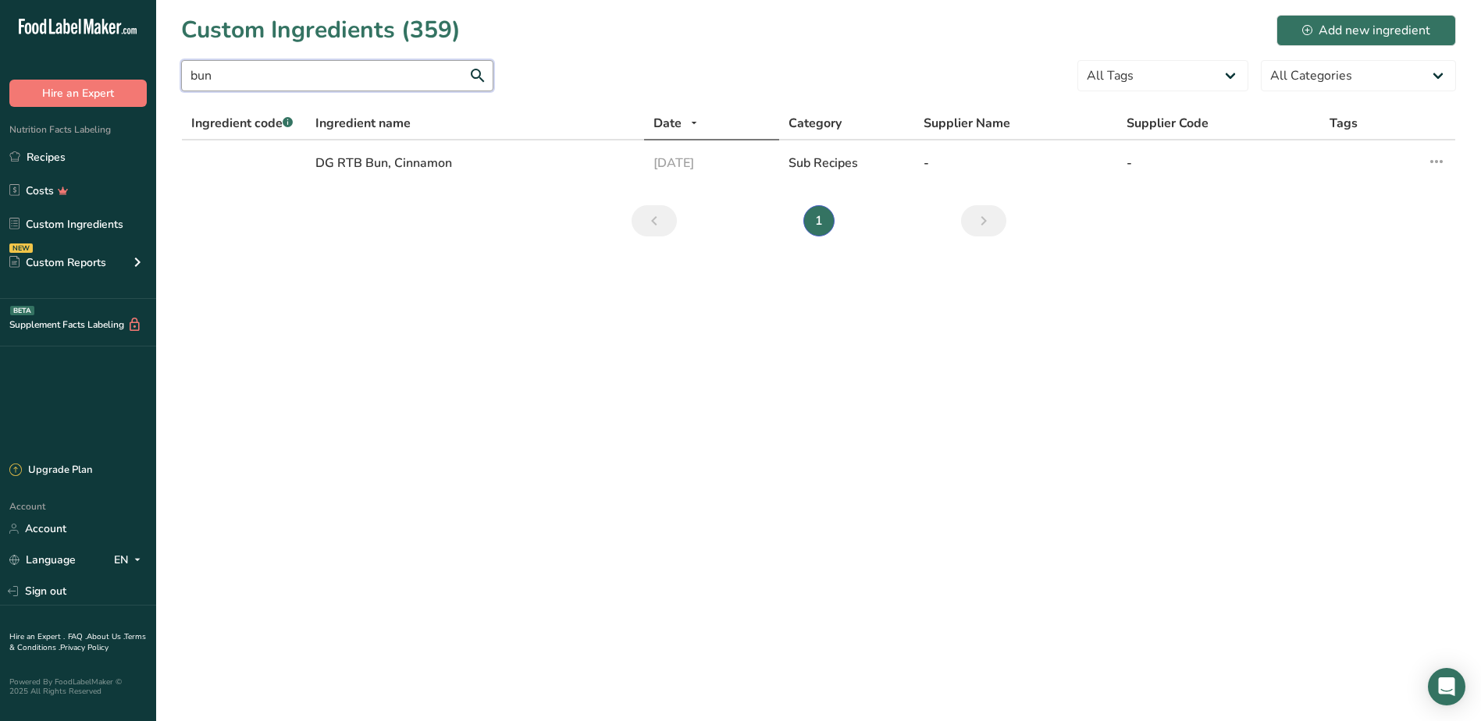
click at [237, 81] on input "bun" at bounding box center [337, 75] width 312 height 31
type input "b"
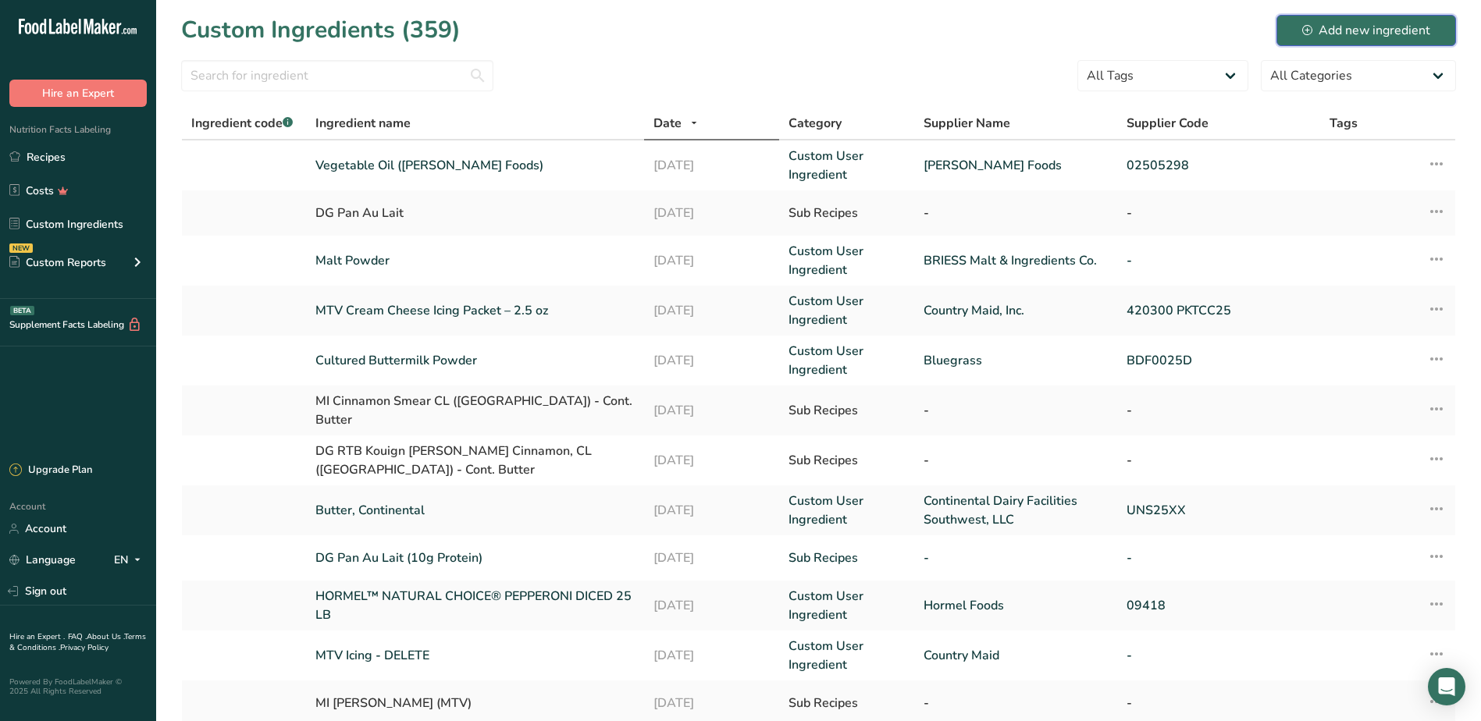
click at [1369, 35] on div "Add new ingredient" at bounding box center [1366, 30] width 128 height 19
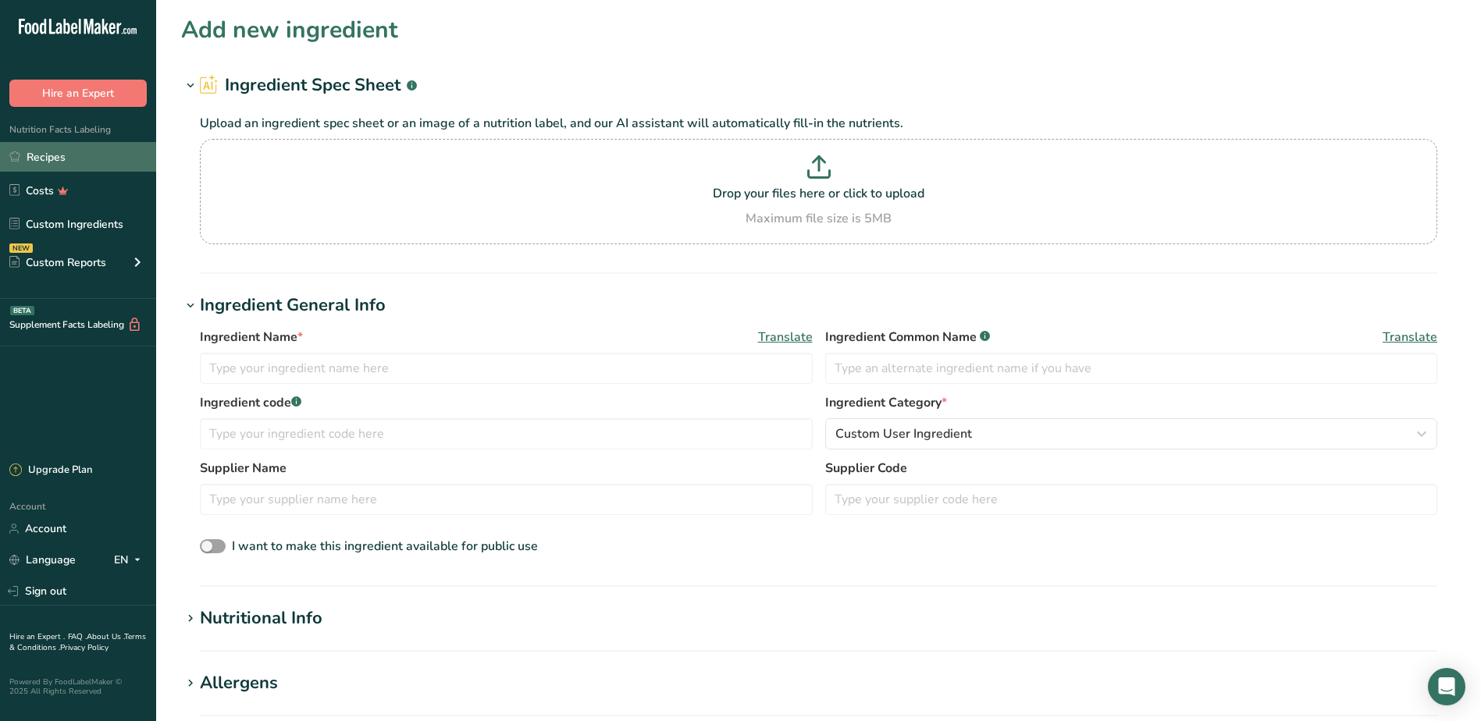
click at [60, 164] on link "Recipes" at bounding box center [78, 157] width 156 height 30
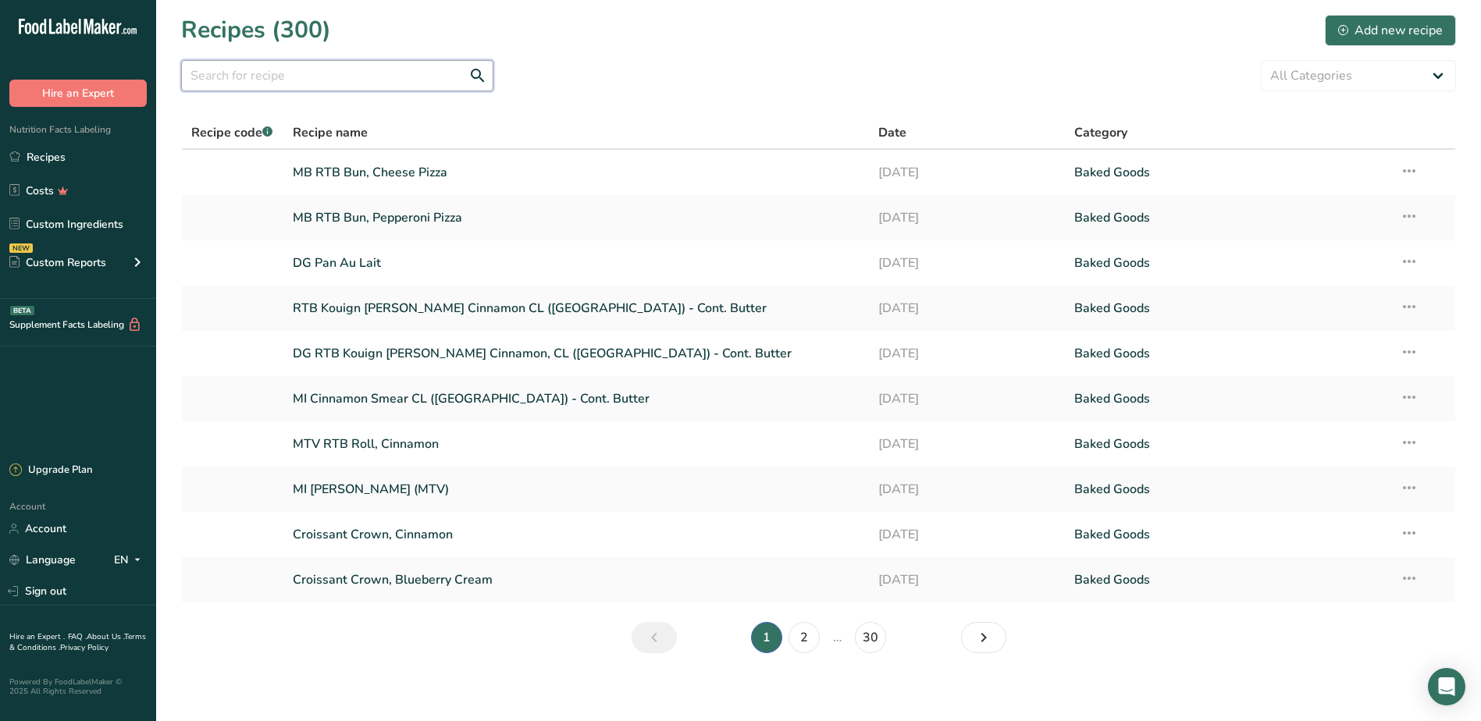
click at [348, 63] on input "text" at bounding box center [337, 75] width 312 height 31
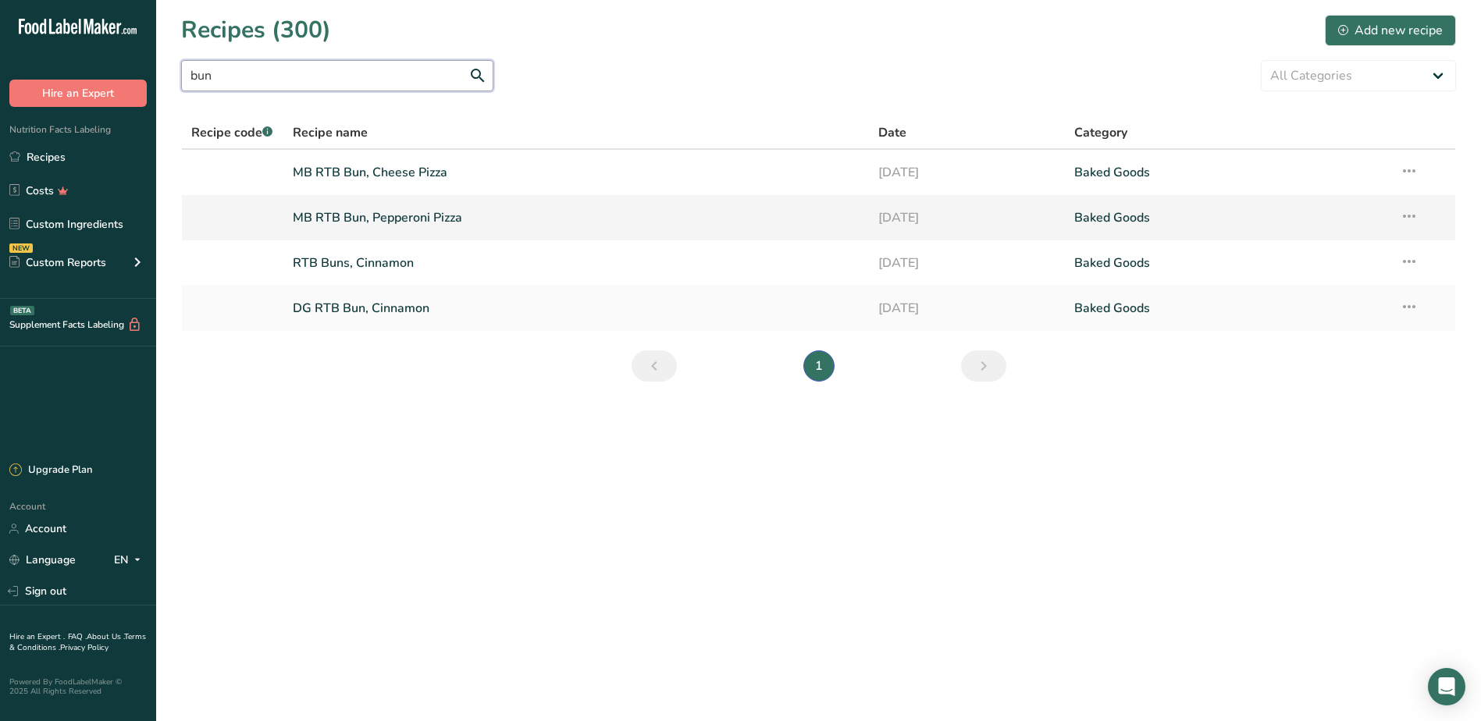
type input "bun"
click at [403, 219] on link "MB RTB Bun, Pepperoni Pizza" at bounding box center [576, 217] width 567 height 33
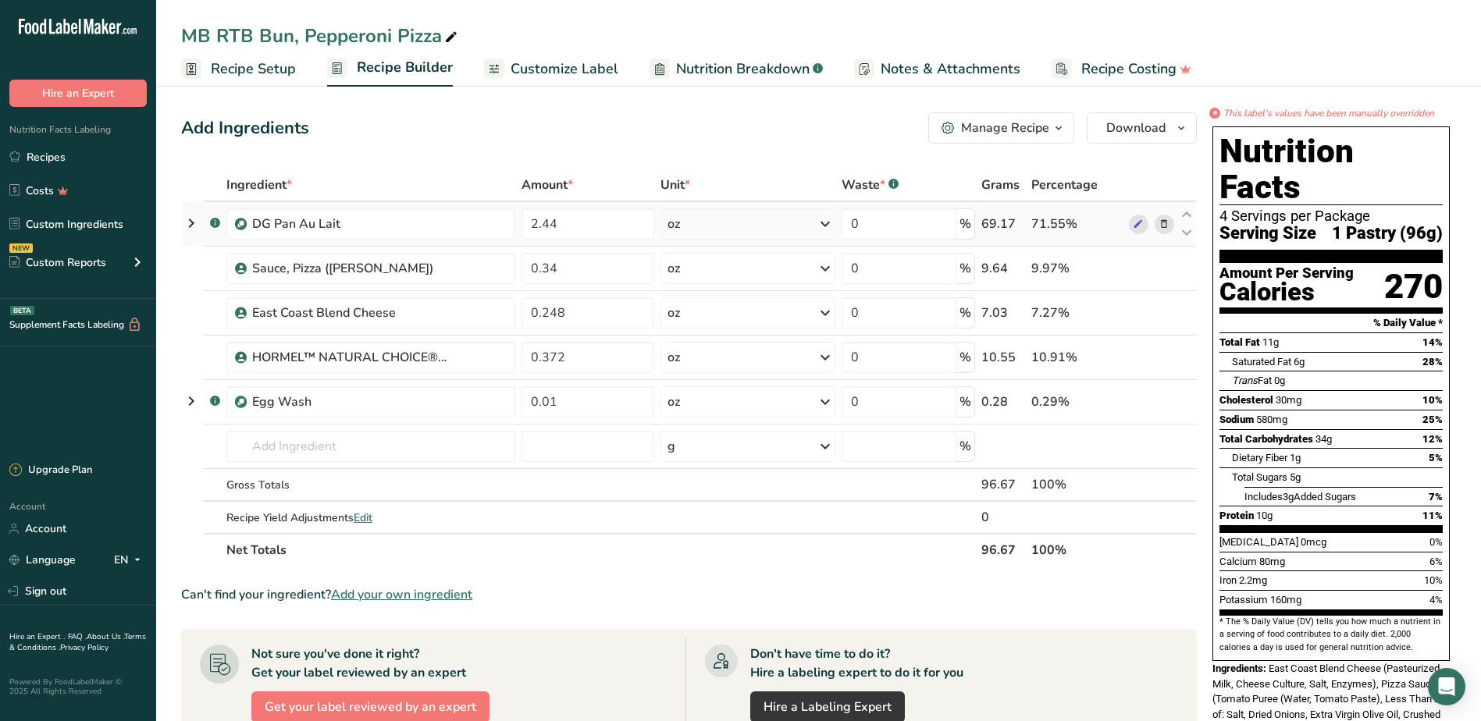
click at [191, 222] on icon at bounding box center [191, 223] width 19 height 28
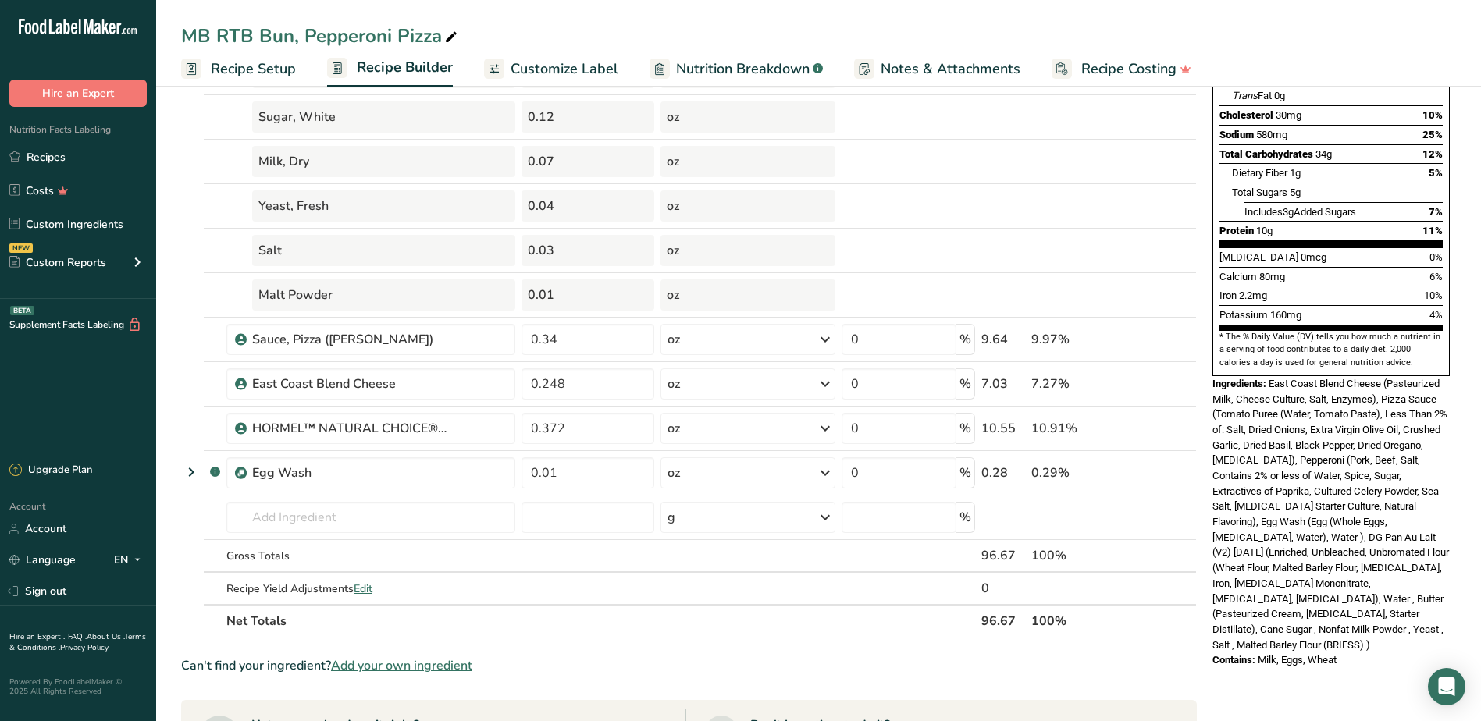
scroll to position [296, 0]
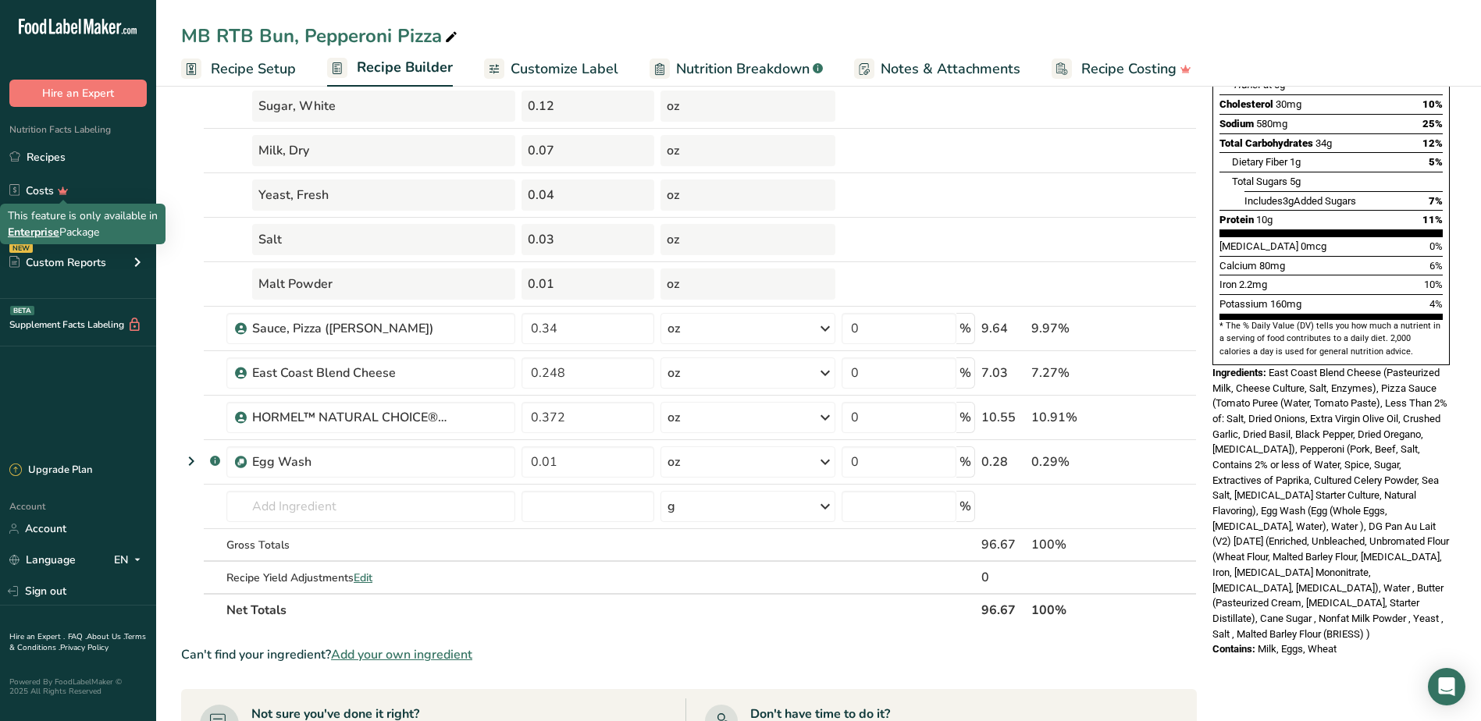
click at [52, 231] on span "Enterprise" at bounding box center [34, 232] width 52 height 15
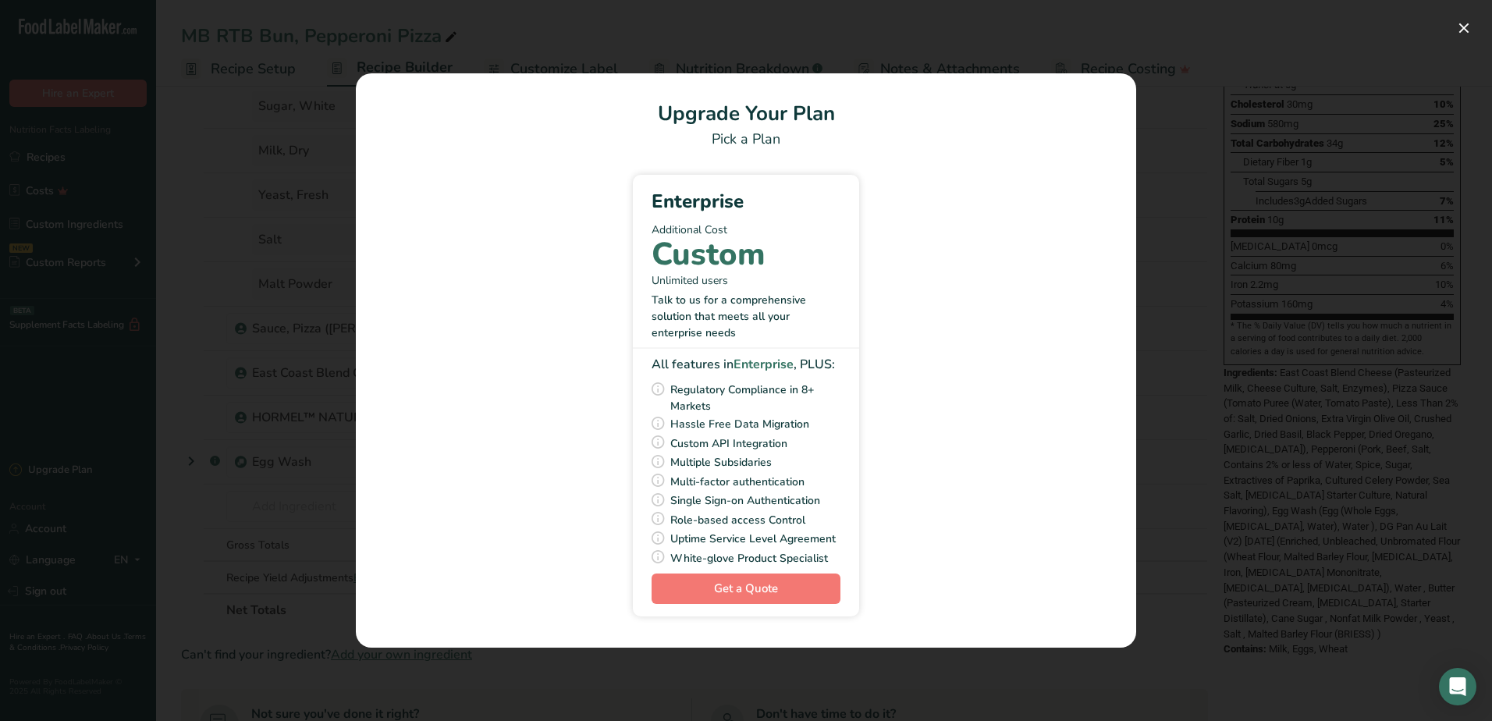
click at [1062, 120] on h1 "Upgrade Your Plan" at bounding box center [746, 113] width 743 height 30
click at [1467, 25] on button "Pick Your Pricing Plan Modal" at bounding box center [1464, 28] width 25 height 25
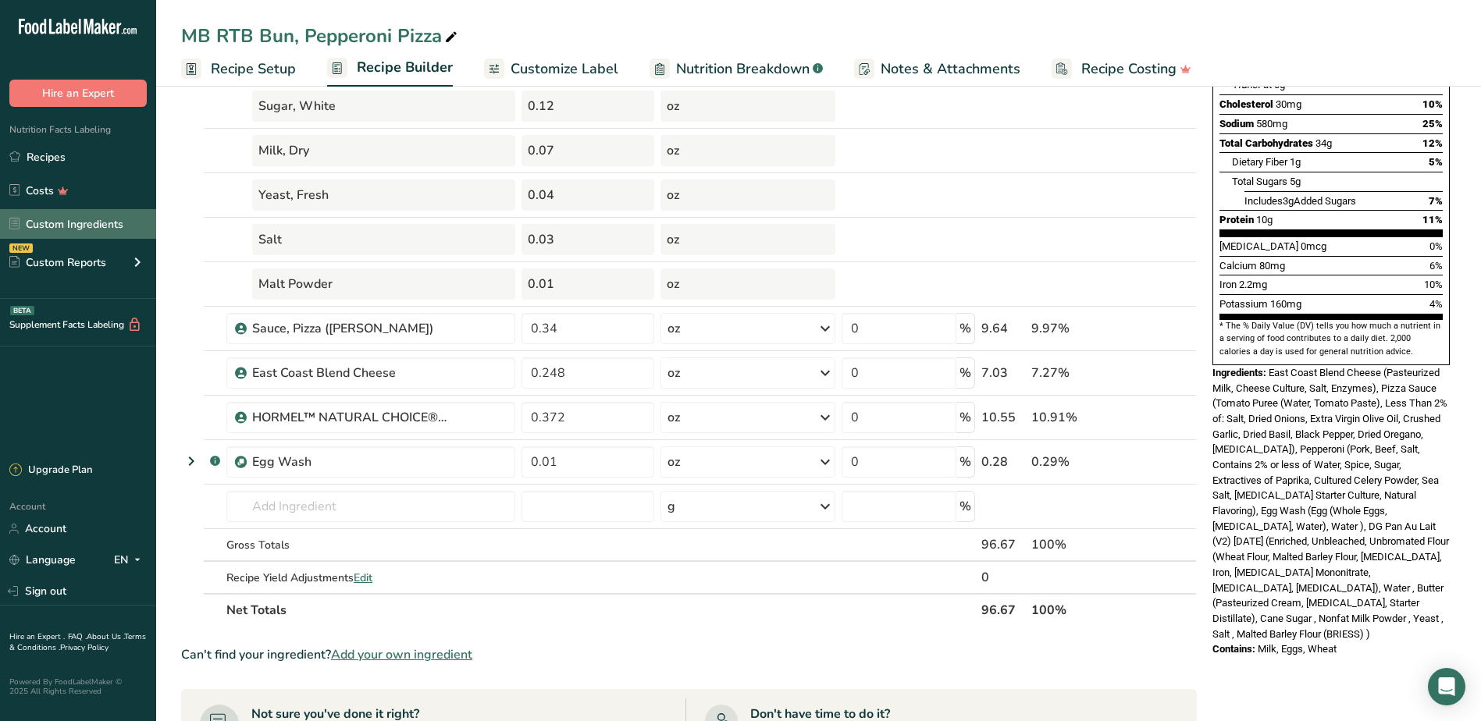
click at [80, 220] on link "Custom Ingredients" at bounding box center [78, 224] width 156 height 30
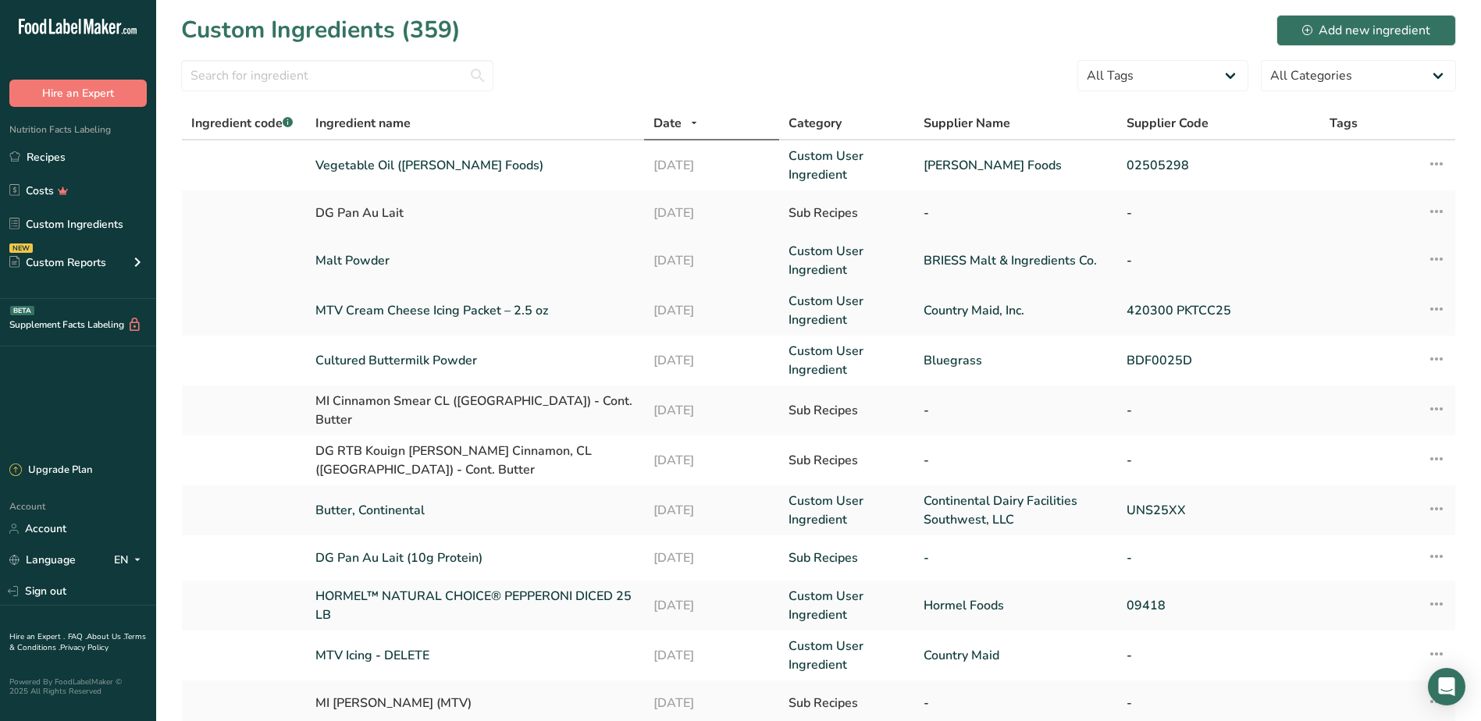
click at [342, 257] on link "Malt Powder" at bounding box center [474, 260] width 319 height 19
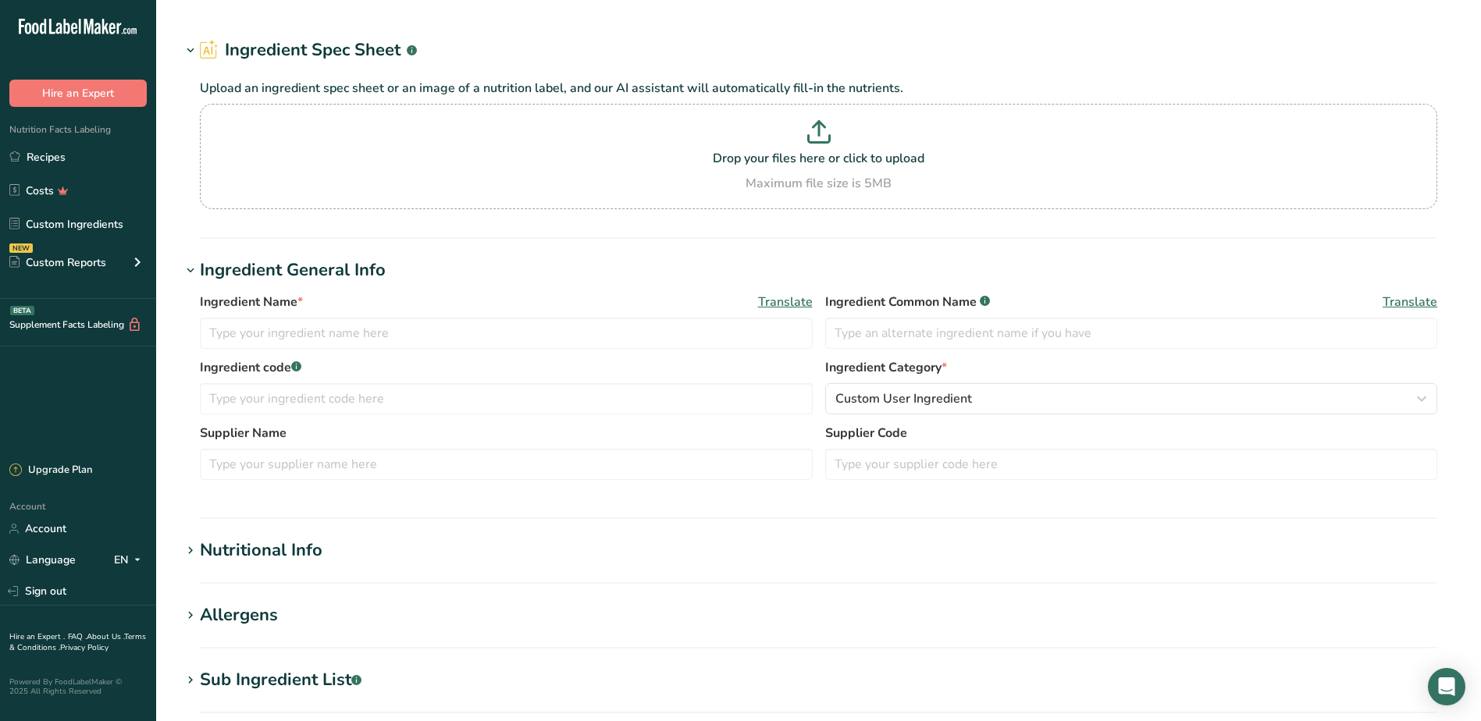
type input "Malt Powder"
type input "BRIESS Malt & Ingredients Co."
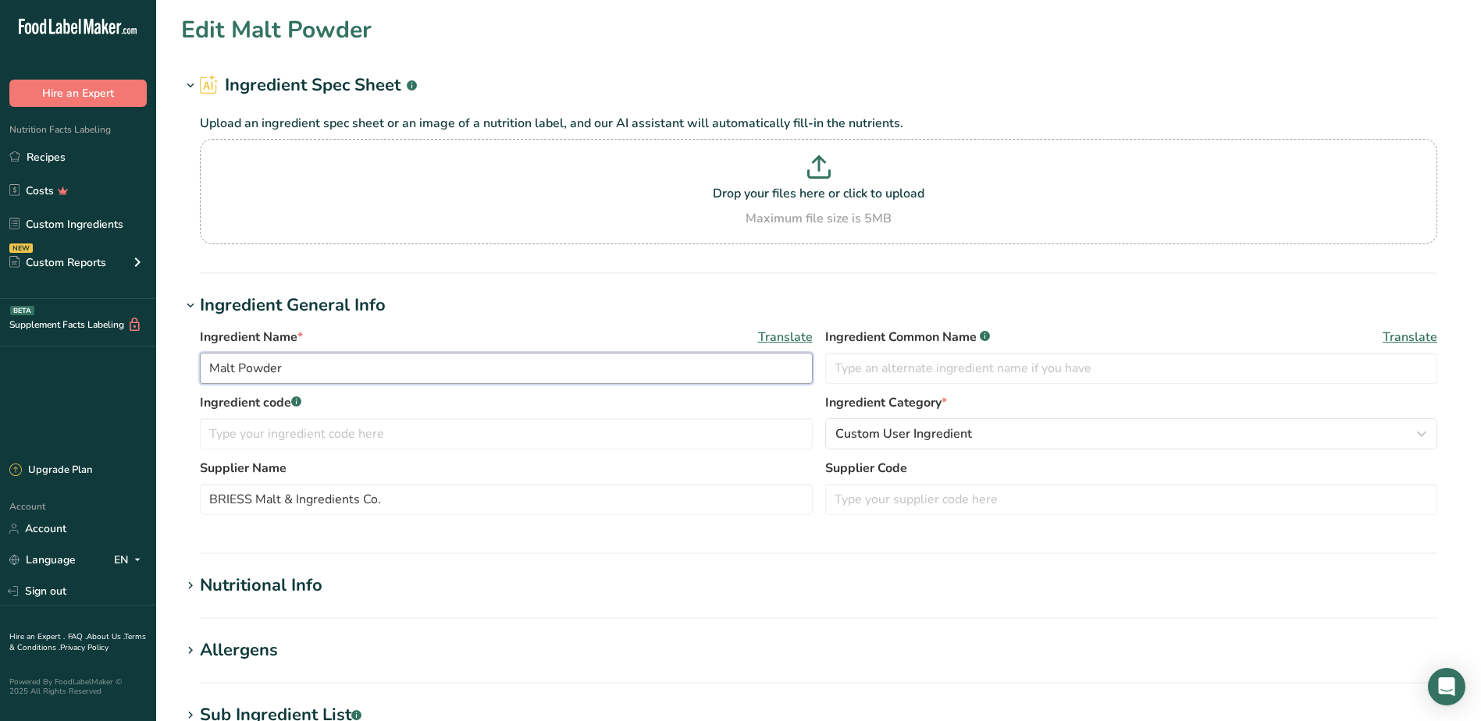
click at [322, 367] on input "Malt Powder" at bounding box center [506, 368] width 613 height 31
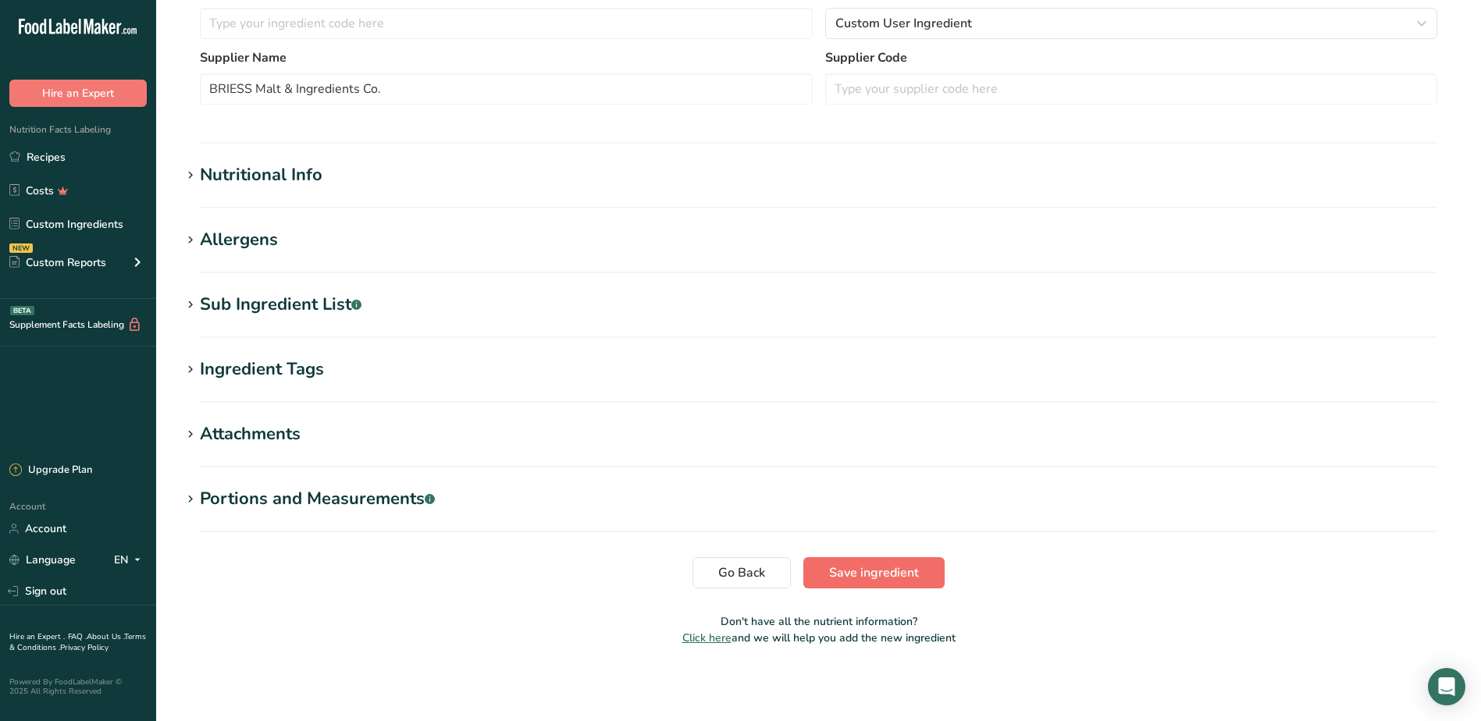
type input "Malted Barley Flour"
click at [900, 586] on button "Save ingredient" at bounding box center [873, 572] width 141 height 31
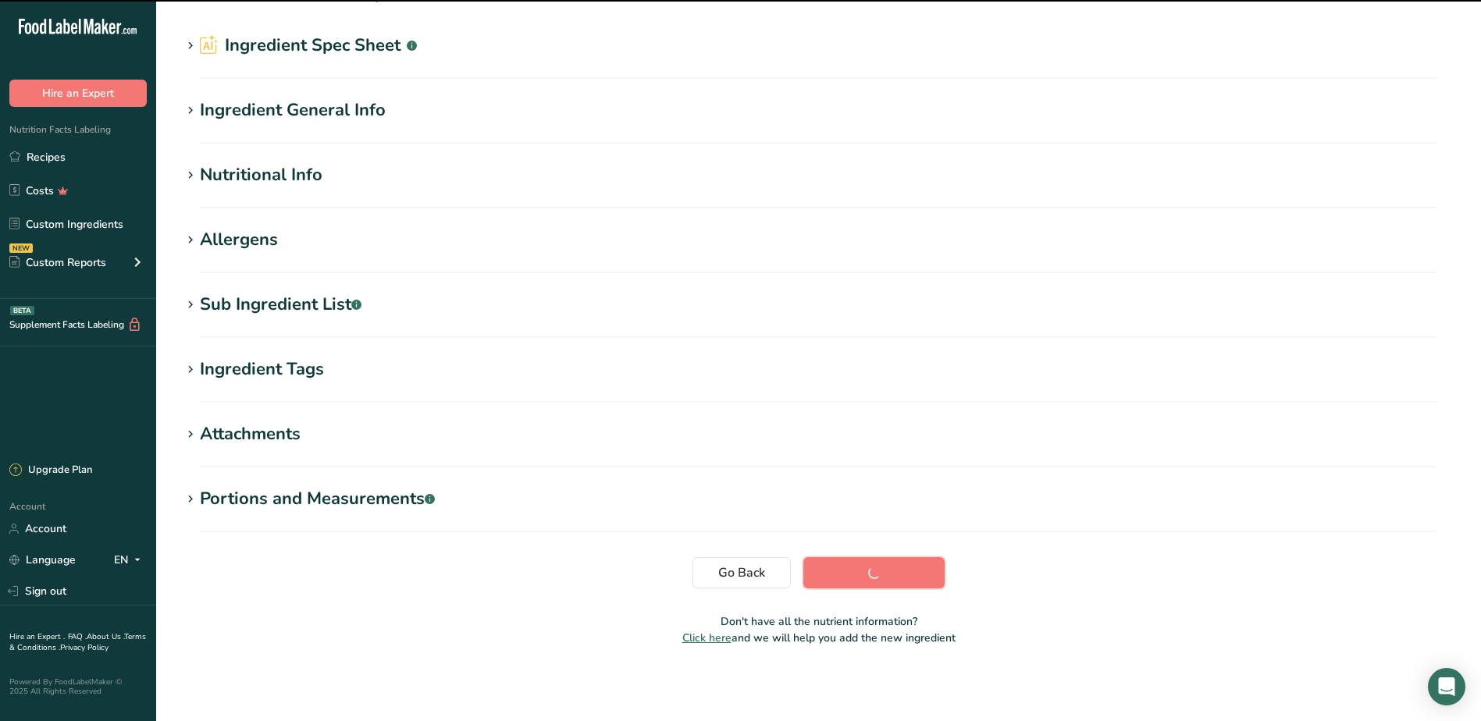
scroll to position [40, 0]
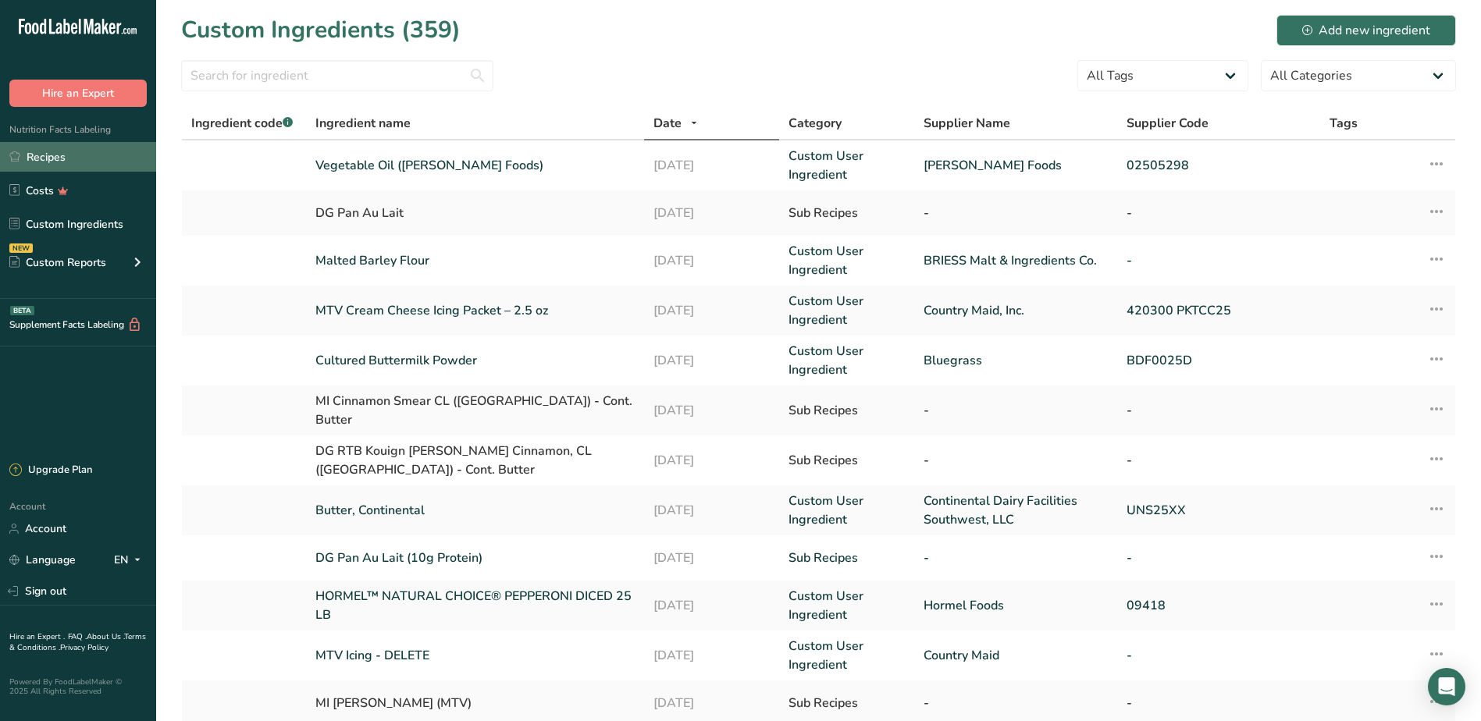
click at [47, 159] on link "Recipes" at bounding box center [78, 157] width 156 height 30
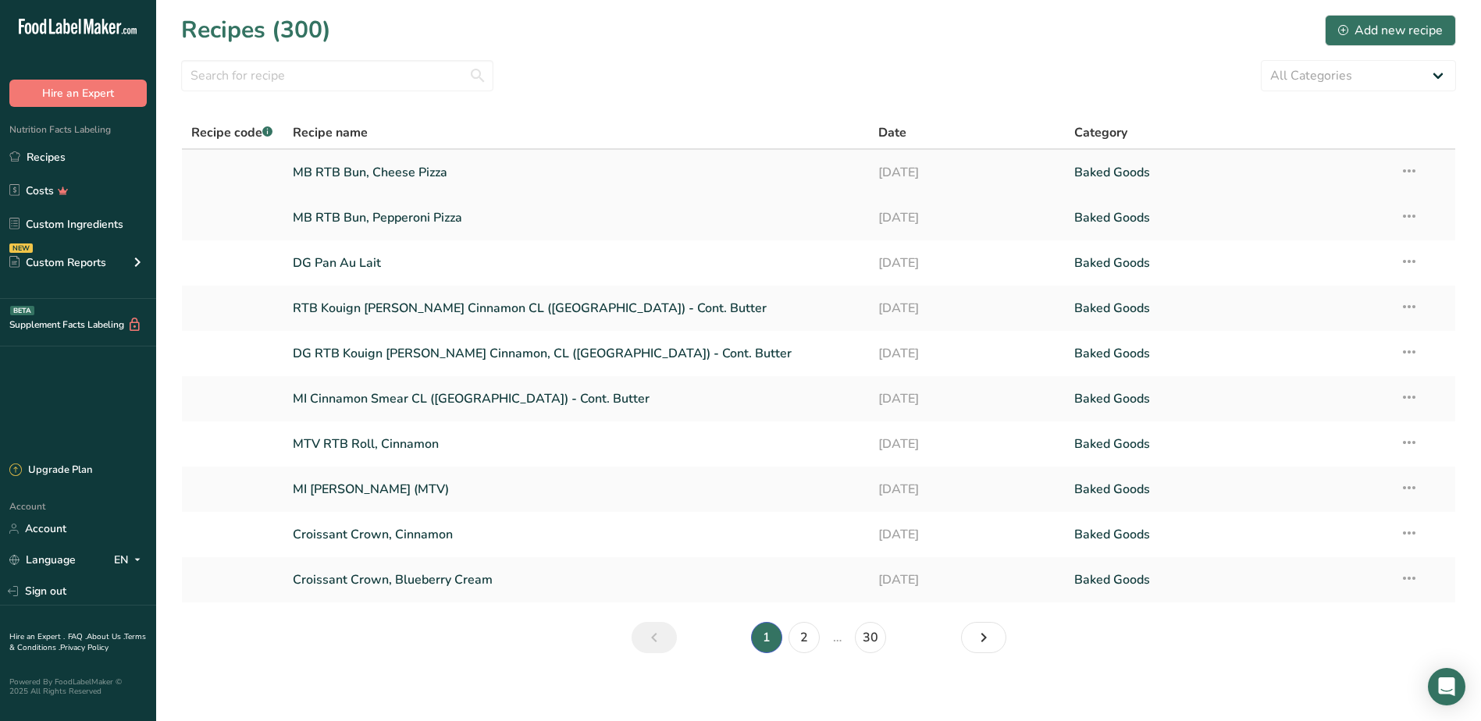
click at [373, 168] on link "MB RTB Bun, Cheese Pizza" at bounding box center [576, 172] width 567 height 33
